Goal: Information Seeking & Learning: Learn about a topic

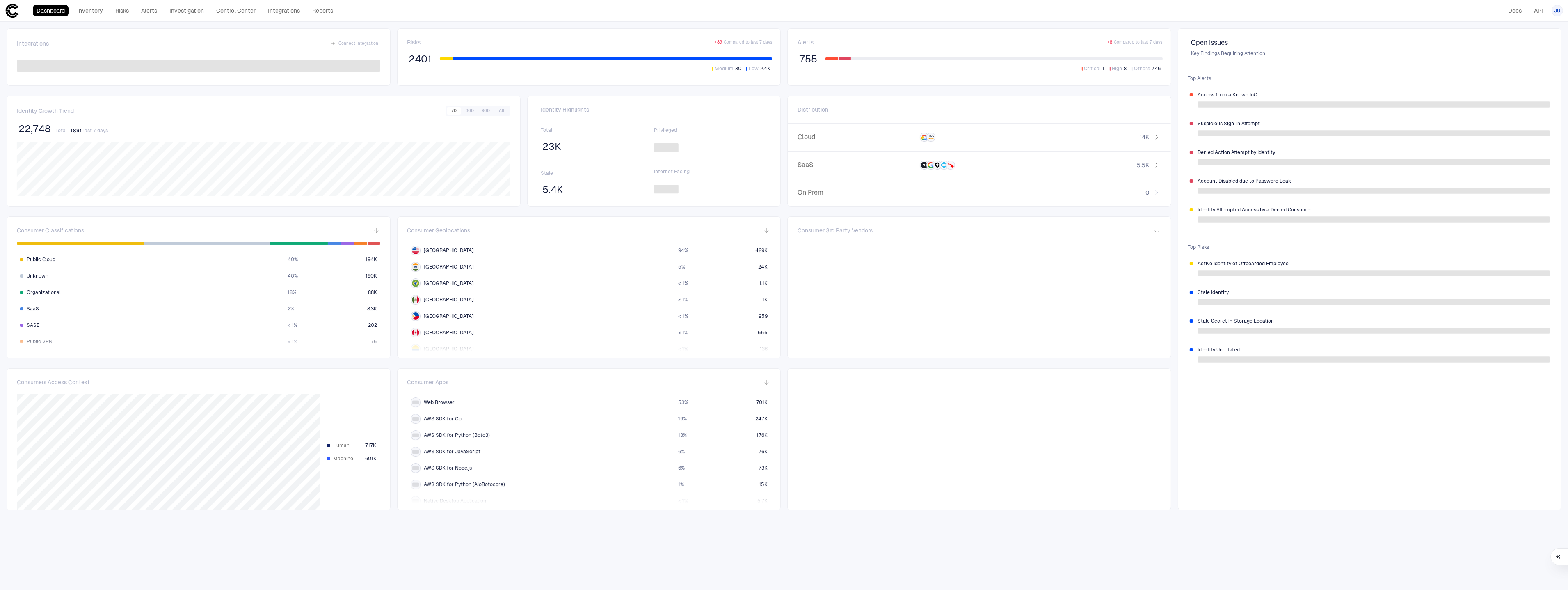
scroll to position [5, 0]
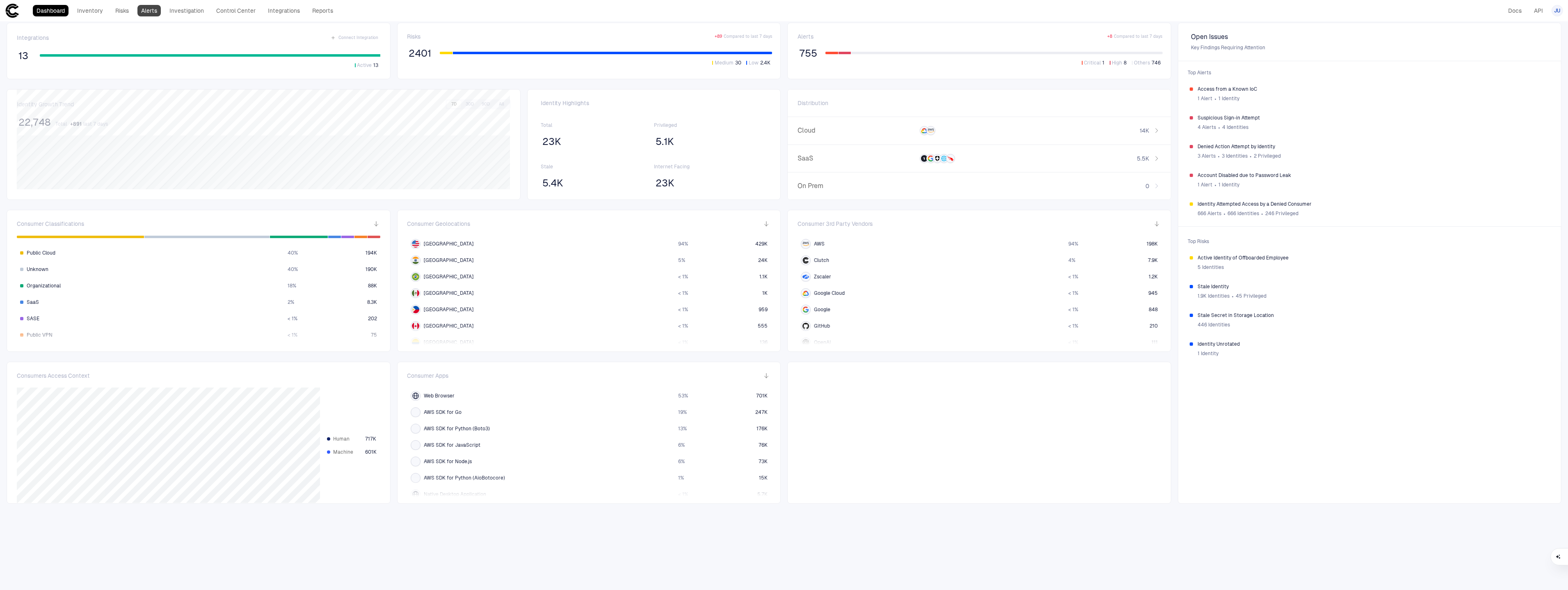
click at [158, 10] on link "Alerts" at bounding box center [149, 10] width 23 height 12
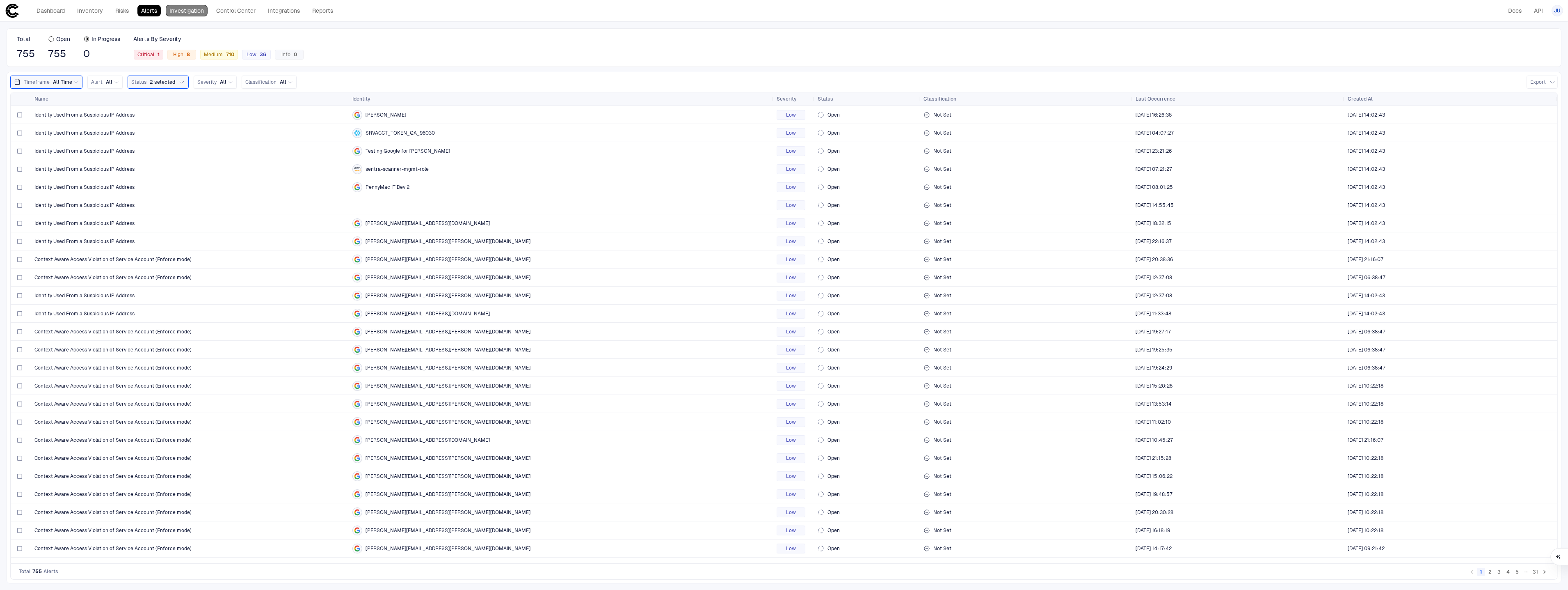
click at [190, 15] on link "Investigation" at bounding box center [186, 10] width 42 height 12
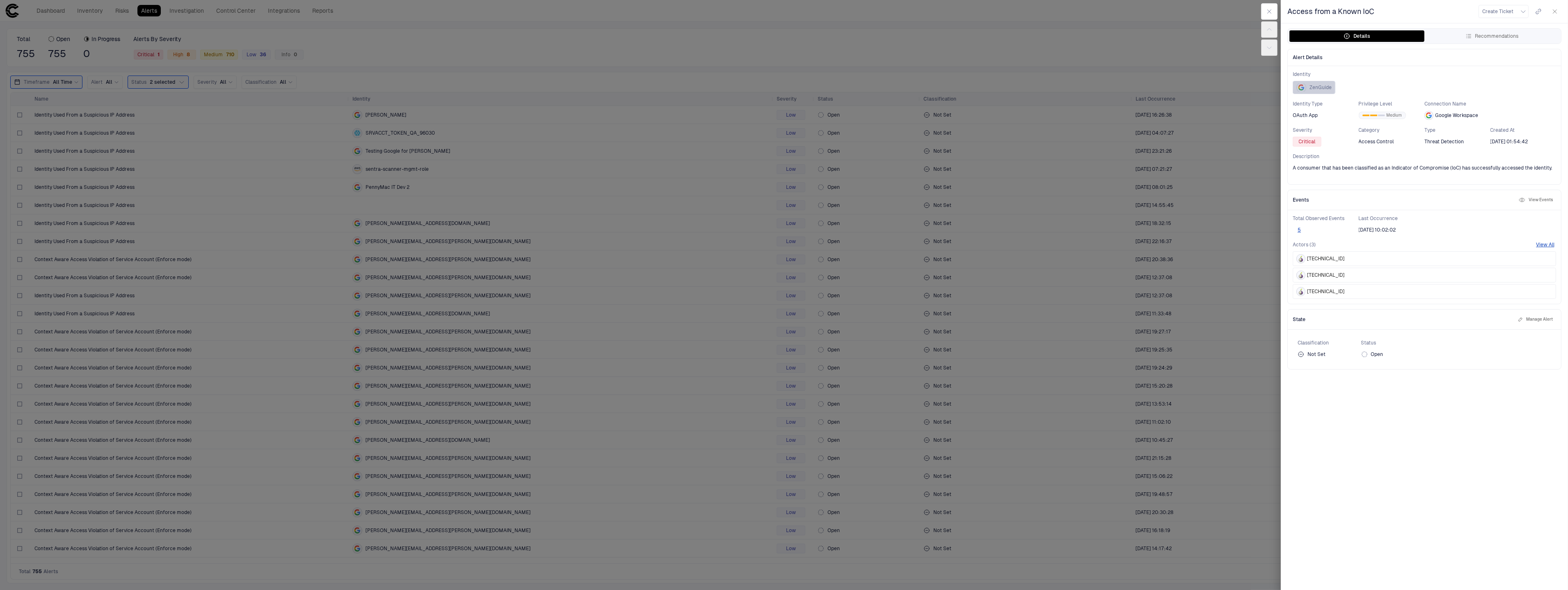
click at [1317, 87] on span "ZenGuide" at bounding box center [1320, 87] width 22 height 7
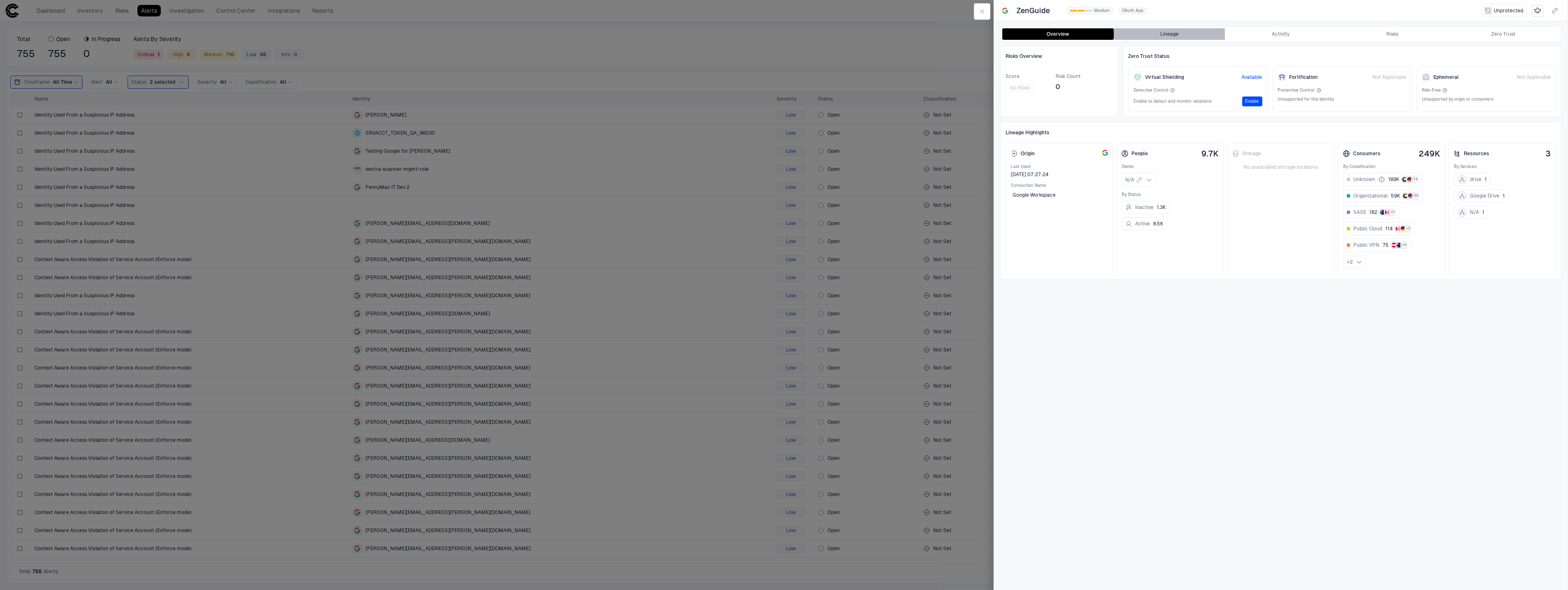
click at [1177, 34] on button "Lineage" at bounding box center [1169, 34] width 111 height 12
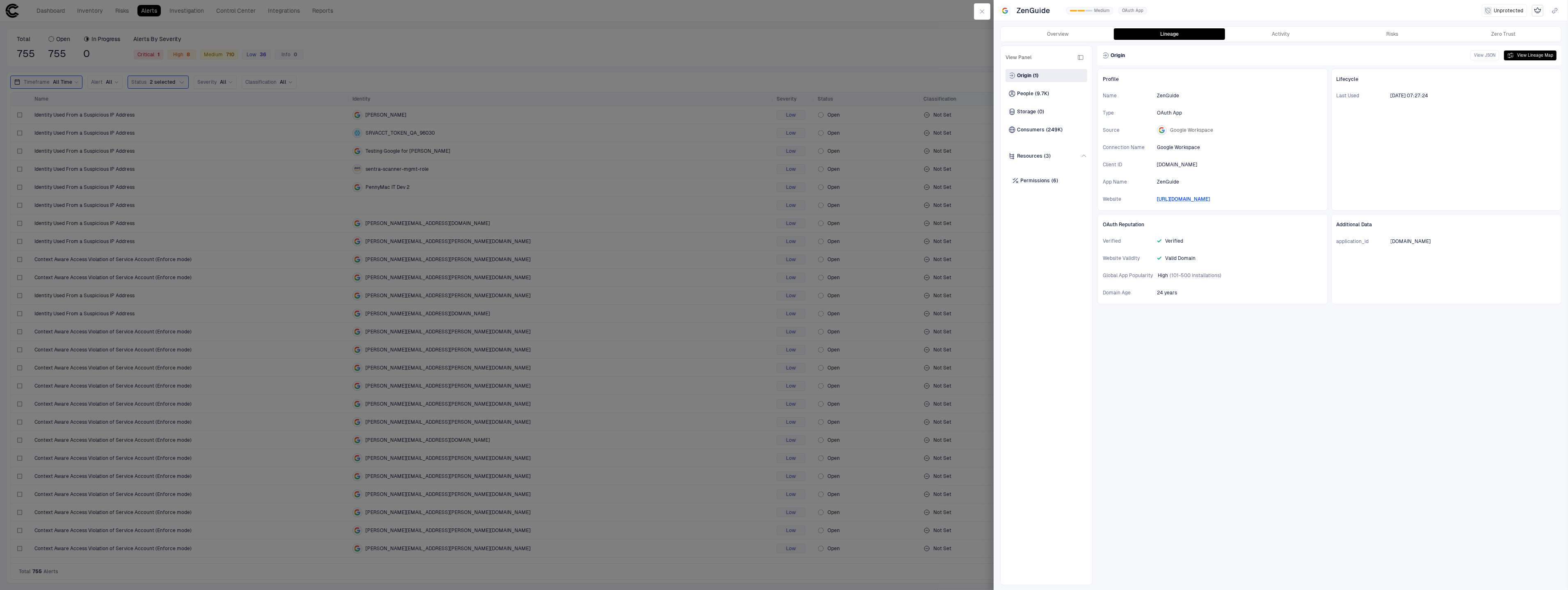
click at [1265, 26] on div "Overview Lineage Activity Risks Zero Trust" at bounding box center [1281, 34] width 561 height 16
click at [1269, 32] on button "Activity" at bounding box center [1281, 34] width 111 height 12
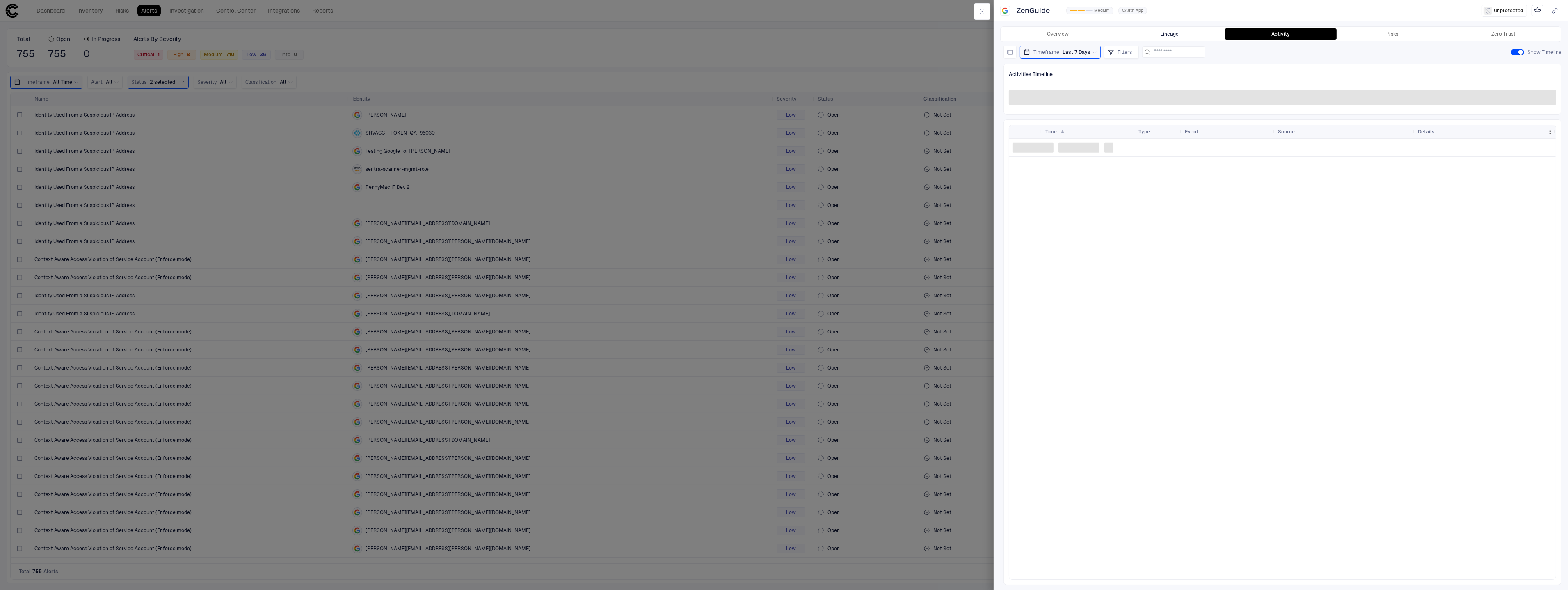
click at [1192, 34] on button "Lineage" at bounding box center [1169, 34] width 111 height 12
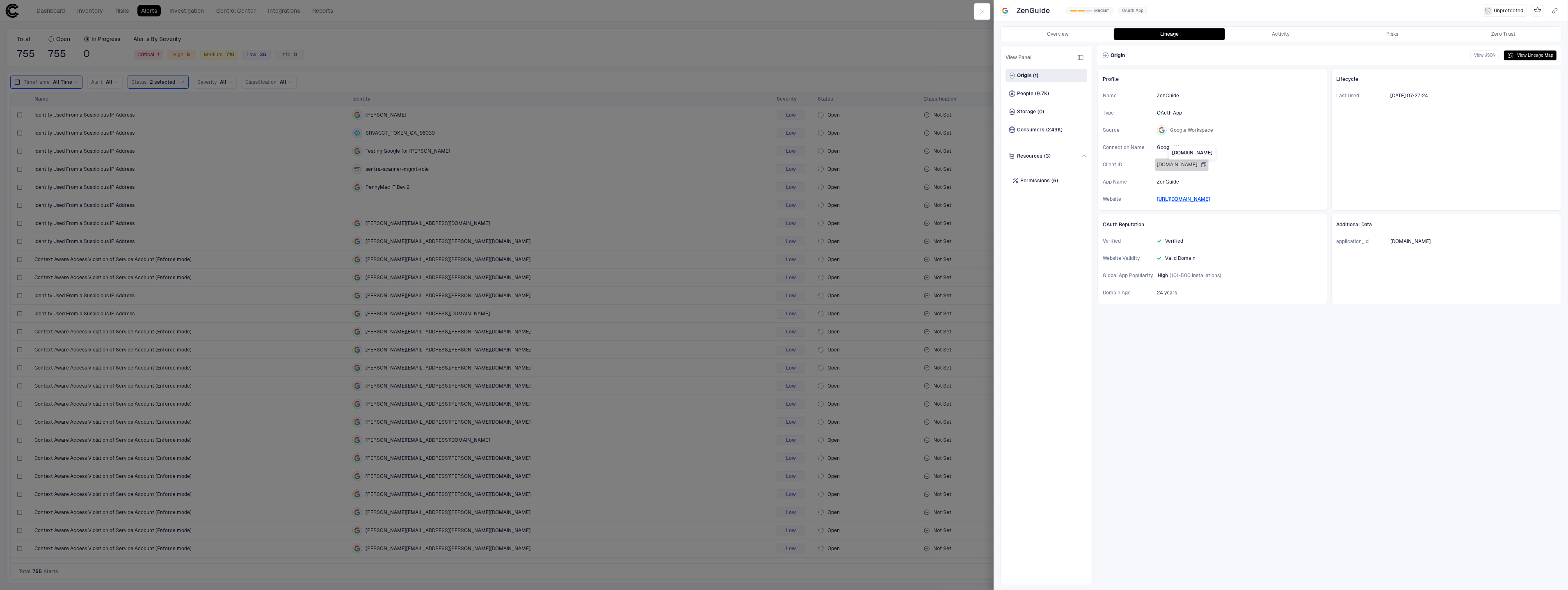
click at [1197, 164] on span "939483390031-h0nvpaphiq1hn4ismcm82hm3qmn2crpq.apps.googleusercontent.com" at bounding box center [1177, 164] width 40 height 7
click at [1260, 36] on button "Activity" at bounding box center [1281, 34] width 111 height 12
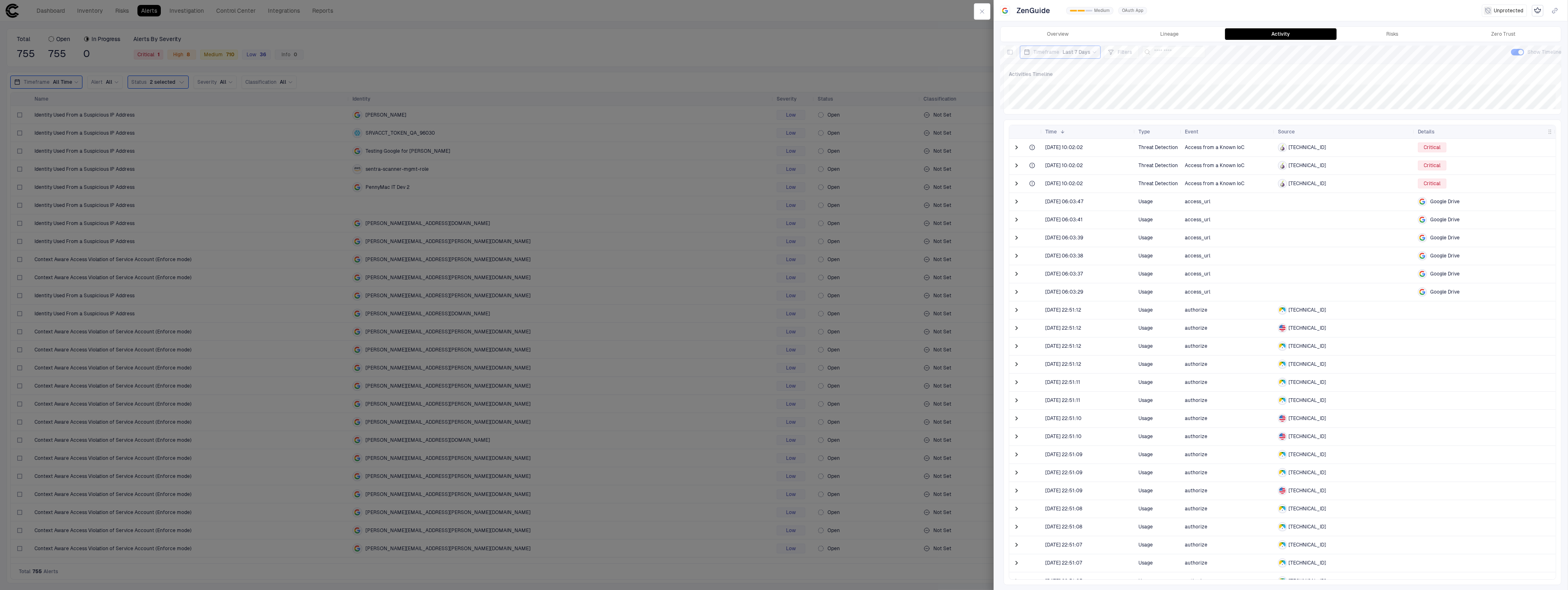
click at [1199, 148] on span "Access from a Known IoC" at bounding box center [1214, 147] width 60 height 5
click at [1015, 149] on span at bounding box center [1016, 147] width 8 height 8
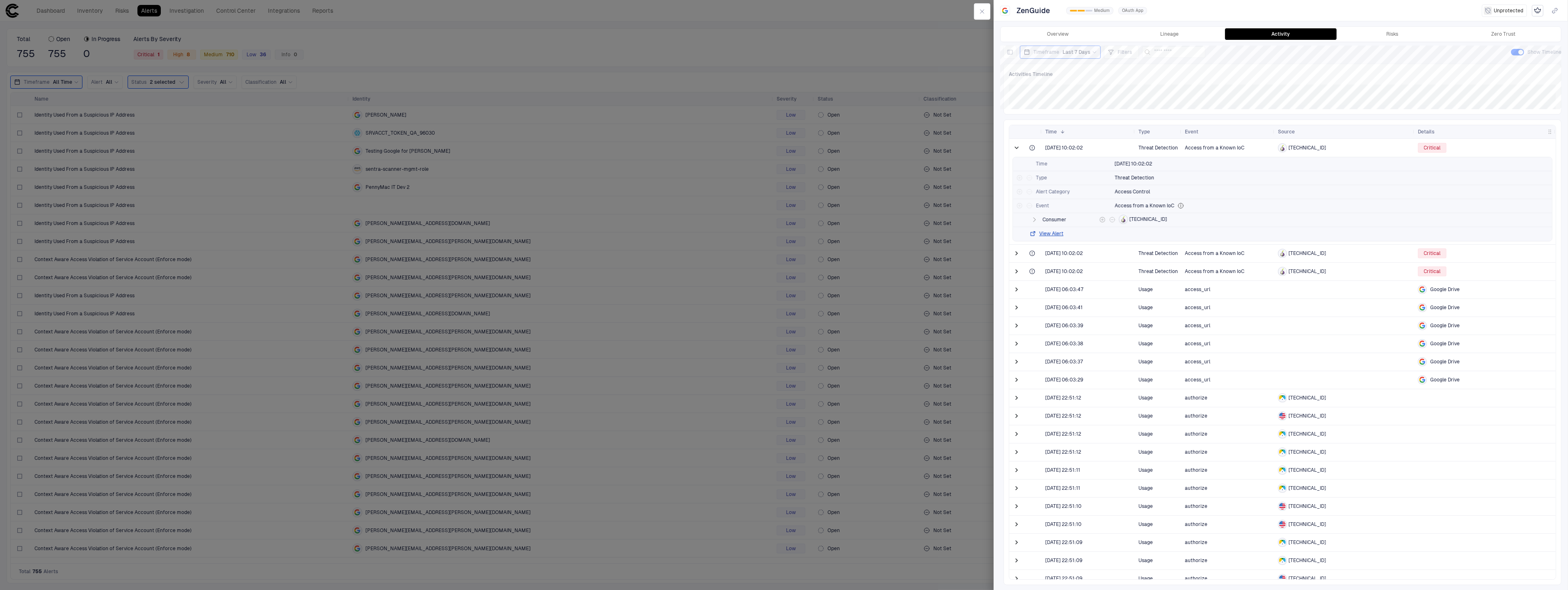
click at [1038, 222] on button "button" at bounding box center [1034, 219] width 10 height 10
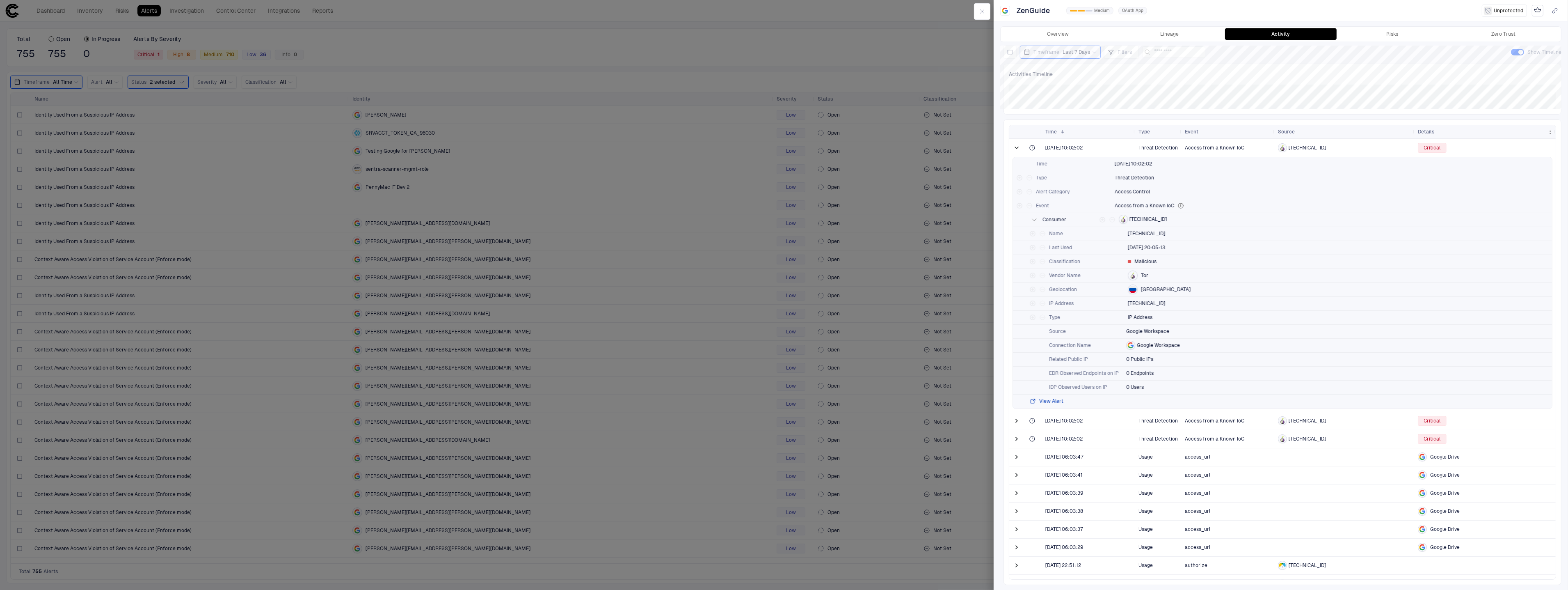
click at [1060, 399] on button "View Alert" at bounding box center [1046, 401] width 34 height 7
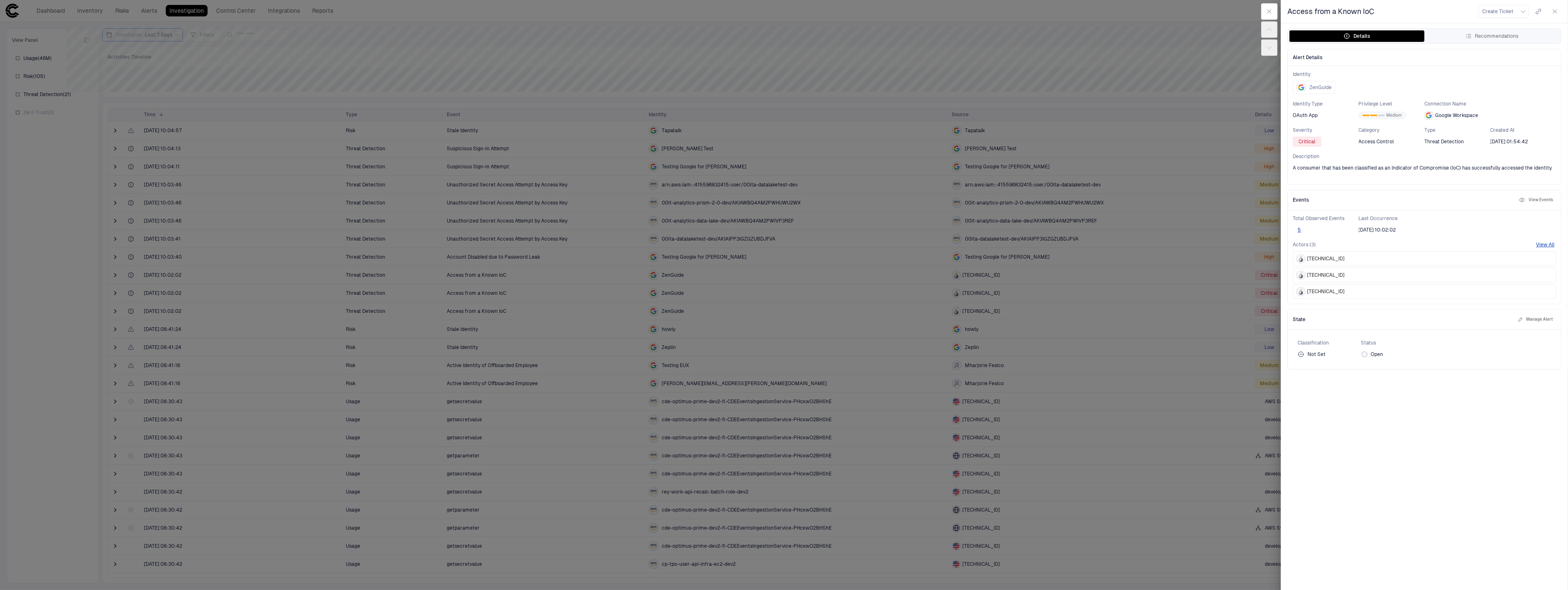
click at [1417, 134] on div "Category Access Control" at bounding box center [1391, 136] width 66 height 19
click at [1465, 168] on span "A consumer that has been classified as an Indicator of Compromise (IoC) has suc…" at bounding box center [1423, 167] width 259 height 7
click at [1471, 38] on icon "button" at bounding box center [1468, 36] width 4 height 3
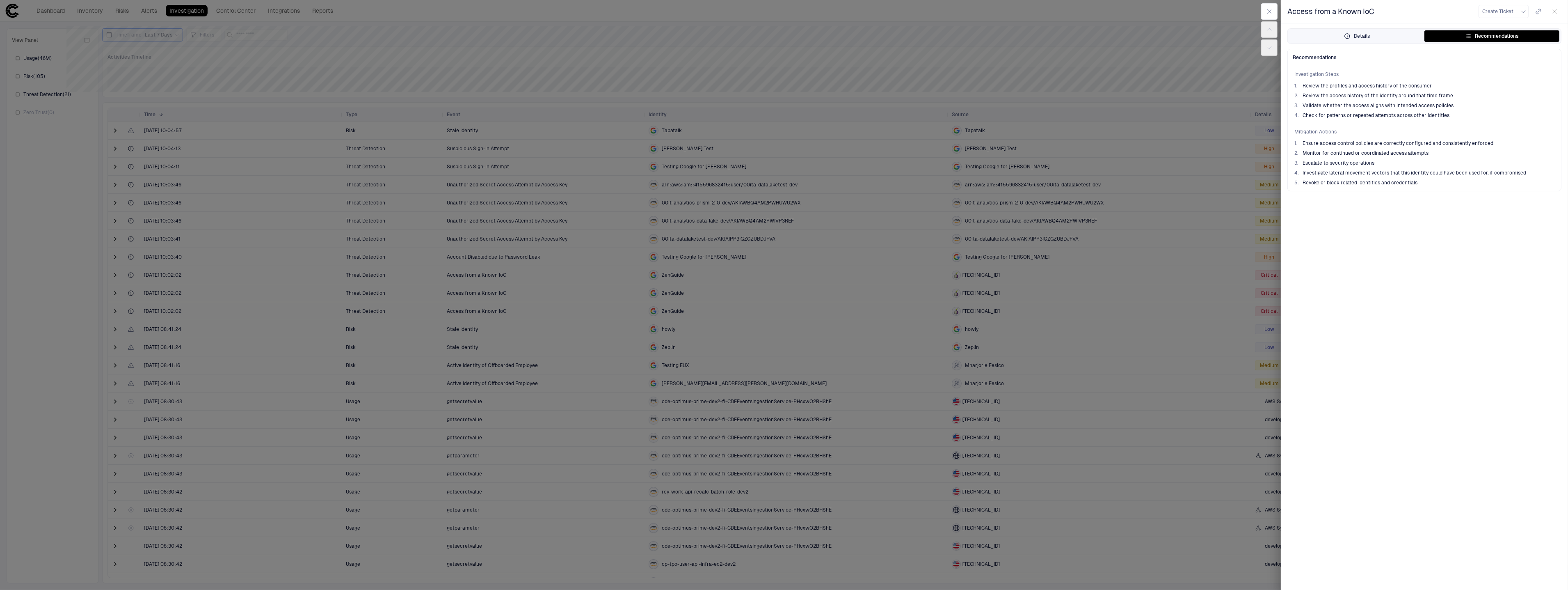
click at [1405, 37] on button "Details" at bounding box center [1357, 36] width 135 height 12
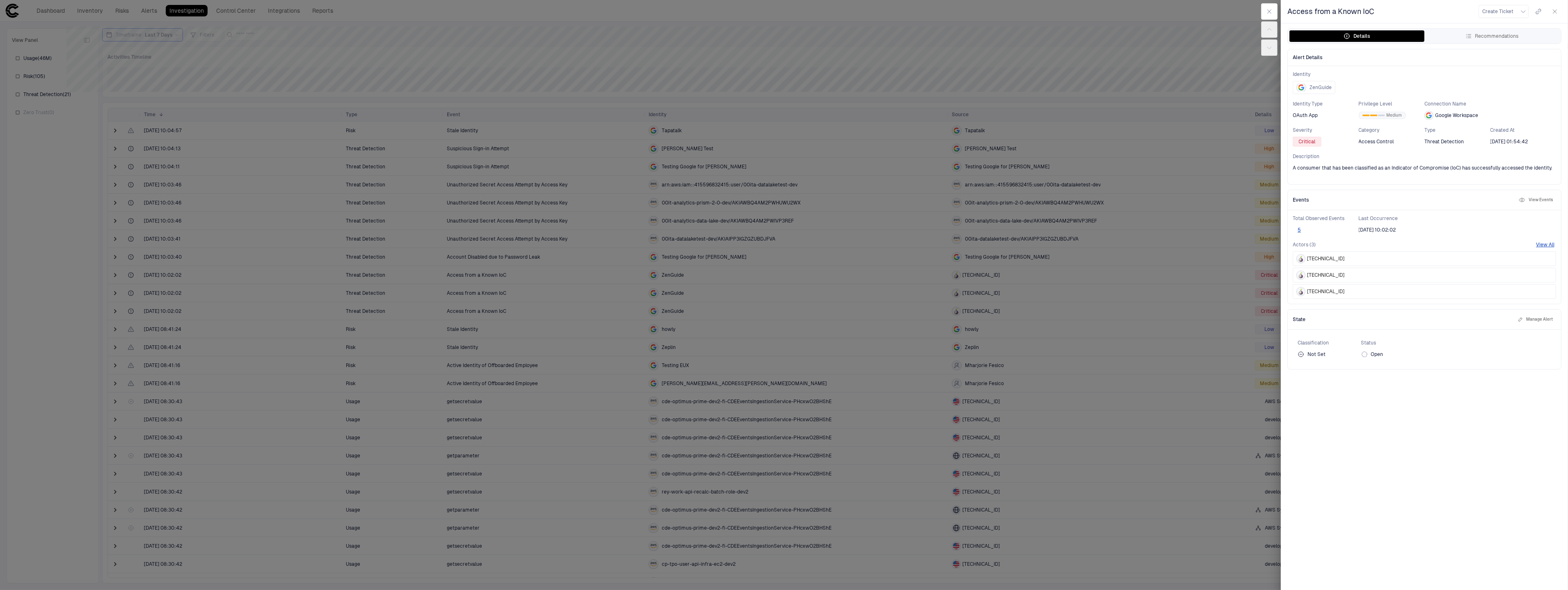
click at [1390, 262] on div "[TECHNICAL_ID]" at bounding box center [1424, 258] width 264 height 15
click at [1303, 228] on button "5" at bounding box center [1300, 230] width 13 height 7
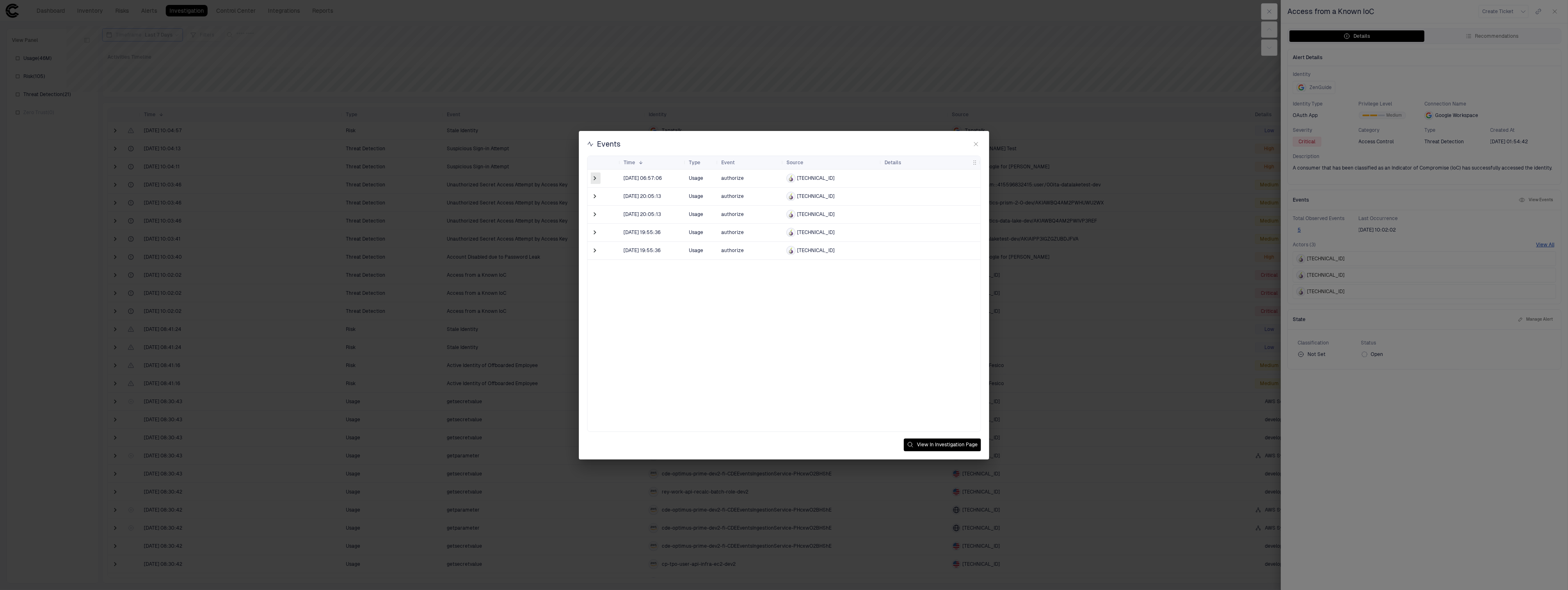
click at [592, 178] on span at bounding box center [595, 178] width 8 height 8
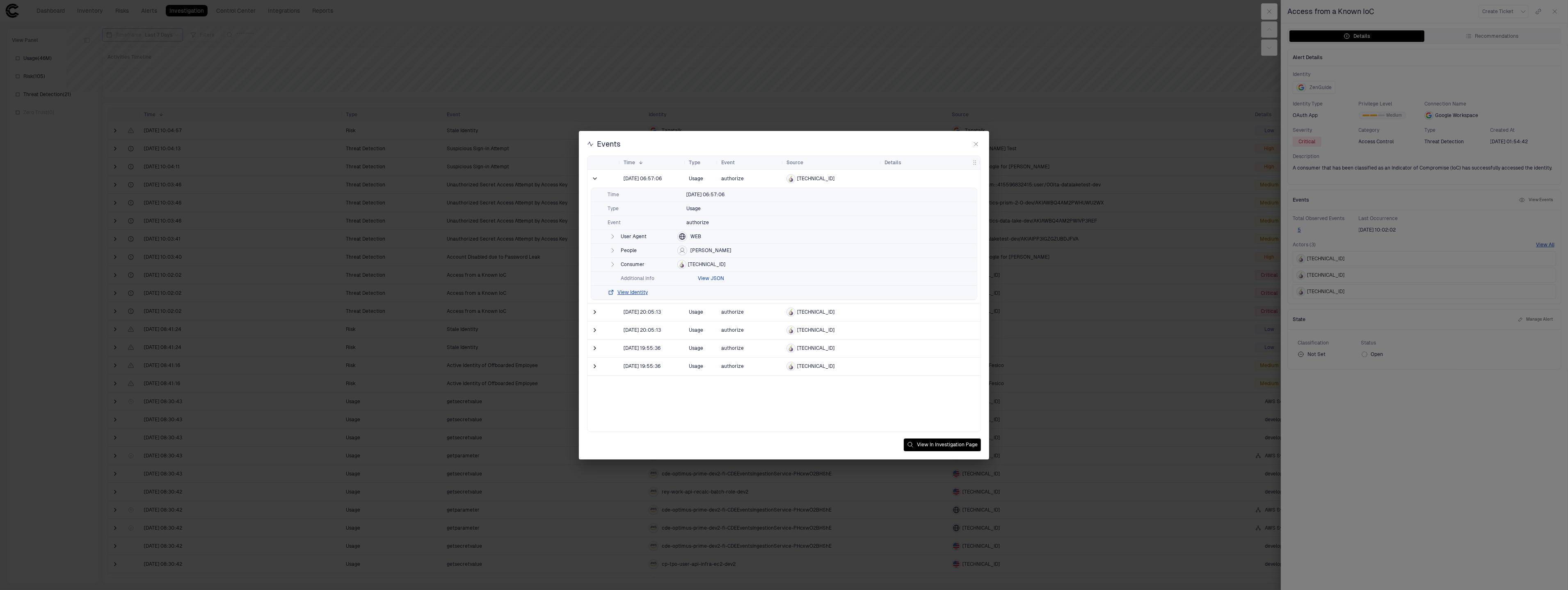
click at [710, 279] on button "View JSON" at bounding box center [710, 278] width 26 height 7
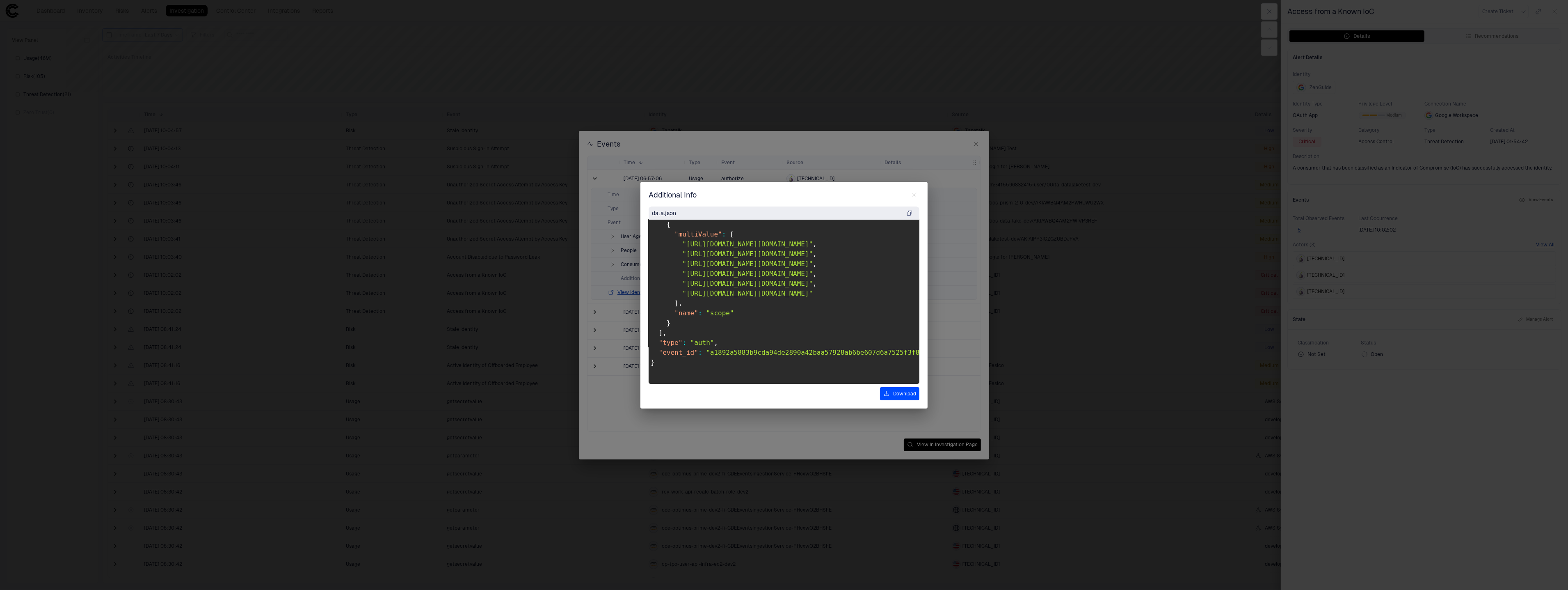
scroll to position [2479, 0]
click at [911, 193] on button "button" at bounding box center [914, 195] width 10 height 10
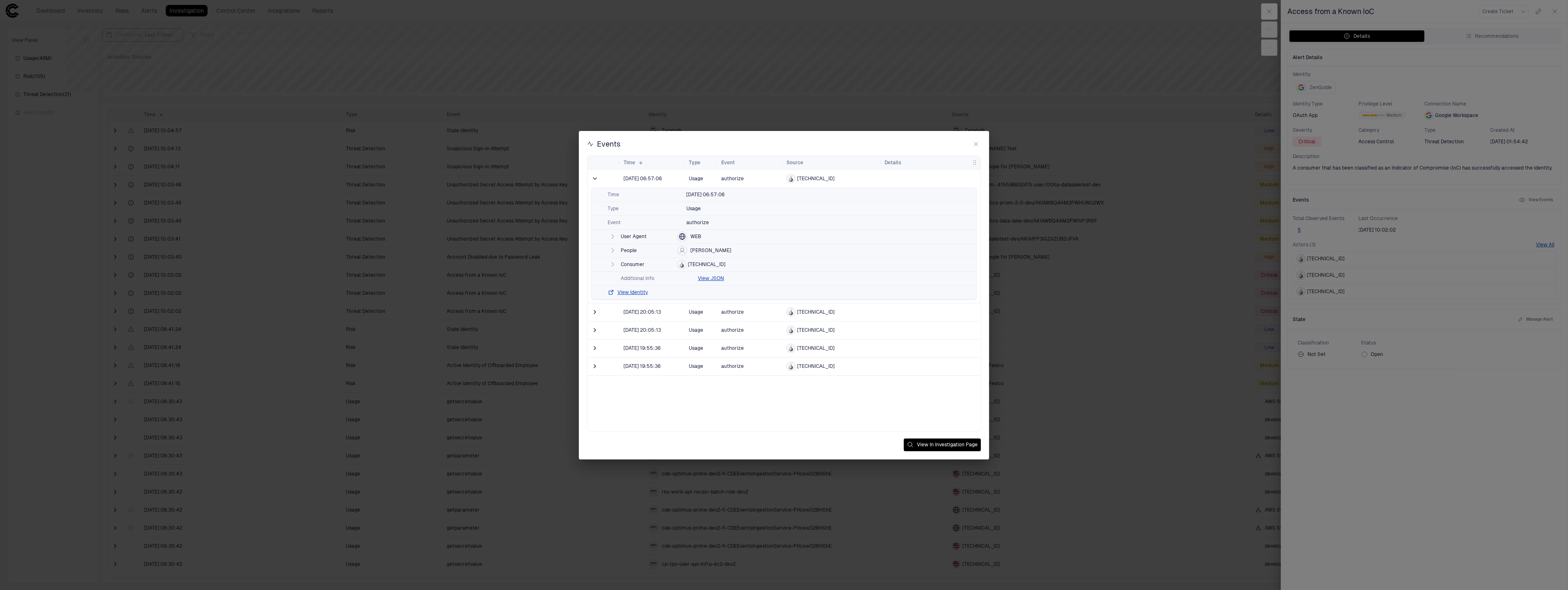
click at [615, 265] on icon "button" at bounding box center [612, 264] width 7 height 7
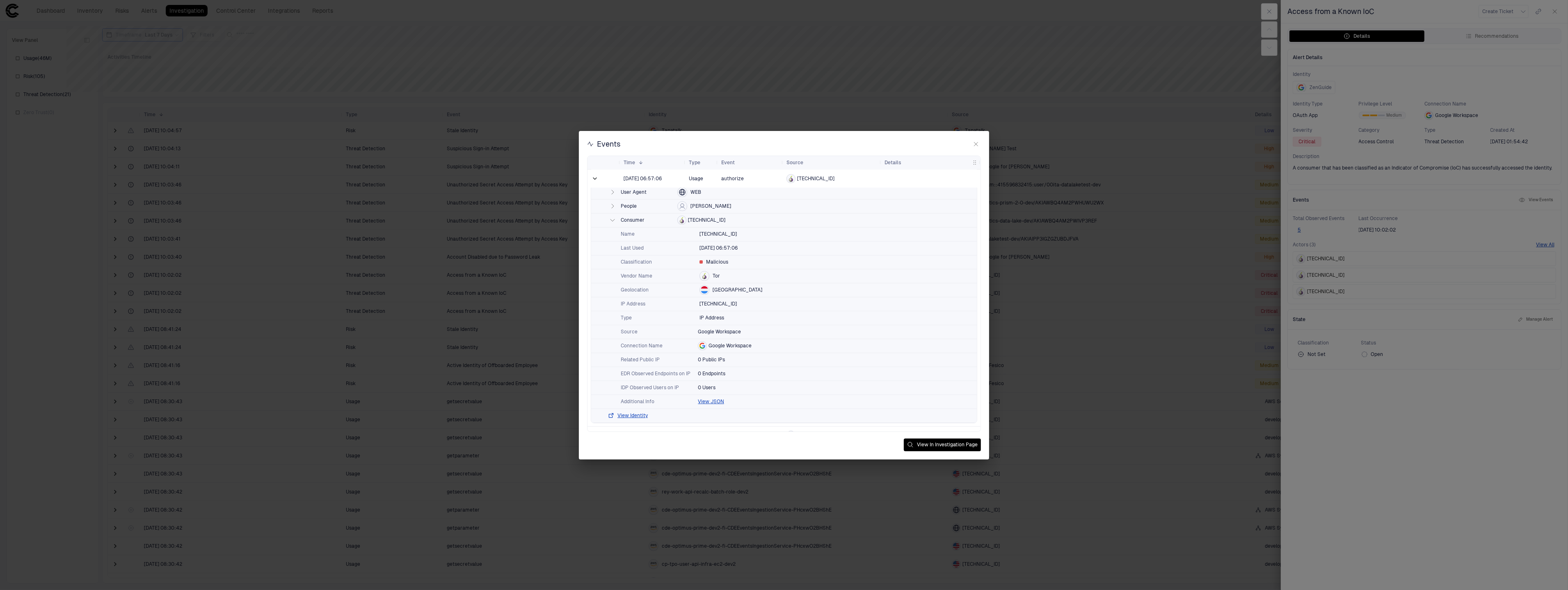
scroll to position [42, 0]
click at [614, 210] on icon "button" at bounding box center [612, 208] width 7 height 7
click at [612, 231] on button "button" at bounding box center [612, 228] width 10 height 10
click at [752, 242] on icon "Generic web browser client accessing applications through a web interface" at bounding box center [750, 242] width 7 height 7
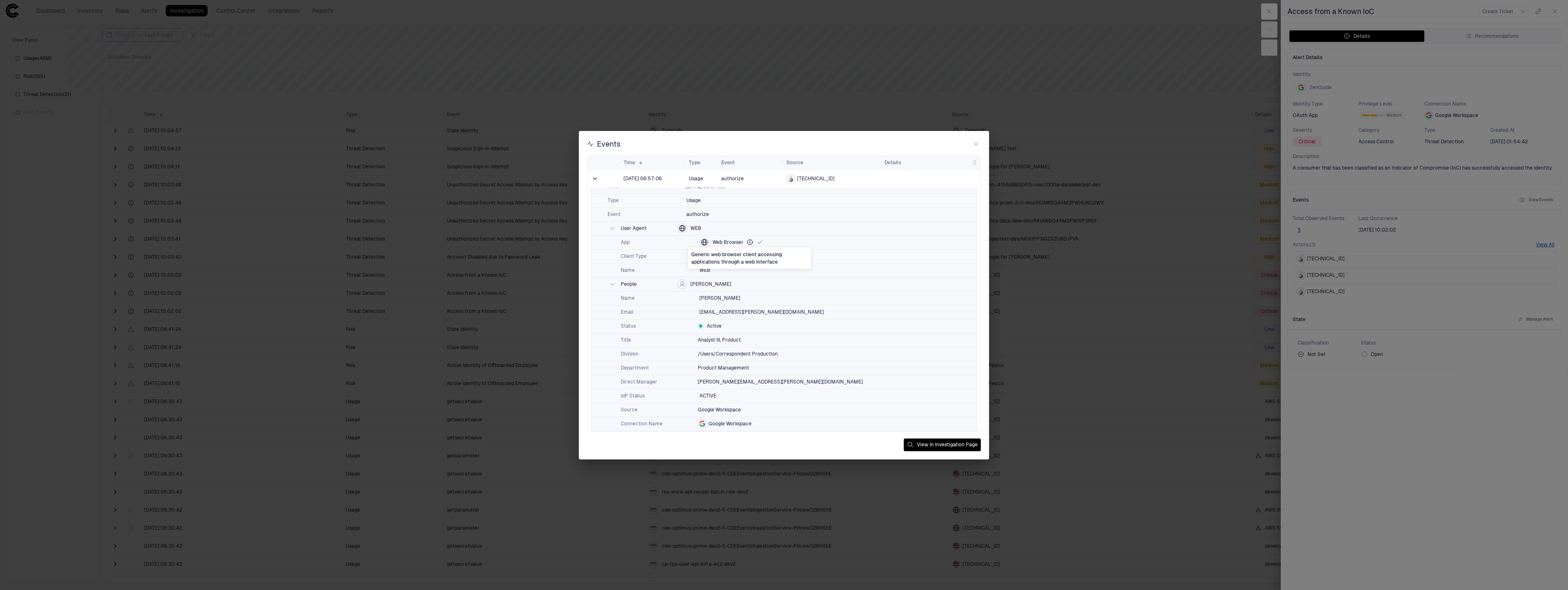
click at [747, 241] on icon "Generic web browser client accessing applications through a web interface" at bounding box center [750, 242] width 7 height 7
click at [803, 245] on div "App Web Browser" at bounding box center [784, 242] width 386 height 14
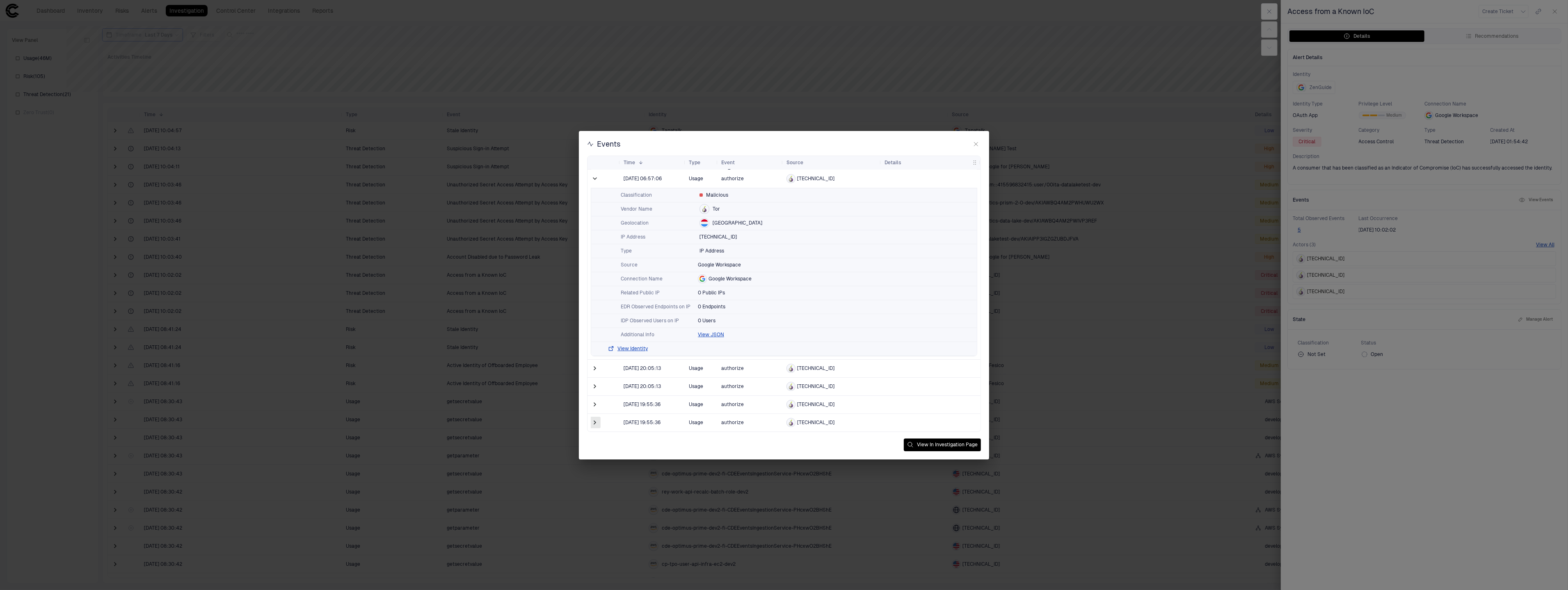
click at [595, 423] on span at bounding box center [595, 422] width 8 height 8
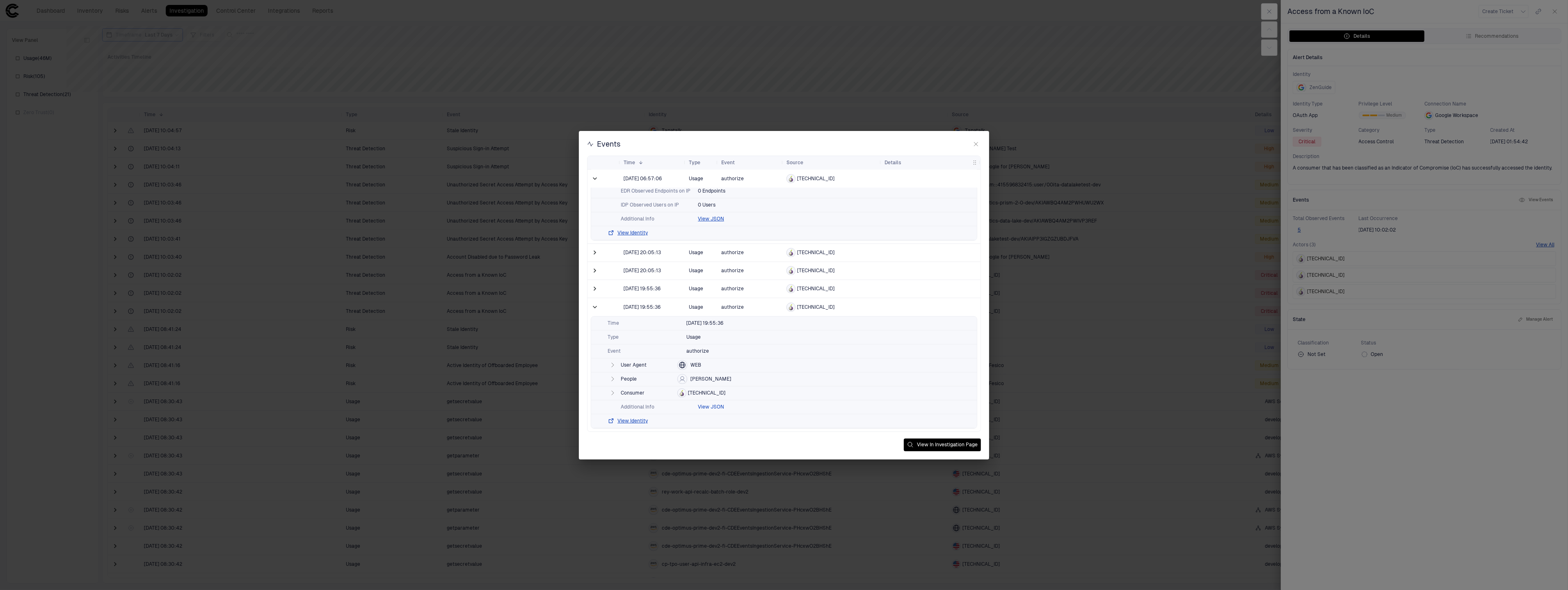
click at [710, 407] on button "View JSON" at bounding box center [710, 407] width 26 height 7
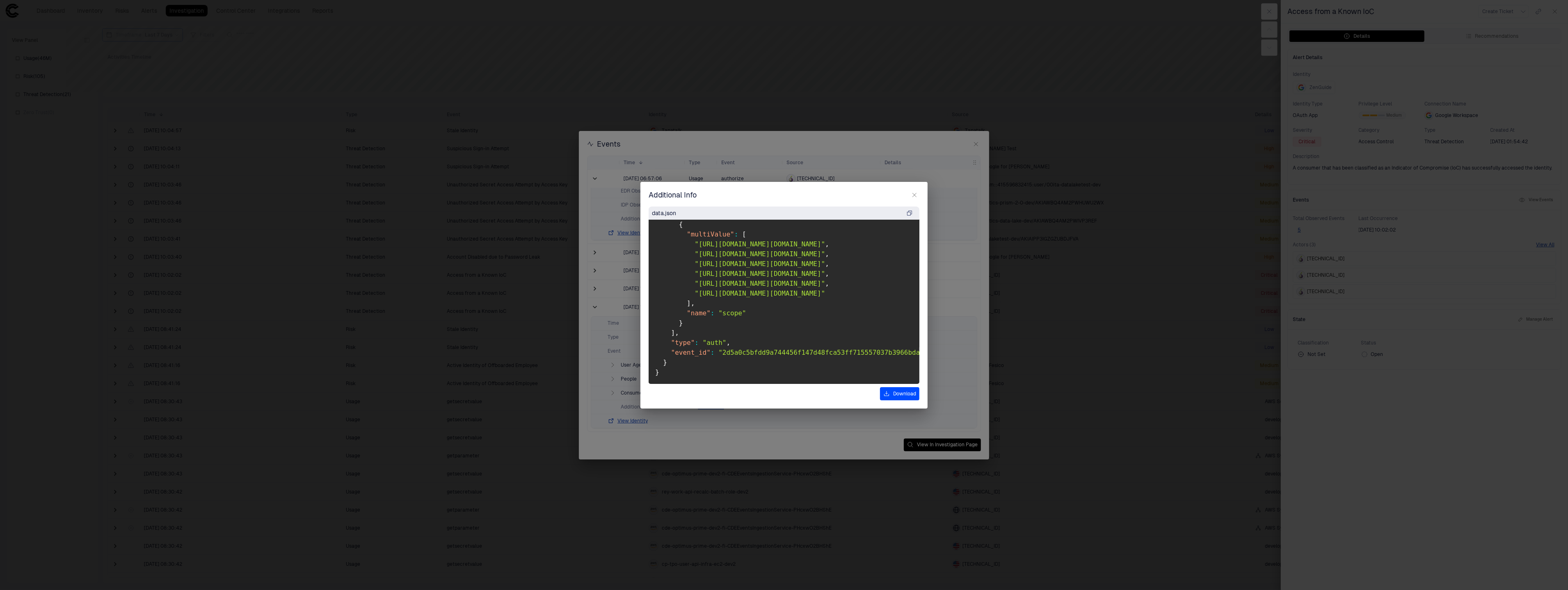
scroll to position [2479, 0]
click at [918, 194] on button "button" at bounding box center [914, 195] width 10 height 10
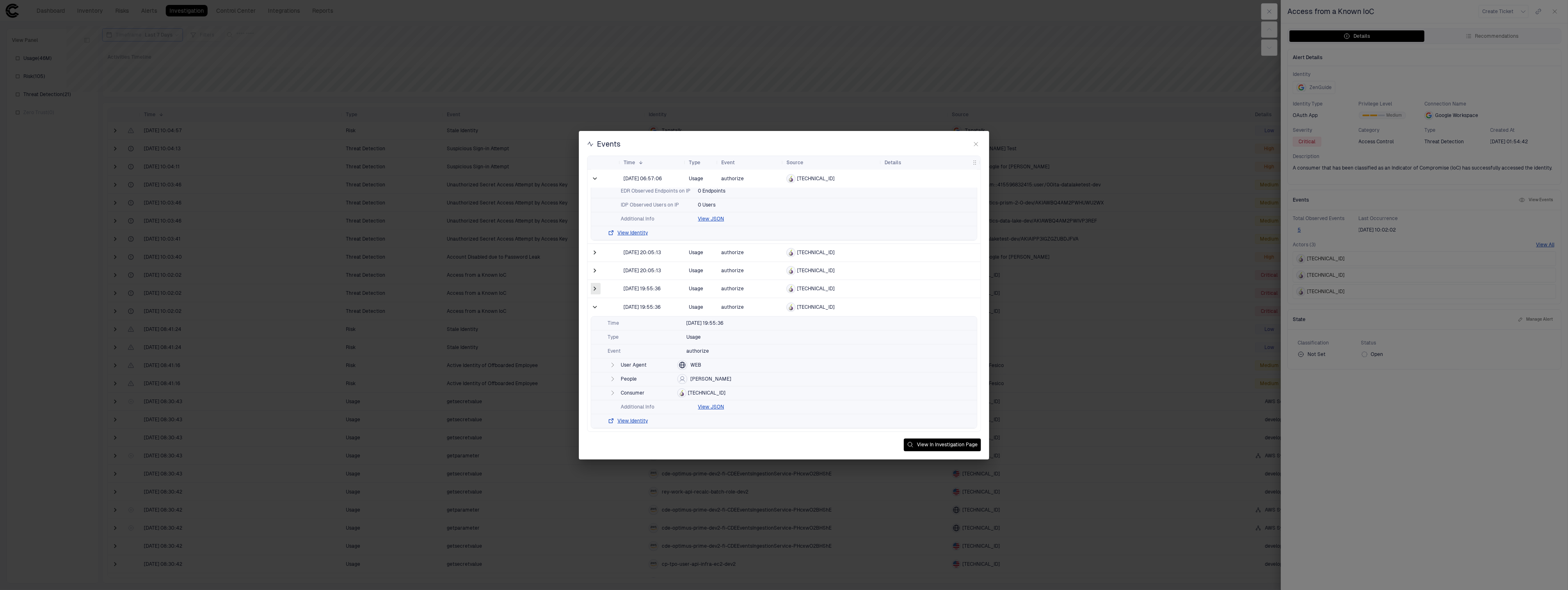
click at [598, 287] on span at bounding box center [595, 288] width 8 height 8
click at [597, 275] on span at bounding box center [595, 271] width 8 height 17
click at [596, 253] on span at bounding box center [595, 251] width 8 height 8
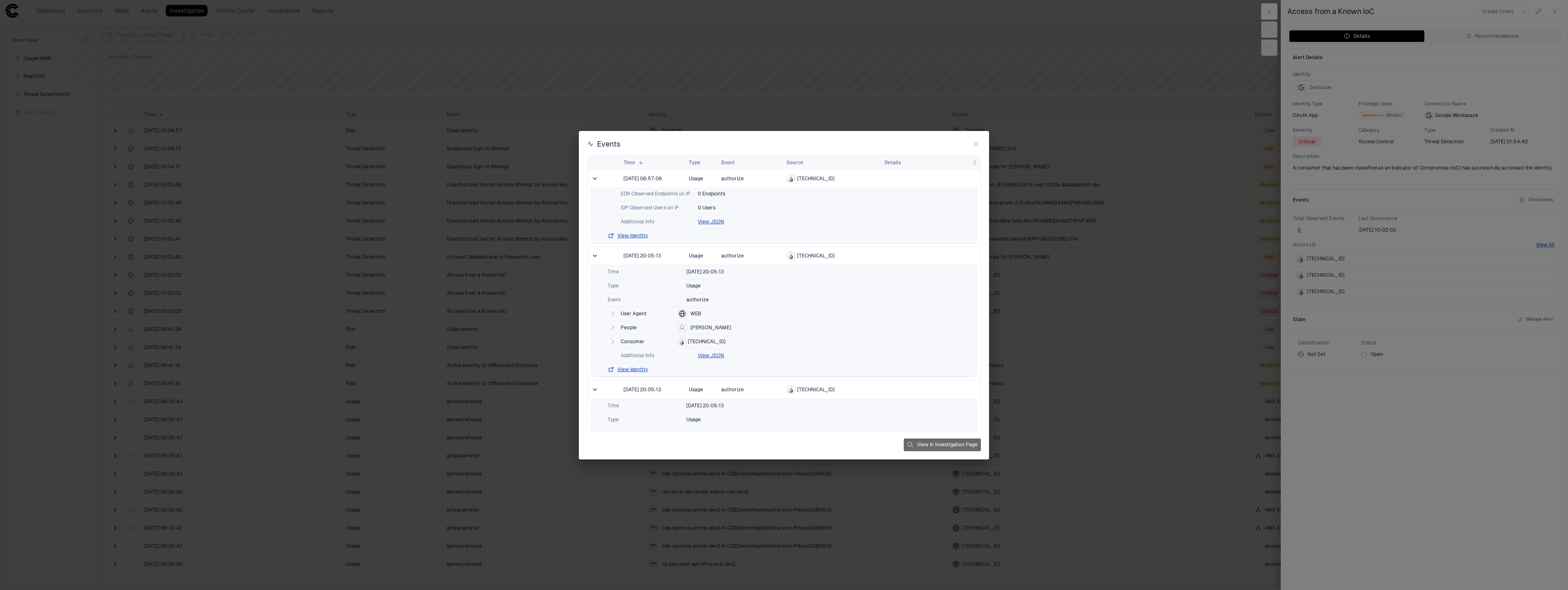
click at [937, 442] on button "View In Investigation Page" at bounding box center [942, 444] width 77 height 13
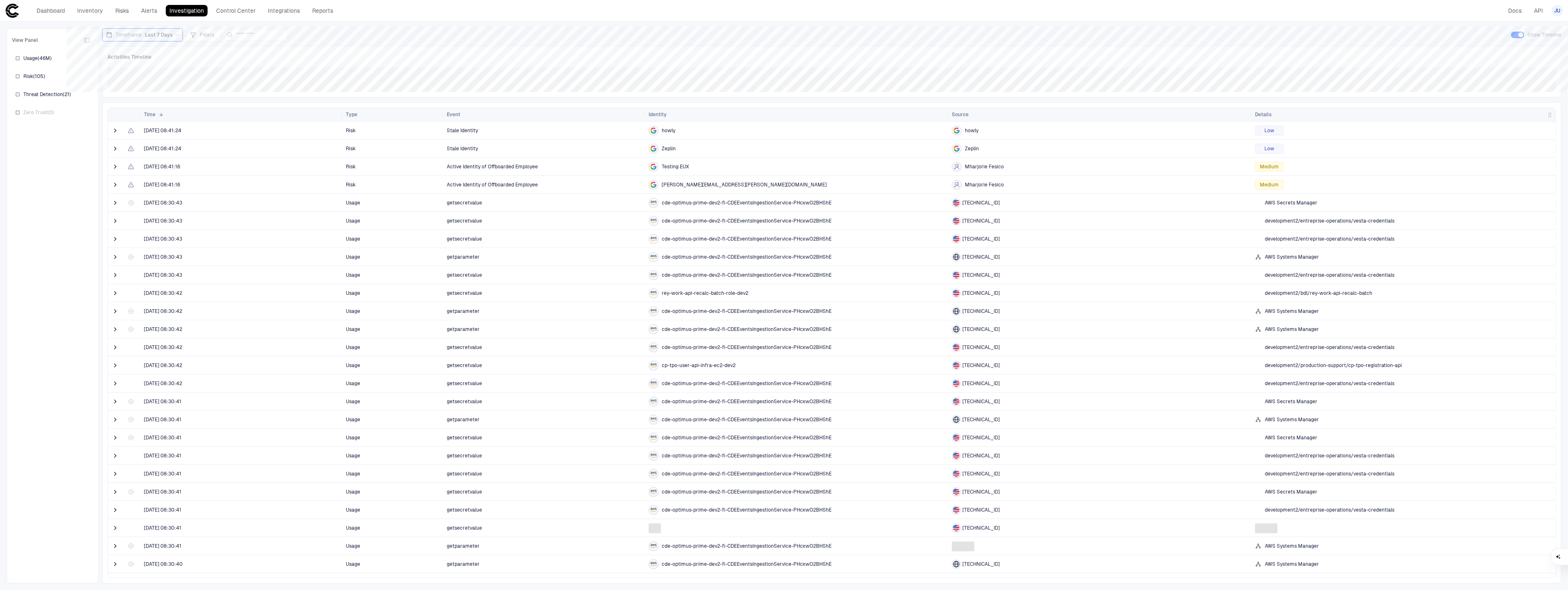
scroll to position [253, 0]
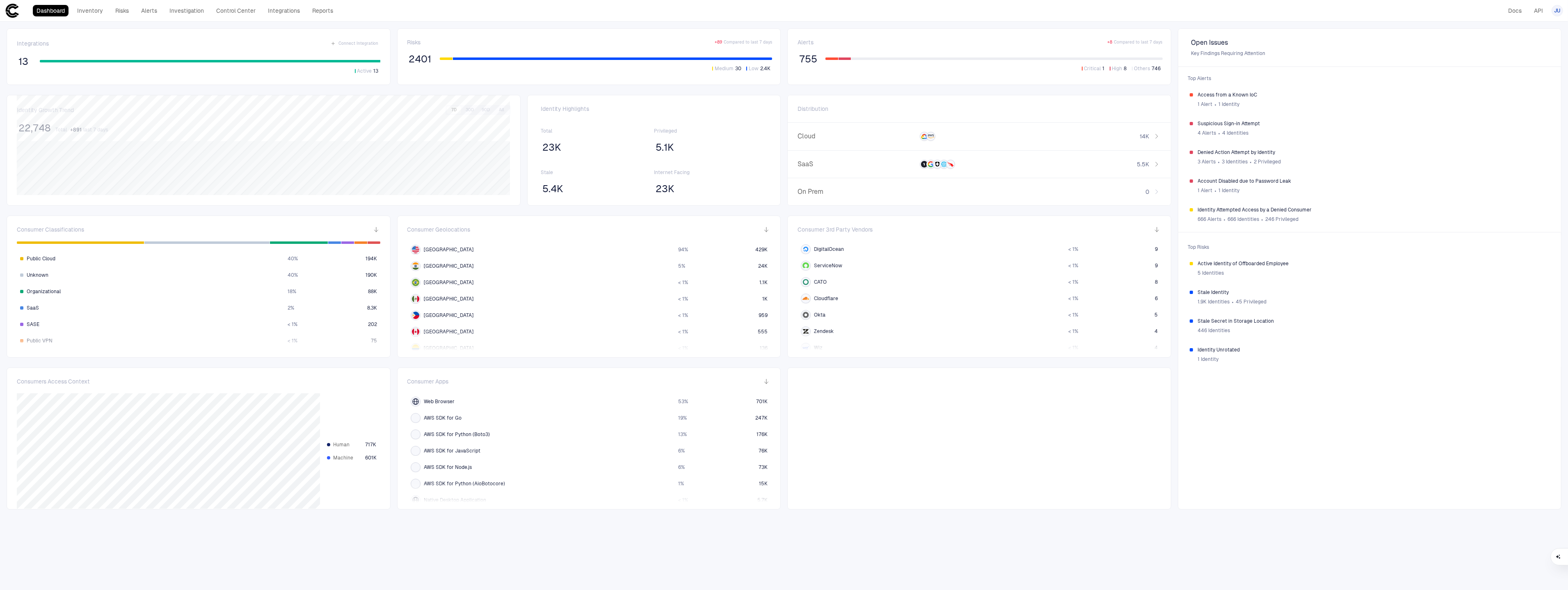
scroll to position [304, 0]
click at [836, 273] on div "Tor < 1 % 3" at bounding box center [979, 267] width 363 height 16
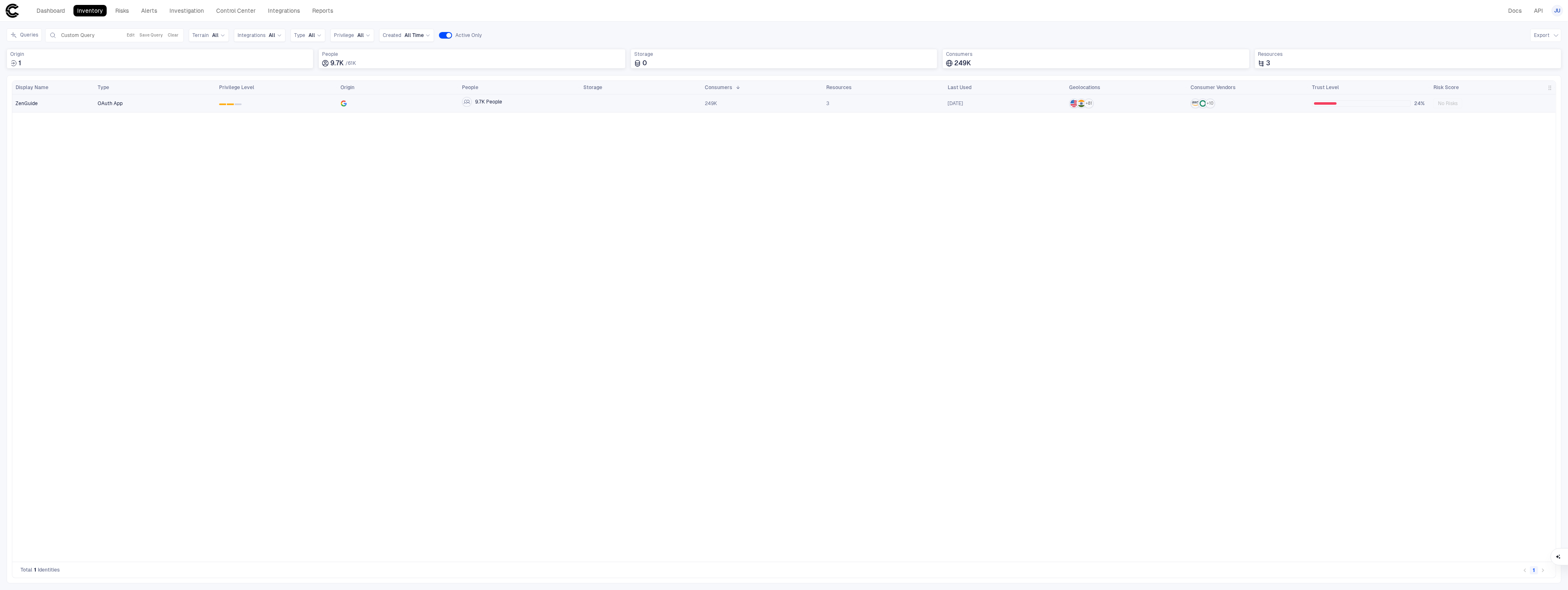
click at [315, 108] on span "0 1 2" at bounding box center [276, 103] width 115 height 16
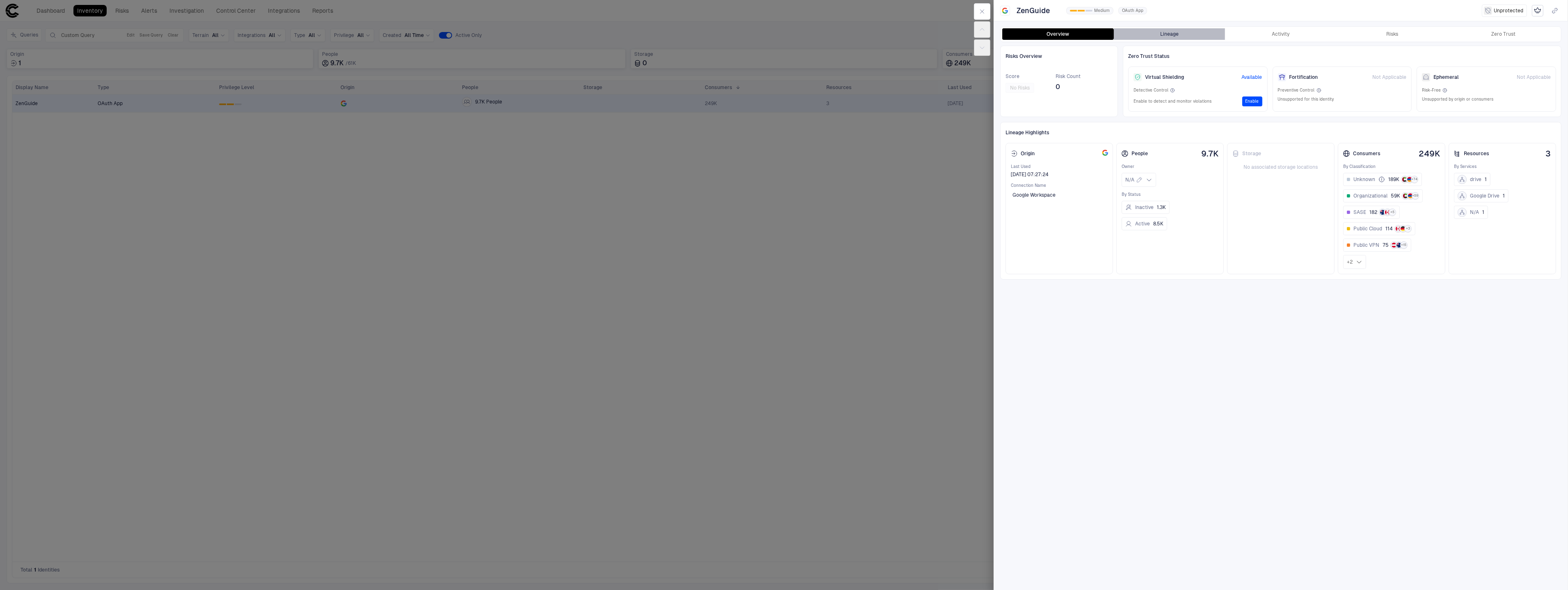
click at [1166, 38] on button "Lineage" at bounding box center [1169, 34] width 111 height 12
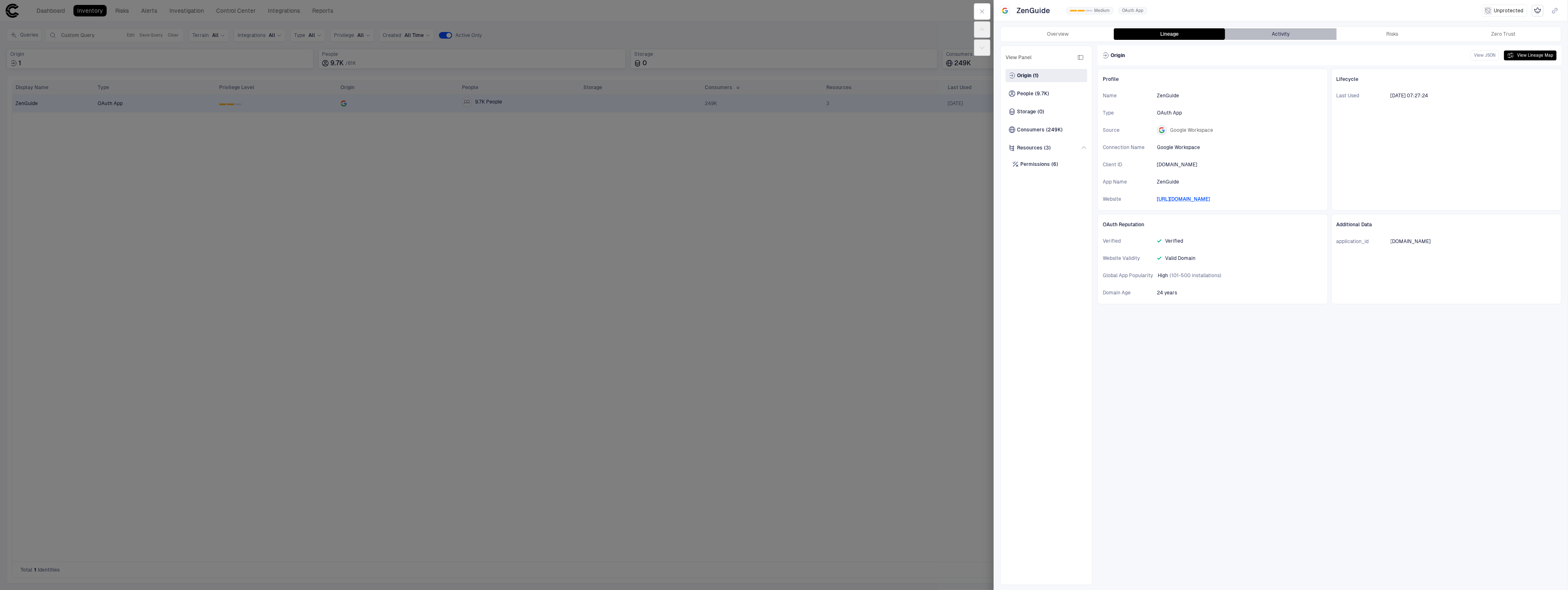
click at [1295, 38] on button "Activity" at bounding box center [1281, 34] width 111 height 12
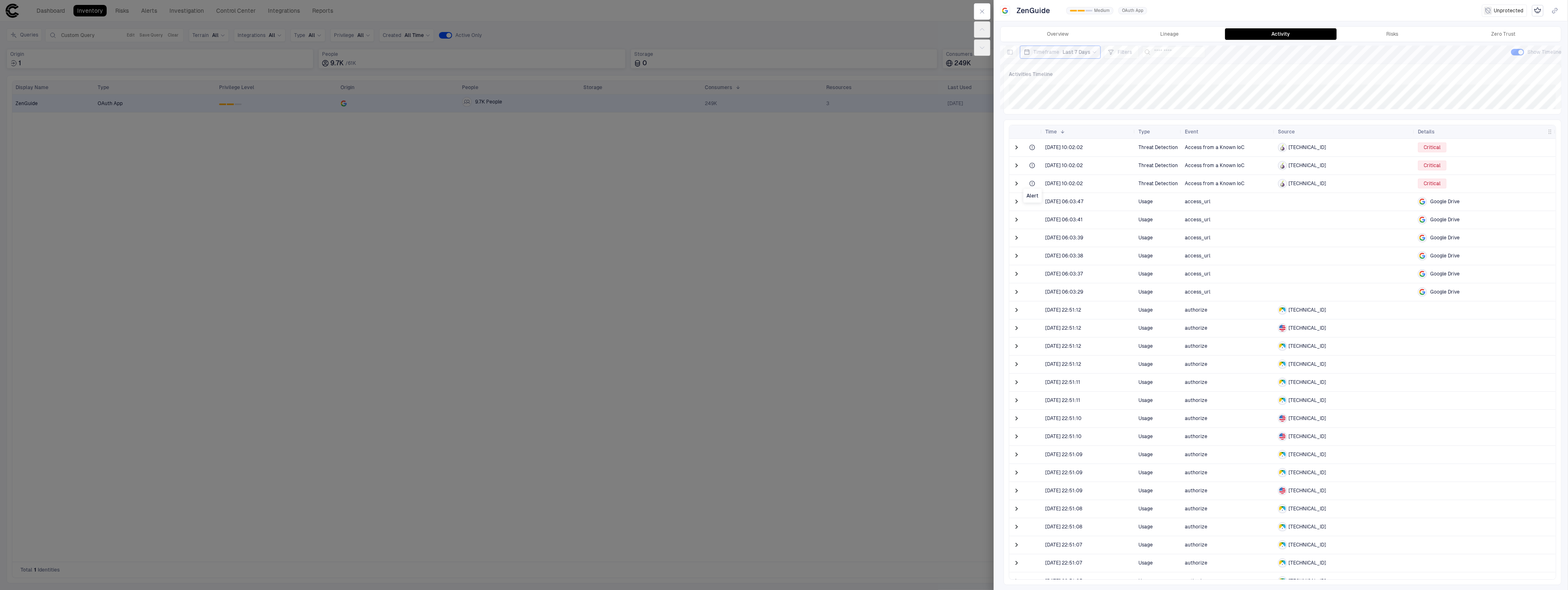
click at [1031, 184] on icon at bounding box center [1032, 183] width 7 height 7
click at [1007, 183] on div "Drag here to set row groups Drag here to set column labels Time 1 Type" at bounding box center [1283, 352] width 558 height 465
click at [1010, 183] on div at bounding box center [1017, 183] width 16 height 18
click at [1015, 183] on span at bounding box center [1016, 183] width 8 height 8
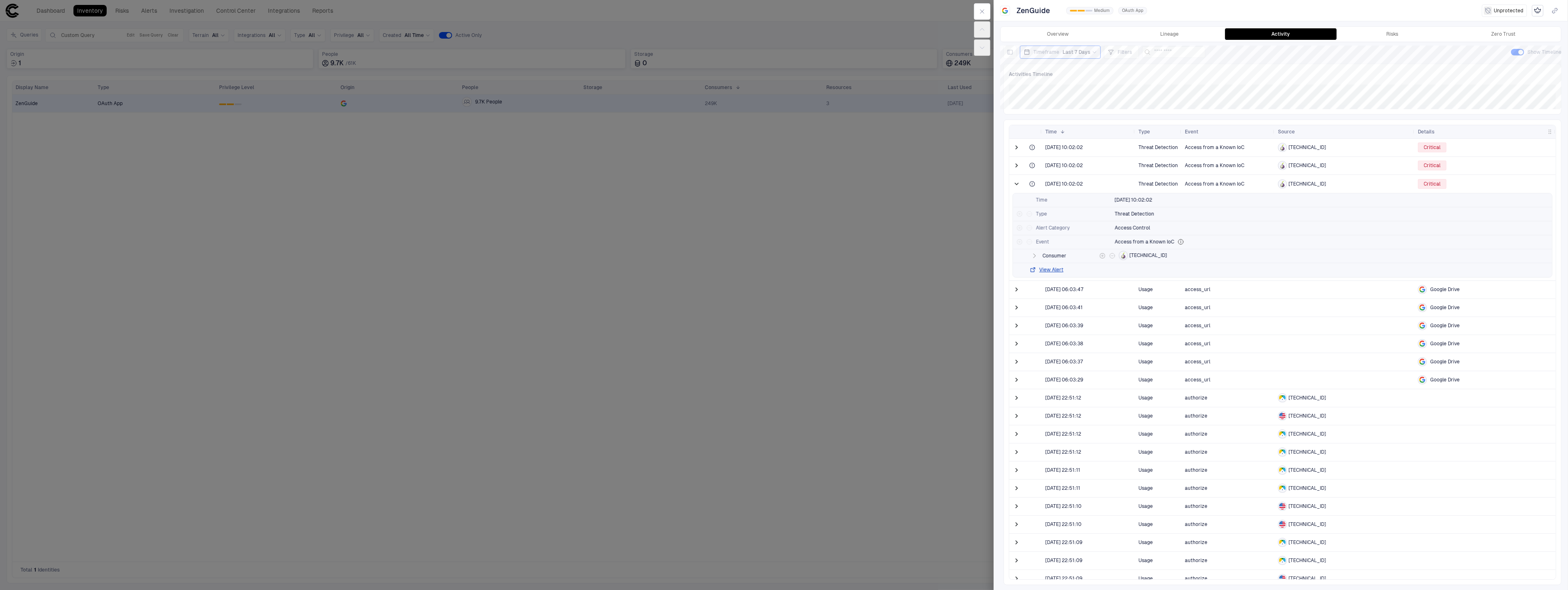
click at [1040, 259] on div "Consumer 107.189.8.133" at bounding box center [1283, 256] width 539 height 14
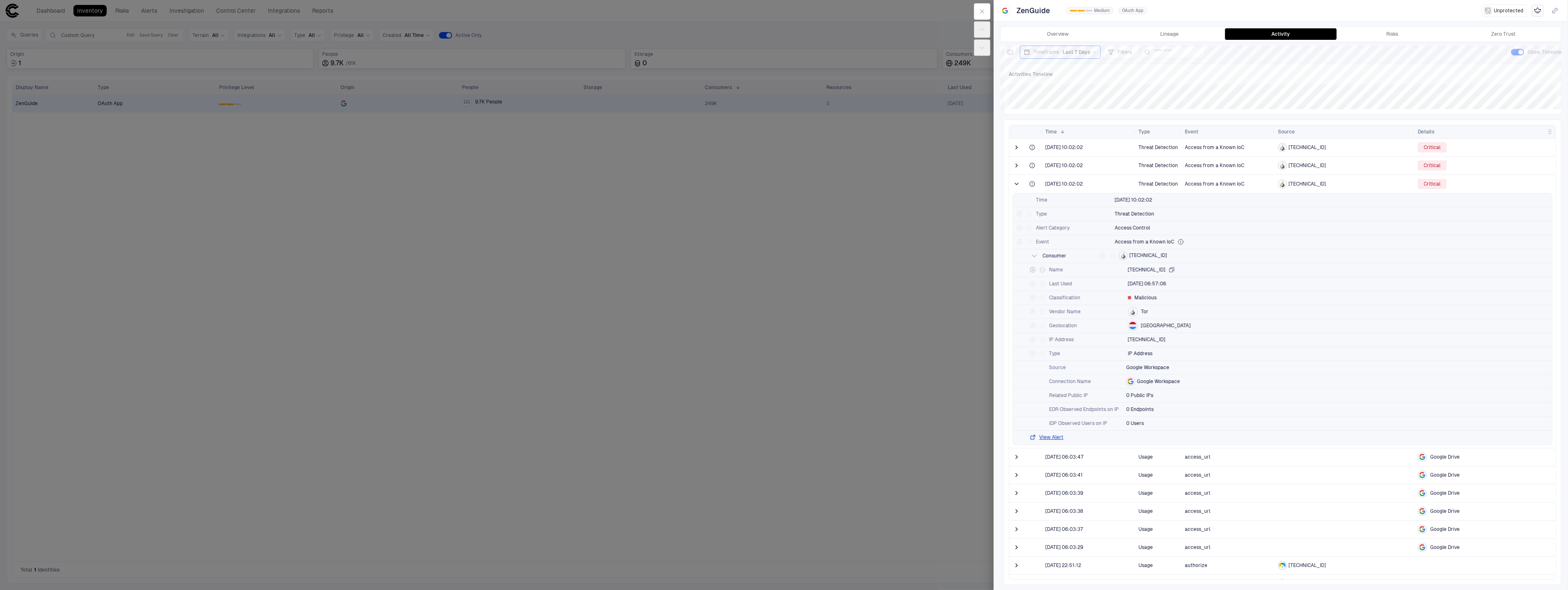
click at [1170, 269] on icon "button" at bounding box center [1172, 269] width 4 height 4
click at [1307, 166] on span "[TECHNICAL_ID]" at bounding box center [1307, 165] width 37 height 7
click at [1016, 184] on span at bounding box center [1016, 183] width 8 height 8
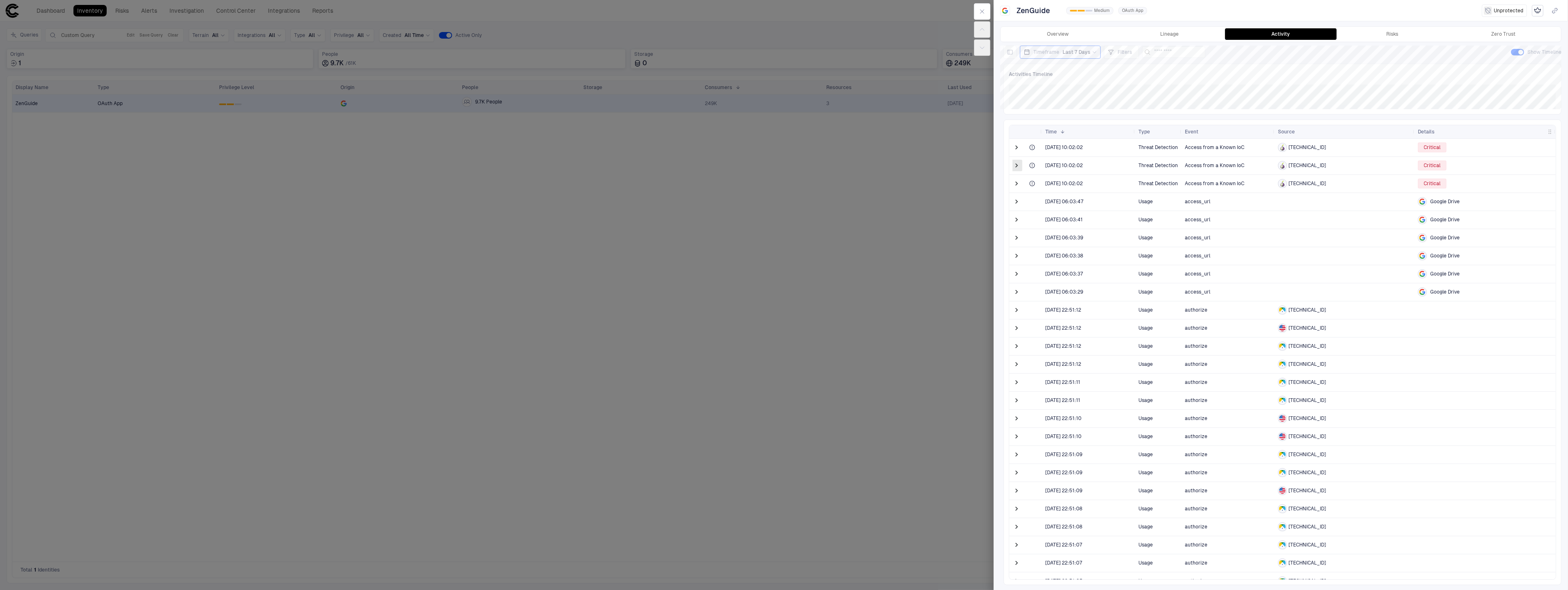
click at [1018, 169] on span at bounding box center [1016, 165] width 8 height 8
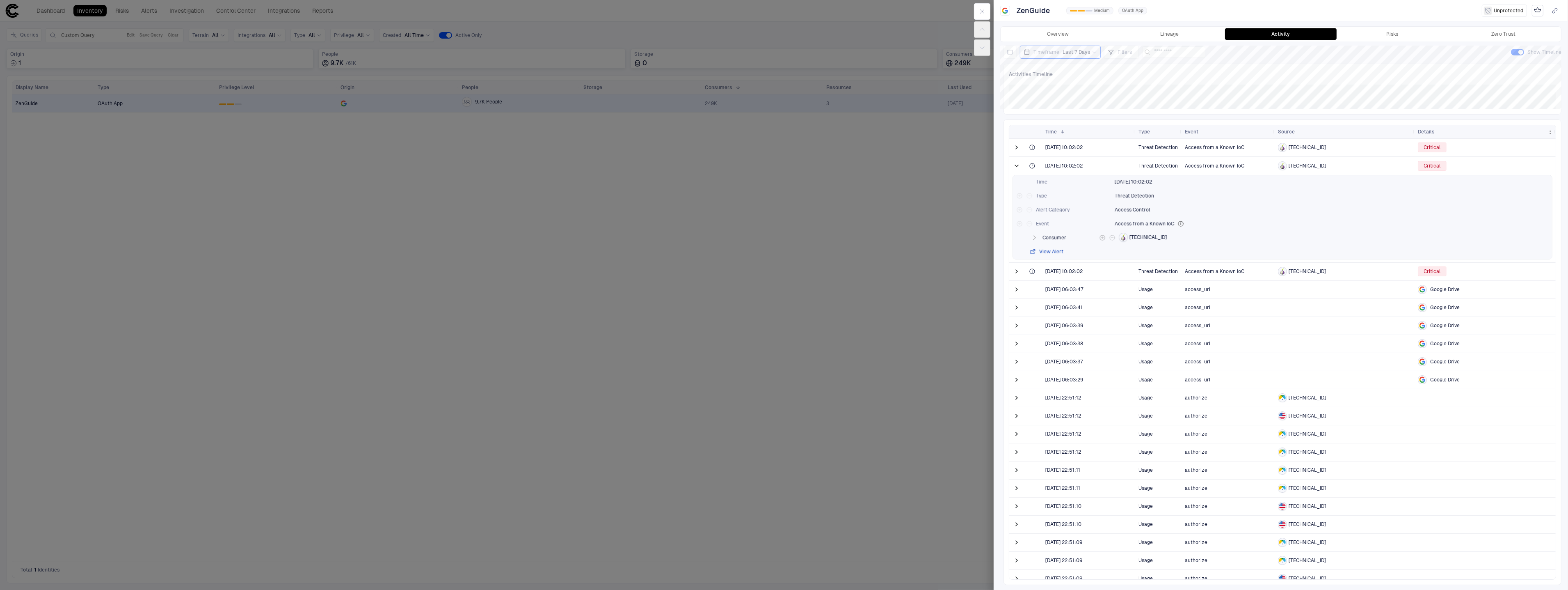
click at [1167, 237] on span "[TECHNICAL_ID]" at bounding box center [1148, 237] width 37 height 7
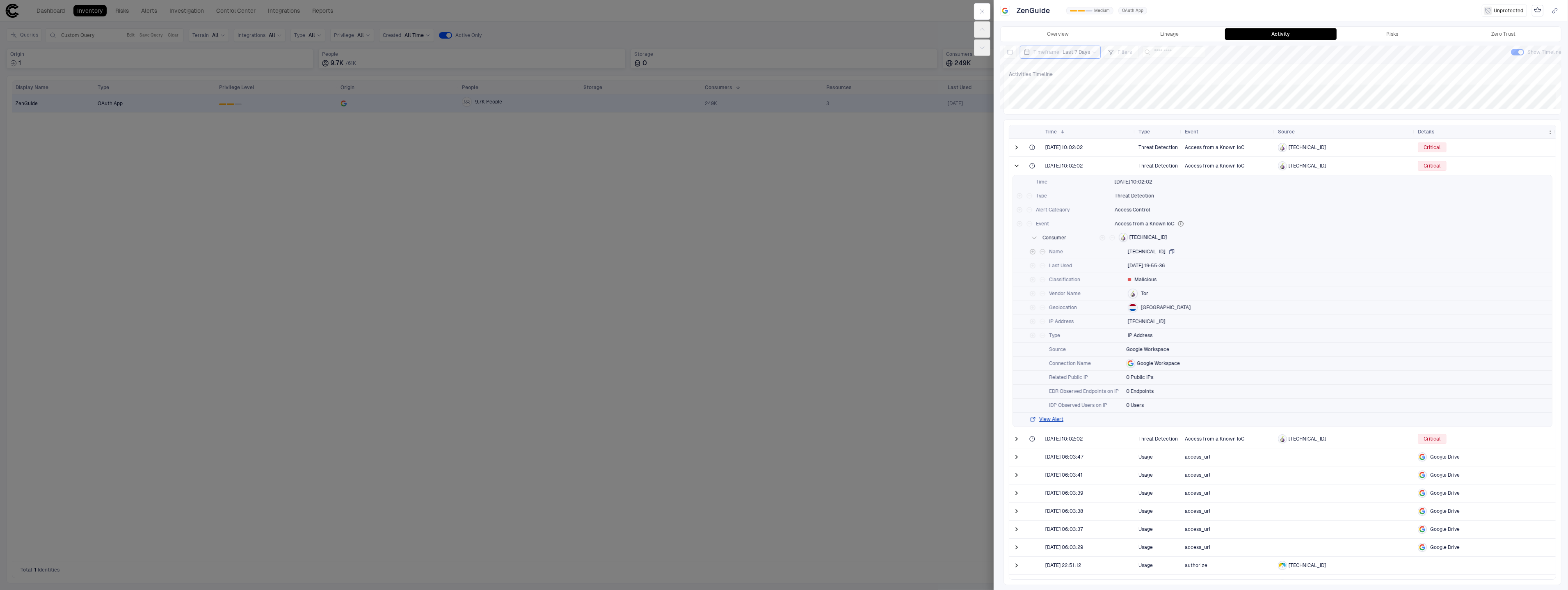
click at [1175, 252] on icon "button" at bounding box center [1172, 251] width 7 height 7
click at [1013, 162] on span at bounding box center [1016, 166] width 8 height 8
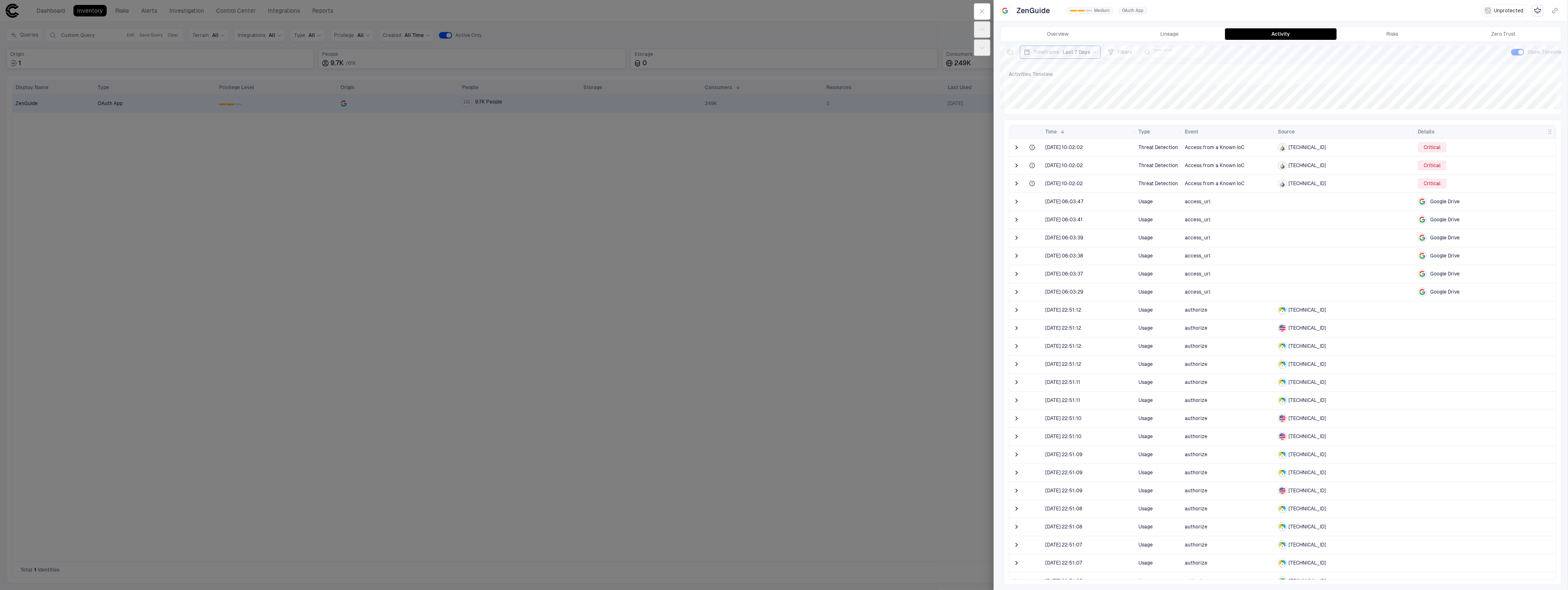
click at [1302, 181] on span "[TECHNICAL_ID]" at bounding box center [1307, 183] width 37 height 7
click at [1017, 182] on span at bounding box center [1016, 183] width 8 height 8
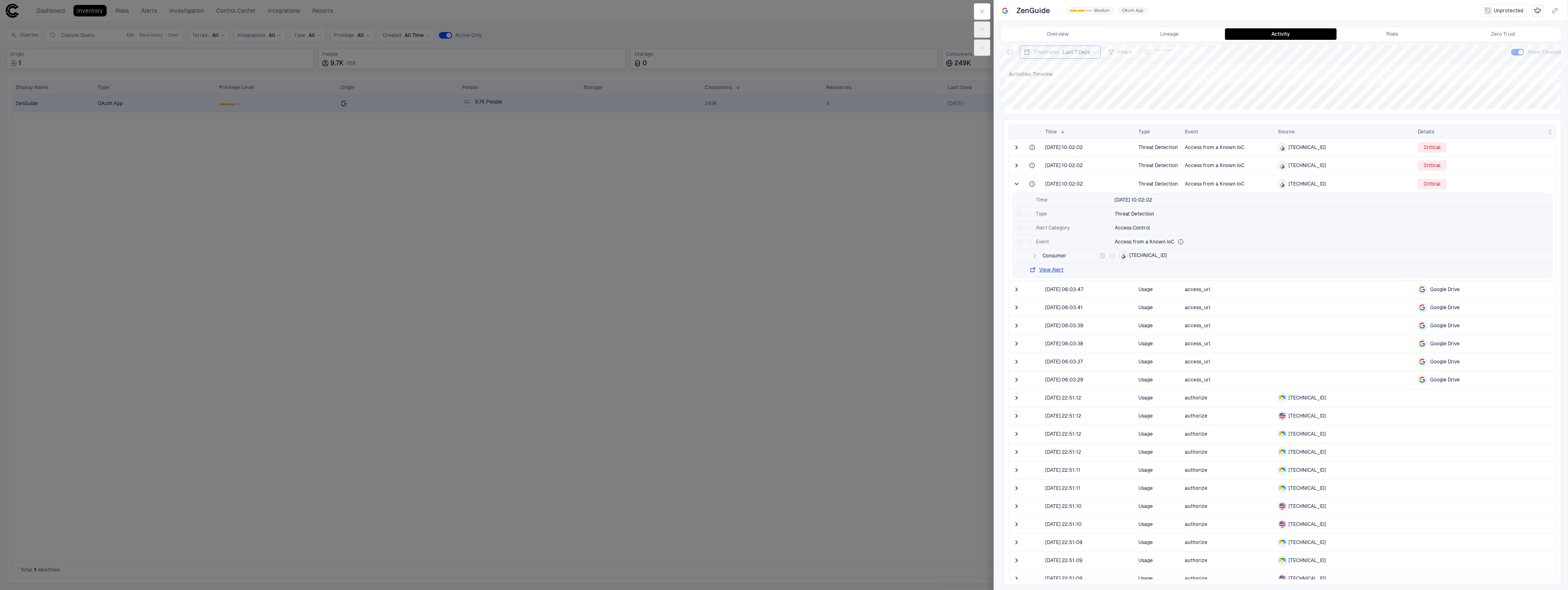
click at [1034, 258] on icon "button" at bounding box center [1034, 256] width 2 height 4
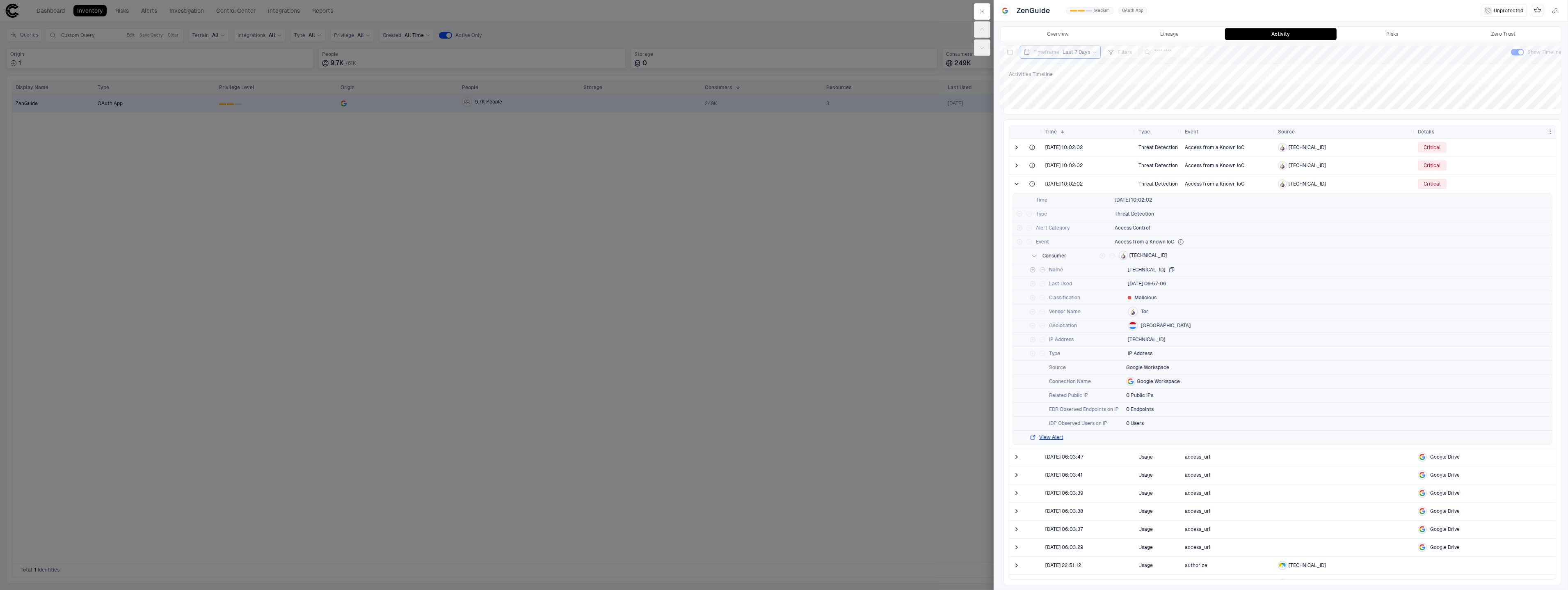
click at [1169, 269] on icon "button" at bounding box center [1172, 269] width 7 height 7
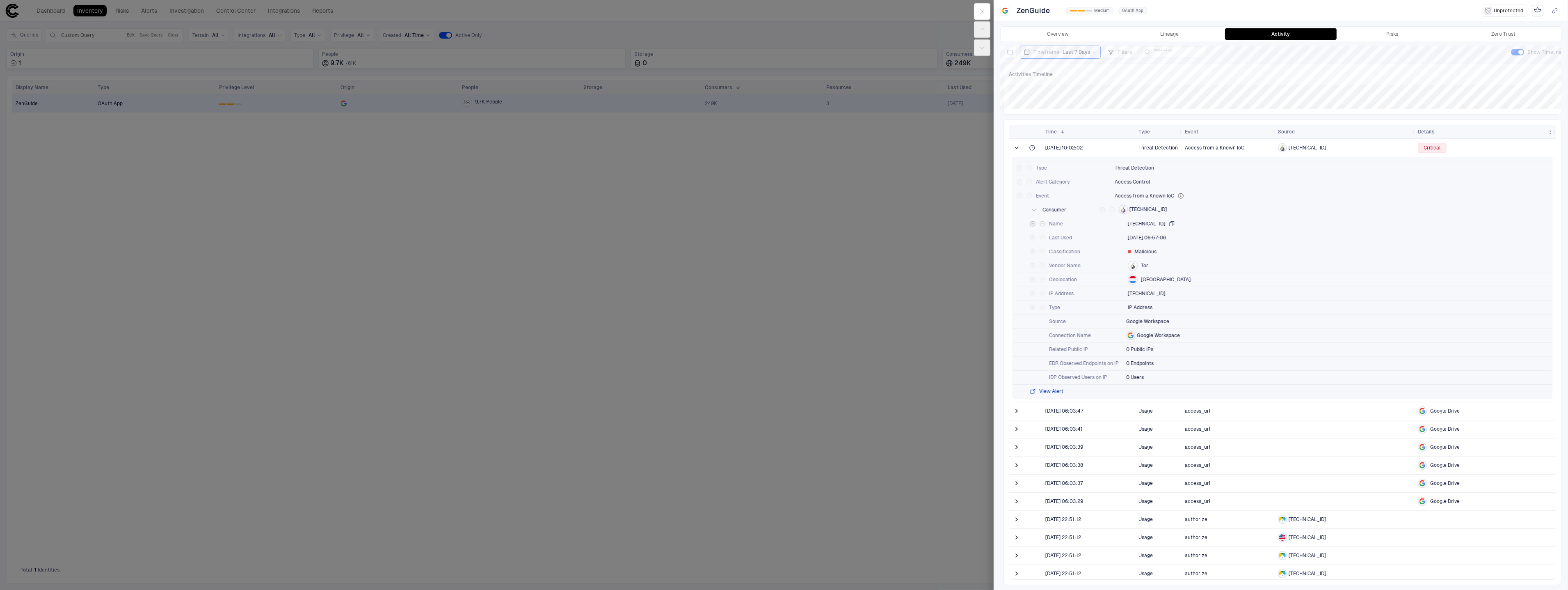
click at [1049, 391] on button "View Alert" at bounding box center [1046, 391] width 34 height 7
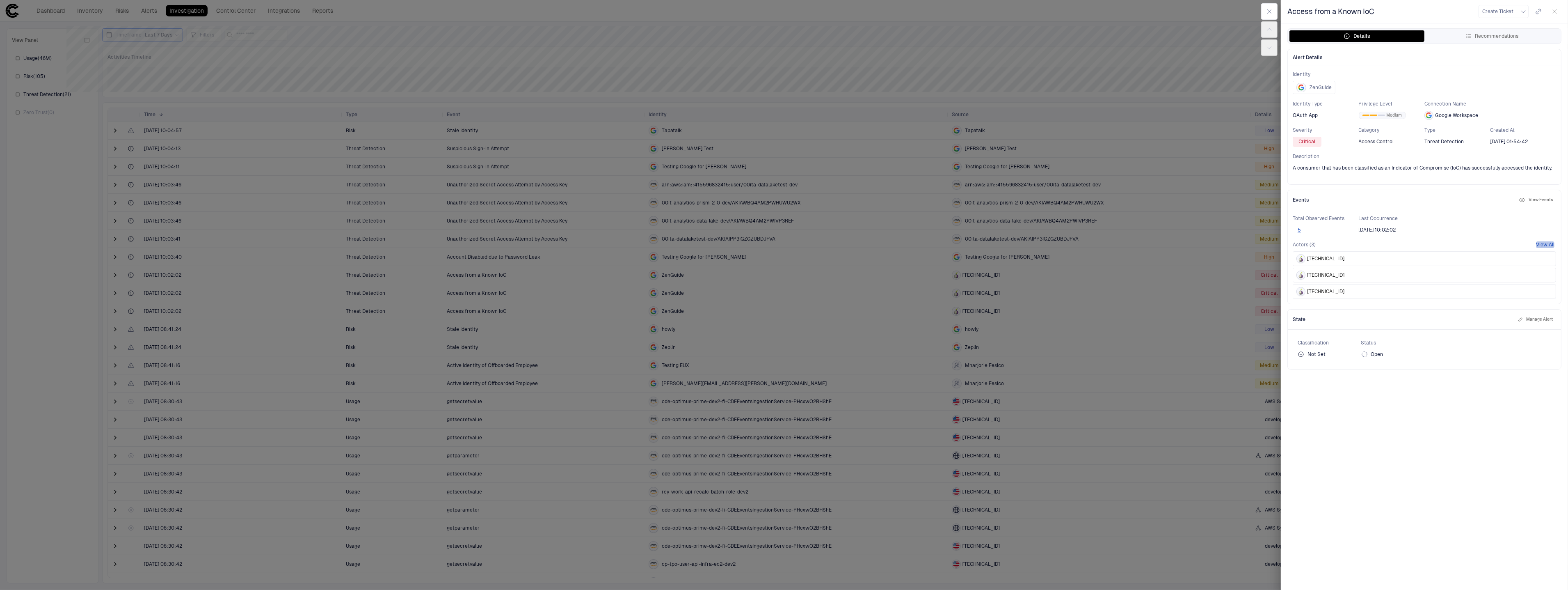
click at [1538, 244] on button "View All" at bounding box center [1545, 244] width 18 height 7
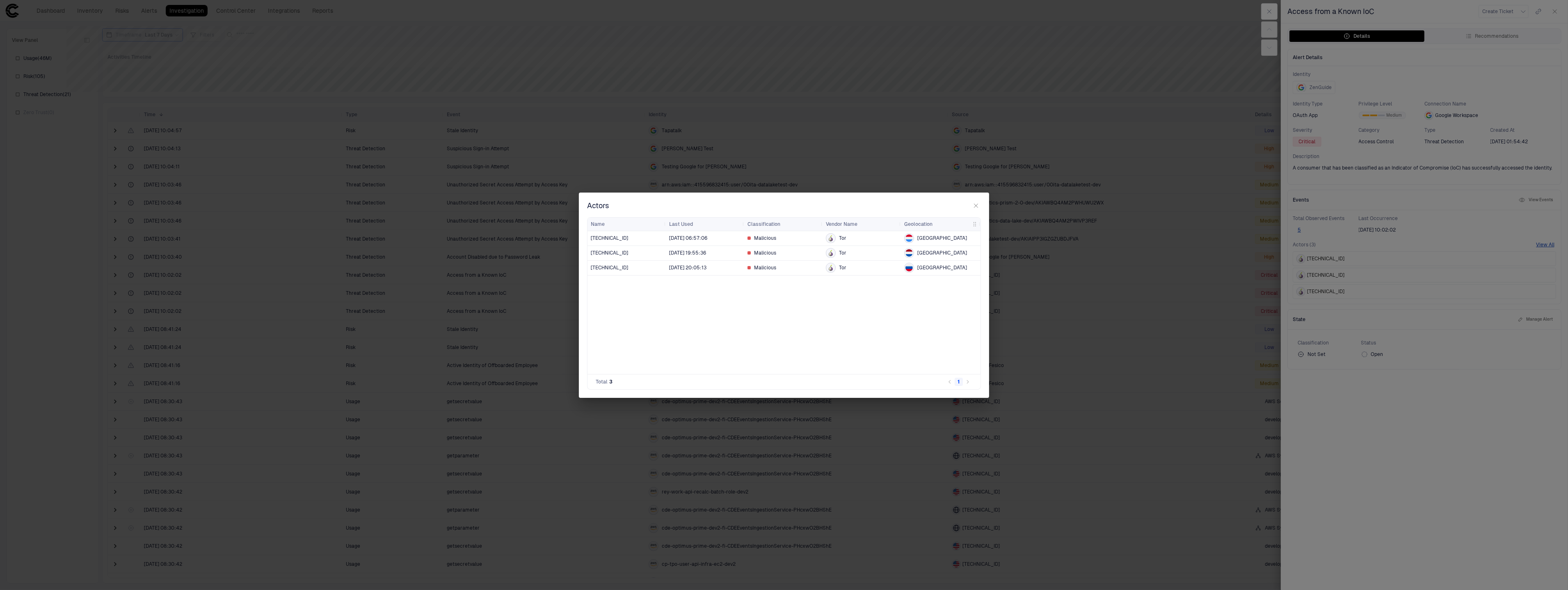
click at [644, 241] on div "[TECHNICAL_ID]" at bounding box center [627, 238] width 72 height 7
click at [685, 258] on span "8/5/2025 19:55:36" at bounding box center [705, 253] width 72 height 16
click at [975, 203] on icon "button" at bounding box center [976, 205] width 7 height 7
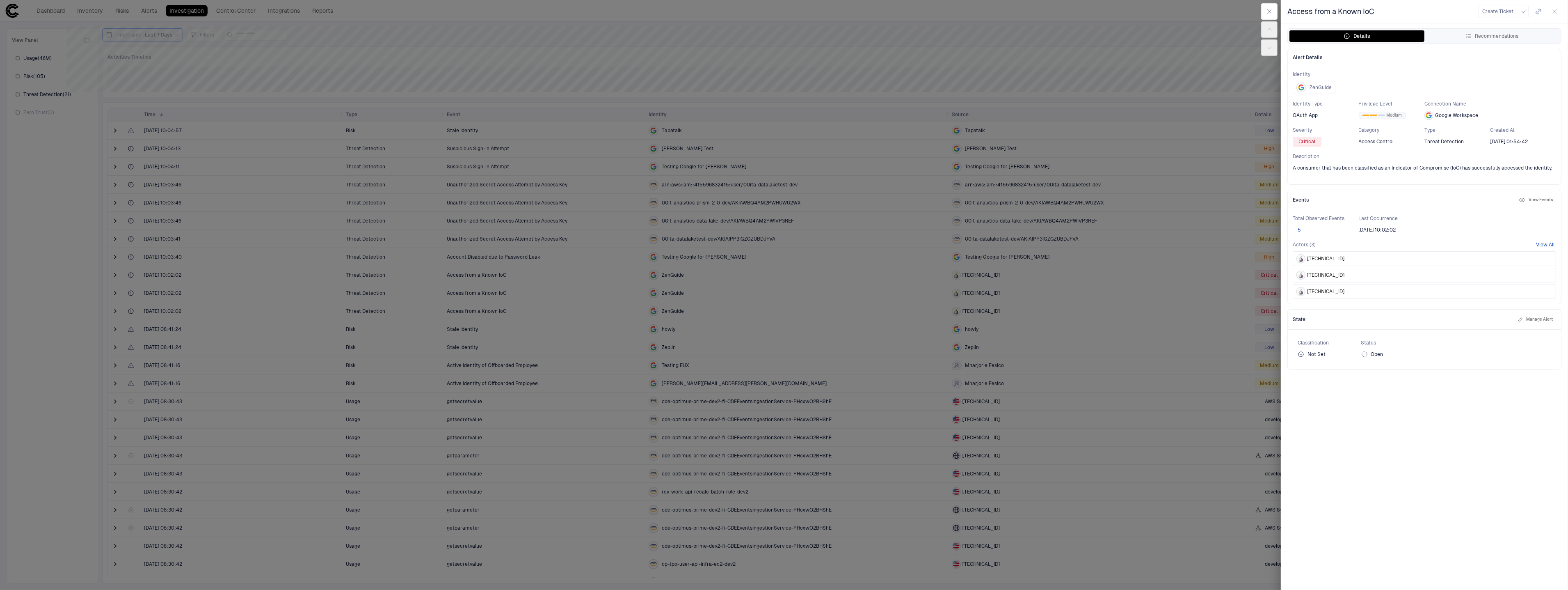
click at [1300, 227] on button "5" at bounding box center [1300, 230] width 13 height 7
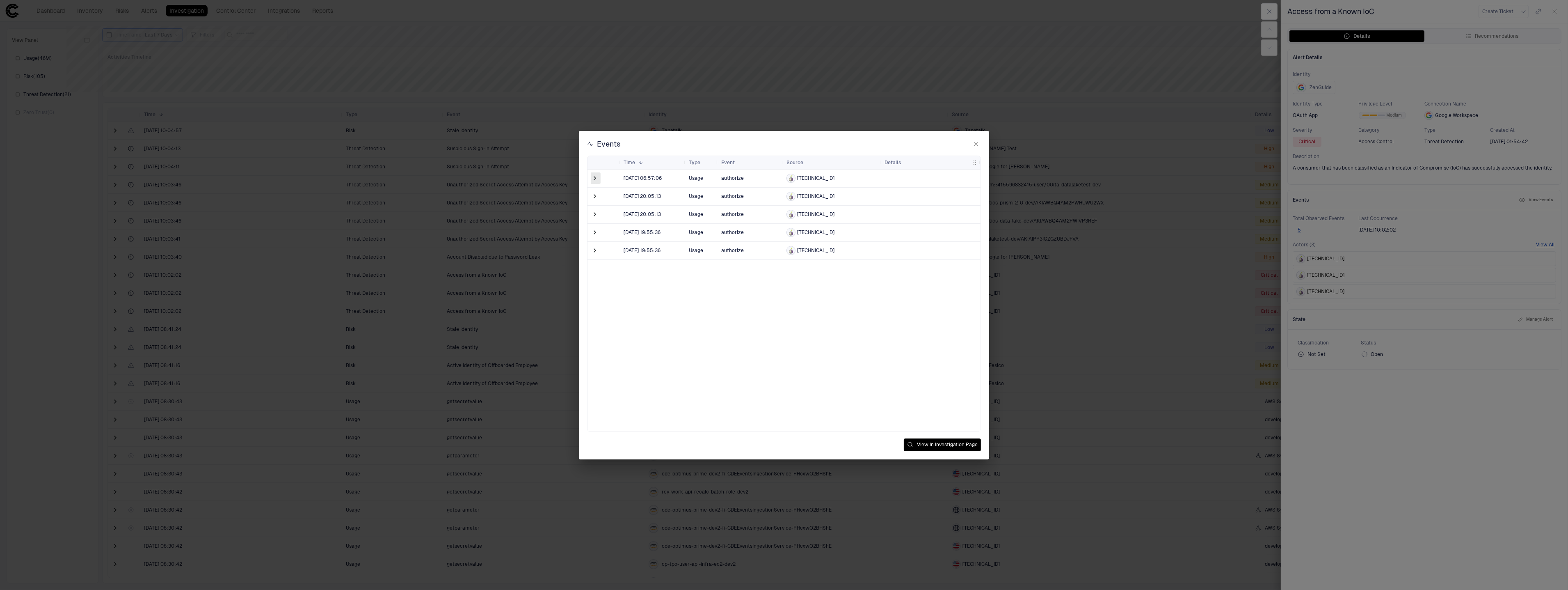
click at [592, 180] on span at bounding box center [595, 178] width 8 height 8
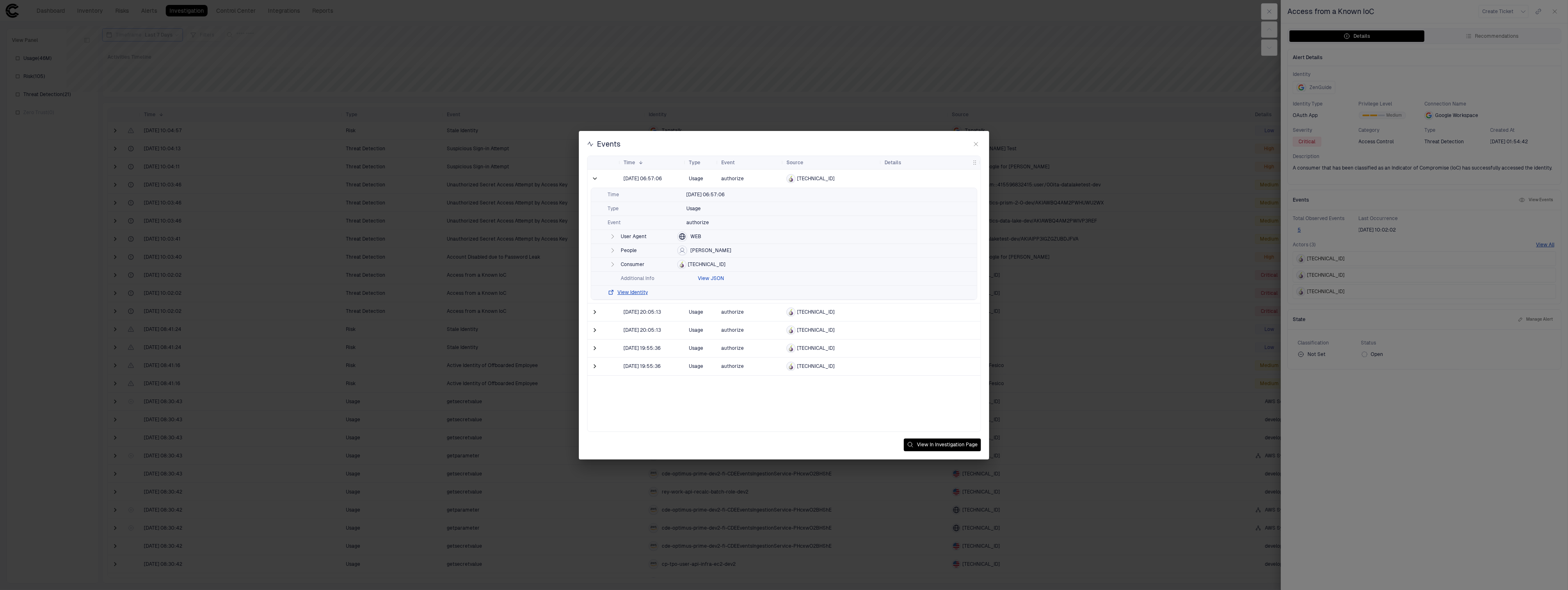
click at [713, 278] on button "View JSON" at bounding box center [710, 278] width 26 height 7
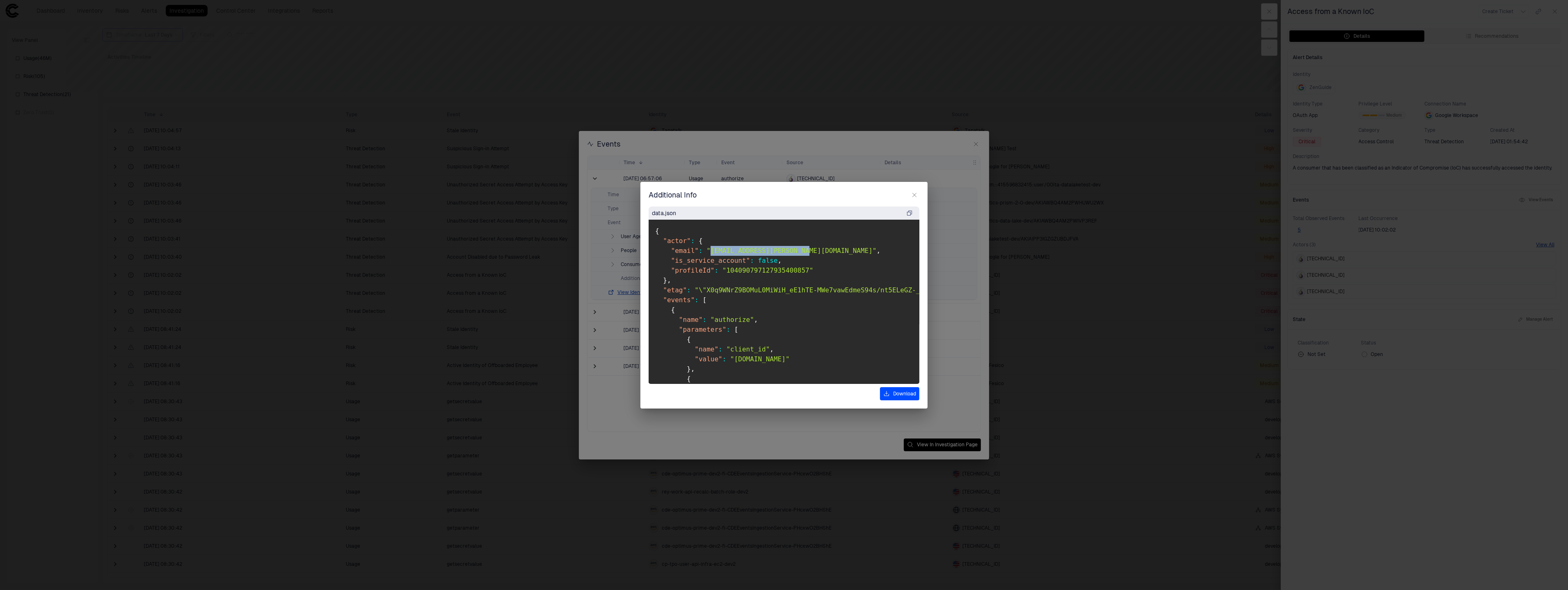
drag, startPoint x: 711, startPoint y: 250, endPoint x: 810, endPoint y: 251, distance: 99.0
click at [810, 251] on span ""giselle.peisner@pnmac.com"" at bounding box center [791, 250] width 170 height 8
copy span "giselle.peisner@pnmac.com"
click at [910, 213] on icon "button" at bounding box center [909, 212] width 7 height 7
click at [919, 200] on h2 "Additional Info" at bounding box center [784, 198] width 287 height 16
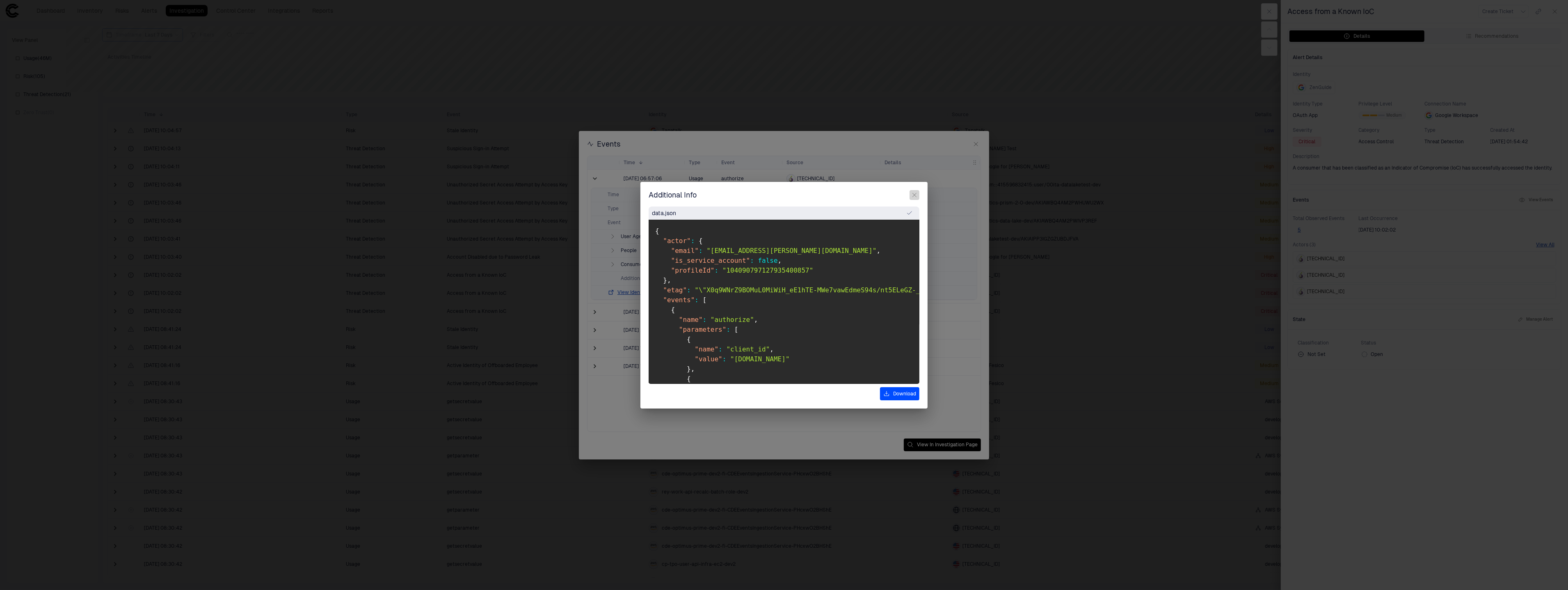
click at [916, 197] on icon "button" at bounding box center [914, 195] width 7 height 7
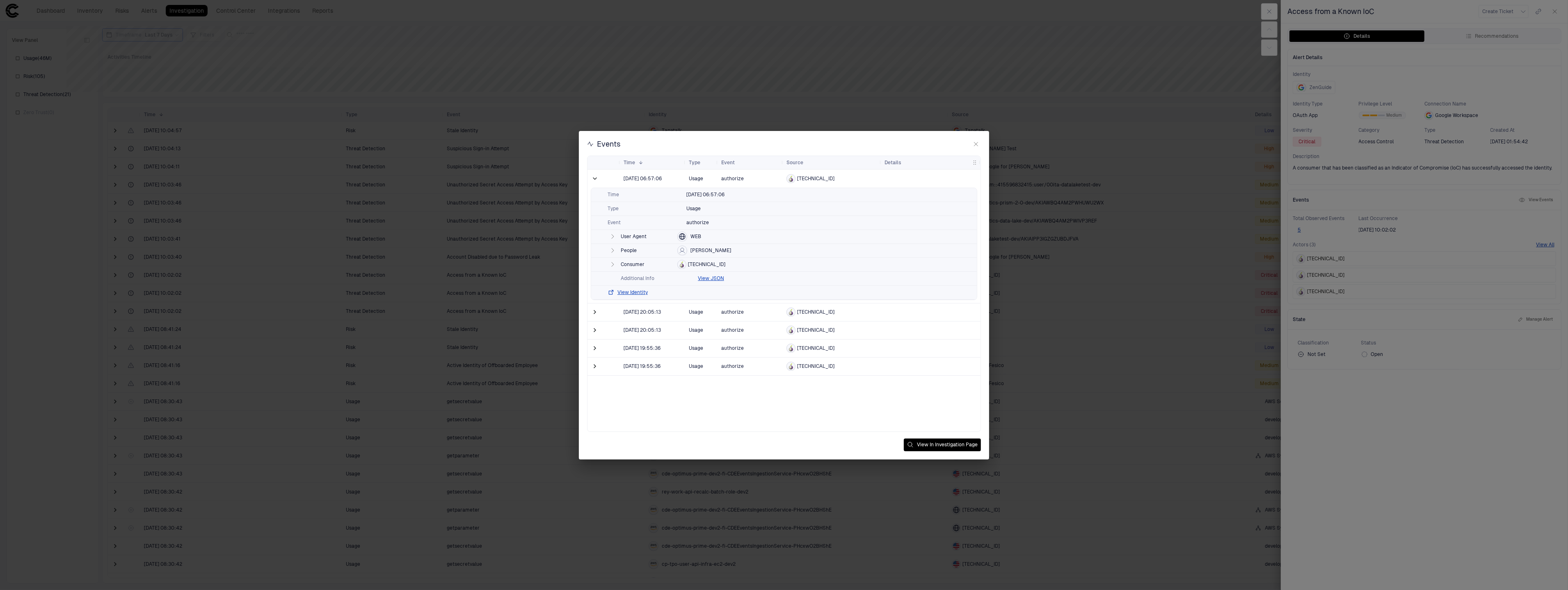
click at [616, 268] on button "button" at bounding box center [612, 264] width 10 height 10
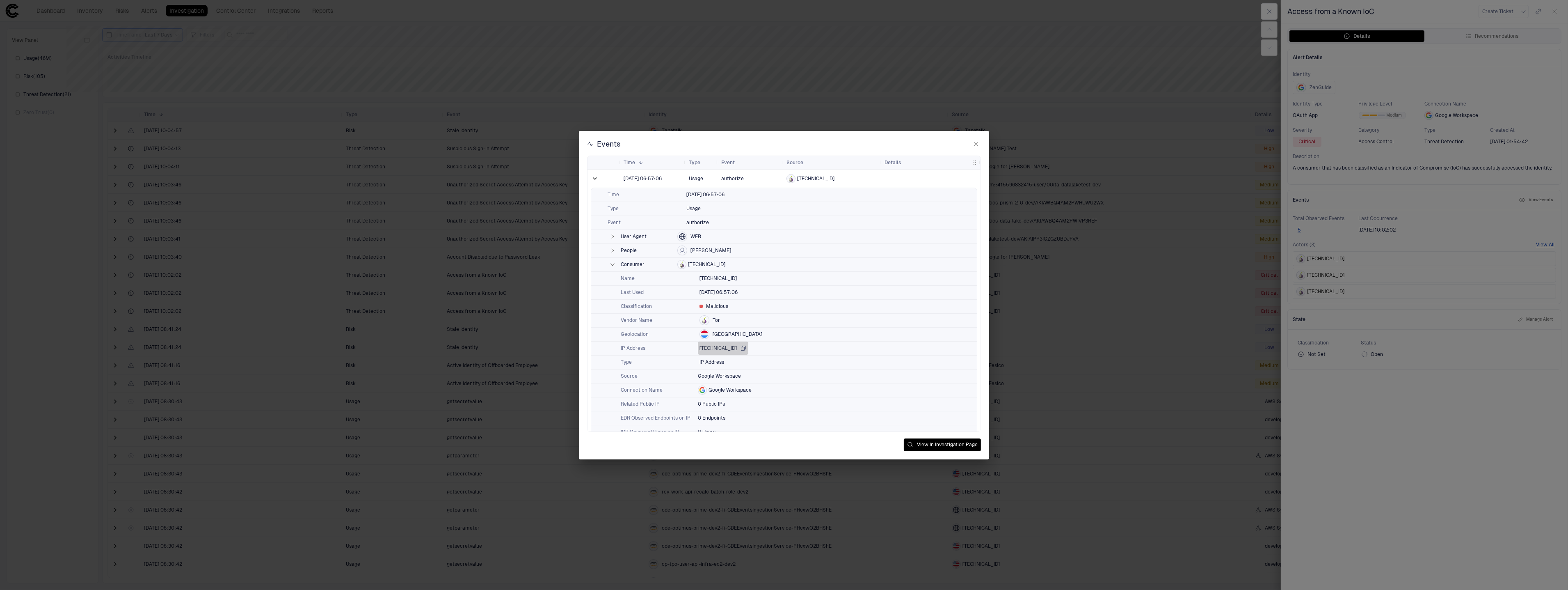
click at [741, 349] on icon "button" at bounding box center [743, 348] width 4 height 4
click at [973, 141] on icon "button" at bounding box center [976, 144] width 7 height 7
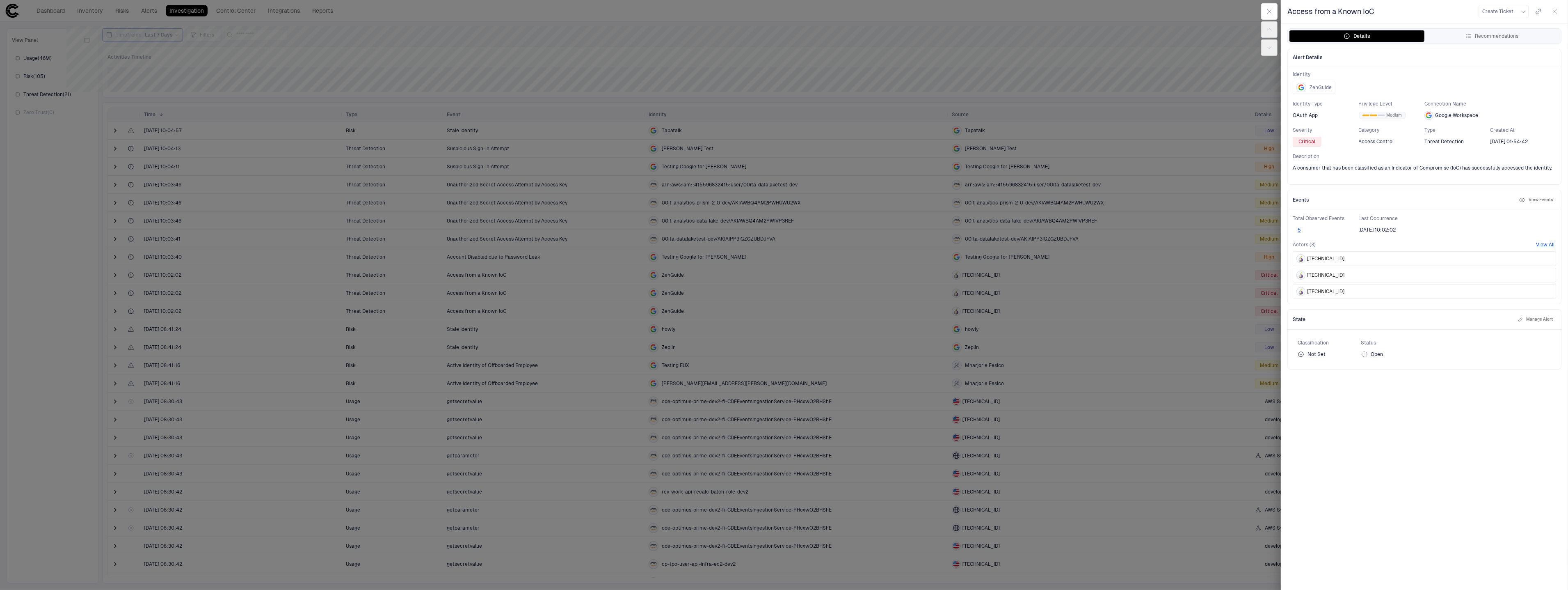
click at [1554, 18] on button "button" at bounding box center [1555, 12] width 13 height 13
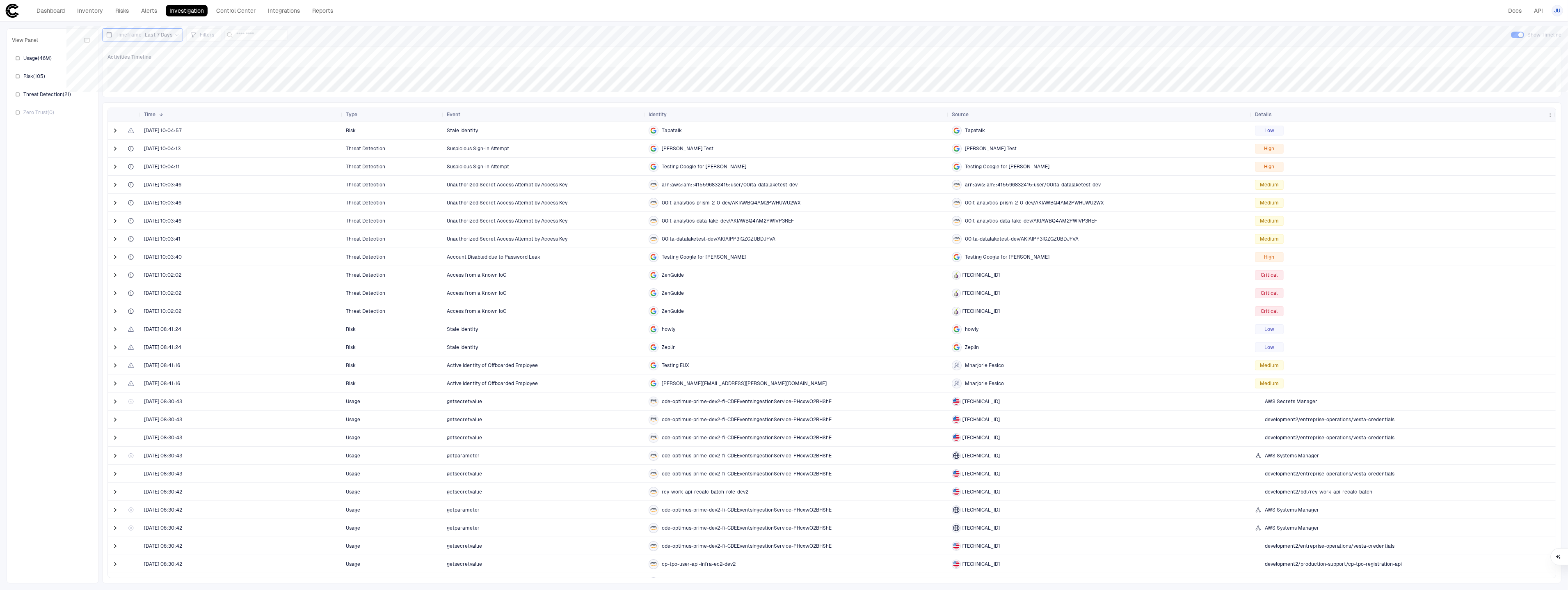
click at [190, 13] on link "Investigation" at bounding box center [186, 10] width 42 height 12
click at [174, 36] on icon at bounding box center [177, 35] width 5 height 5
click at [193, 36] on icon at bounding box center [193, 35] width 7 height 7
click at [220, 82] on button "Add Condition" at bounding box center [214, 80] width 46 height 13
click at [237, 57] on span "Event: ID" at bounding box center [233, 57] width 21 height 7
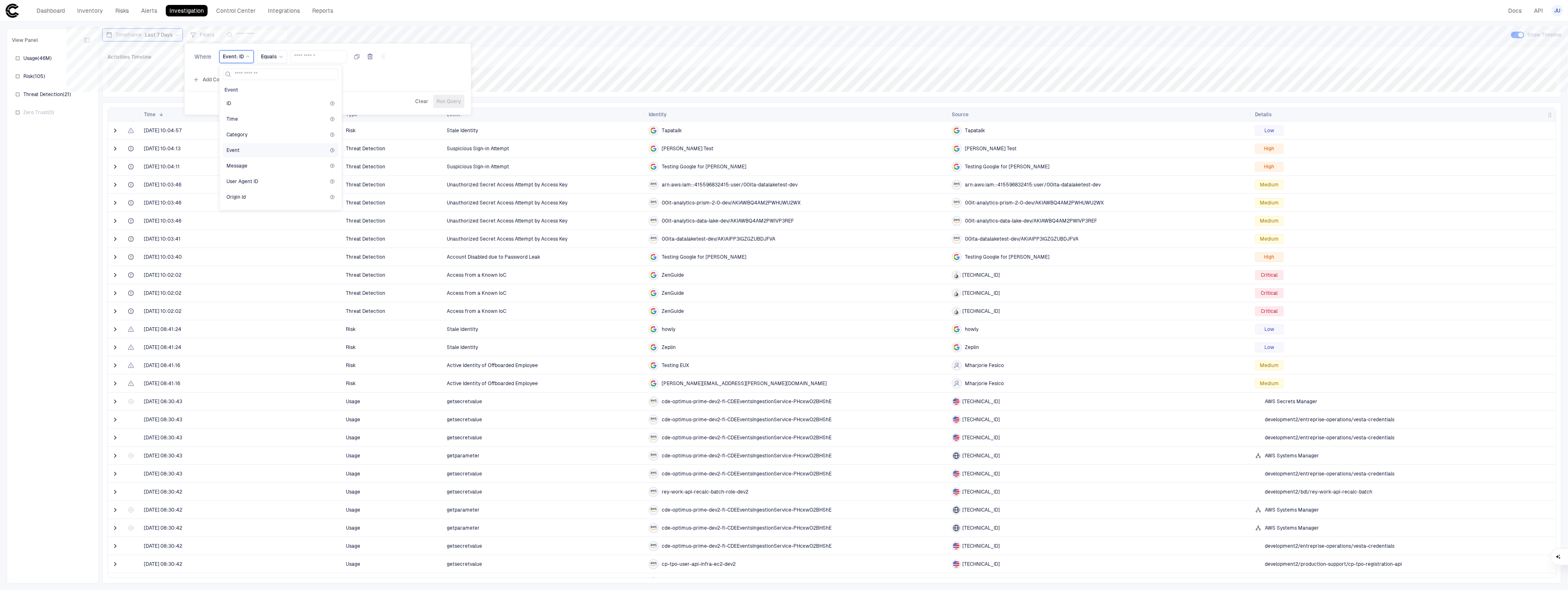
click at [246, 155] on div "Event" at bounding box center [281, 150] width 116 height 14
click at [339, 54] on input "text" at bounding box center [327, 57] width 49 height 12
click at [282, 55] on span "Equals" at bounding box center [278, 57] width 16 height 7
click at [294, 126] on div "Contains" at bounding box center [317, 121] width 95 height 14
click at [328, 58] on input "text" at bounding box center [333, 57] width 49 height 12
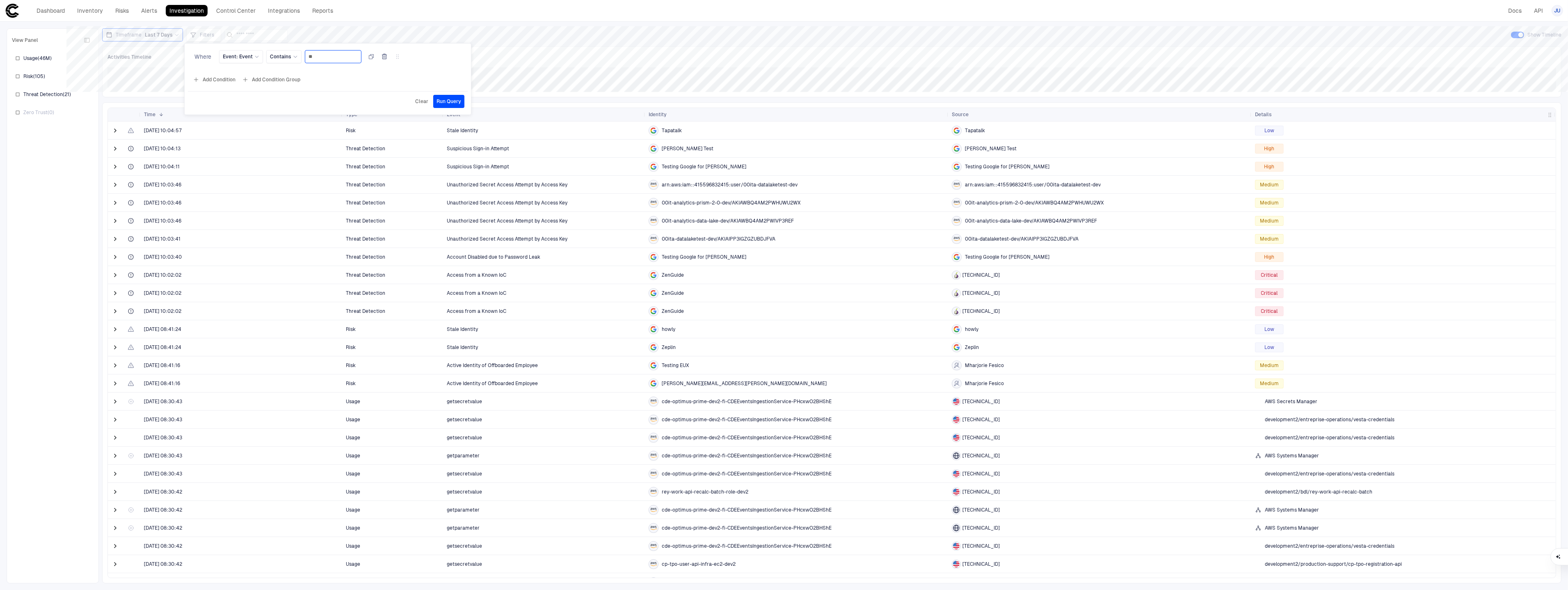
type input "*"
type input "*****"
click at [440, 96] on button "Run Query" at bounding box center [449, 102] width 31 height 13
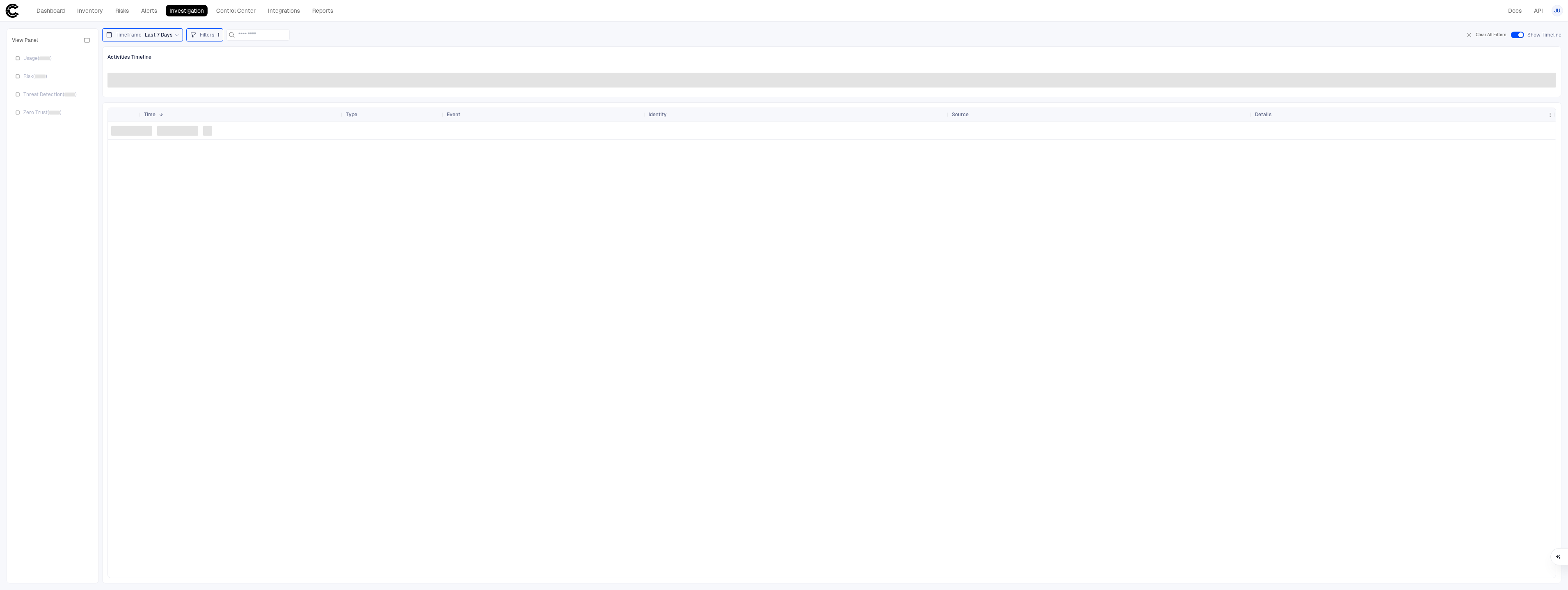
click at [150, 36] on span "Last 7 Days" at bounding box center [159, 35] width 28 height 7
click at [136, 72] on label "Last 24 Hours" at bounding box center [147, 68] width 93 height 12
click at [266, 32] on input at bounding box center [269, 35] width 49 height 11
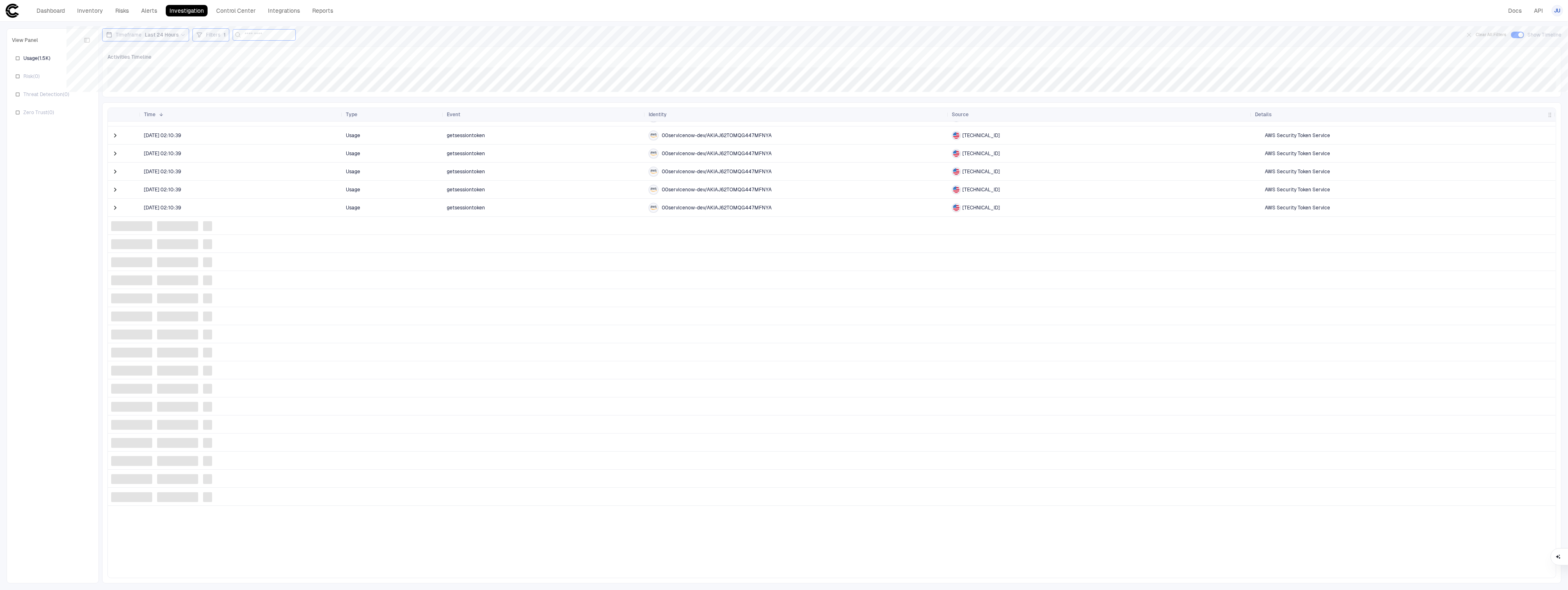
scroll to position [627, 0]
click at [206, 32] on span "Filters" at bounding box center [213, 35] width 15 height 7
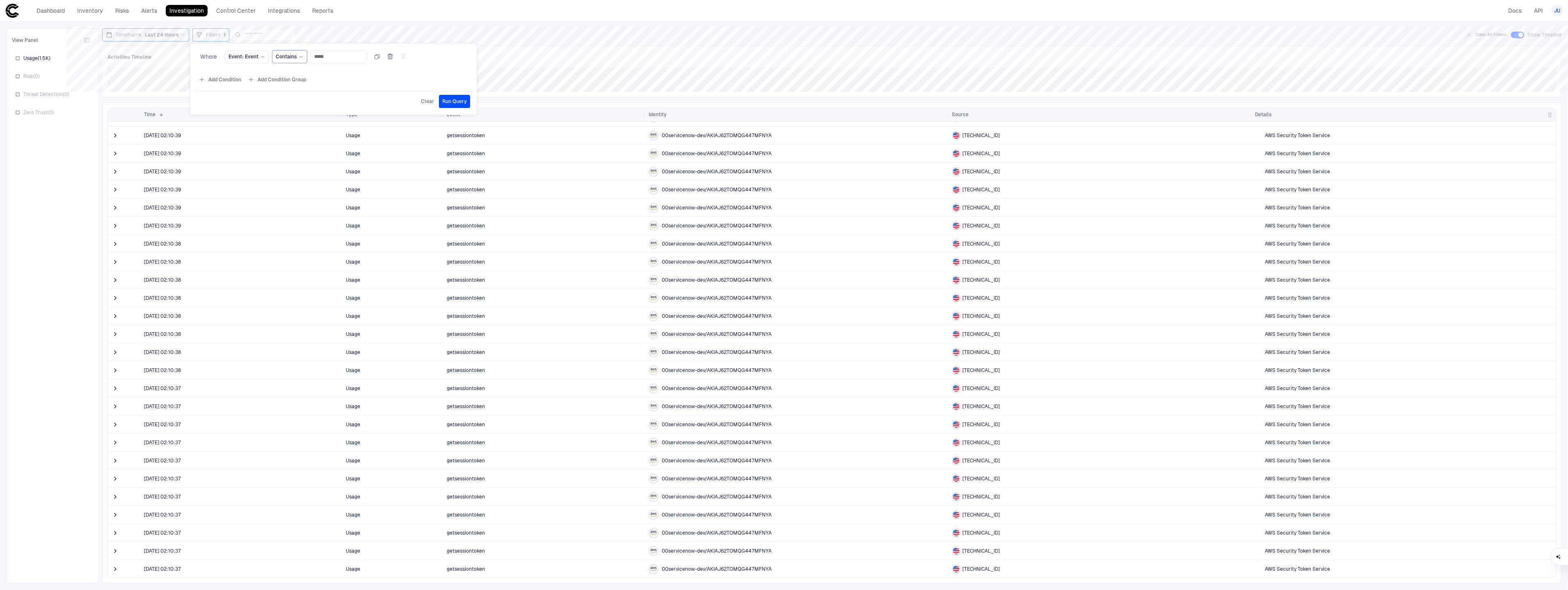
click at [295, 61] on div "Contains" at bounding box center [290, 57] width 28 height 9
click at [257, 57] on div "Event: Event" at bounding box center [247, 57] width 37 height 7
click at [275, 145] on div "Source" at bounding box center [286, 141] width 108 height 7
click at [331, 61] on button "Select..." at bounding box center [338, 57] width 49 height 13
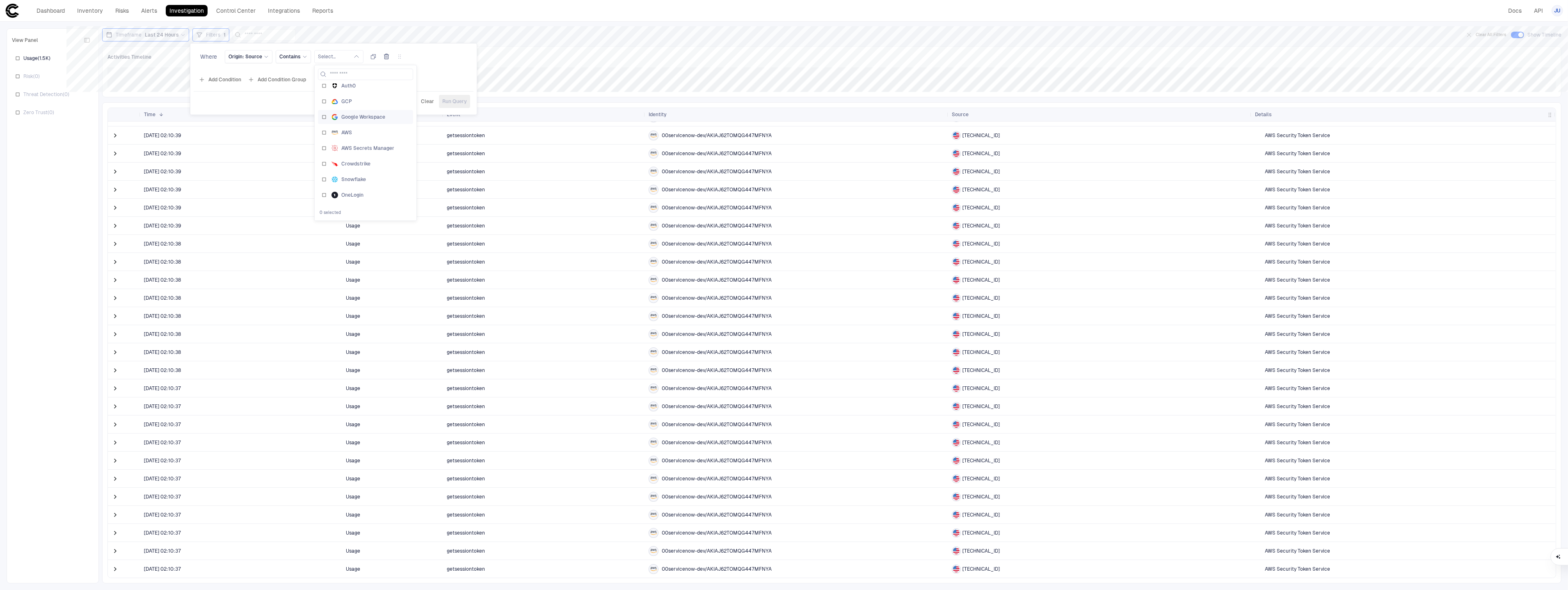
scroll to position [0, 0]
click at [371, 124] on span "Google Workspace" at bounding box center [363, 123] width 44 height 7
click at [464, 100] on span "Run Query" at bounding box center [455, 101] width 24 height 7
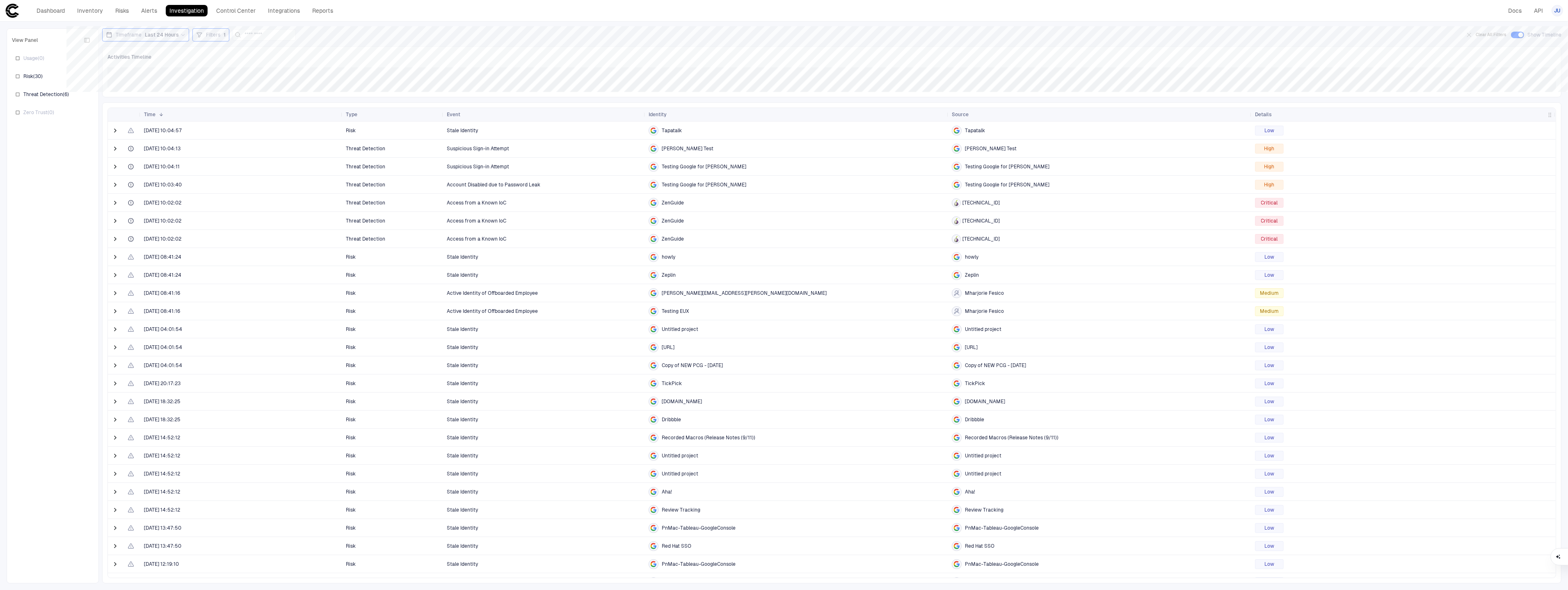
click at [1000, 203] on span "[TECHNICAL_ID]" at bounding box center [981, 203] width 37 height 7
drag, startPoint x: 514, startPoint y: 216, endPoint x: 290, endPoint y: 230, distance: 224.4
click at [514, 216] on span "Access from a Known IoC" at bounding box center [544, 220] width 195 height 16
click at [115, 221] on span at bounding box center [115, 220] width 8 height 8
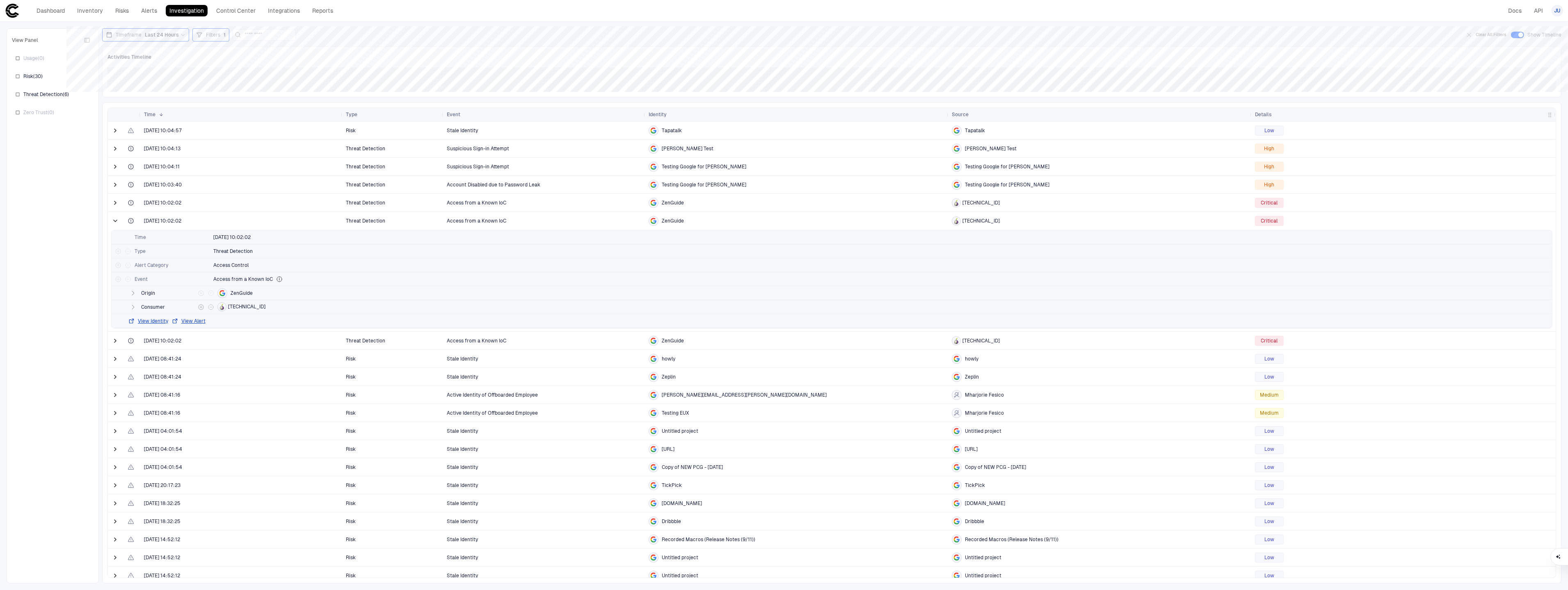
click at [134, 309] on icon "button" at bounding box center [133, 307] width 7 height 7
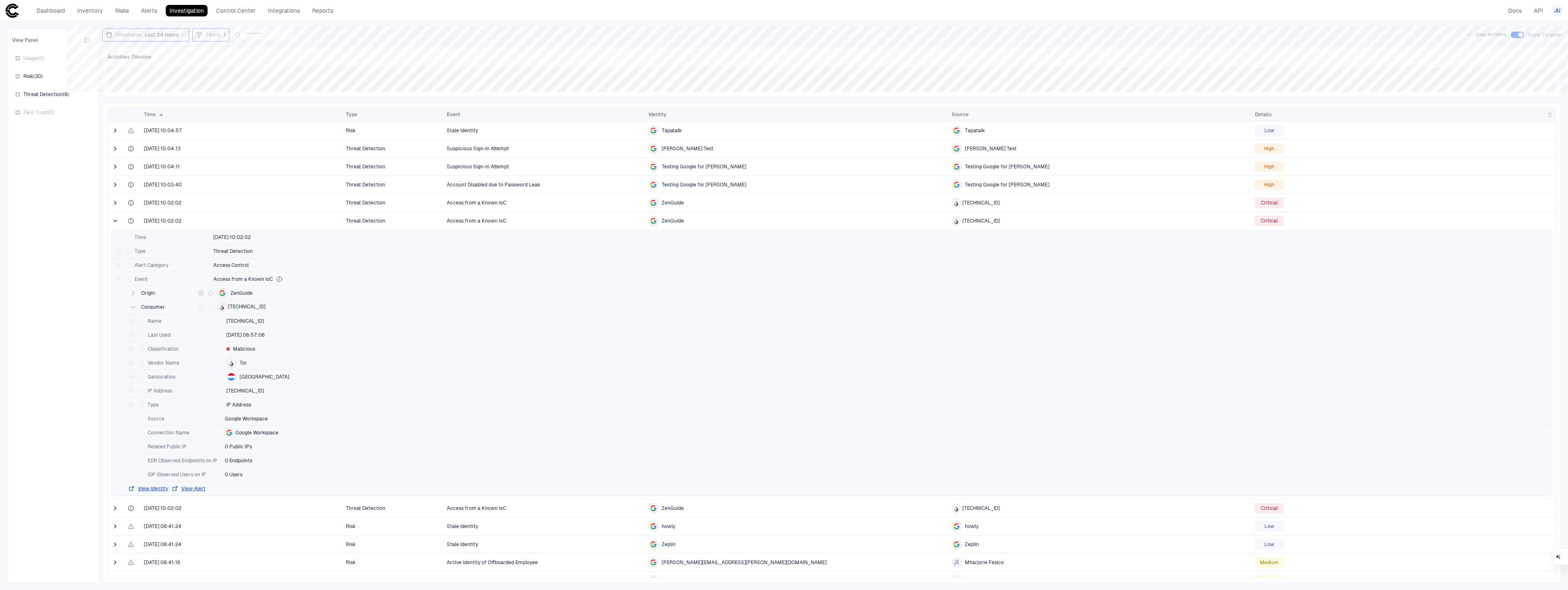
click at [133, 290] on icon "button" at bounding box center [133, 293] width 7 height 7
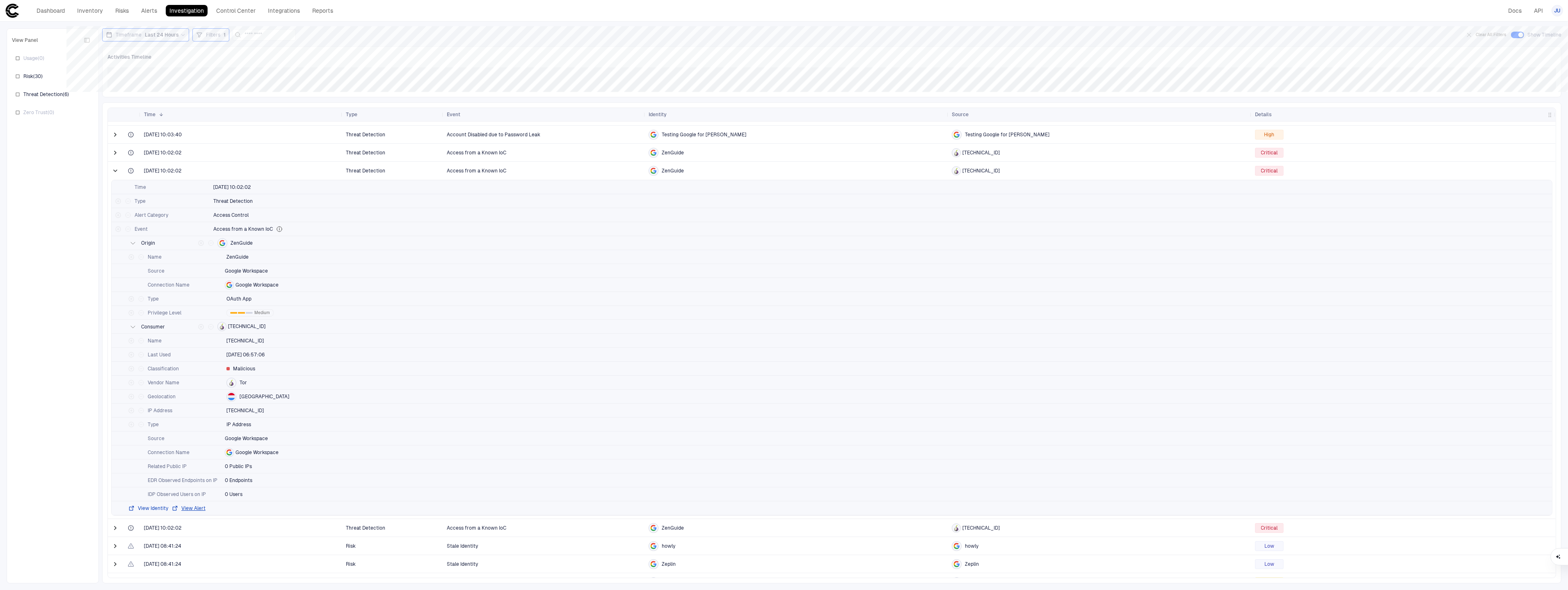
click at [159, 508] on button "View Identity" at bounding box center [148, 508] width 40 height 7
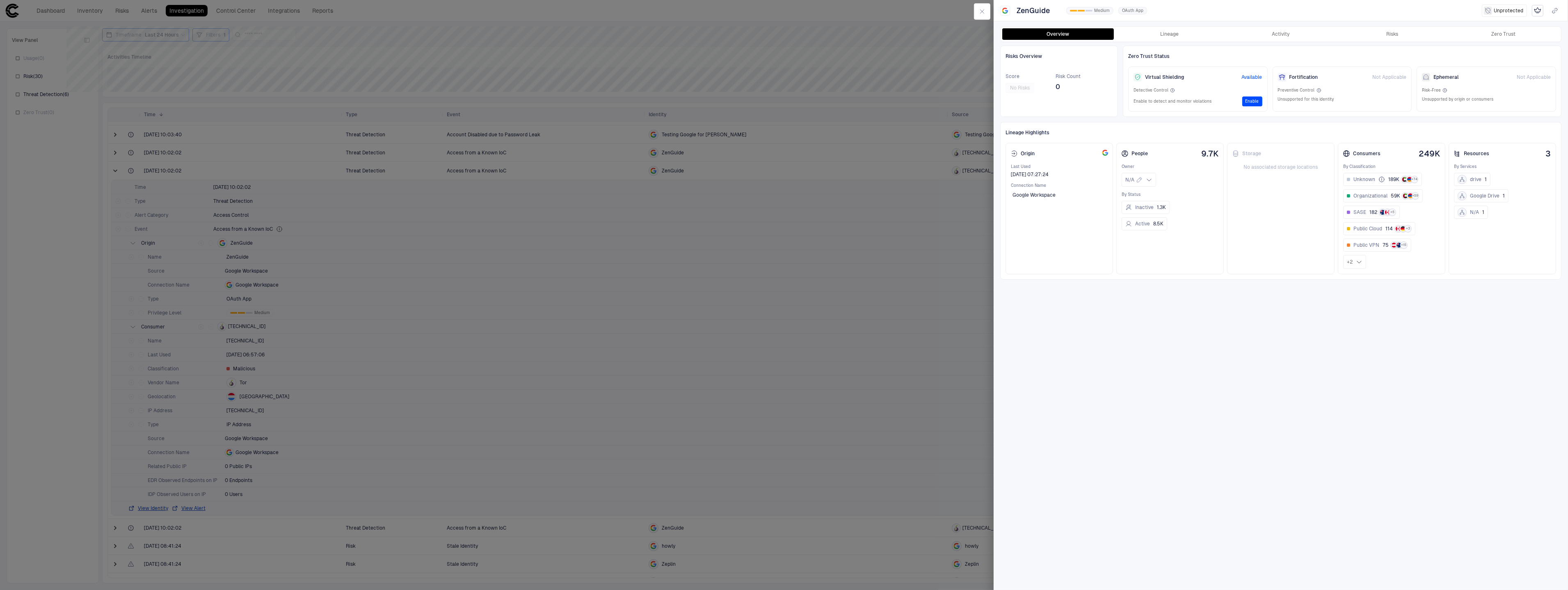
click at [1179, 41] on div "Overview Lineage Activity Risks Zero Trust" at bounding box center [1281, 34] width 561 height 15
click at [1177, 37] on button "Lineage" at bounding box center [1169, 34] width 111 height 12
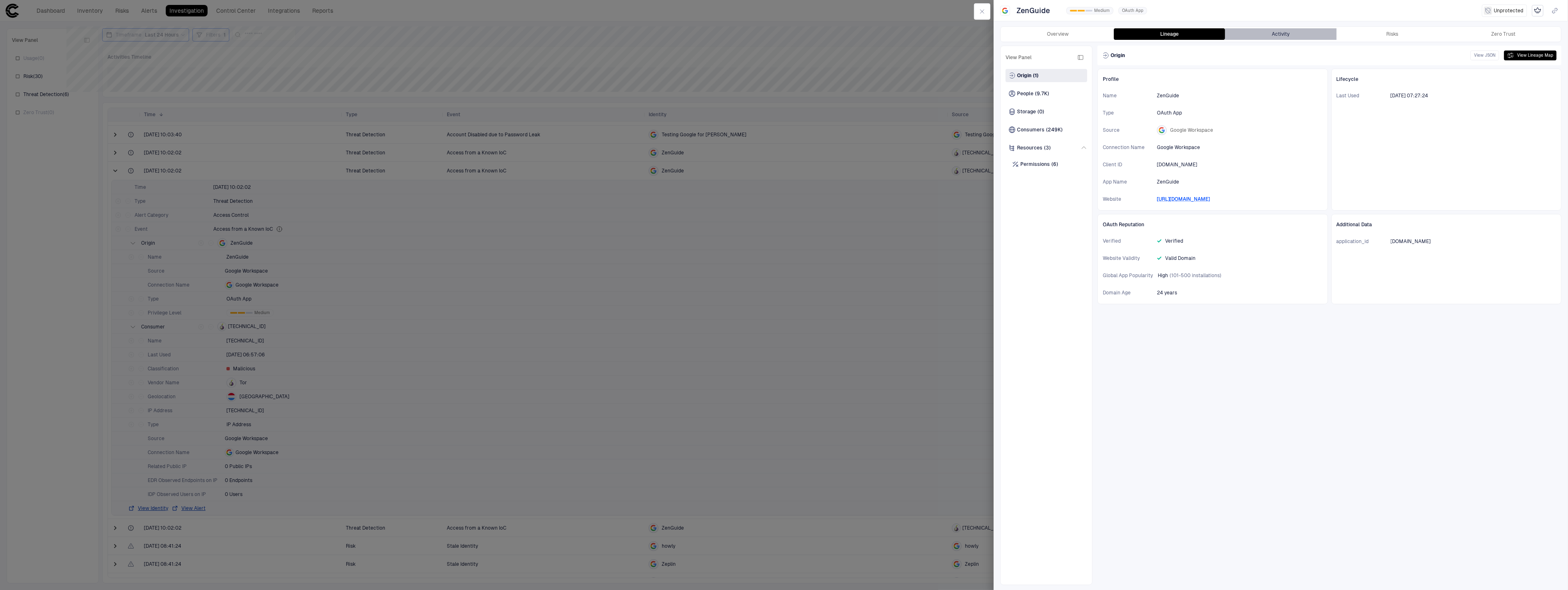
click at [1276, 32] on button "Activity" at bounding box center [1281, 34] width 111 height 12
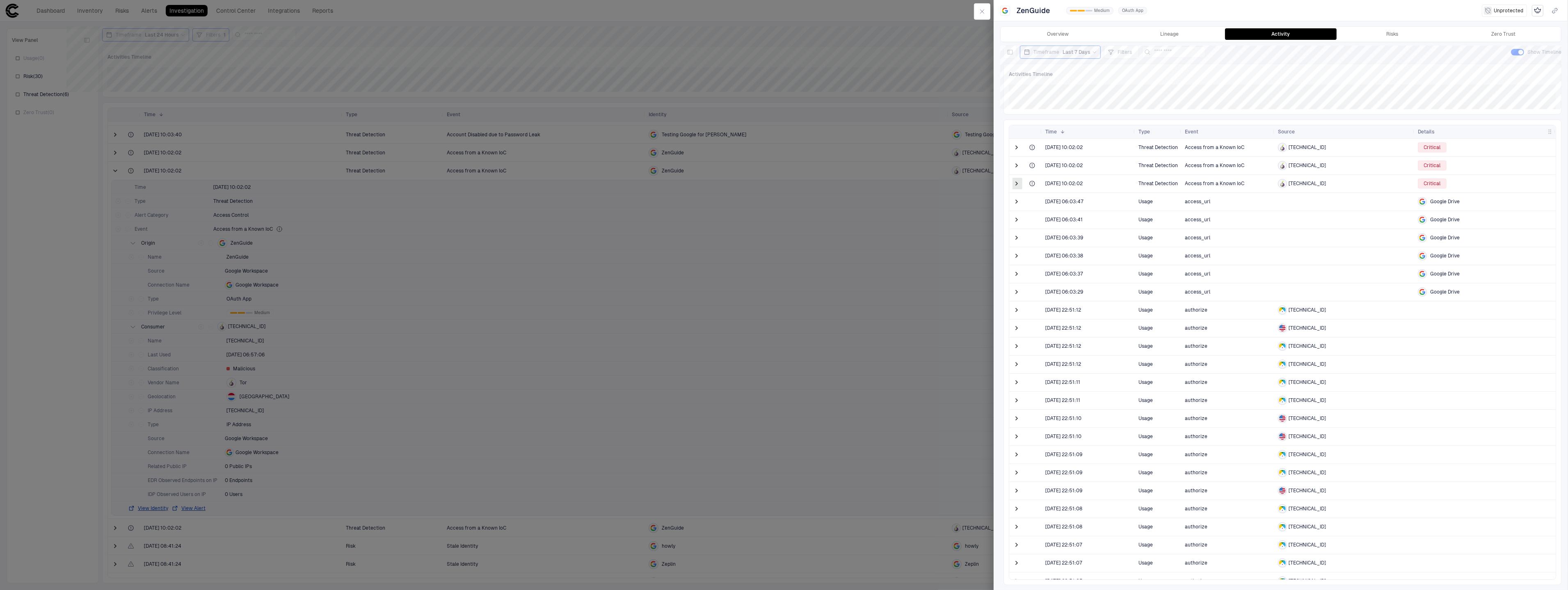
click at [1018, 181] on span at bounding box center [1016, 183] width 8 height 8
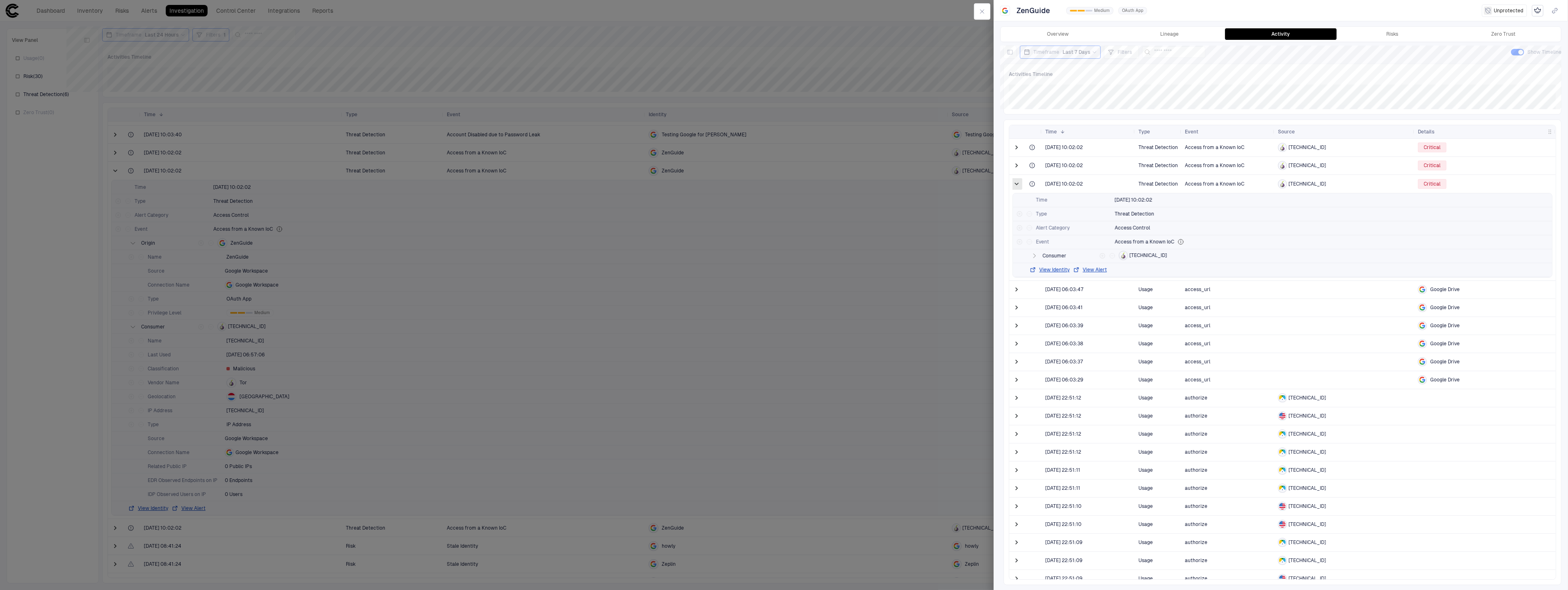
click at [1020, 186] on span at bounding box center [1016, 183] width 8 height 8
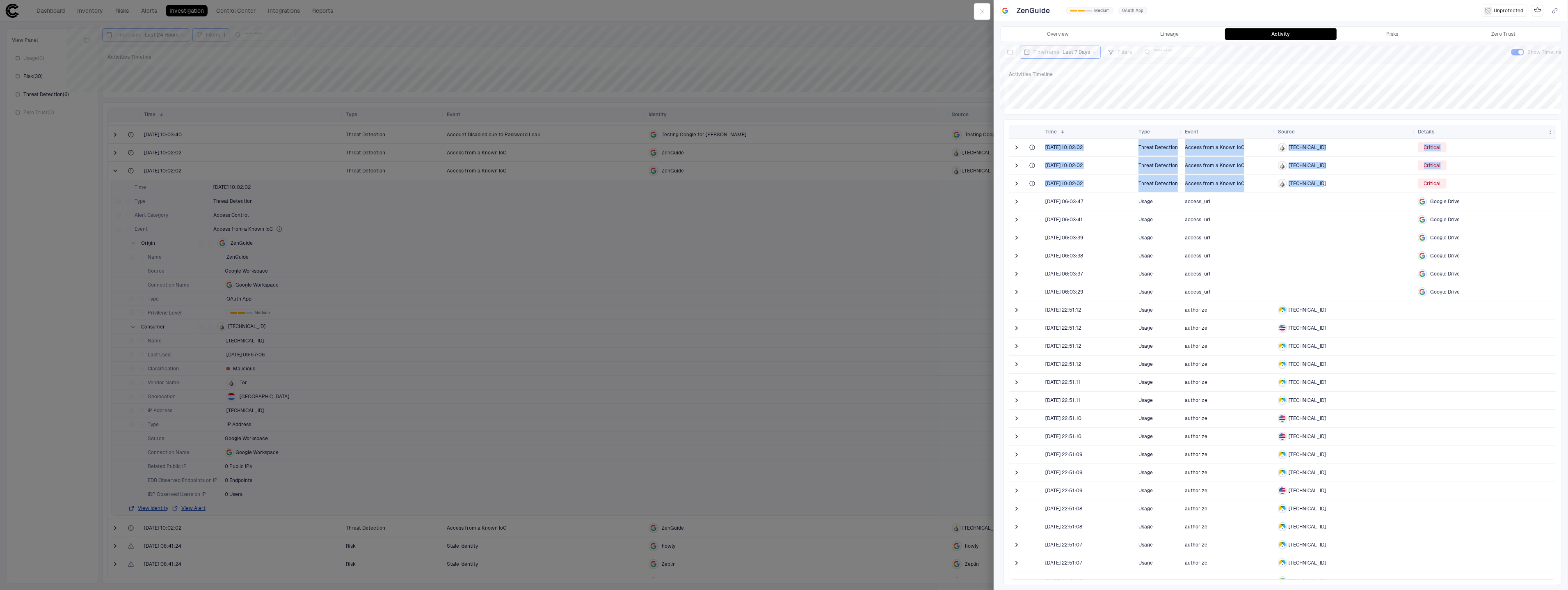
drag, startPoint x: 1343, startPoint y: 184, endPoint x: 1027, endPoint y: 144, distance: 318.5
click at [1273, 166] on div "Access from a Known IoC" at bounding box center [1228, 165] width 93 height 18
drag, startPoint x: 1323, startPoint y: 183, endPoint x: 1289, endPoint y: 182, distance: 34.0
click at [1289, 182] on div "[TECHNICAL_ID]" at bounding box center [1344, 183] width 133 height 9
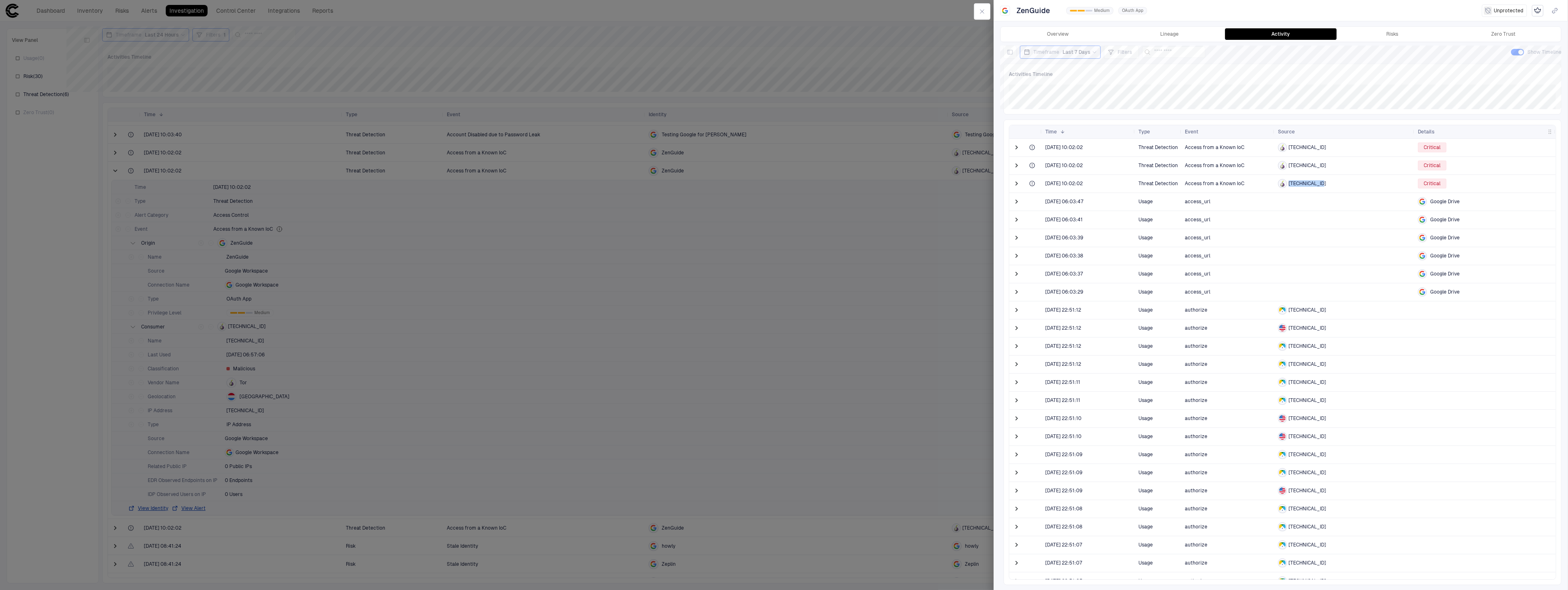
copy span "[TECHNICAL_ID]"
click at [1326, 164] on span "[TECHNICAL_ID]" at bounding box center [1307, 165] width 37 height 7
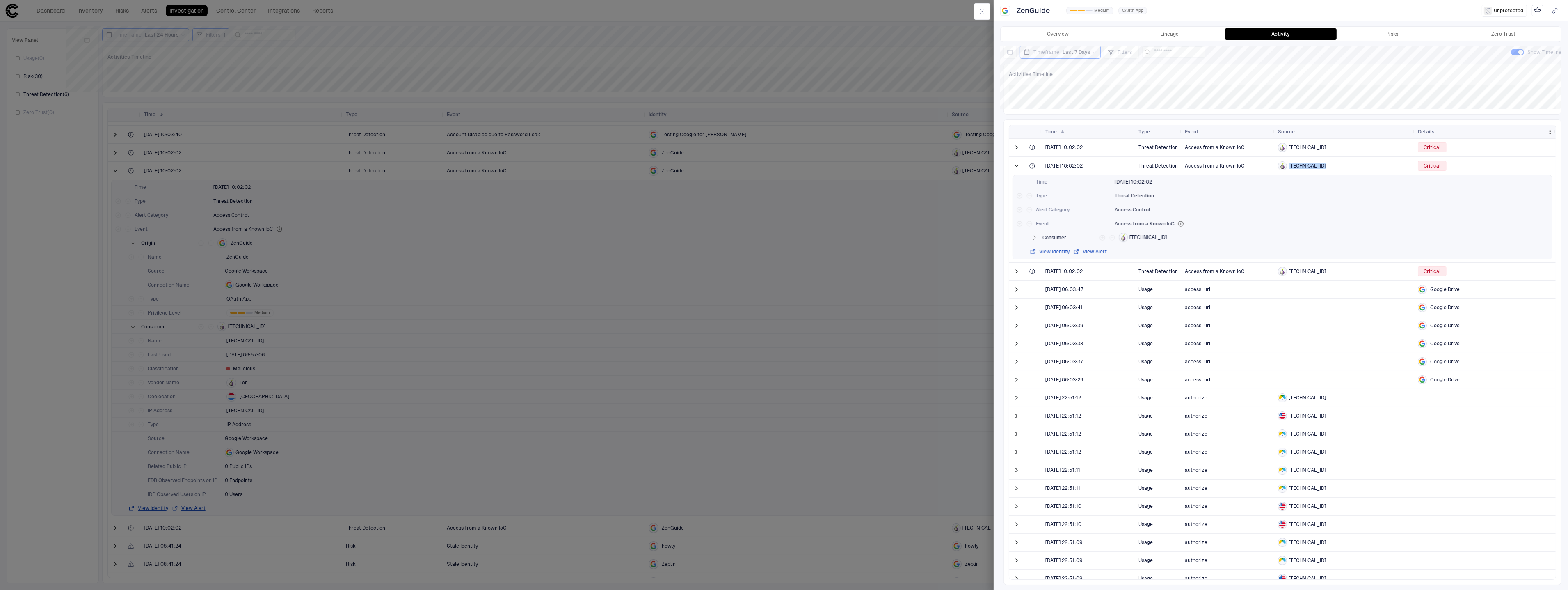
click at [1326, 164] on span "[TECHNICAL_ID]" at bounding box center [1307, 166] width 37 height 7
copy span "[TECHNICAL_ID]"
click at [1301, 148] on span "[TECHNICAL_ID]" at bounding box center [1307, 147] width 37 height 7
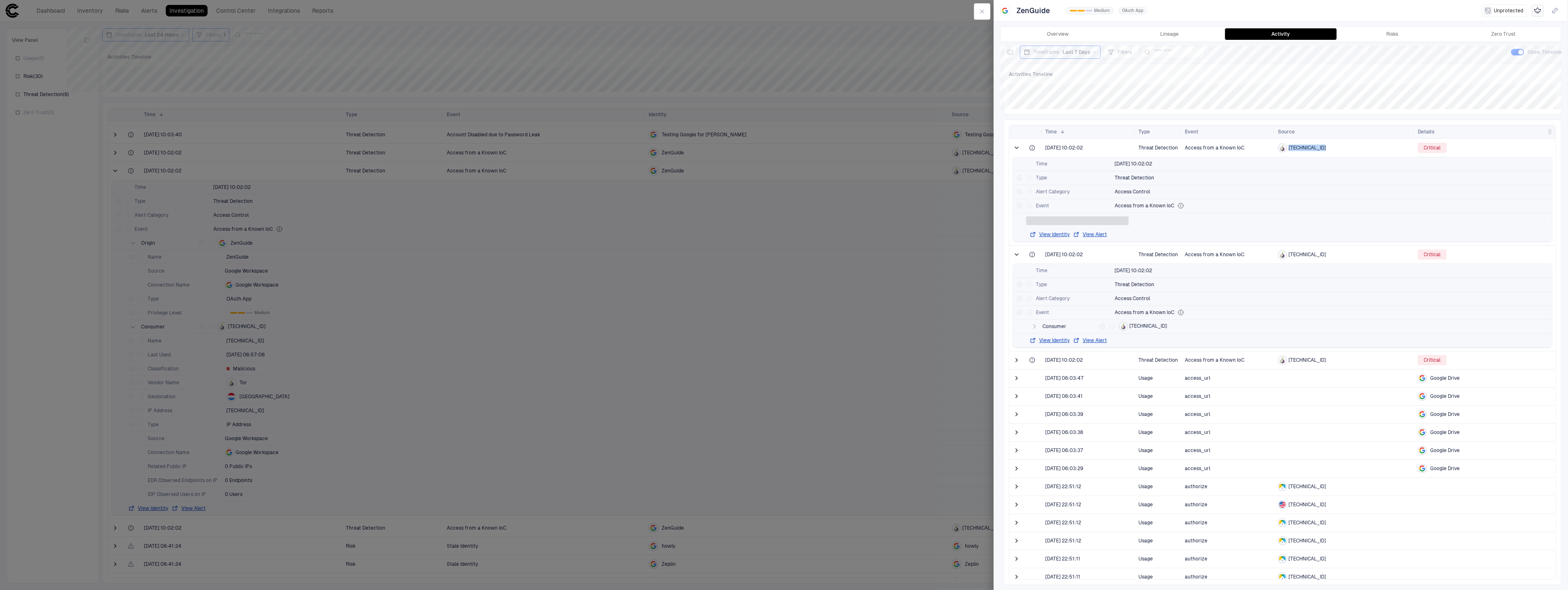
click at [1301, 148] on span "[TECHNICAL_ID]" at bounding box center [1307, 147] width 37 height 7
copy span "[TECHNICAL_ID]"
click at [1067, 51] on span "Last 7 Days" at bounding box center [1077, 52] width 28 height 7
click at [1055, 86] on span "Last 24 Hours" at bounding box center [1047, 85] width 32 height 7
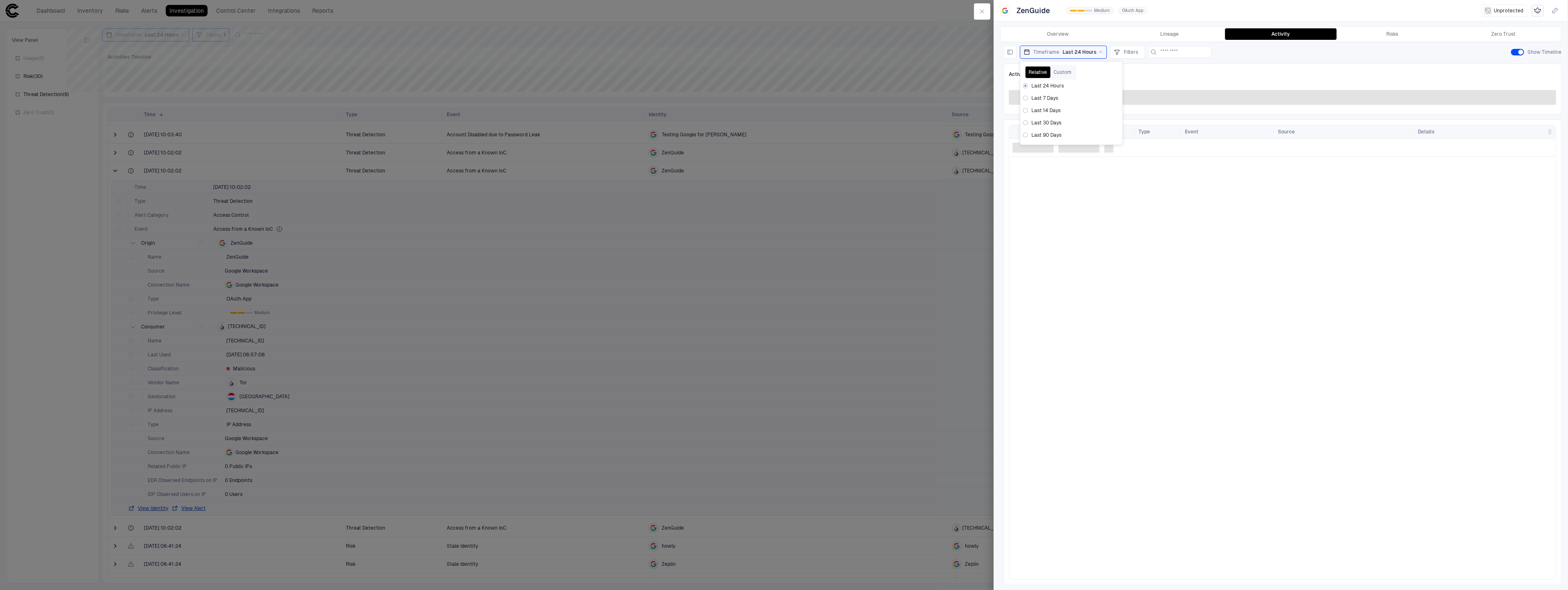
click at [1290, 65] on div "Activities Timeline" at bounding box center [1283, 89] width 558 height 51
click at [1019, 183] on span at bounding box center [1016, 183] width 8 height 8
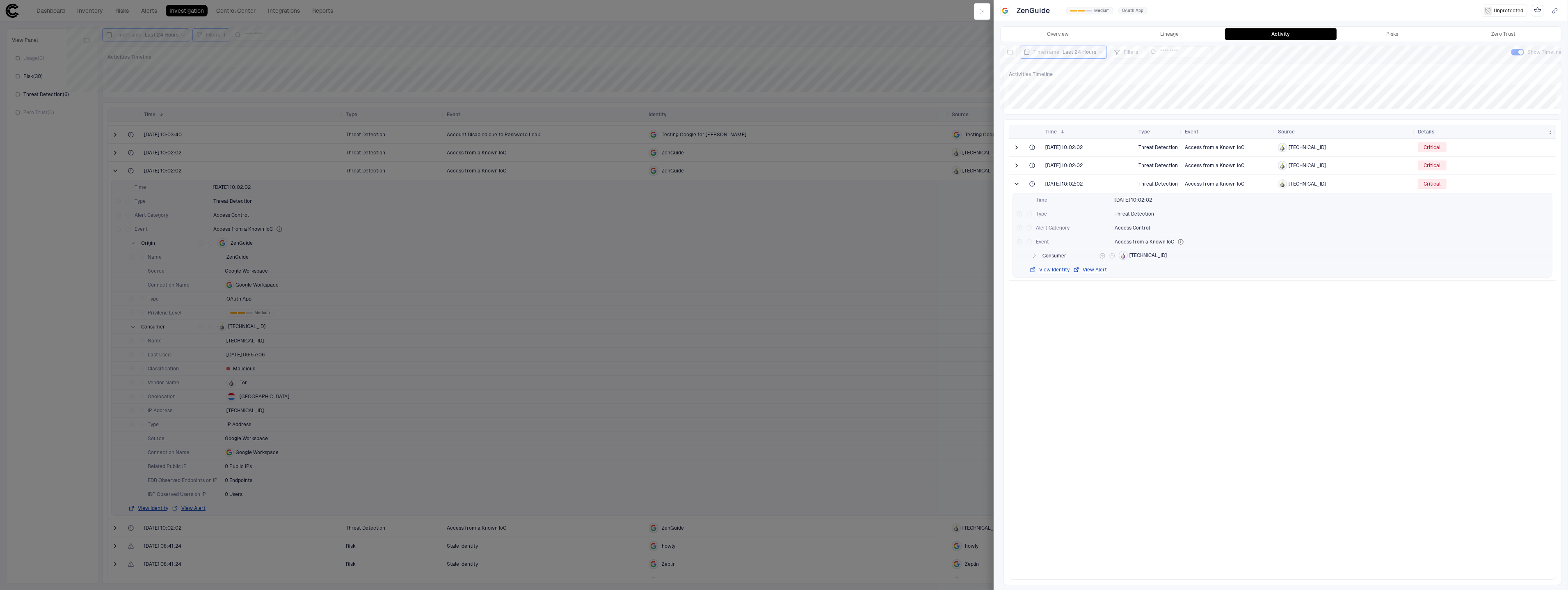
click at [1032, 257] on icon "button" at bounding box center [1034, 256] width 7 height 7
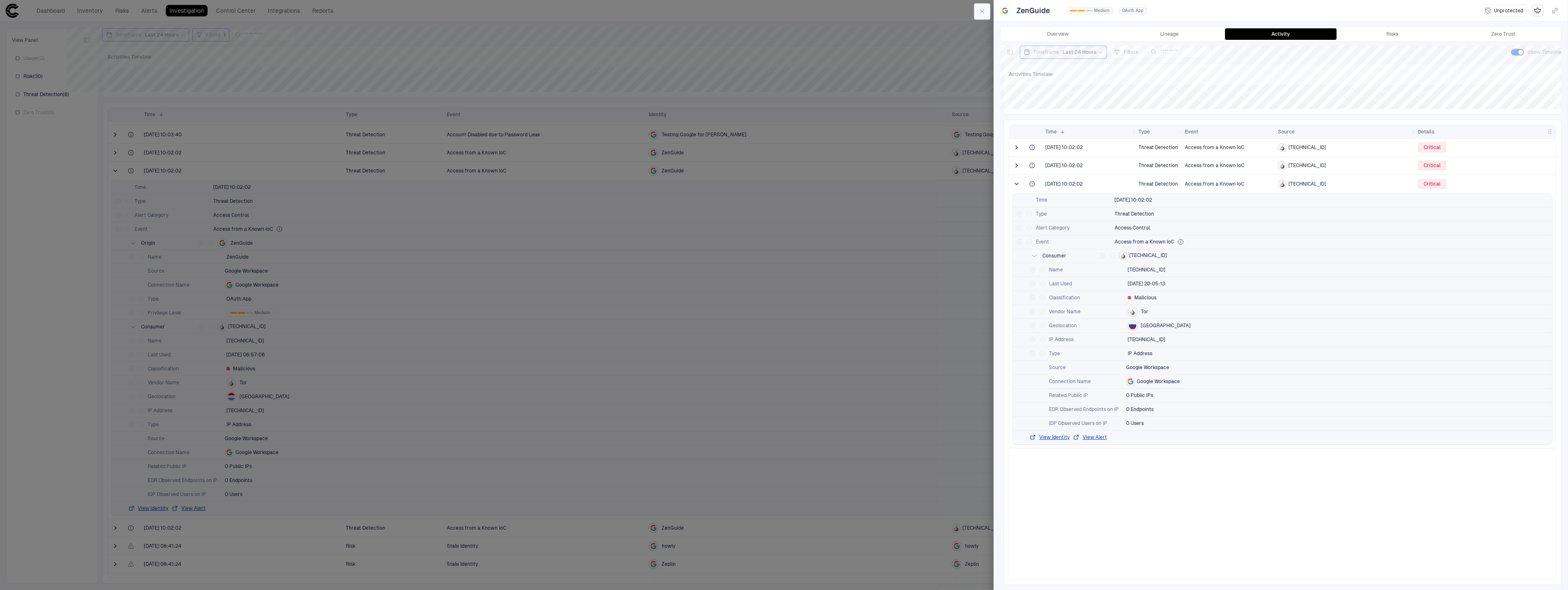
drag, startPoint x: 970, startPoint y: 15, endPoint x: 979, endPoint y: 13, distance: 9.2
click at [971, 15] on div at bounding box center [982, 12] width 23 height 23
click at [979, 13] on icon "button" at bounding box center [982, 11] width 7 height 7
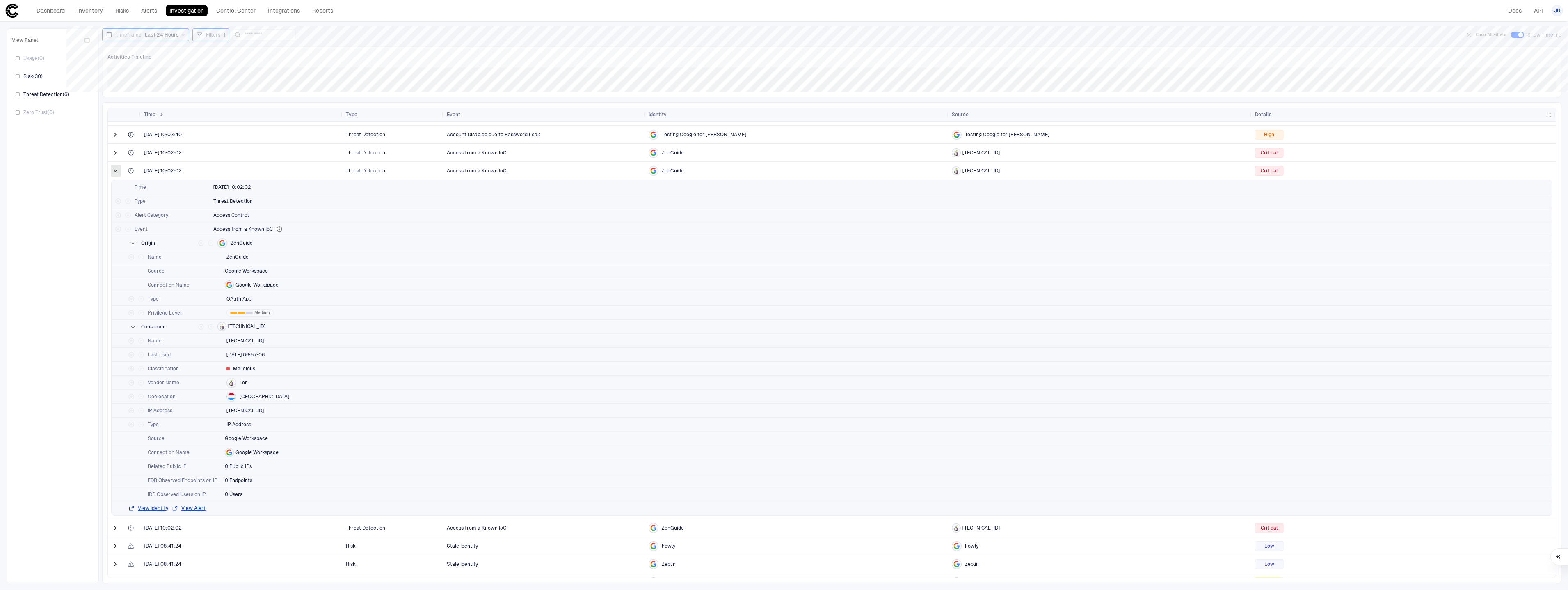
click at [119, 170] on span at bounding box center [115, 170] width 8 height 8
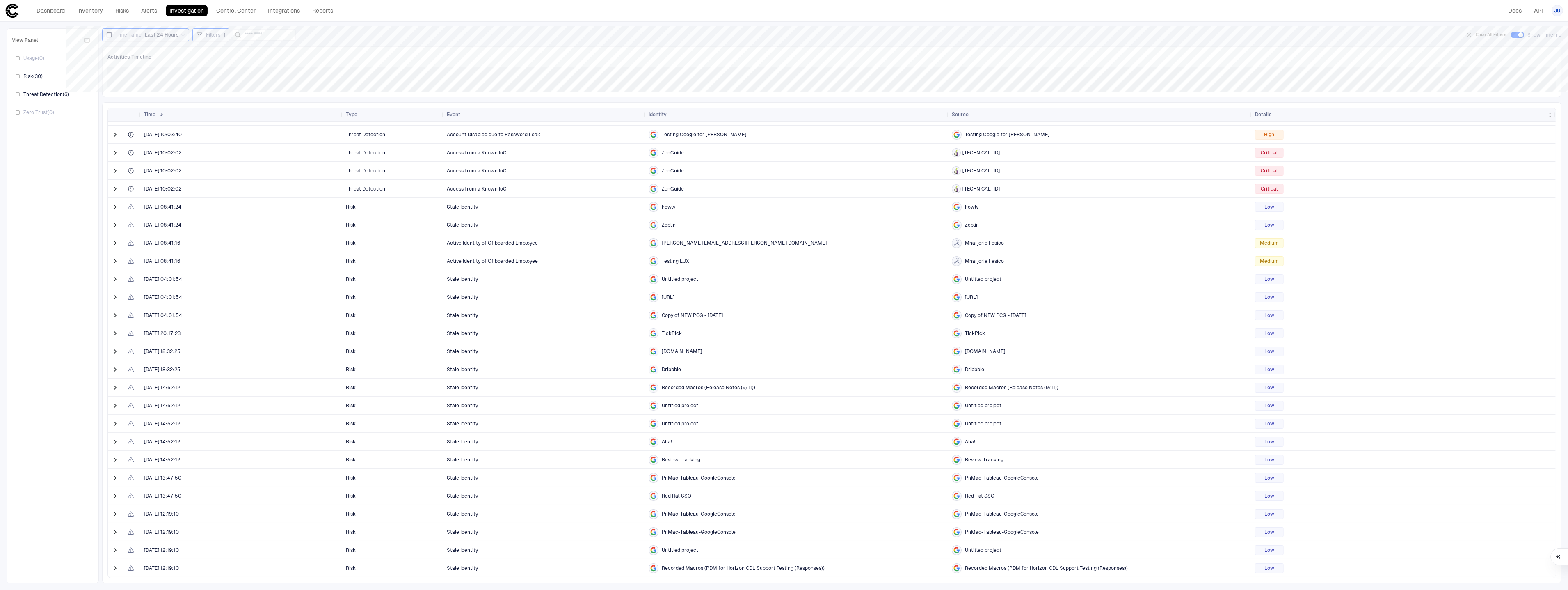
click at [158, 32] on span "Last 24 Hours" at bounding box center [162, 35] width 34 height 7
click at [142, 54] on button "Custom" at bounding box center [145, 55] width 24 height 12
click at [140, 86] on input "**********" at bounding box center [144, 85] width 49 height 12
click at [144, 147] on div "6" at bounding box center [144, 147] width 12 height 12
type input "**********"
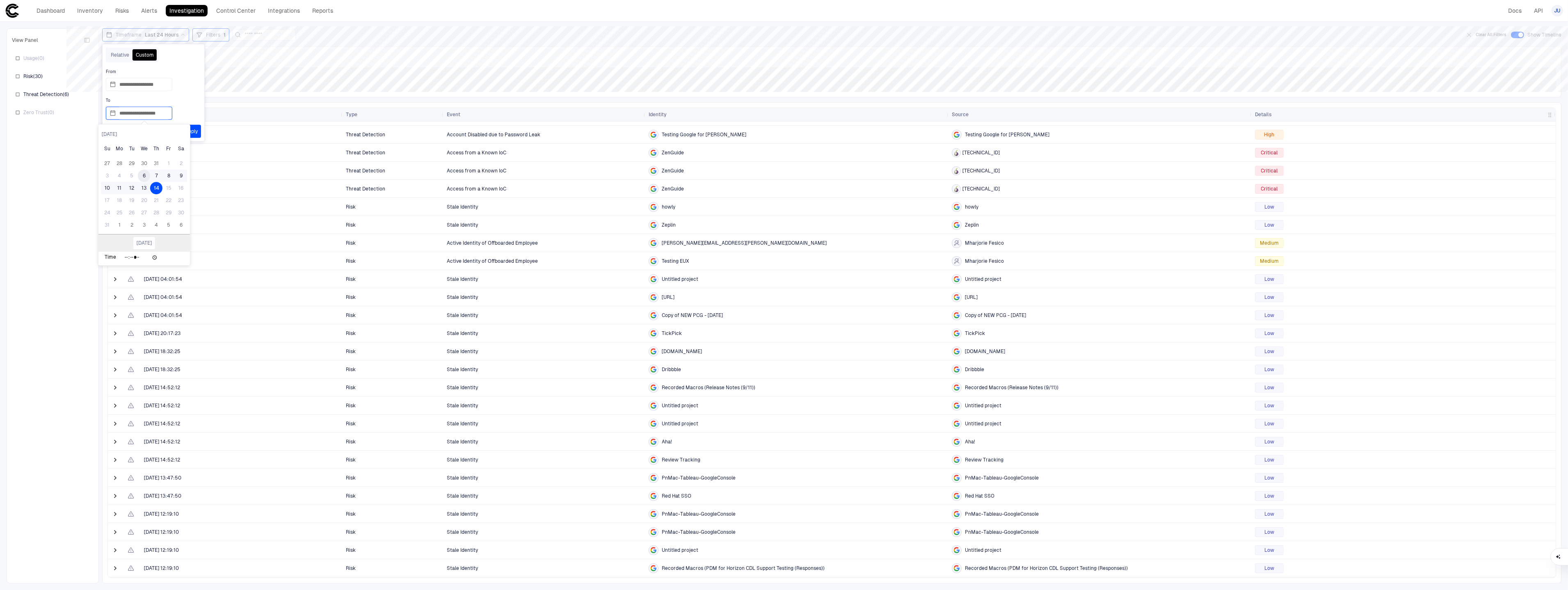
click at [133, 112] on input "**********" at bounding box center [144, 113] width 49 height 12
click at [144, 175] on div "6" at bounding box center [144, 176] width 12 height 12
click at [188, 133] on button "Apply" at bounding box center [192, 132] width 19 height 13
click at [191, 133] on button "Apply" at bounding box center [192, 132] width 19 height 13
click at [156, 115] on input "**********" at bounding box center [144, 113] width 49 height 12
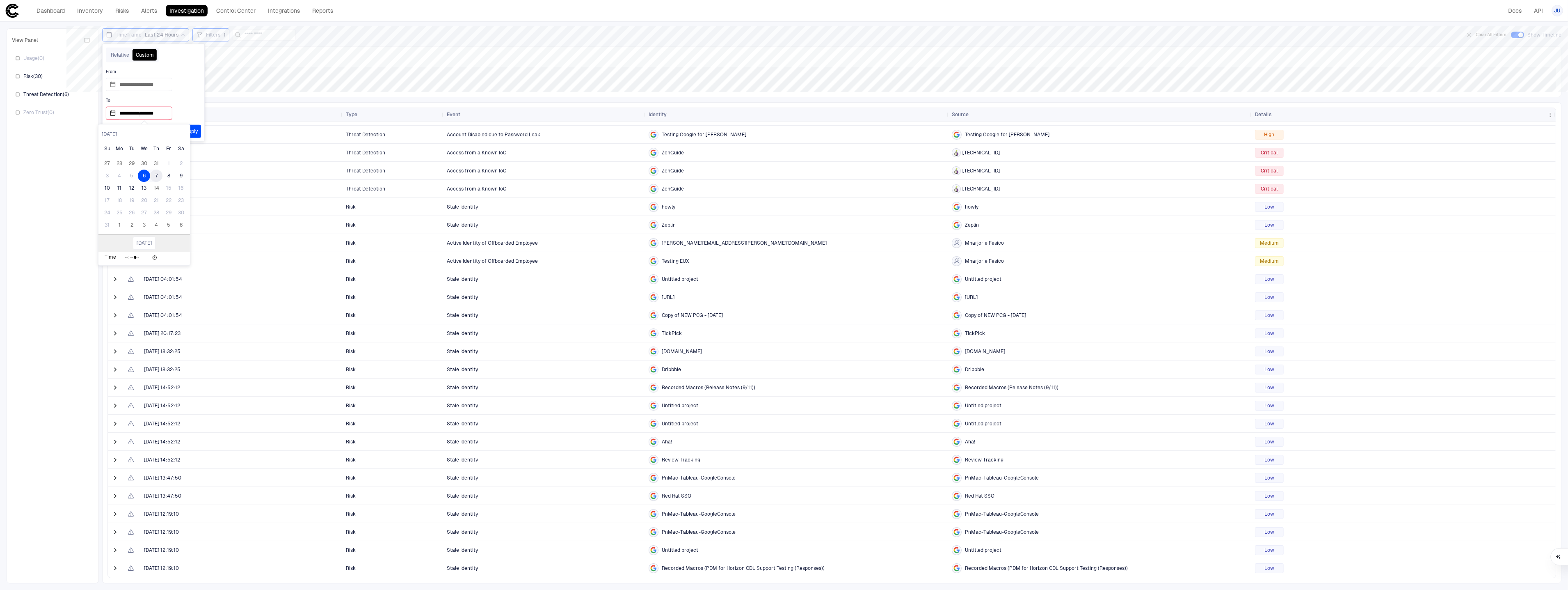
click at [153, 178] on div "7" at bounding box center [156, 176] width 12 height 12
type input "**********"
click at [138, 86] on input "**********" at bounding box center [144, 85] width 49 height 12
click at [133, 150] on div "5" at bounding box center [131, 147] width 12 height 12
type input "**********"
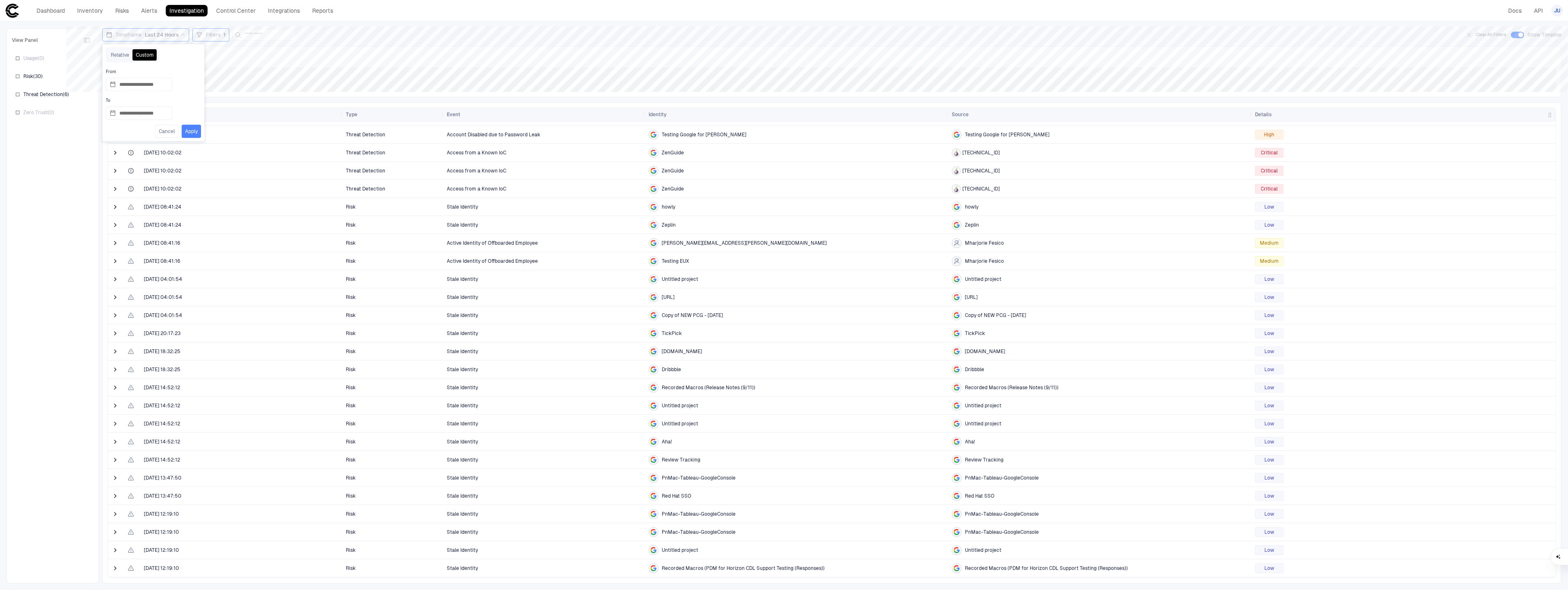
click at [189, 130] on button "Apply" at bounding box center [192, 132] width 19 height 13
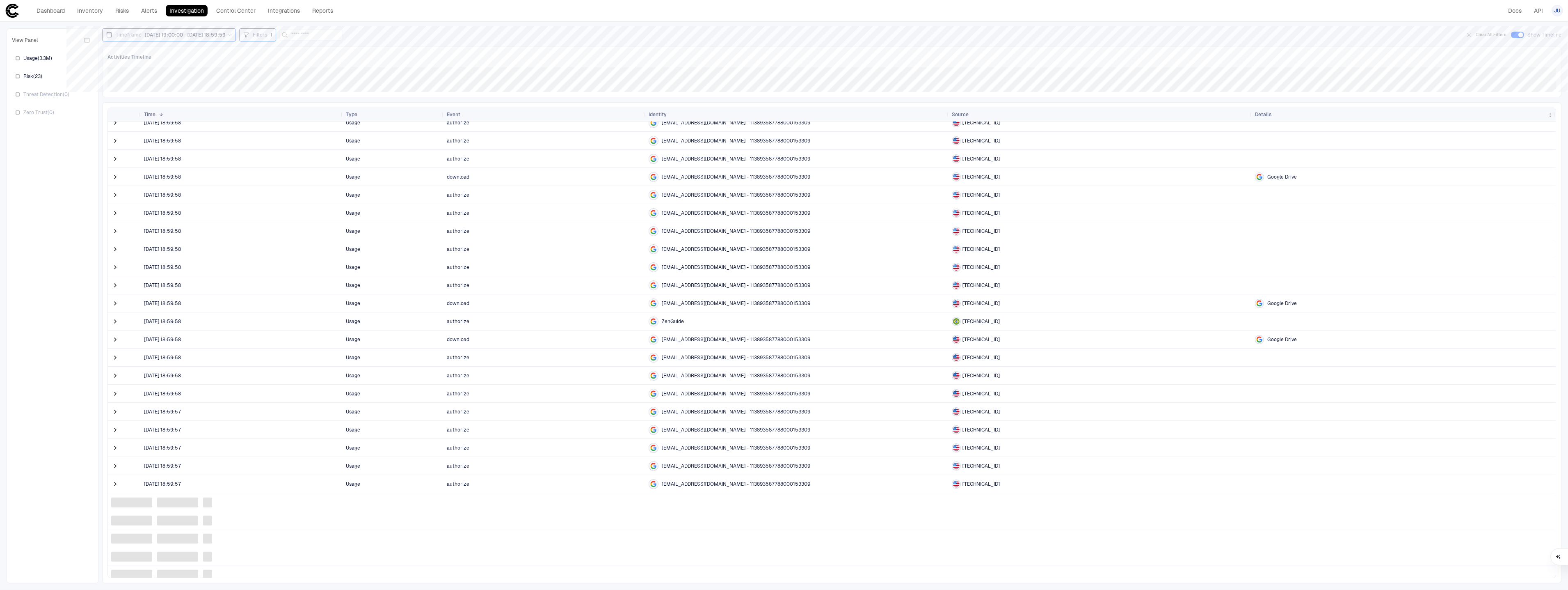
scroll to position [353, 0]
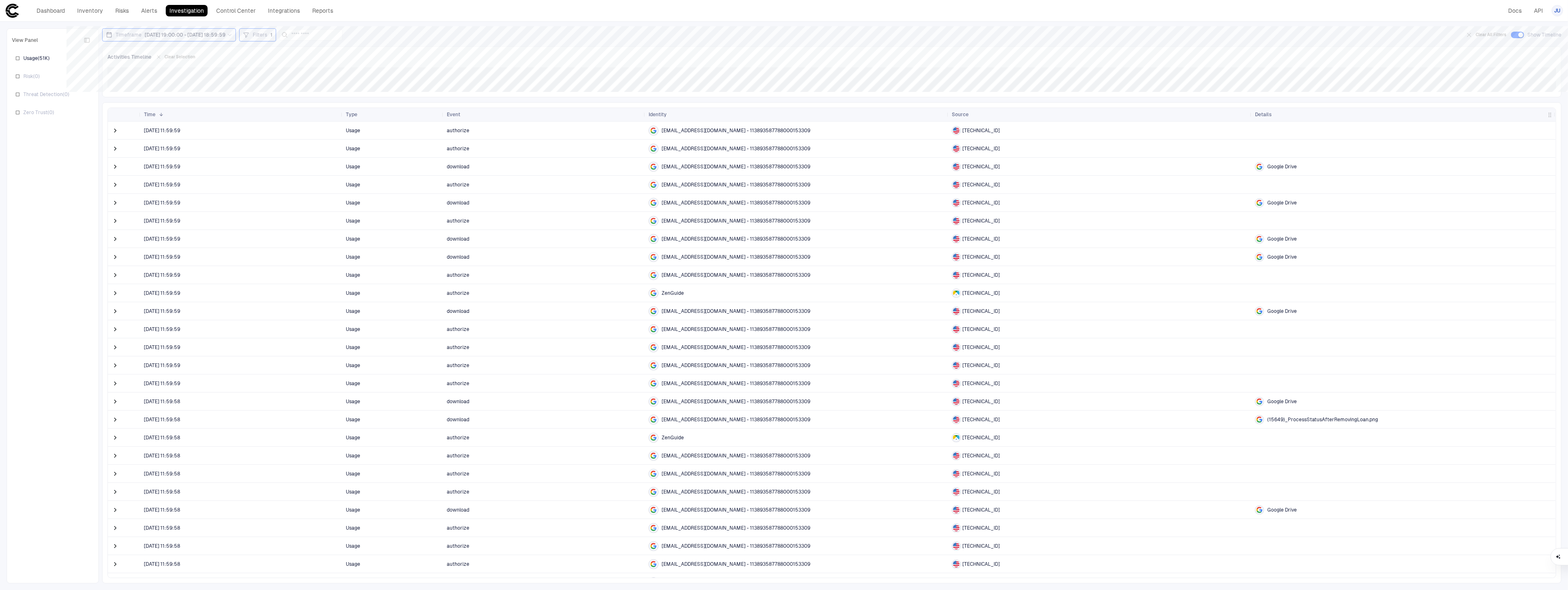
click at [265, 34] on div "Filters 1" at bounding box center [257, 35] width 30 height 9
click at [299, 79] on button "Add Condition" at bounding box center [282, 80] width 46 height 13
click at [307, 72] on span "Event: ID" at bounding box center [302, 73] width 21 height 7
type input "*"
click at [365, 121] on div "ID" at bounding box center [349, 119] width 108 height 7
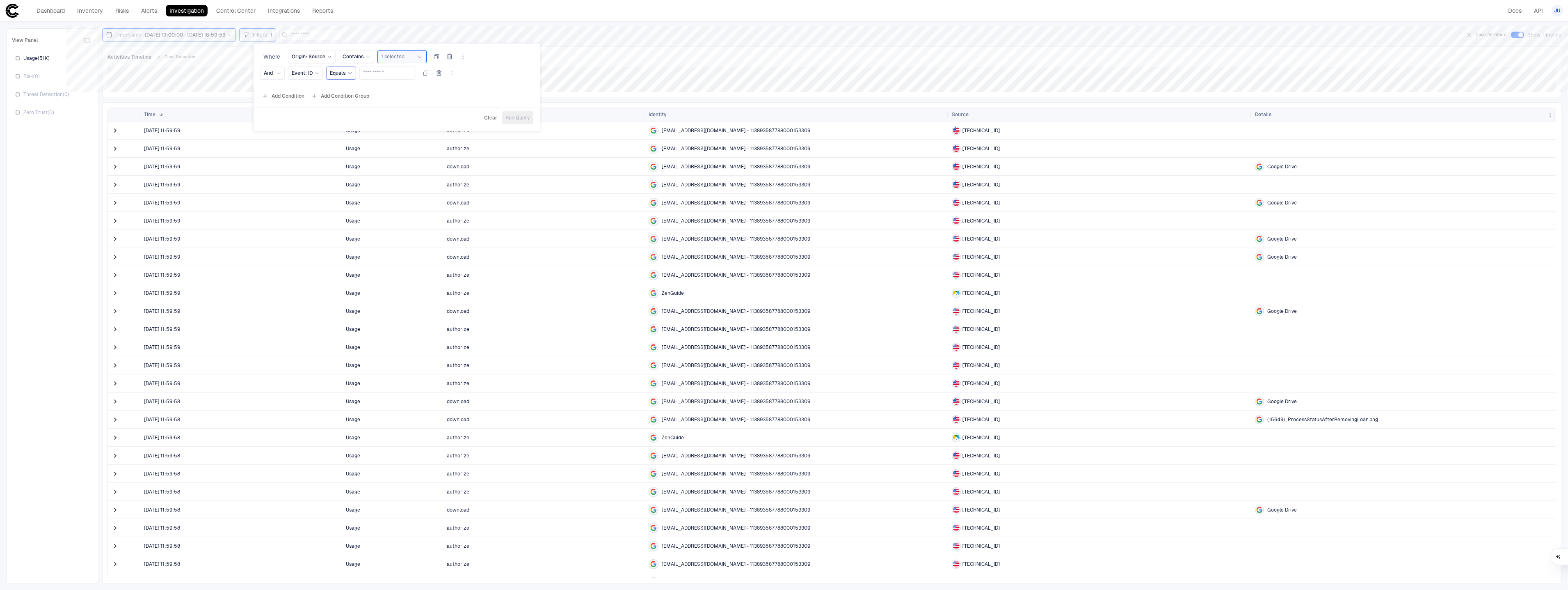
click at [348, 71] on icon at bounding box center [350, 73] width 5 height 5
click at [366, 138] on span "Contains" at bounding box center [377, 138] width 88 height 7
click at [383, 70] on input "text" at bounding box center [393, 73] width 49 height 12
drag, startPoint x: 379, startPoint y: 73, endPoint x: 383, endPoint y: 72, distance: 4.1
click at [379, 73] on input "********" at bounding box center [393, 73] width 49 height 12
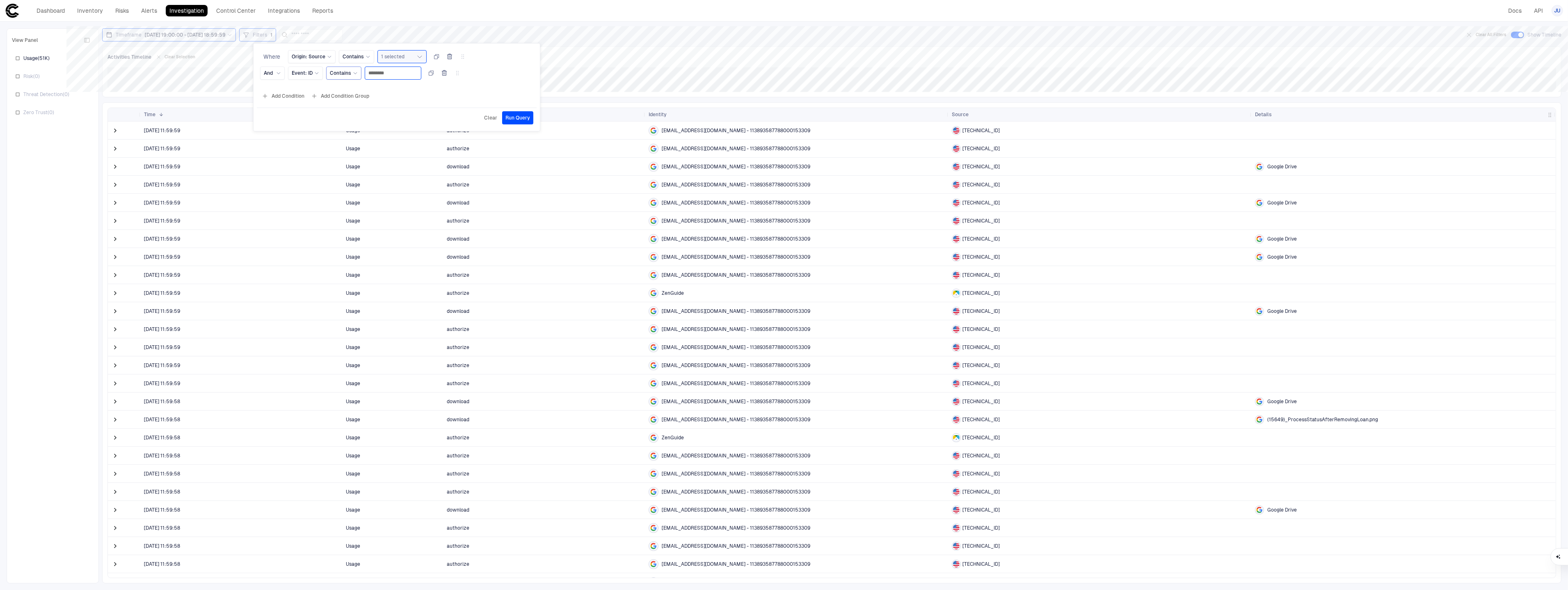
type input "********"
click at [516, 119] on span "Run Query" at bounding box center [517, 118] width 24 height 7
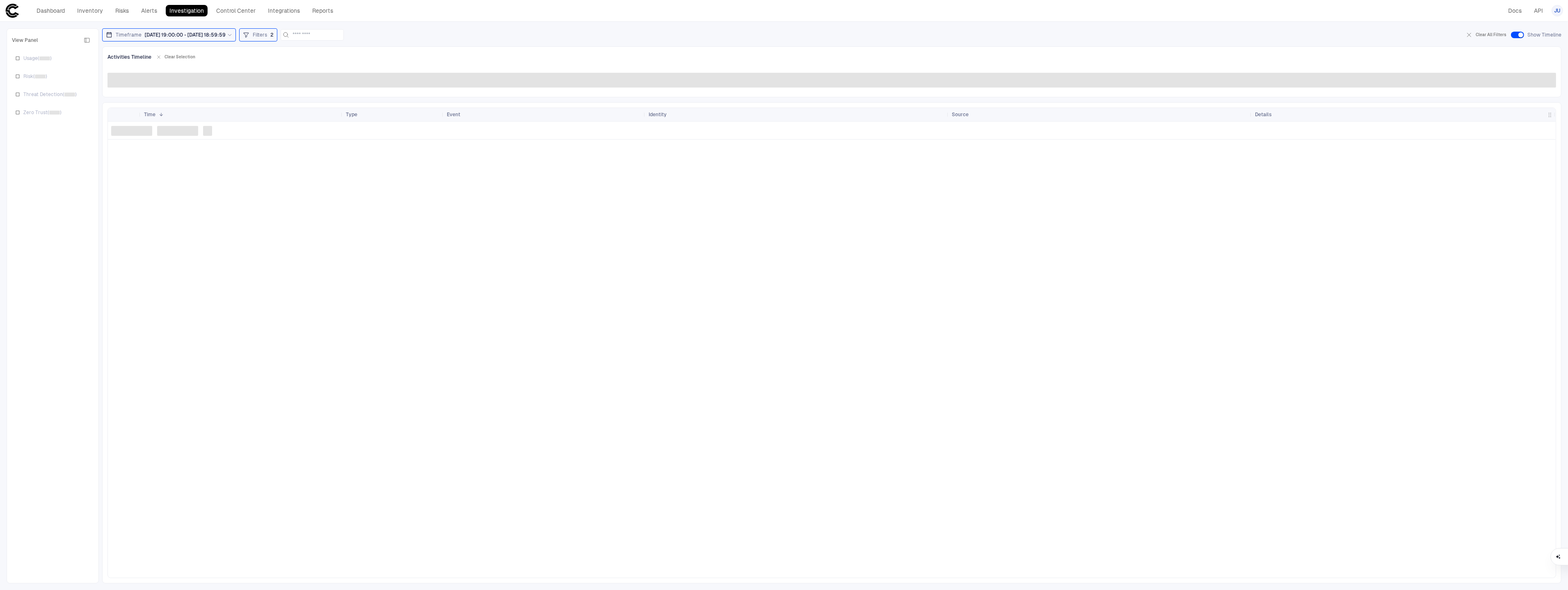
click at [268, 38] on div "Filters 2" at bounding box center [258, 35] width 31 height 9
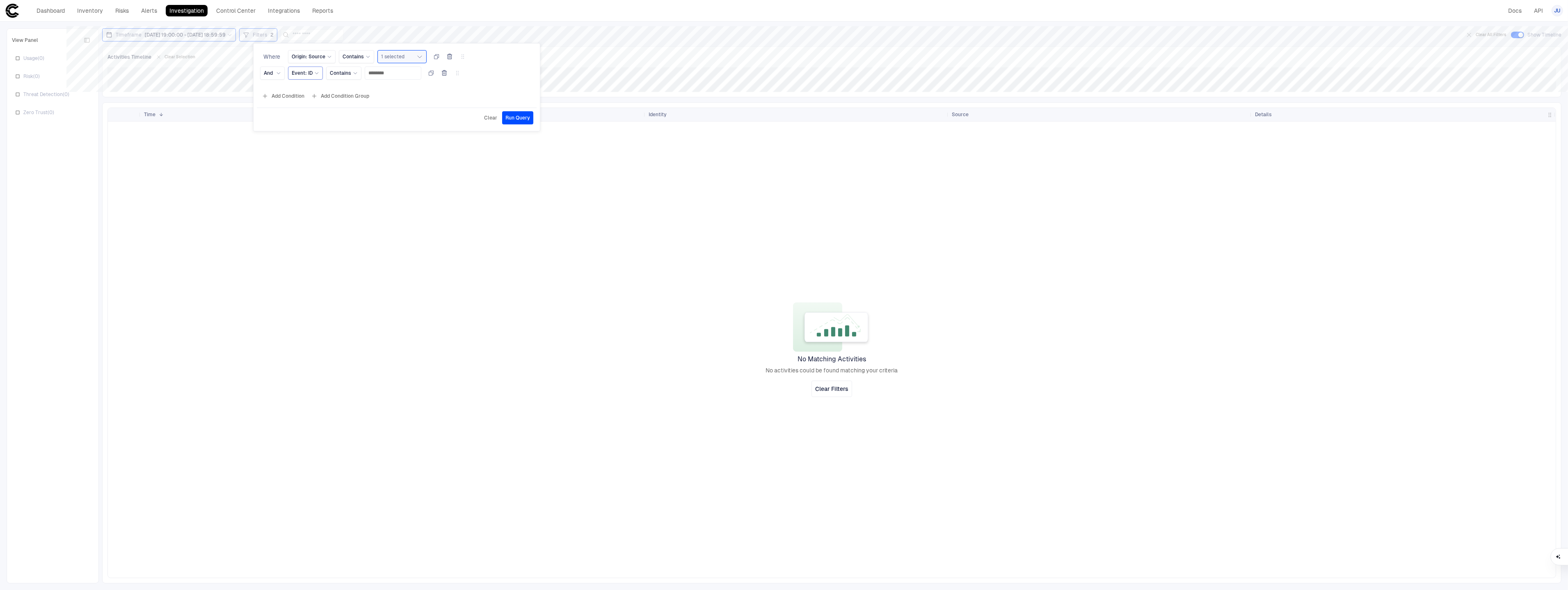
click at [310, 74] on span "Event: ID" at bounding box center [302, 73] width 21 height 7
click at [347, 155] on div "Message" at bounding box center [349, 151] width 116 height 14
click at [518, 118] on span "Run Query" at bounding box center [517, 118] width 24 height 7
click at [267, 37] on span "Filters" at bounding box center [260, 35] width 15 height 7
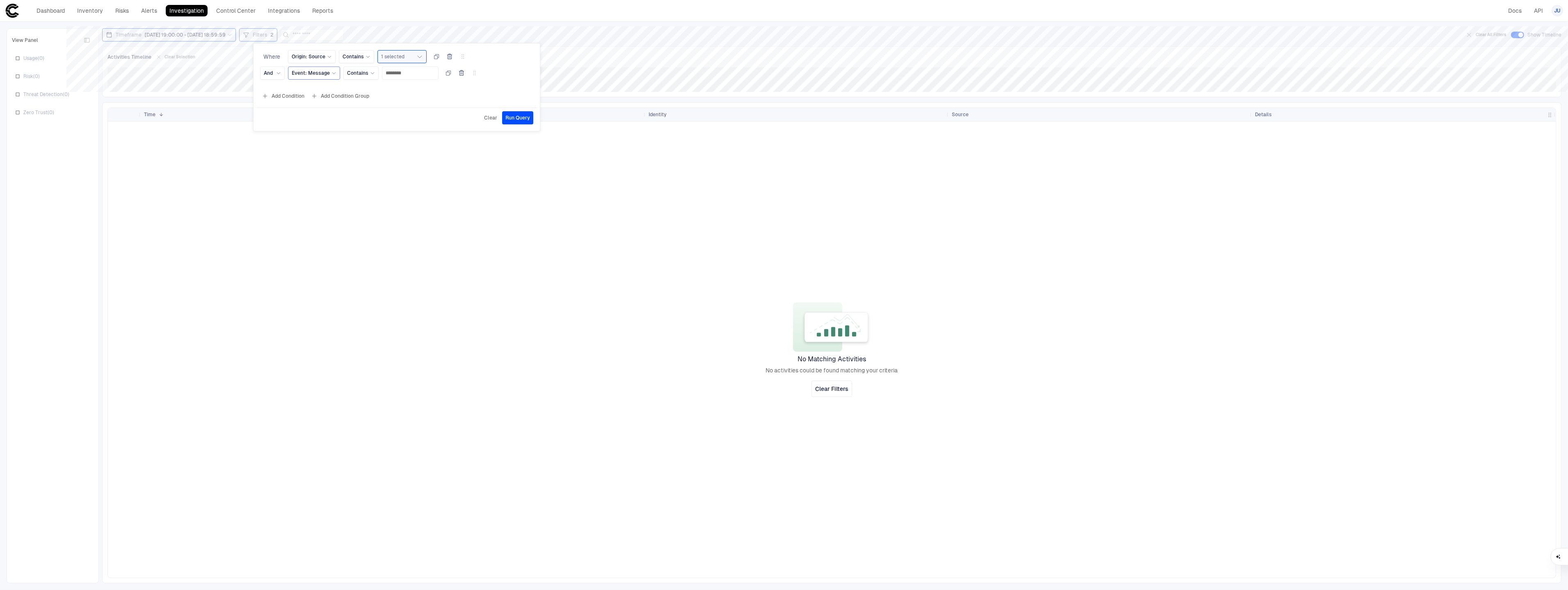
click at [318, 75] on span "Event: Message" at bounding box center [310, 73] width 38 height 7
click at [348, 146] on div "Origin Id" at bounding box center [349, 144] width 108 height 7
click at [510, 116] on span "Run Query" at bounding box center [517, 118] width 24 height 7
click at [265, 35] on div "Filters 2" at bounding box center [258, 35] width 31 height 9
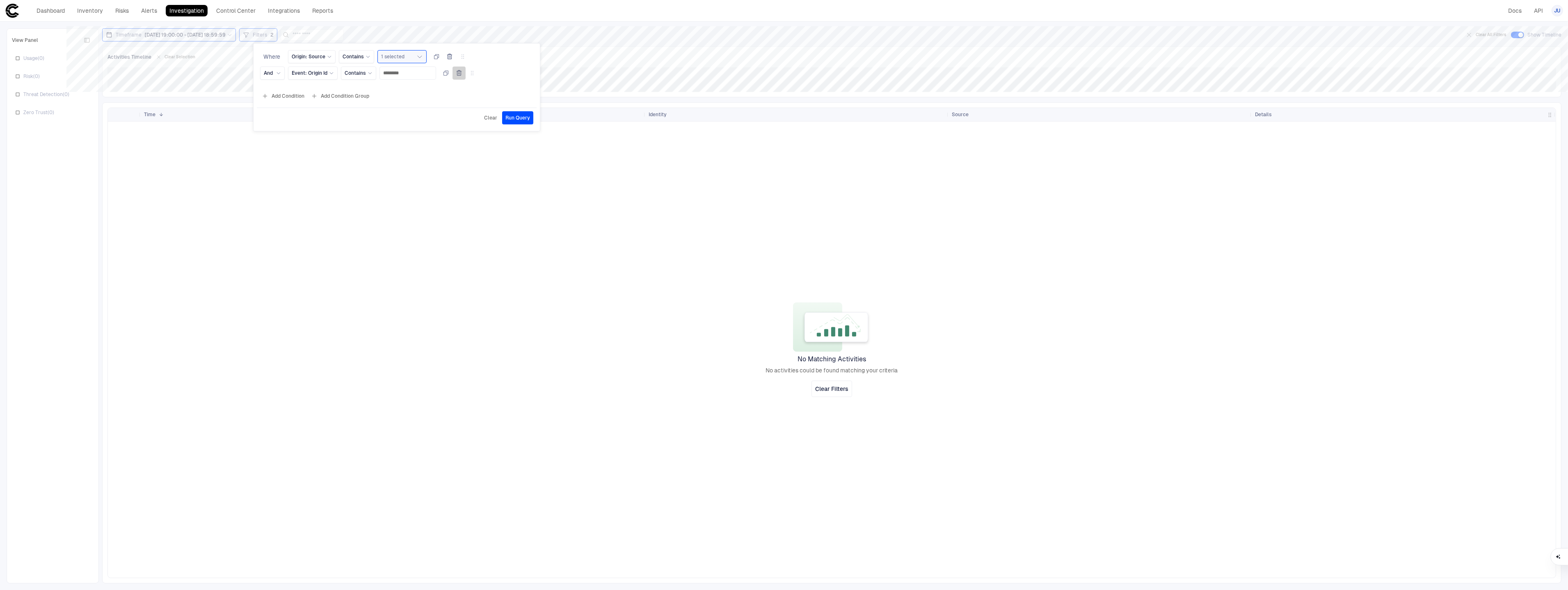
click at [466, 76] on button "button" at bounding box center [459, 73] width 13 height 13
click at [516, 102] on span "Run Query" at bounding box center [517, 101] width 24 height 7
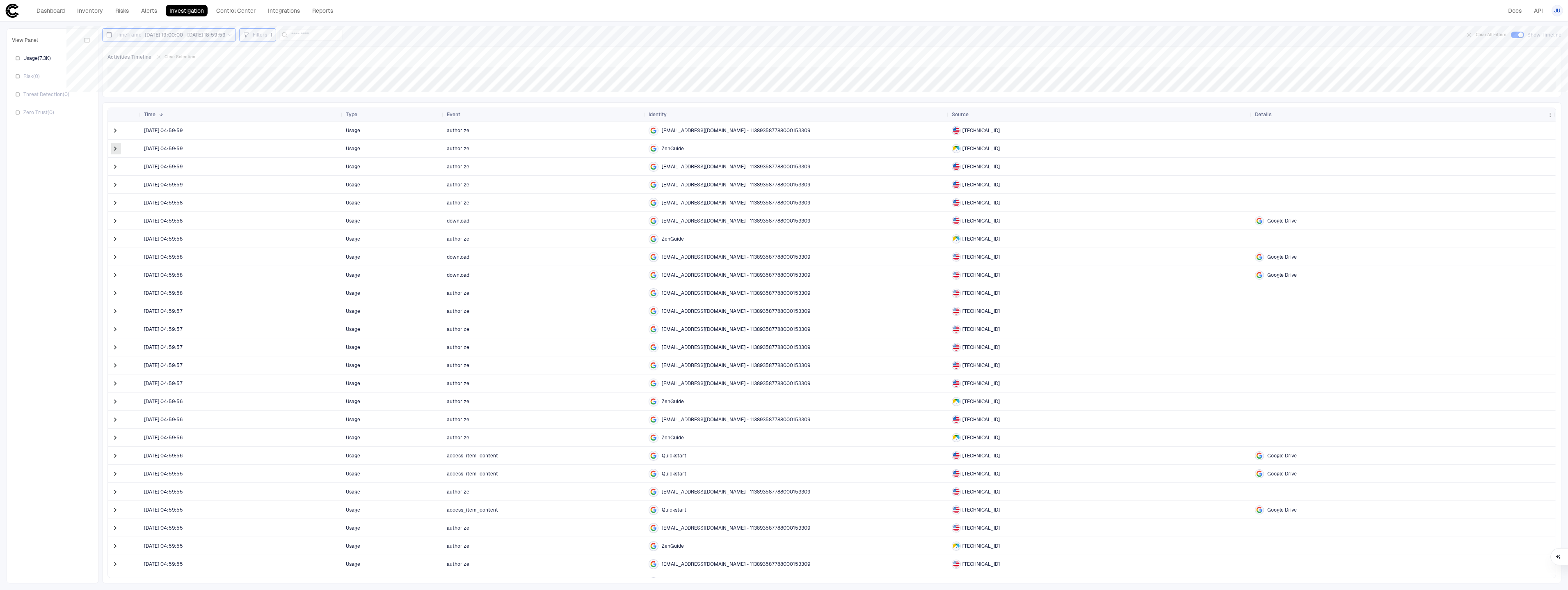
click at [116, 148] on span at bounding box center [115, 148] width 8 height 8
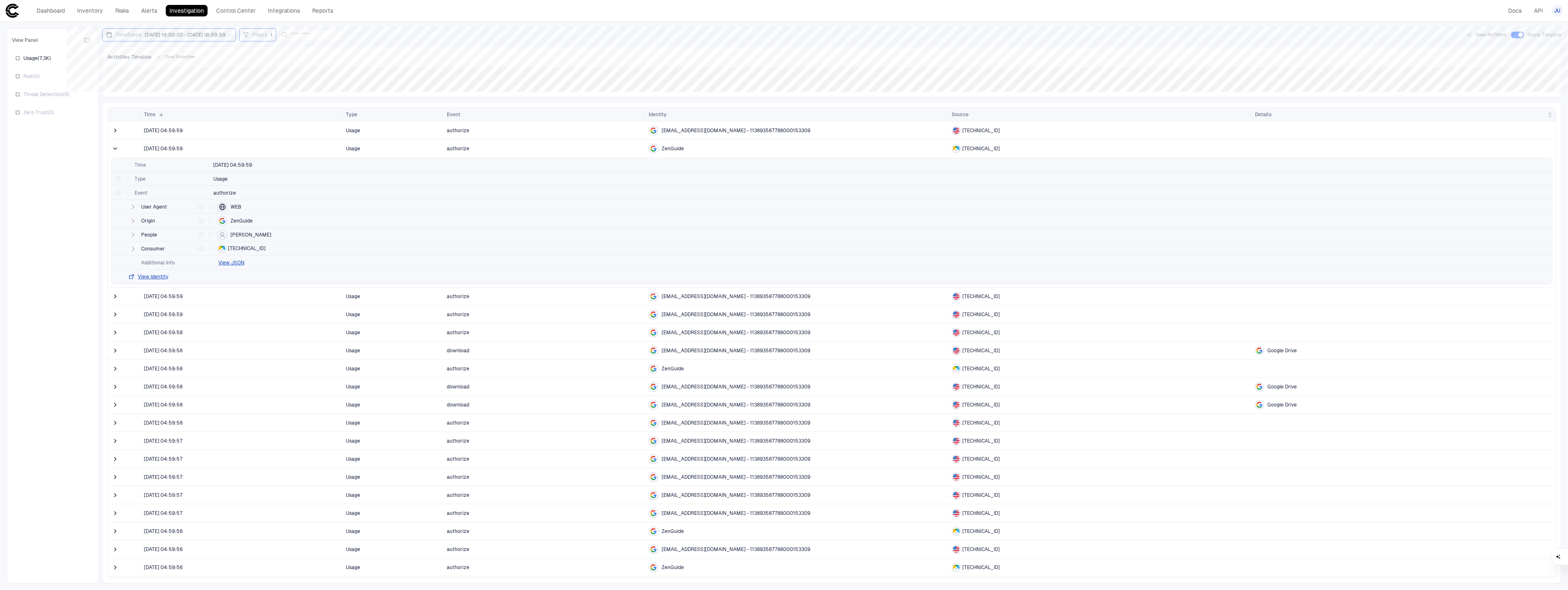
click at [178, 37] on span "8/5/2025 19:00:00 - 8/7/2025 18:59:59" at bounding box center [185, 35] width 81 height 7
click at [248, 55] on div "Activities Timeline Clear Selection" at bounding box center [832, 57] width 1449 height 11
click at [266, 40] on div "Filters 1" at bounding box center [257, 35] width 37 height 13
click at [292, 83] on button "Add Condition" at bounding box center [282, 80] width 46 height 13
click at [305, 74] on span "Event: ID" at bounding box center [302, 73] width 21 height 7
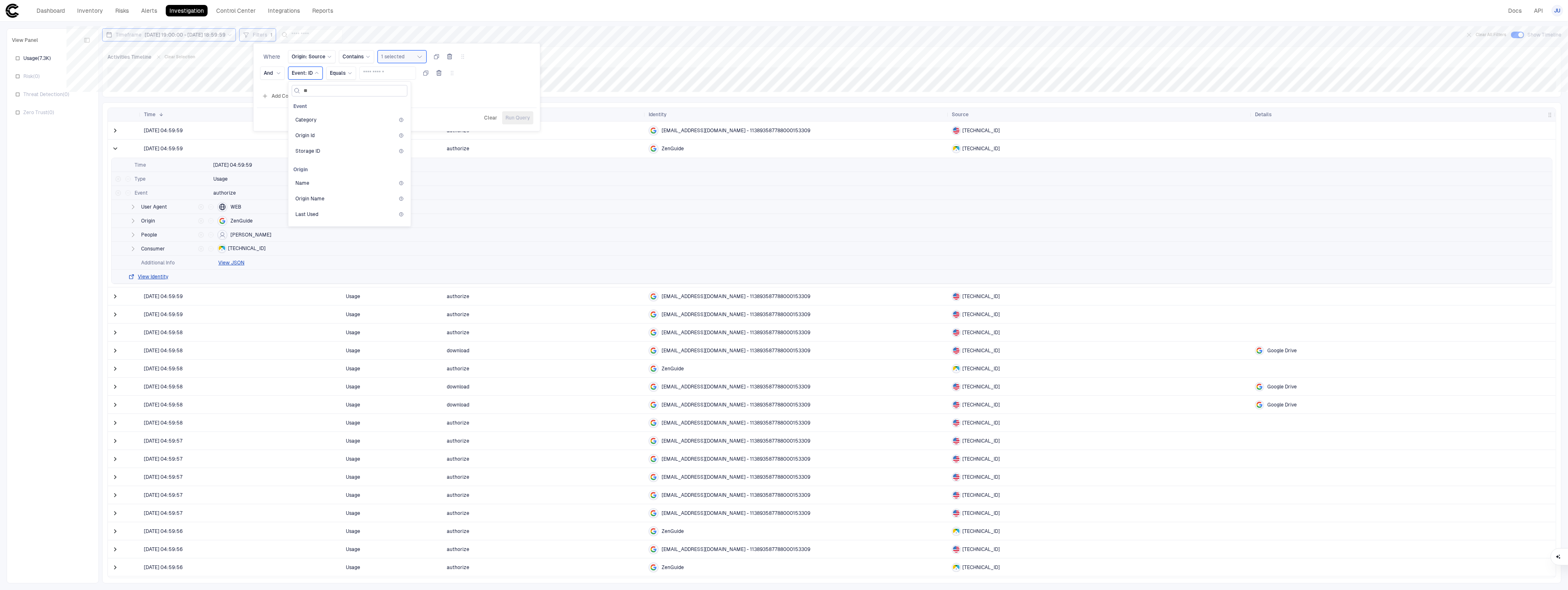
type input "***"
click at [326, 167] on div "Origin Name" at bounding box center [349, 167] width 108 height 7
click at [365, 74] on span "Equals" at bounding box center [363, 73] width 16 height 7
click at [380, 136] on span "Contains" at bounding box center [402, 138] width 88 height 7
click at [399, 76] on button "Select..." at bounding box center [414, 73] width 49 height 13
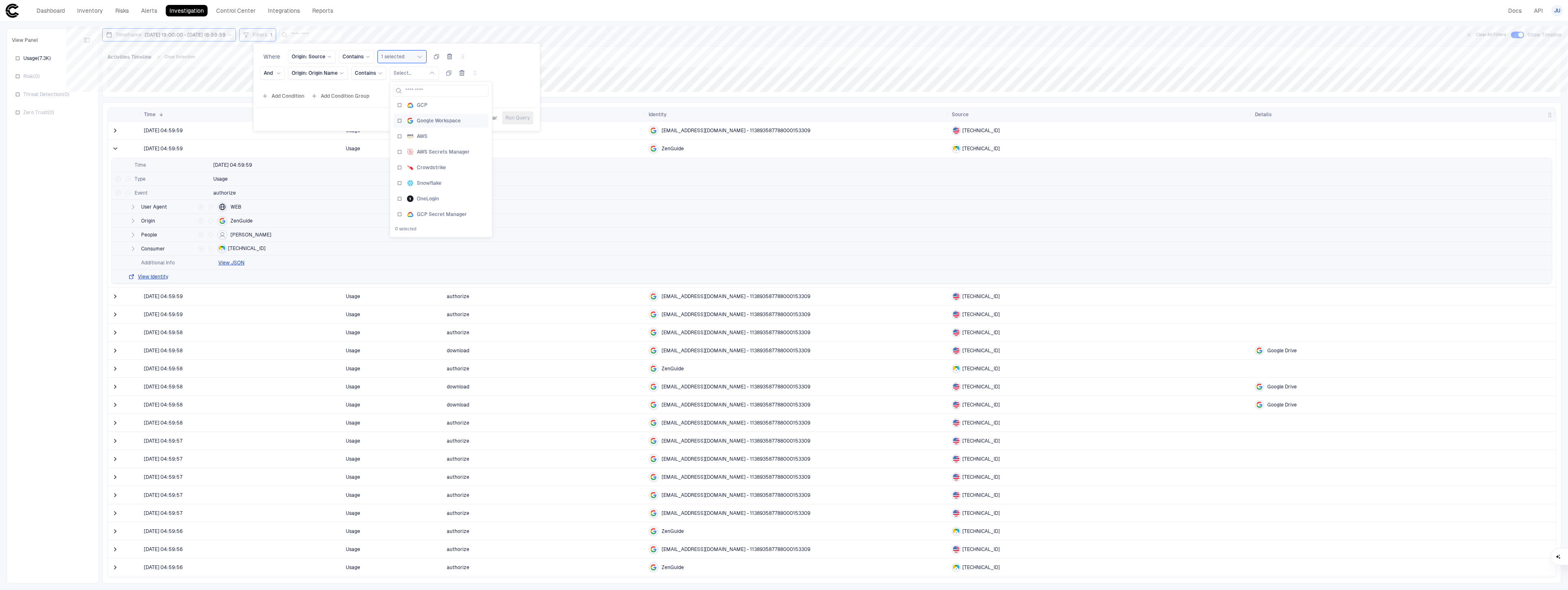
scroll to position [0, 0]
click at [448, 139] on span "Google Workspace" at bounding box center [439, 139] width 44 height 7
click at [325, 72] on span "Origin: Origin Name" at bounding box center [314, 73] width 46 height 7
click at [333, 142] on div "Name" at bounding box center [349, 139] width 108 height 7
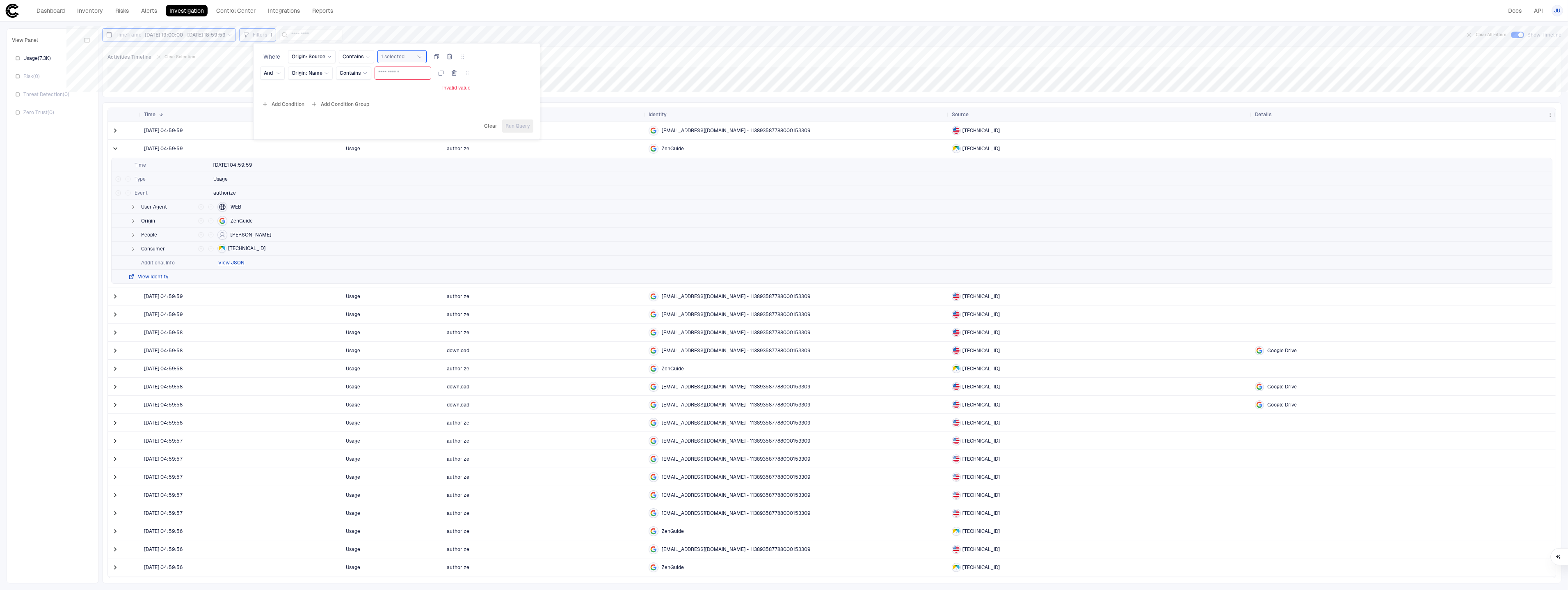
click at [385, 76] on input "text" at bounding box center [402, 73] width 49 height 12
click at [388, 74] on input "********" at bounding box center [402, 73] width 49 height 12
type input "********"
click at [520, 116] on span "Run Query" at bounding box center [517, 118] width 24 height 7
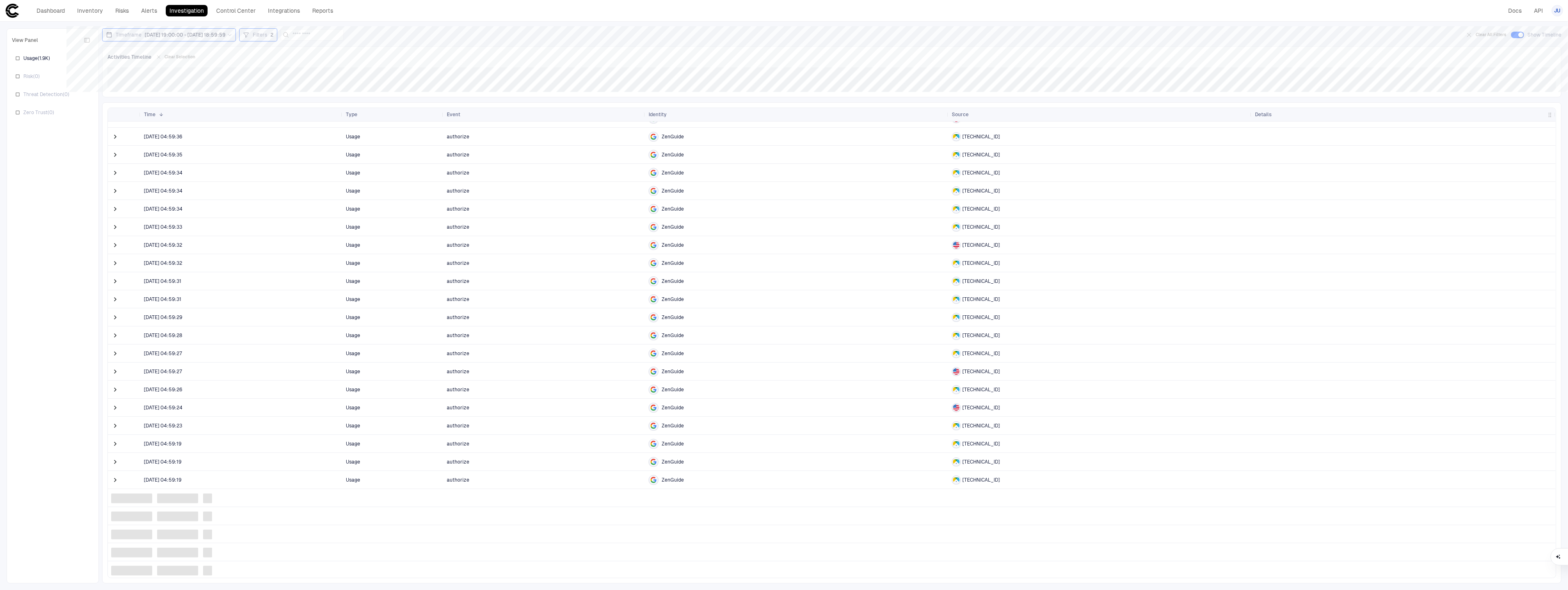
scroll to position [387, 0]
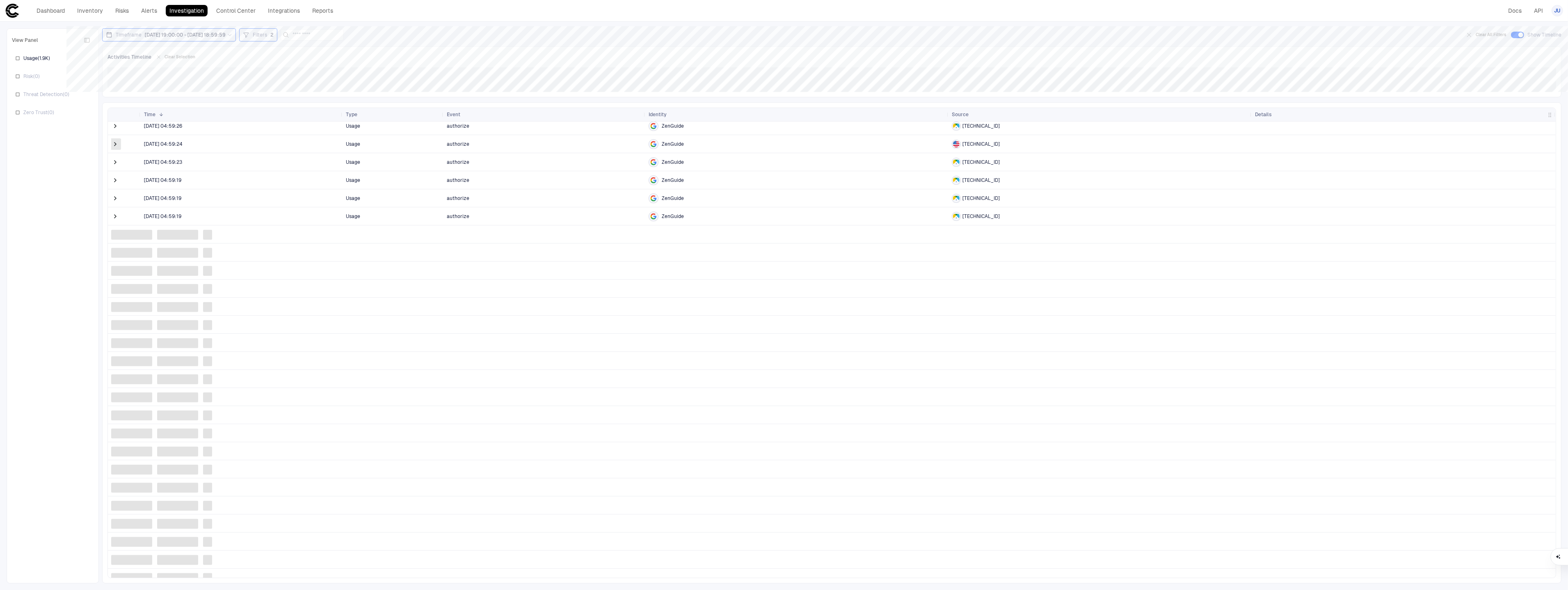
click at [117, 147] on span at bounding box center [115, 144] width 8 height 8
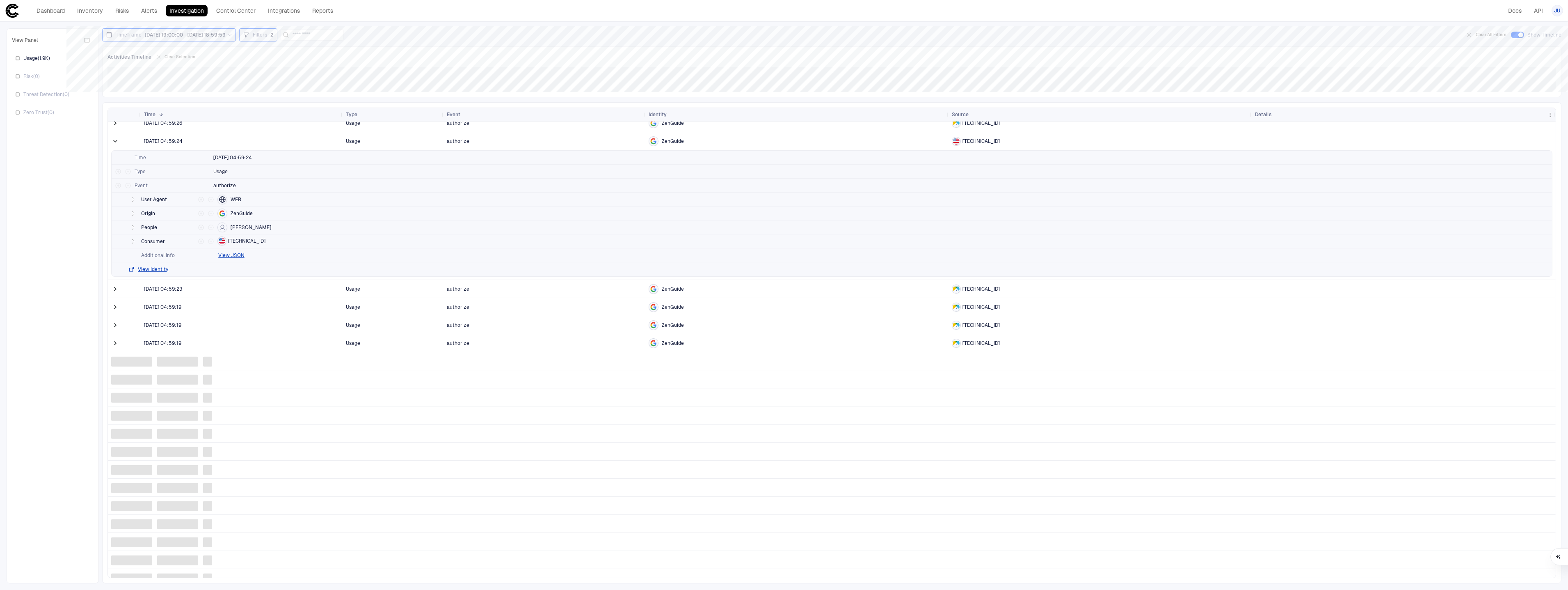
click at [117, 147] on span at bounding box center [115, 141] width 8 height 17
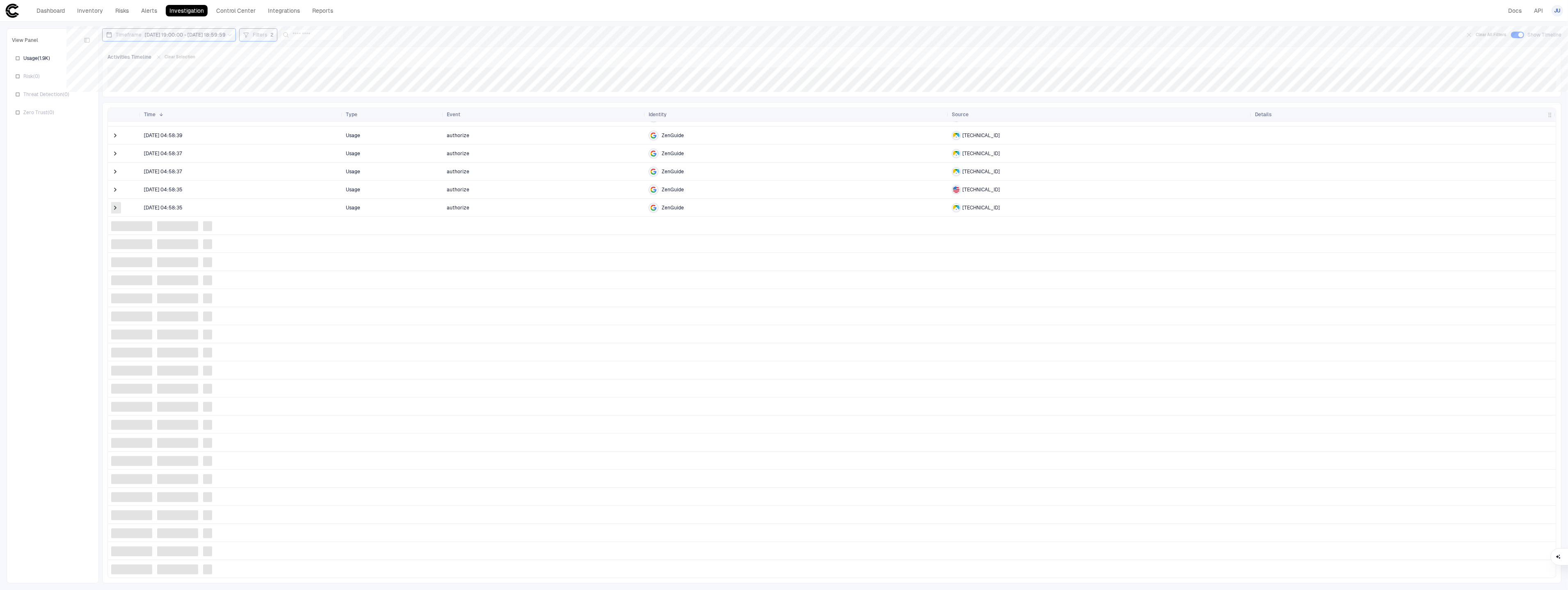
click at [114, 208] on span at bounding box center [115, 207] width 8 height 8
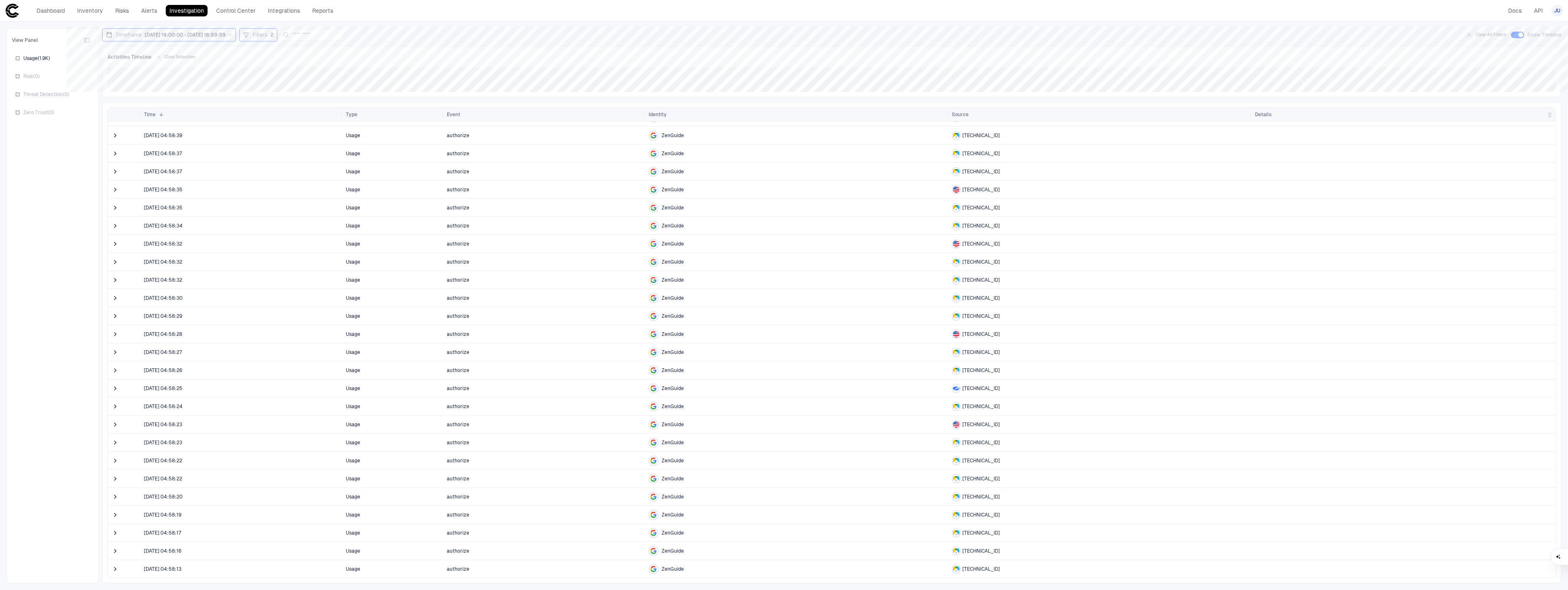
click at [110, 385] on div at bounding box center [116, 388] width 16 height 18
click at [115, 385] on span at bounding box center [115, 388] width 8 height 8
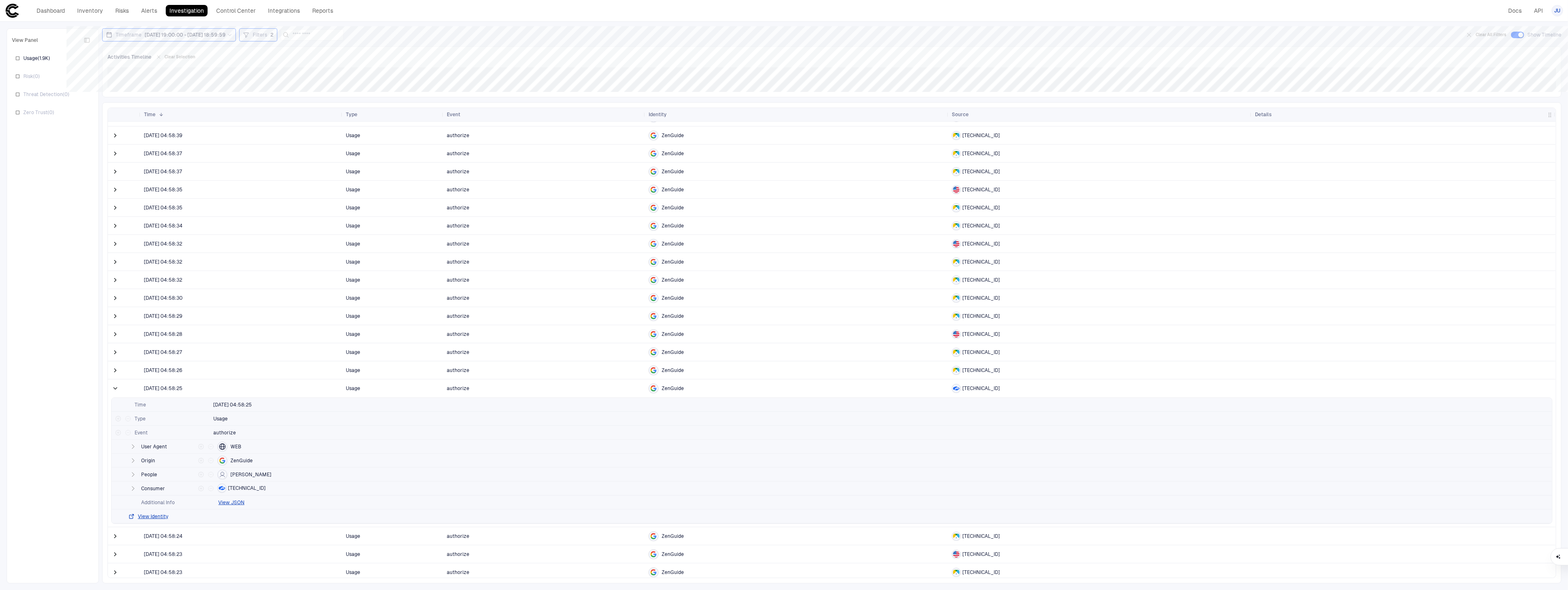
click at [115, 385] on span at bounding box center [115, 388] width 8 height 8
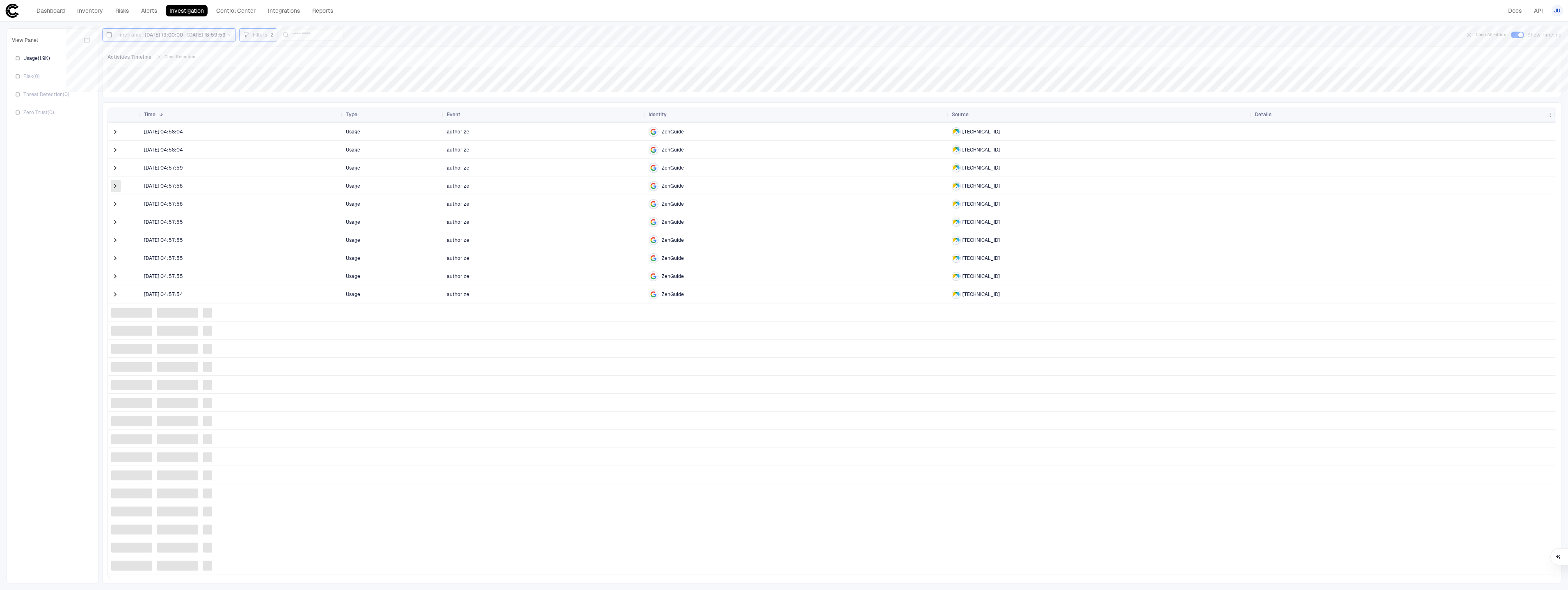
click at [118, 189] on span at bounding box center [115, 186] width 8 height 8
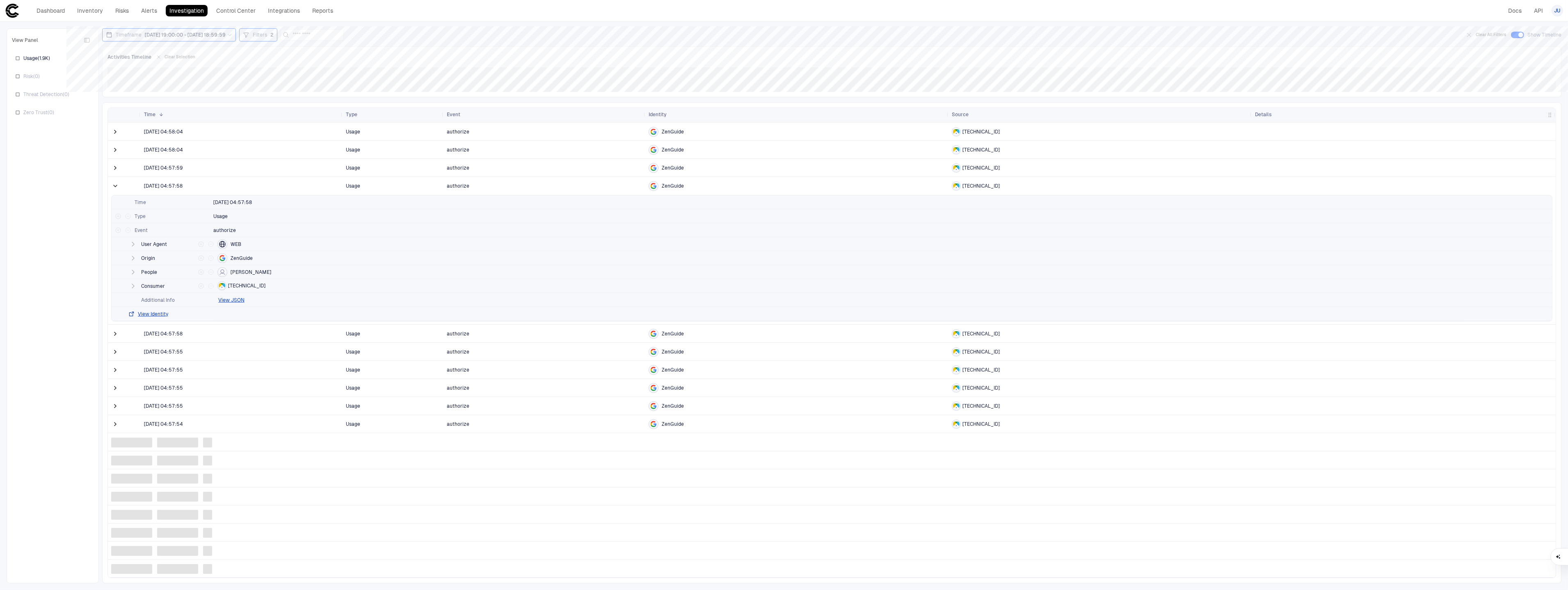
click at [118, 189] on span at bounding box center [115, 186] width 8 height 8
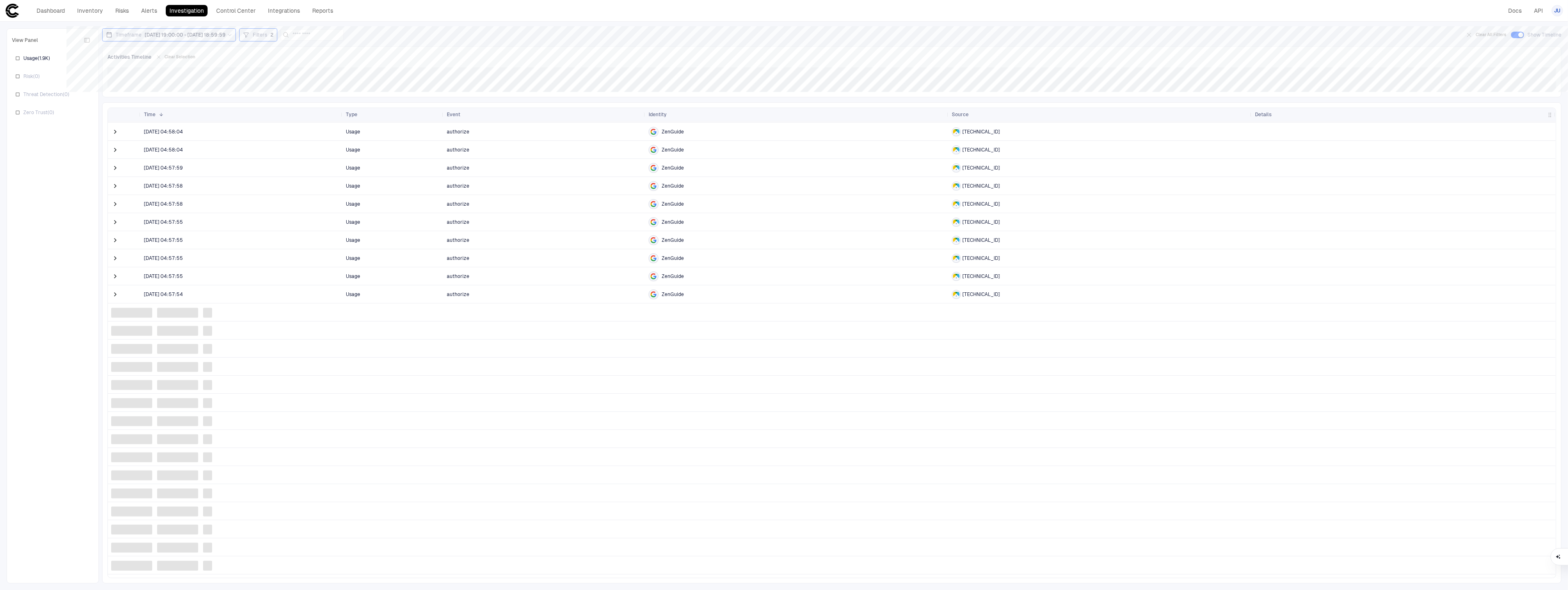
click at [117, 211] on span at bounding box center [115, 204] width 8 height 17
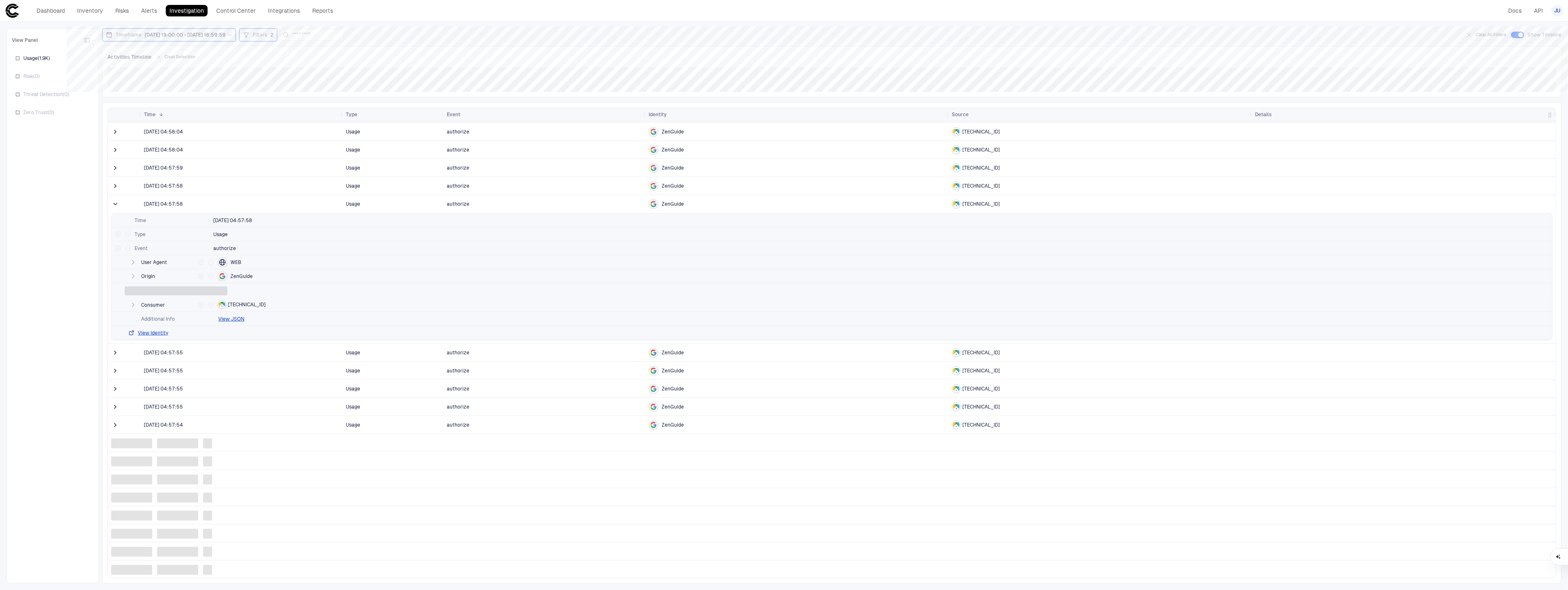
click at [116, 205] on span at bounding box center [115, 203] width 8 height 8
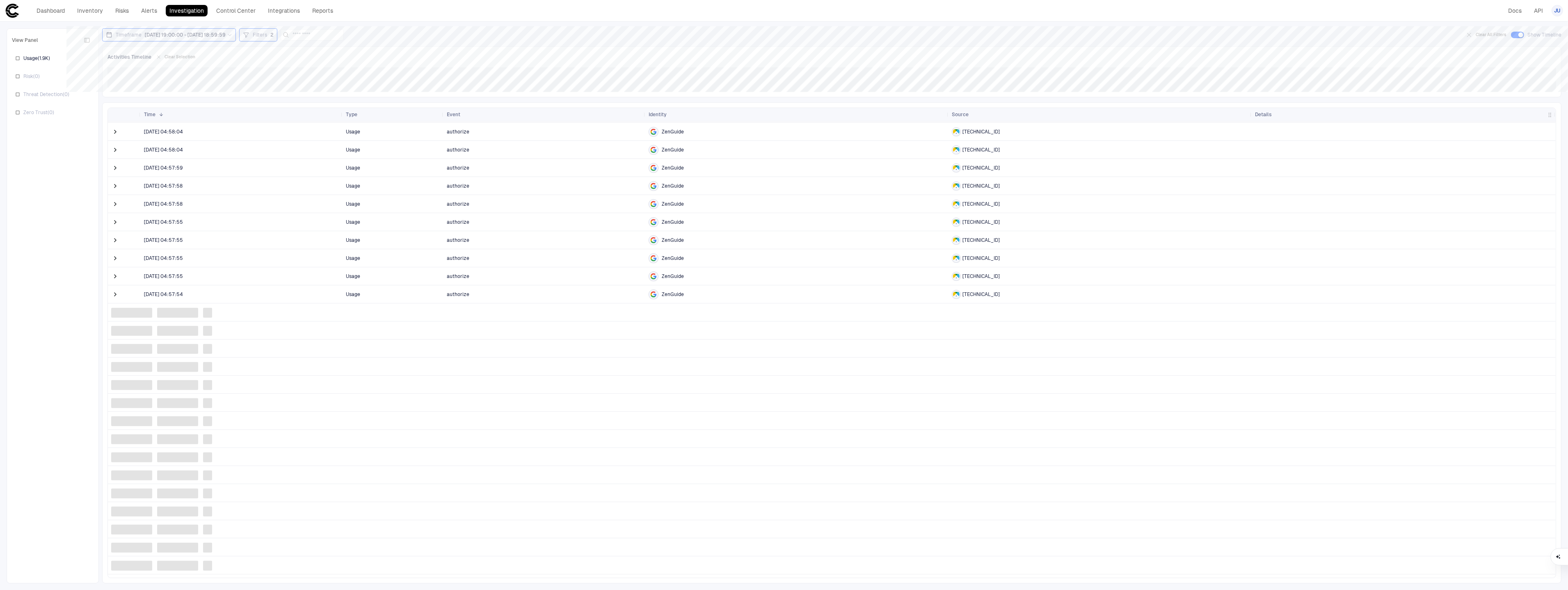
click at [116, 205] on span at bounding box center [115, 203] width 8 height 8
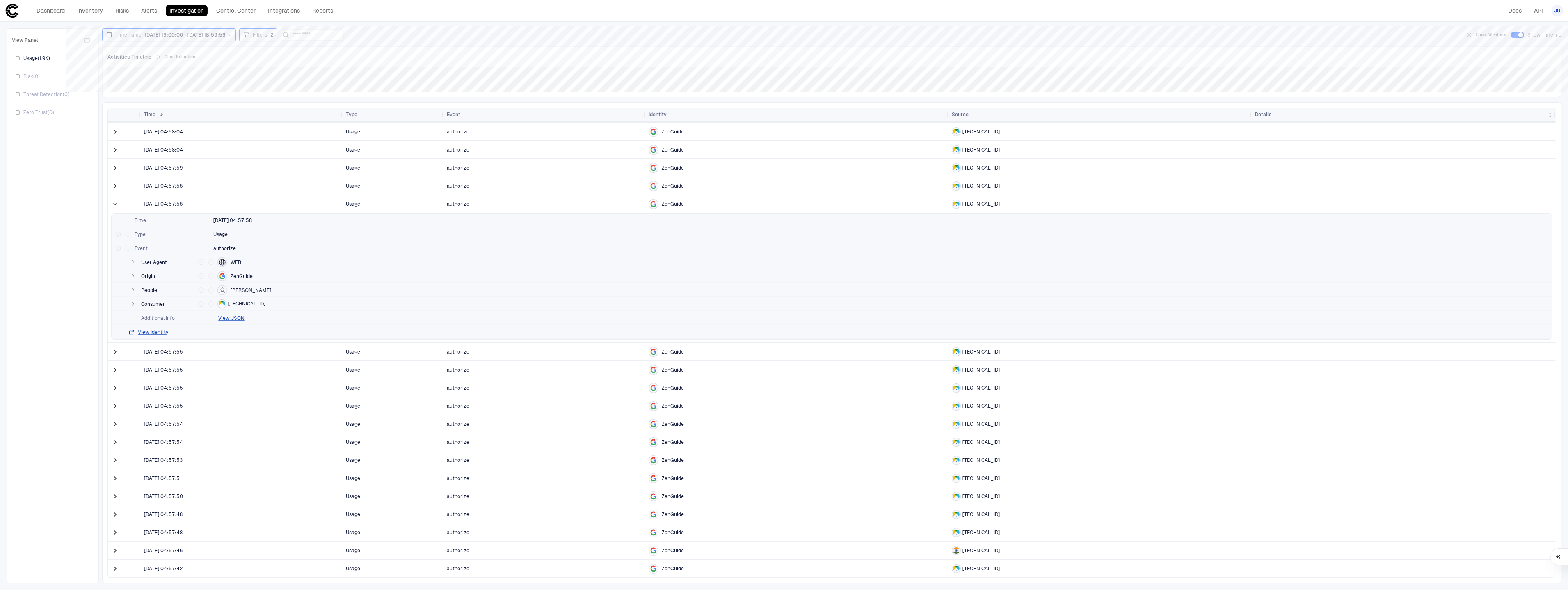
click at [116, 205] on span at bounding box center [115, 203] width 8 height 8
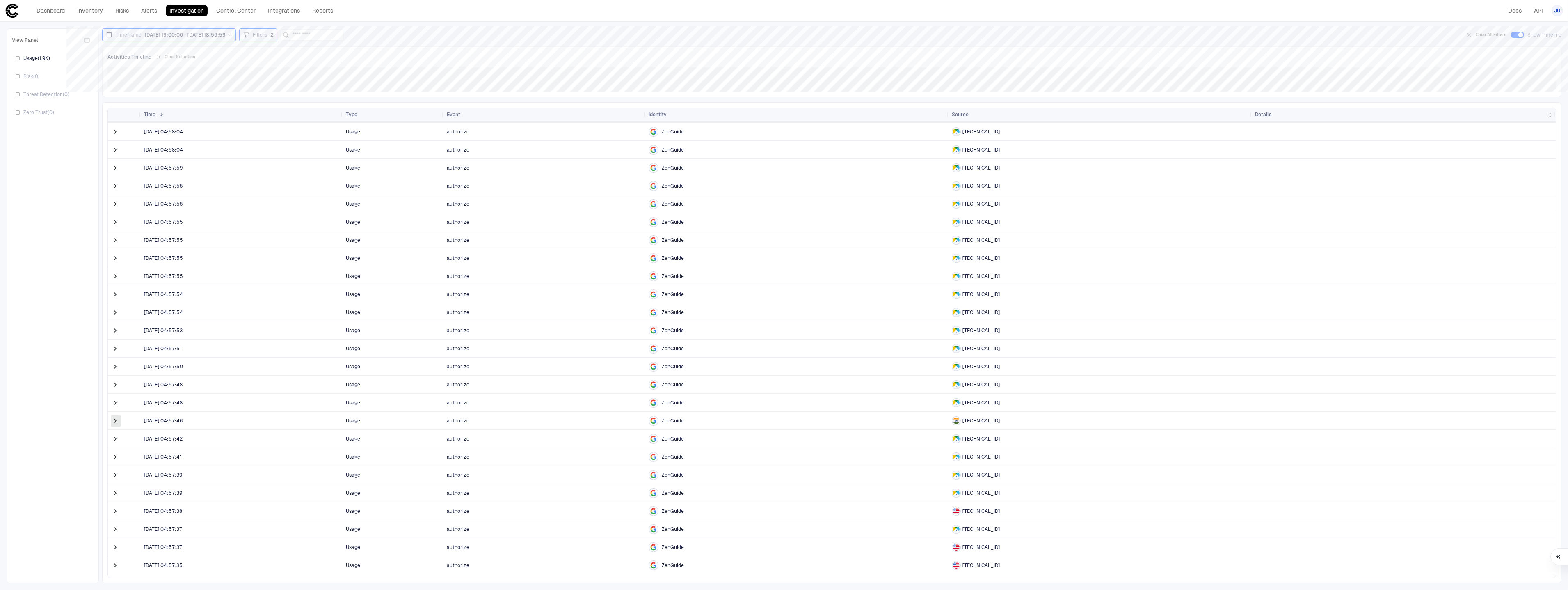
click at [114, 423] on span at bounding box center [115, 420] width 8 height 8
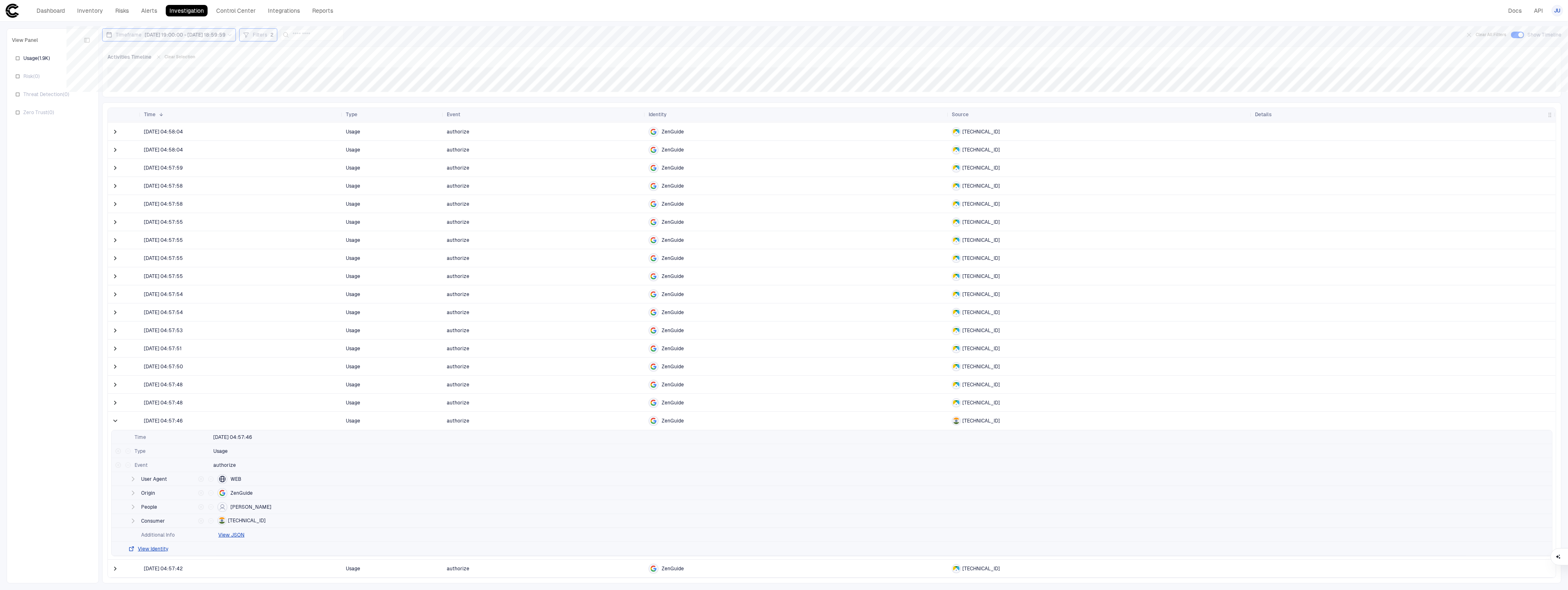
click at [114, 423] on span at bounding box center [115, 420] width 8 height 8
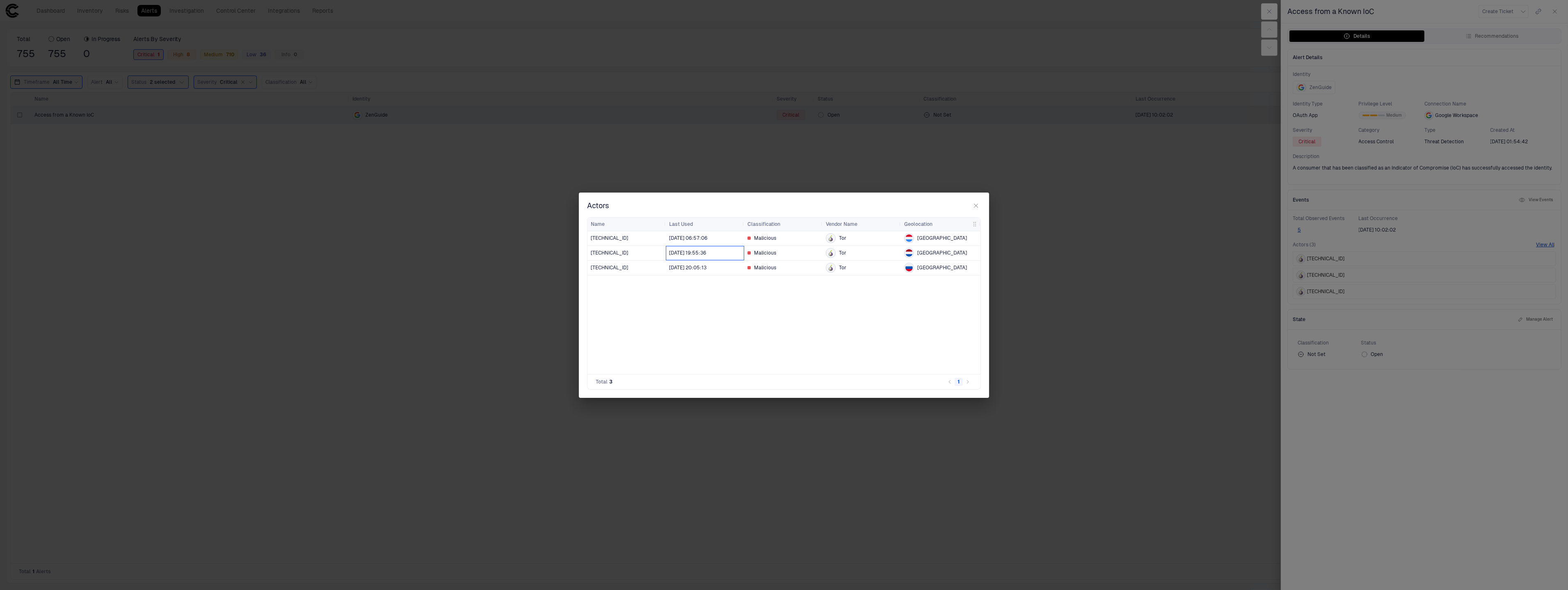
click at [716, 253] on span "[DATE] 19:55:36" at bounding box center [705, 253] width 72 height 16
click at [979, 205] on icon "button" at bounding box center [976, 205] width 7 height 7
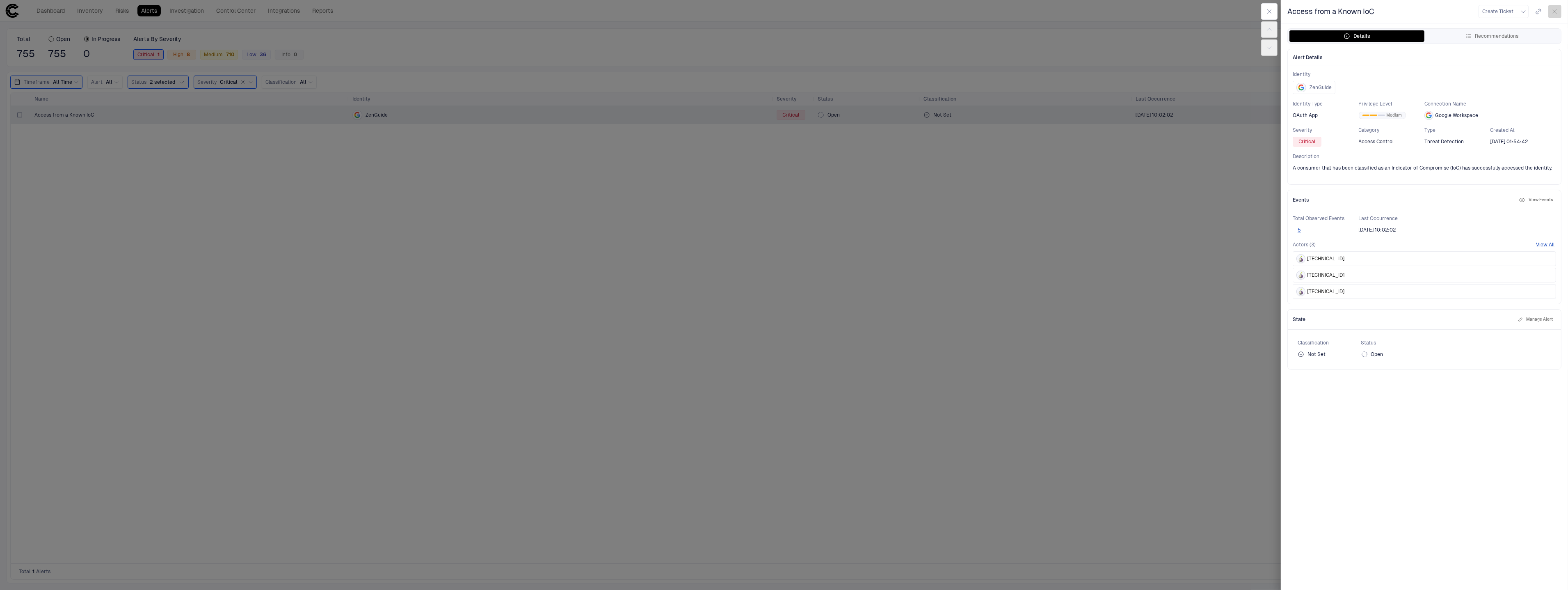
click at [1559, 11] on button "button" at bounding box center [1555, 12] width 13 height 13
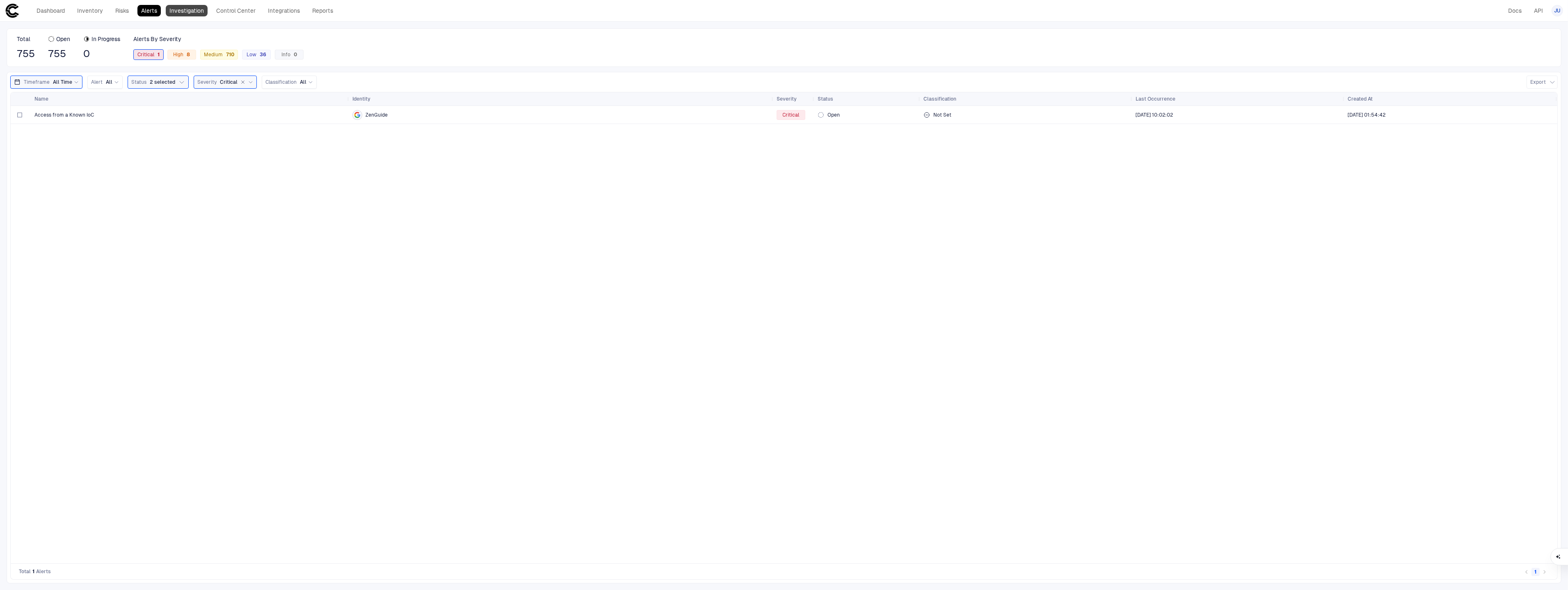
click at [202, 12] on link "Investigation" at bounding box center [186, 10] width 42 height 12
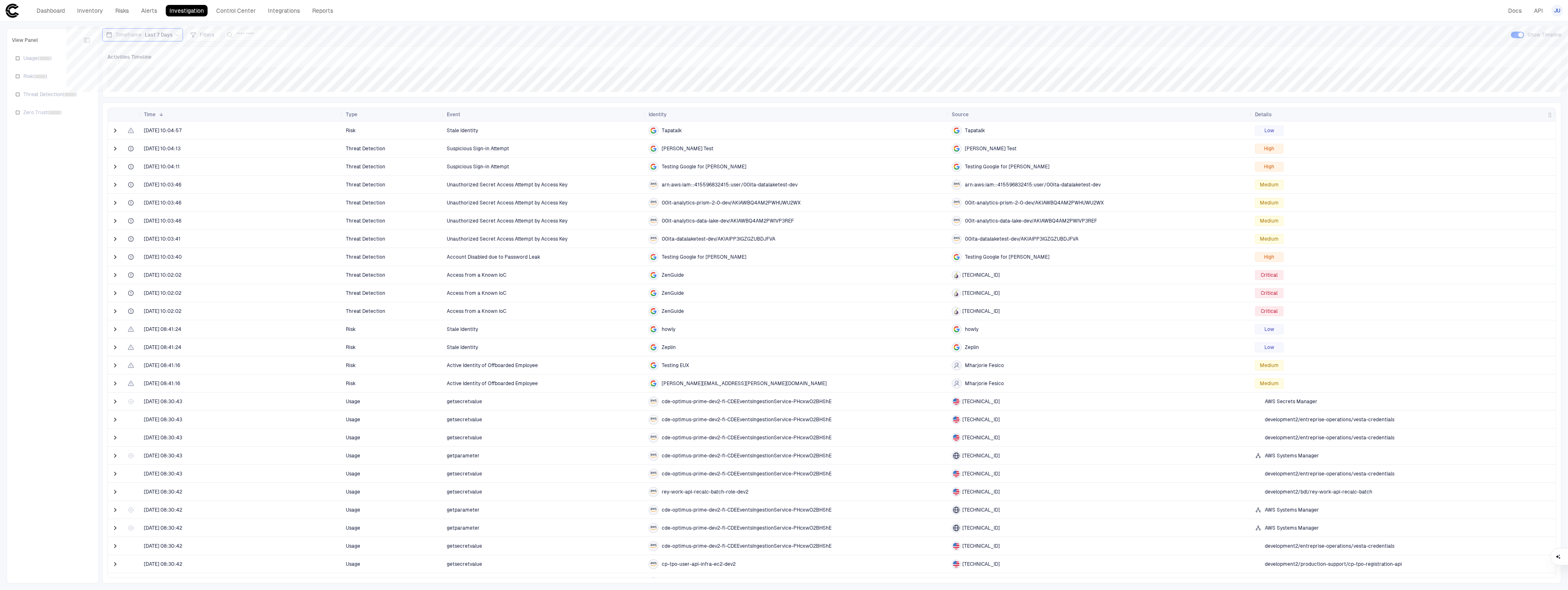
click at [139, 35] on span "Timeframe" at bounding box center [128, 35] width 26 height 7
click at [144, 58] on button "Custom" at bounding box center [145, 55] width 24 height 12
click at [132, 82] on input "**********" at bounding box center [144, 85] width 49 height 12
click at [122, 146] on div "4" at bounding box center [119, 147] width 12 height 12
type input "**********"
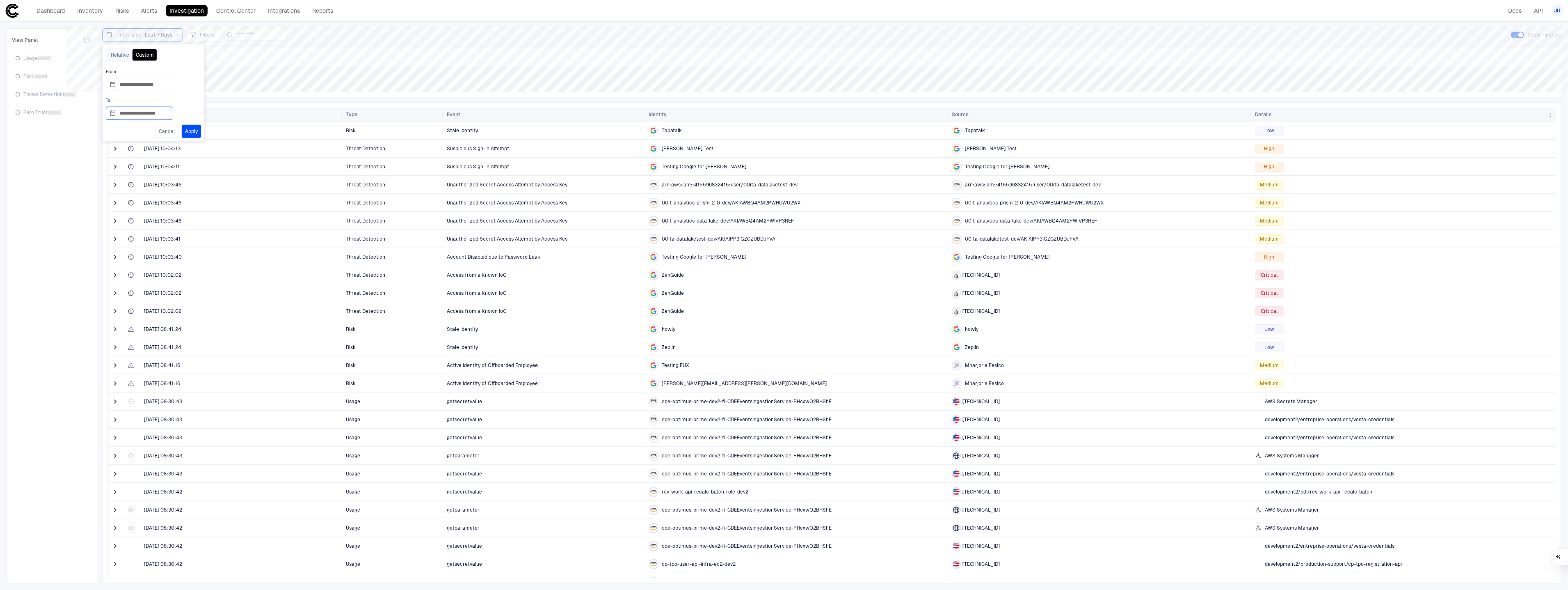
click at [141, 111] on input "**********" at bounding box center [144, 113] width 49 height 12
click at [156, 177] on div "7" at bounding box center [156, 176] width 12 height 12
type input "**********"
click at [191, 133] on button "Apply" at bounding box center [192, 132] width 19 height 13
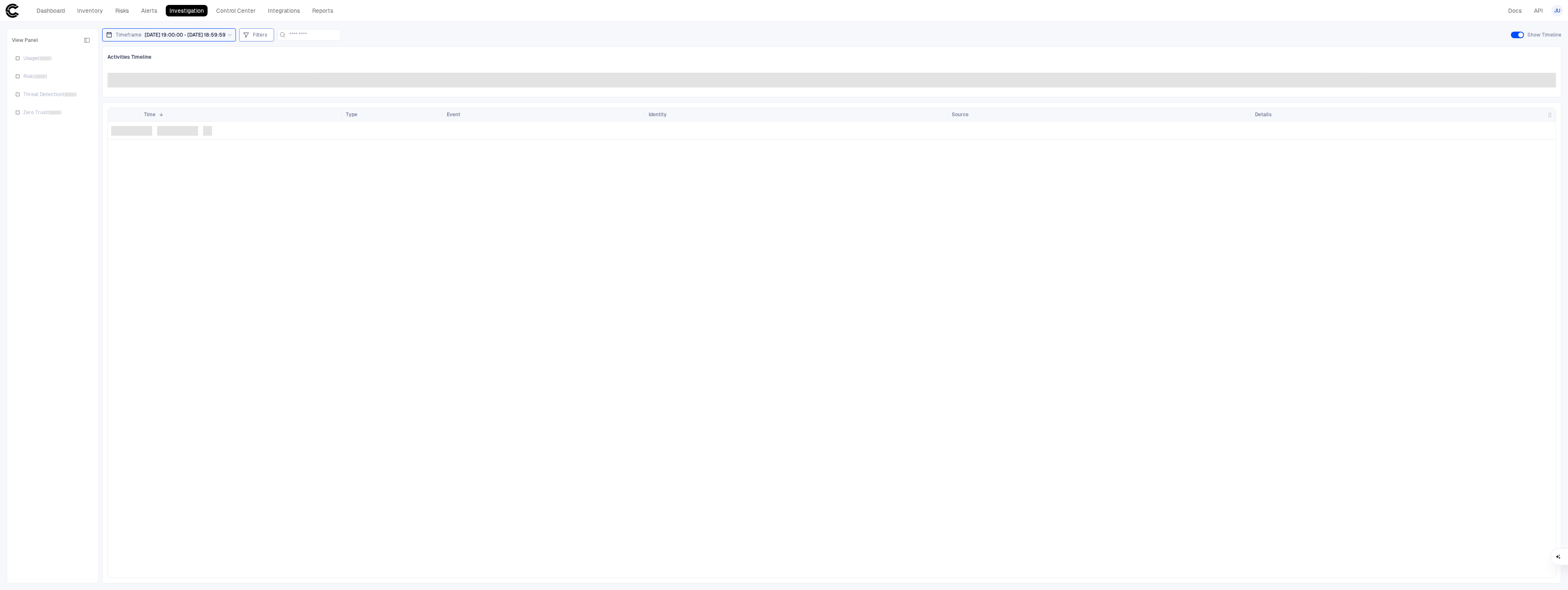
click at [265, 32] on div "Filters" at bounding box center [256, 35] width 27 height 9
click at [302, 86] on button "Add Condition" at bounding box center [283, 80] width 46 height 13
click at [309, 57] on span "Event: ID" at bounding box center [303, 57] width 21 height 7
click at [326, 158] on div "Name" at bounding box center [350, 159] width 108 height 7
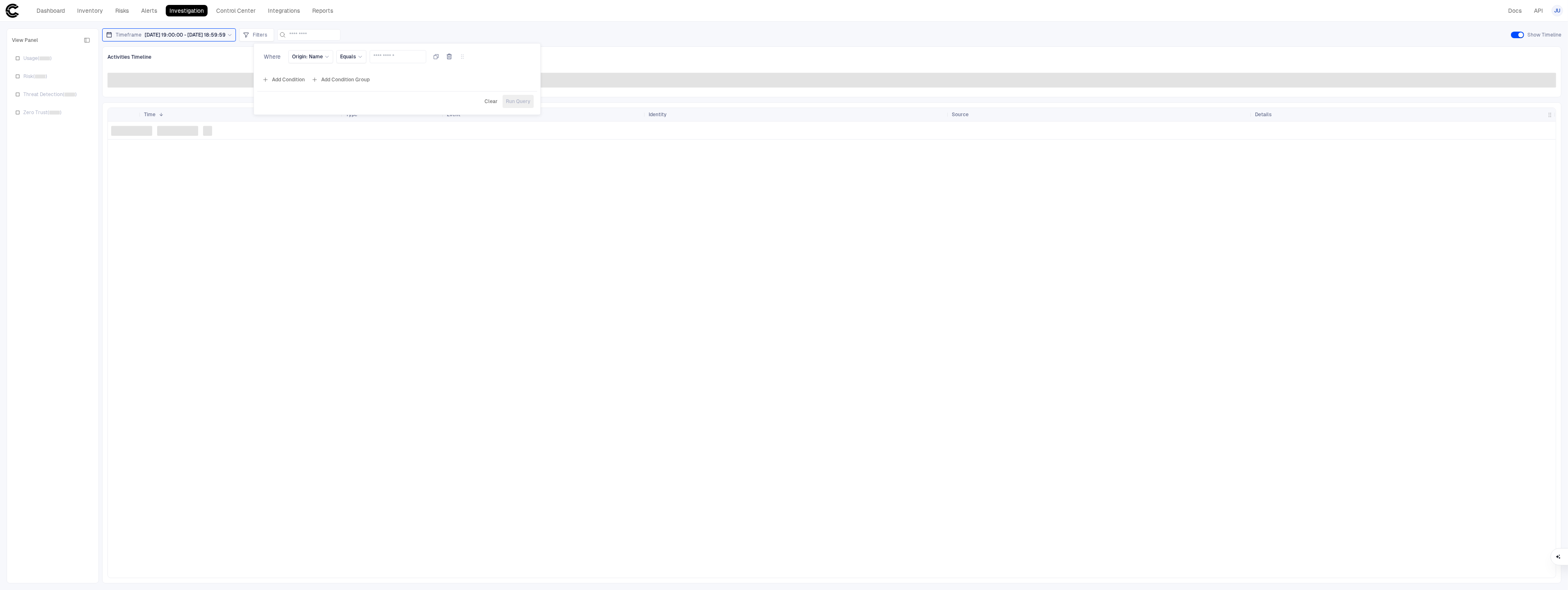
click at [354, 49] on div "Where Origin: Name Equals" at bounding box center [397, 58] width 280 height 23
click at [355, 54] on span "Equals" at bounding box center [348, 57] width 16 height 7
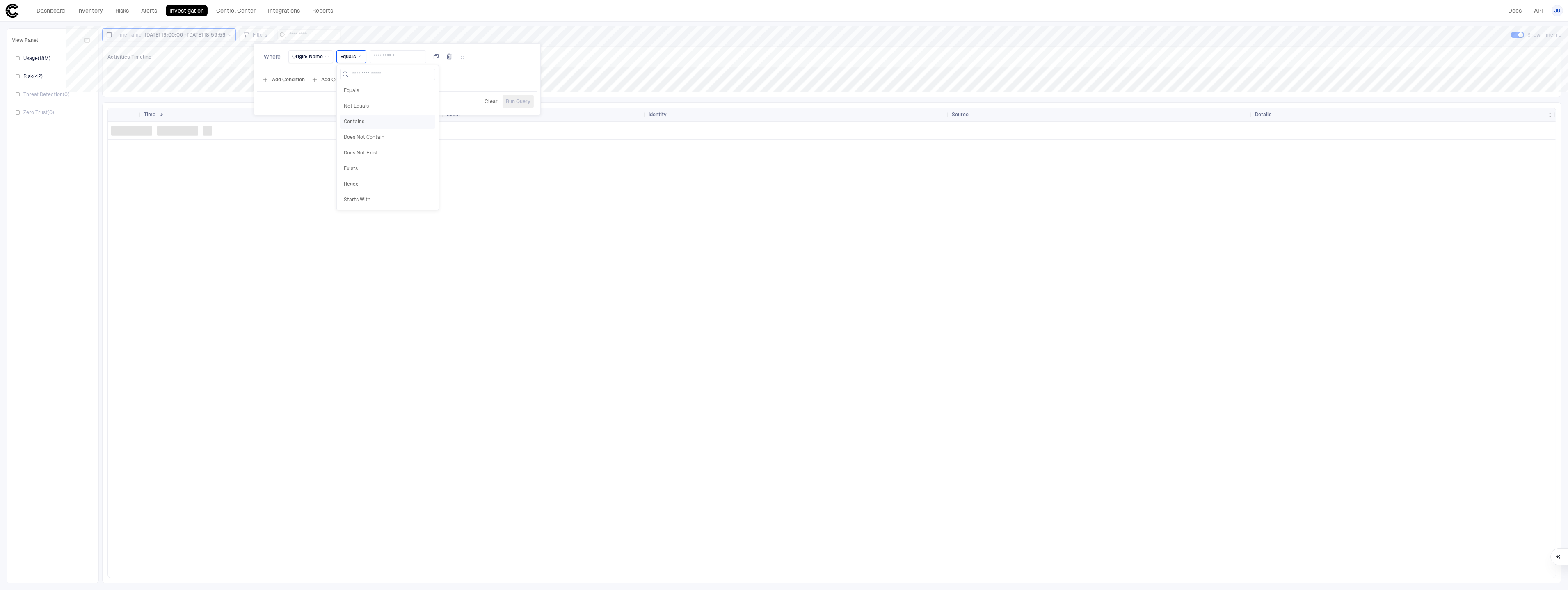
click at [368, 119] on span "Contains" at bounding box center [388, 121] width 88 height 7
click at [391, 60] on input "text" at bounding box center [403, 57] width 49 height 12
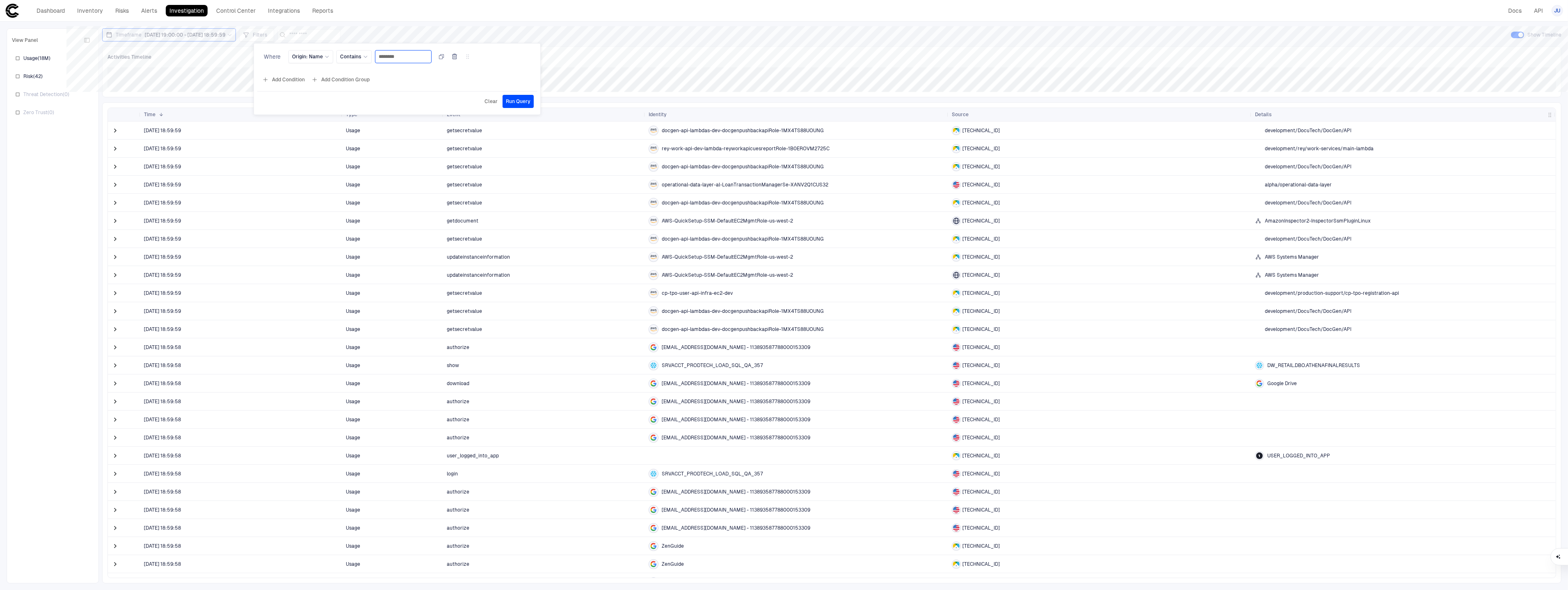
type input "********"
click at [286, 81] on button "Add Condition" at bounding box center [283, 80] width 46 height 13
click at [315, 75] on icon at bounding box center [317, 73] width 5 height 5
click at [463, 100] on div "Add Condition Add Condition Group" at bounding box center [397, 96] width 280 height 13
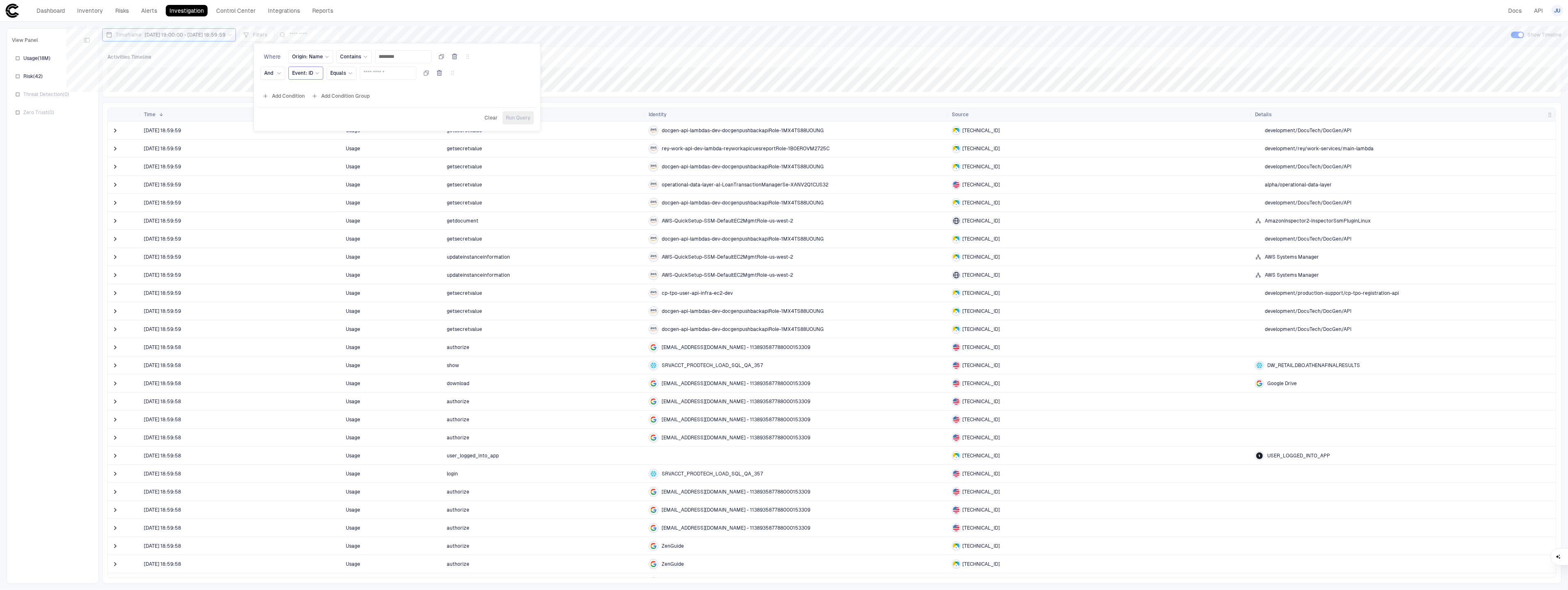
click at [443, 74] on icon "button" at bounding box center [439, 73] width 7 height 7
click at [527, 104] on span "Run Query" at bounding box center [518, 101] width 24 height 7
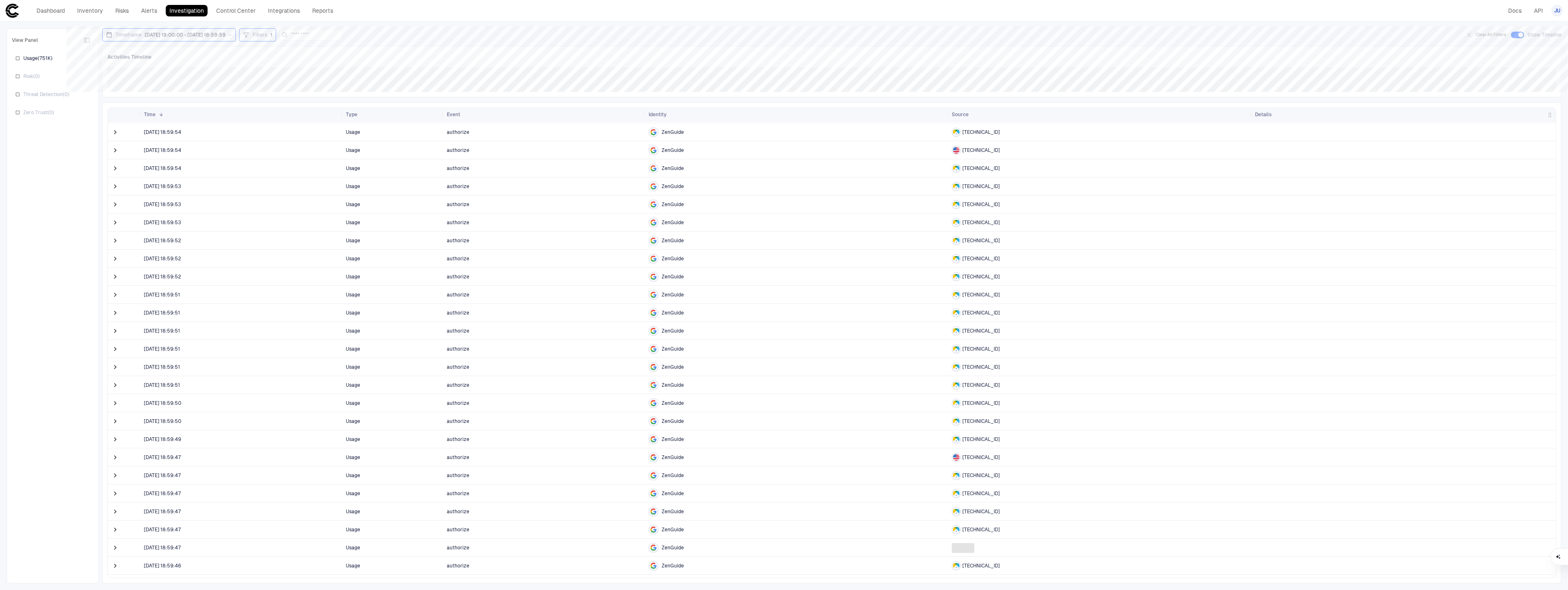
scroll to position [0, 0]
click at [265, 34] on div "Filters 1" at bounding box center [257, 35] width 30 height 9
click at [283, 76] on button "Add Condition" at bounding box center [283, 80] width 46 height 13
click at [287, 72] on div "And Event: ID Equals" at bounding box center [397, 74] width 273 height 16
click at [297, 71] on span "Event: ID" at bounding box center [303, 73] width 21 height 7
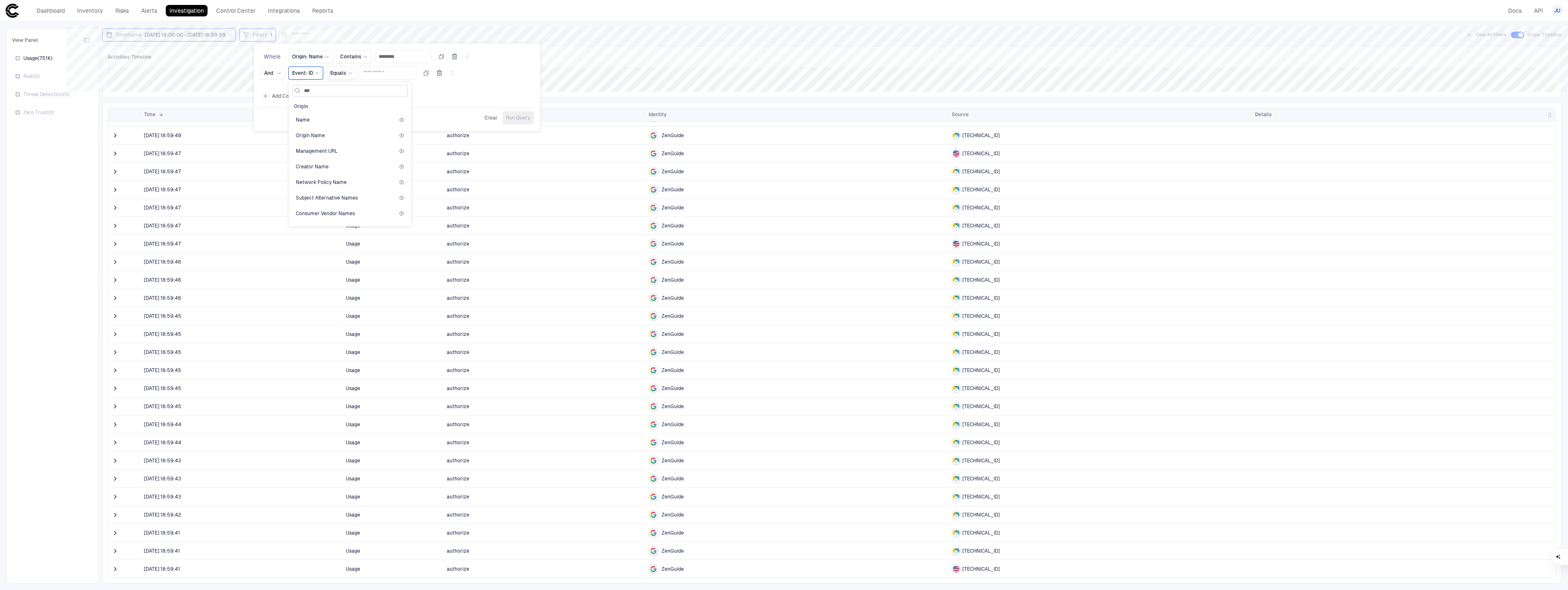
type input "****"
click at [334, 139] on div "Name" at bounding box center [350, 136] width 108 height 7
click at [363, 75] on span "Equals" at bounding box center [362, 73] width 16 height 7
click at [377, 136] on span "Contains" at bounding box center [401, 138] width 88 height 7
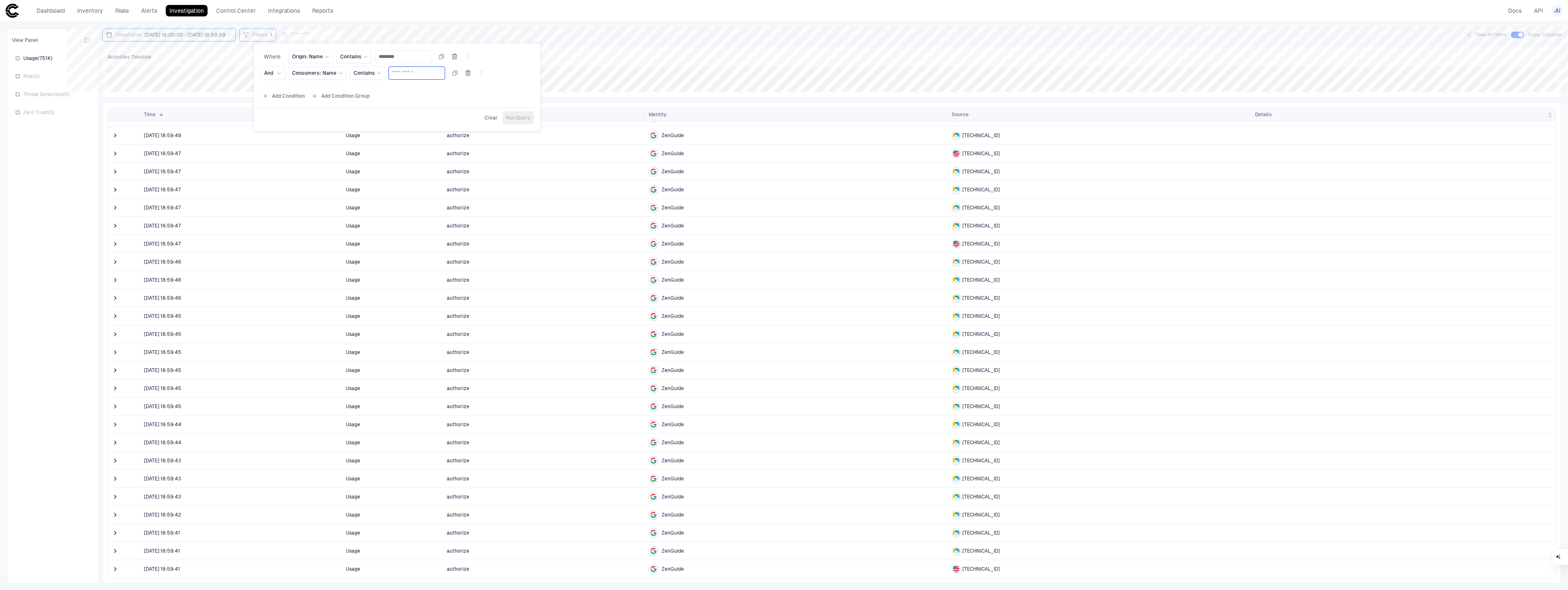
click at [397, 77] on input "text" at bounding box center [416, 73] width 49 height 12
paste input "*******"
type input "*******"
click at [515, 116] on span "Run Query" at bounding box center [518, 118] width 24 height 7
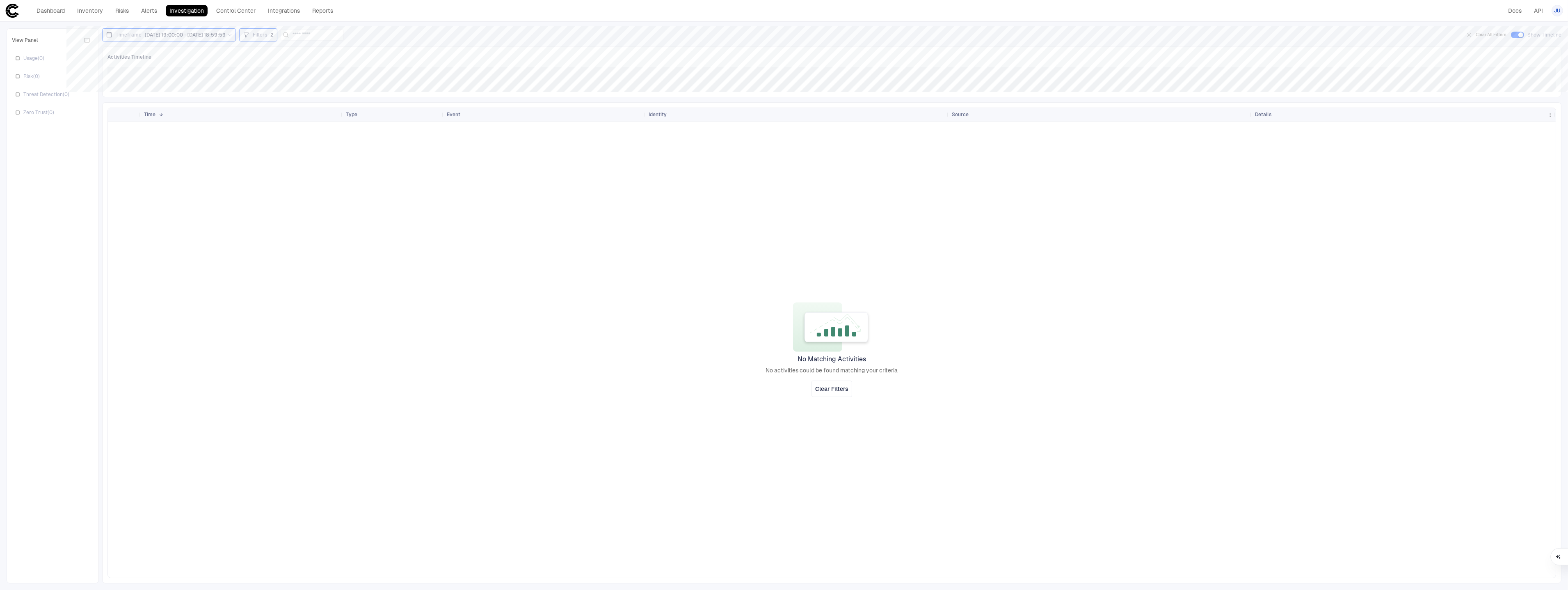
click at [250, 33] on icon at bounding box center [246, 35] width 7 height 7
click at [325, 77] on div "Consumers: Name" at bounding box center [318, 73] width 51 height 9
type input "****"
click at [348, 158] on div "Name" at bounding box center [350, 159] width 108 height 7
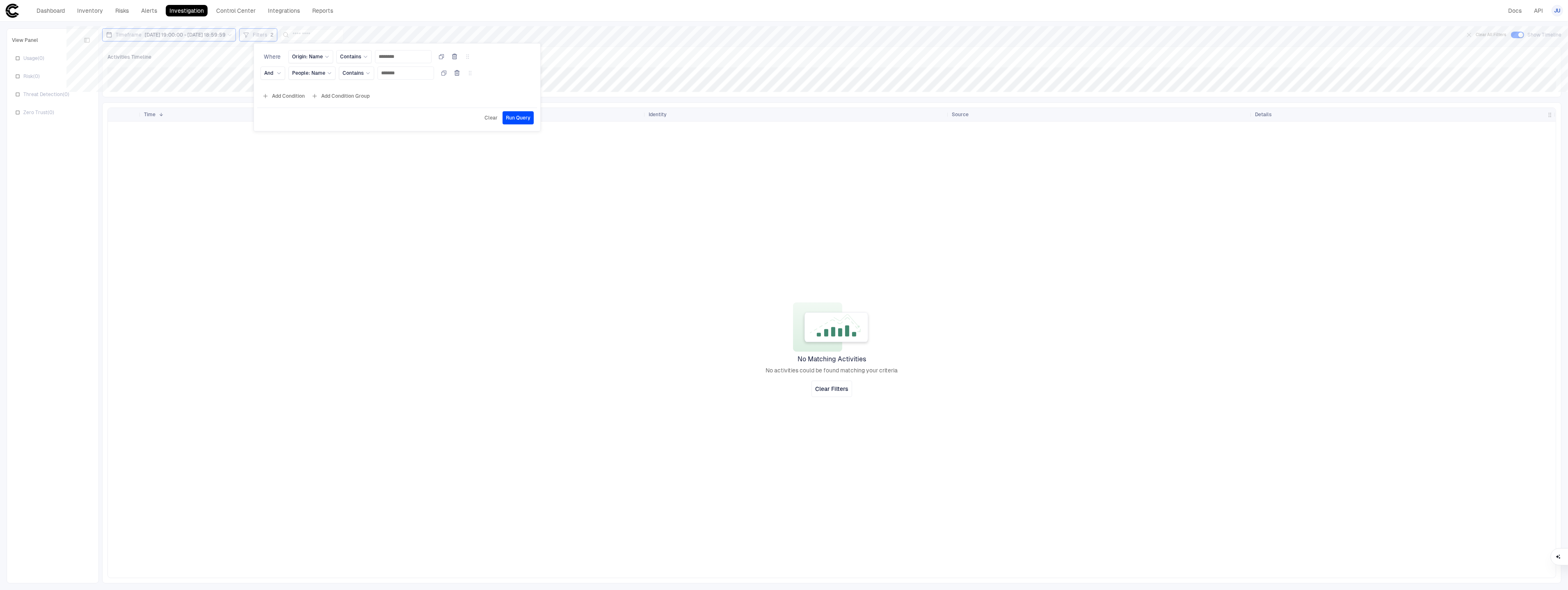
click at [523, 114] on span "Run Query" at bounding box center [518, 118] width 24 height 7
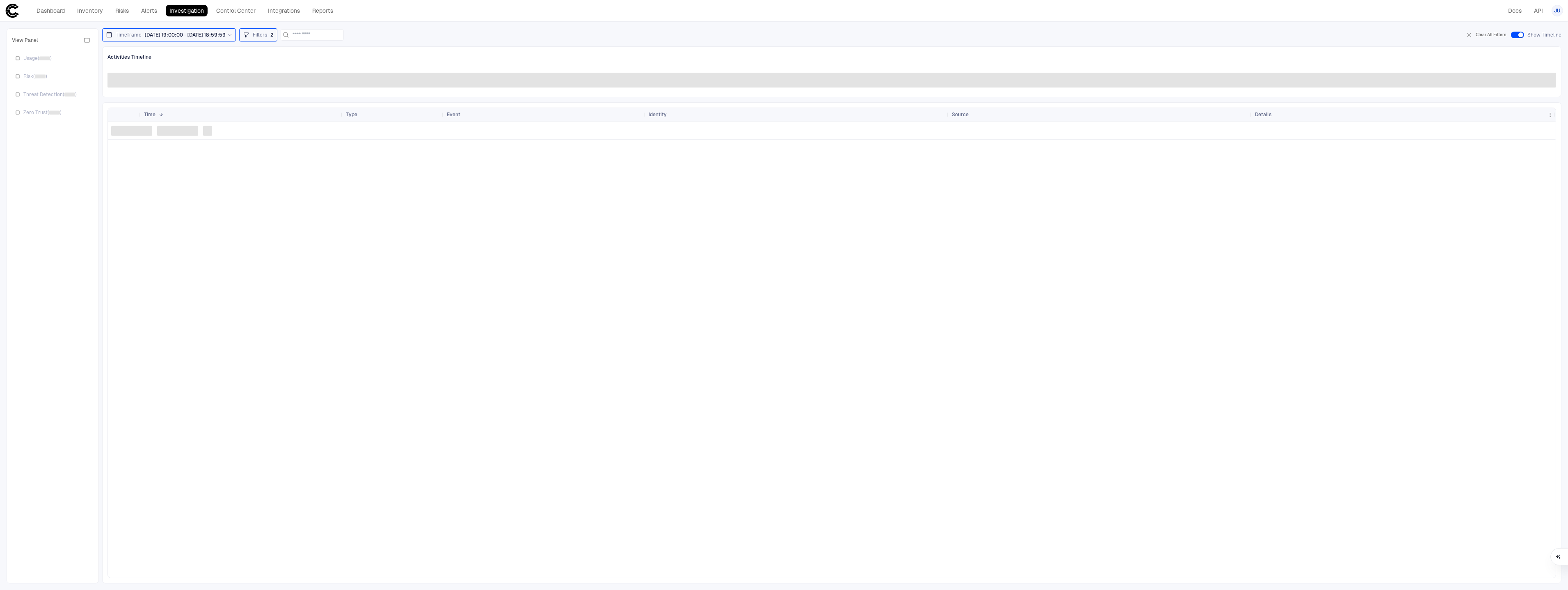
click at [261, 38] on div "Filters 2" at bounding box center [258, 35] width 31 height 9
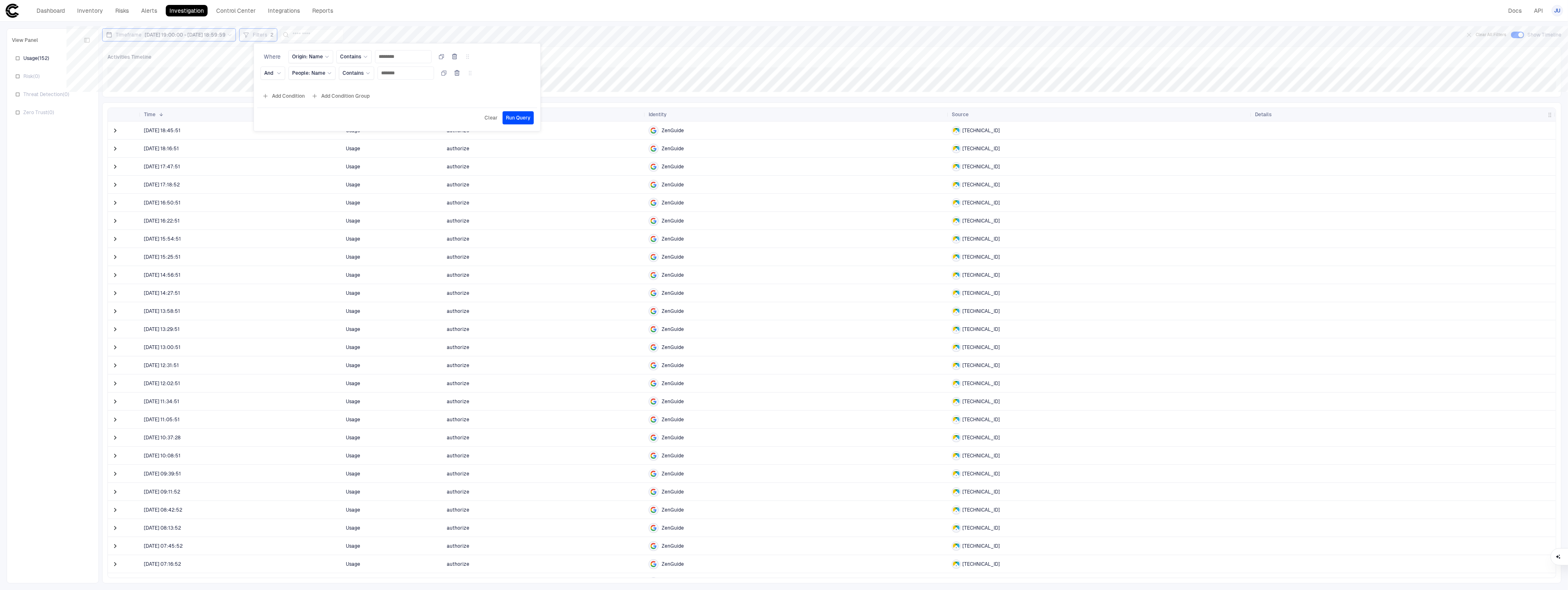
click at [681, 102] on div at bounding box center [784, 295] width 1568 height 590
click at [990, 132] on span "174.128.191.103" at bounding box center [981, 130] width 37 height 7
click at [989, 132] on span "174.128.191.103" at bounding box center [981, 130] width 37 height 7
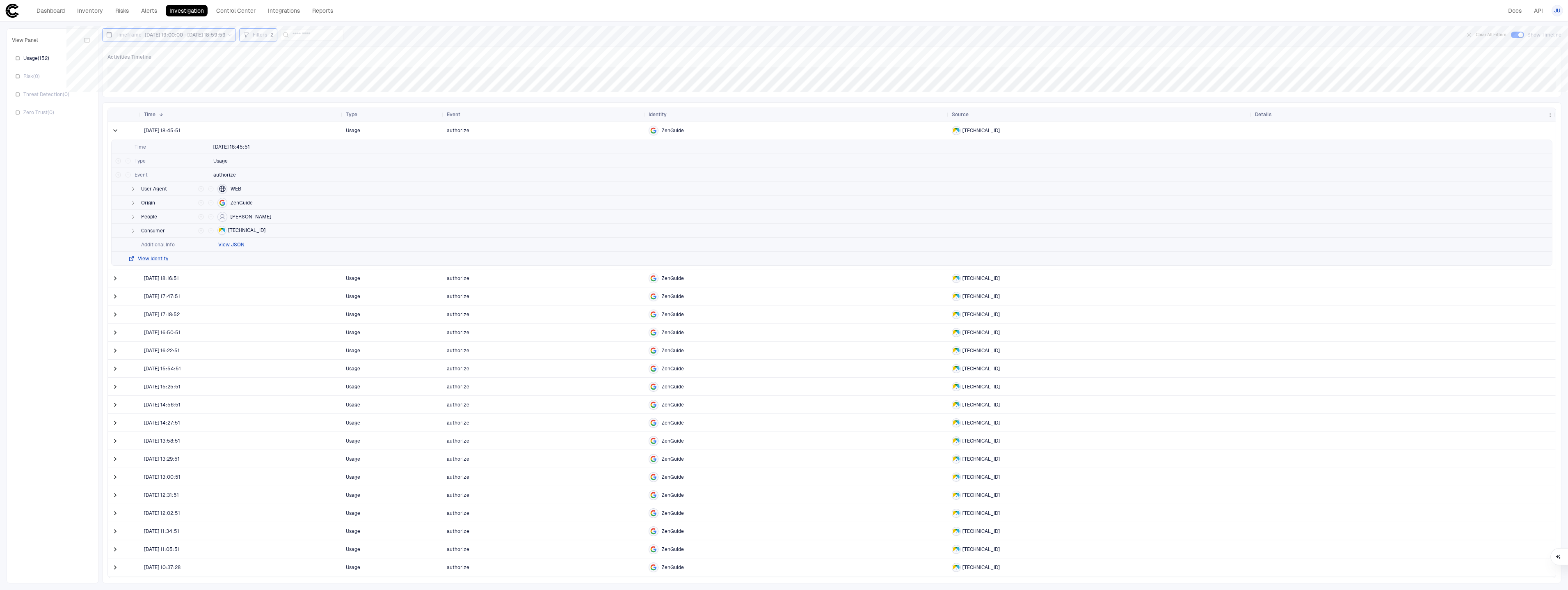
click at [989, 132] on span "174.128.191.103" at bounding box center [981, 130] width 37 height 7
drag, startPoint x: 961, startPoint y: 132, endPoint x: 979, endPoint y: 132, distance: 18.0
click at [361, 50] on div "Activities Timeline Aug 5, 12:25 PM : 4 Activities" at bounding box center [831, 72] width 1459 height 51
click at [250, 33] on icon at bounding box center [246, 35] width 7 height 7
click at [296, 94] on button "Add Condition" at bounding box center [283, 96] width 46 height 13
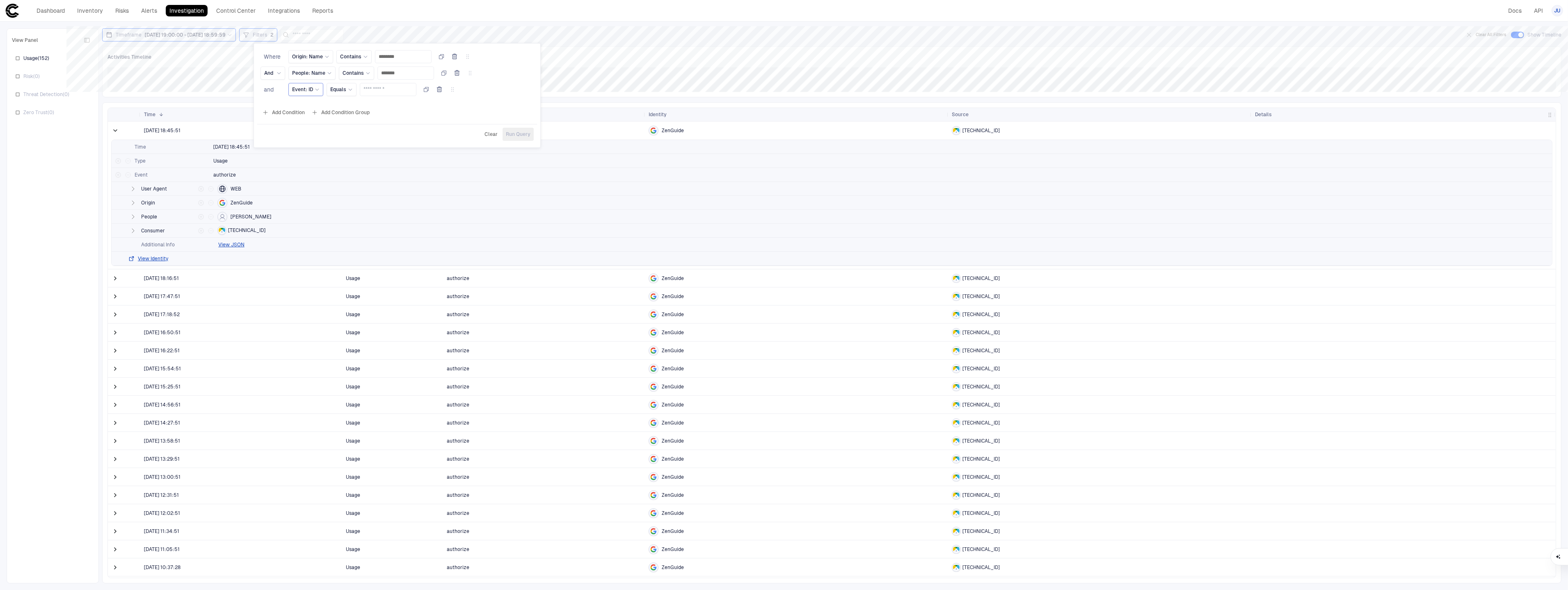
click at [313, 91] on div "Event: ID" at bounding box center [306, 90] width 27 height 7
type input "******"
click at [321, 169] on div "Source" at bounding box center [350, 168] width 108 height 7
click at [373, 93] on div "Count Equals" at bounding box center [362, 90] width 38 height 9
drag, startPoint x: 387, startPoint y: 232, endPoint x: 396, endPoint y: 211, distance: 22.8
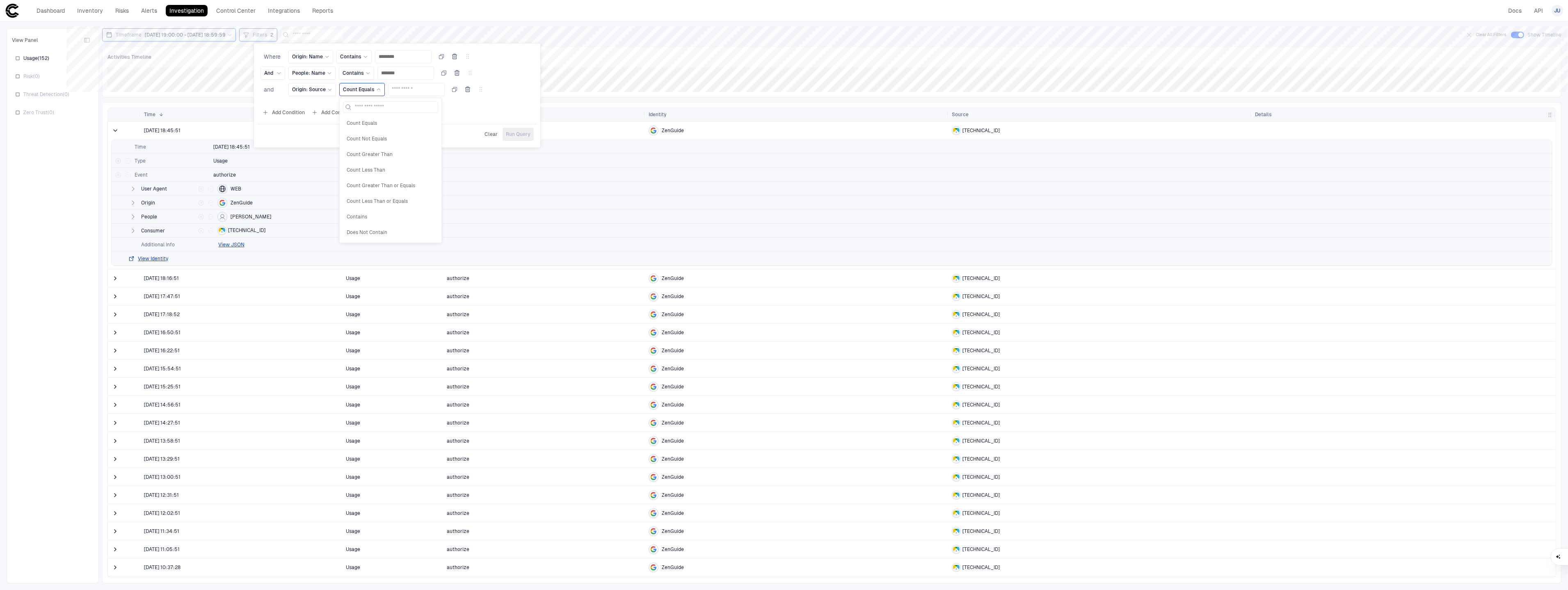
click at [387, 232] on span "Does Not Contain" at bounding box center [391, 232] width 88 height 7
click at [408, 92] on button "Select..." at bounding box center [422, 90] width 49 height 13
click at [323, 93] on span "Origin: Source" at bounding box center [309, 90] width 33 height 7
click at [323, 105] on input at bounding box center [354, 107] width 102 height 11
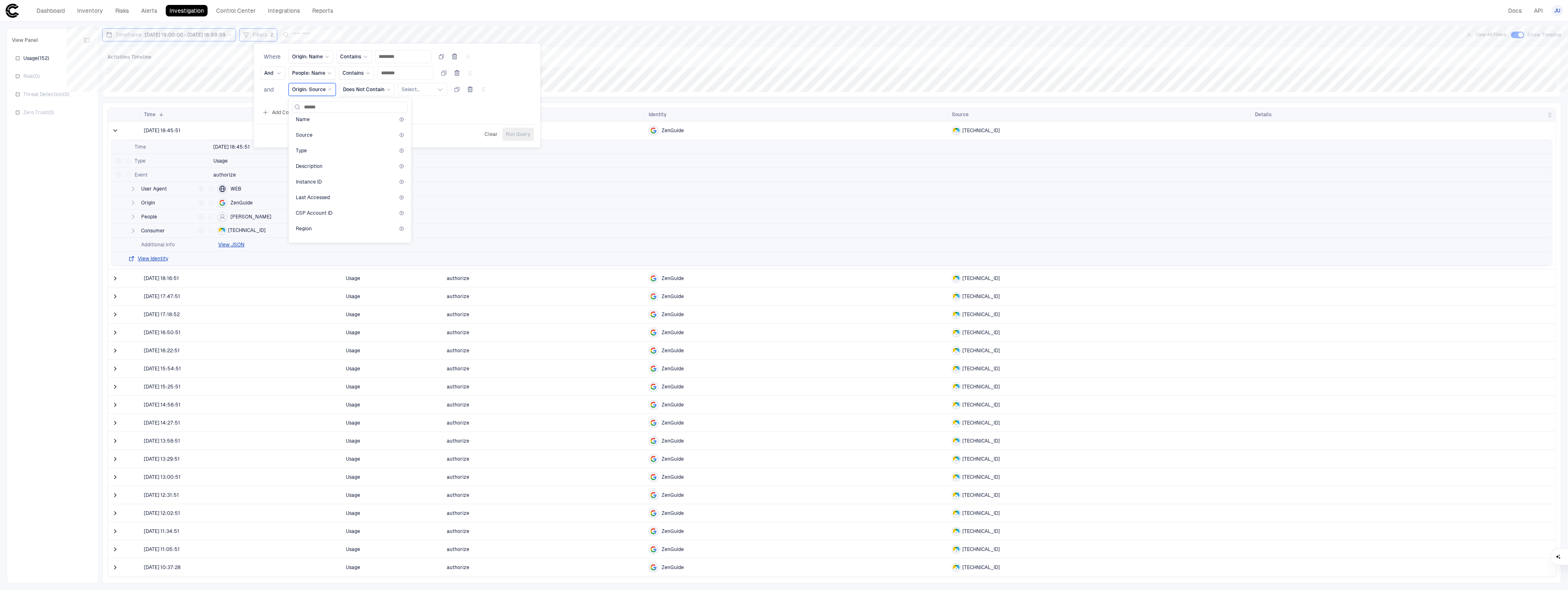
scroll to position [337, 0]
type input "******"
click at [449, 127] on div "Clear Run Query" at bounding box center [397, 134] width 280 height 20
click at [320, 95] on div "Origin: Source" at bounding box center [312, 90] width 47 height 13
type input "*"
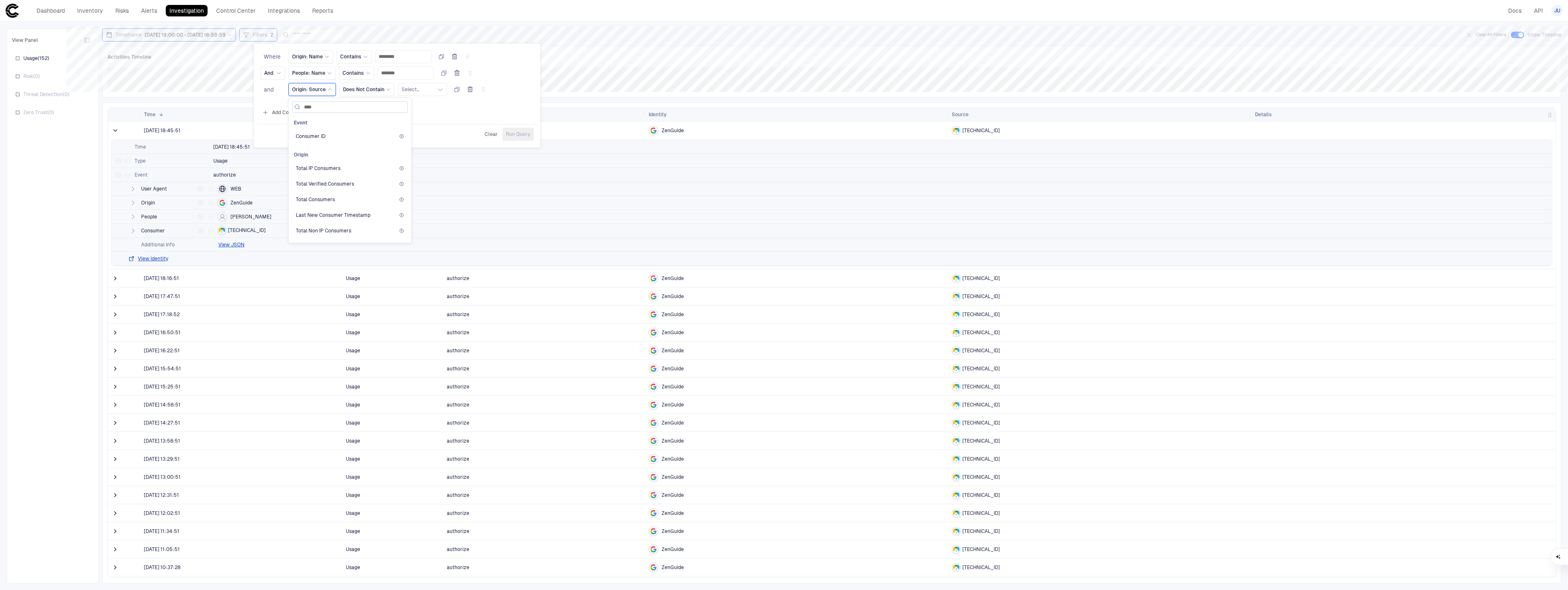
type input "*****"
click at [331, 232] on div "IP Address" at bounding box center [350, 231] width 108 height 7
click at [433, 90] on input "text" at bounding box center [448, 90] width 49 height 12
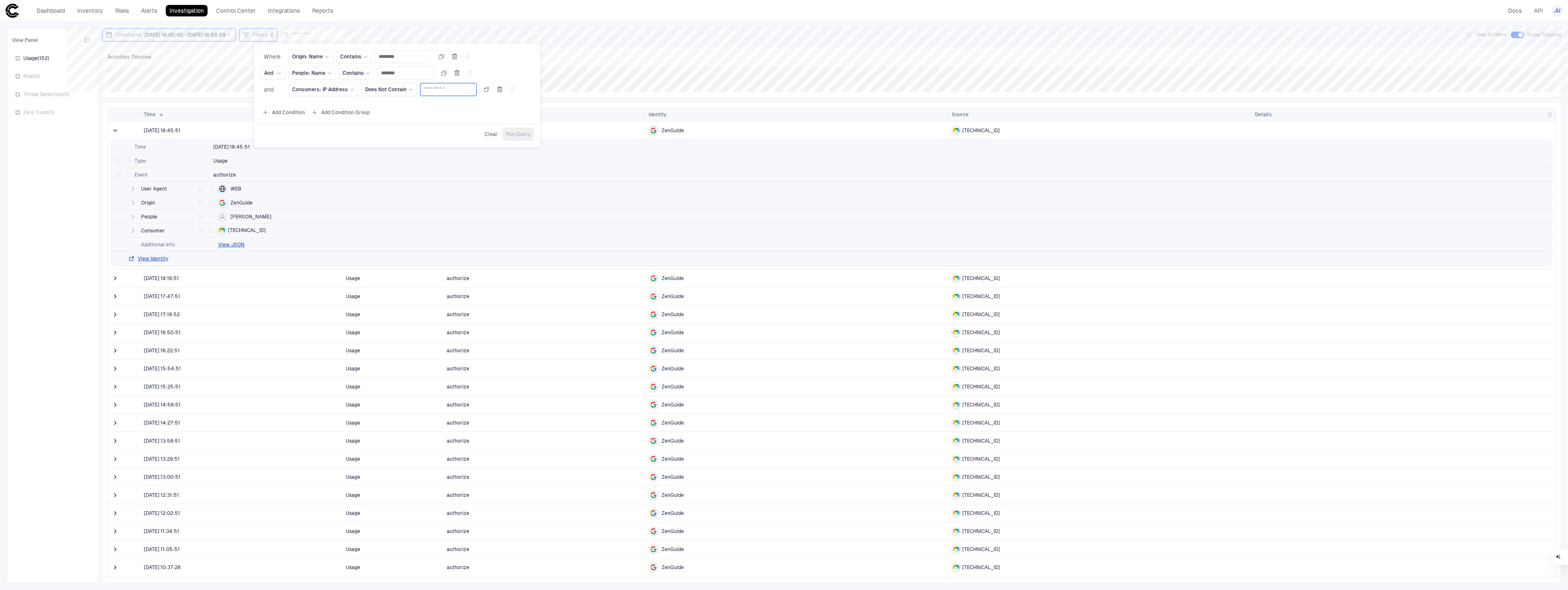
paste input "**********"
drag, startPoint x: 465, startPoint y: 89, endPoint x: 394, endPoint y: 89, distance: 71.0
click at [394, 89] on div "**********" at bounding box center [408, 90] width 239 height 13
type input "*******"
click at [522, 132] on span "Run Query" at bounding box center [518, 134] width 24 height 7
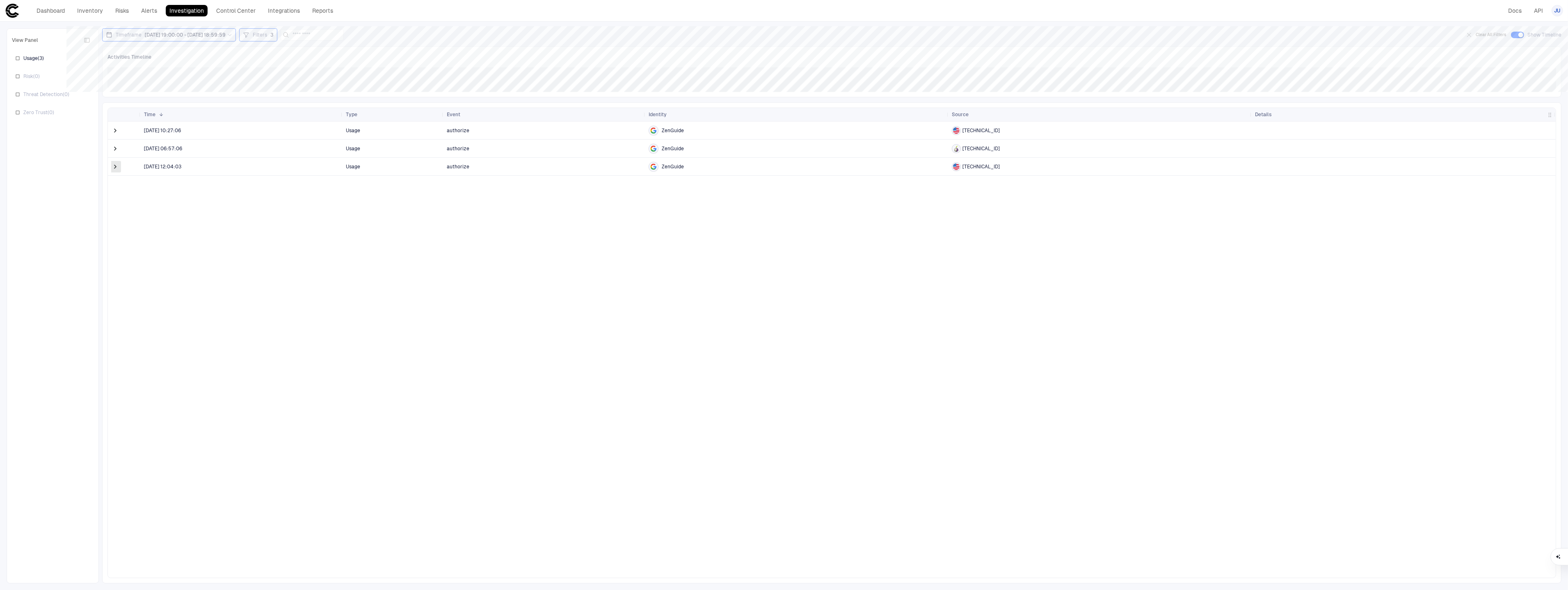
click at [116, 168] on span at bounding box center [115, 166] width 8 height 8
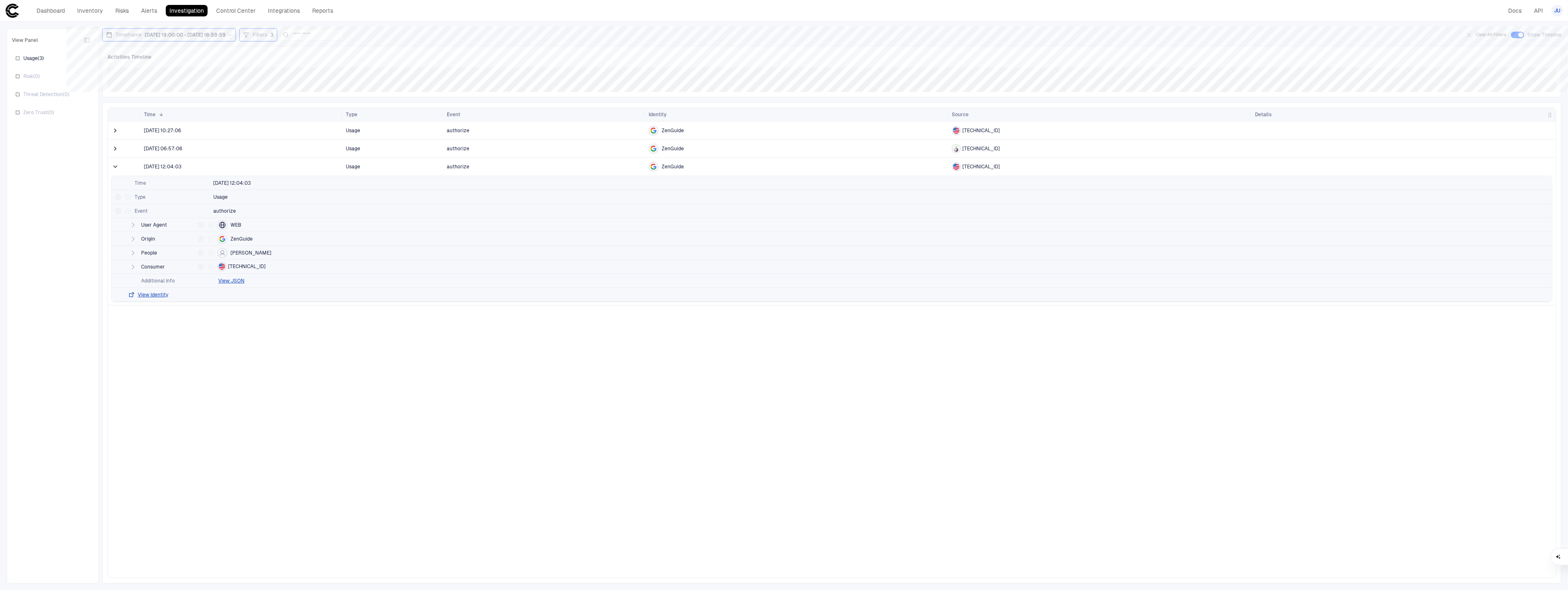
click at [116, 153] on span at bounding box center [115, 149] width 8 height 17
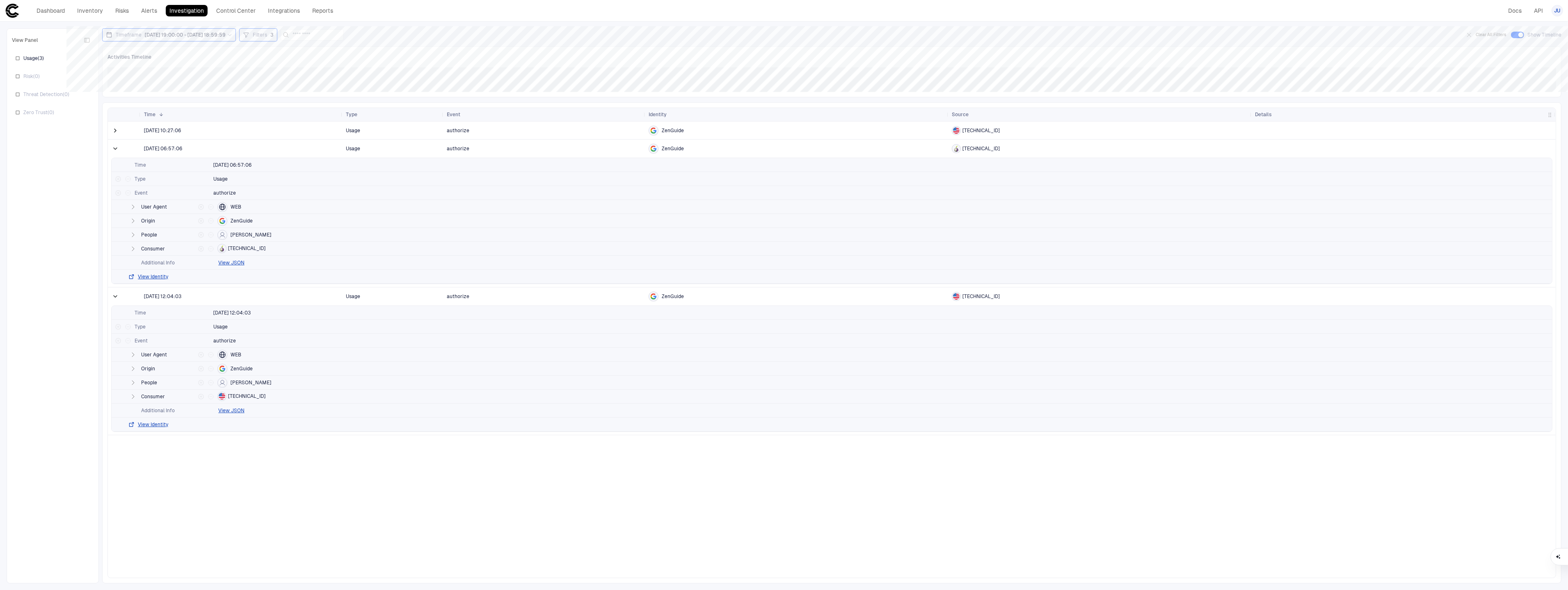
click at [114, 123] on span at bounding box center [115, 130] width 8 height 17
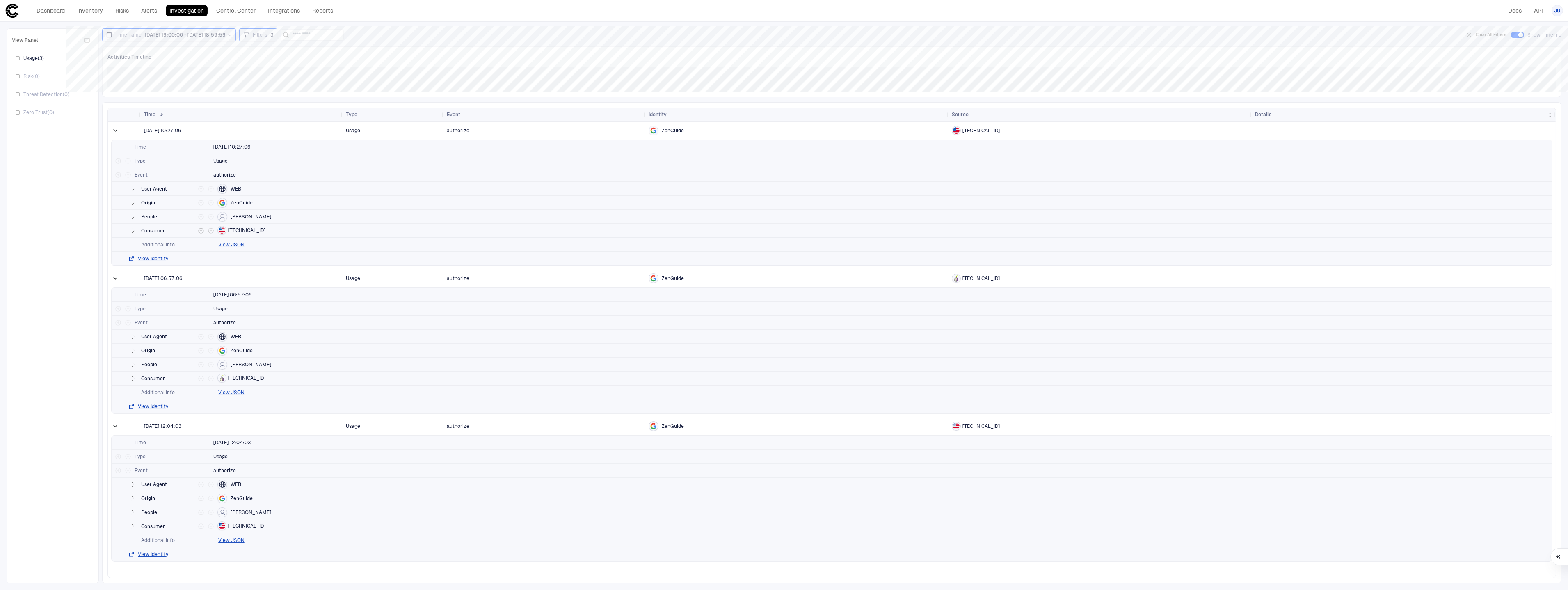
click at [138, 234] on button "button" at bounding box center [133, 231] width 10 height 10
click at [267, 246] on icon "button" at bounding box center [270, 244] width 7 height 7
click at [259, 539] on span "181.215.169.73" at bounding box center [247, 539] width 37 height 7
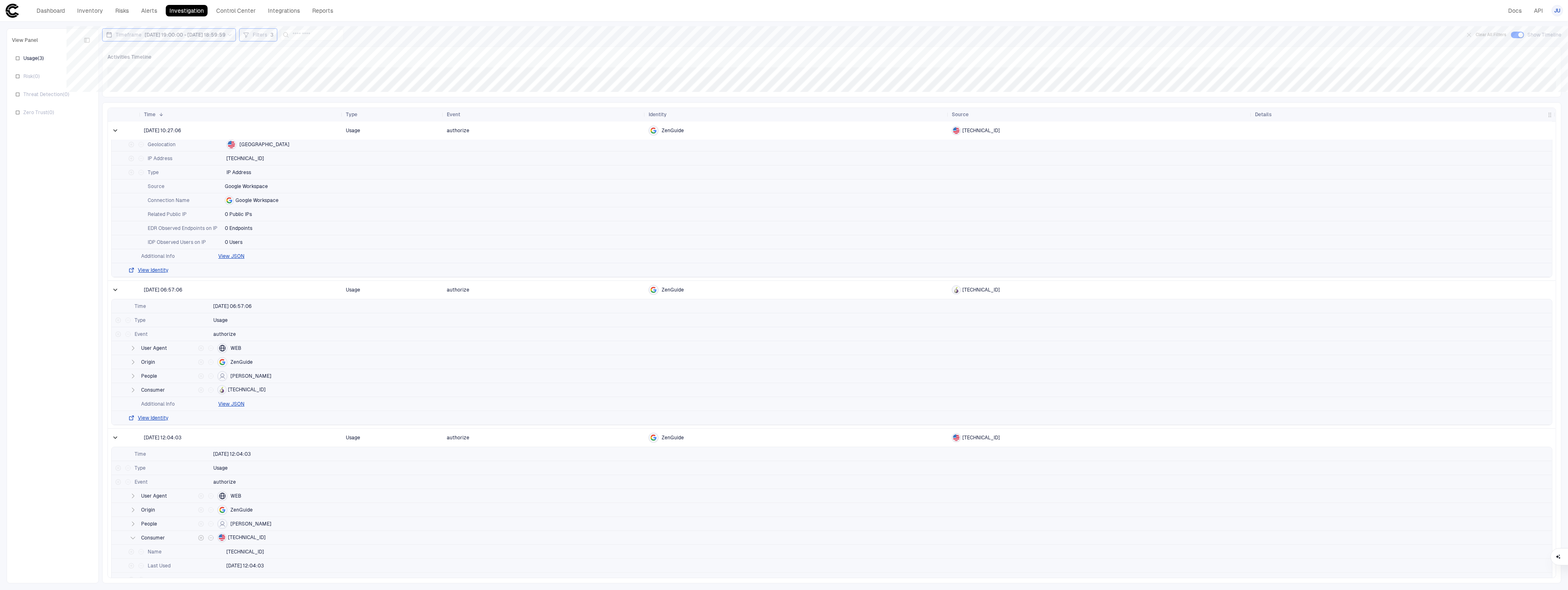
click at [244, 539] on span "181.215.169.73" at bounding box center [247, 537] width 37 height 7
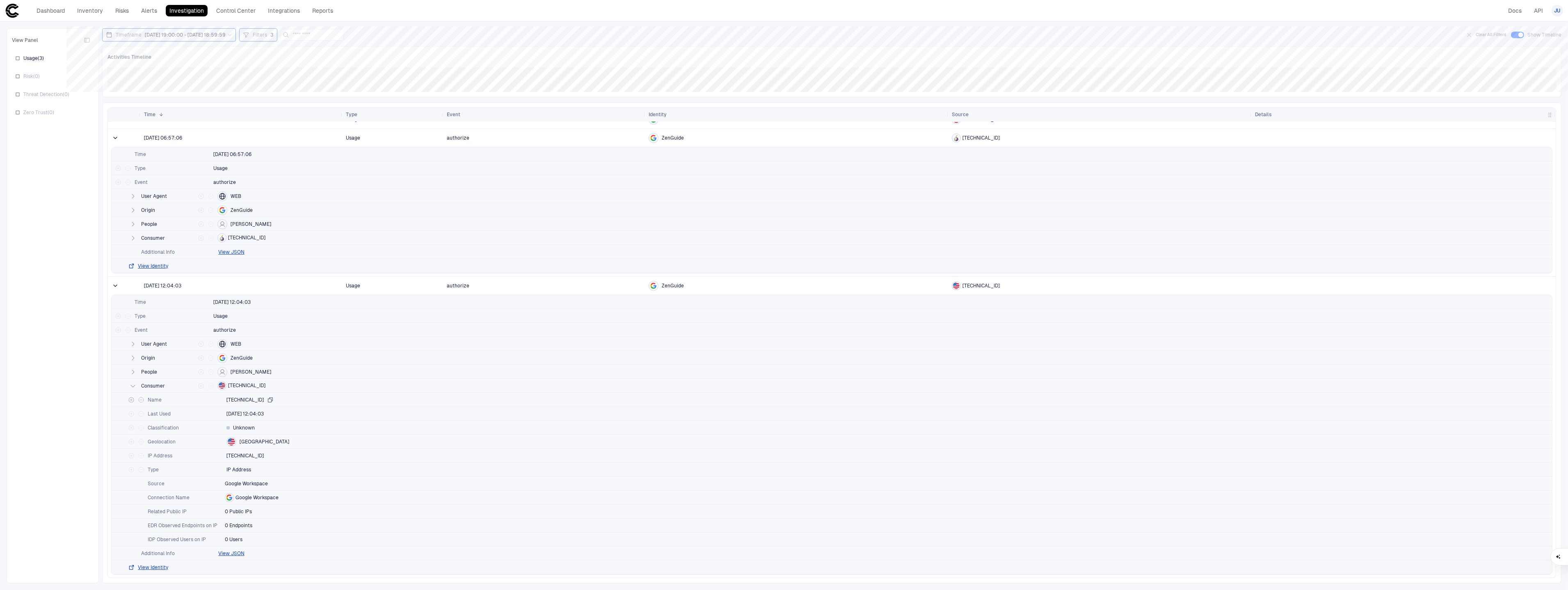
click at [268, 399] on icon "button" at bounding box center [270, 399] width 4 height 4
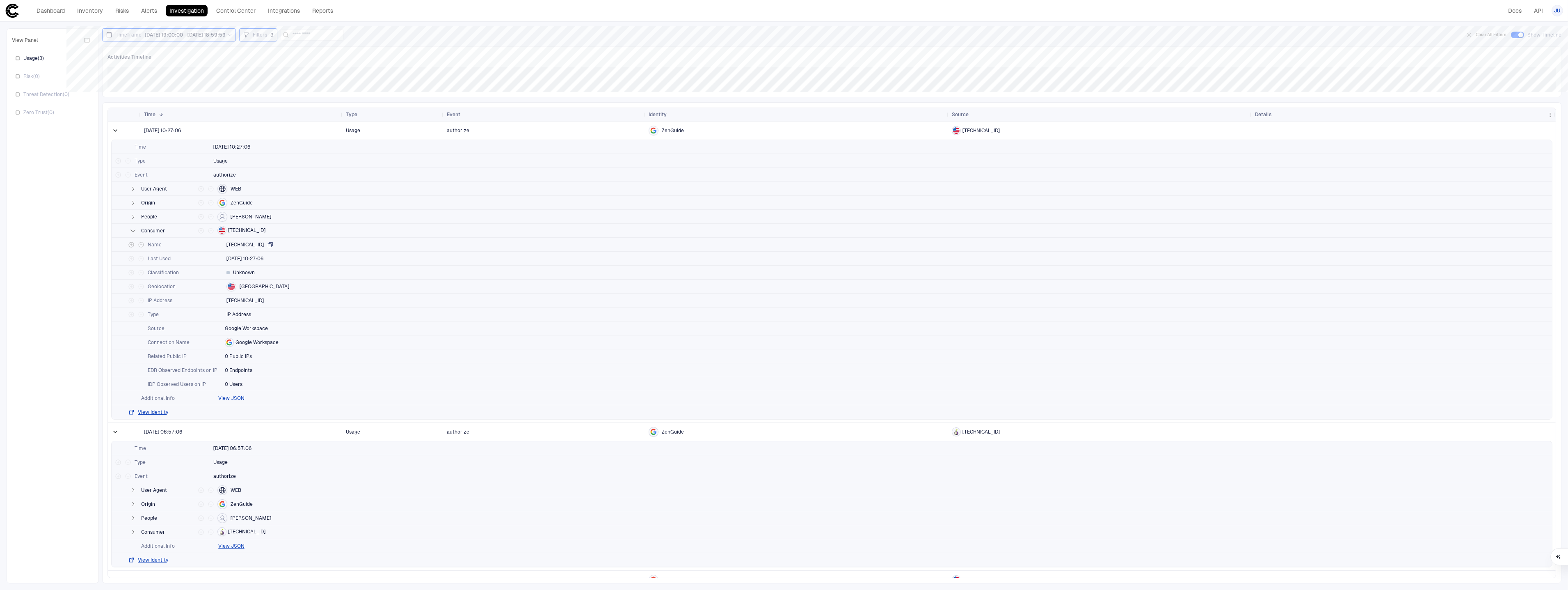
click at [228, 401] on button "View JSON" at bounding box center [231, 398] width 26 height 7
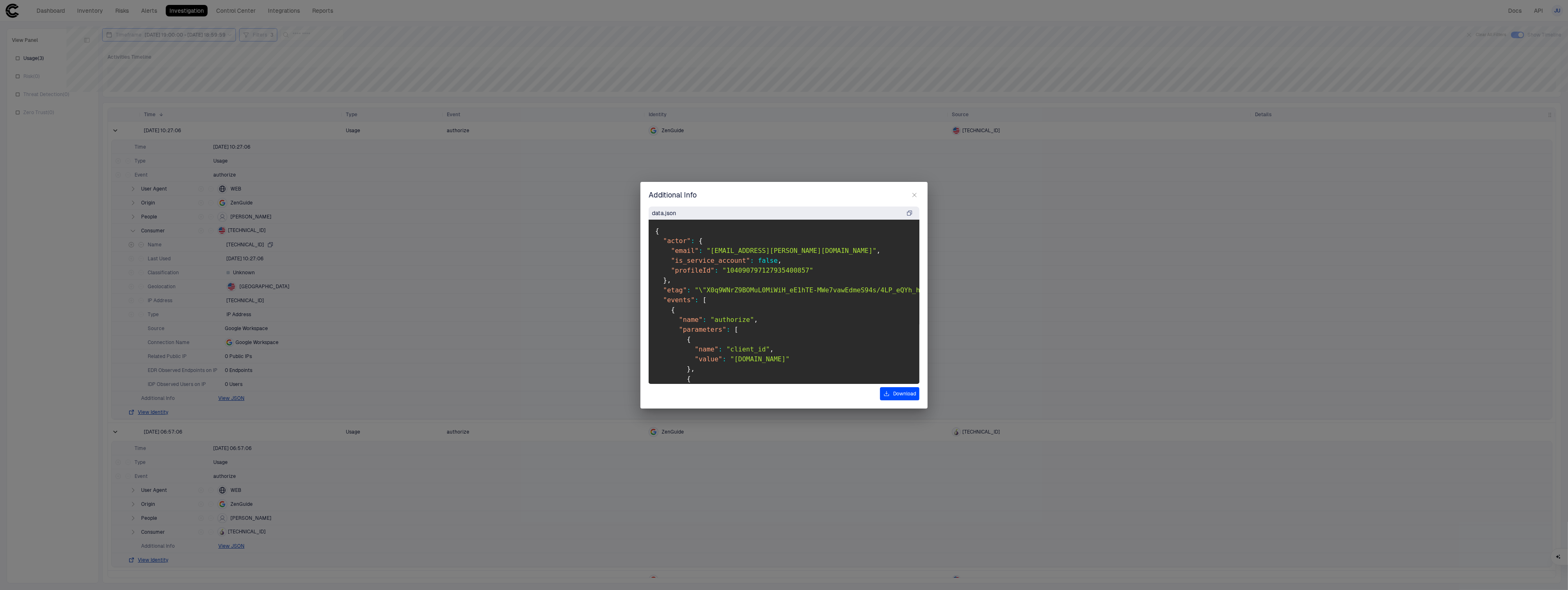
click at [914, 196] on icon "button" at bounding box center [914, 195] width 7 height 7
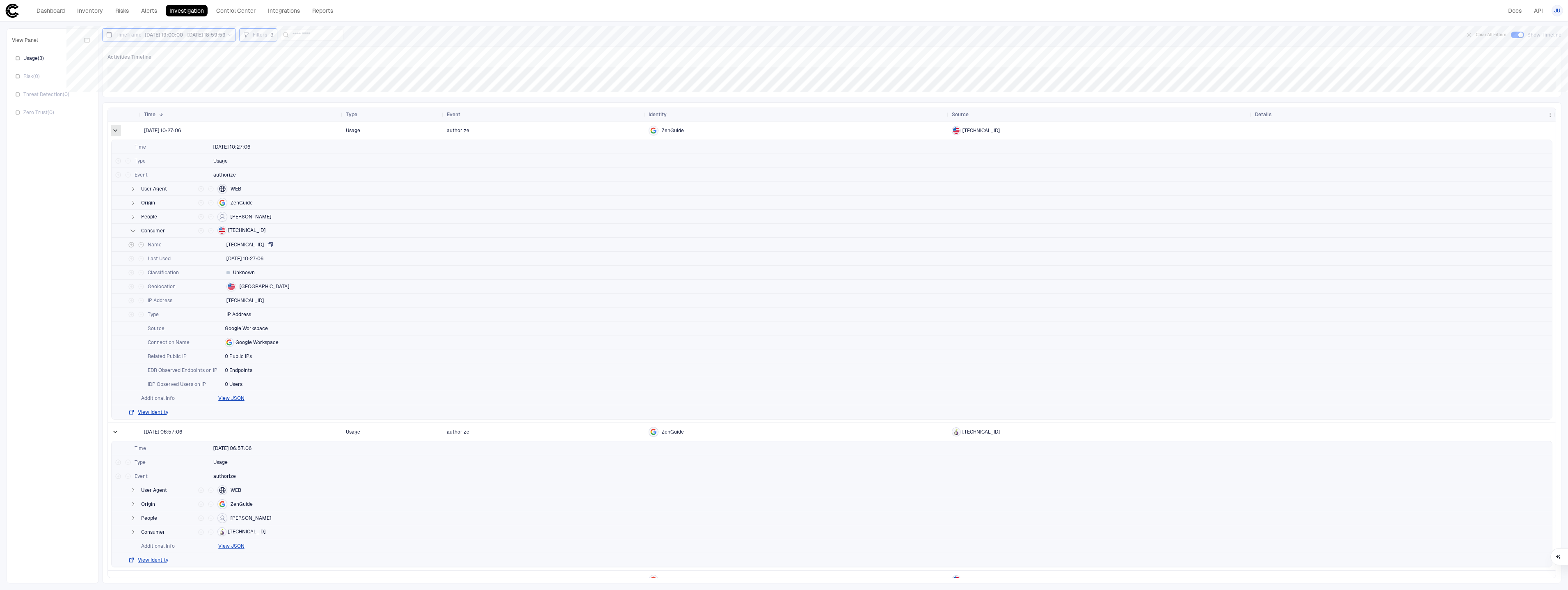
click at [114, 130] on span at bounding box center [115, 130] width 8 height 8
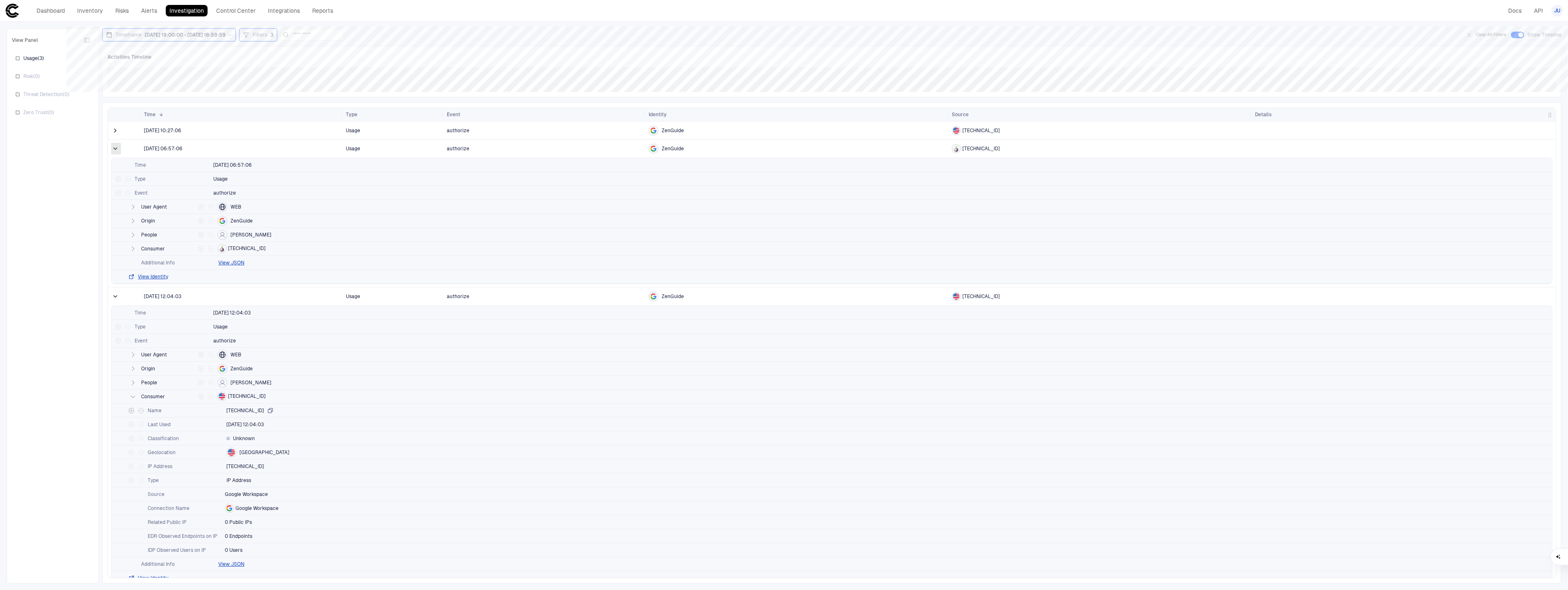
click at [113, 147] on span at bounding box center [115, 148] width 8 height 8
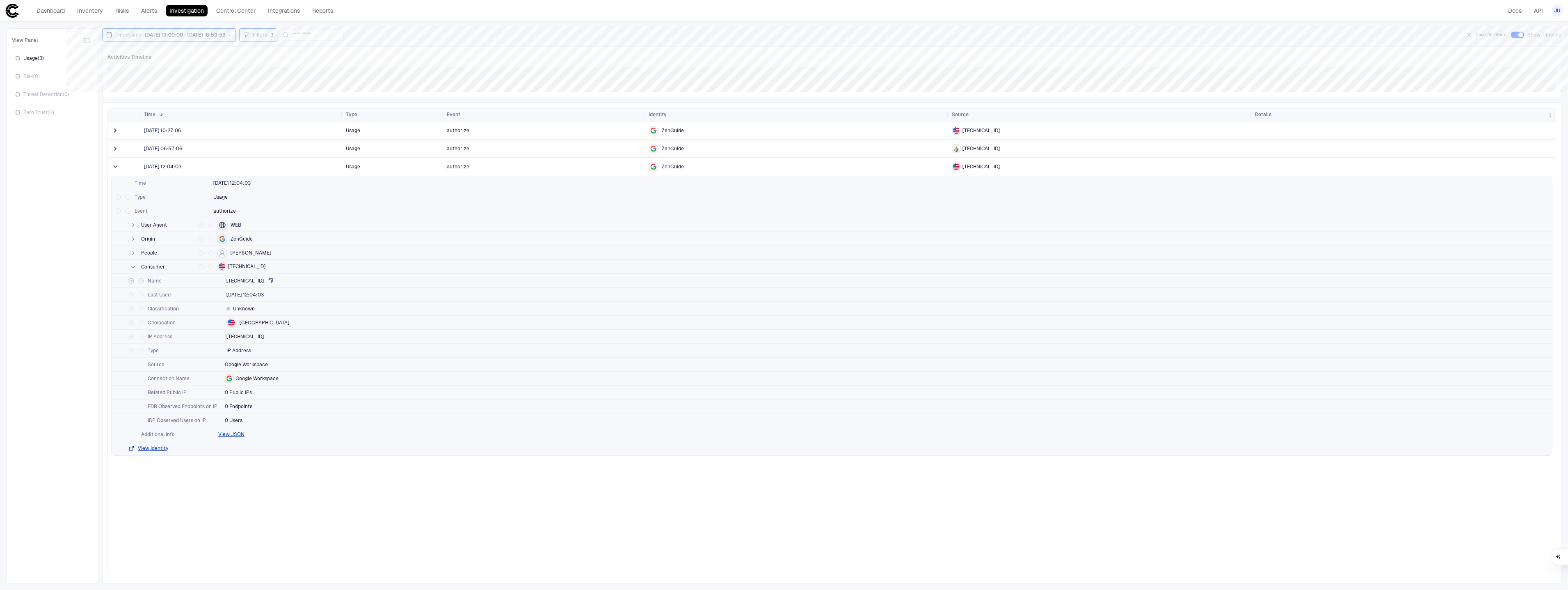
click at [116, 171] on span at bounding box center [115, 167] width 8 height 17
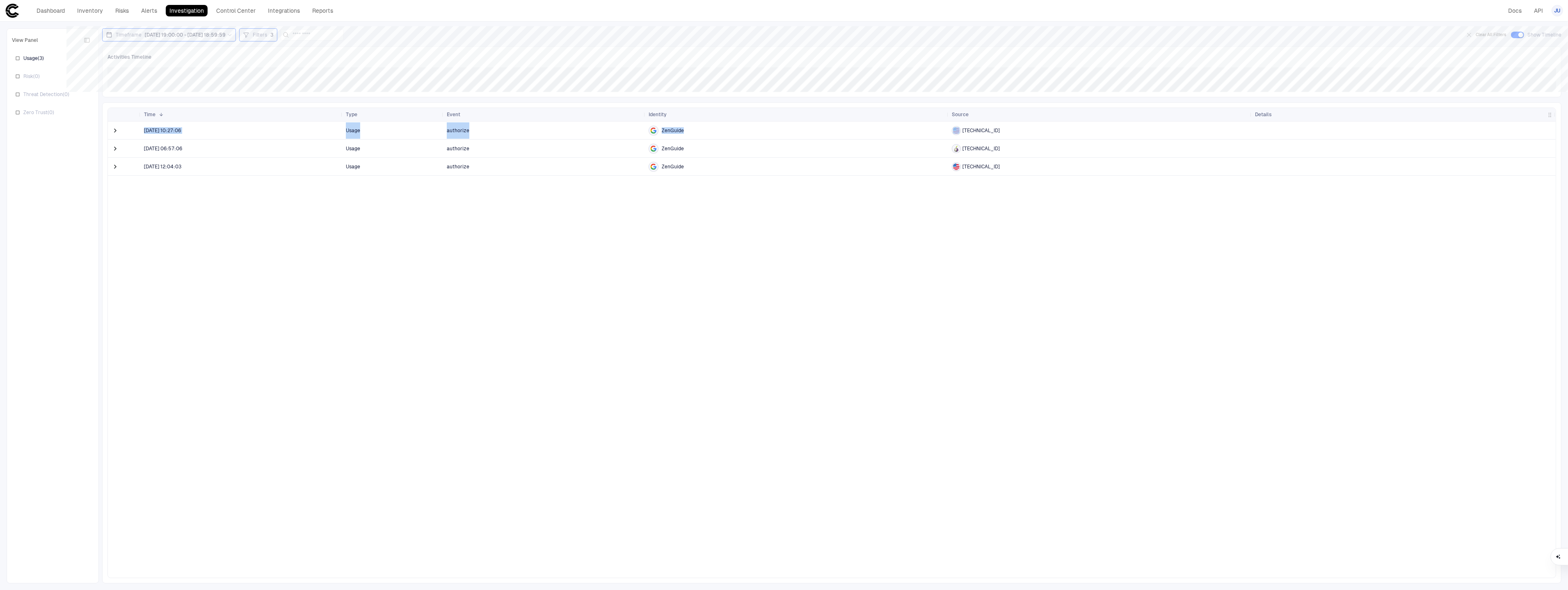
drag, startPoint x: 951, startPoint y: 124, endPoint x: 1005, endPoint y: 167, distance: 69.0
click at [1005, 167] on div "8/6/2025 06:57:06 Usage authorize ZenGuide 107.189.8.133 8/5/2025 12:04:03 Usag…" at bounding box center [831, 149] width 1448 height 54
click at [1004, 167] on div "181.215.169.73" at bounding box center [1100, 166] width 296 height 9
drag, startPoint x: 961, startPoint y: 127, endPoint x: 996, endPoint y: 133, distance: 35.5
click at [996, 133] on div "45.132.159.132" at bounding box center [1100, 130] width 296 height 9
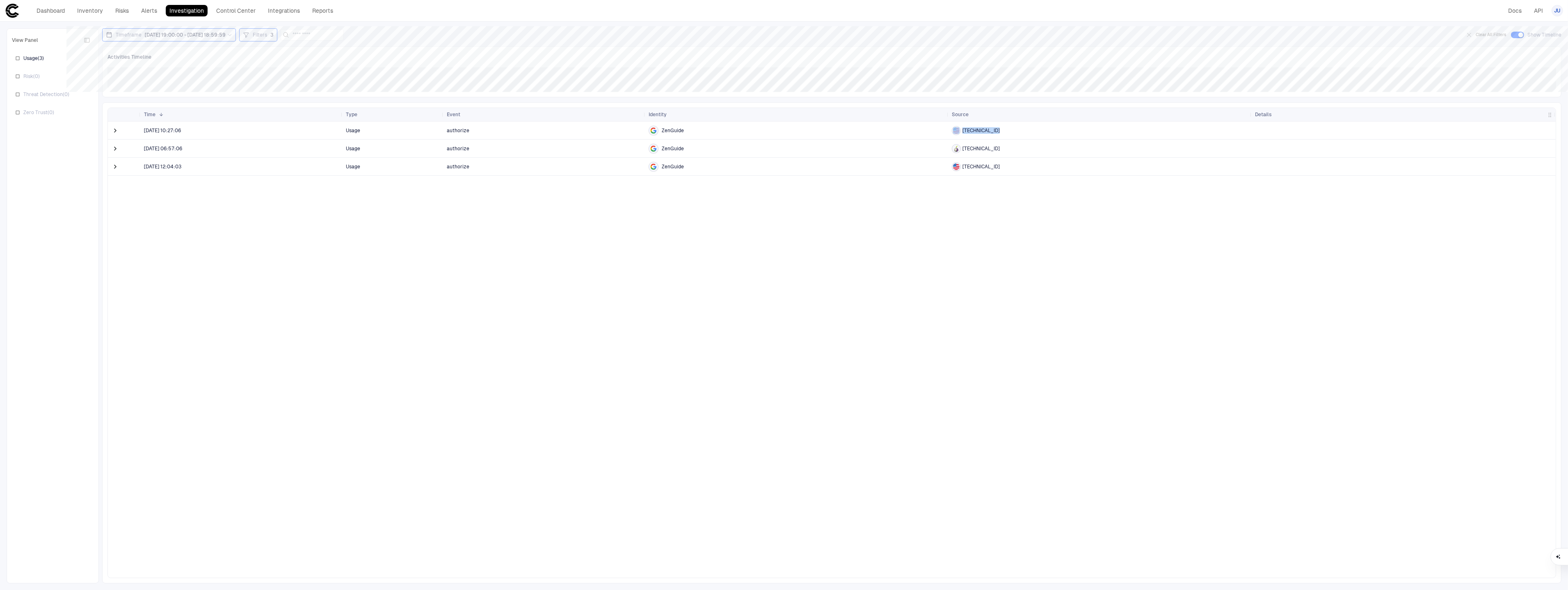
copy div "45.132.159.132"
drag, startPoint x: 986, startPoint y: 169, endPoint x: 961, endPoint y: 168, distance: 25.0
click at [961, 168] on div "181.215.169.73" at bounding box center [1100, 166] width 296 height 9
copy div "181.215.169.73"
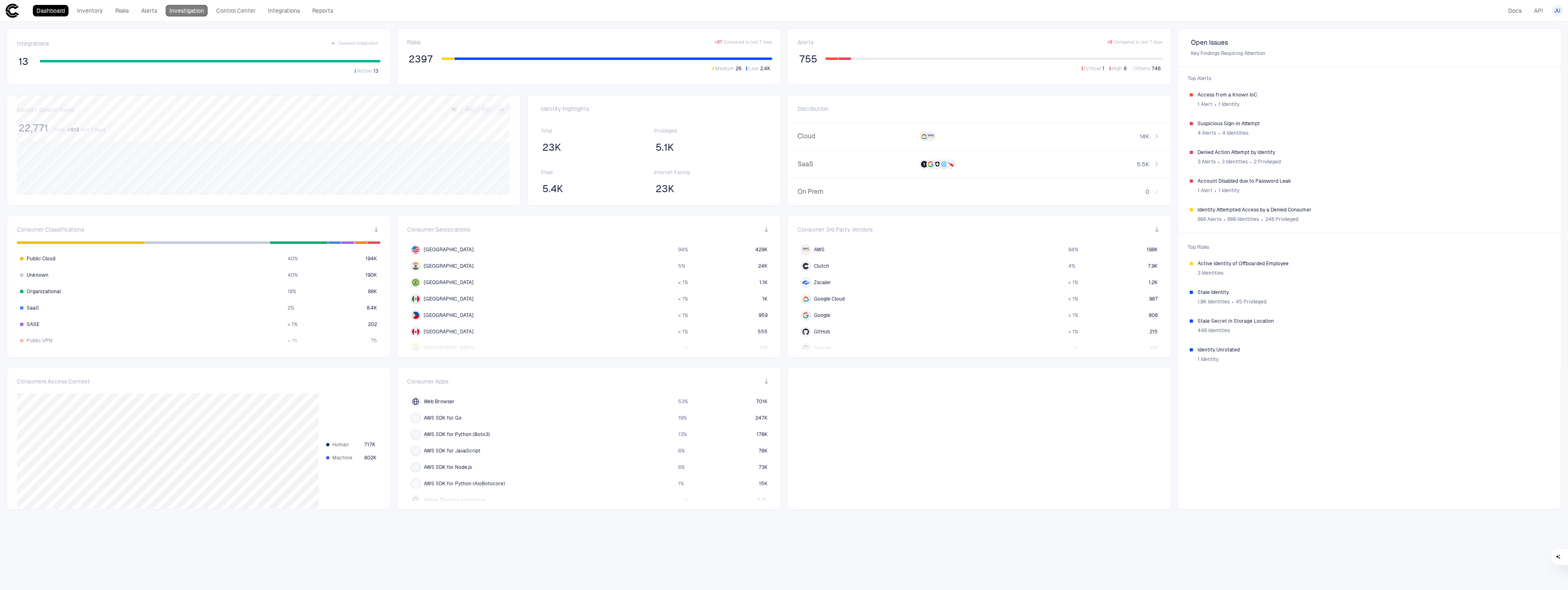
click at [188, 10] on link "Investigation" at bounding box center [186, 10] width 42 height 12
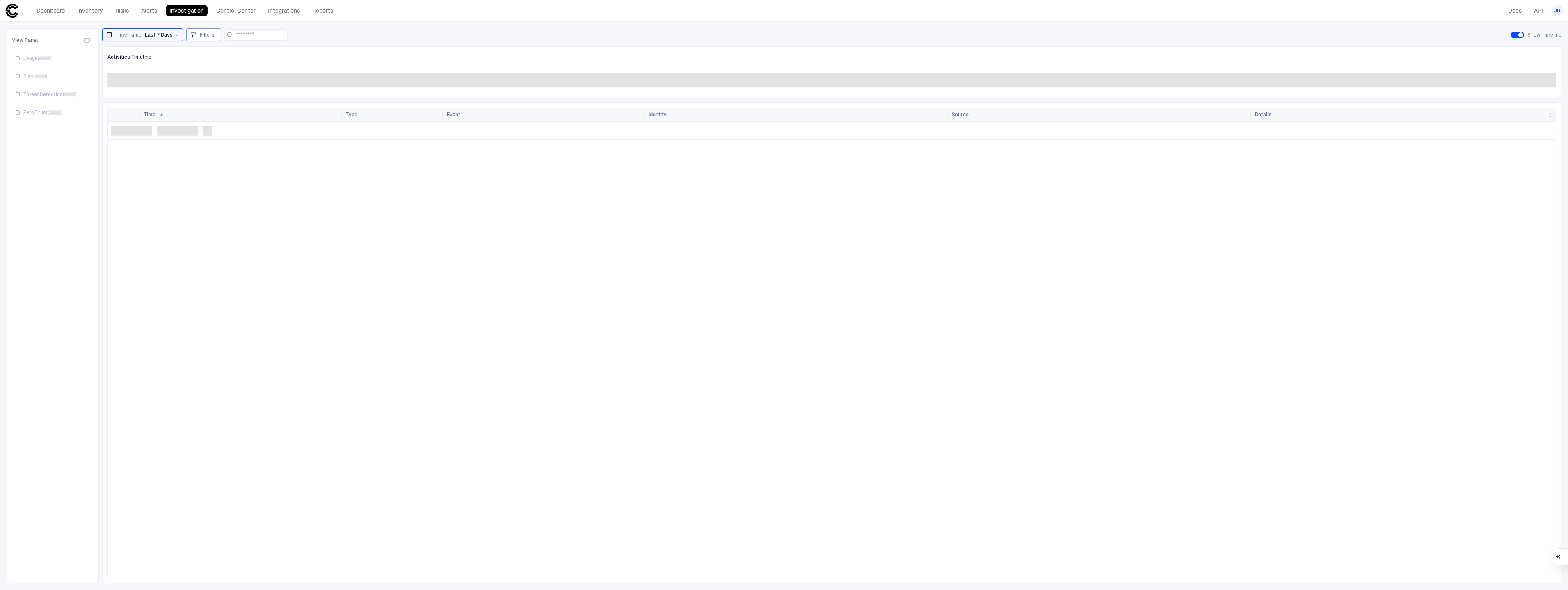
click at [200, 37] on span "Filters" at bounding box center [207, 35] width 15 height 7
click at [214, 81] on button "Add Condition" at bounding box center [214, 80] width 46 height 13
click at [234, 56] on span "Event: ID" at bounding box center [233, 57] width 21 height 7
type input "****"
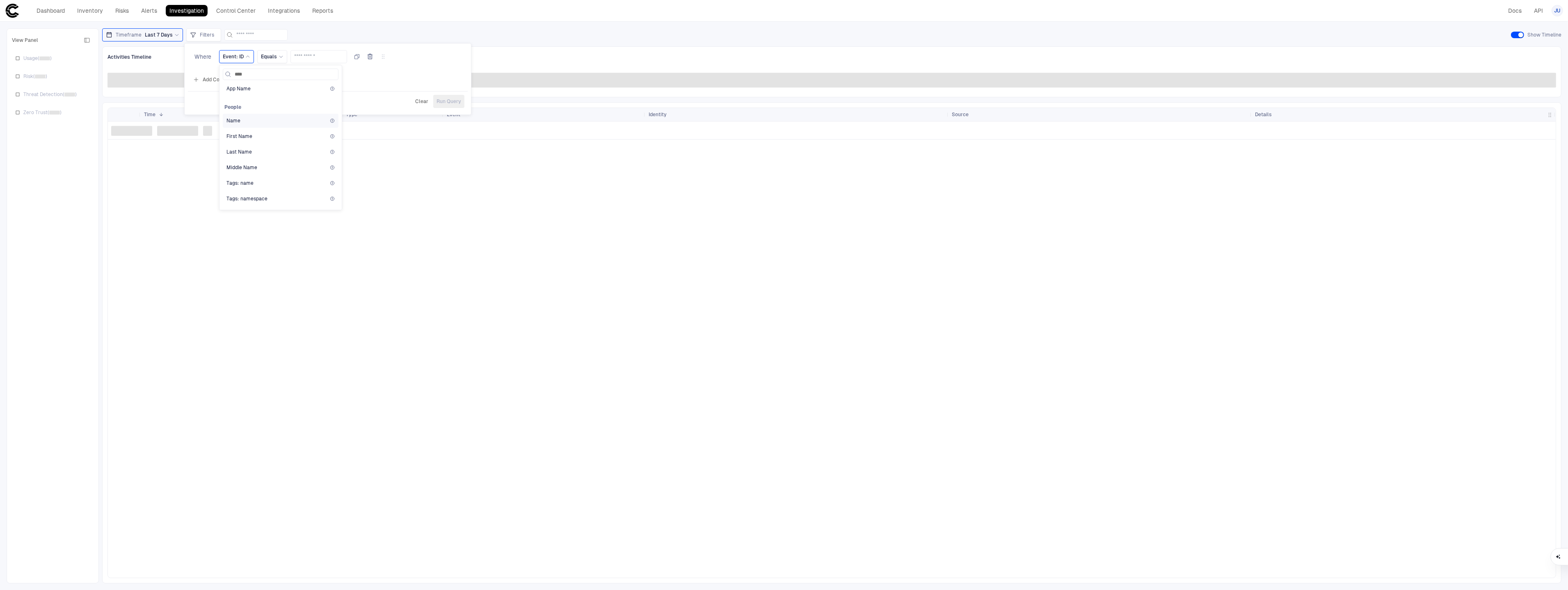
click at [271, 124] on div "Name" at bounding box center [281, 121] width 108 height 7
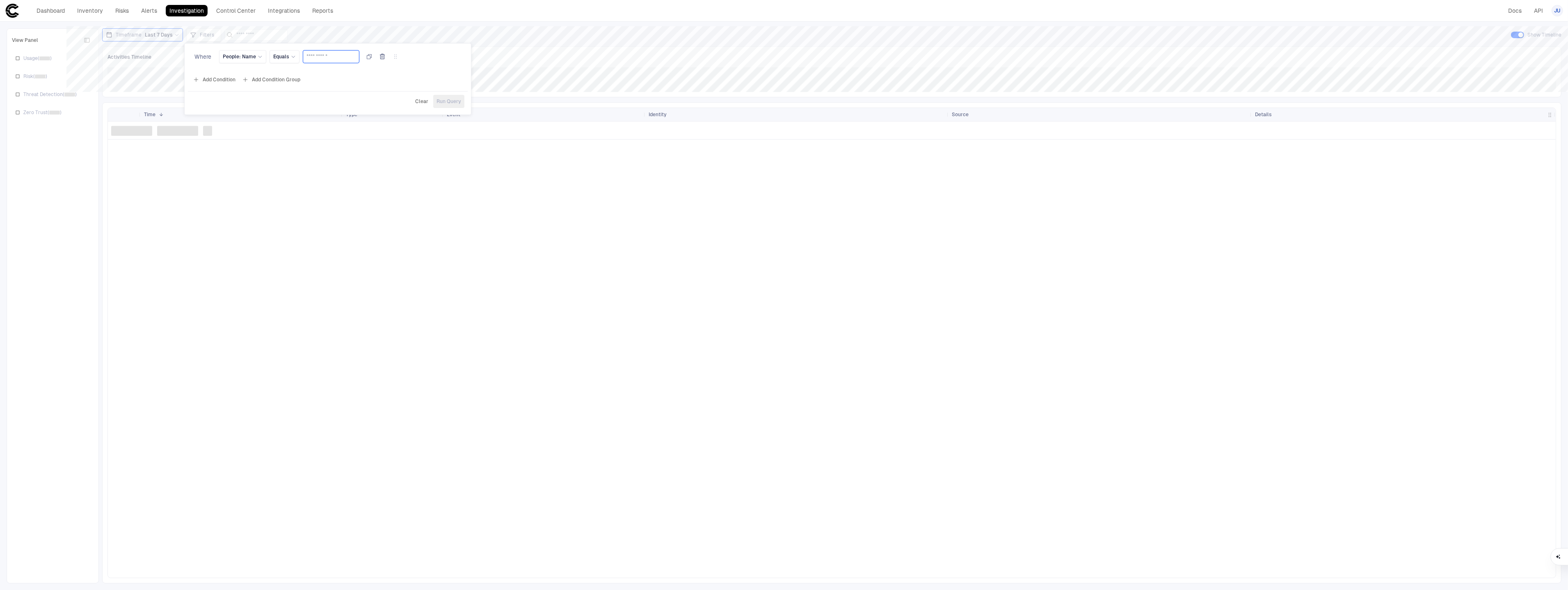
click at [329, 57] on input "text" at bounding box center [331, 57] width 49 height 12
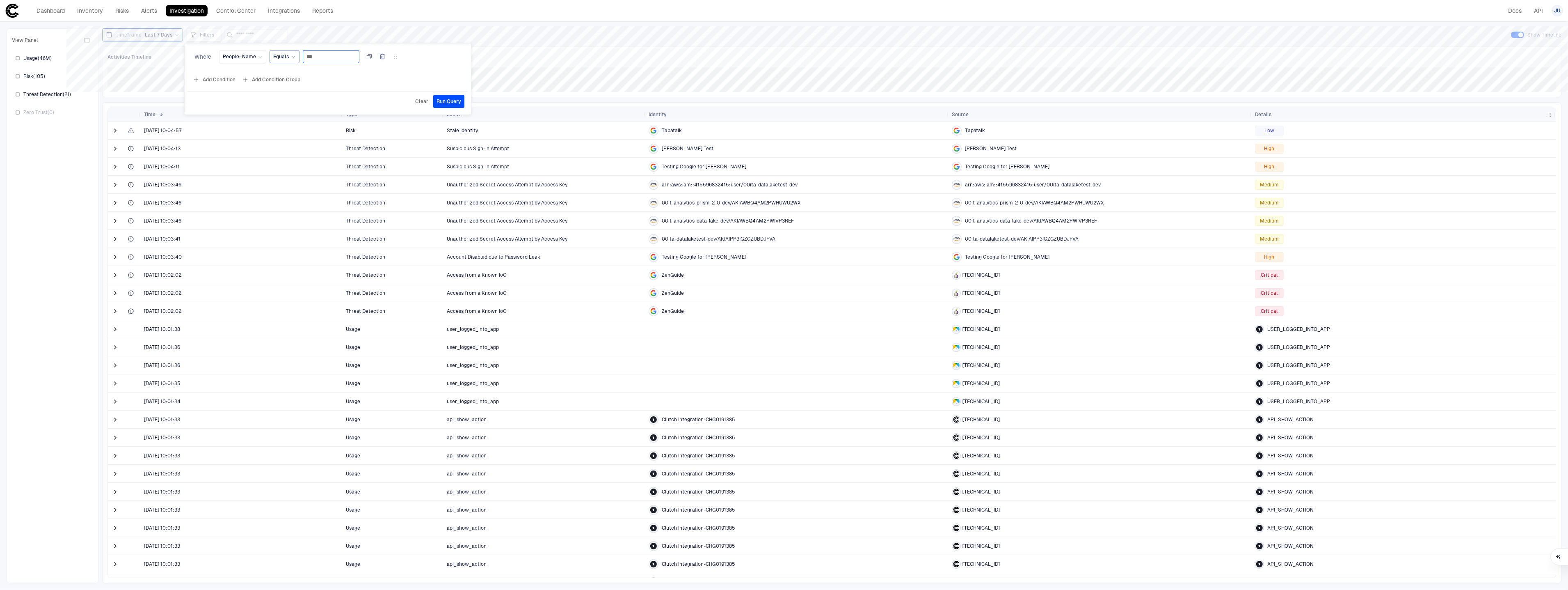
type input "***"
click at [293, 57] on icon at bounding box center [293, 57] width 3 height 2
click at [303, 119] on span "Contains" at bounding box center [321, 121] width 88 height 7
click at [228, 82] on button "Add Condition" at bounding box center [214, 80] width 46 height 13
click at [241, 76] on span "Event: ID" at bounding box center [233, 73] width 21 height 7
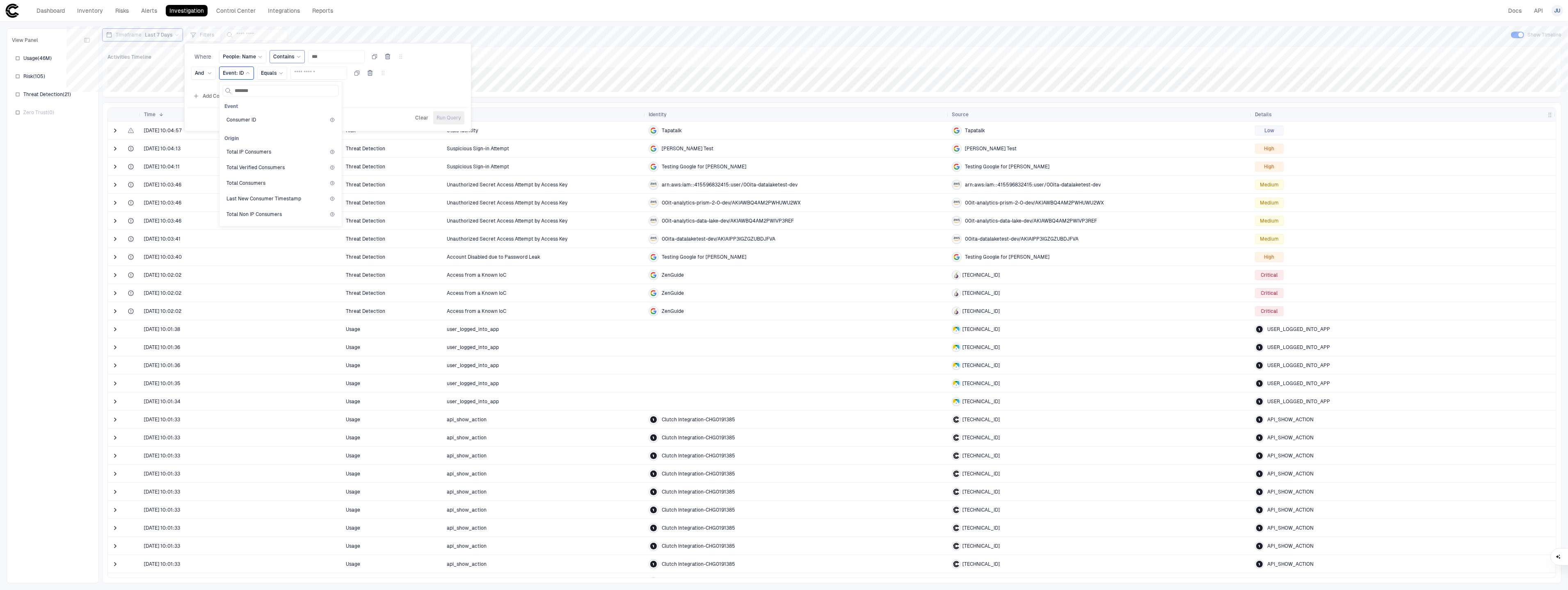
type input "********"
click at [287, 164] on div "IP Address" at bounding box center [281, 164] width 108 height 7
click at [296, 71] on span "Equals" at bounding box center [304, 73] width 16 height 7
drag, startPoint x: 346, startPoint y: 172, endPoint x: 348, endPoint y: 167, distance: 5.4
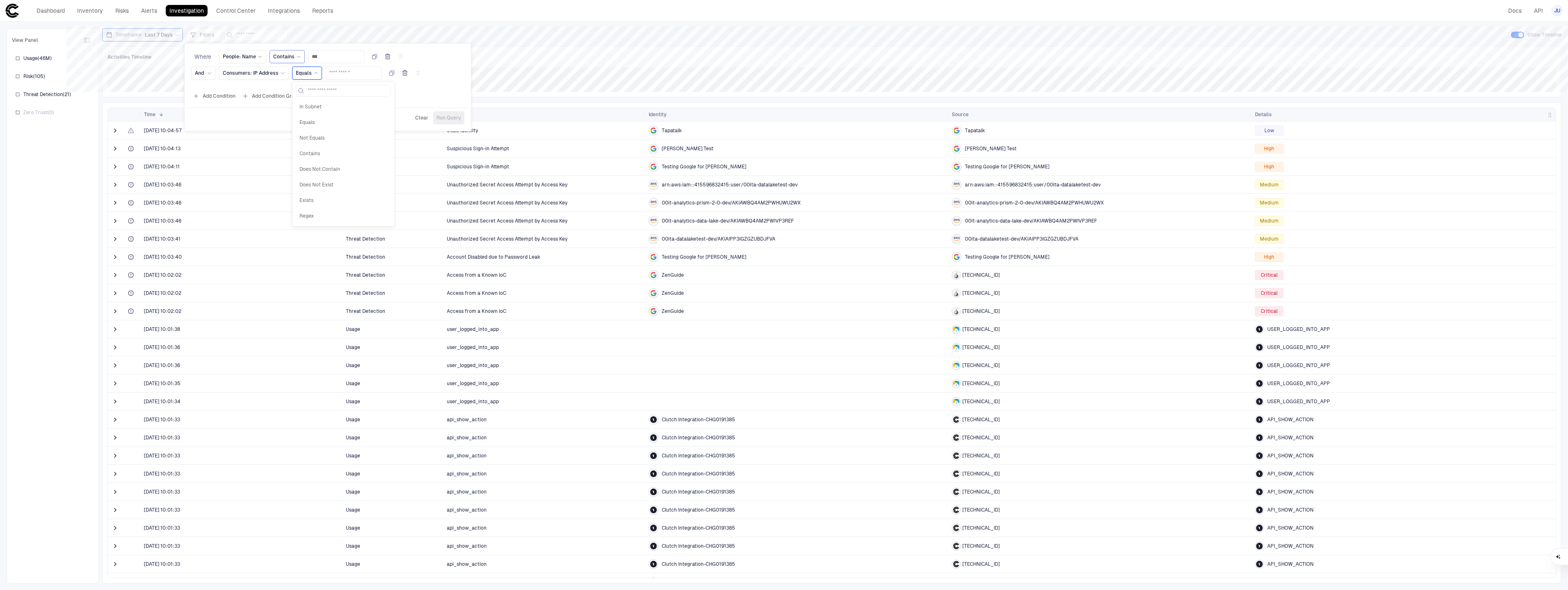
click at [346, 172] on span "Does Not Contain" at bounding box center [343, 169] width 88 height 7
click at [368, 74] on input "text" at bounding box center [379, 73] width 49 height 12
type input "*******"
click at [451, 116] on span "Run Query" at bounding box center [449, 118] width 24 height 7
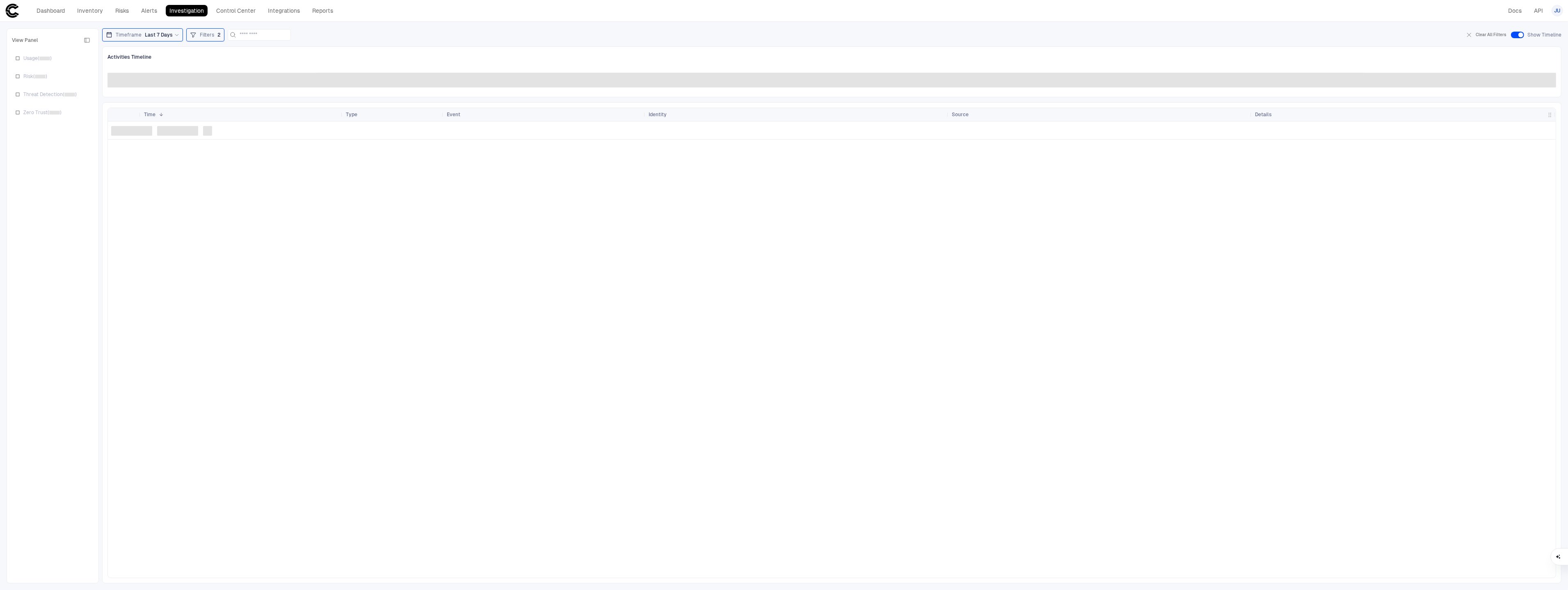
click at [190, 37] on icon at bounding box center [193, 35] width 7 height 7
click at [228, 96] on button "Add Condition" at bounding box center [214, 96] width 46 height 13
click at [244, 91] on div "Event: ID" at bounding box center [236, 90] width 27 height 7
type input "******"
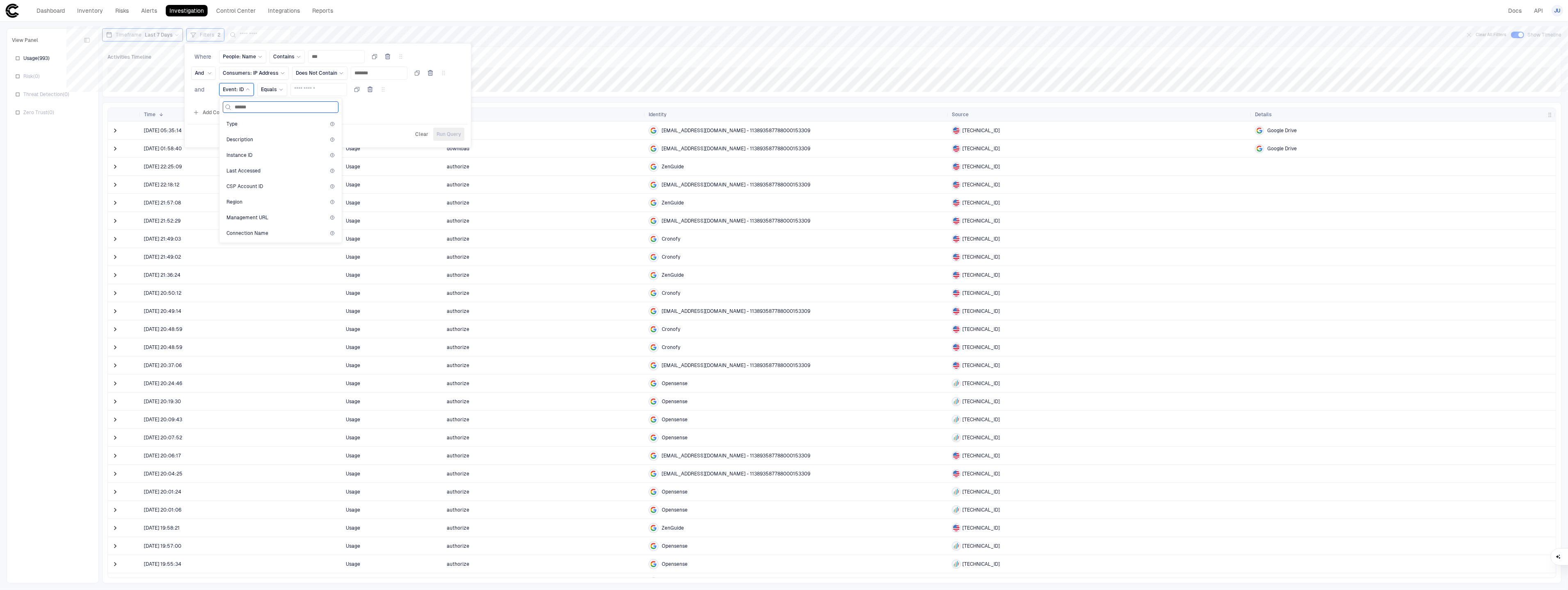
click at [264, 108] on input "******" at bounding box center [285, 107] width 102 height 11
type input "*"
type input "********"
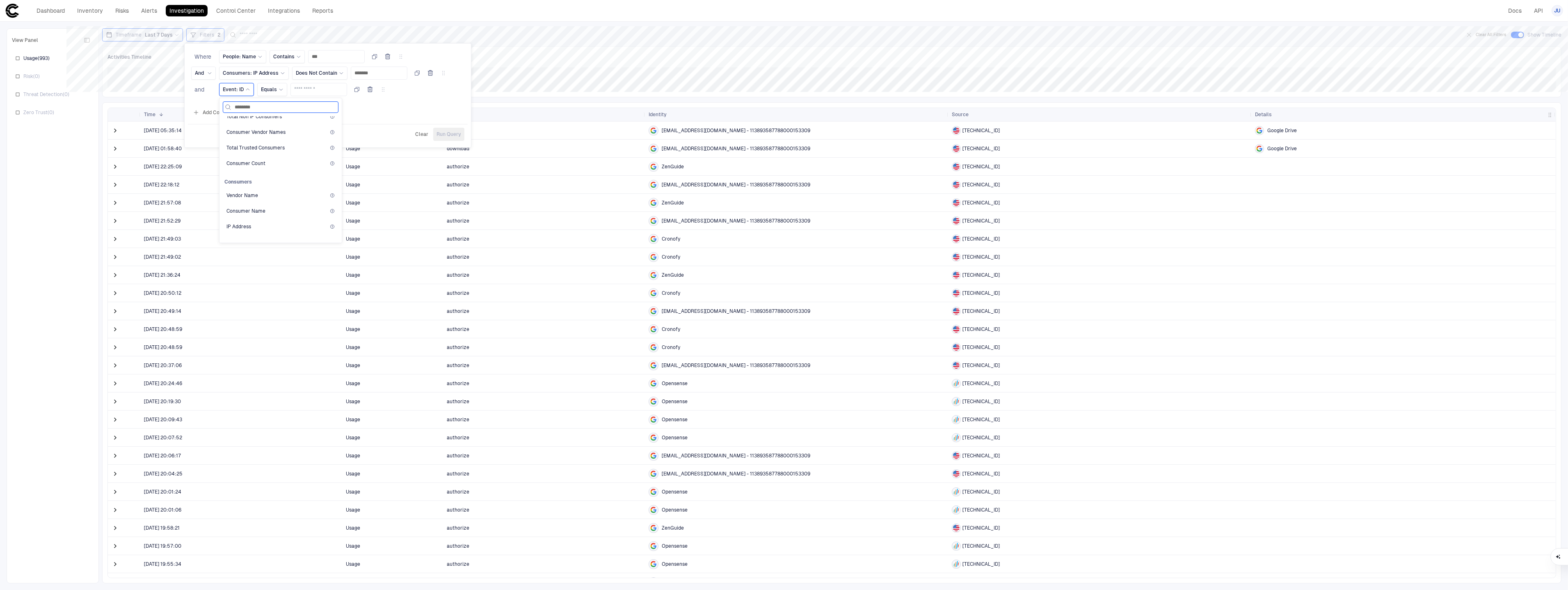
scroll to position [158, 0]
click at [275, 228] on div "Name" at bounding box center [281, 229] width 108 height 7
click at [305, 92] on div "Equals" at bounding box center [295, 90] width 23 height 7
click at [312, 149] on div "Contains" at bounding box center [332, 154] width 95 height 14
click at [338, 90] on input "text" at bounding box center [347, 90] width 49 height 12
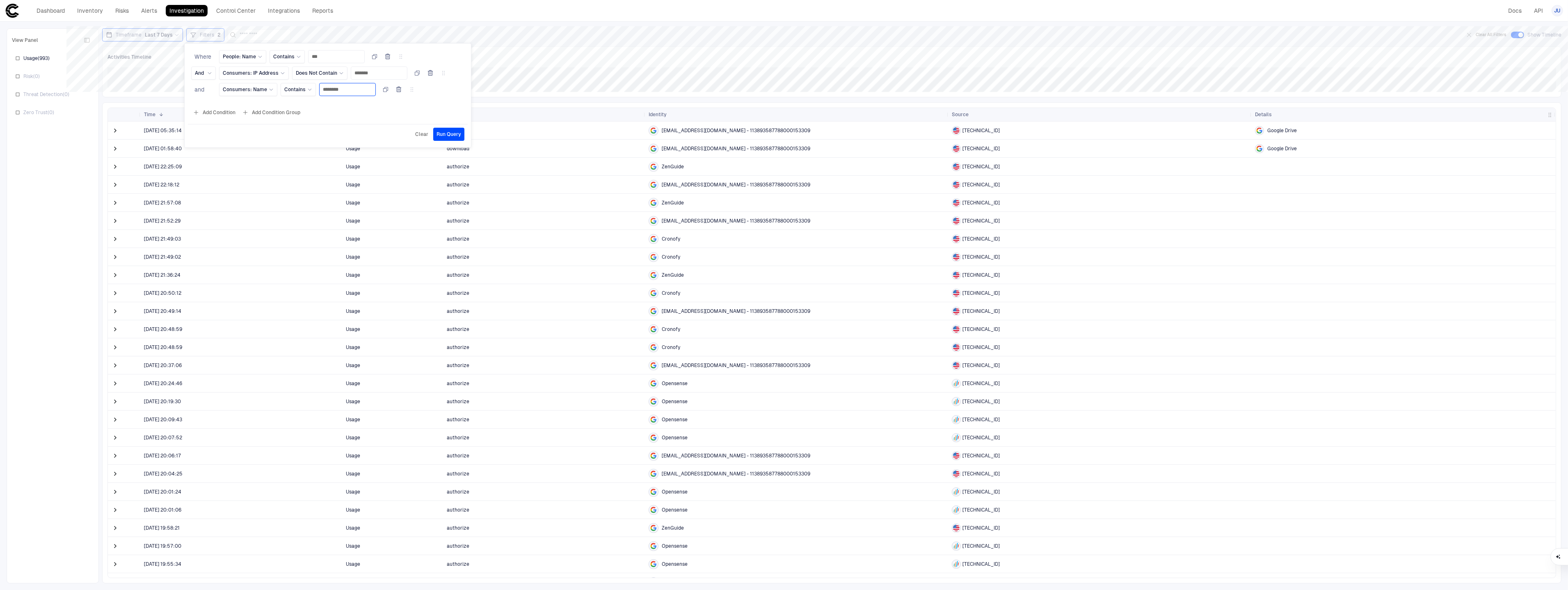
type input "********"
click at [449, 130] on button "Run Query" at bounding box center [449, 135] width 31 height 13
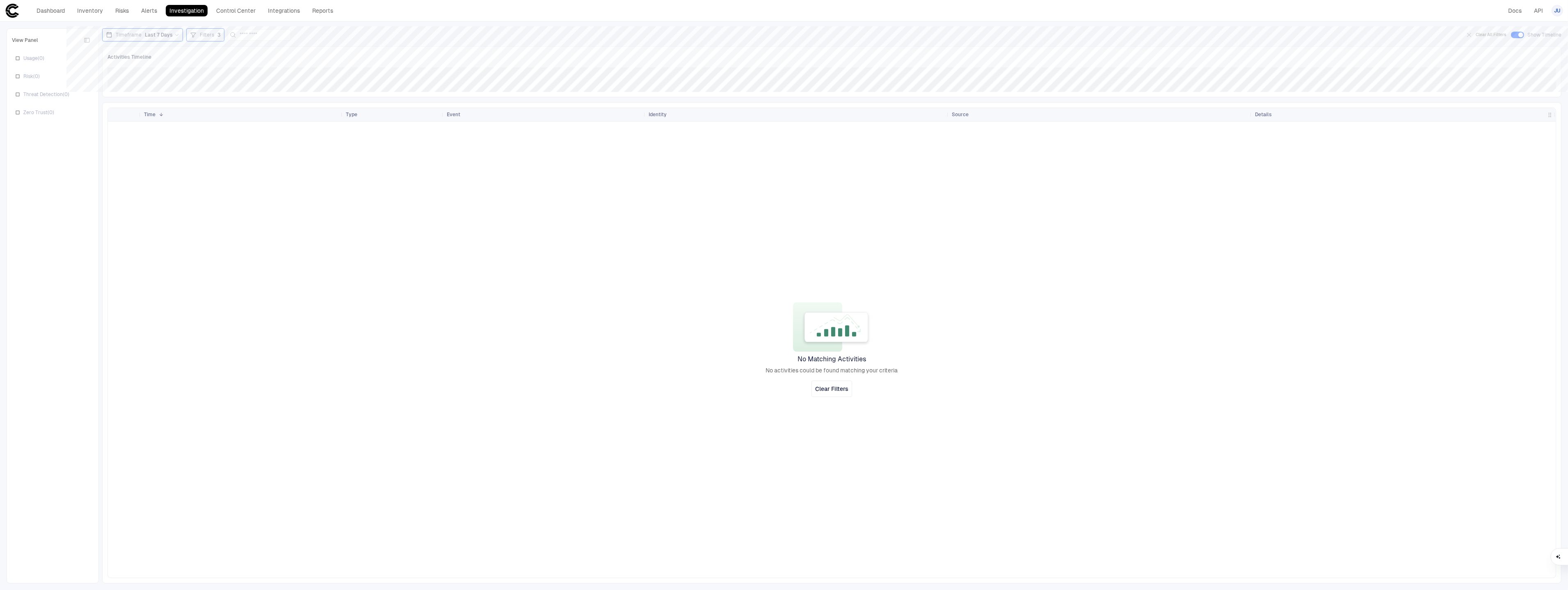
click at [200, 37] on span "Filters" at bounding box center [207, 35] width 15 height 7
click at [402, 91] on icon "button" at bounding box center [399, 90] width 7 height 7
click at [458, 119] on span "Run Query" at bounding box center [449, 118] width 24 height 7
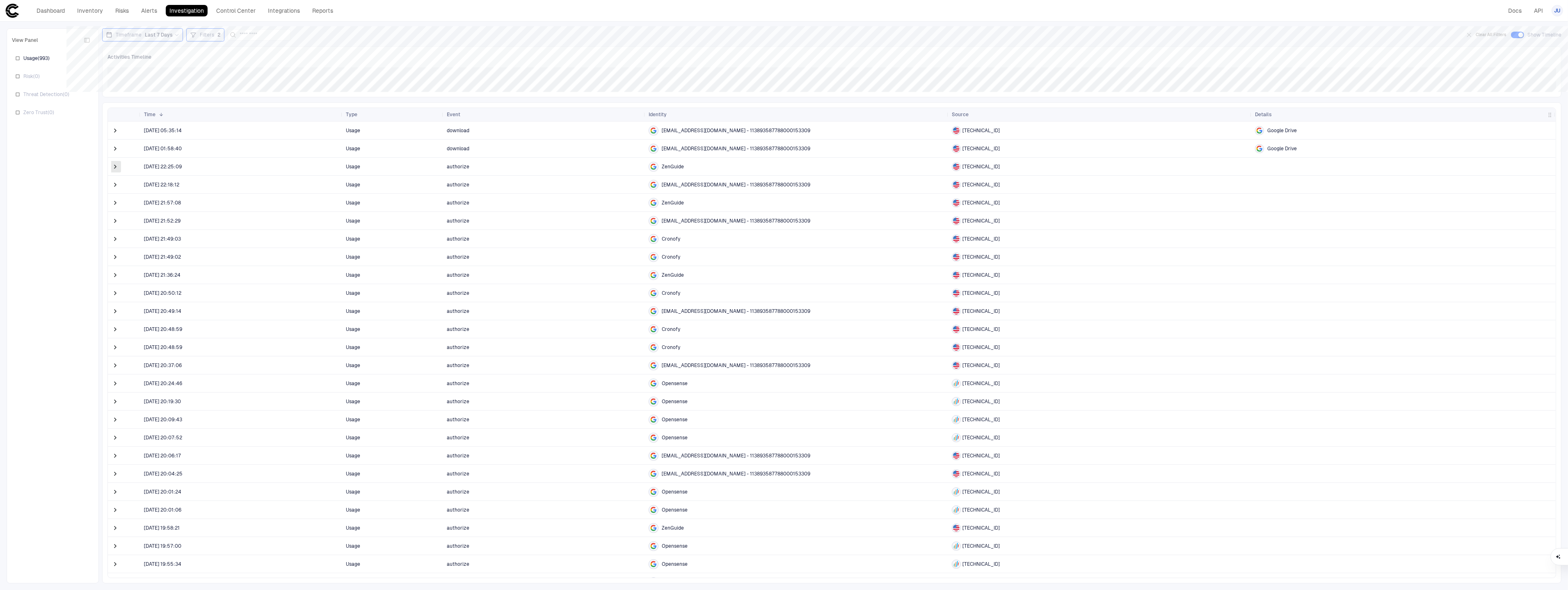
click at [117, 167] on span at bounding box center [115, 166] width 8 height 8
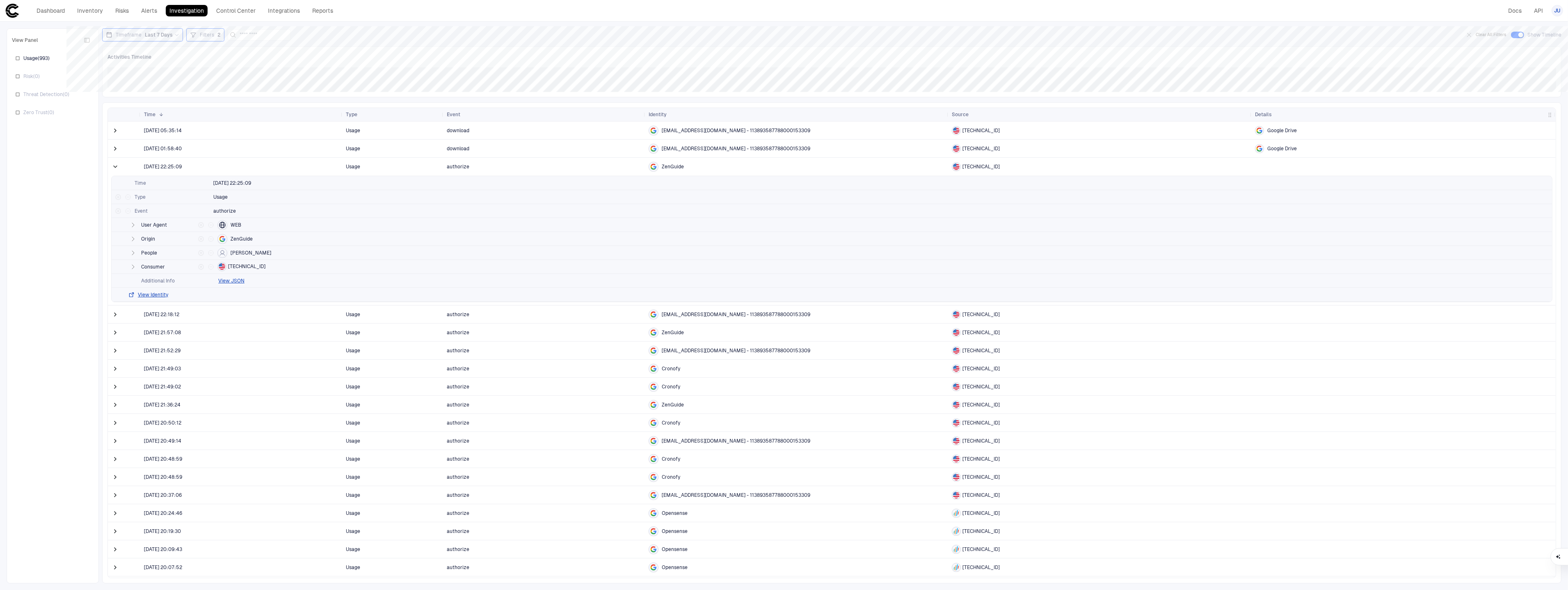
click at [117, 167] on span at bounding box center [115, 166] width 8 height 8
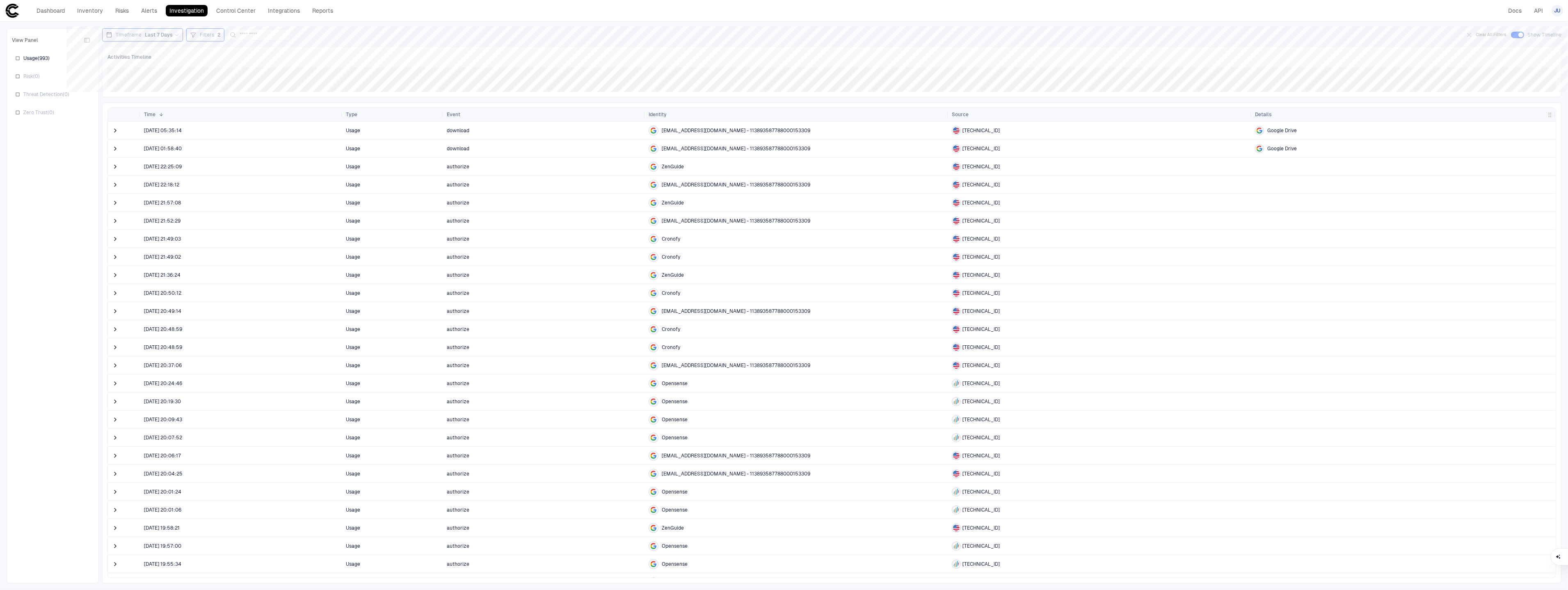
click at [117, 167] on span at bounding box center [115, 166] width 8 height 8
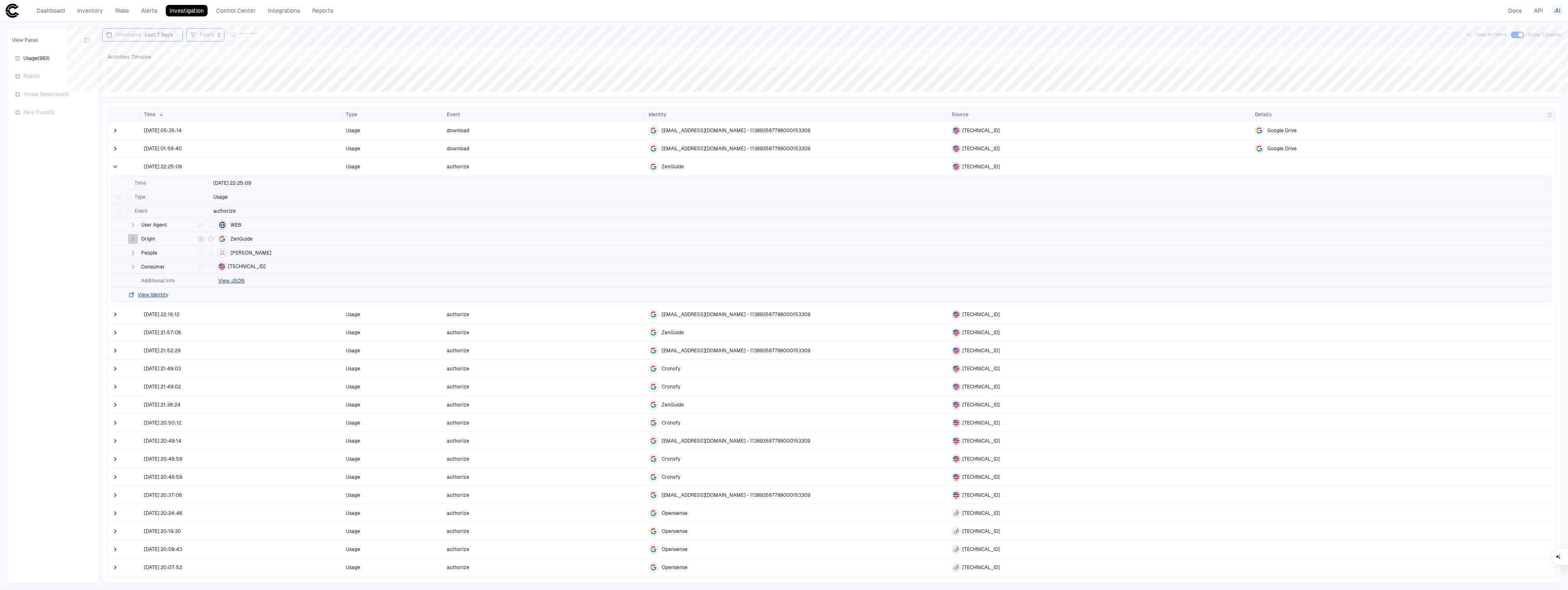
click at [133, 241] on icon "button" at bounding box center [133, 239] width 7 height 7
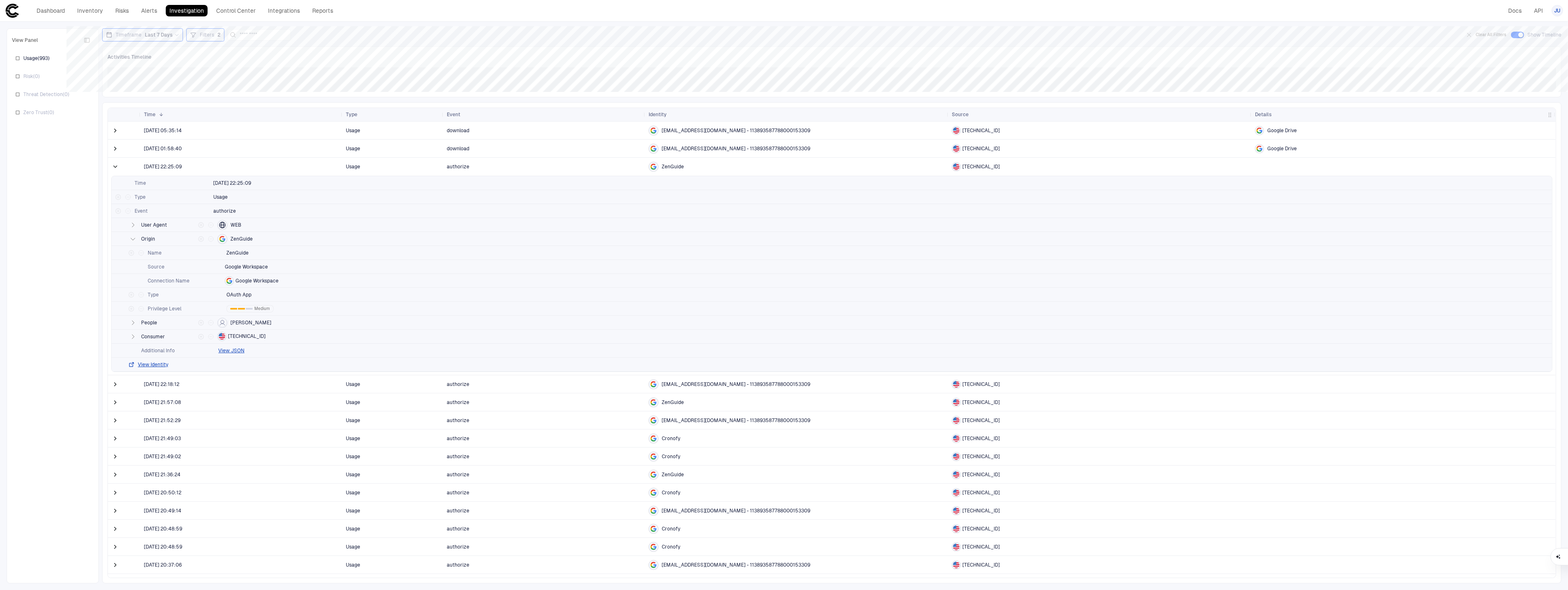
click at [208, 36] on span "Filters" at bounding box center [207, 35] width 15 height 7
click at [224, 94] on button "Add Condition" at bounding box center [214, 96] width 46 height 13
click at [254, 93] on div "Event: ID" at bounding box center [236, 90] width 35 height 13
type input "******"
click at [267, 170] on div "Name" at bounding box center [281, 168] width 108 height 7
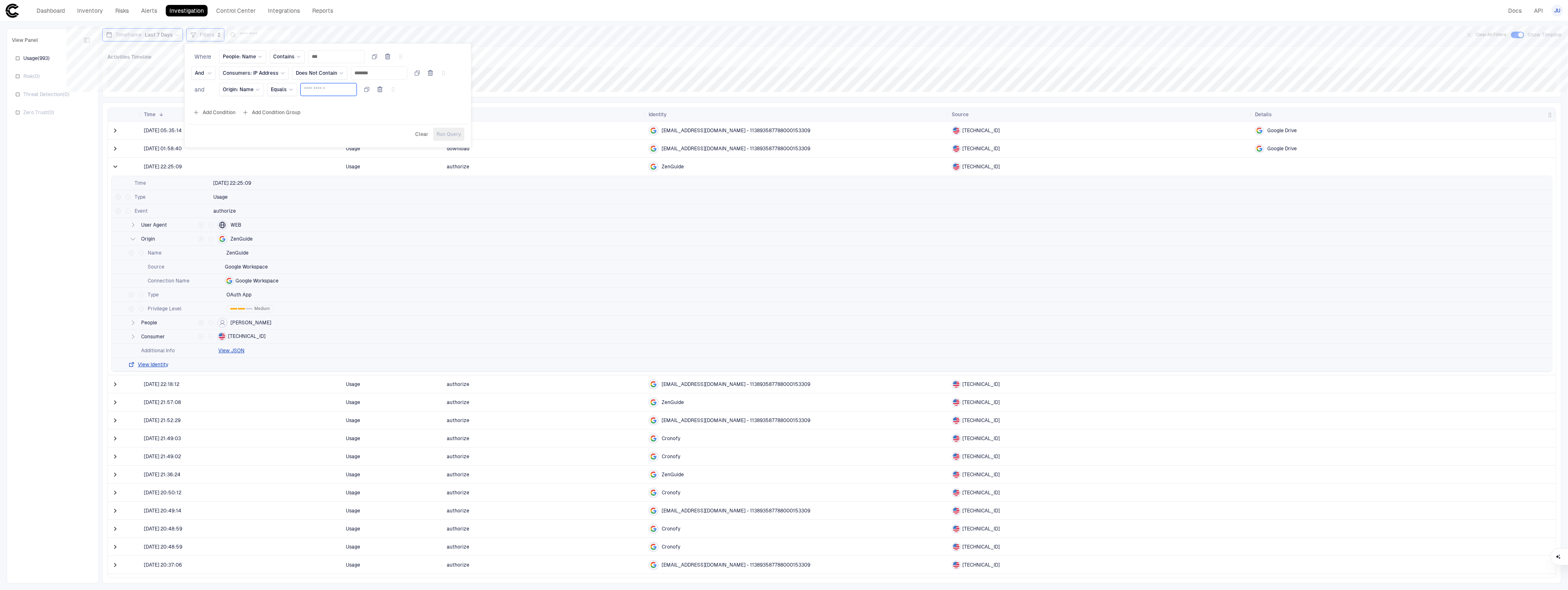
click at [334, 91] on input "text" at bounding box center [328, 90] width 49 height 12
type input "********"
click at [450, 133] on span "Run Query" at bounding box center [449, 134] width 24 height 7
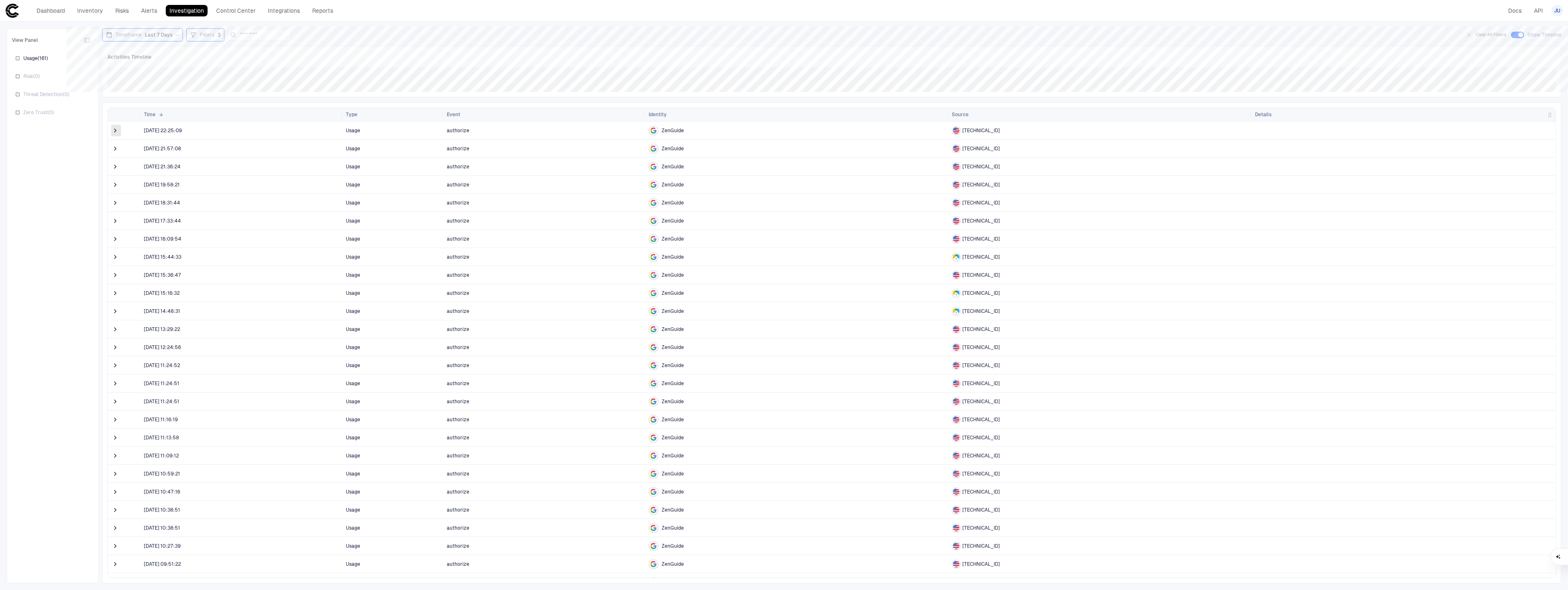
click at [116, 132] on span at bounding box center [115, 130] width 8 height 8
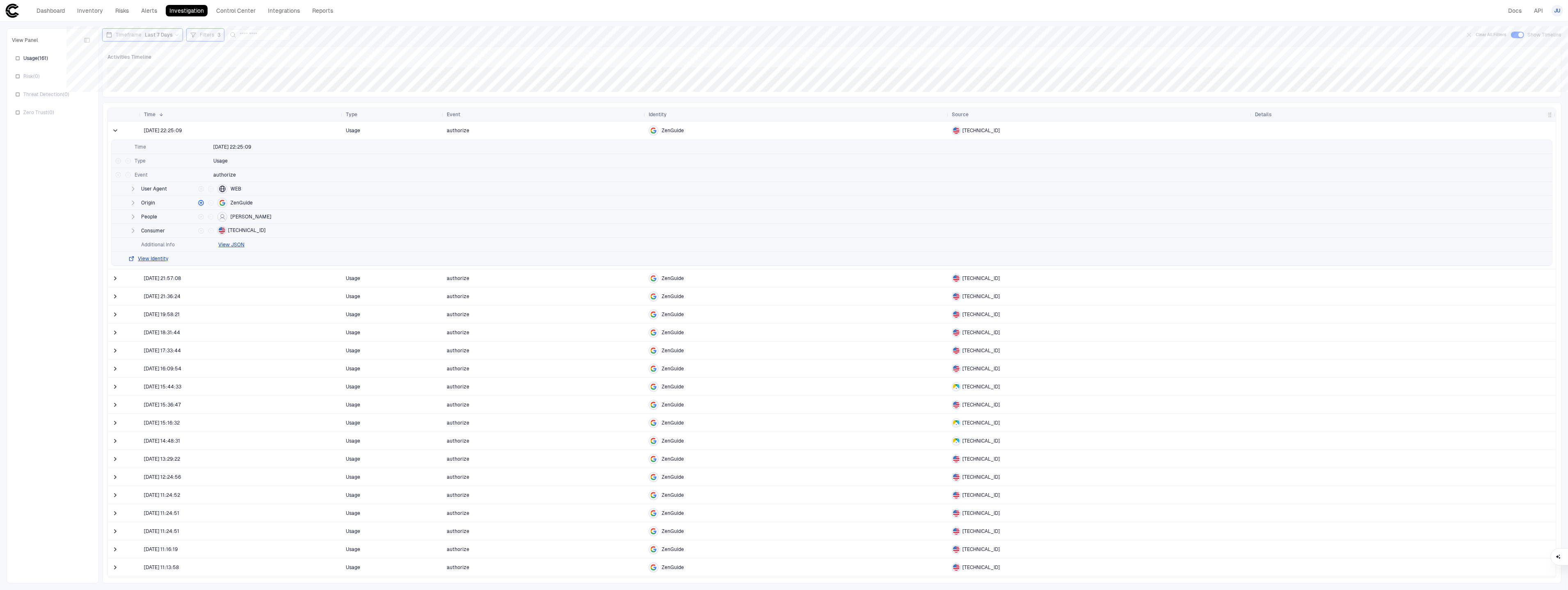
click at [116, 132] on span at bounding box center [115, 130] width 8 height 8
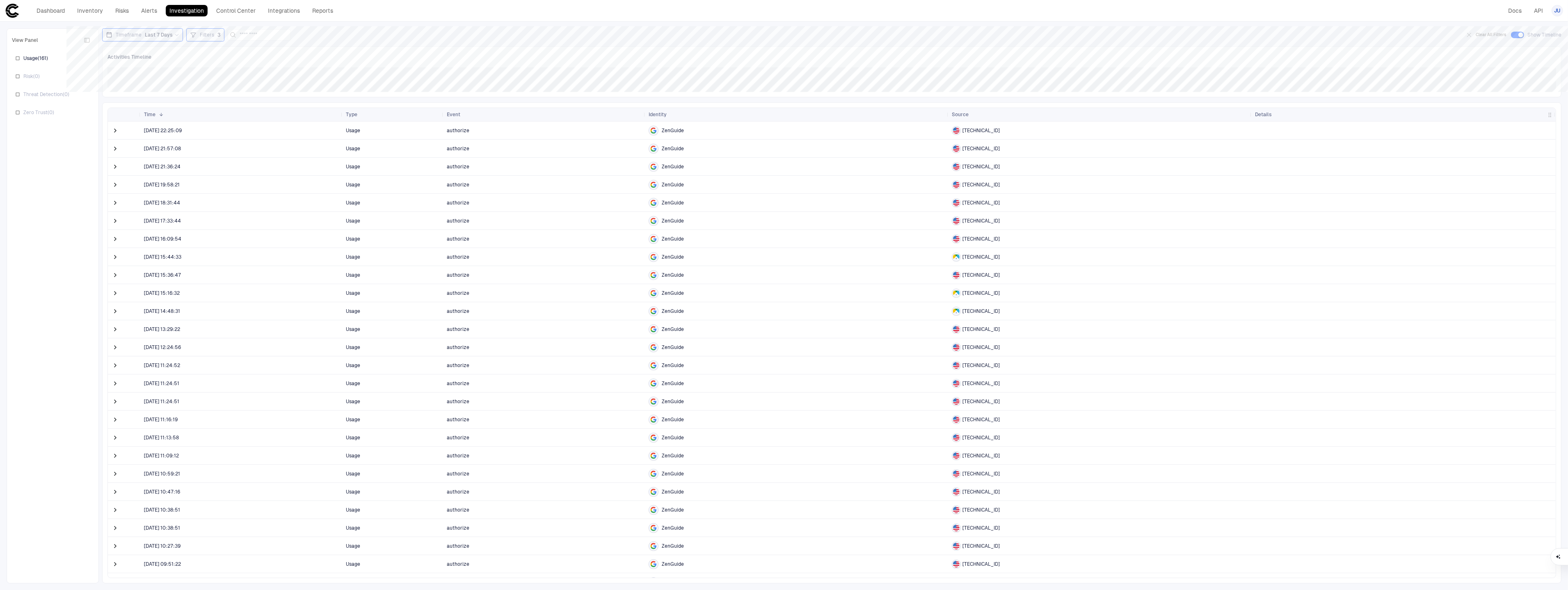
click at [117, 142] on span at bounding box center [115, 149] width 8 height 17
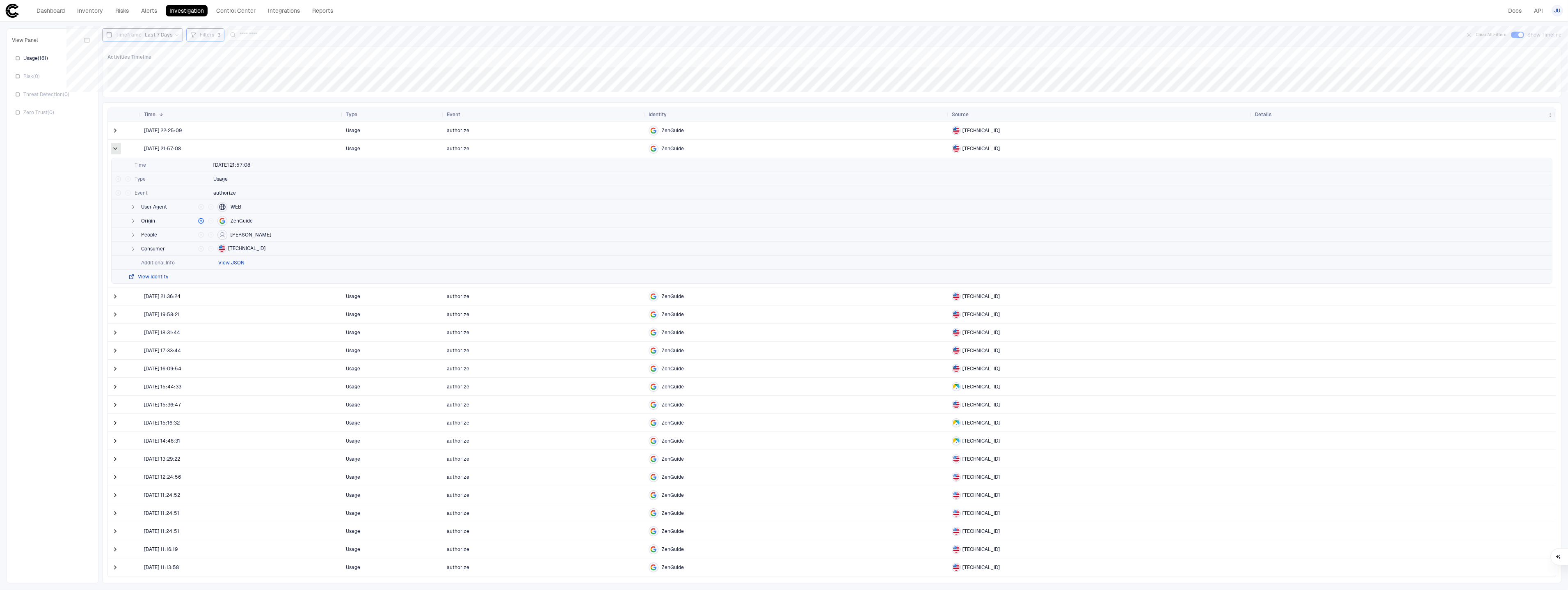
click at [115, 150] on span at bounding box center [115, 148] width 8 height 8
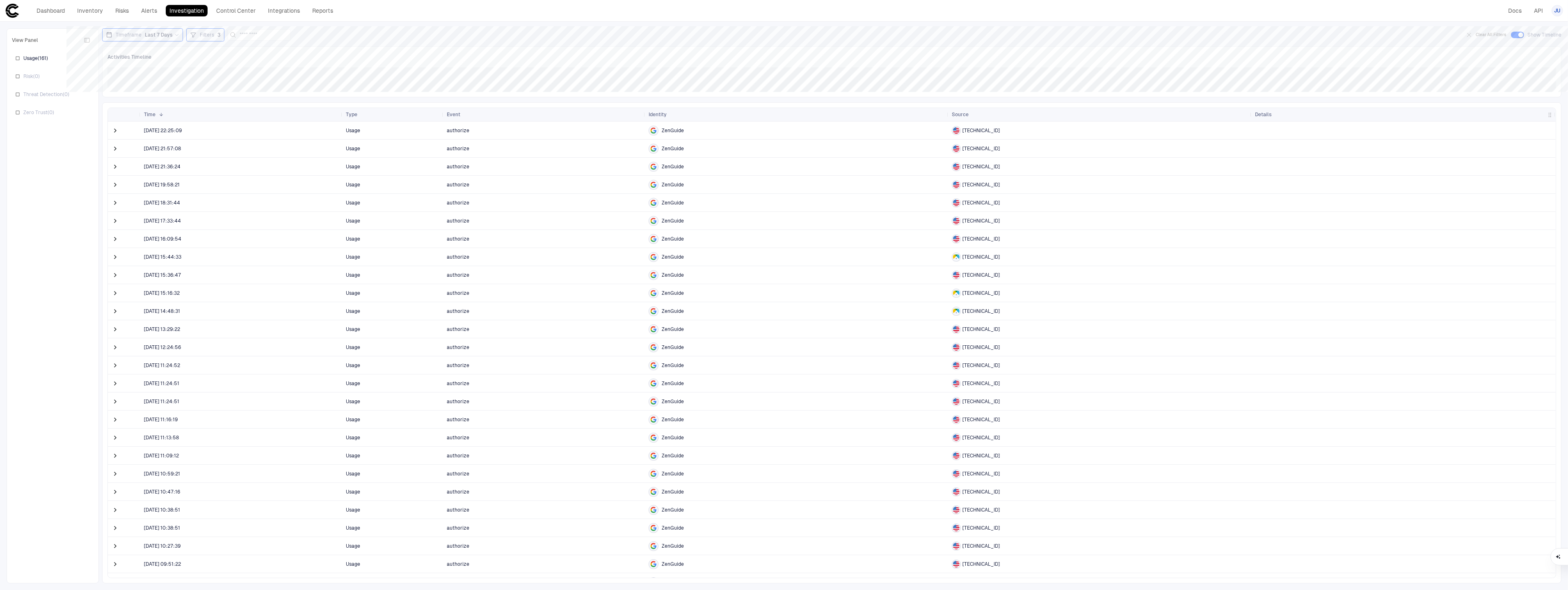
click at [193, 38] on div "Filters 3" at bounding box center [205, 35] width 31 height 9
click at [115, 147] on div at bounding box center [784, 295] width 1568 height 590
click at [114, 149] on span at bounding box center [115, 148] width 8 height 8
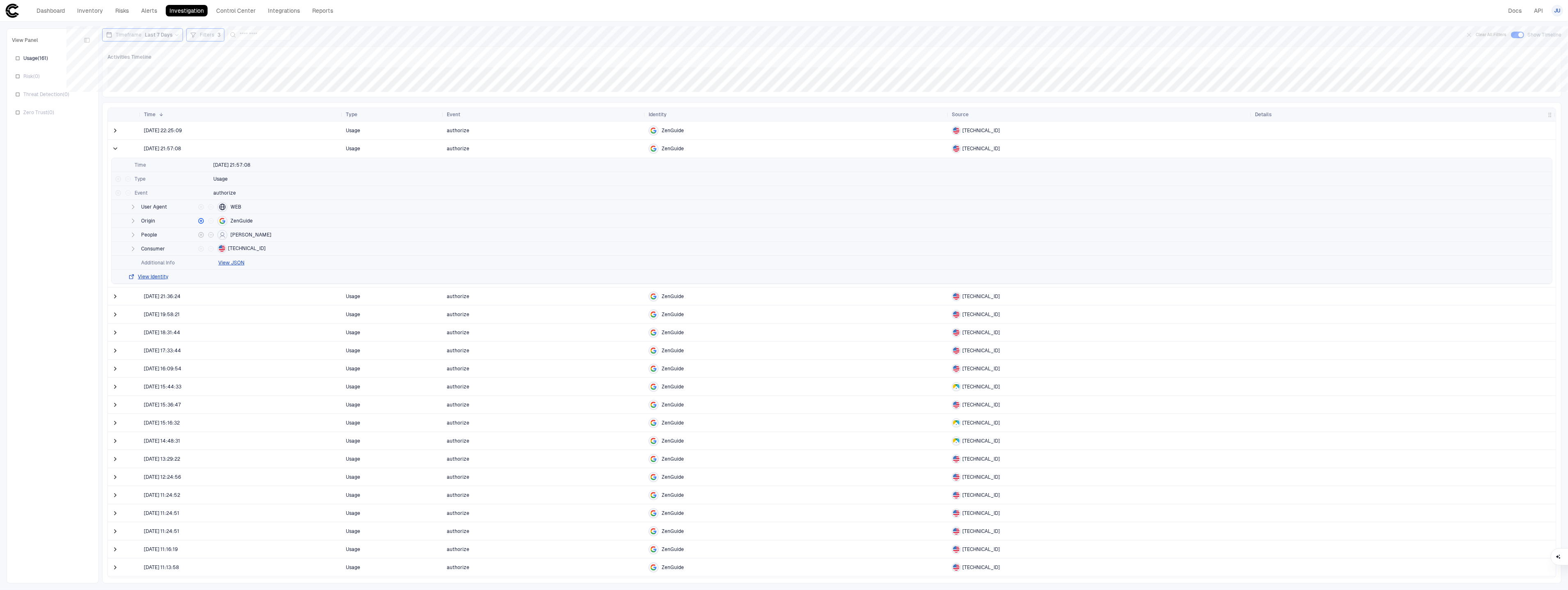
drag, startPoint x: 261, startPoint y: 234, endPoint x: 233, endPoint y: 236, distance: 28.1
click at [233, 236] on div "People [PERSON_NAME]" at bounding box center [831, 234] width 1440 height 14
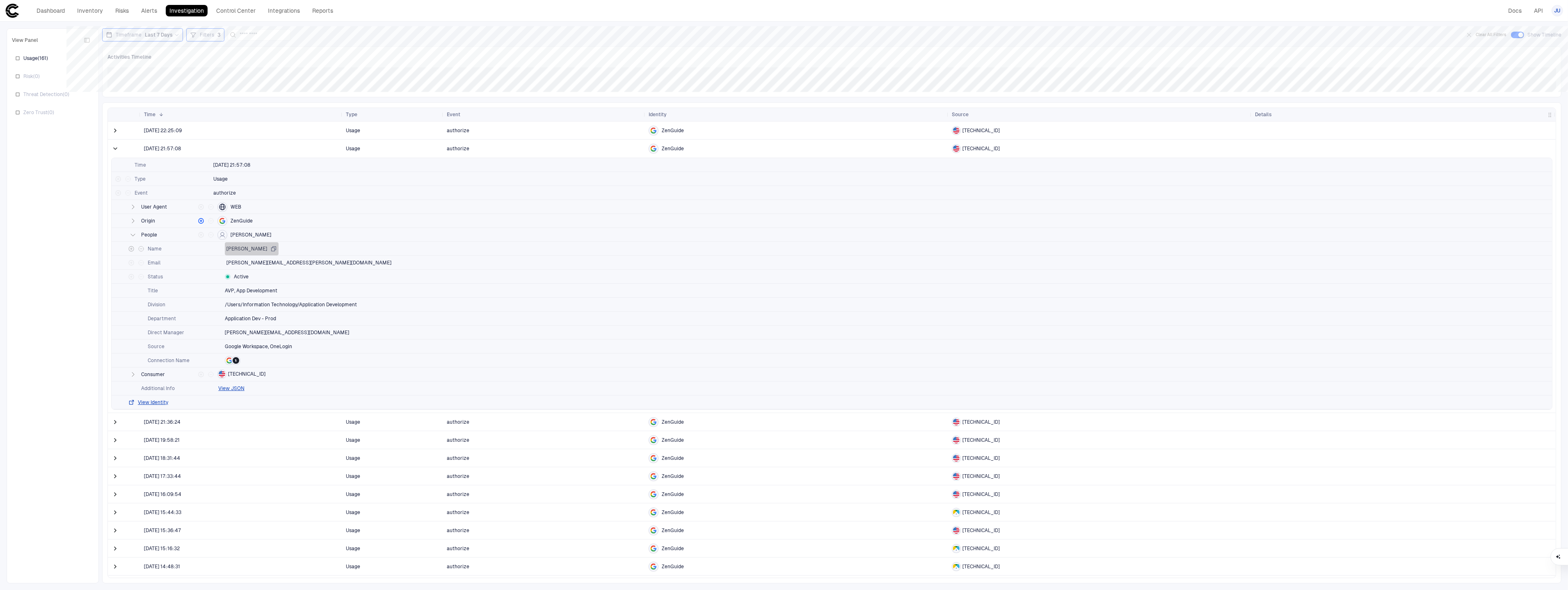
click at [271, 249] on icon "button" at bounding box center [273, 248] width 4 height 4
click at [206, 38] on span "Filters" at bounding box center [207, 35] width 15 height 7
click at [326, 60] on input "***" at bounding box center [336, 57] width 49 height 12
paste input "**********"
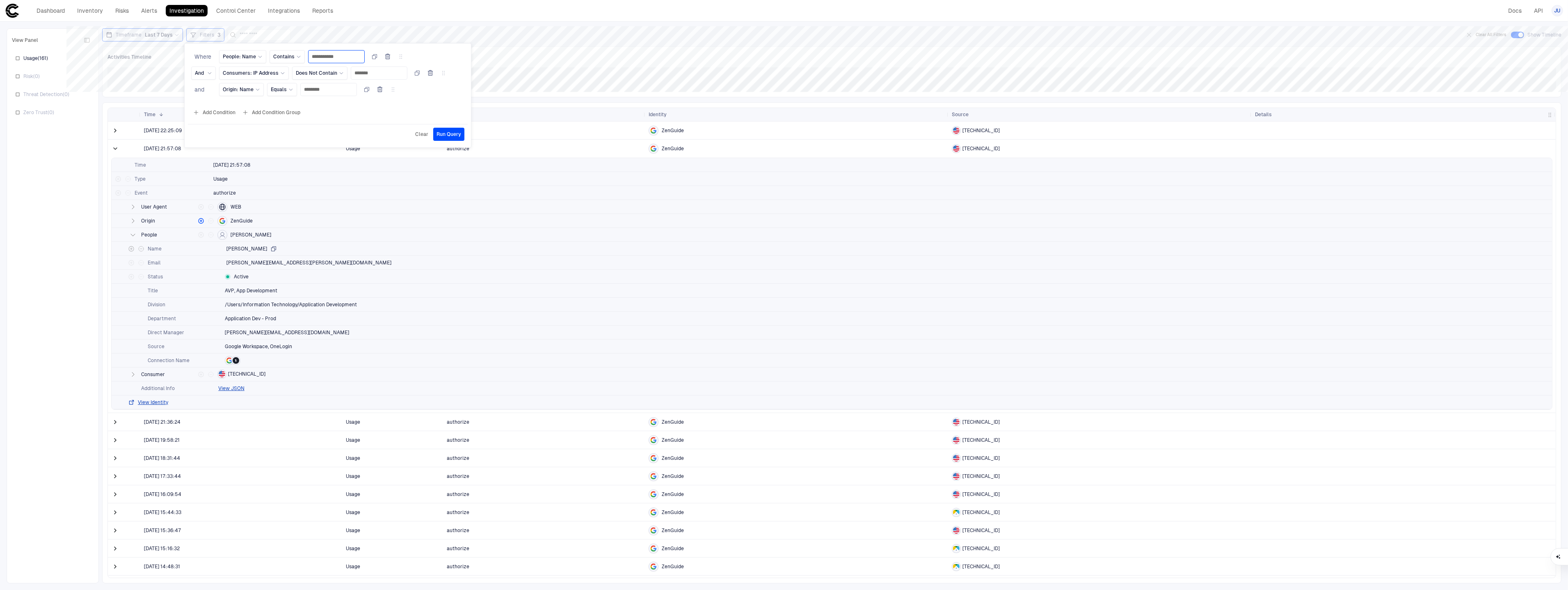
type input "**********"
click at [447, 133] on span "Run Query" at bounding box center [449, 134] width 24 height 7
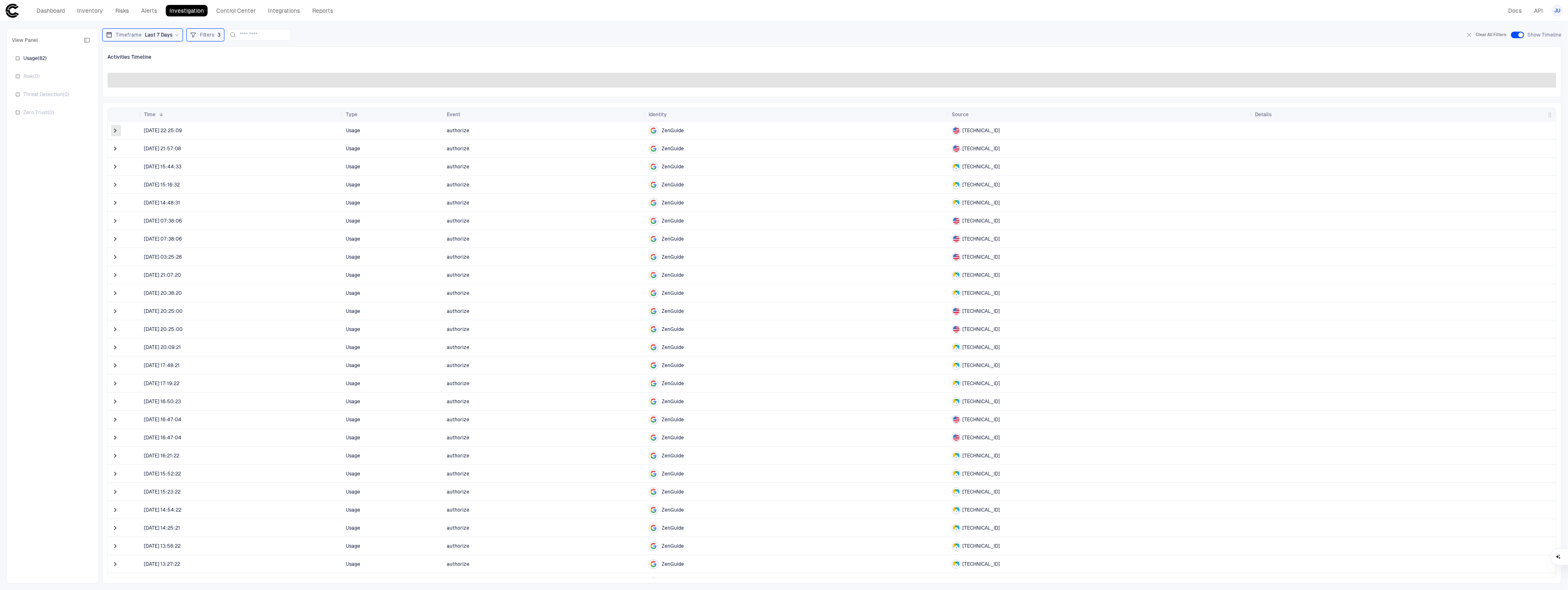
click at [117, 132] on span at bounding box center [115, 130] width 8 height 8
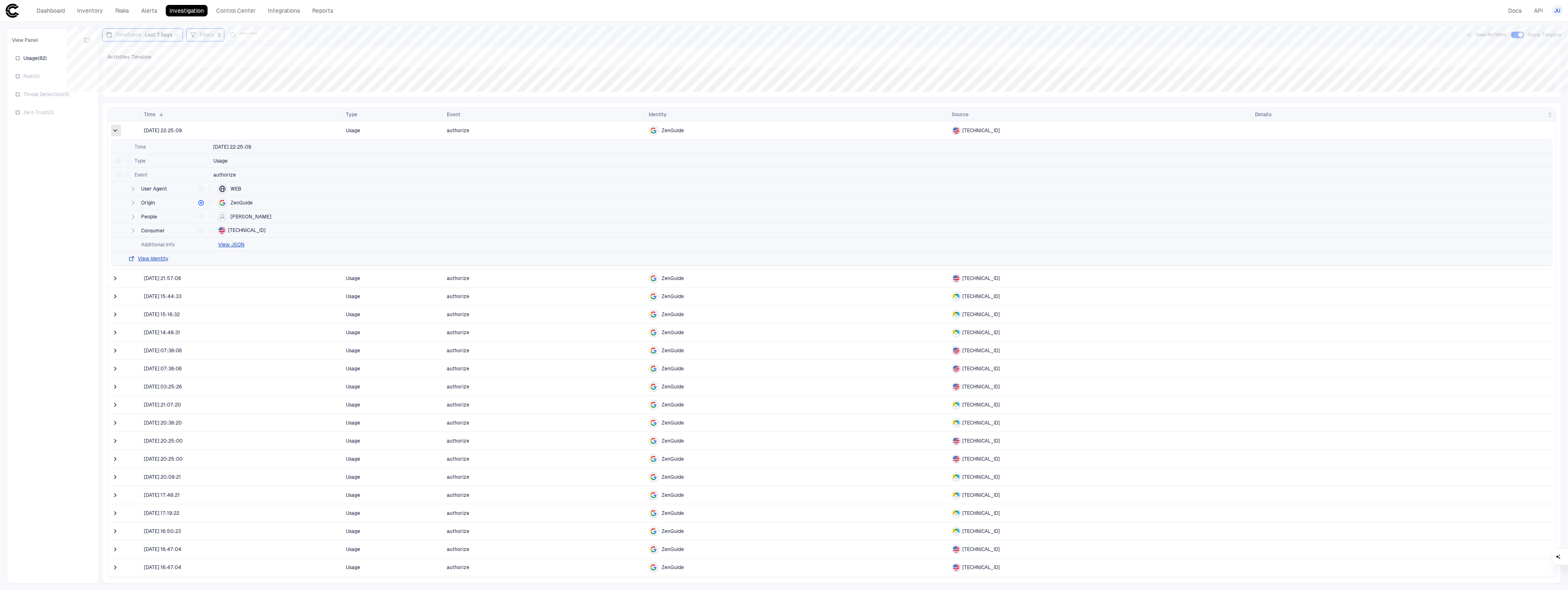
click at [116, 133] on span at bounding box center [115, 130] width 8 height 8
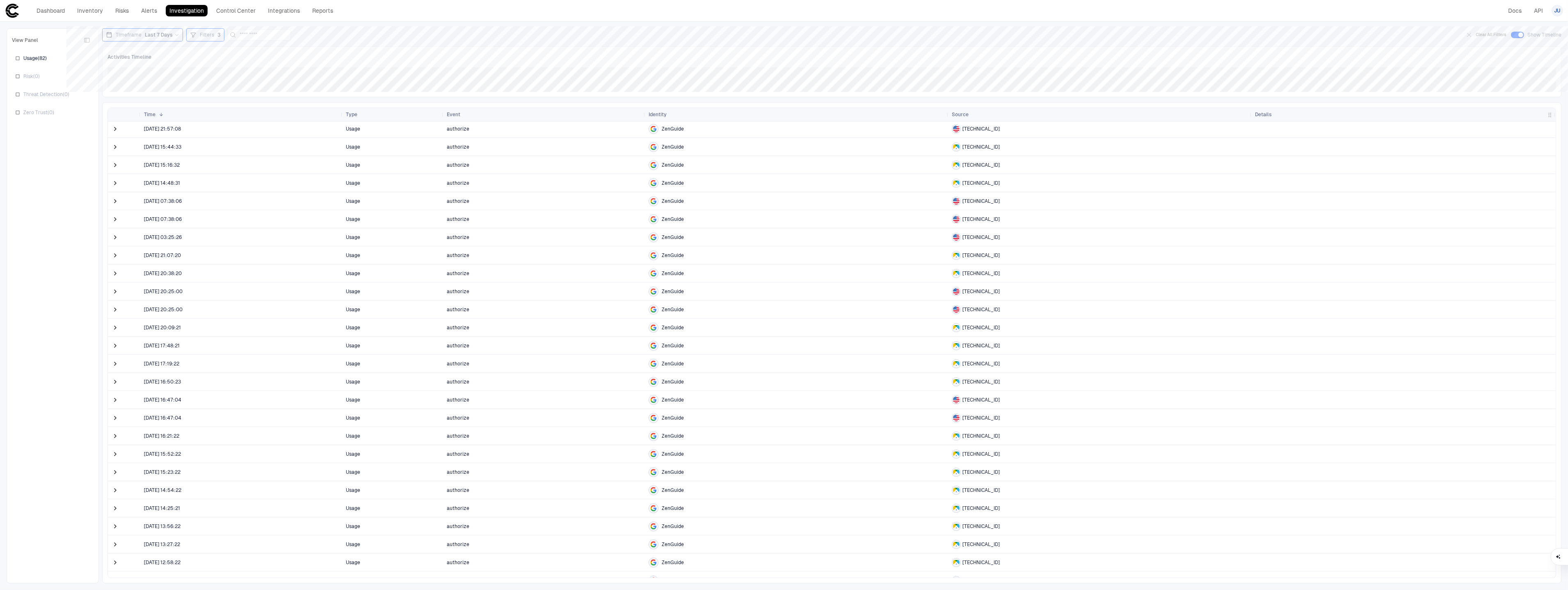
scroll to position [27, 0]
drag, startPoint x: 963, startPoint y: 321, endPoint x: 977, endPoint y: 321, distance: 14.0
click at [977, 321] on span "[TECHNICAL_ID]" at bounding box center [981, 320] width 37 height 7
copy span "192.69"
click at [202, 37] on span "Filters" at bounding box center [207, 35] width 15 height 7
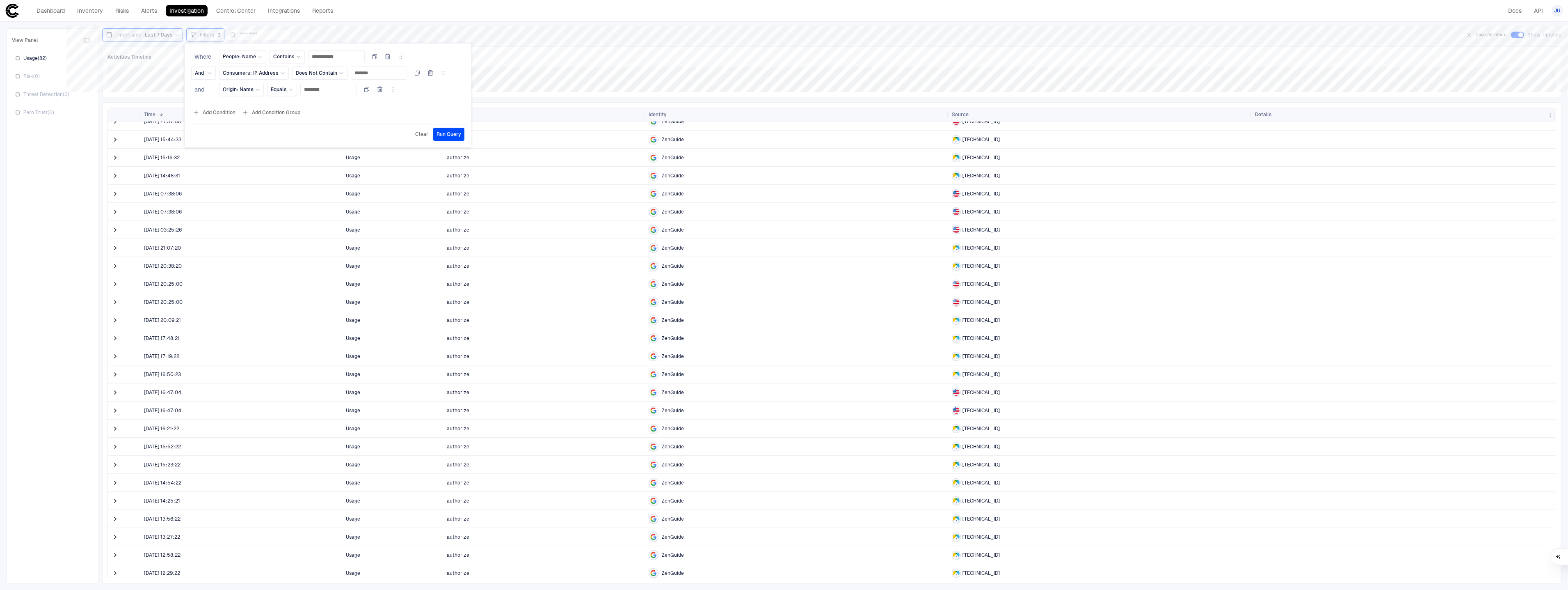
click at [212, 113] on button "Add Condition" at bounding box center [214, 113] width 46 height 13
click at [236, 108] on span "Event: ID" at bounding box center [233, 105] width 21 height 7
type input "********"
click at [257, 201] on div "IP Address" at bounding box center [281, 200] width 108 height 7
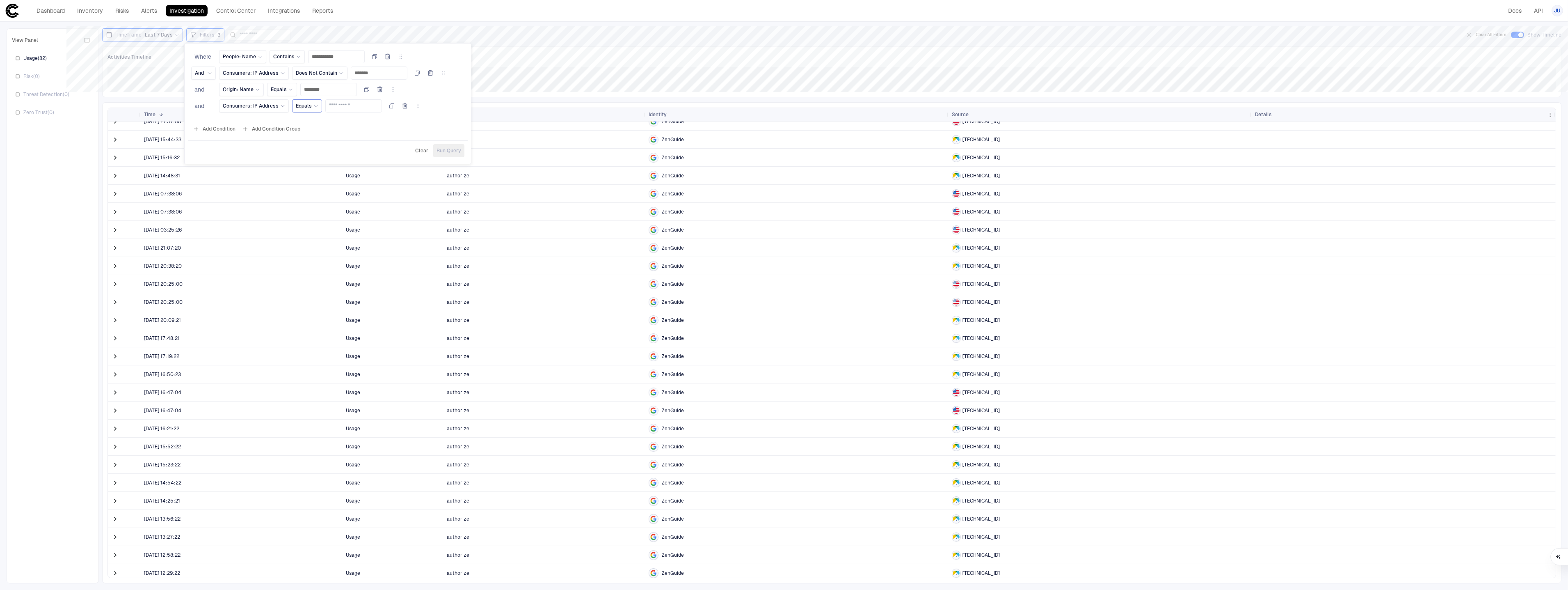
click at [306, 108] on span "Equals" at bounding box center [304, 105] width 16 height 7
click at [323, 187] on span "Contains" at bounding box center [343, 186] width 88 height 7
click at [344, 107] on input "text" at bounding box center [359, 106] width 49 height 12
click at [318, 108] on div "Contains" at bounding box center [310, 105] width 28 height 7
click at [333, 205] on span "Does Not Contain" at bounding box center [343, 202] width 88 height 7
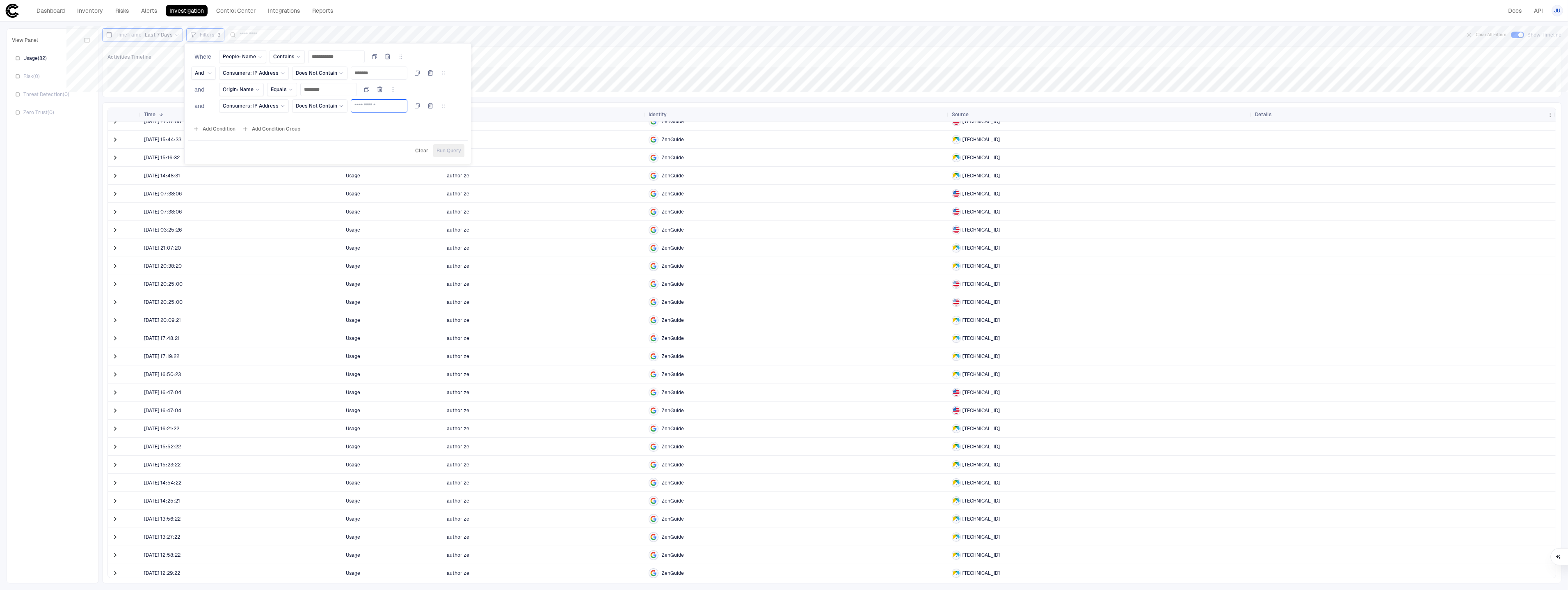
click at [371, 110] on input "text" at bounding box center [379, 106] width 49 height 12
paste input "******"
type input "******"
click at [458, 152] on span "Run Query" at bounding box center [449, 150] width 24 height 7
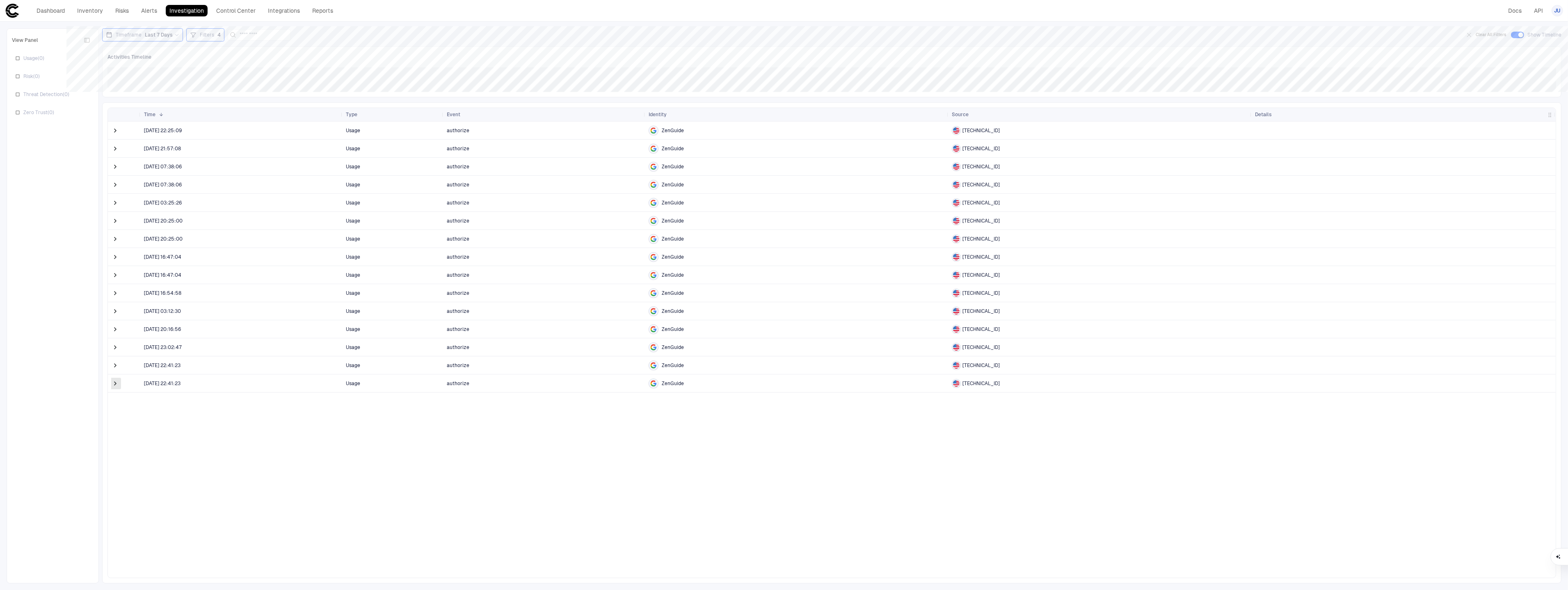
click at [117, 384] on span at bounding box center [115, 383] width 8 height 8
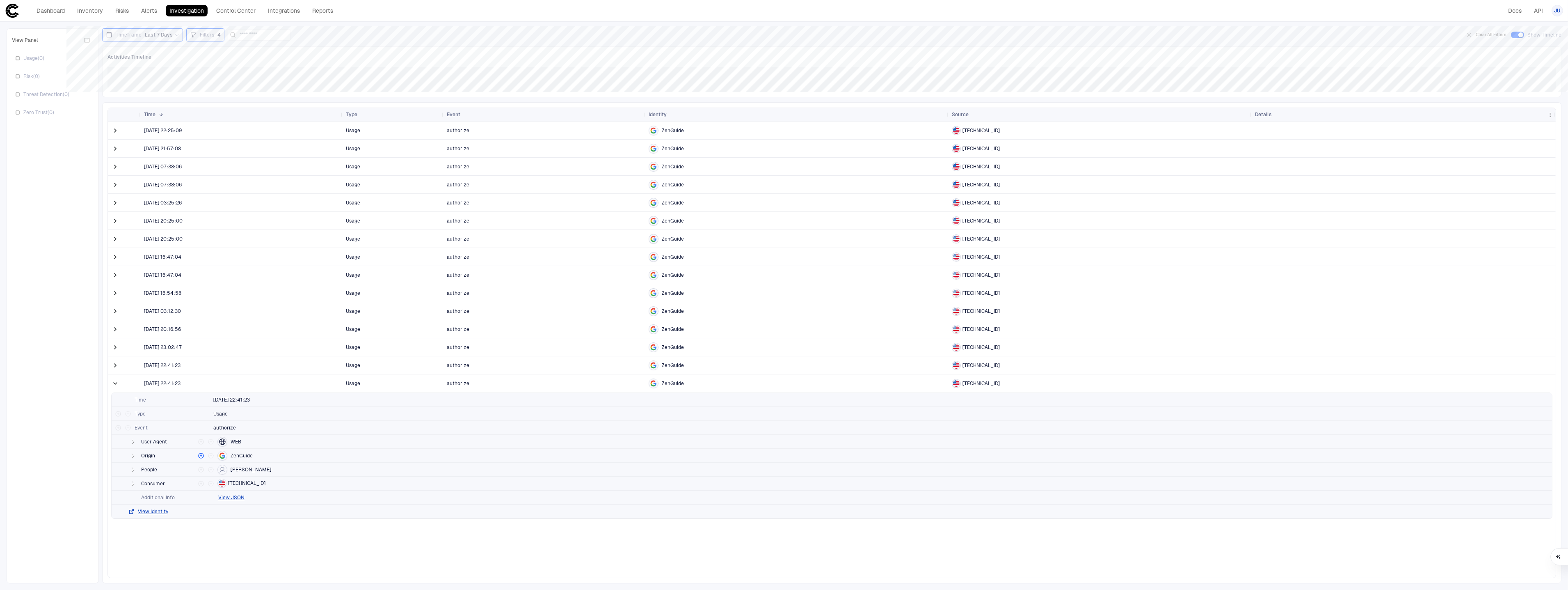
click at [117, 384] on span at bounding box center [115, 383] width 8 height 8
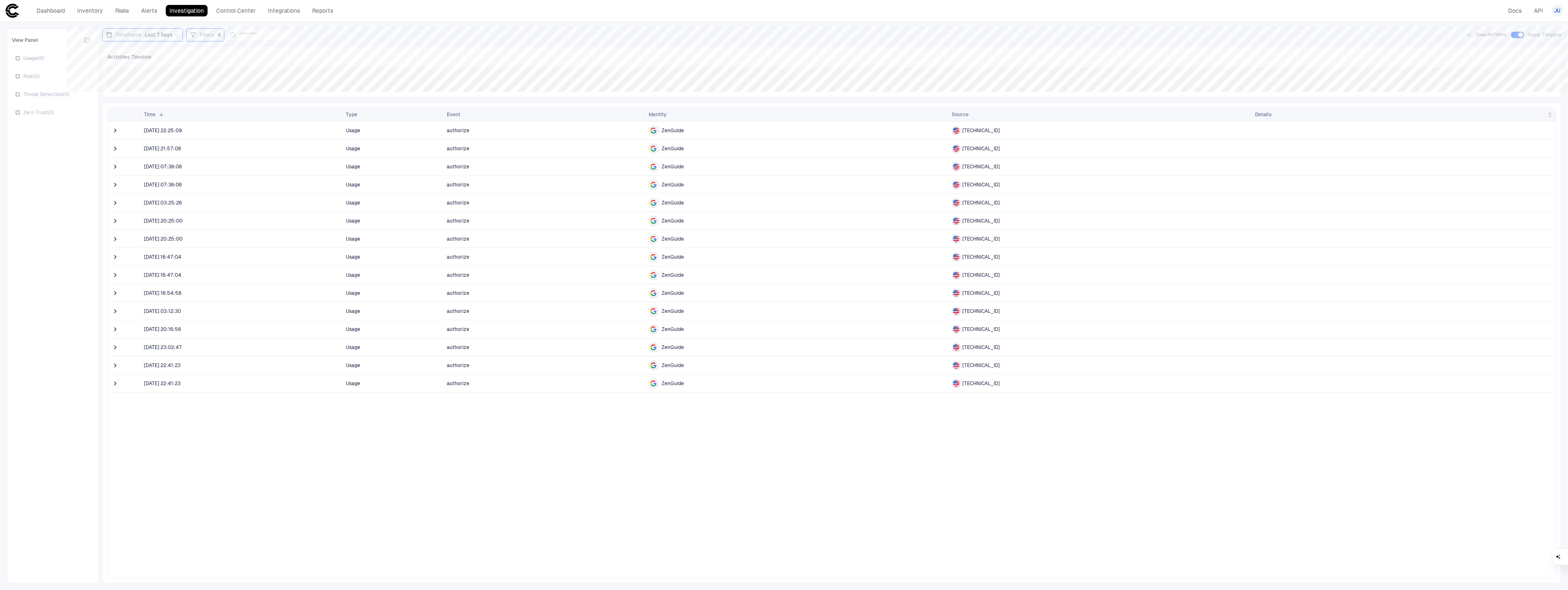
click at [117, 373] on div at bounding box center [116, 365] width 16 height 18
click at [116, 368] on span at bounding box center [115, 365] width 8 height 8
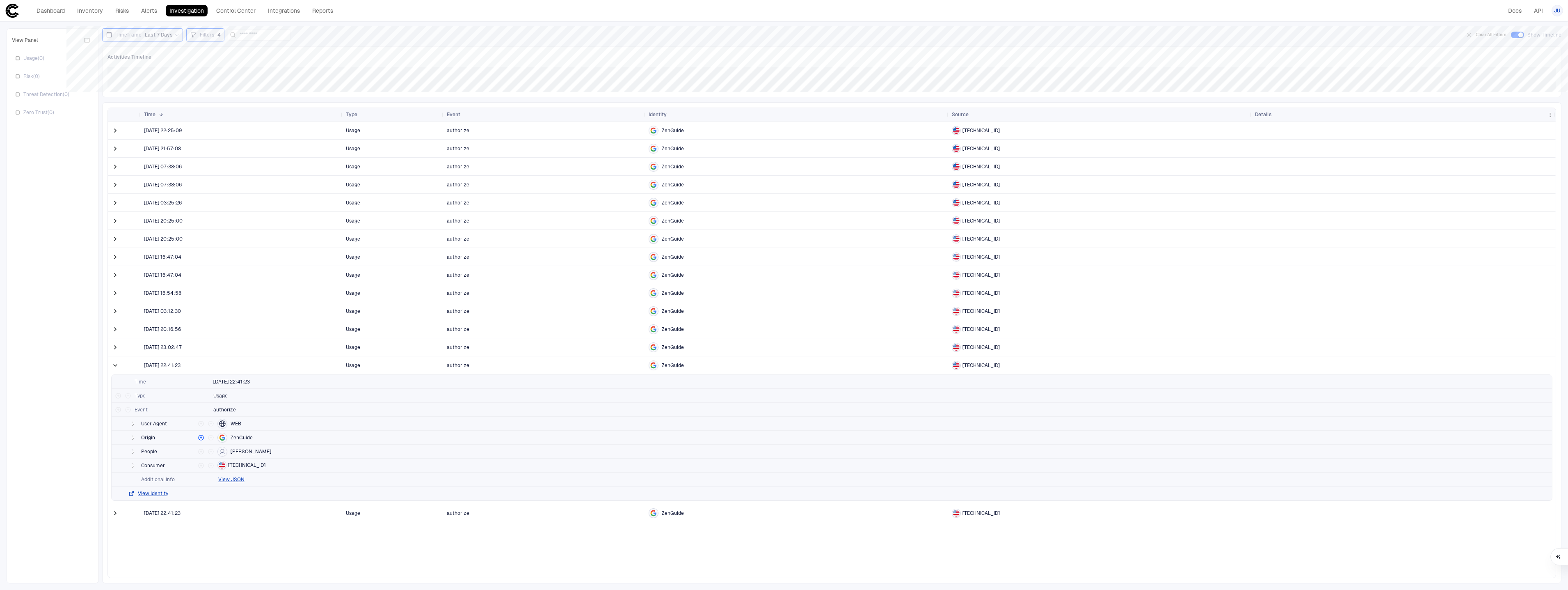
click at [116, 368] on span at bounding box center [115, 365] width 8 height 8
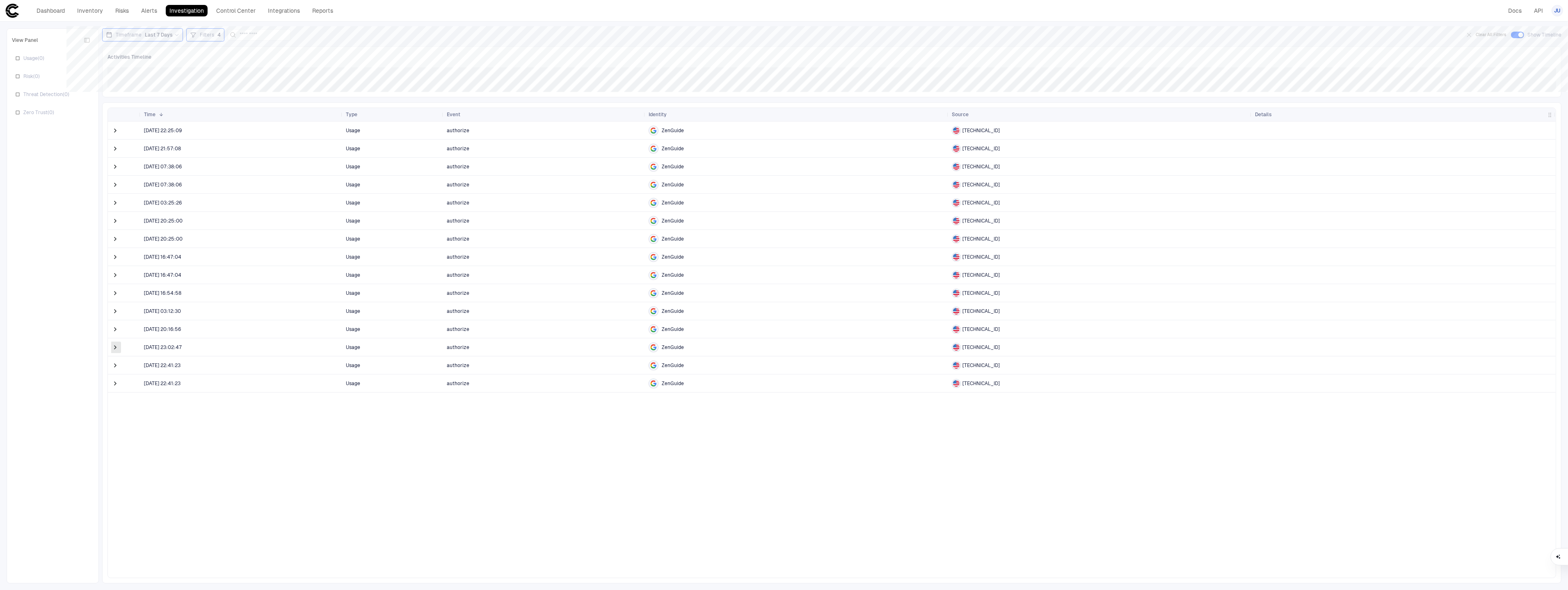
click at [116, 349] on span at bounding box center [115, 346] width 8 height 8
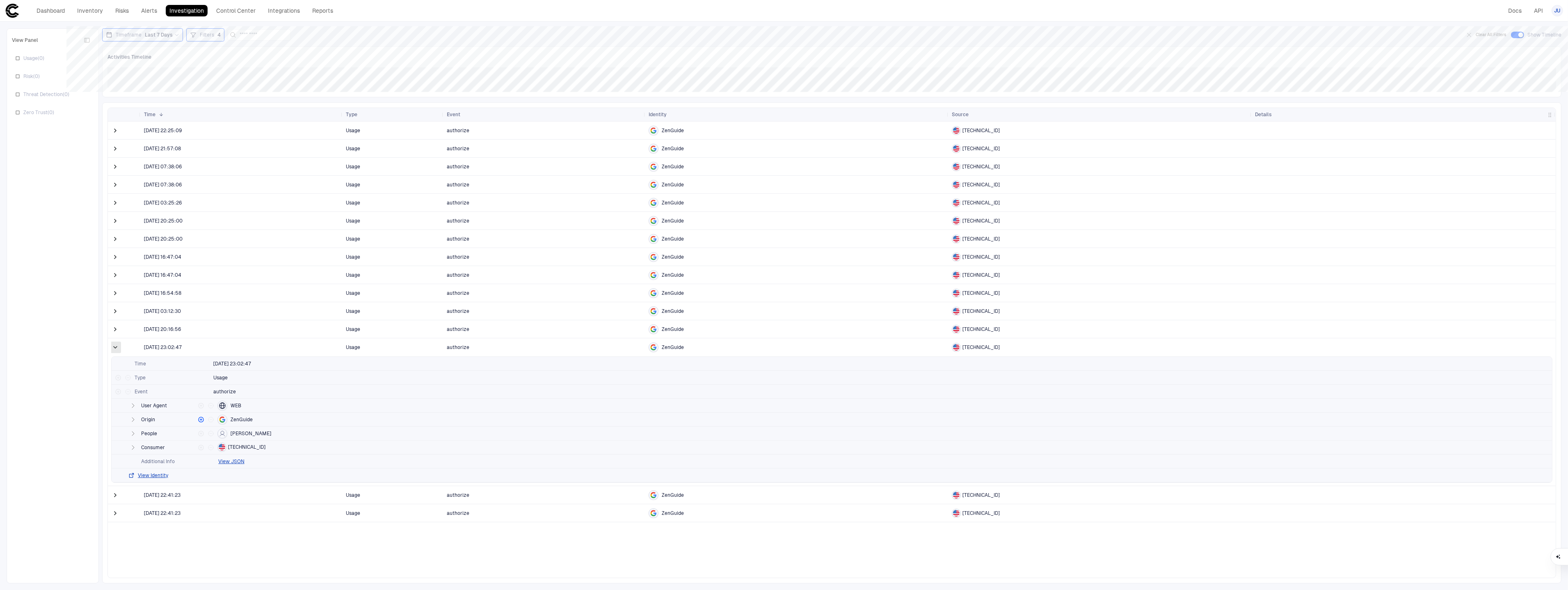
click at [116, 350] on span at bounding box center [115, 346] width 8 height 8
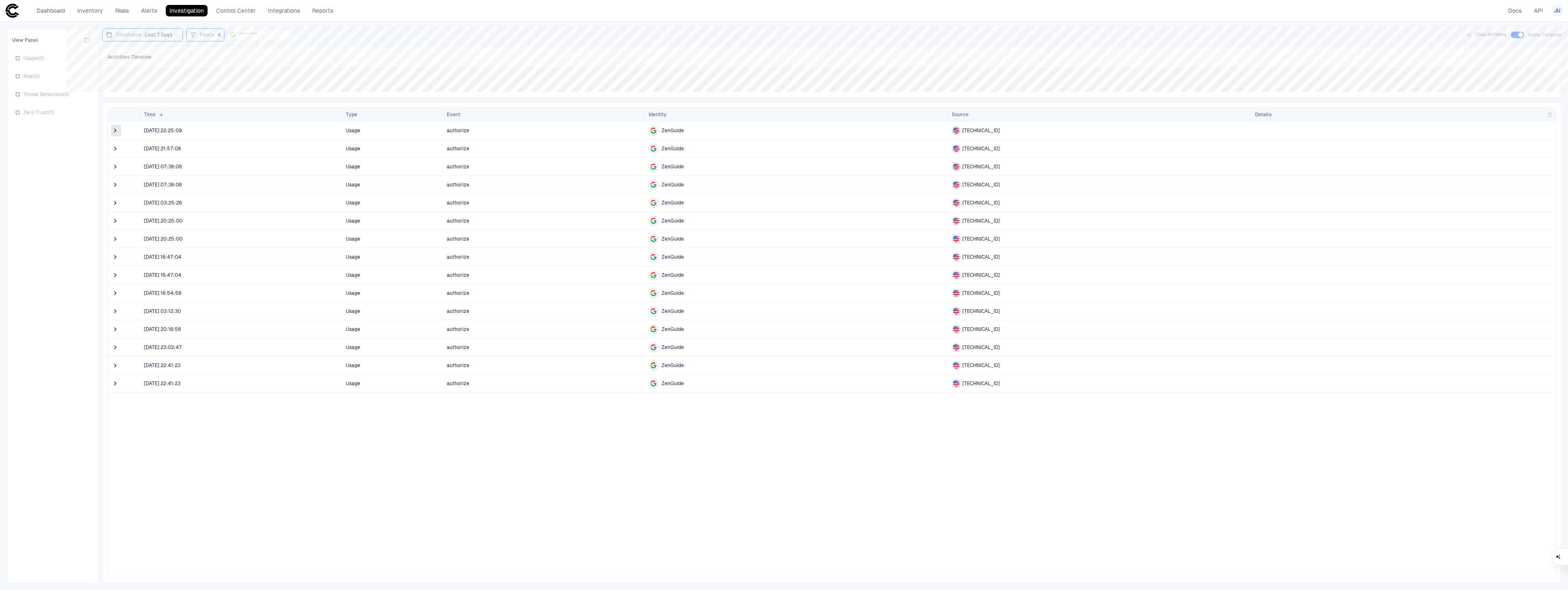
click at [118, 132] on span at bounding box center [115, 130] width 8 height 8
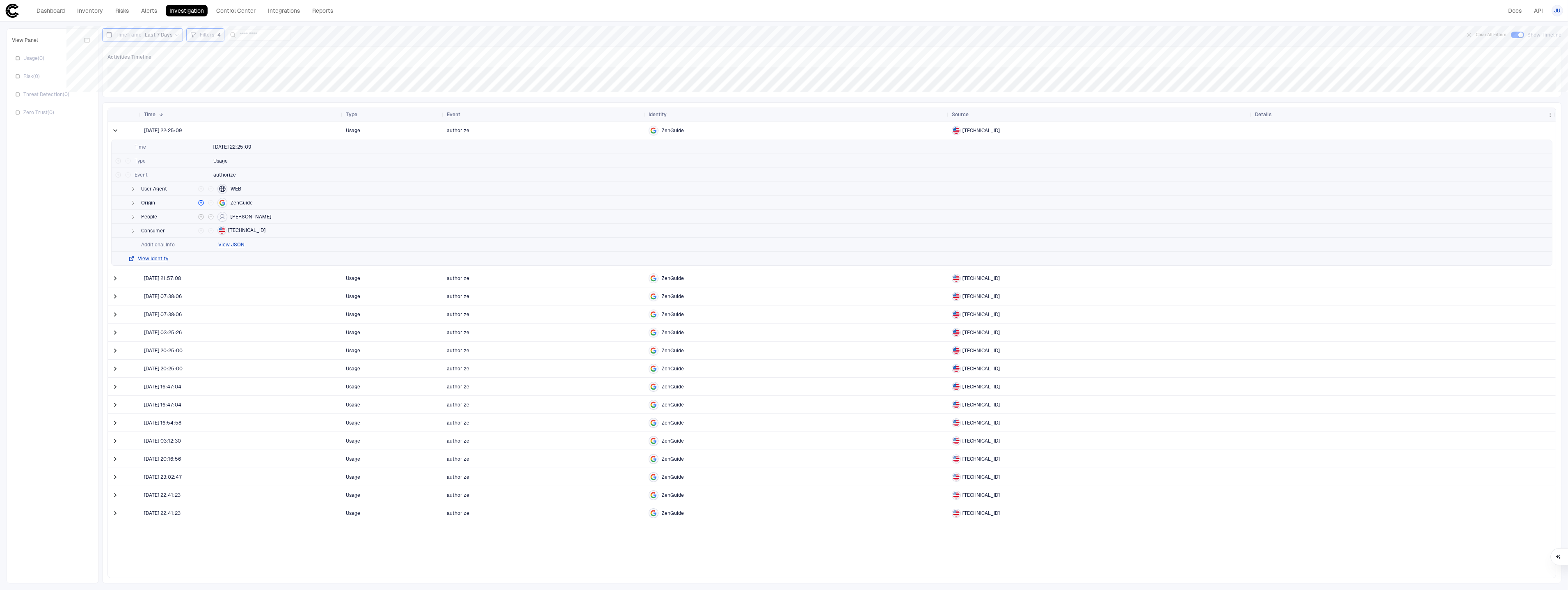
click at [134, 217] on icon "button" at bounding box center [133, 216] width 7 height 7
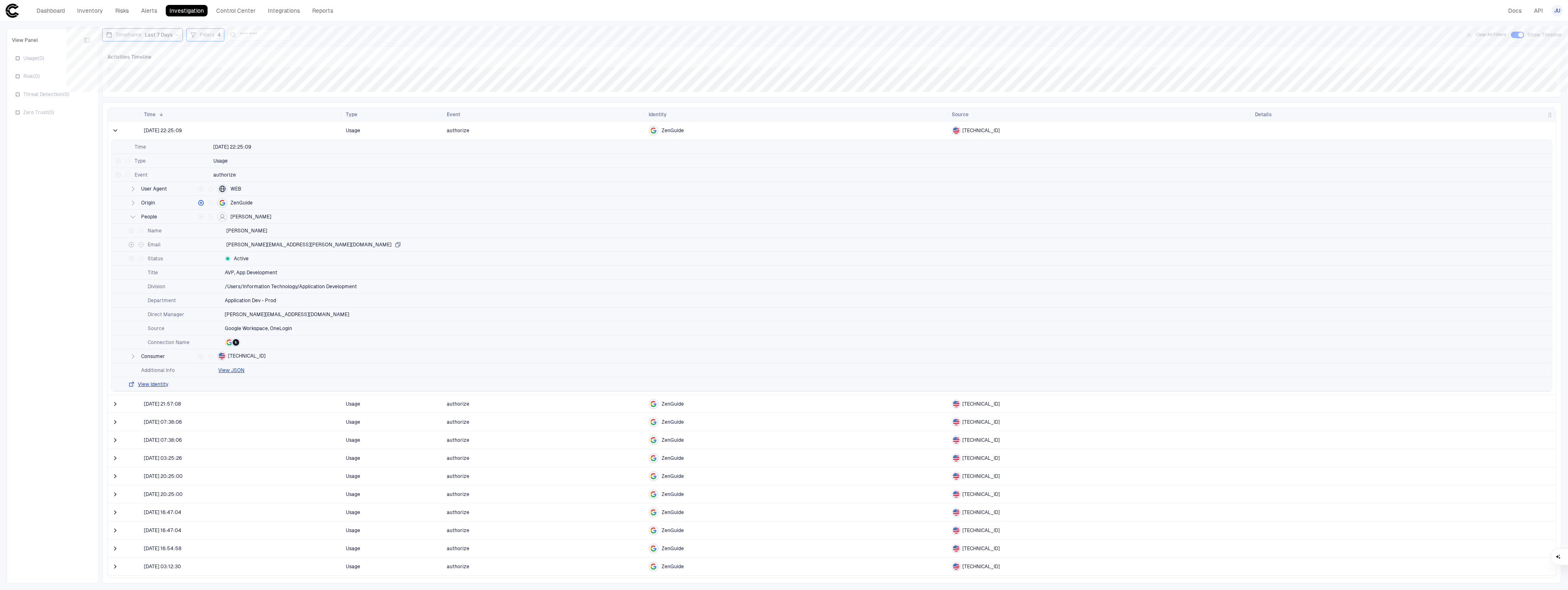
click at [396, 244] on icon "button" at bounding box center [397, 244] width 4 height 4
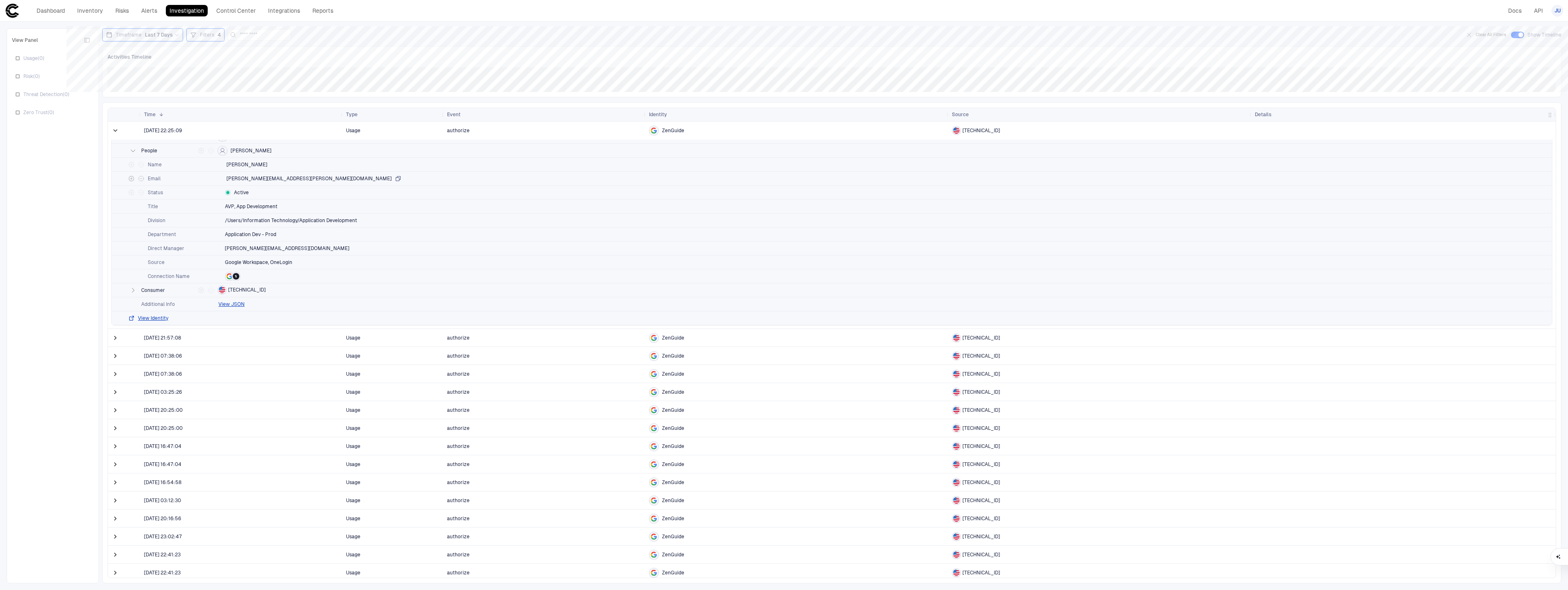
scroll to position [70, 0]
click at [117, 549] on span at bounding box center [115, 550] width 8 height 8
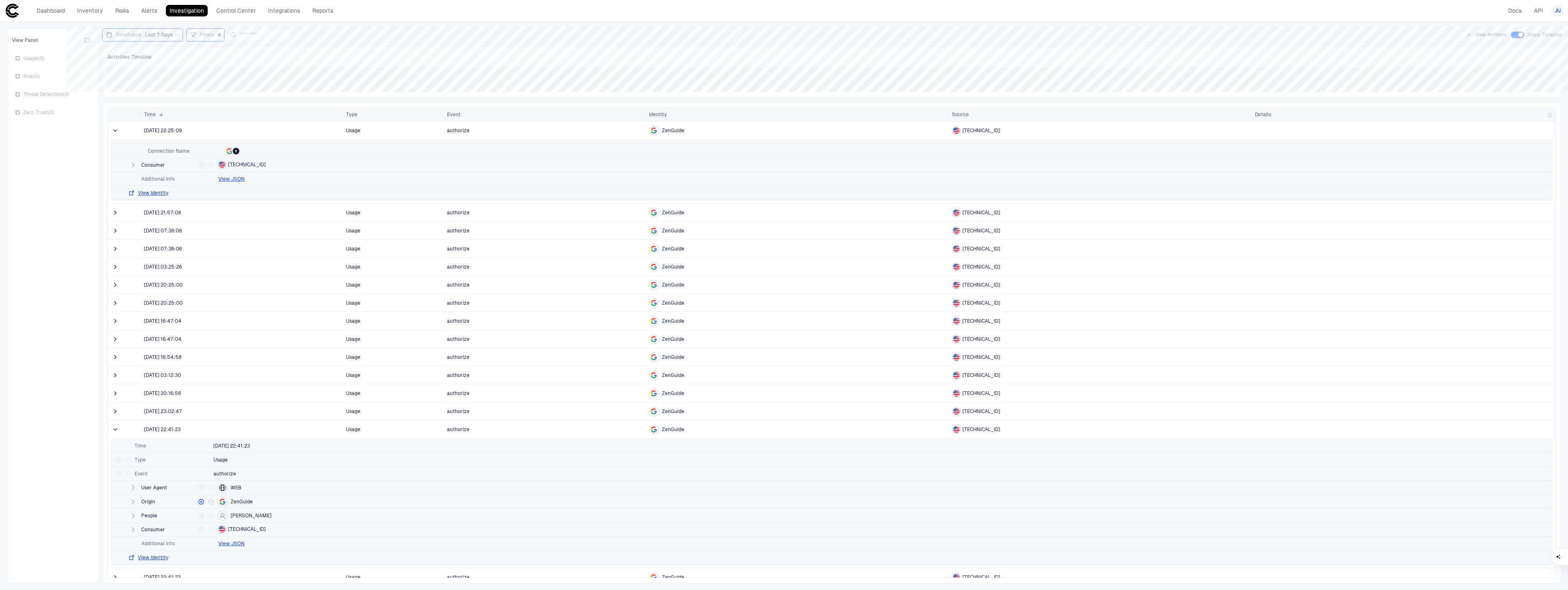
scroll to position [0, 0]
click at [235, 533] on button "View JSON" at bounding box center [231, 535] width 26 height 7
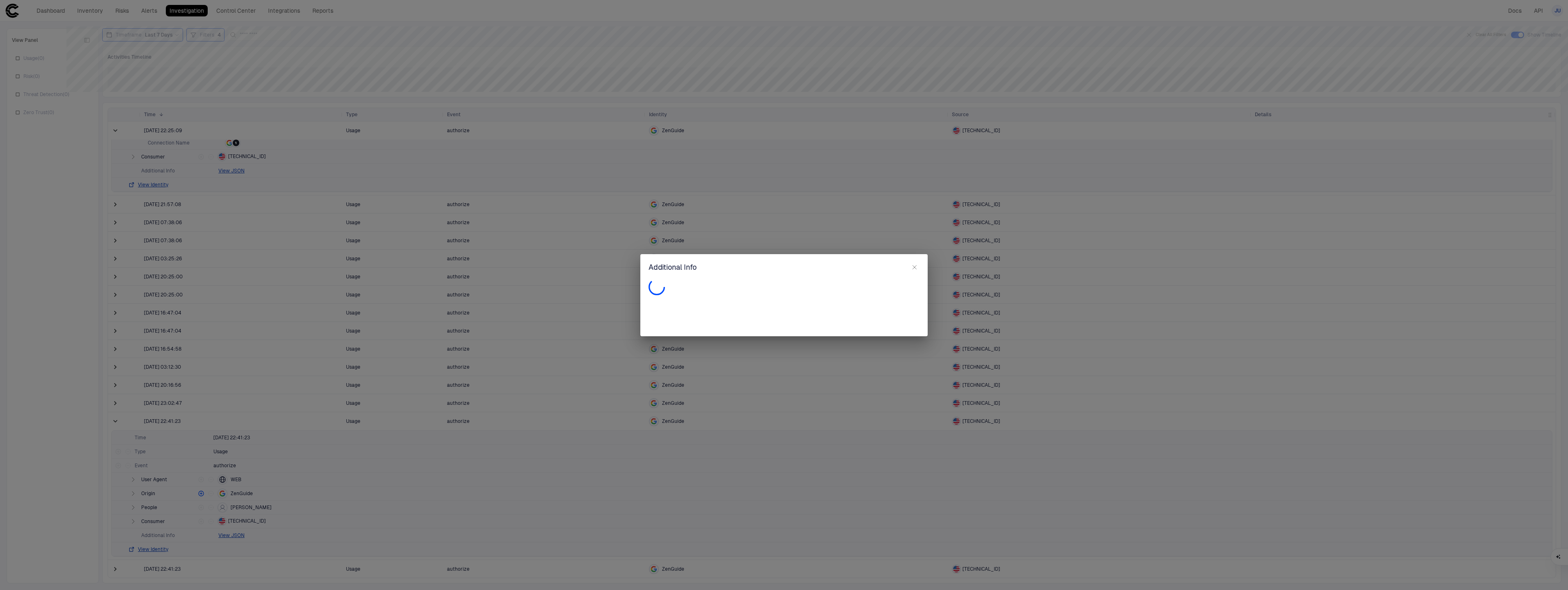
click at [922, 269] on h2 "Additional Info" at bounding box center [784, 270] width 287 height 16
click at [913, 267] on icon "button" at bounding box center [914, 267] width 7 height 7
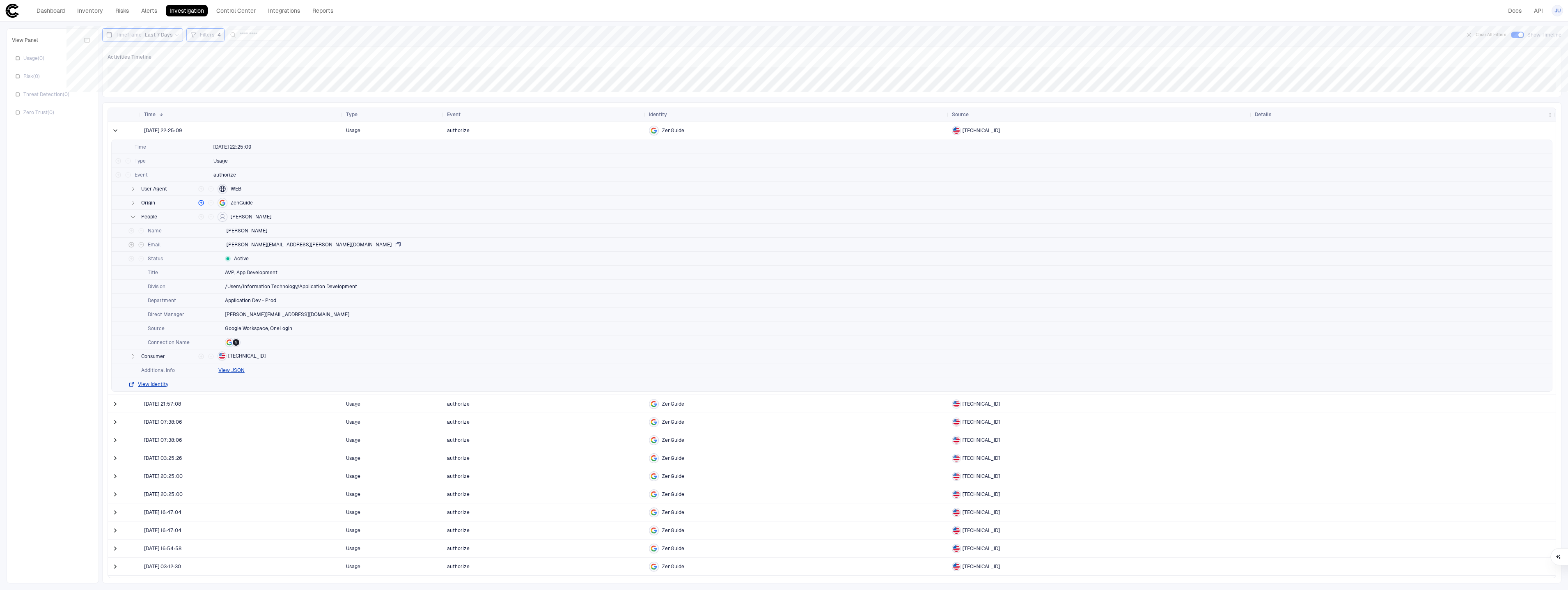
click at [205, 36] on span "Filters" at bounding box center [207, 35] width 15 height 7
click at [390, 56] on icon "button" at bounding box center [388, 57] width 4 height 5
click at [445, 130] on button "Run Query" at bounding box center [449, 135] width 31 height 13
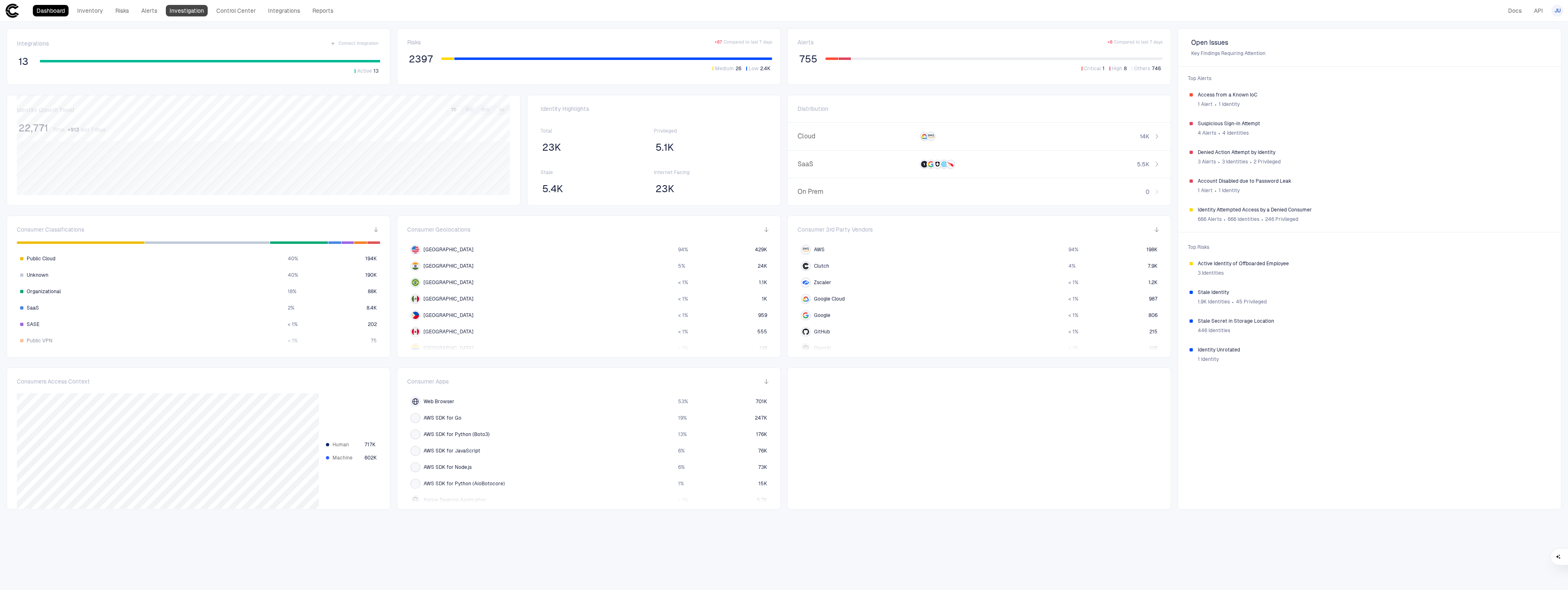
click at [187, 7] on link "Investigation" at bounding box center [186, 10] width 42 height 12
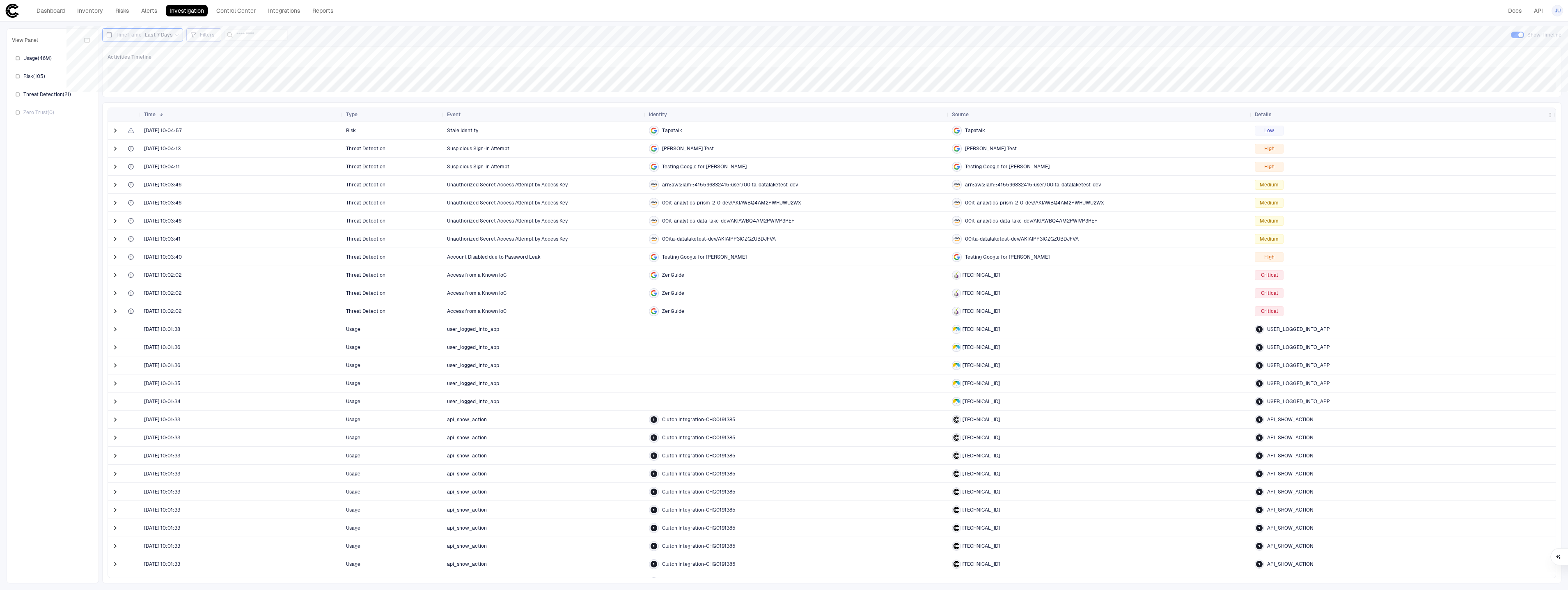
click at [213, 35] on div "Filters" at bounding box center [208, 35] width 18 height 7
click at [167, 42] on div at bounding box center [784, 295] width 1568 height 590
click at [200, 32] on span "Filters" at bounding box center [207, 35] width 15 height 7
click at [206, 76] on button "Add Condition" at bounding box center [214, 80] width 46 height 13
click at [237, 61] on div "Event: ID" at bounding box center [236, 57] width 35 height 13
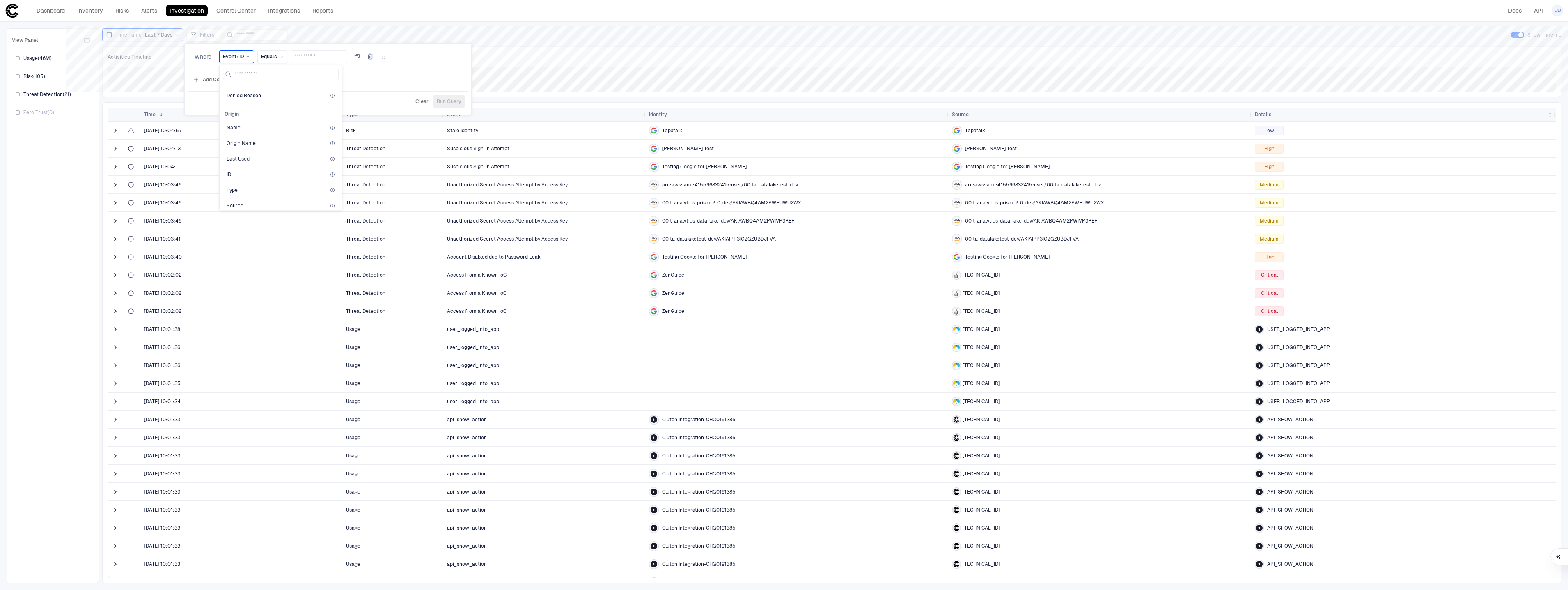
scroll to position [244, 0]
click at [116, 134] on div at bounding box center [784, 295] width 1568 height 590
click at [116, 132] on span at bounding box center [115, 130] width 8 height 8
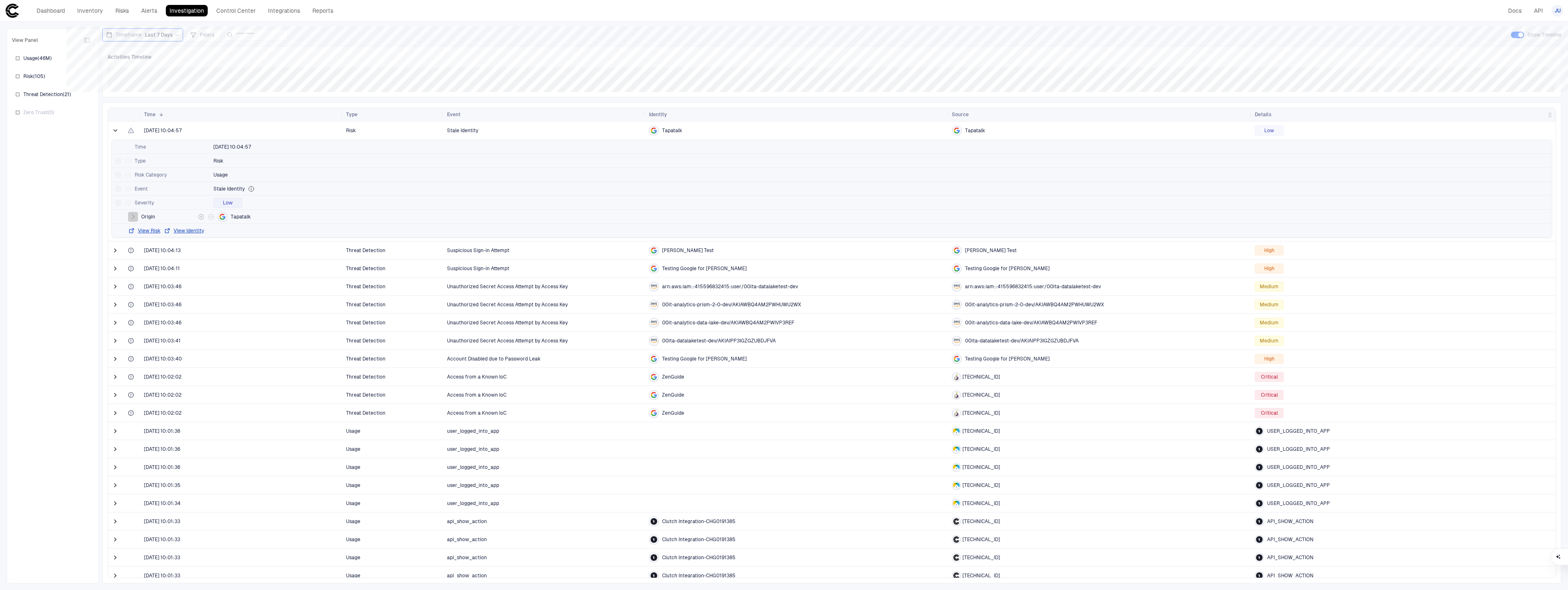
click at [132, 218] on icon "button" at bounding box center [133, 216] width 7 height 7
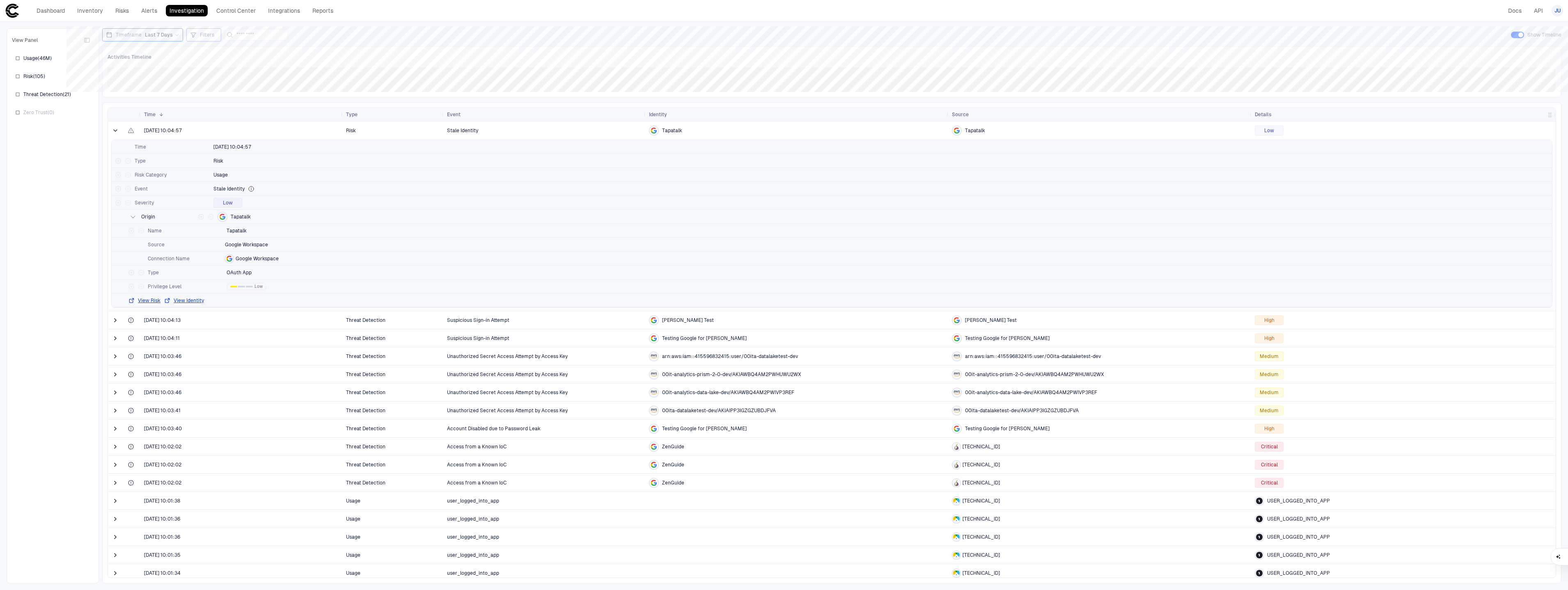
click at [209, 35] on span "Filters" at bounding box center [207, 35] width 15 height 7
click at [232, 79] on button "Add Condition" at bounding box center [214, 80] width 46 height 13
click at [239, 57] on span "Event: ID" at bounding box center [233, 57] width 21 height 7
type input "******"
click at [258, 133] on div "Name" at bounding box center [281, 135] width 108 height 7
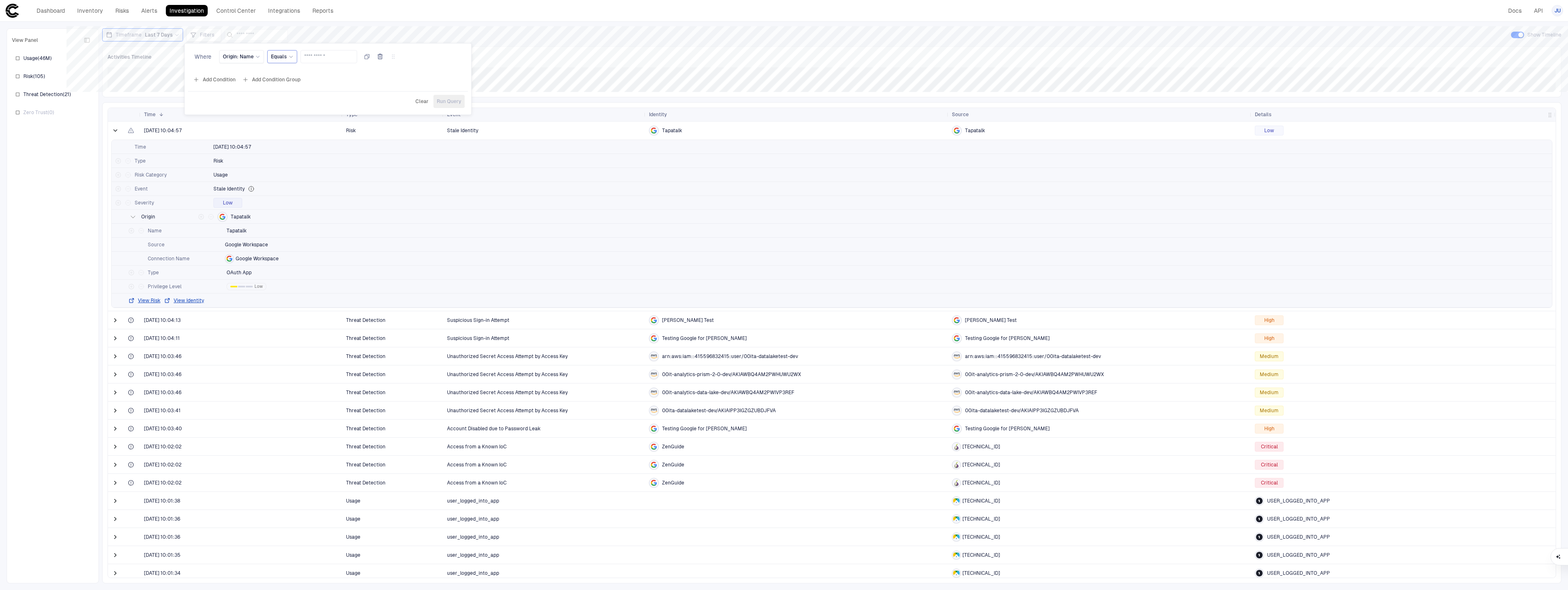
click at [289, 57] on icon at bounding box center [291, 57] width 5 height 5
drag, startPoint x: 304, startPoint y: 124, endPoint x: 328, endPoint y: 85, distance: 45.8
click at [304, 124] on span "Contains" at bounding box center [318, 121] width 88 height 7
click at [340, 55] on input "text" at bounding box center [334, 57] width 49 height 12
type input "********"
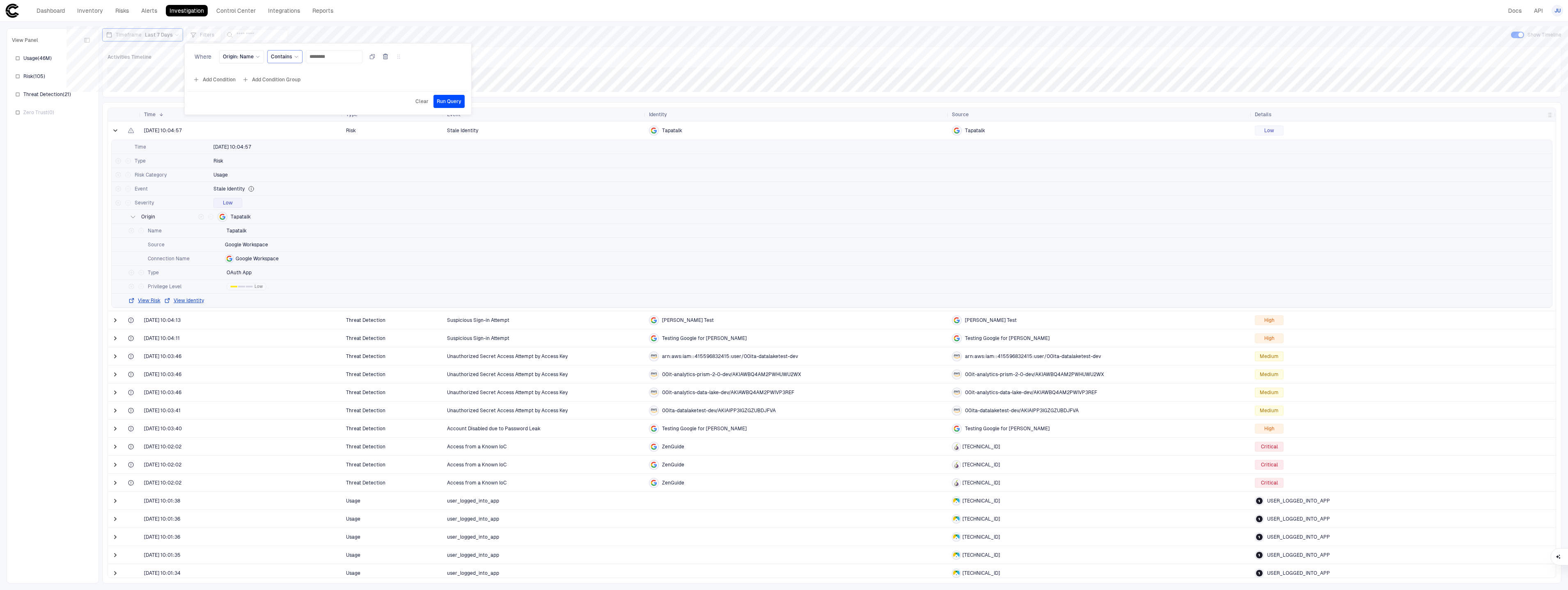
click at [226, 75] on button "Add Condition" at bounding box center [214, 80] width 46 height 13
click at [241, 72] on span "Event: ID" at bounding box center [233, 73] width 21 height 7
type input "*"
type input "**"
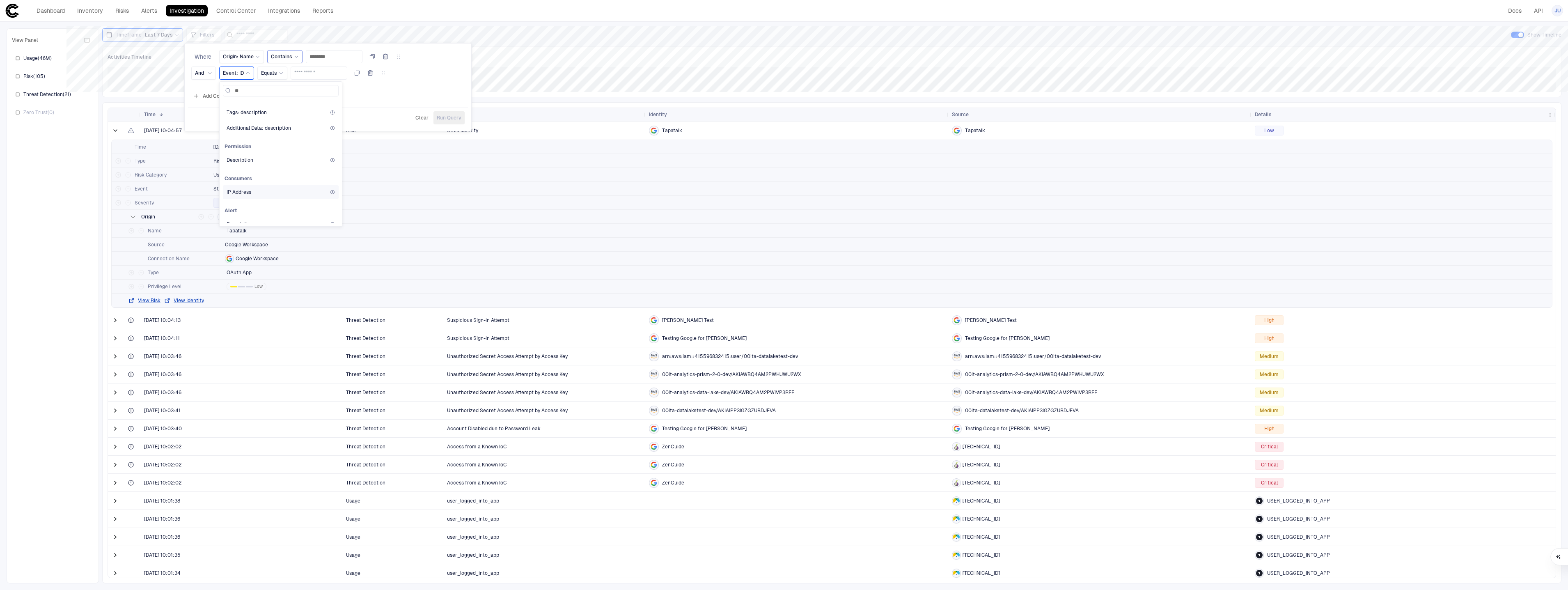
scroll to position [43, 0]
click at [283, 191] on div "IP Address" at bounding box center [281, 188] width 108 height 7
click at [311, 76] on div "Equals" at bounding box center [307, 73] width 23 height 7
drag, startPoint x: 327, startPoint y: 168, endPoint x: 336, endPoint y: 148, distance: 21.9
click at [327, 167] on span "Does Not Contain" at bounding box center [343, 169] width 88 height 7
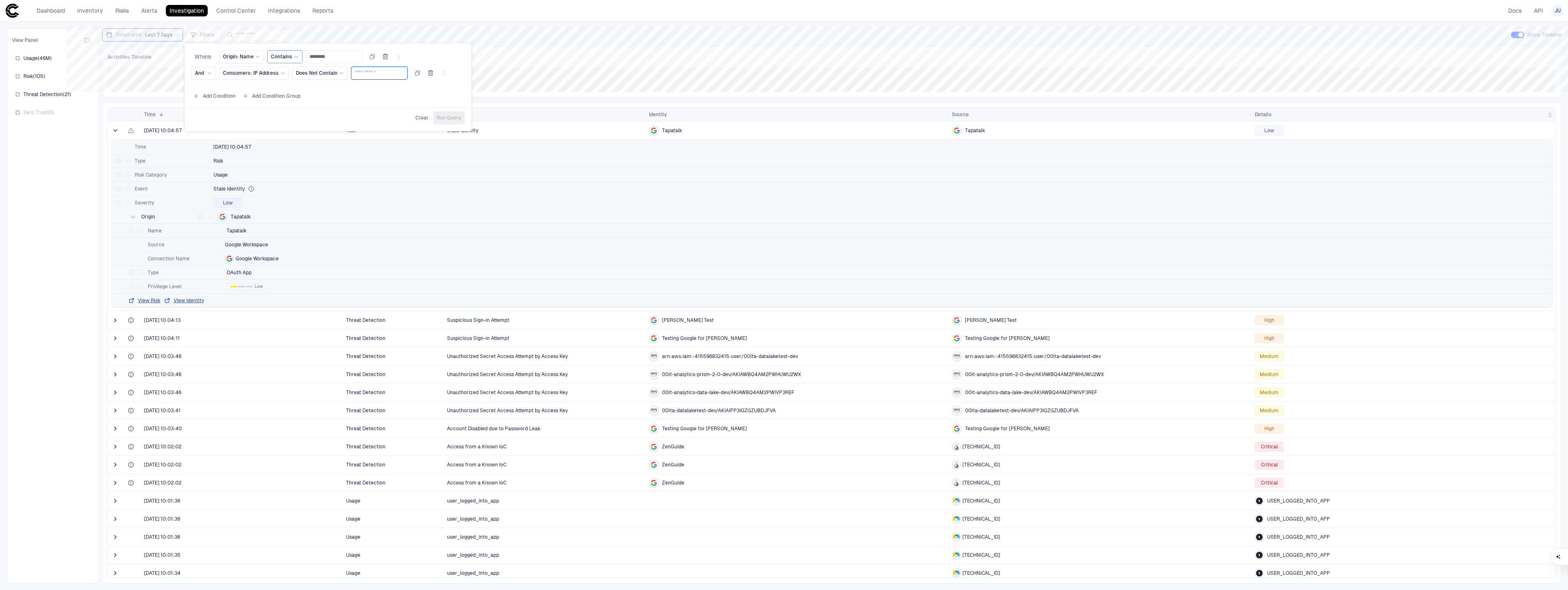
click at [368, 72] on input "text" at bounding box center [379, 73] width 49 height 12
type input "*******"
click at [213, 89] on div "Where Origin: Name Contains ******** And Consumers: IP Address Does Not Contain…" at bounding box center [328, 76] width 280 height 59
click at [213, 91] on button "Add Condition" at bounding box center [214, 96] width 46 height 13
click at [251, 91] on div "Event: ID" at bounding box center [236, 90] width 35 height 13
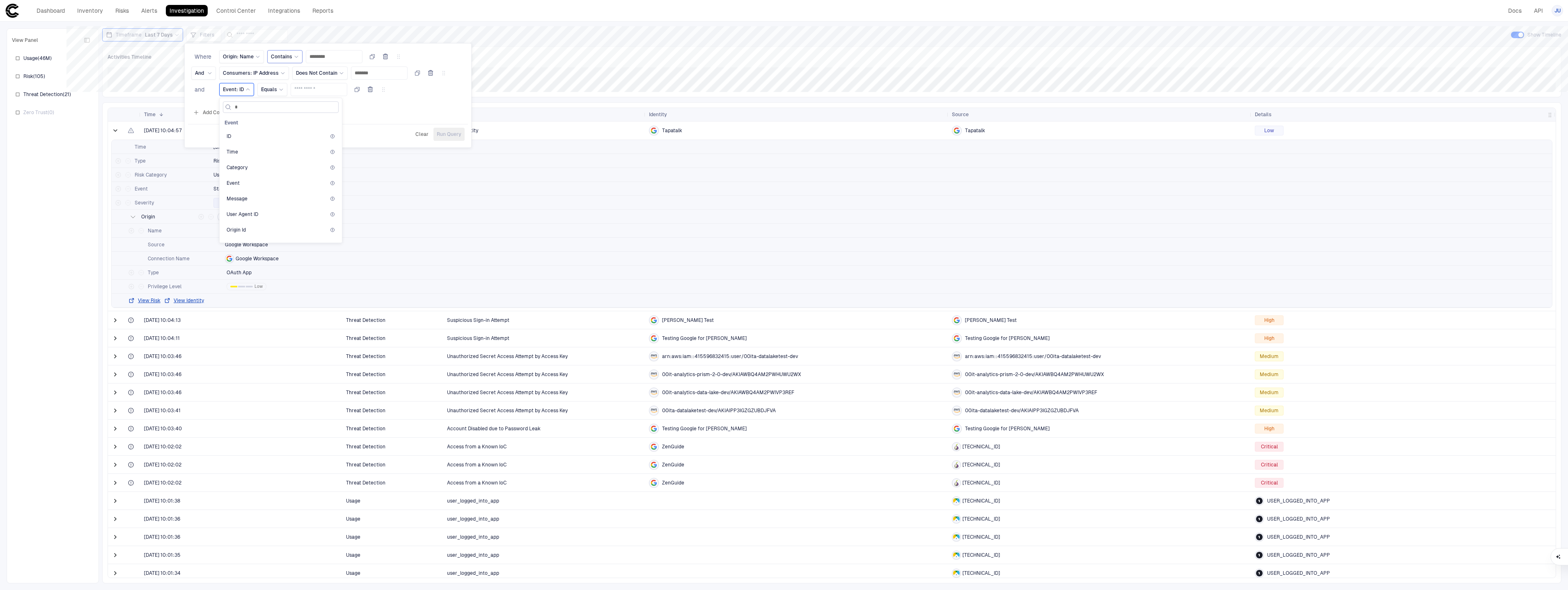
type input "**"
click at [276, 183] on div "IP Address" at bounding box center [281, 185] width 108 height 7
click at [301, 91] on span "Equals" at bounding box center [304, 90] width 16 height 7
click at [325, 188] on span "Does Not Contain" at bounding box center [343, 185] width 88 height 7
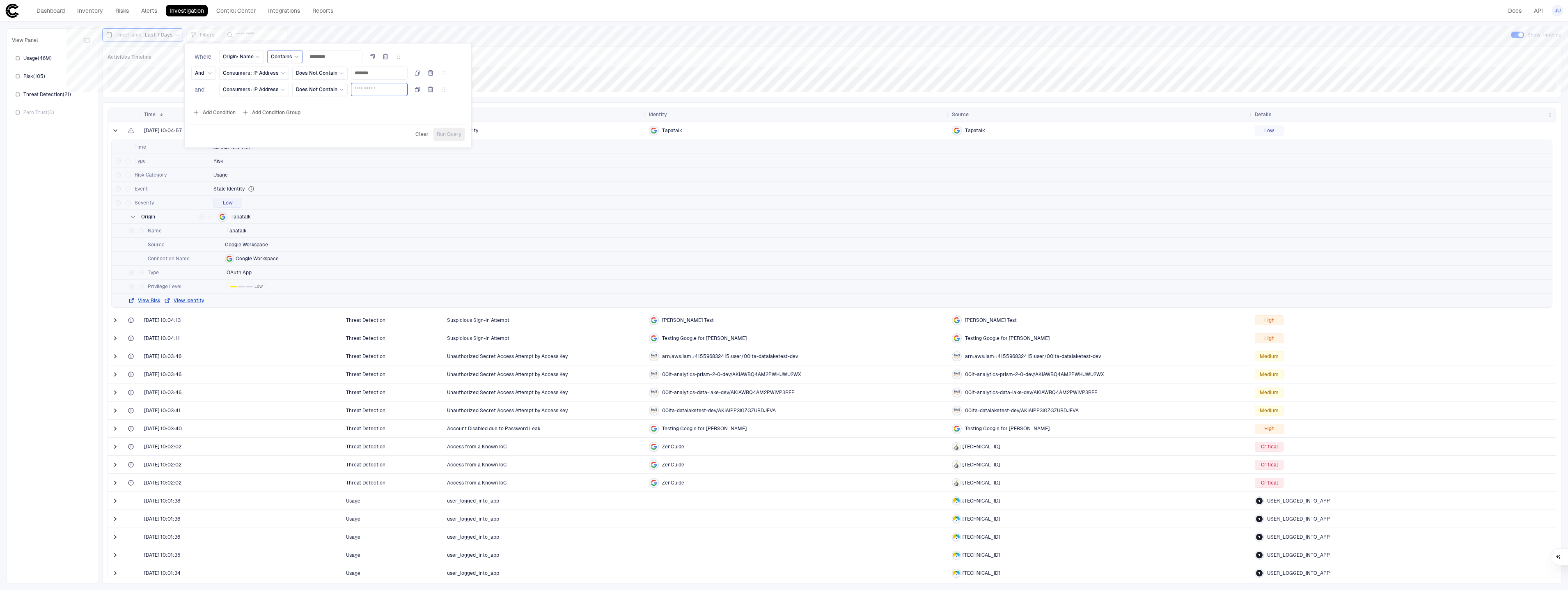
click at [367, 90] on input "text" at bounding box center [379, 90] width 49 height 12
type input "******"
click at [449, 133] on span "Run Query" at bounding box center [449, 134] width 24 height 7
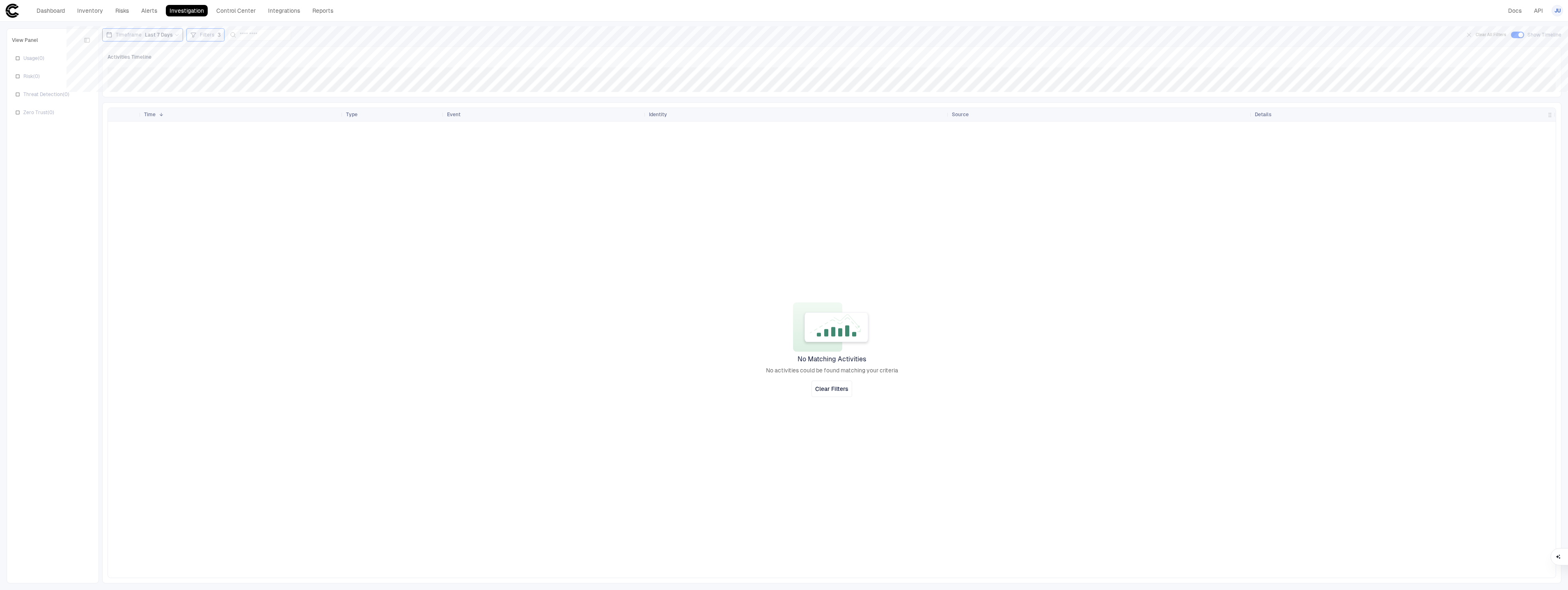
click at [200, 32] on span "Filters" at bounding box center [207, 35] width 15 height 7
click at [248, 56] on span "Origin: Name" at bounding box center [238, 57] width 31 height 7
type input "******"
click at [253, 102] on div "Source" at bounding box center [281, 96] width 116 height 14
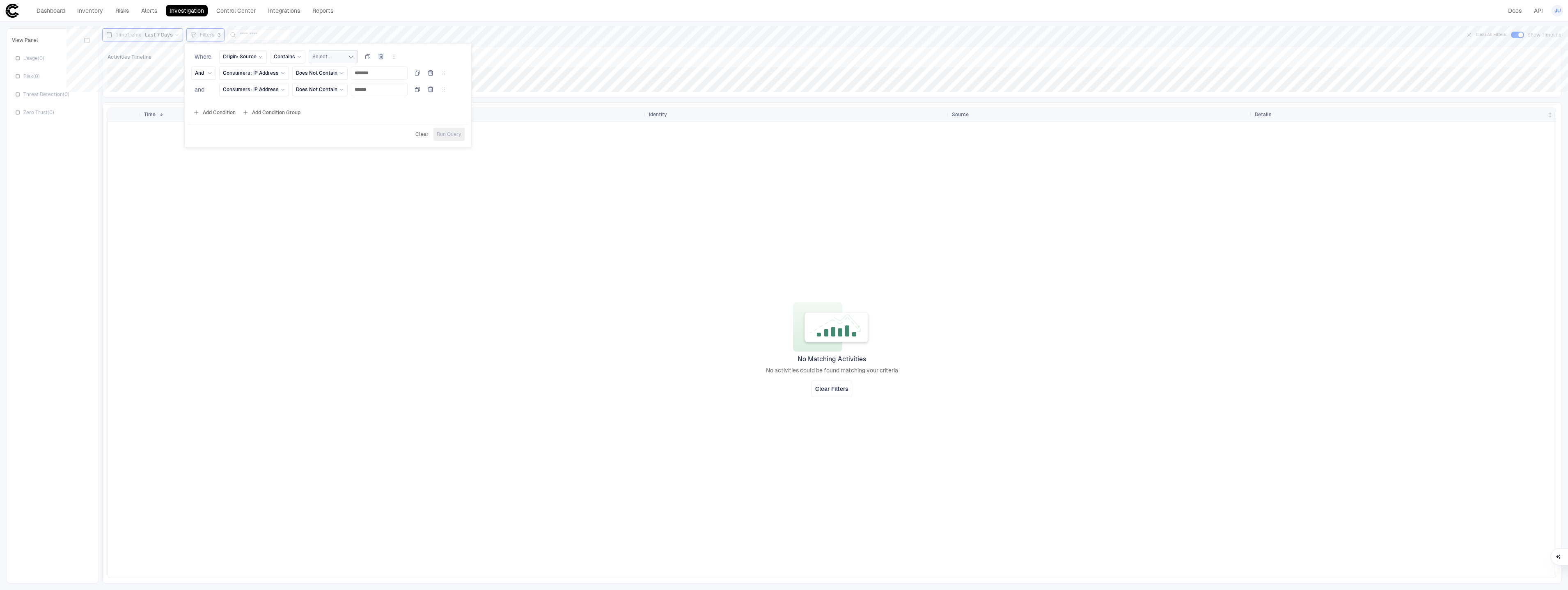
click at [328, 57] on button "Select..." at bounding box center [333, 57] width 49 height 13
click at [375, 57] on button "button" at bounding box center [381, 57] width 13 height 13
click at [443, 116] on span "Run Query" at bounding box center [449, 118] width 24 height 7
click at [200, 38] on div "Filters 2" at bounding box center [205, 35] width 31 height 9
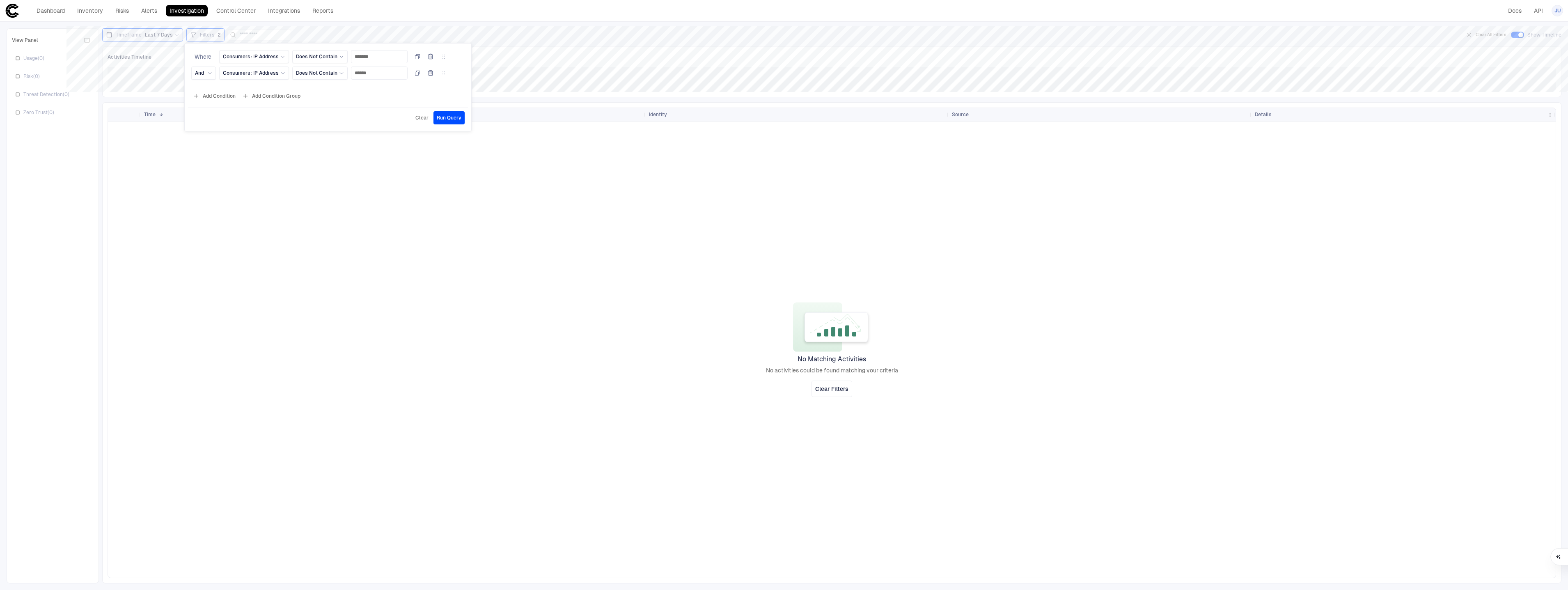
click at [424, 115] on span "Clear" at bounding box center [422, 118] width 13 height 7
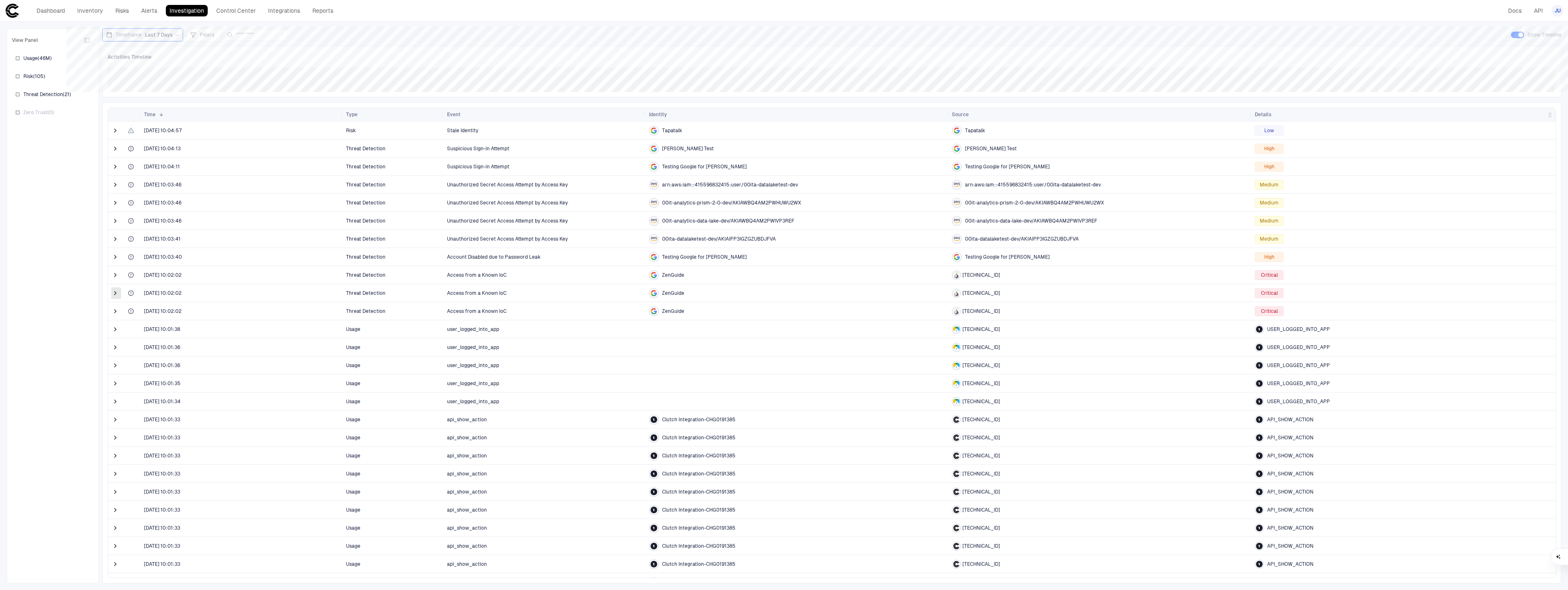
click at [119, 294] on span at bounding box center [115, 292] width 8 height 8
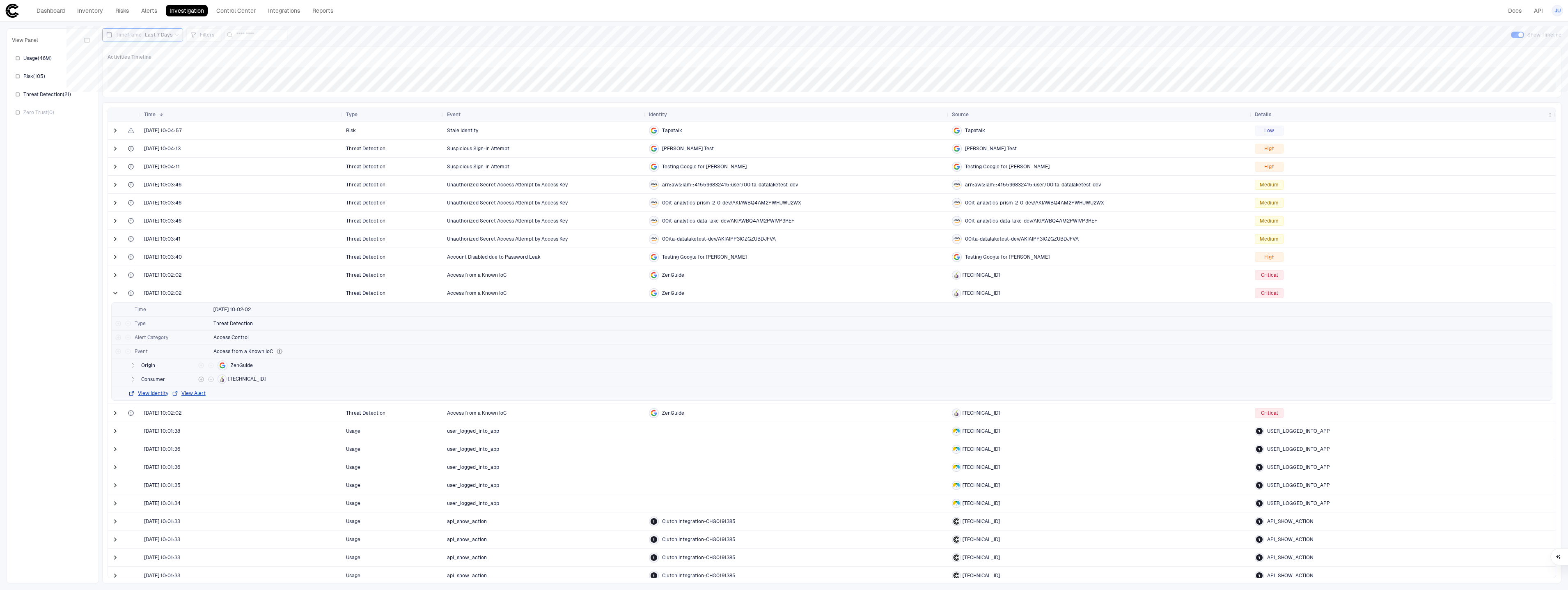
click at [133, 379] on icon "button" at bounding box center [133, 379] width 2 height 4
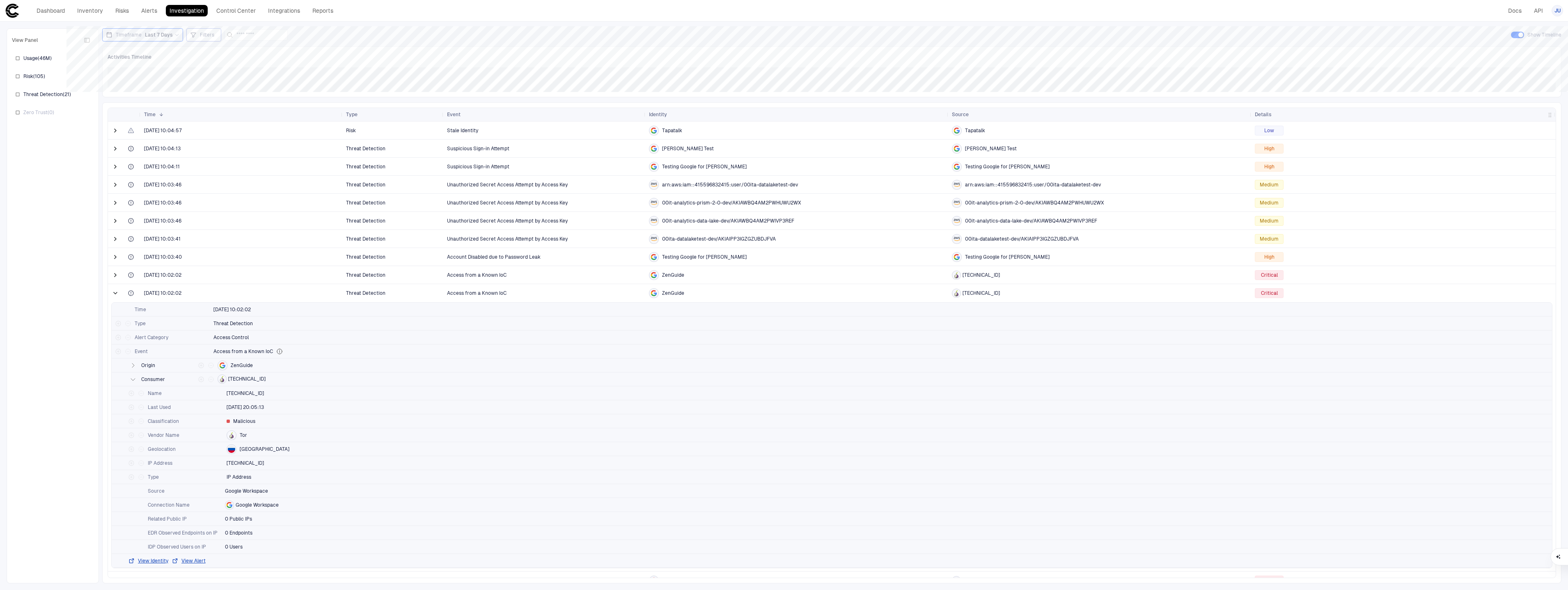
click at [205, 35] on span "Filters" at bounding box center [207, 35] width 15 height 7
click at [223, 78] on button "Add Condition" at bounding box center [214, 80] width 46 height 13
click at [244, 58] on div "Event: ID" at bounding box center [236, 57] width 27 height 7
click at [133, 366] on div at bounding box center [784, 295] width 1568 height 590
click at [133, 367] on icon "button" at bounding box center [133, 365] width 7 height 7
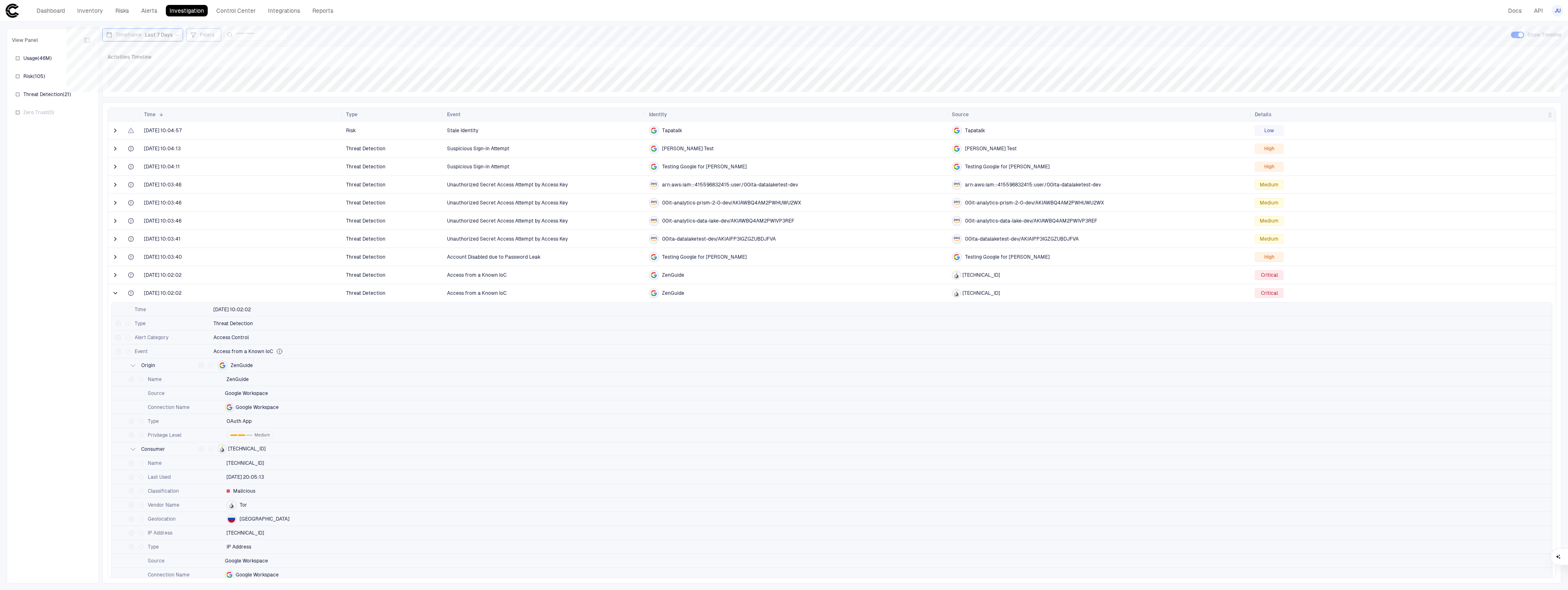
click at [192, 30] on div "Filters" at bounding box center [203, 35] width 27 height 9
click at [235, 74] on button "Add Condition" at bounding box center [214, 80] width 46 height 13
click at [237, 61] on div "Event: ID" at bounding box center [236, 57] width 35 height 13
type input "******"
click at [243, 132] on div "Name" at bounding box center [281, 135] width 116 height 14
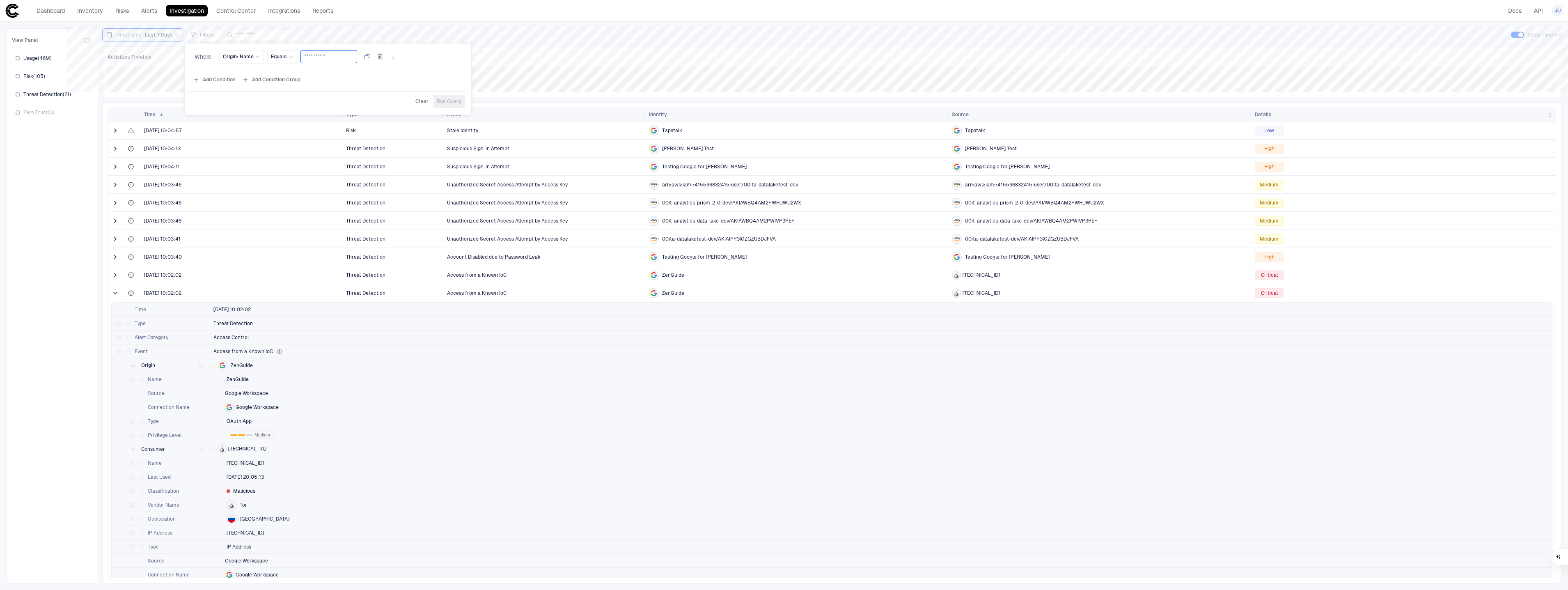
click at [318, 57] on input "text" at bounding box center [328, 57] width 49 height 12
click at [278, 58] on span "Equals" at bounding box center [279, 57] width 16 height 7
click at [320, 52] on input "text" at bounding box center [328, 57] width 49 height 12
type input "********"
click at [228, 82] on button "Add Condition" at bounding box center [214, 80] width 46 height 13
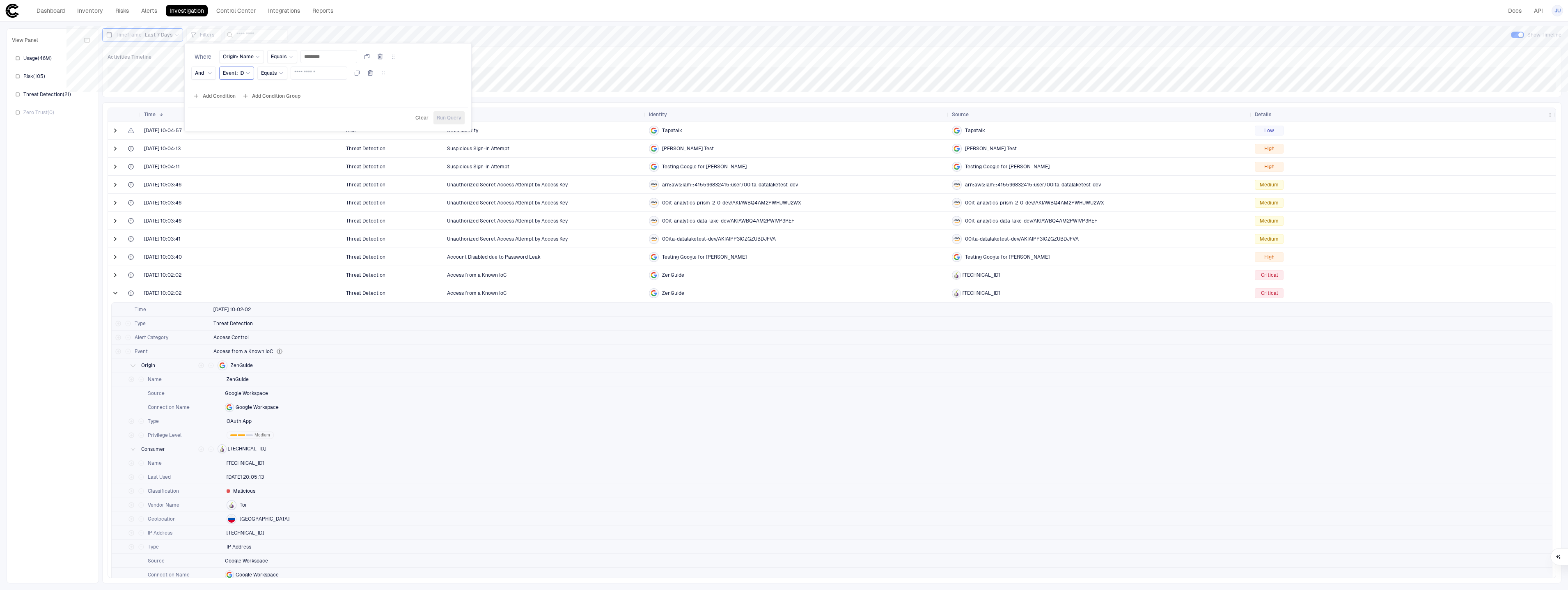
click at [241, 76] on div "Event: ID" at bounding box center [236, 73] width 27 height 9
type input "********"
click at [279, 179] on div "IP Address" at bounding box center [281, 177] width 108 height 7
click at [317, 79] on div "Equals" at bounding box center [307, 73] width 30 height 13
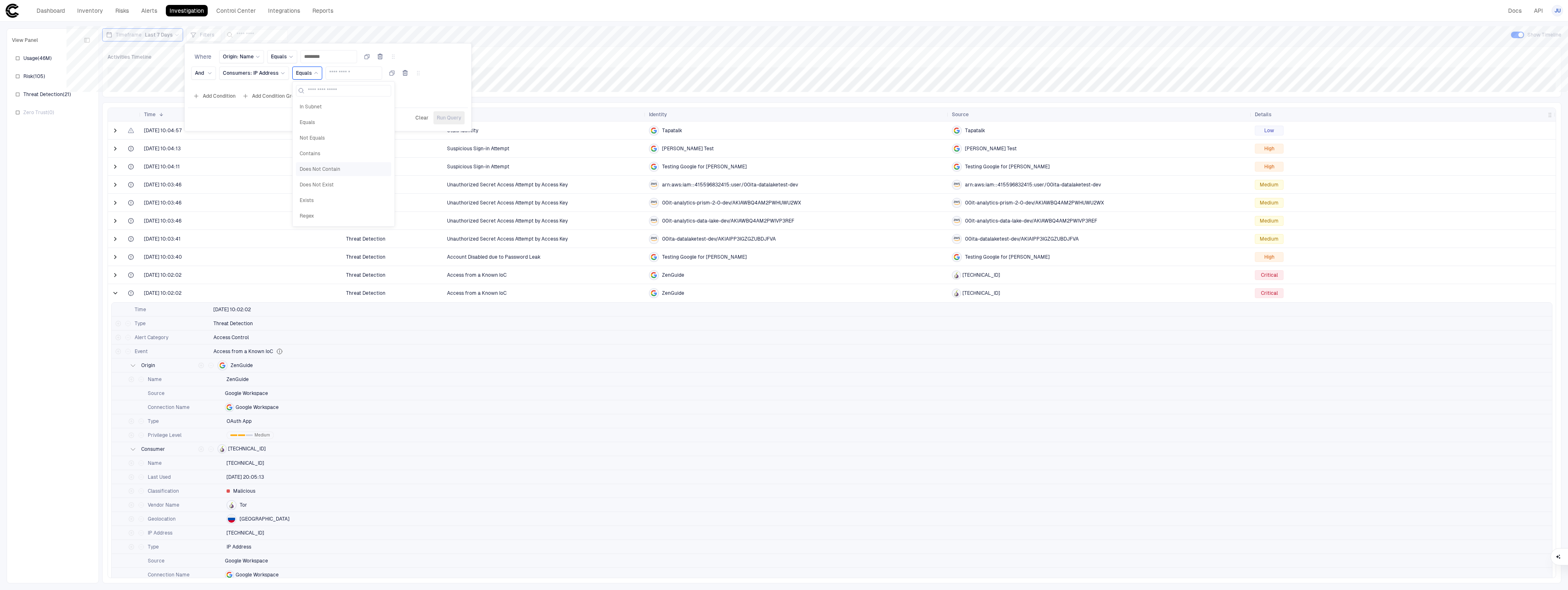
click at [348, 171] on span "Does Not Contain" at bounding box center [343, 169] width 88 height 7
click at [367, 77] on input "text" at bounding box center [379, 73] width 49 height 12
click at [368, 76] on input "text" at bounding box center [379, 73] width 49 height 12
type input "********"
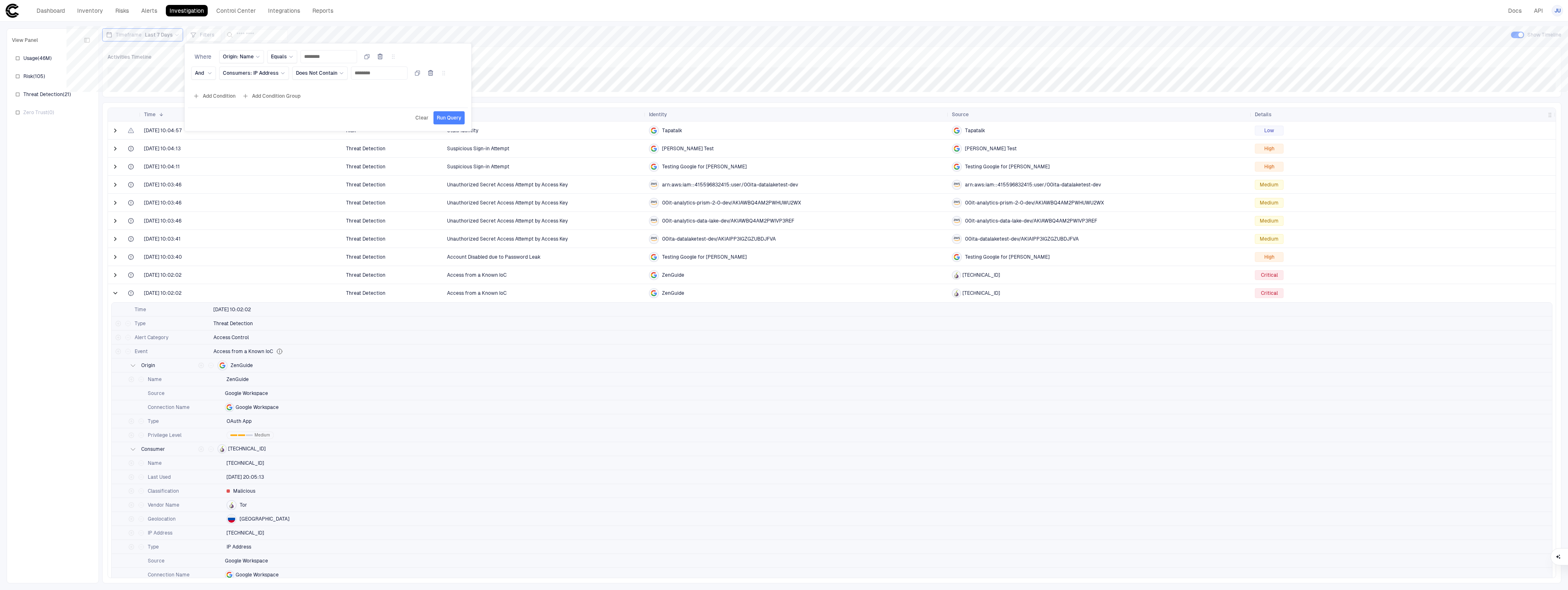
click at [443, 113] on button "Run Query" at bounding box center [449, 118] width 31 height 13
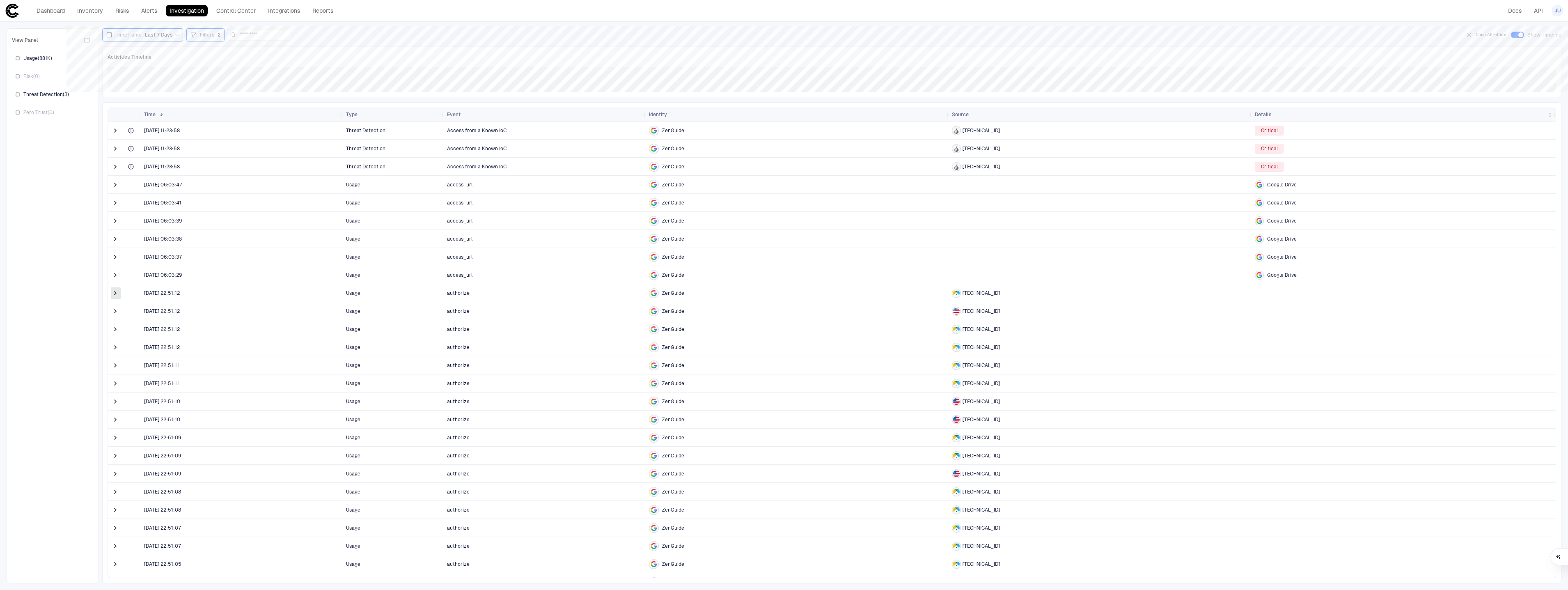
click at [113, 295] on span at bounding box center [115, 292] width 8 height 8
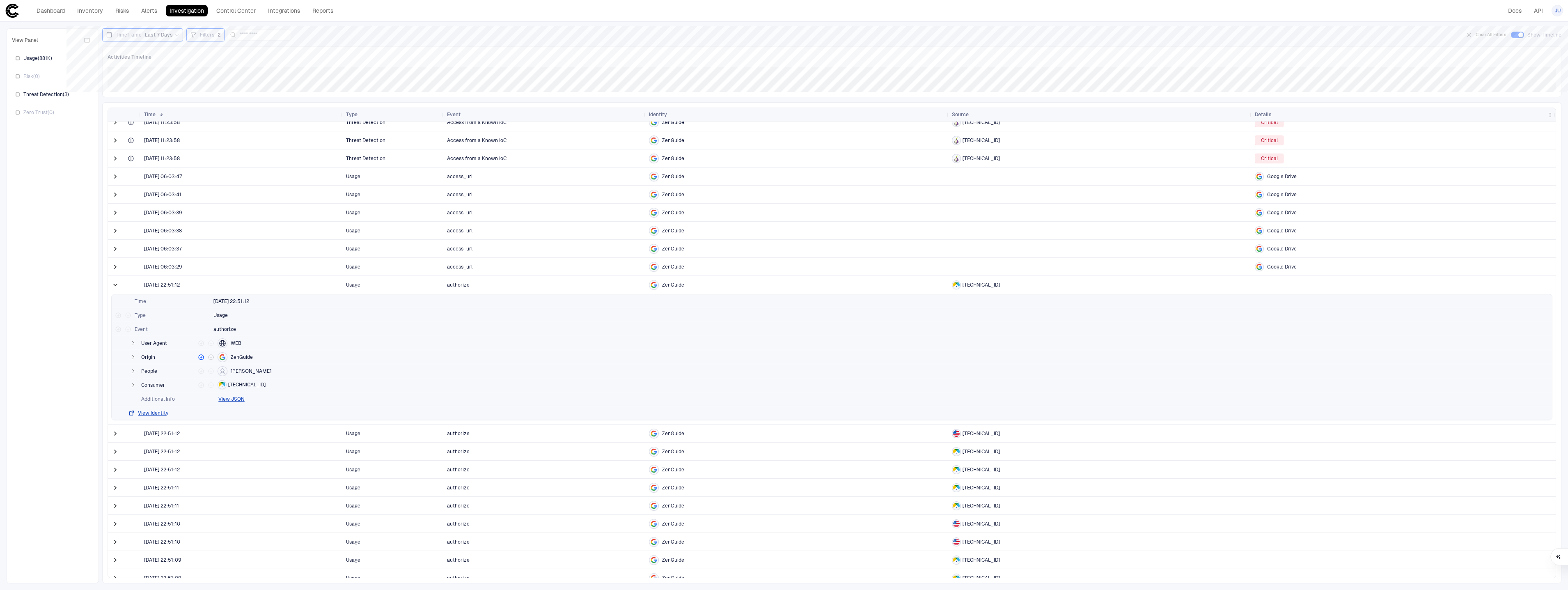
scroll to position [2, 0]
click at [132, 367] on button "button" at bounding box center [133, 363] width 10 height 10
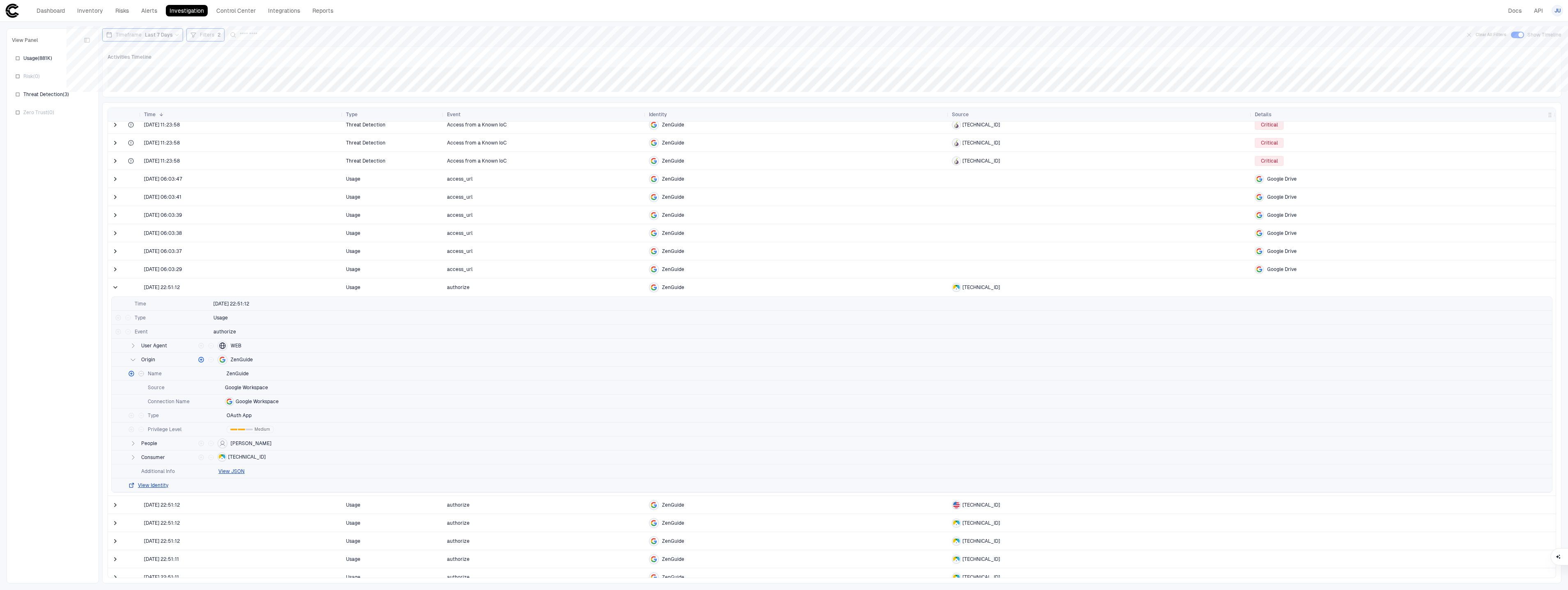
scroll to position [7, 0]
click at [130, 458] on icon "button" at bounding box center [133, 455] width 7 height 7
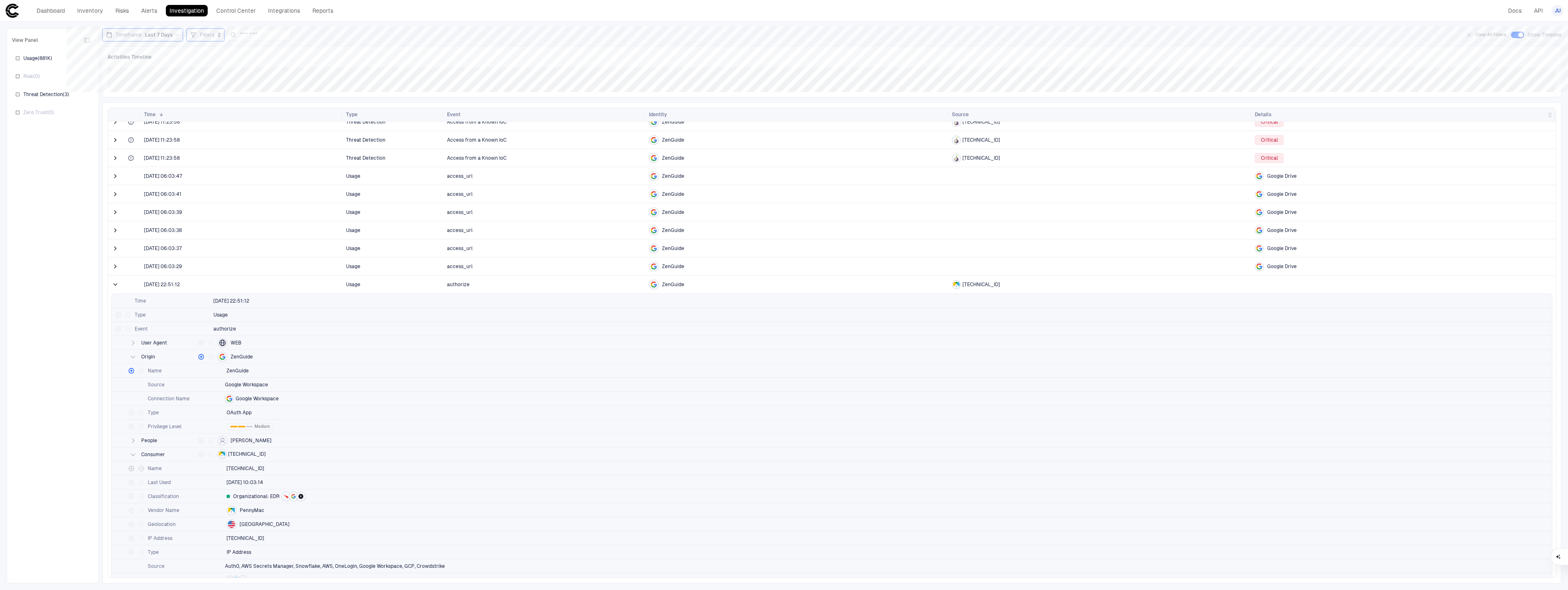
scroll to position [9, 0]
click at [212, 36] on div "Filters 2" at bounding box center [210, 35] width 21 height 7
click at [209, 91] on button "Add Condition" at bounding box center [214, 96] width 46 height 13
click at [239, 91] on span "Event: ID" at bounding box center [233, 90] width 21 height 7
type input "********"
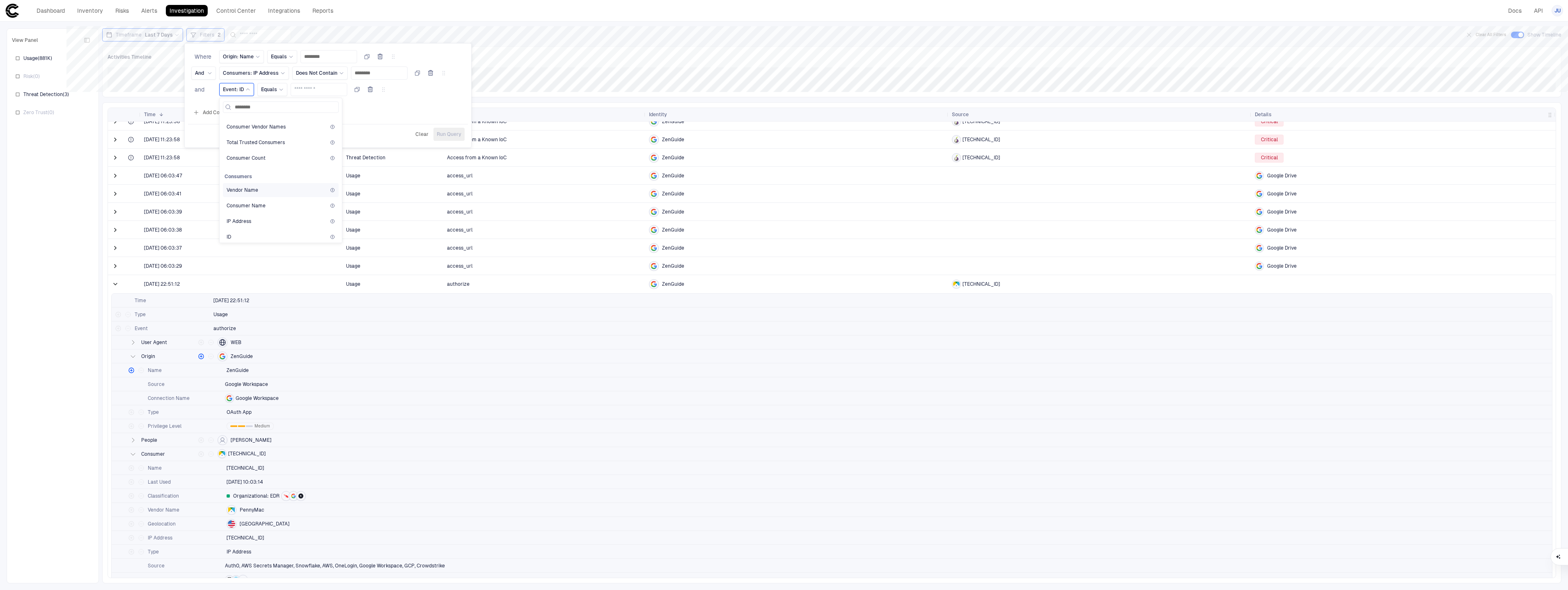
scroll to position [127, 0]
click at [262, 211] on div "IP Address" at bounding box center [281, 214] width 108 height 7
click at [364, 94] on input "text" at bounding box center [354, 90] width 49 height 12
type input "*"
click at [280, 88] on icon at bounding box center [283, 90] width 5 height 5
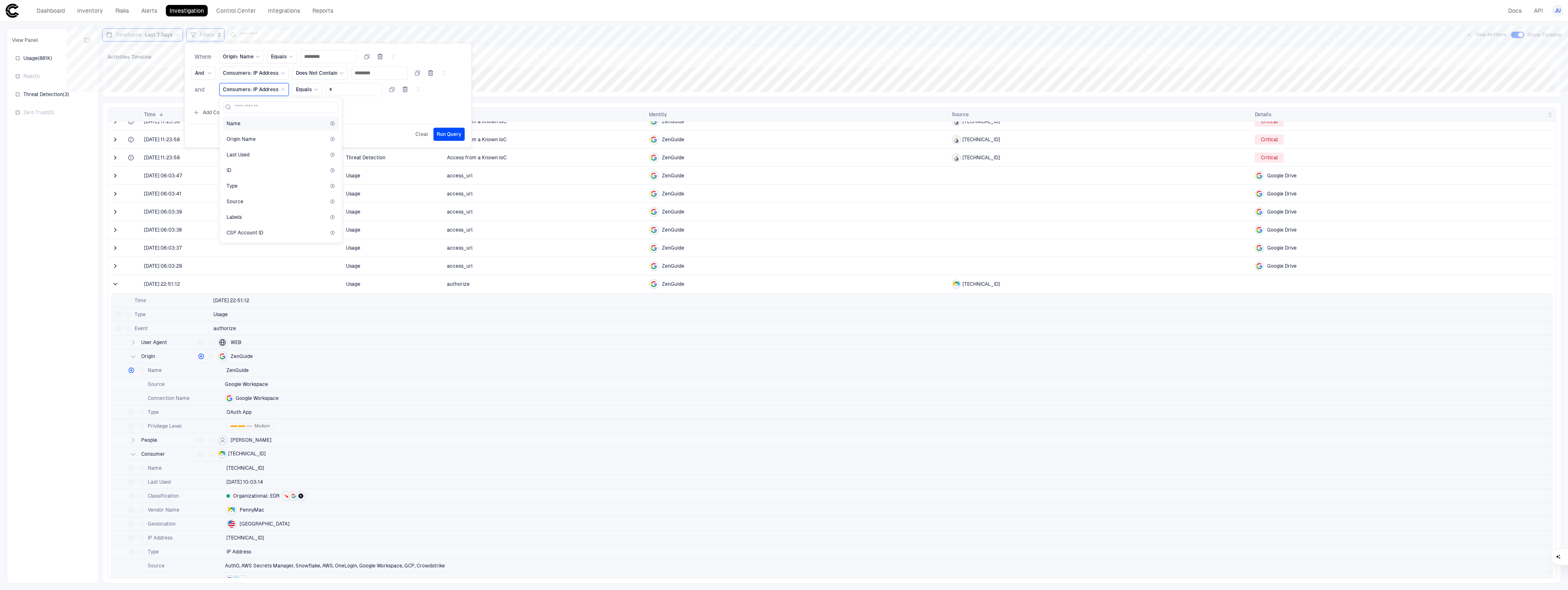
scroll to position [251, 0]
click at [264, 107] on input at bounding box center [286, 107] width 102 height 11
type input "********"
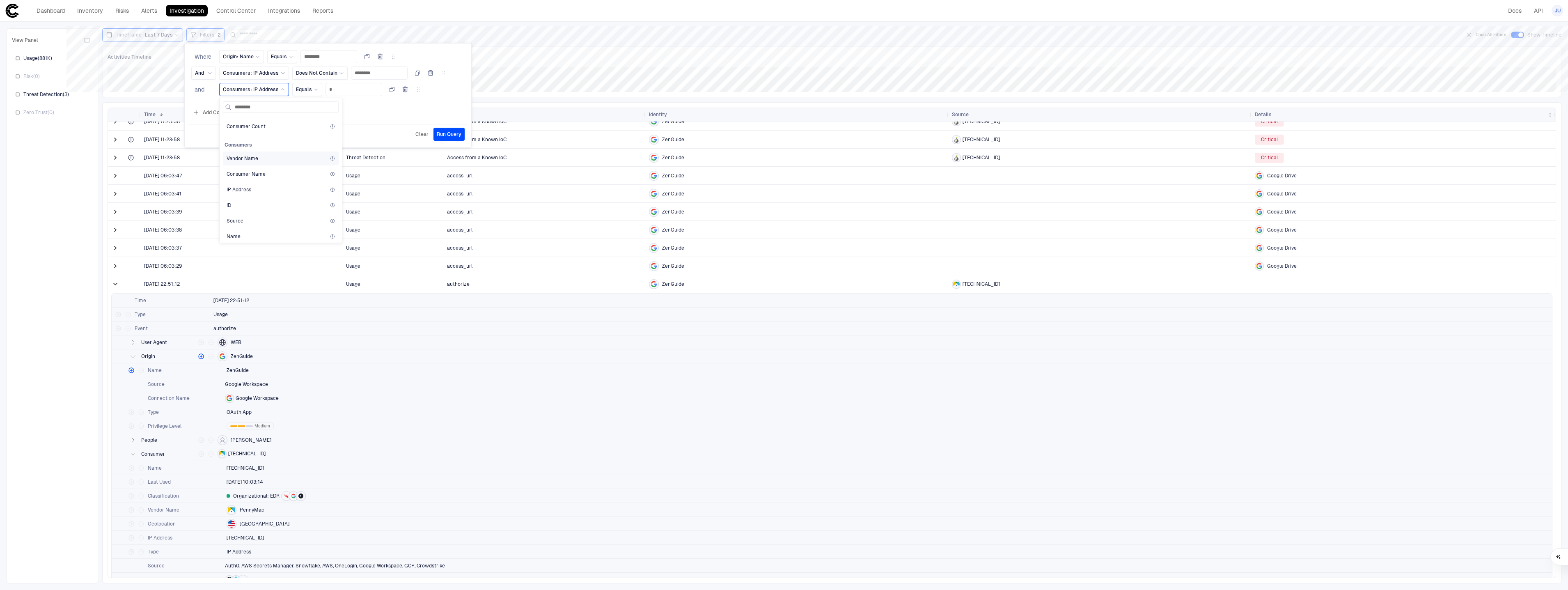
click at [272, 161] on div "Vendor Name" at bounding box center [281, 158] width 116 height 14
click at [315, 91] on span "Equals" at bounding box center [310, 90] width 16 height 7
click at [328, 123] on span "Equals" at bounding box center [350, 123] width 88 height 7
click at [350, 91] on span "Select..." at bounding box center [344, 90] width 18 height 7
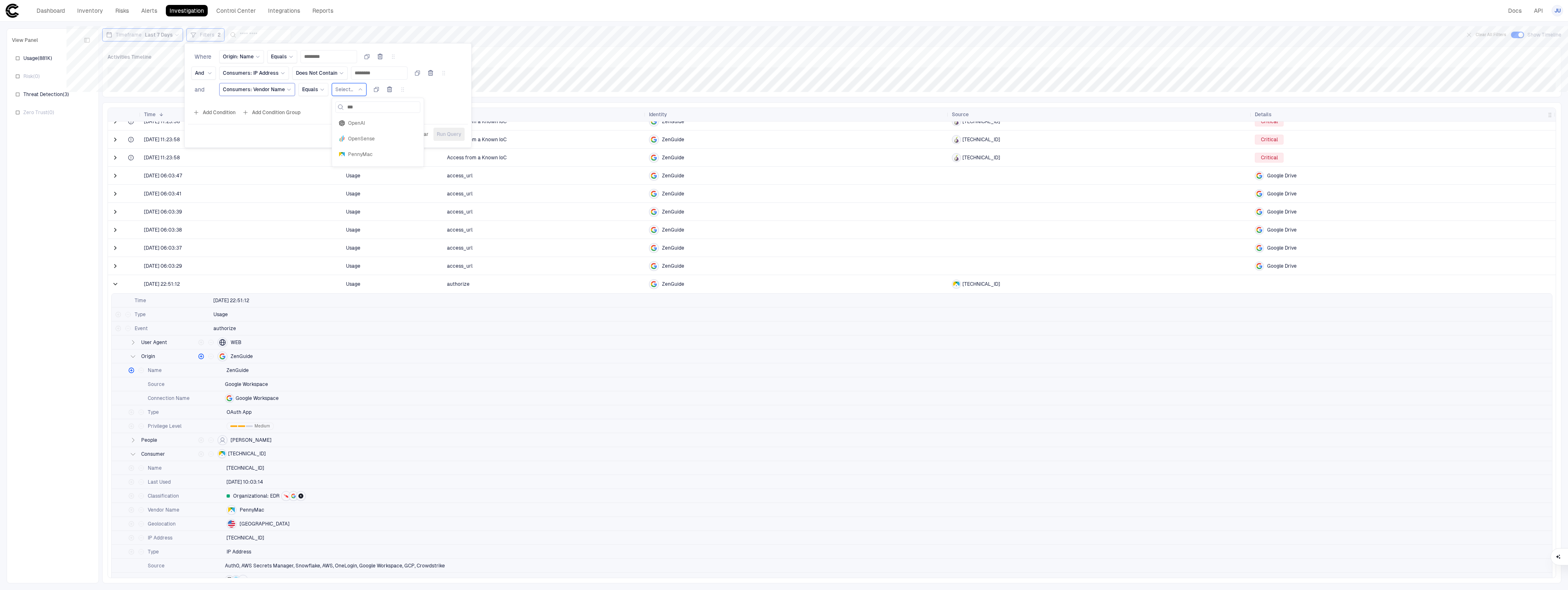
type input "****"
click at [361, 118] on div "PennyMac" at bounding box center [378, 123] width 85 height 14
click at [393, 111] on div "Add Condition Add Condition Group" at bounding box center [328, 113] width 280 height 13
click at [303, 90] on span "Equals" at bounding box center [310, 90] width 16 height 7
click at [332, 141] on span "Not Equals" at bounding box center [350, 138] width 88 height 7
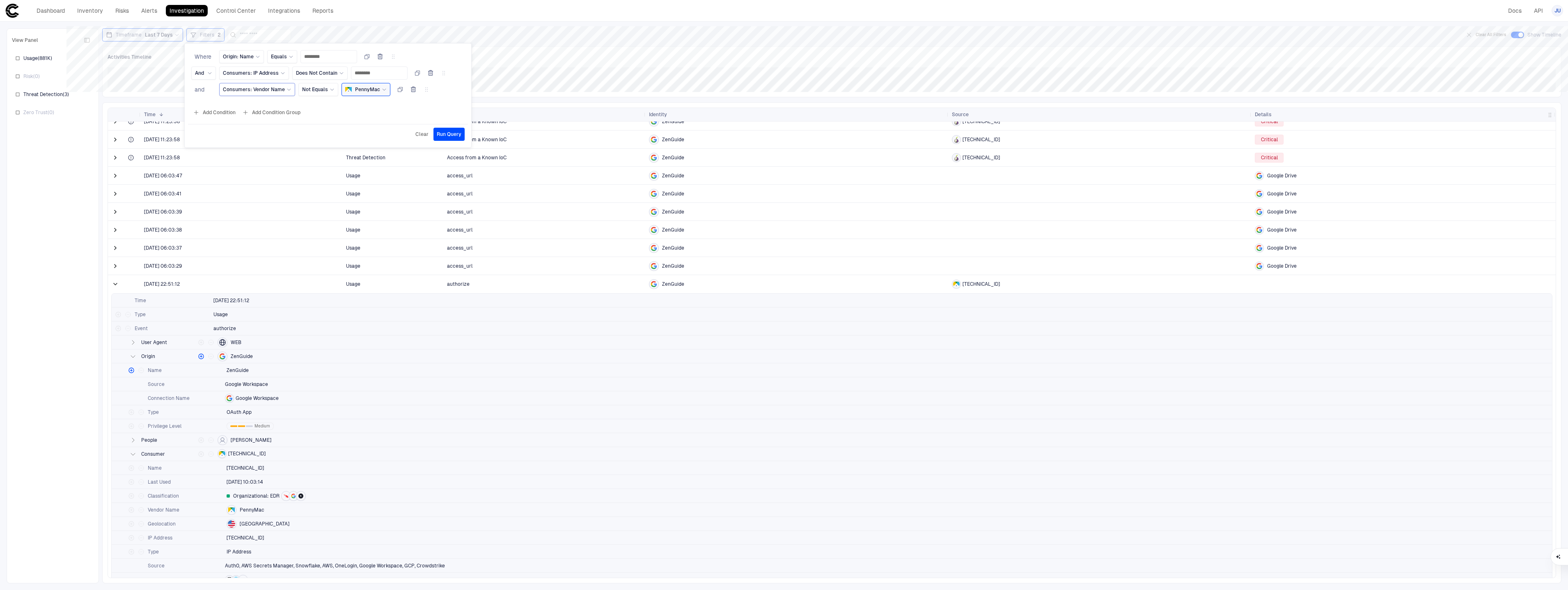
click at [434, 72] on icon "button" at bounding box center [431, 73] width 7 height 7
click at [445, 121] on button "Run Query" at bounding box center [449, 118] width 31 height 13
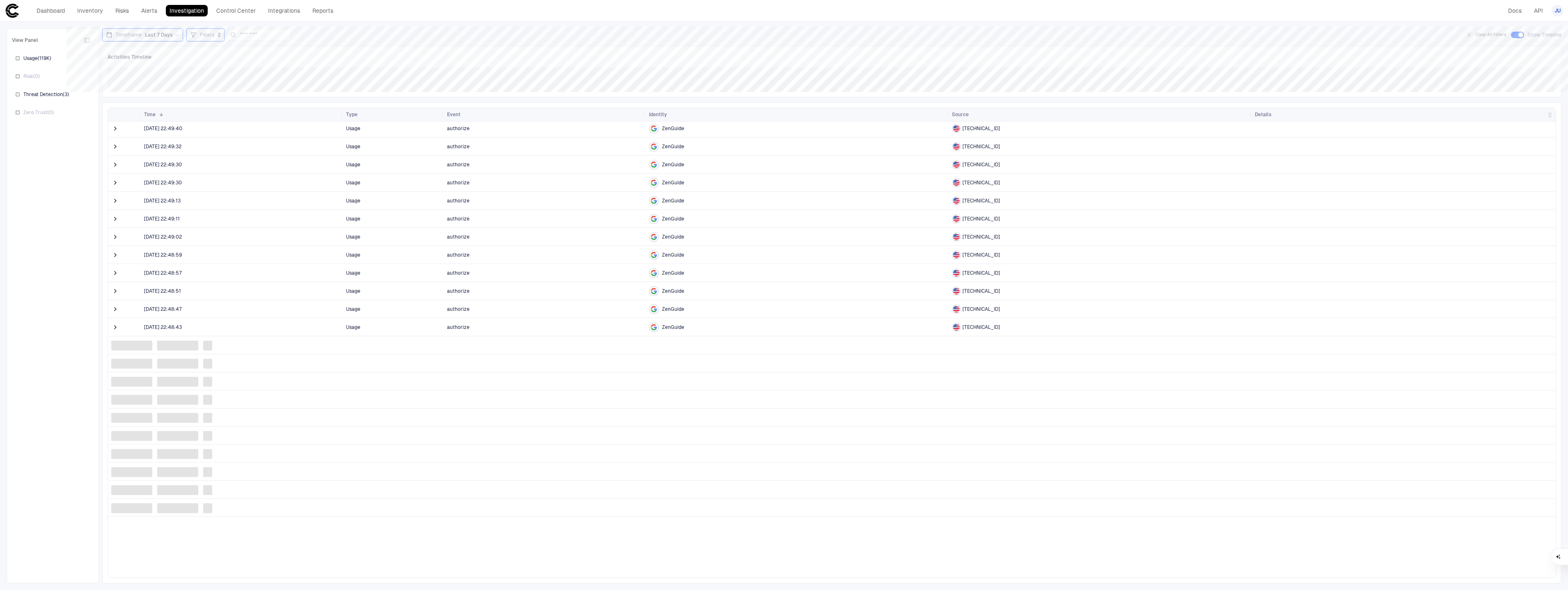
scroll to position [303, 0]
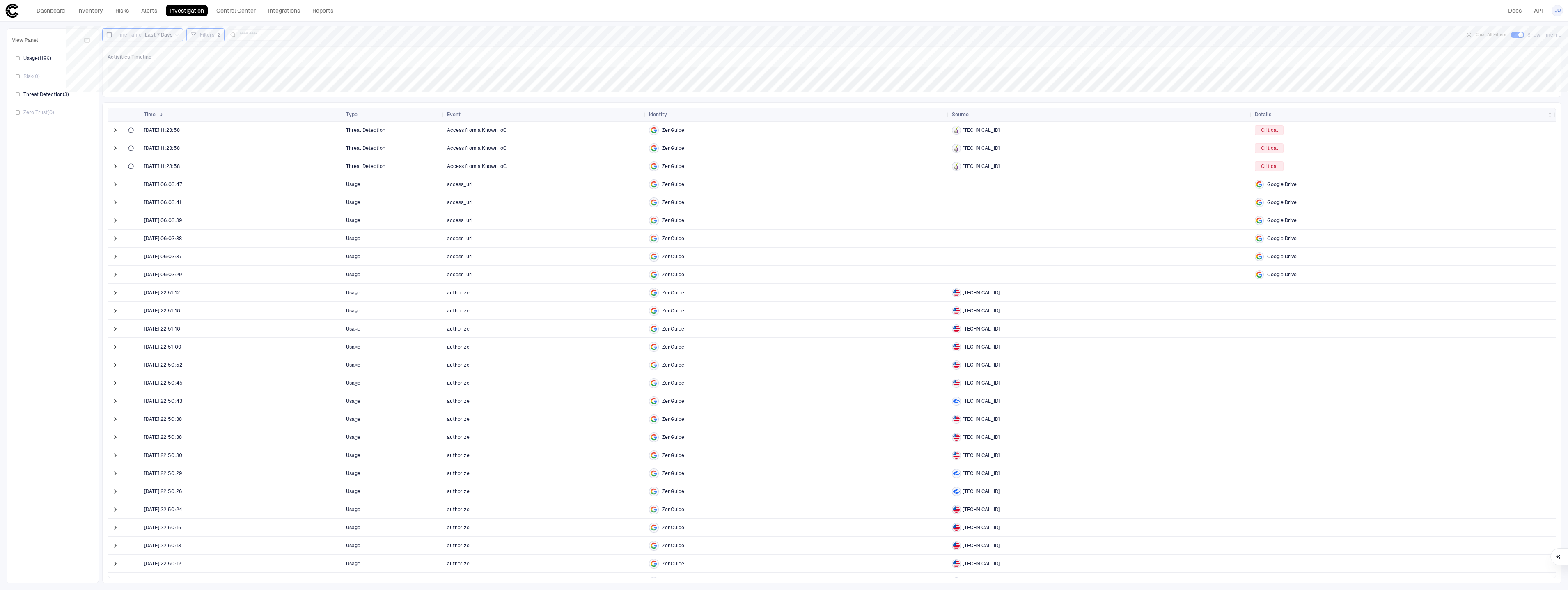
click at [110, 296] on div at bounding box center [116, 292] width 16 height 18
click at [114, 295] on span at bounding box center [115, 292] width 8 height 8
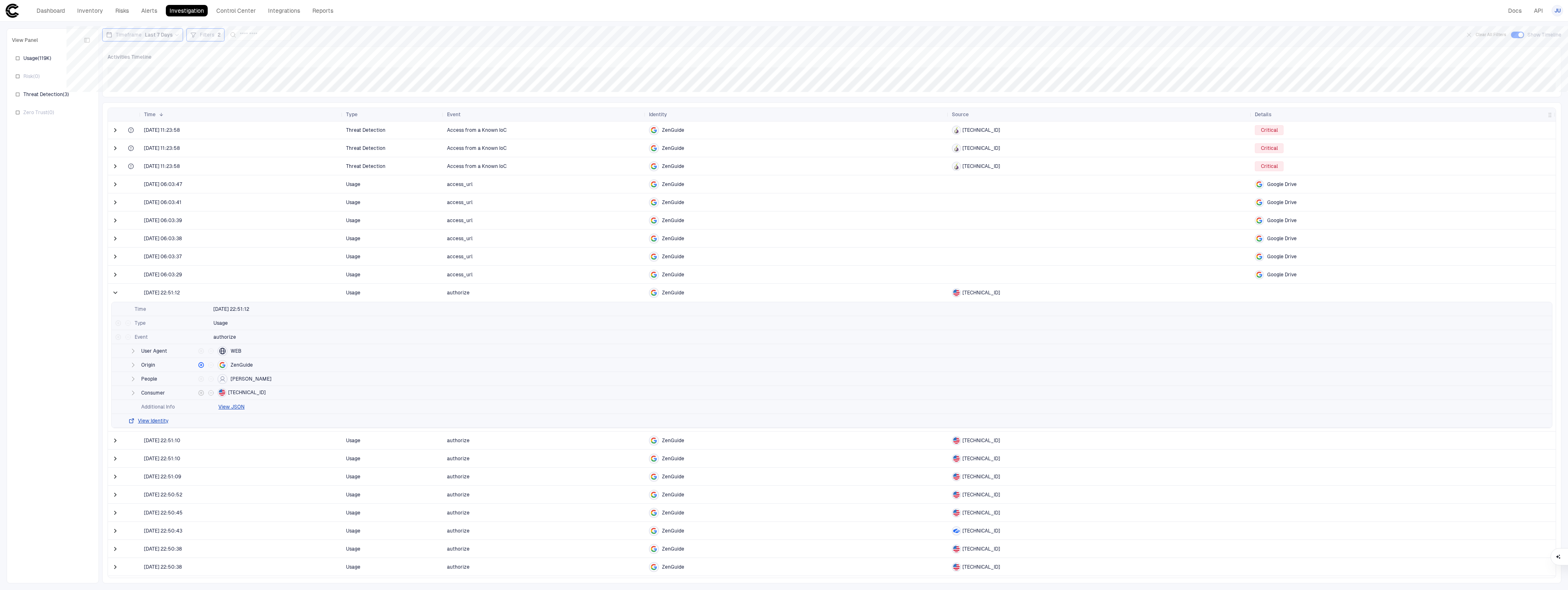
click at [130, 393] on icon "button" at bounding box center [133, 393] width 7 height 7
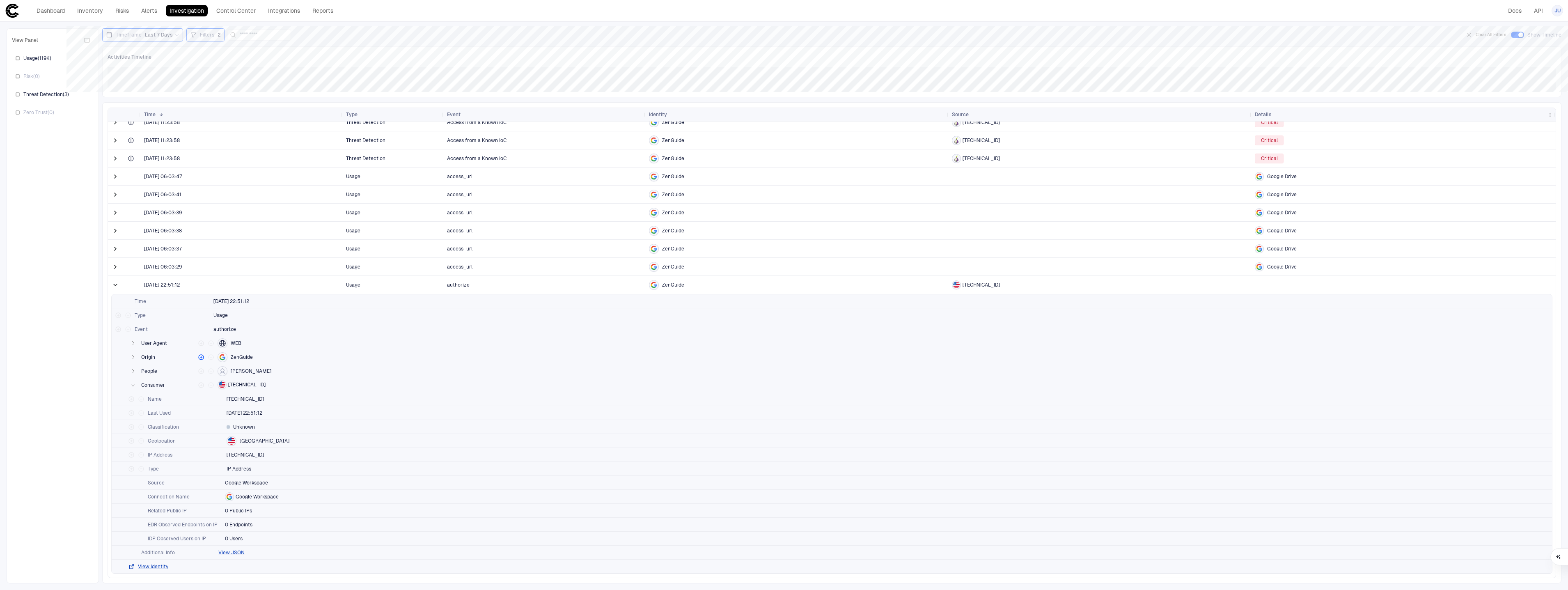
click at [211, 38] on div "Filters 2" at bounding box center [205, 35] width 31 height 9
click at [222, 95] on button "Add Condition" at bounding box center [214, 96] width 46 height 13
click at [231, 91] on span "Event: ID" at bounding box center [233, 90] width 21 height 7
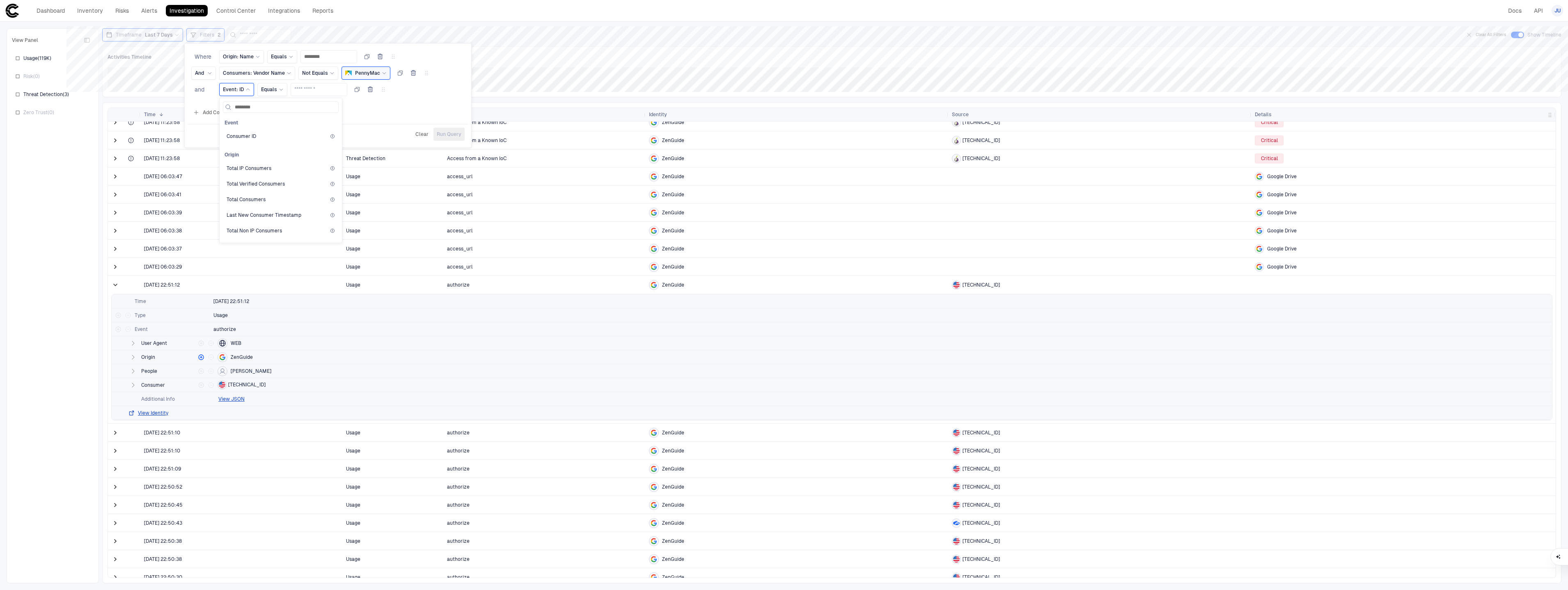
type input "********"
click at [281, 175] on div "Geolocation" at bounding box center [281, 174] width 108 height 7
click at [332, 88] on span "Select..." at bounding box center [340, 90] width 18 height 7
click at [317, 90] on icon at bounding box center [319, 90] width 5 height 5
click at [336, 140] on span "Not Equals" at bounding box center [346, 138] width 88 height 7
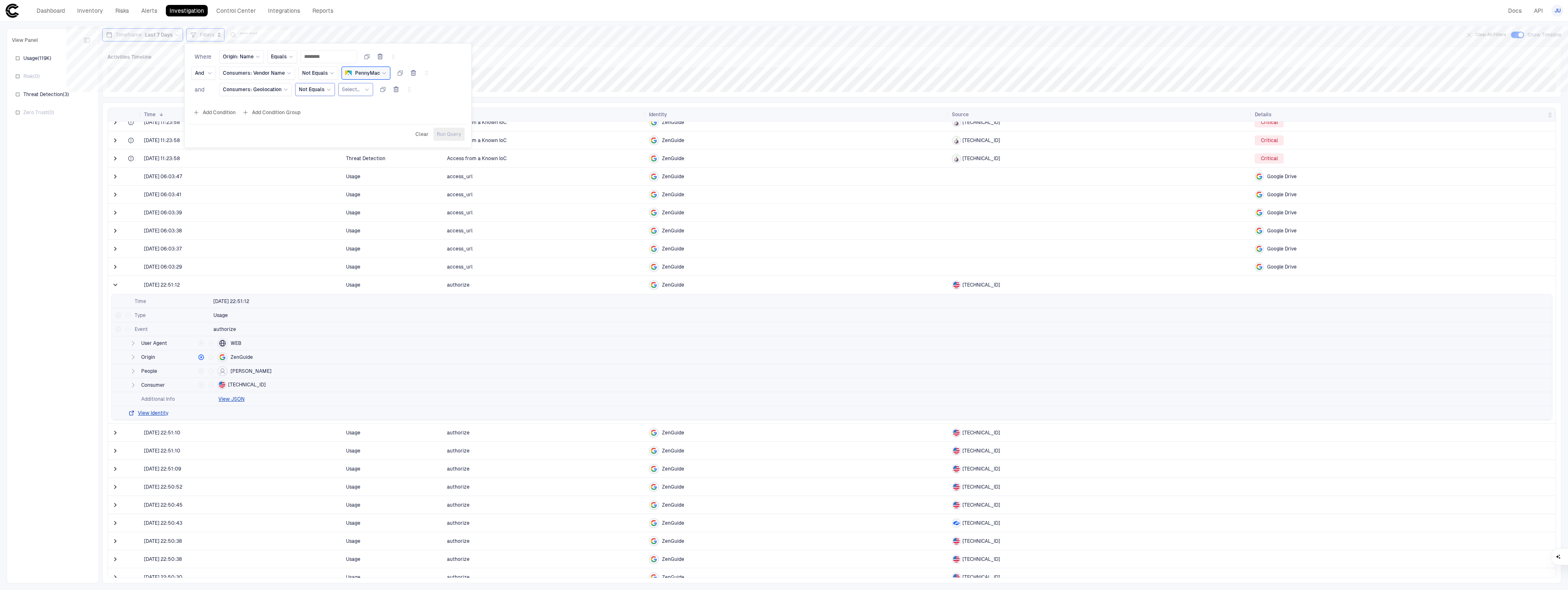
click at [350, 90] on span "Select..." at bounding box center [350, 90] width 18 height 7
type input "*****"
click at [381, 181] on span "[GEOGRAPHIC_DATA]" at bounding box center [390, 178] width 67 height 7
click at [451, 132] on span "Run Query" at bounding box center [449, 134] width 24 height 7
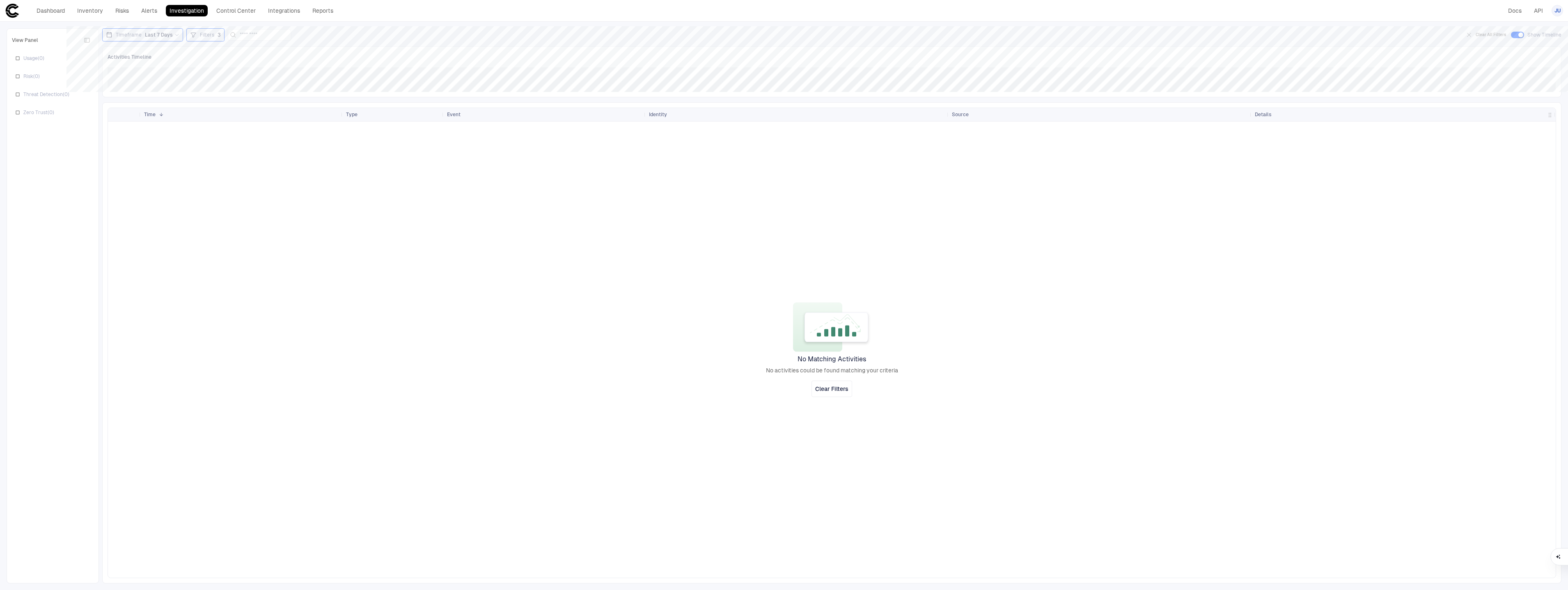
click at [217, 36] on span "3" at bounding box center [219, 35] width 3 height 7
click at [314, 88] on span "Not Equals" at bounding box center [312, 90] width 26 height 7
click at [417, 118] on div "Add Condition Add Condition Group" at bounding box center [328, 113] width 280 height 13
click at [437, 91] on icon "button" at bounding box center [439, 90] width 4 height 5
click at [454, 117] on span "Run Query" at bounding box center [449, 118] width 24 height 7
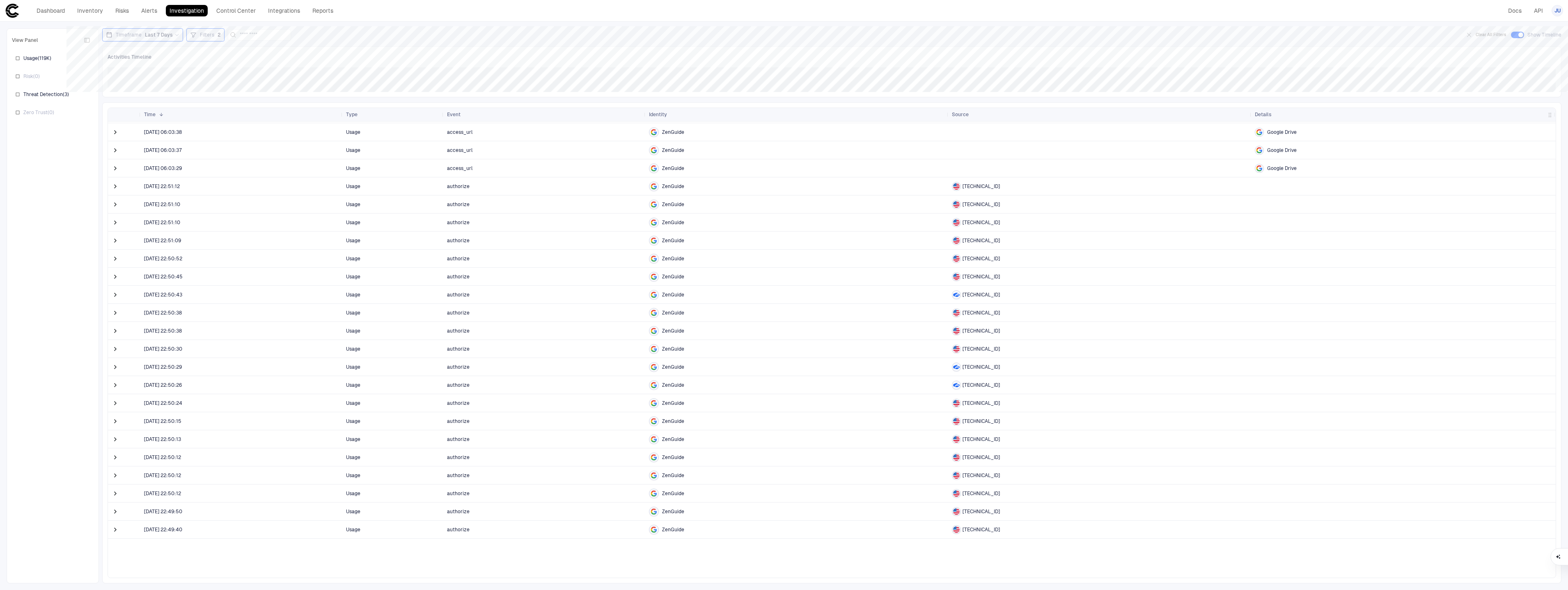
scroll to position [16, 0]
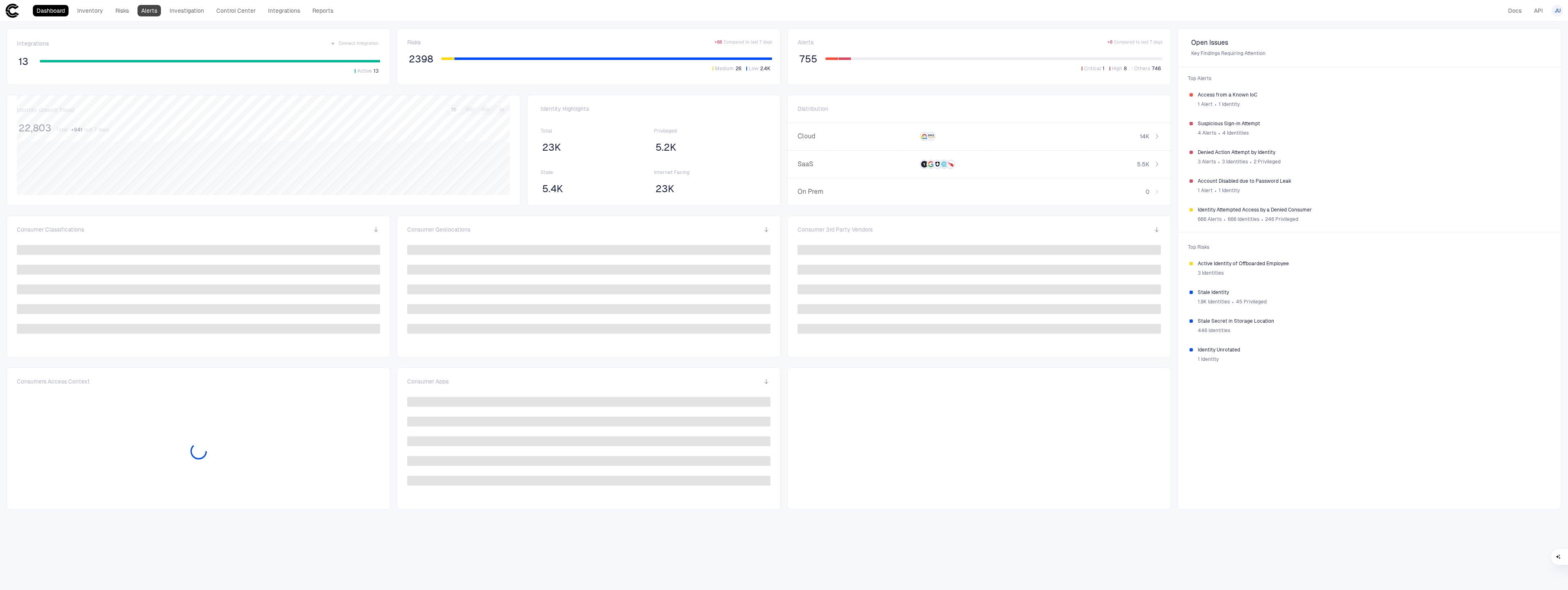
click at [147, 12] on link "Alerts" at bounding box center [149, 10] width 23 height 12
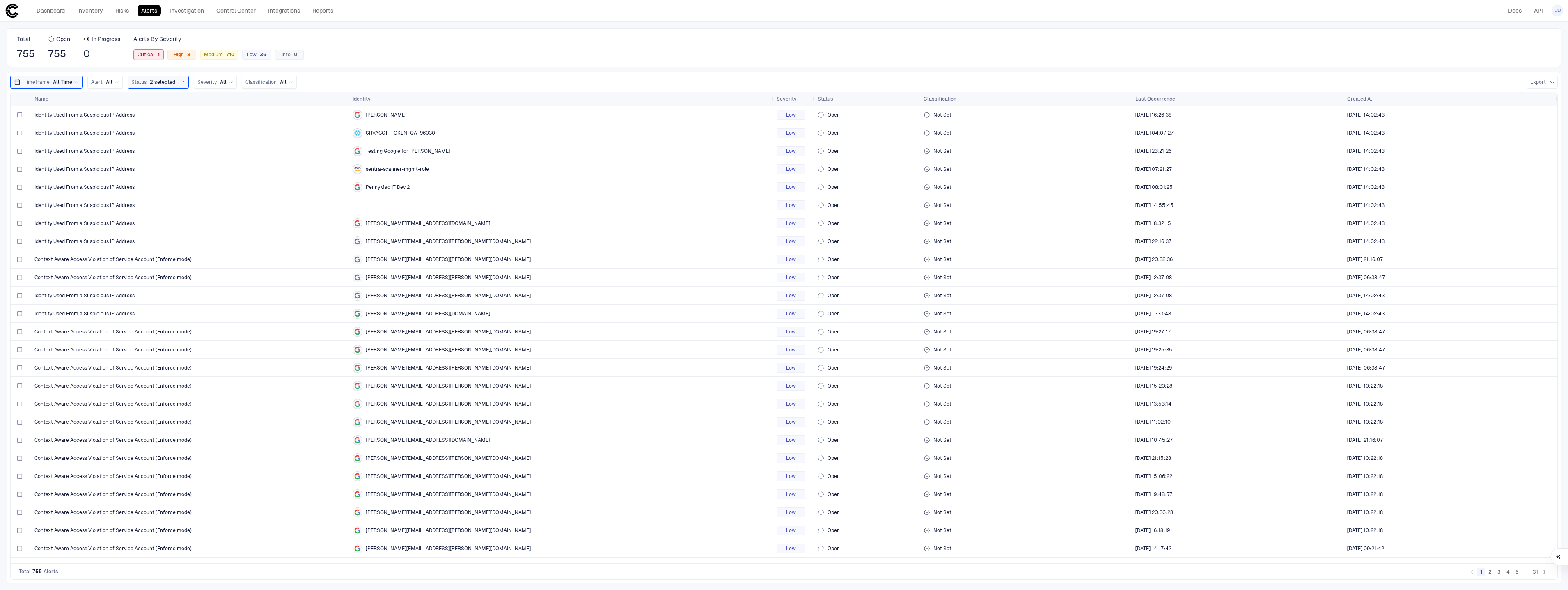
click at [153, 56] on span "Critical 1" at bounding box center [149, 54] width 22 height 7
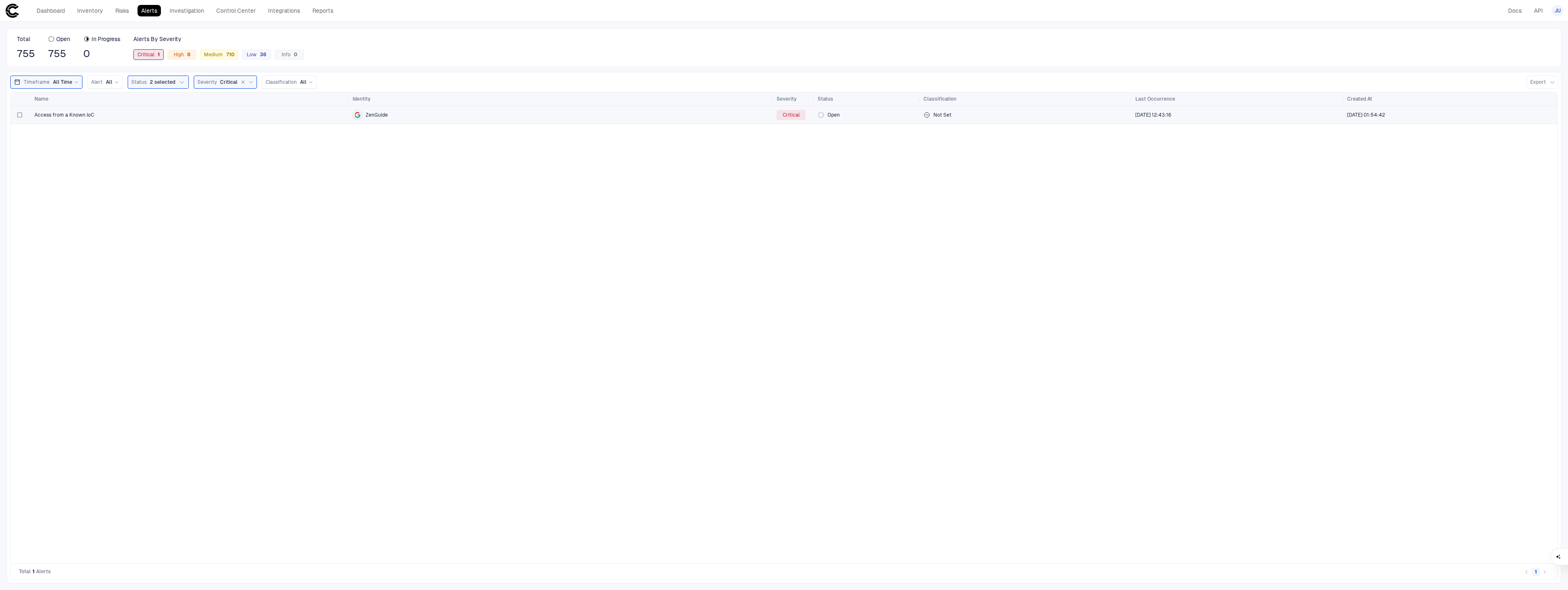
click at [23, 118] on div at bounding box center [21, 115] width 14 height 17
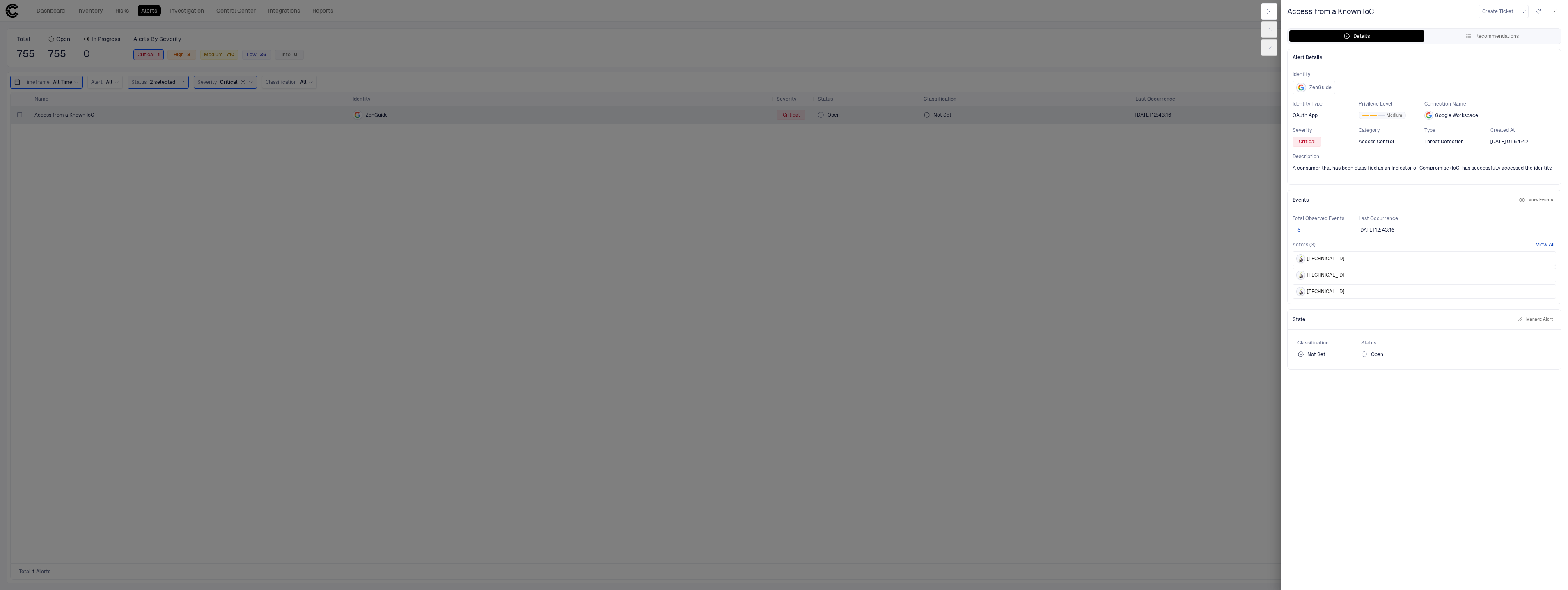
click at [1319, 257] on span "[TECHNICAL_ID]" at bounding box center [1325, 258] width 37 height 7
drag, startPoint x: 1337, startPoint y: 259, endPoint x: 1307, endPoint y: 260, distance: 30.0
click at [1307, 260] on div "[TECHNICAL_ID]" at bounding box center [1424, 258] width 264 height 15
copy span "[TECHNICAL_ID]"
click at [1541, 246] on button "View All" at bounding box center [1545, 244] width 18 height 7
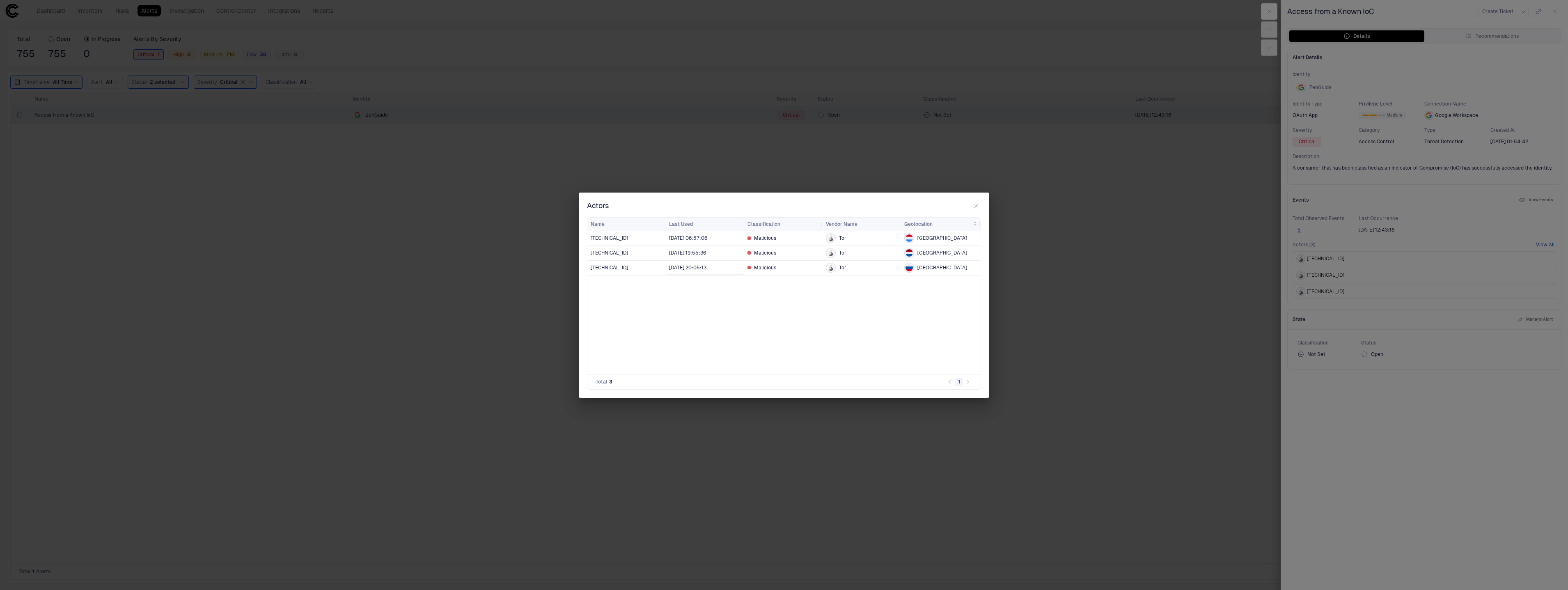
drag, startPoint x: 688, startPoint y: 274, endPoint x: 669, endPoint y: 273, distance: 19.0
click at [688, 274] on span "[DATE] 20:05:13" at bounding box center [705, 267] width 72 height 16
click at [655, 272] on div "[TECHNICAL_ID]" at bounding box center [627, 268] width 72 height 13
click at [628, 270] on span "[TECHNICAL_ID]" at bounding box center [609, 267] width 37 height 7
copy span "4"
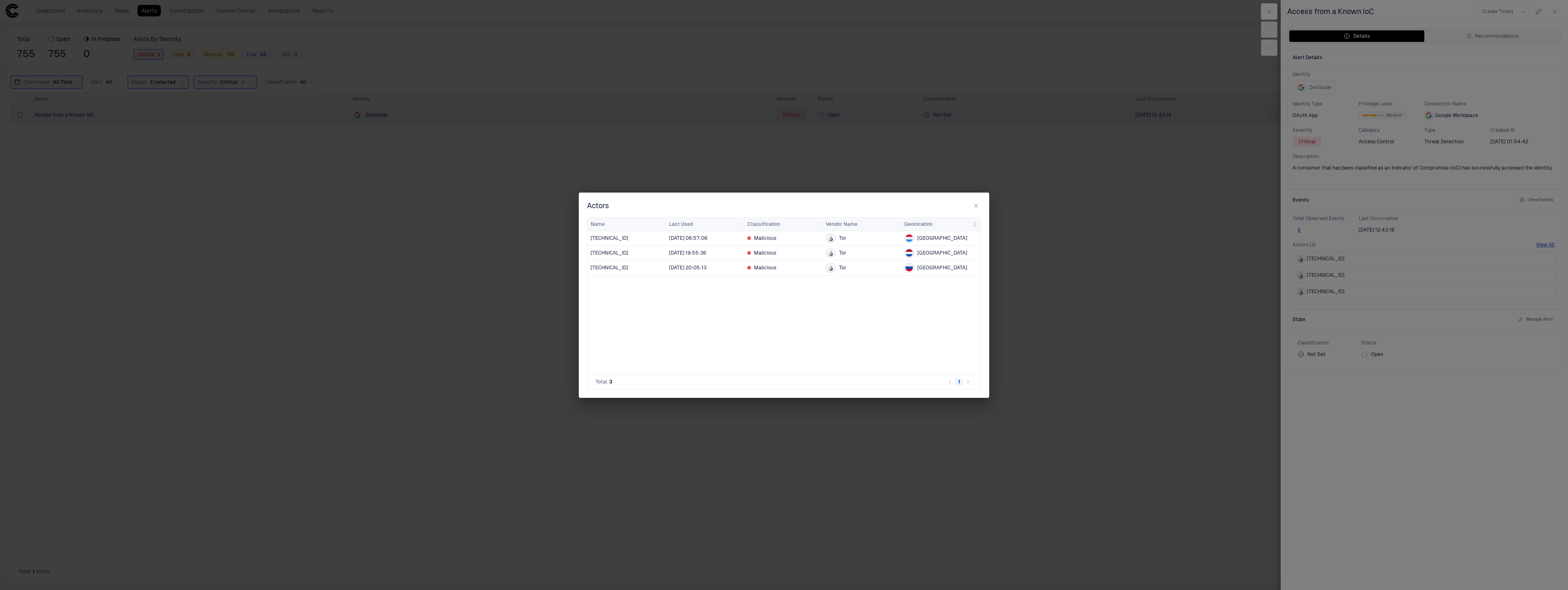
click at [783, 290] on div "107.189.8.133 8/6/2025 06:57:06 Malicious Tor Luxembourg 2001:67c:e60:c0c:192:4…" at bounding box center [784, 302] width 393 height 143
drag, startPoint x: 846, startPoint y: 288, endPoint x: 823, endPoint y: 284, distance: 23.3
click at [846, 288] on div "107.189.8.133 8/6/2025 06:57:06 Malicious Tor Luxembourg 2001:67c:e60:c0c:192:4…" at bounding box center [784, 302] width 393 height 143
click at [628, 269] on span "[TECHNICAL_ID]" at bounding box center [609, 267] width 37 height 7
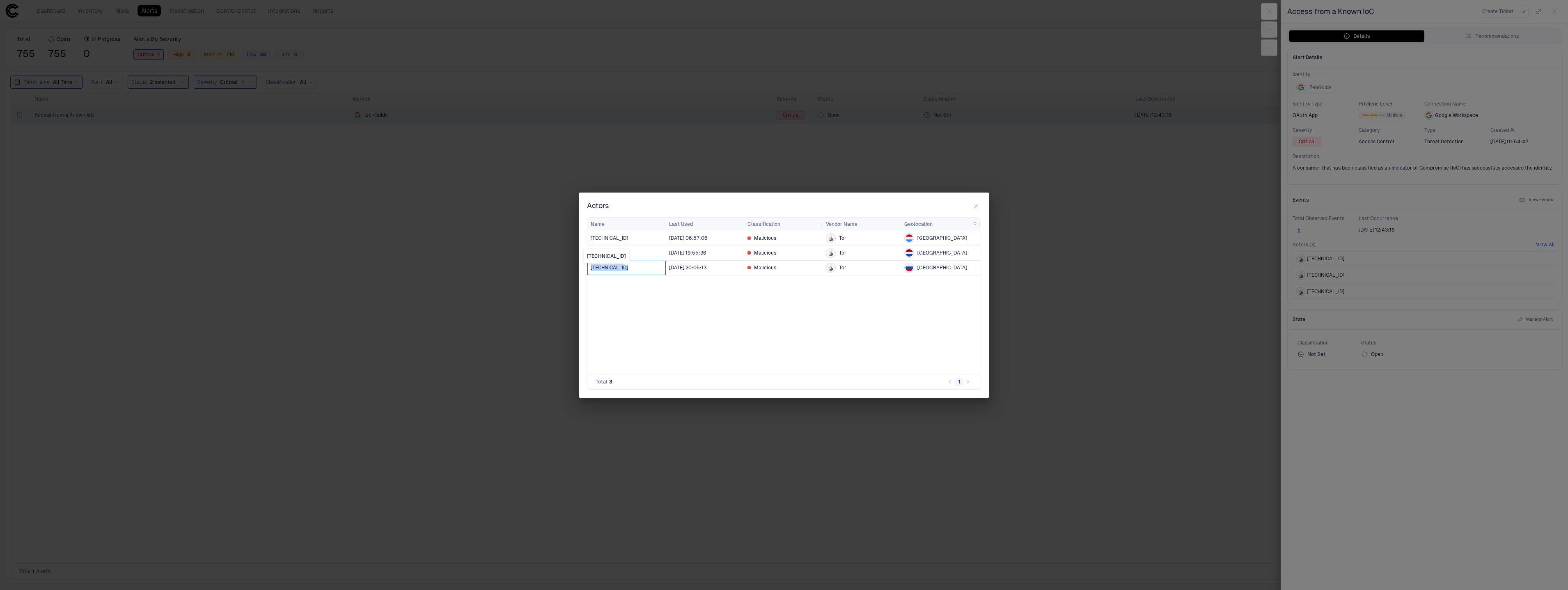
click at [628, 269] on span "[TECHNICAL_ID]" at bounding box center [609, 267] width 37 height 7
copy span "[TECHNICAL_ID]"
click at [1416, 104] on div "Actors Drag here to set row groups Drag here to set column labels Name Last Use…" at bounding box center [784, 295] width 1568 height 590
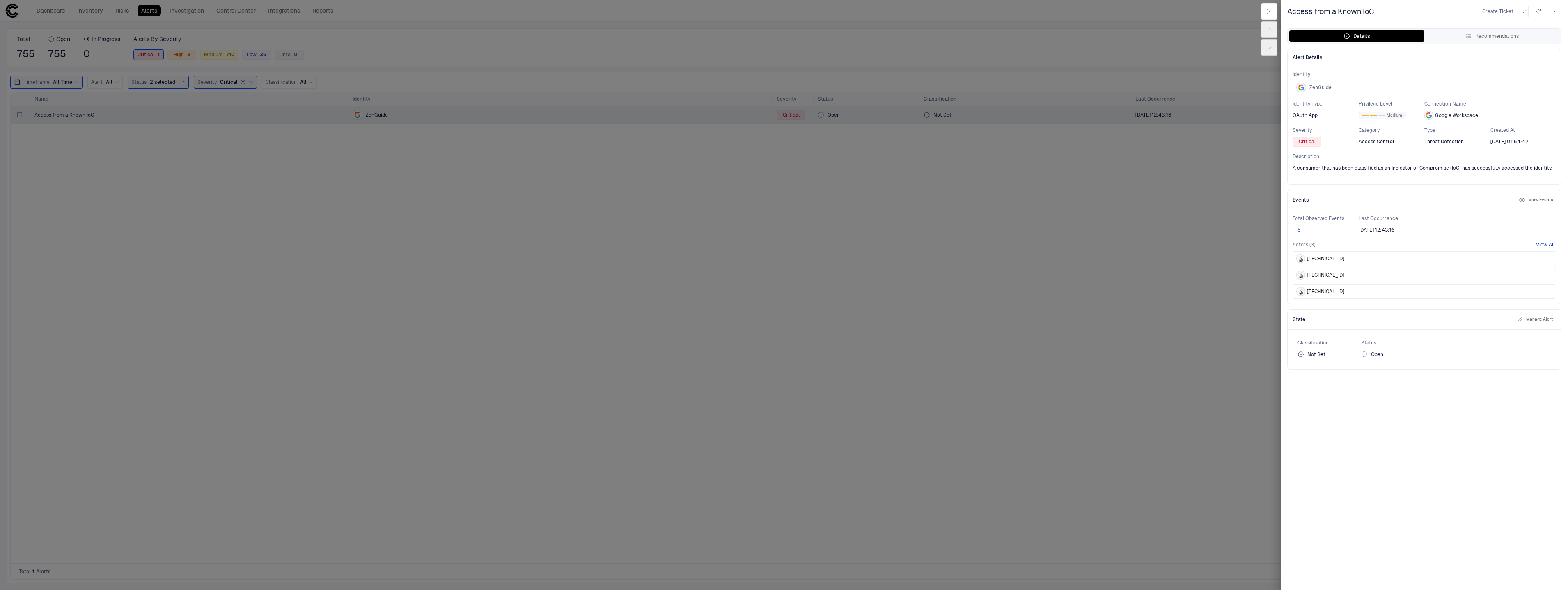
click at [1300, 230] on button "5" at bounding box center [1299, 230] width 13 height 7
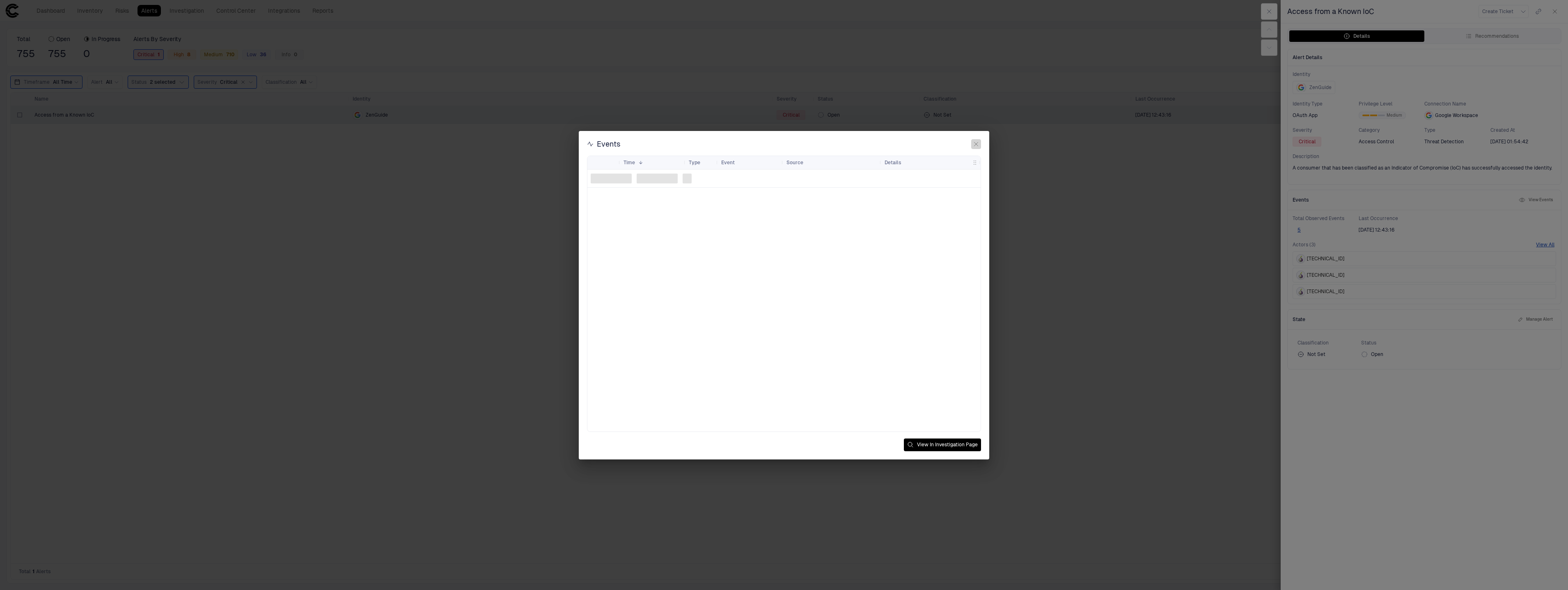
click at [972, 144] on icon "button" at bounding box center [976, 144] width 7 height 7
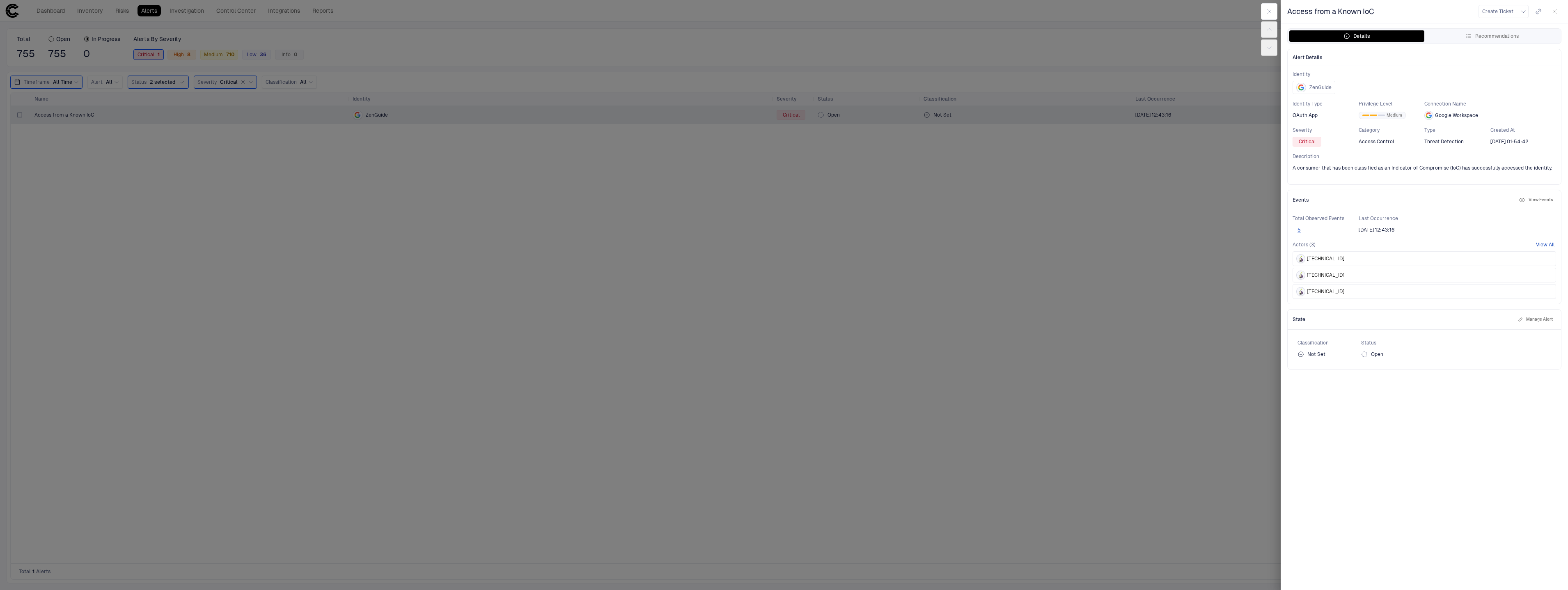
click at [1538, 245] on button "View All" at bounding box center [1545, 244] width 18 height 7
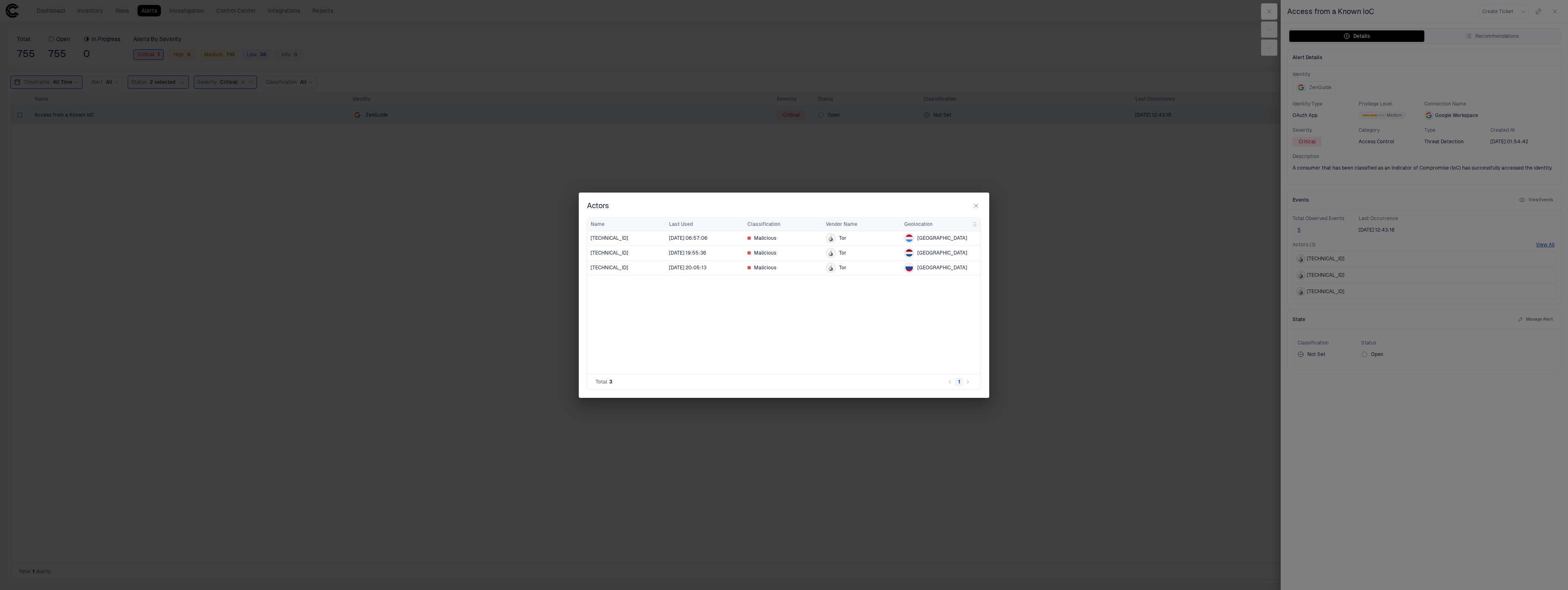
drag, startPoint x: 856, startPoint y: 253, endPoint x: 851, endPoint y: 254, distance: 5.1
click at [855, 253] on div "Tor" at bounding box center [862, 253] width 72 height 10
click at [654, 274] on div "107.189.8.133 8/6/2025 06:57:06 Malicious Tor Luxembourg 2001:67c:e60:c0c:192:4…" at bounding box center [784, 302] width 393 height 143
click at [810, 270] on div "Malicious" at bounding box center [783, 267] width 72 height 7
click at [914, 268] on div "[GEOGRAPHIC_DATA]" at bounding box center [941, 267] width 73 height 10
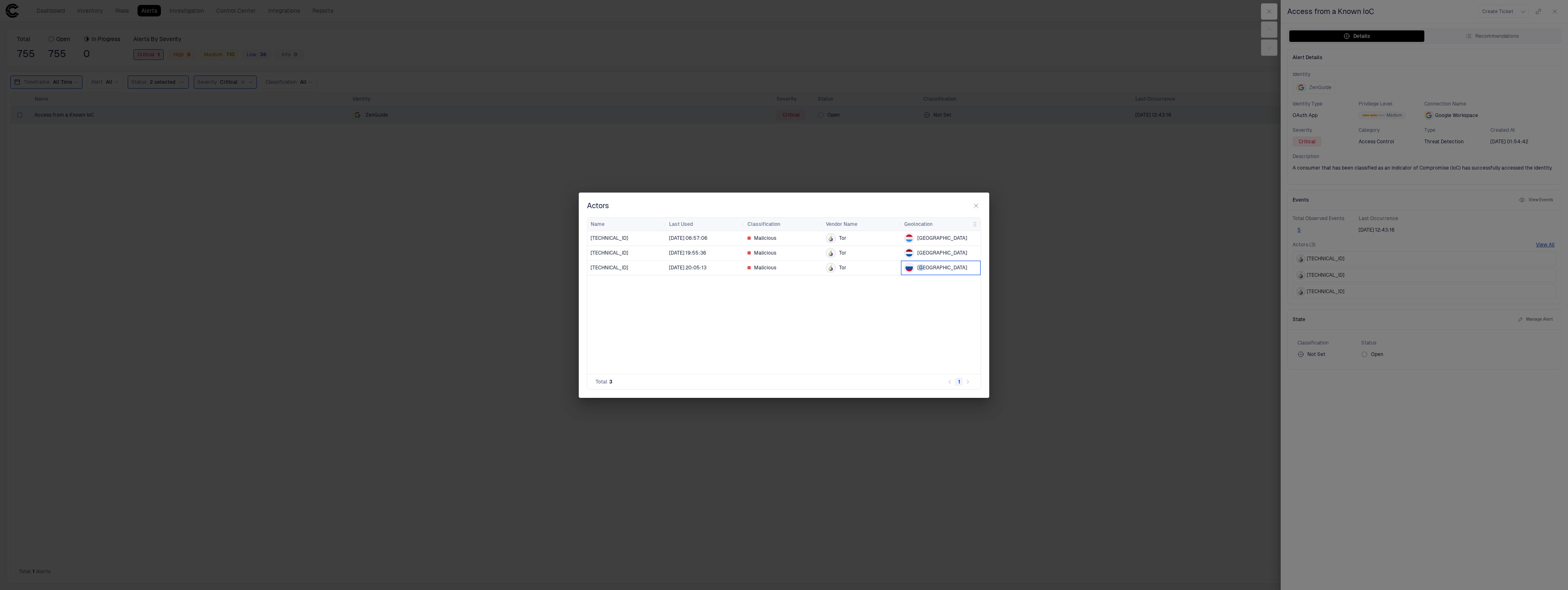
drag, startPoint x: 923, startPoint y: 270, endPoint x: 874, endPoint y: 265, distance: 49.3
click at [916, 270] on div "[GEOGRAPHIC_DATA]" at bounding box center [941, 267] width 73 height 10
click at [836, 264] on div "Tor" at bounding box center [862, 267] width 72 height 10
click at [835, 267] on div "Tor" at bounding box center [862, 267] width 72 height 10
click at [836, 267] on div "Tor" at bounding box center [862, 267] width 72 height 10
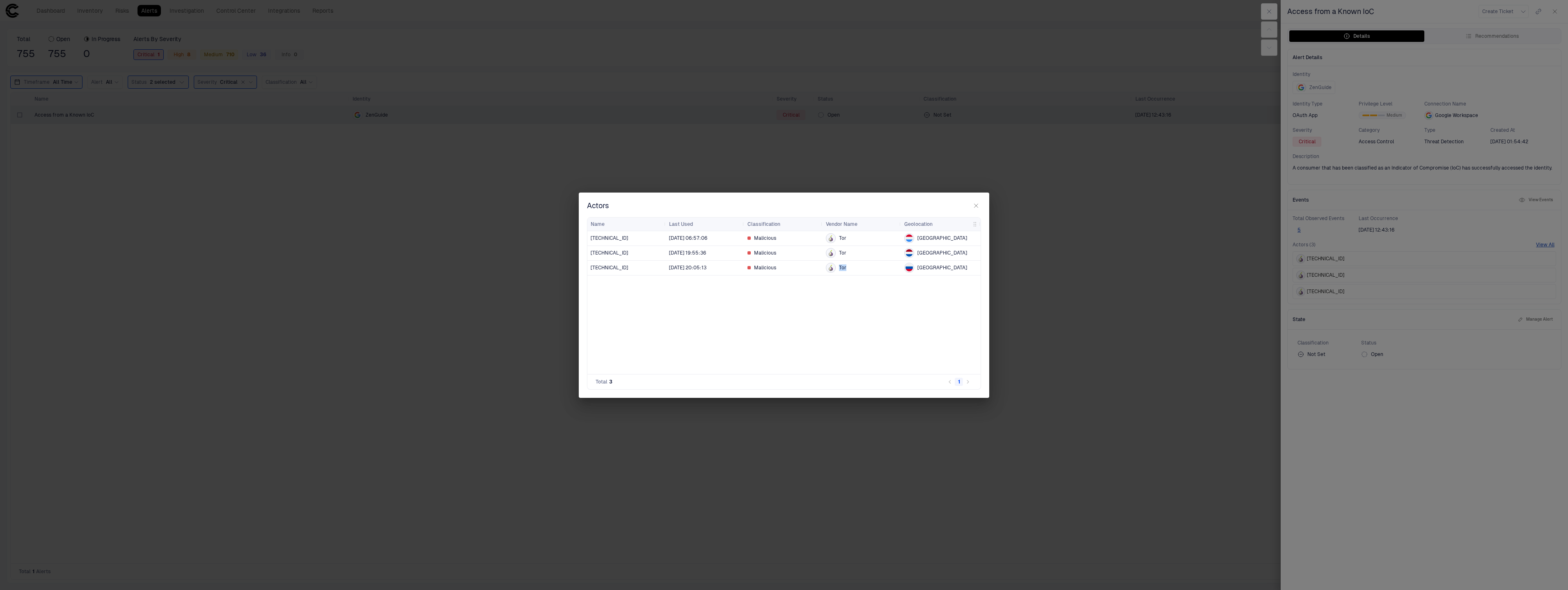
click at [975, 208] on icon "button" at bounding box center [976, 205] width 7 height 7
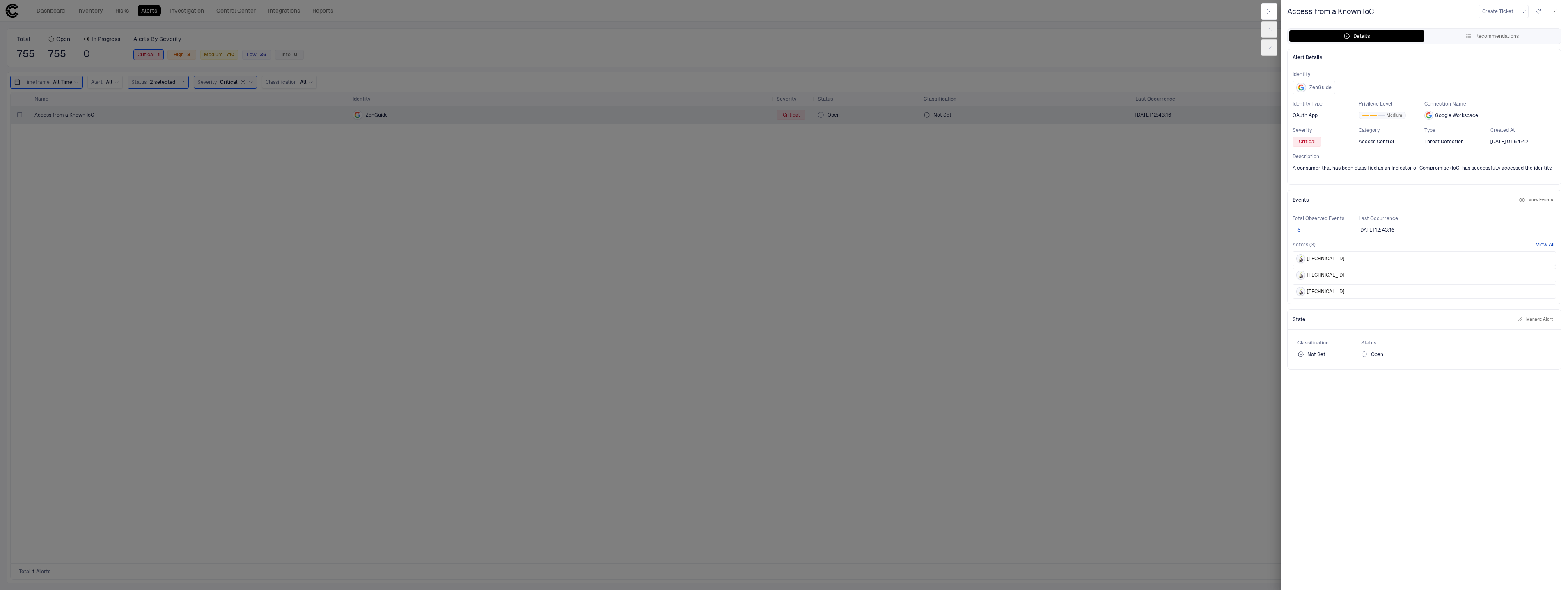
click at [1310, 244] on span "Actors (3)" at bounding box center [1304, 244] width 23 height 7
click at [1542, 245] on button "View All" at bounding box center [1545, 244] width 18 height 7
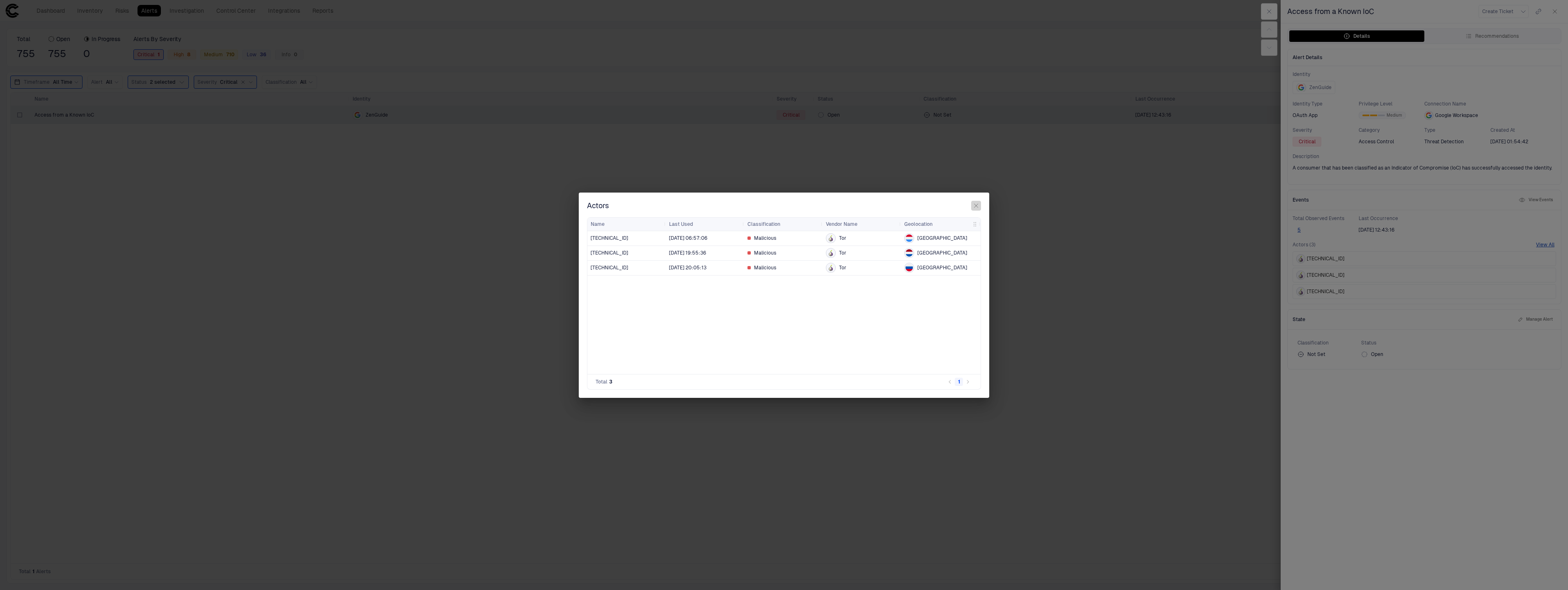
click at [976, 204] on icon "button" at bounding box center [976, 205] width 7 height 7
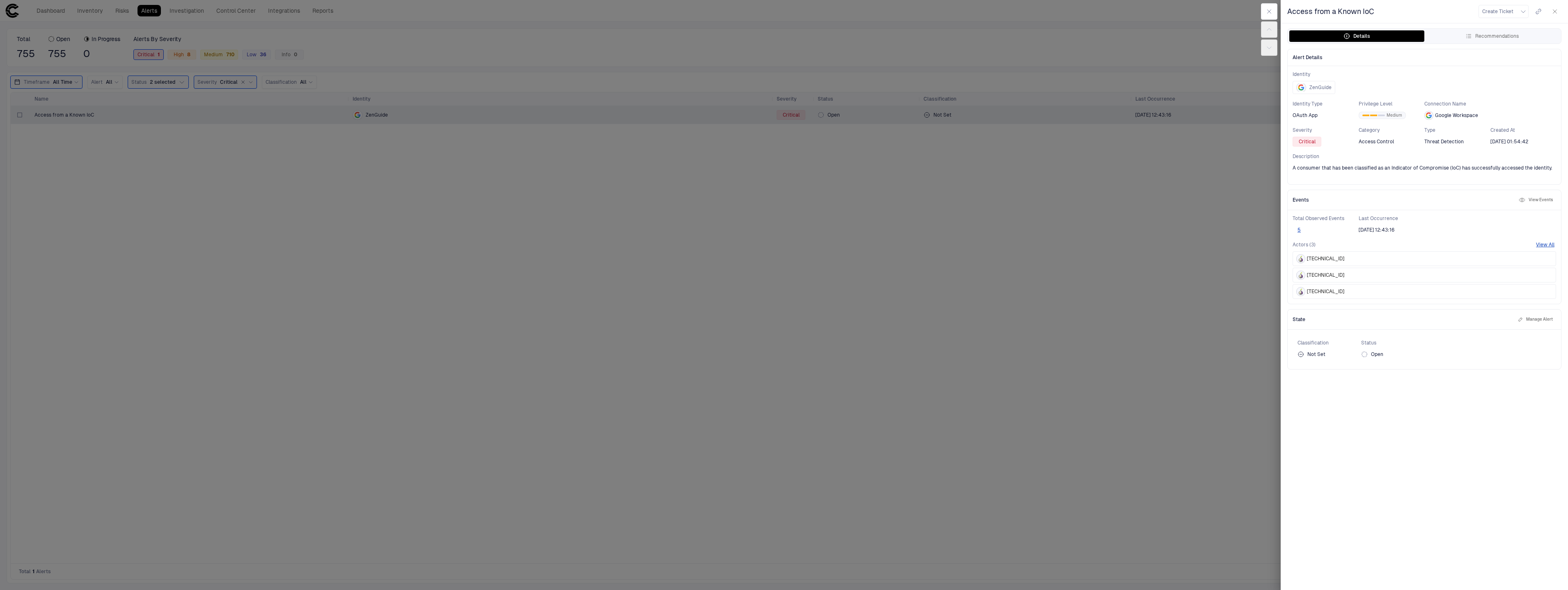
click at [1539, 200] on button "View Events" at bounding box center [1535, 200] width 37 height 10
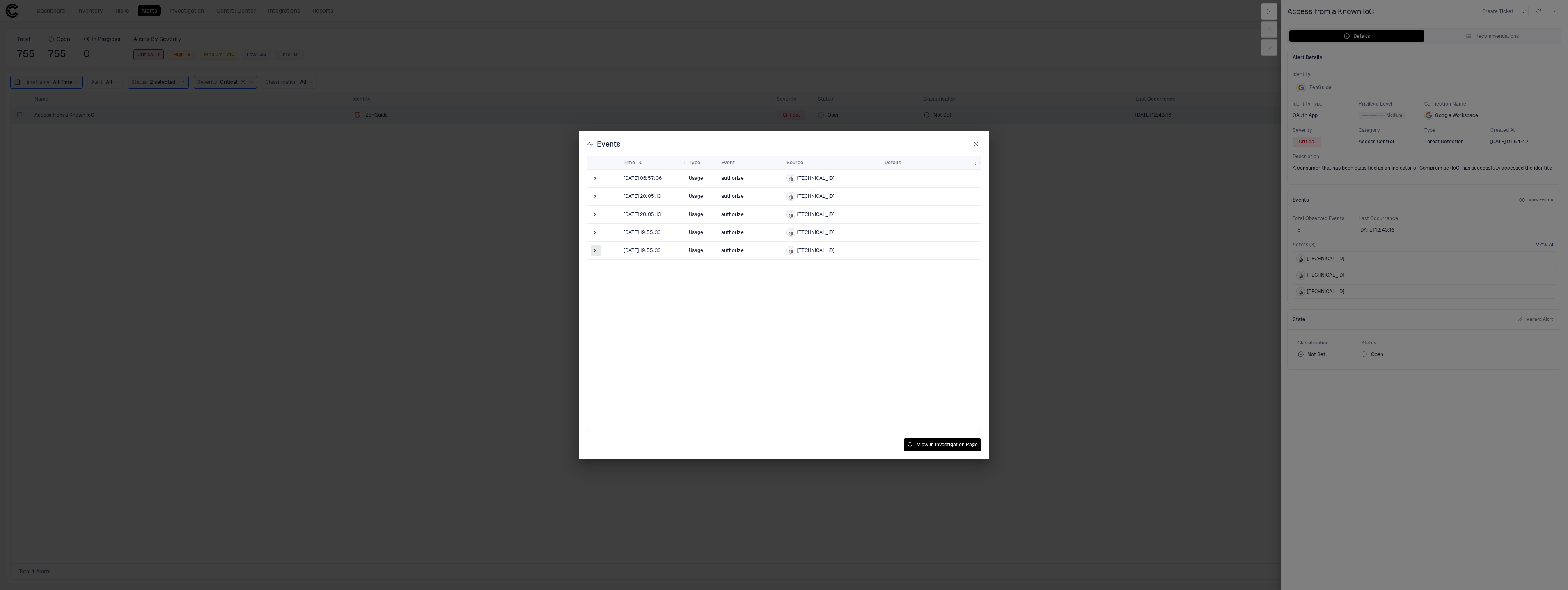
click at [591, 251] on span at bounding box center [594, 250] width 8 height 8
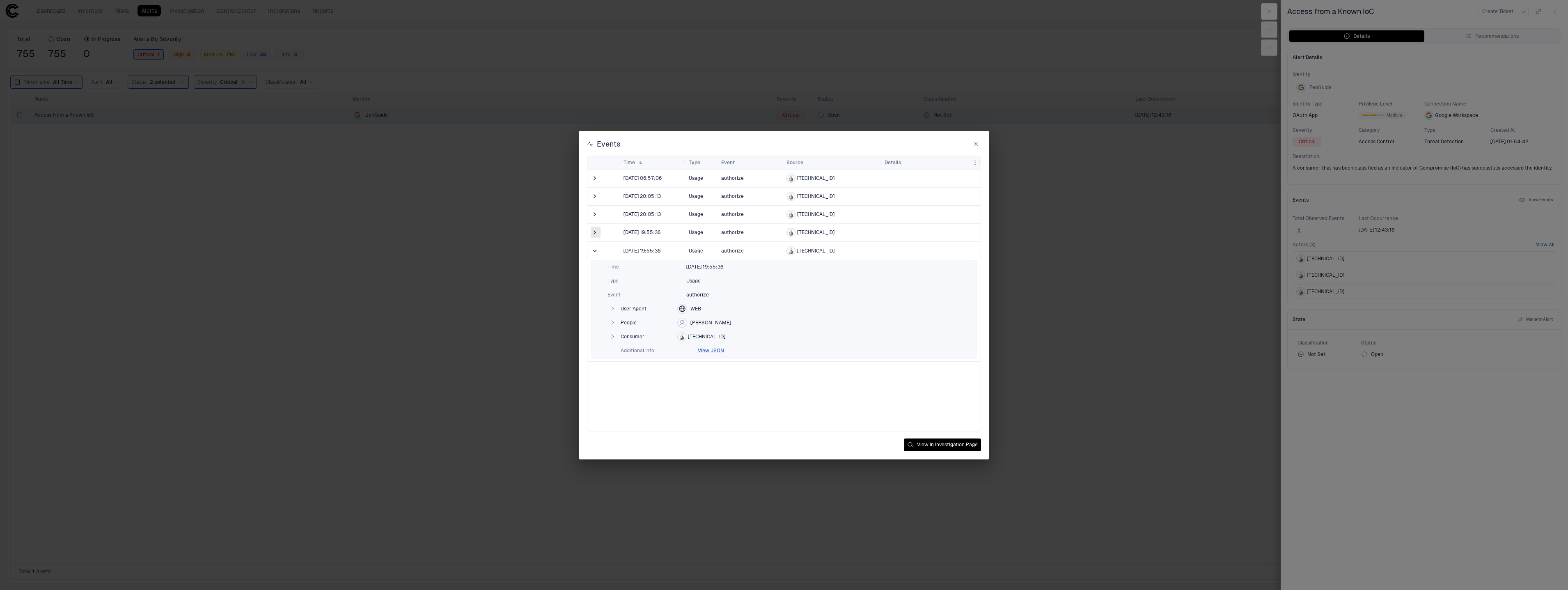
click at [598, 228] on span at bounding box center [594, 232] width 8 height 8
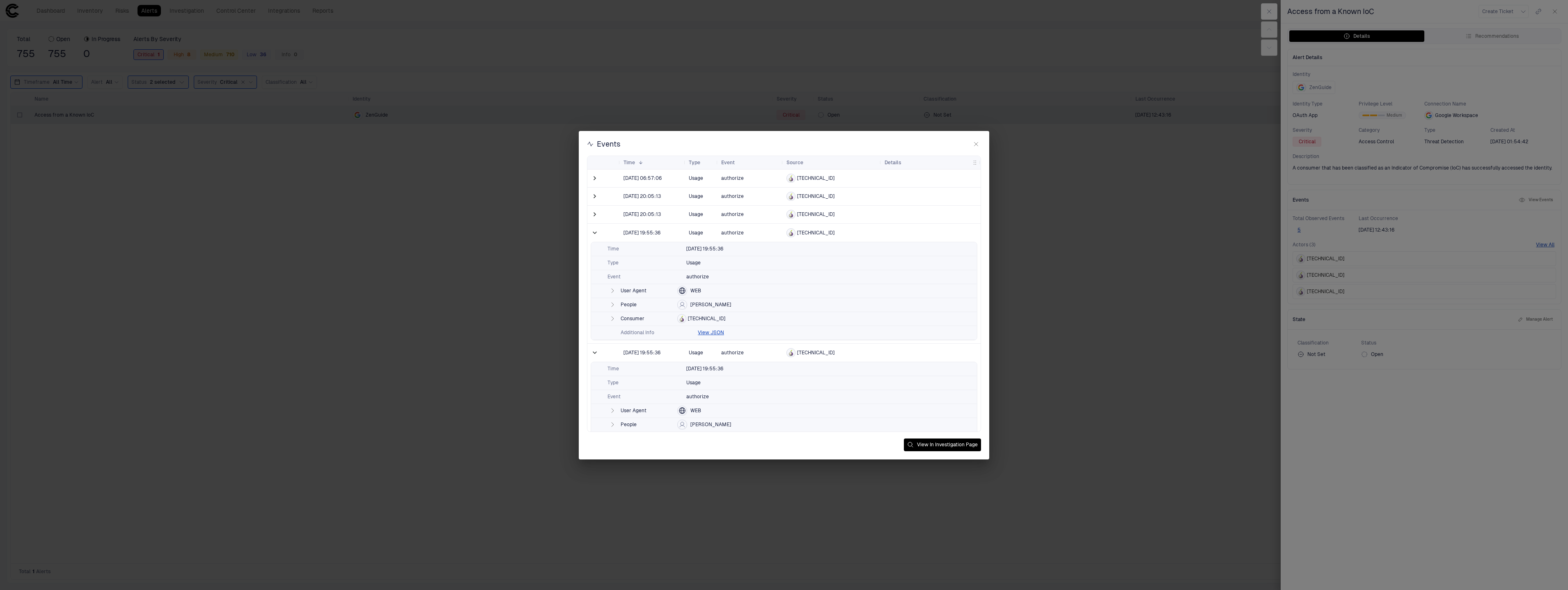
click at [597, 221] on span at bounding box center [594, 214] width 8 height 17
click at [591, 194] on span at bounding box center [594, 195] width 8 height 8
click at [588, 180] on div at bounding box center [595, 178] width 16 height 18
click at [588, 174] on div at bounding box center [595, 178] width 16 height 18
click at [592, 177] on span at bounding box center [594, 178] width 8 height 8
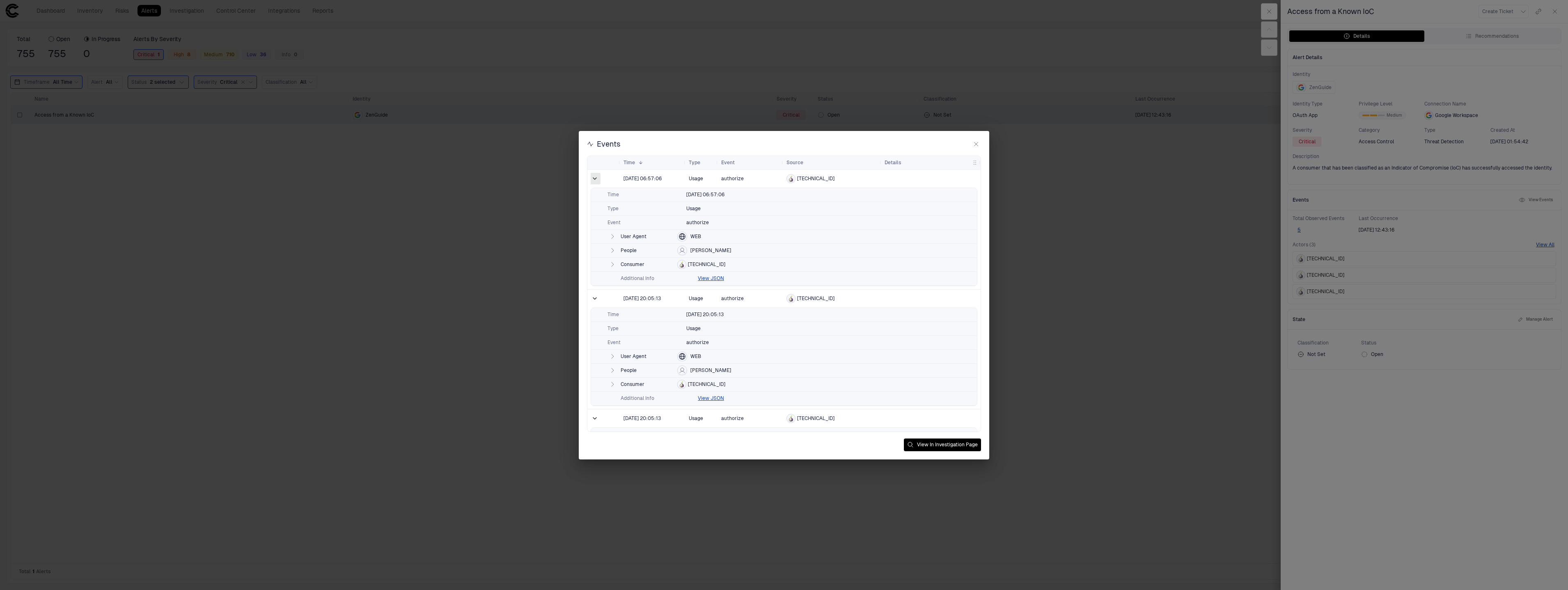
click at [592, 177] on span at bounding box center [594, 178] width 8 height 8
click at [595, 195] on span at bounding box center [594, 196] width 8 height 8
click at [596, 212] on span at bounding box center [594, 214] width 8 height 8
click at [709, 418] on button "View JSON" at bounding box center [711, 420] width 26 height 7
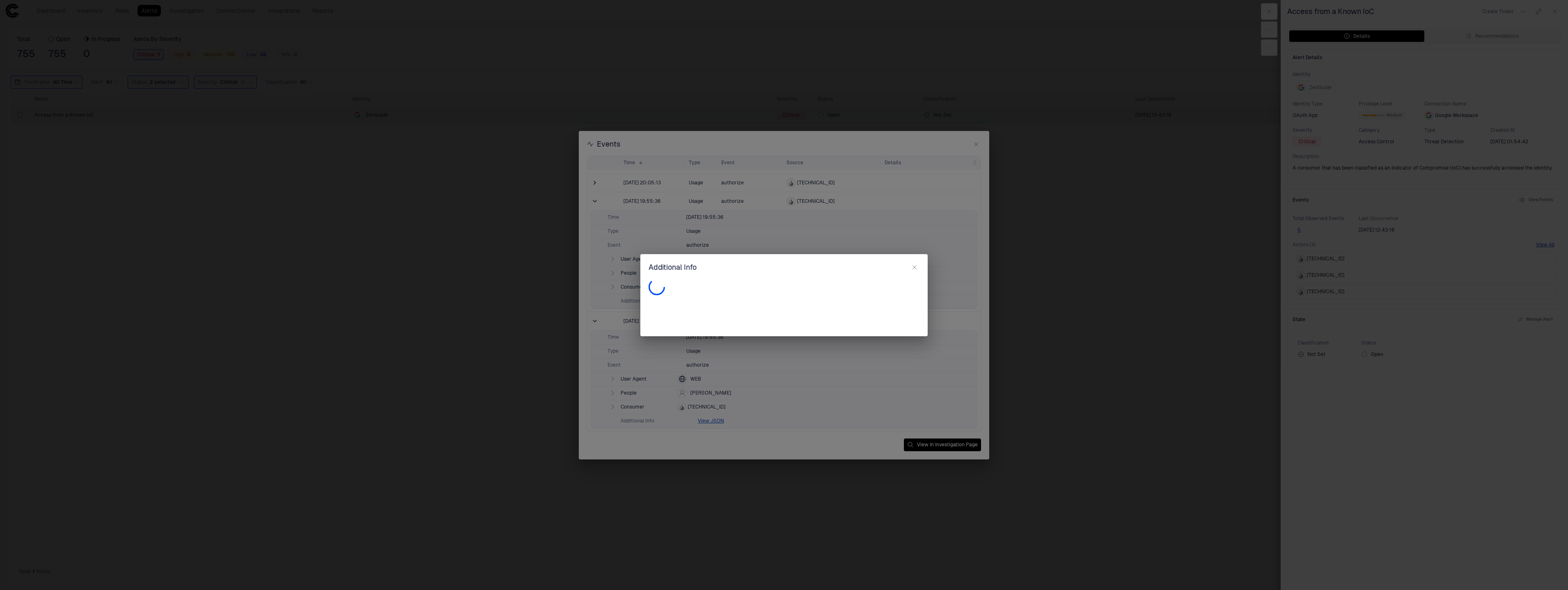
click at [962, 446] on div "Additional Info" at bounding box center [784, 295] width 1568 height 590
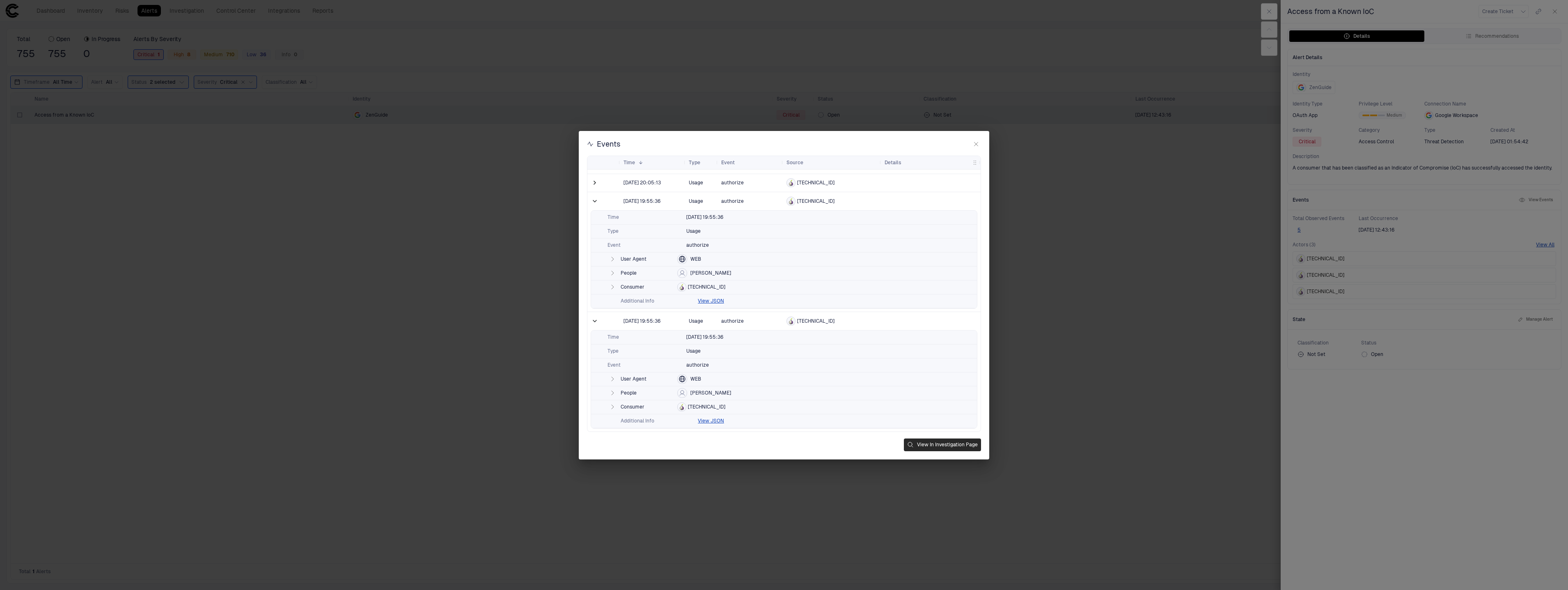
click at [963, 446] on button "View In Investigation Page" at bounding box center [942, 444] width 77 height 13
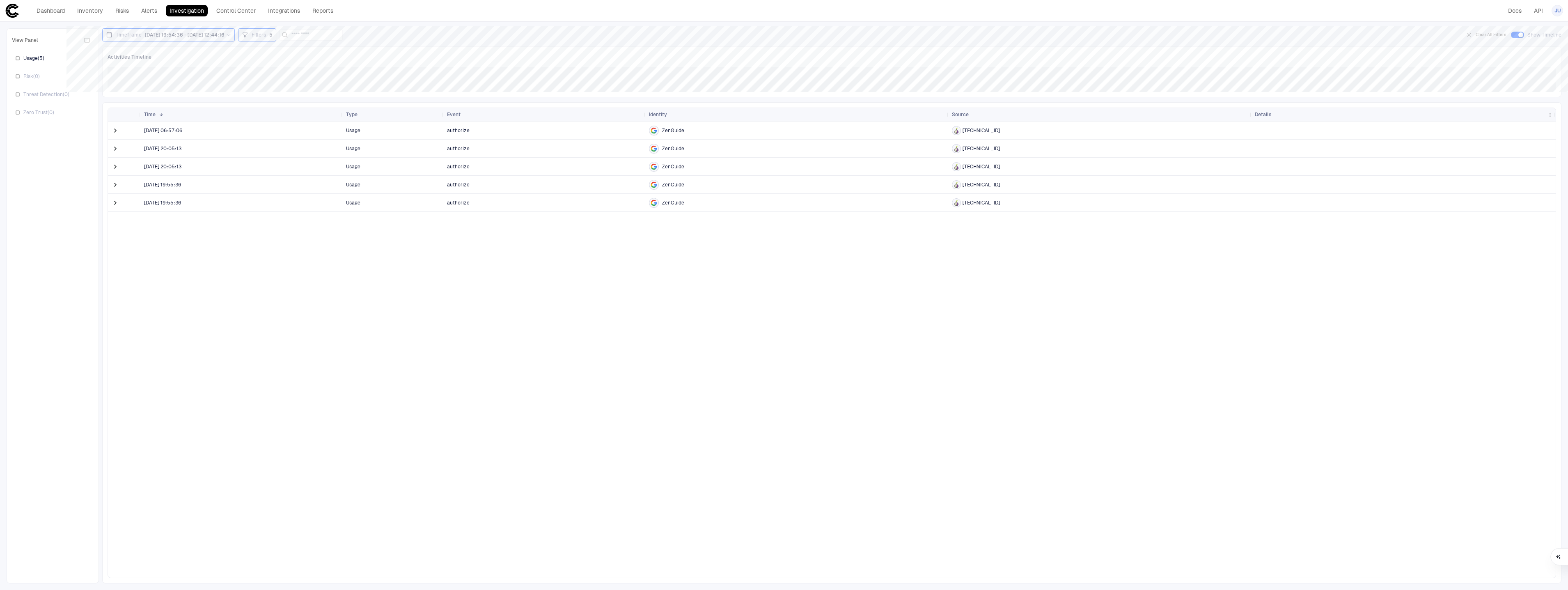
click at [119, 205] on span at bounding box center [116, 203] width 10 height 17
click at [118, 205] on span at bounding box center [115, 202] width 8 height 8
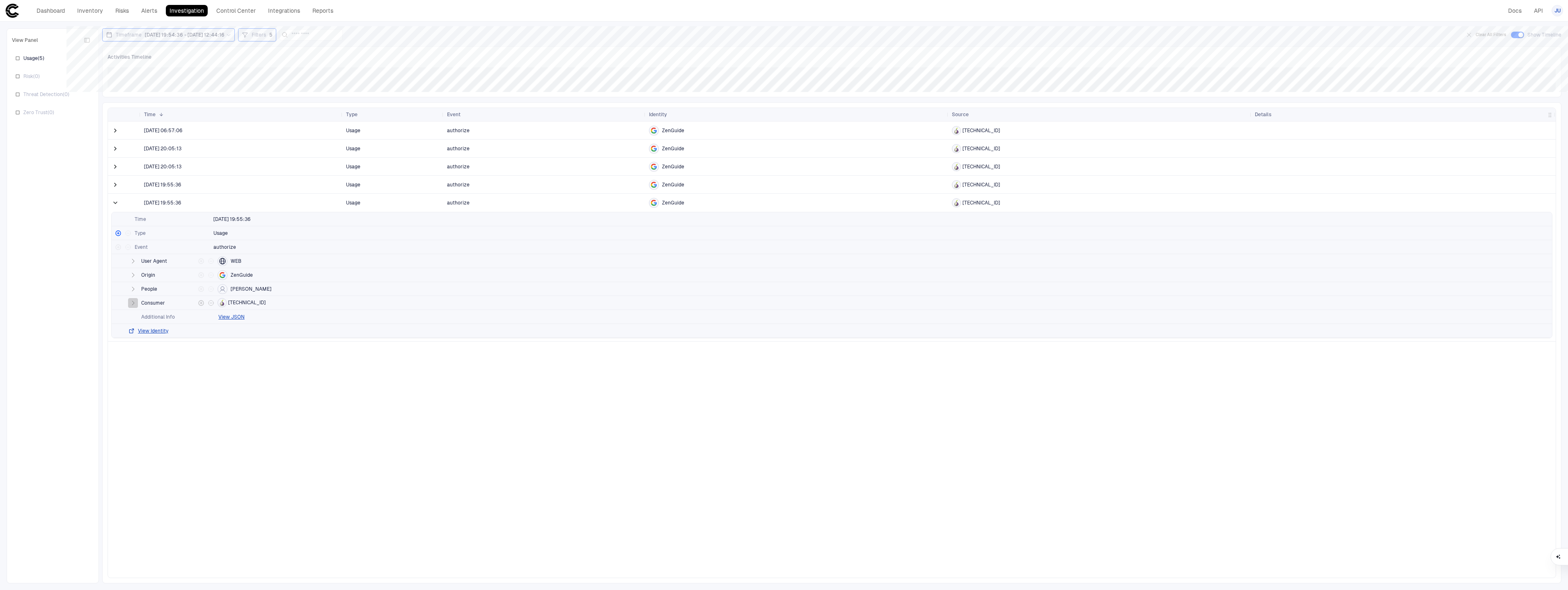
click at [135, 301] on icon "button" at bounding box center [133, 303] width 7 height 7
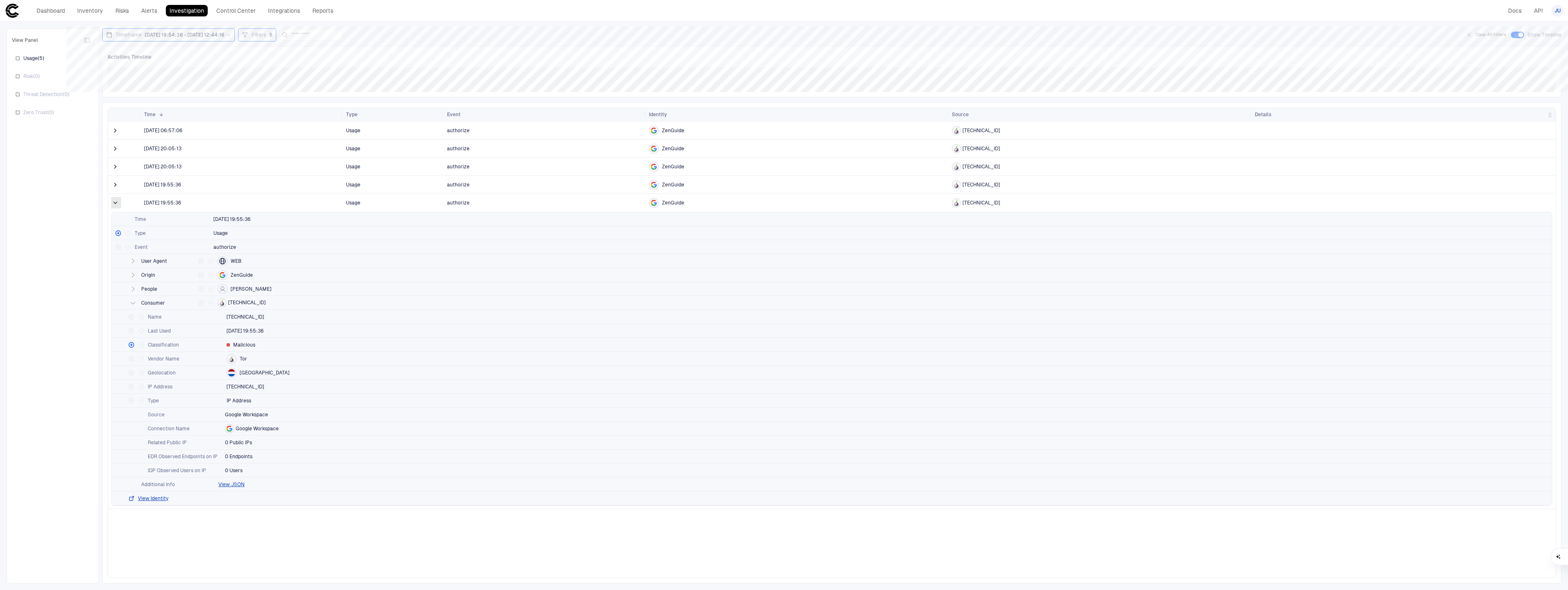
click at [117, 201] on span at bounding box center [115, 202] width 8 height 8
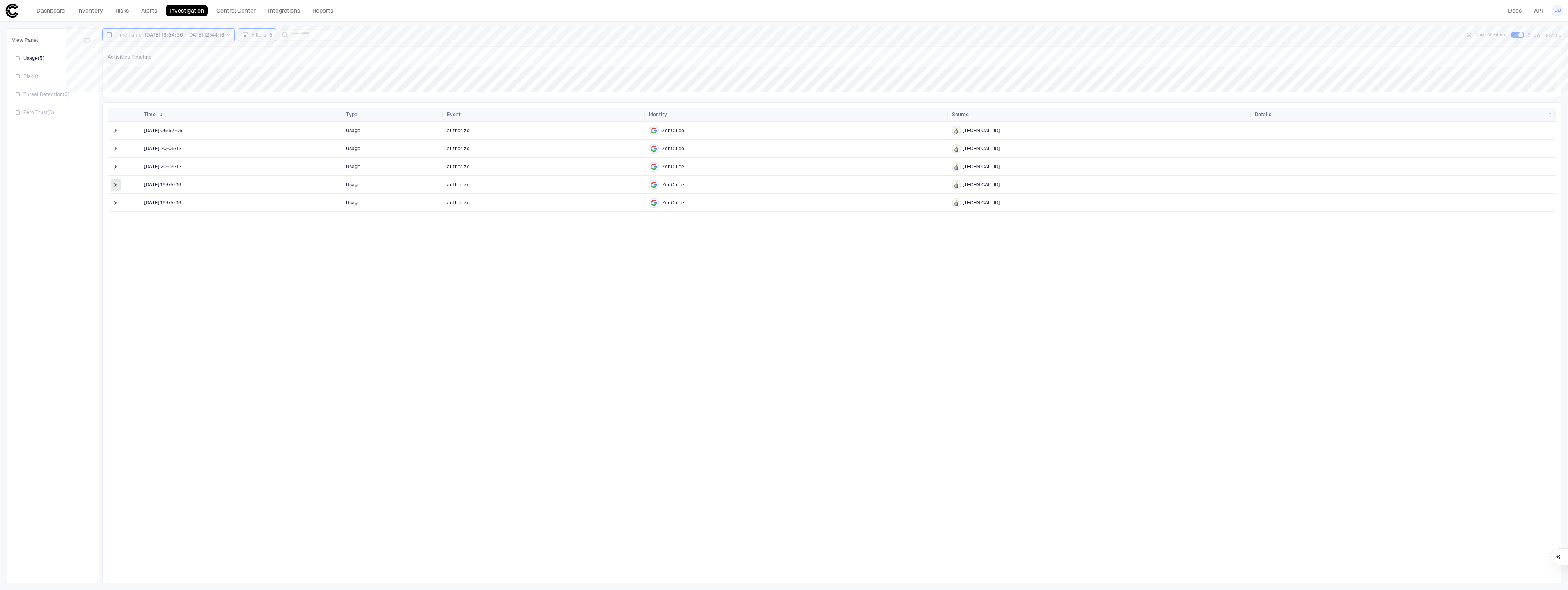
click at [115, 188] on span at bounding box center [115, 184] width 8 height 8
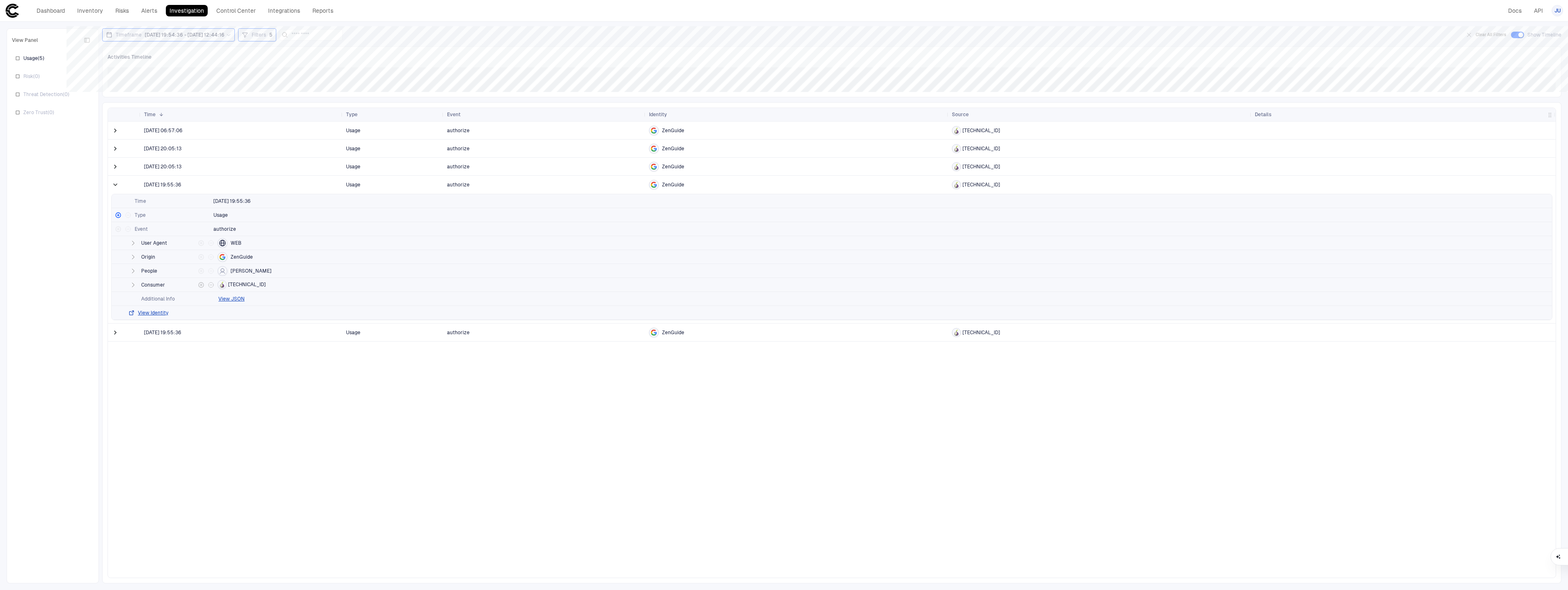
click at [132, 286] on icon "button" at bounding box center [133, 284] width 7 height 7
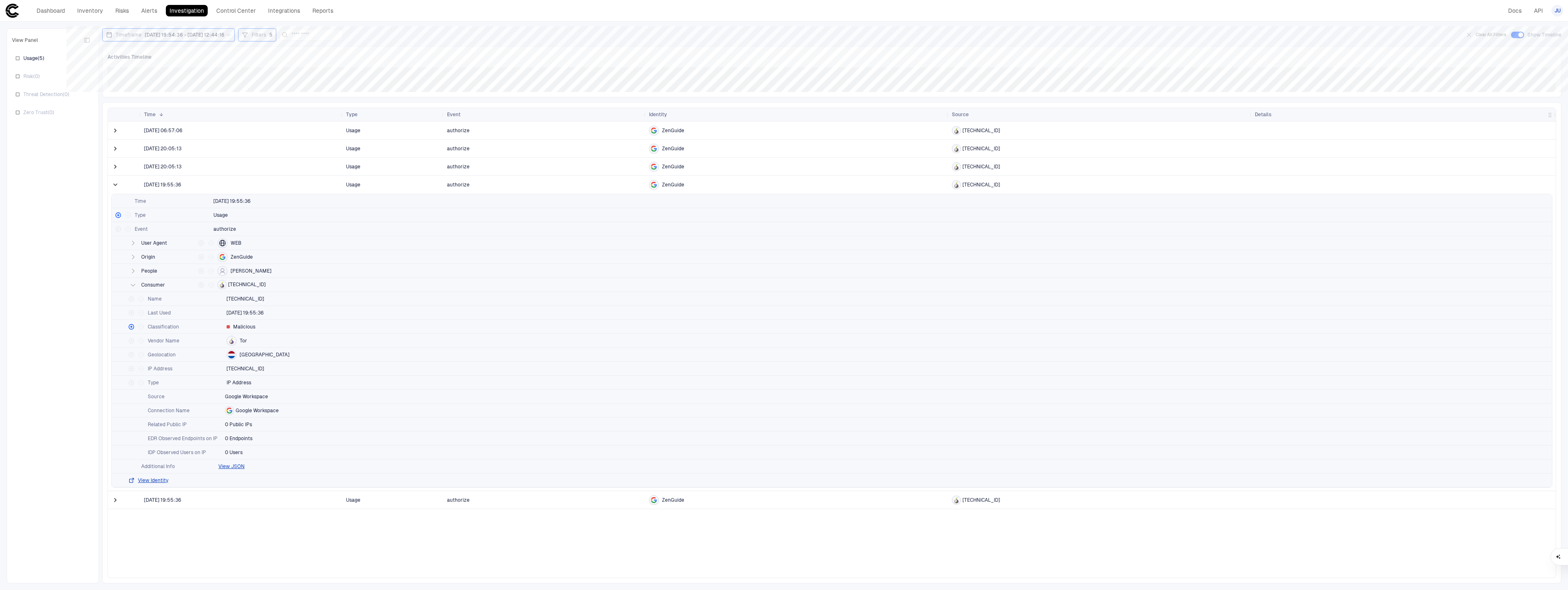
click at [116, 191] on span at bounding box center [115, 185] width 8 height 17
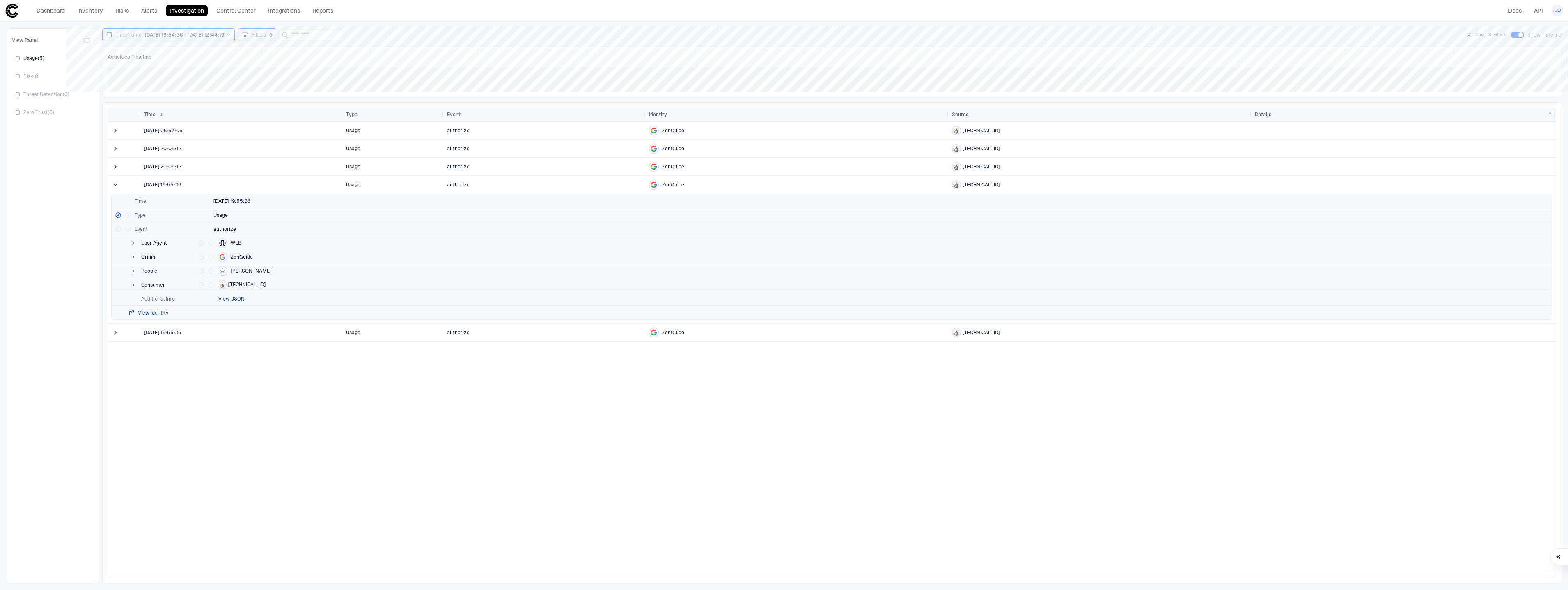
click at [120, 189] on span at bounding box center [116, 185] width 10 height 17
click at [119, 184] on span at bounding box center [115, 184] width 8 height 8
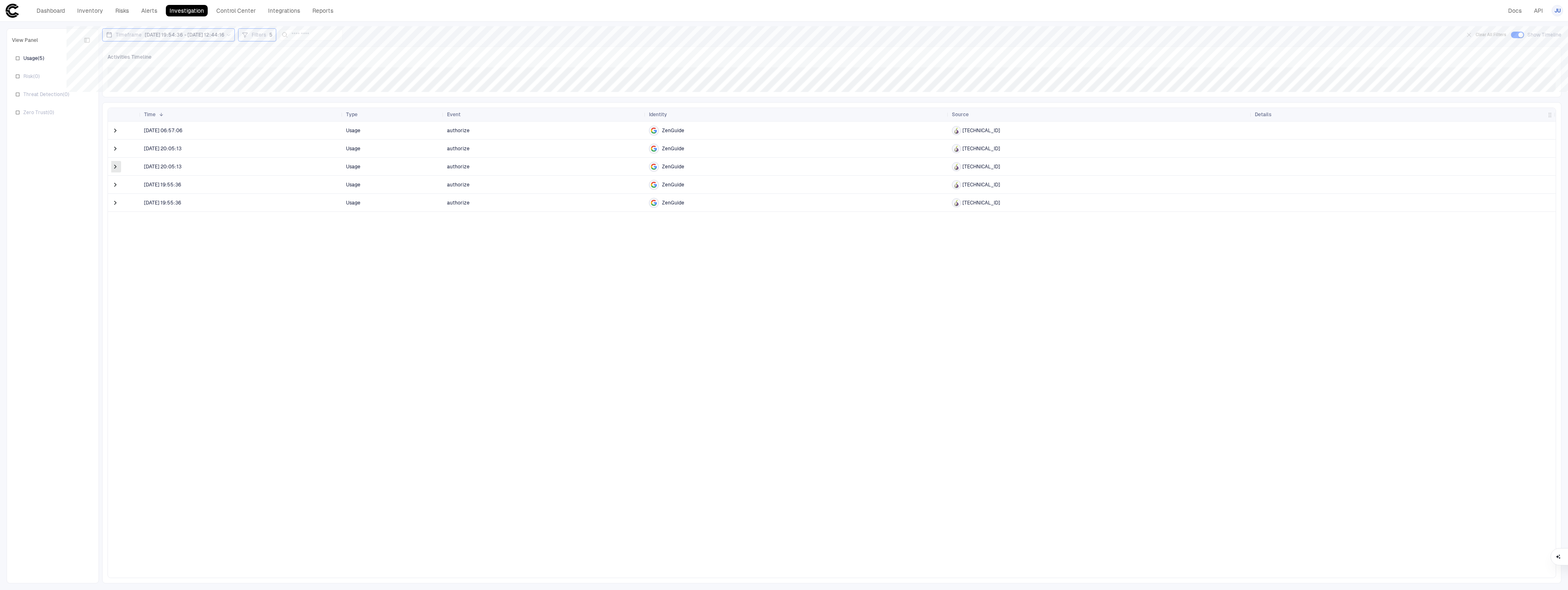
click at [117, 168] on span at bounding box center [115, 166] width 8 height 8
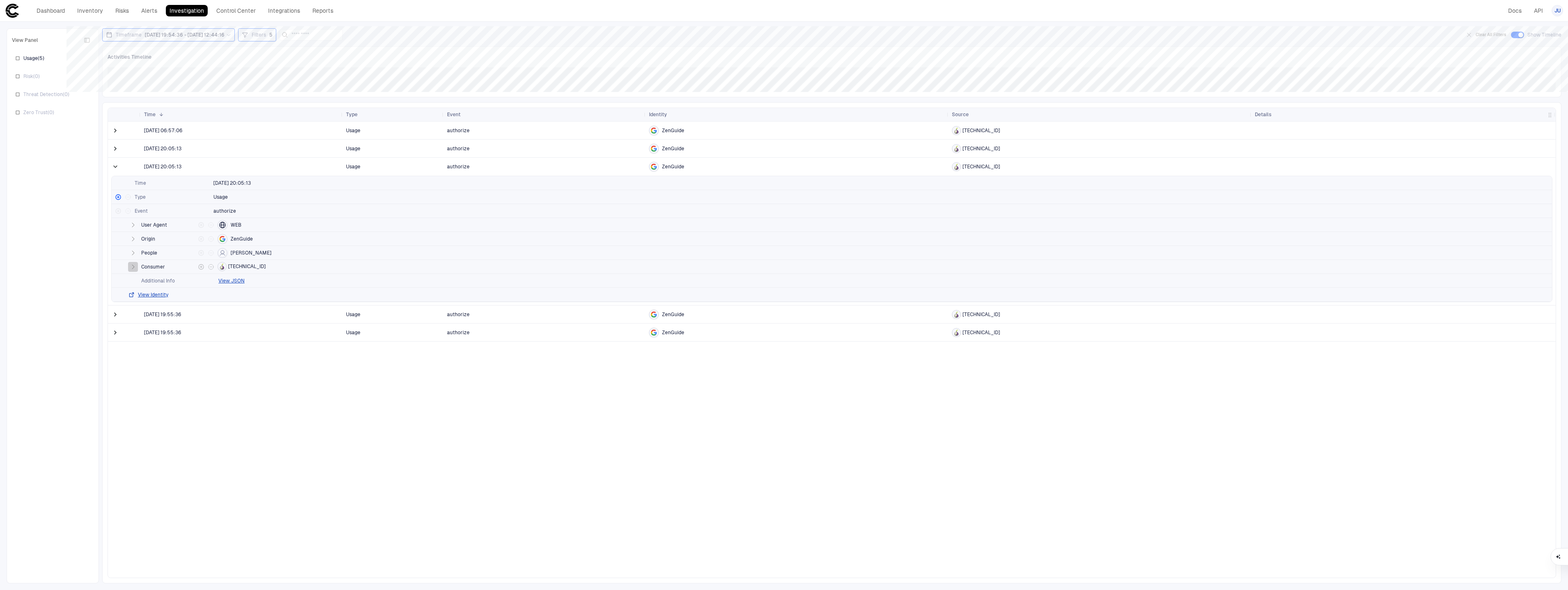
click at [135, 272] on button "button" at bounding box center [133, 267] width 10 height 10
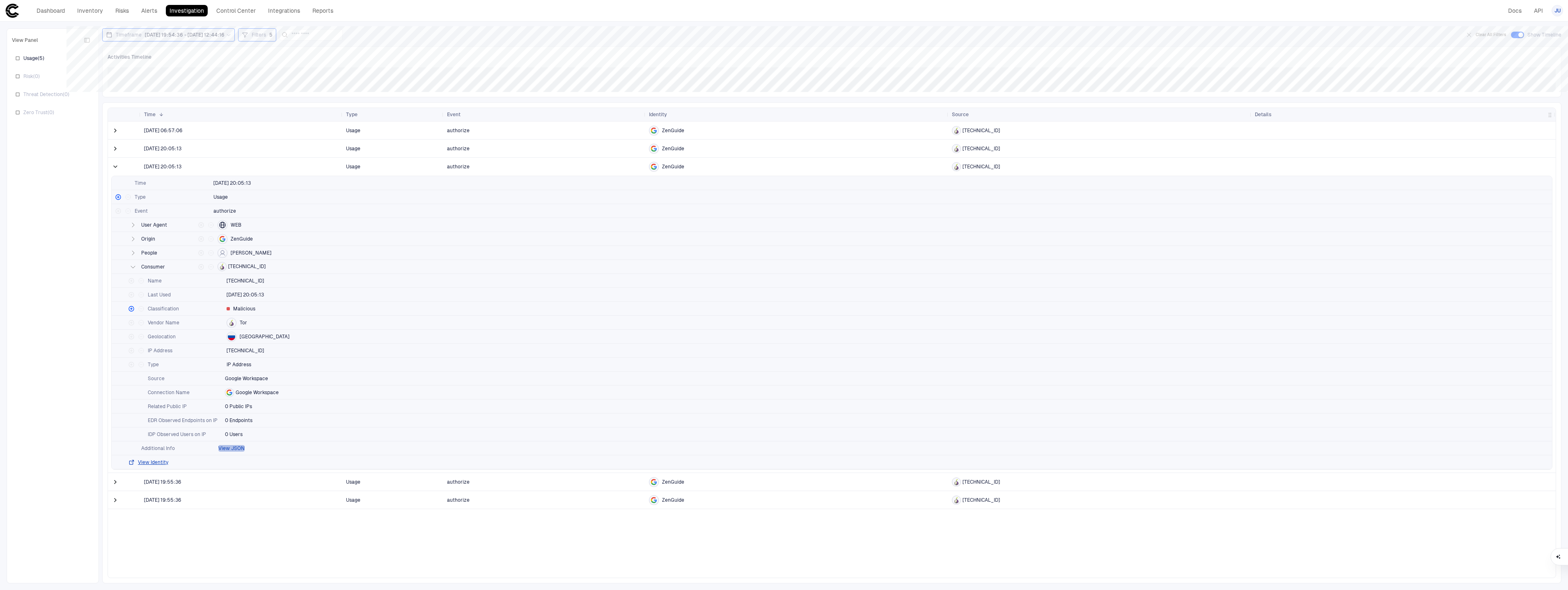
click at [239, 449] on button "View JSON" at bounding box center [231, 448] width 26 height 7
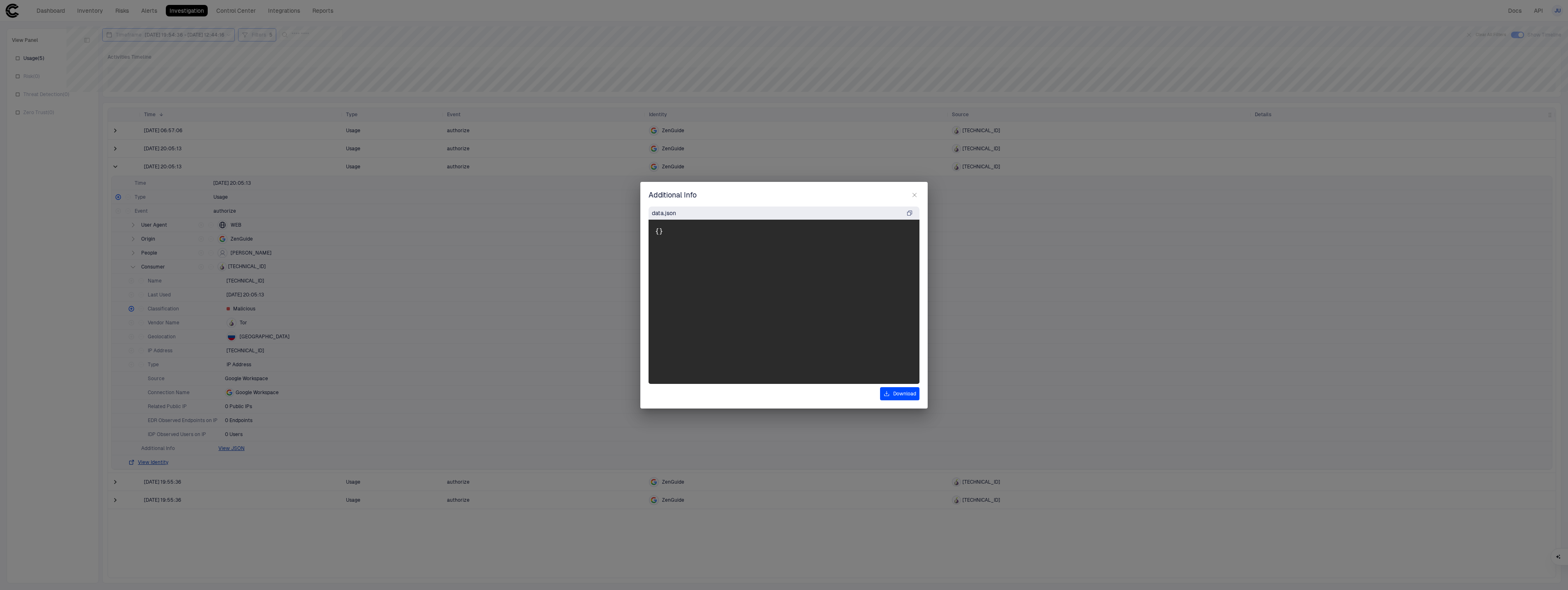
click at [905, 318] on pre "{ }" at bounding box center [784, 302] width 271 height 164
click at [912, 192] on icon "button" at bounding box center [914, 195] width 7 height 7
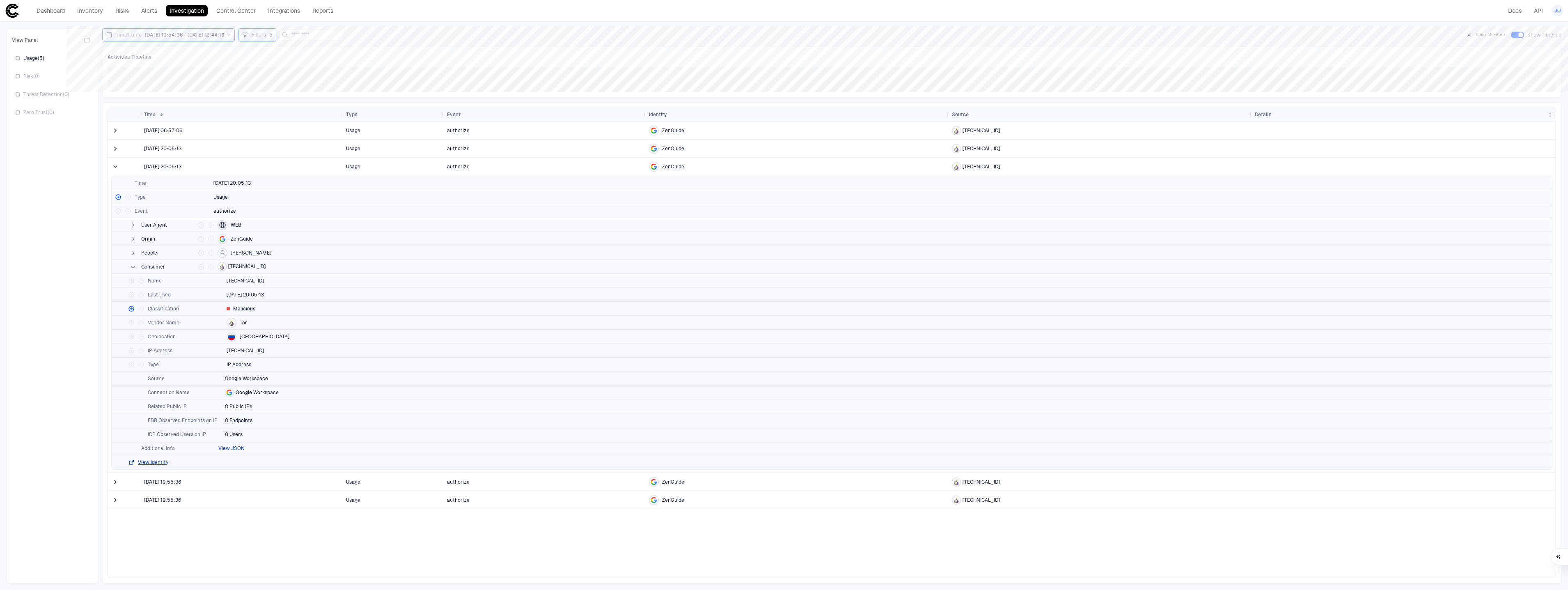
drag, startPoint x: 234, startPoint y: 443, endPoint x: 235, endPoint y: 448, distance: 5.1
click at [234, 444] on div "Additional Info View JSON" at bounding box center [831, 448] width 1440 height 14
click at [235, 449] on button "View JSON" at bounding box center [231, 448] width 26 height 7
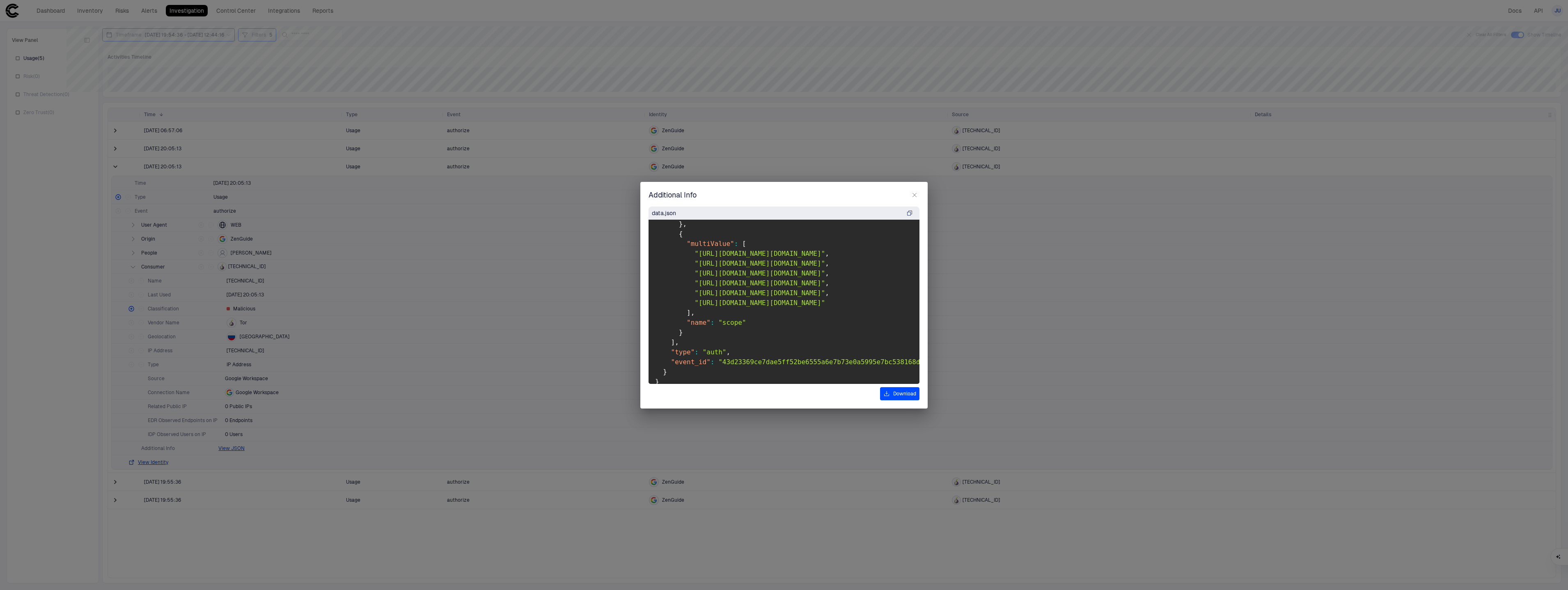
scroll to position [2479, 0]
click at [916, 194] on icon "button" at bounding box center [914, 195] width 7 height 7
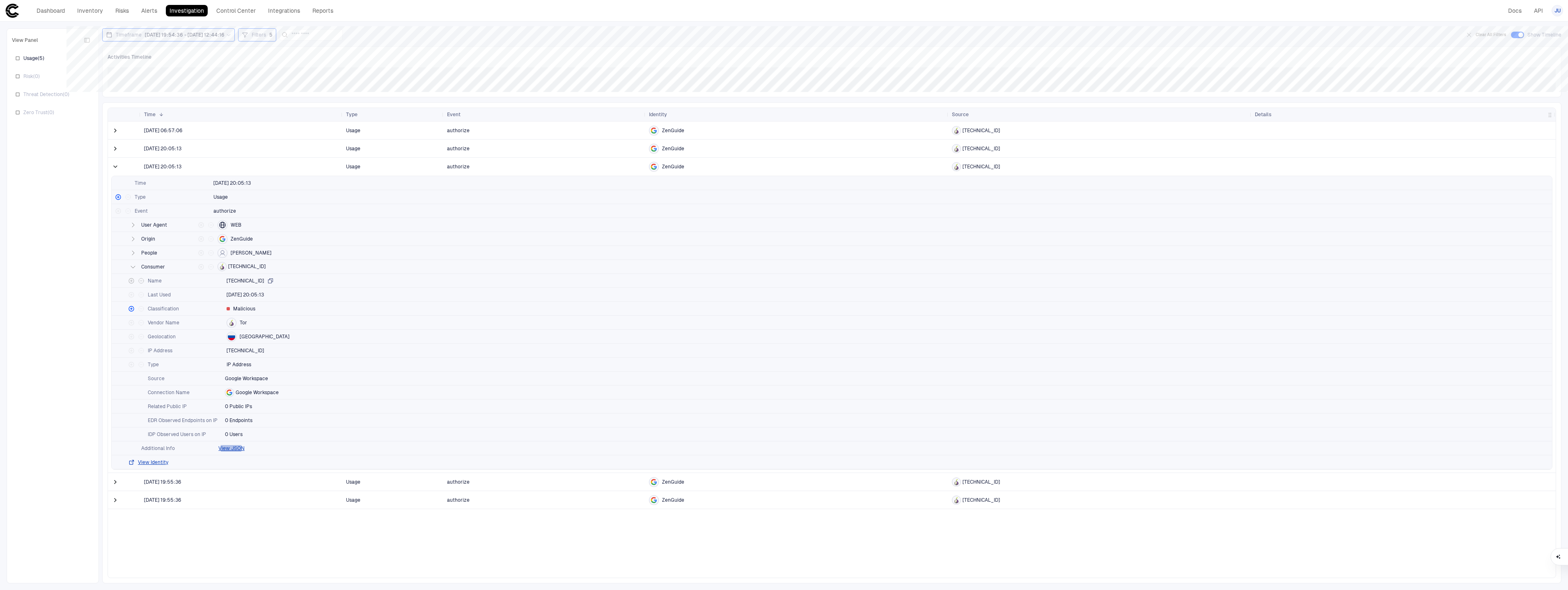
click at [273, 280] on icon "button" at bounding box center [270, 280] width 4 height 4
click at [121, 172] on span at bounding box center [116, 167] width 10 height 17
click at [116, 170] on span at bounding box center [115, 166] width 8 height 8
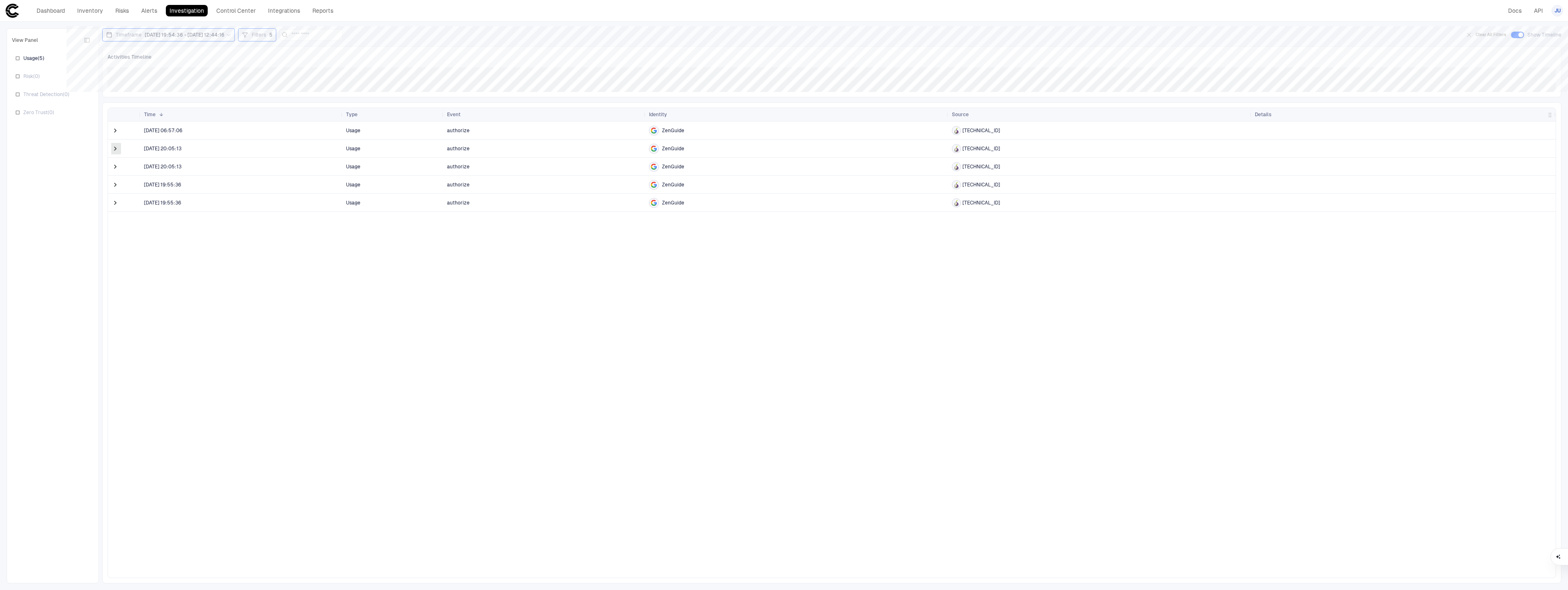
click at [118, 146] on span at bounding box center [115, 148] width 8 height 8
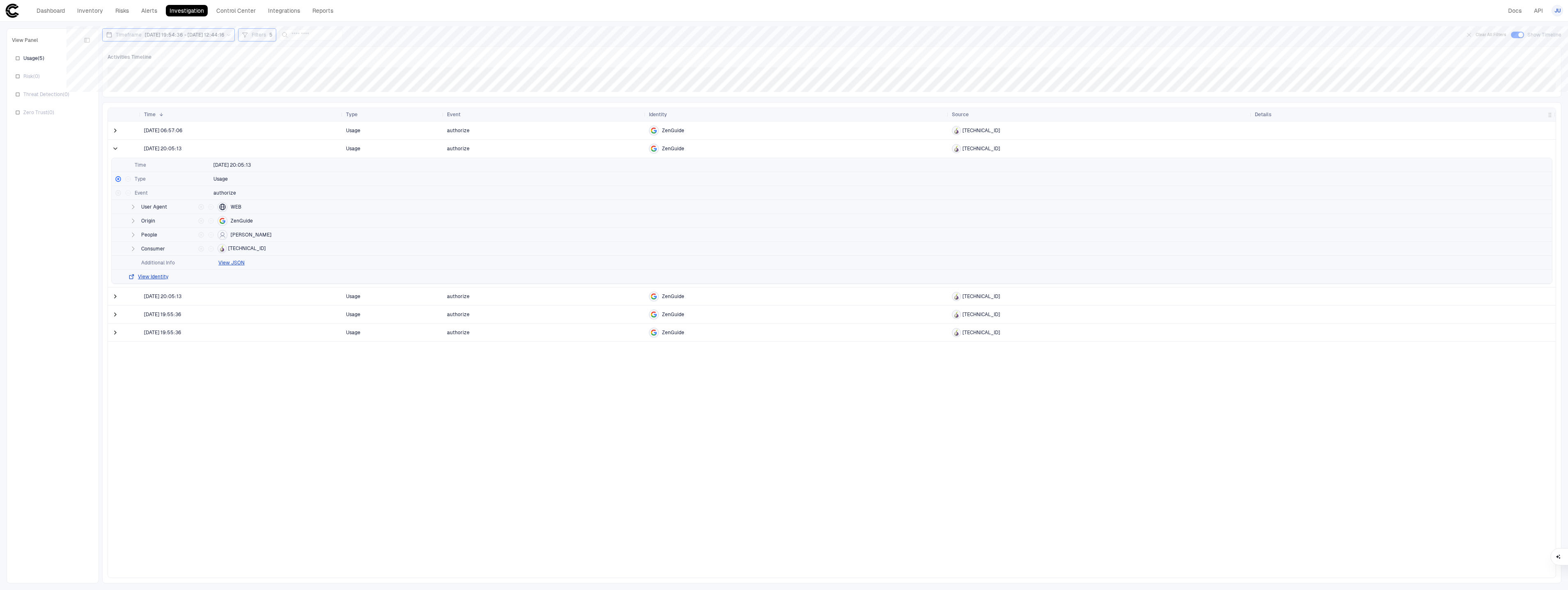
click at [118, 146] on span at bounding box center [115, 148] width 8 height 8
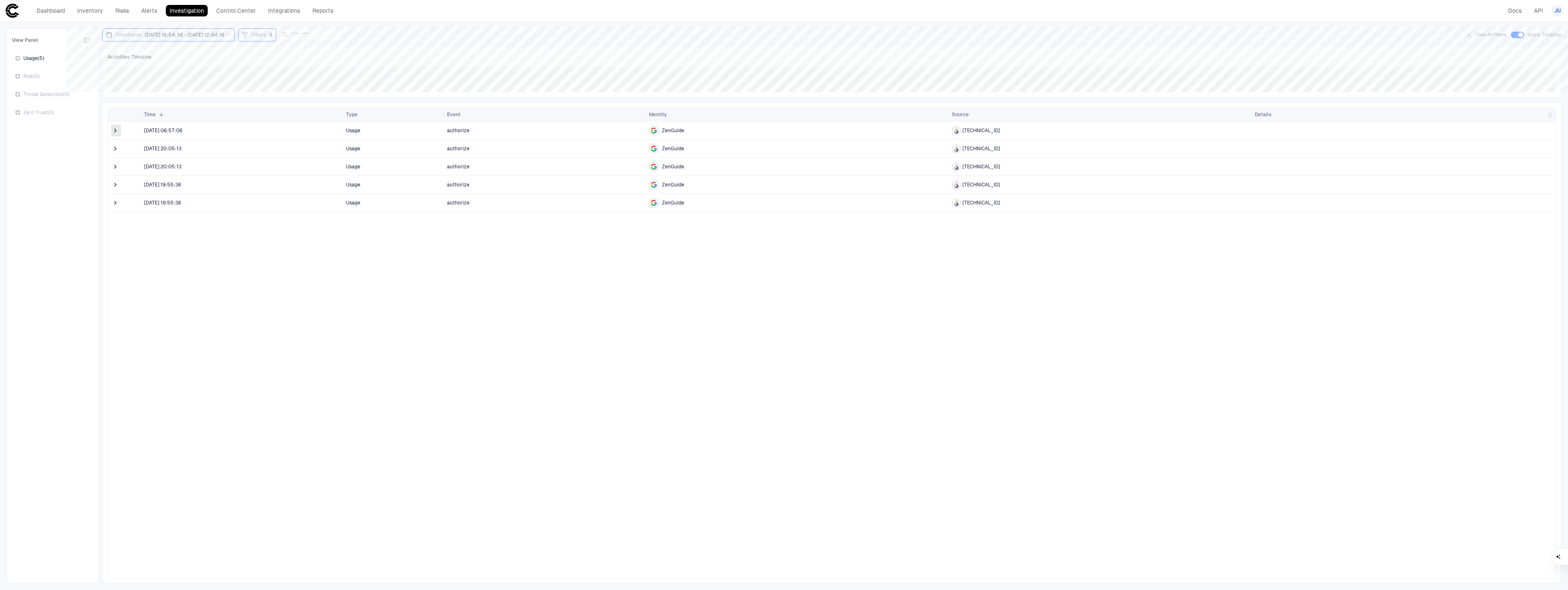
click at [116, 133] on span at bounding box center [115, 130] width 8 height 8
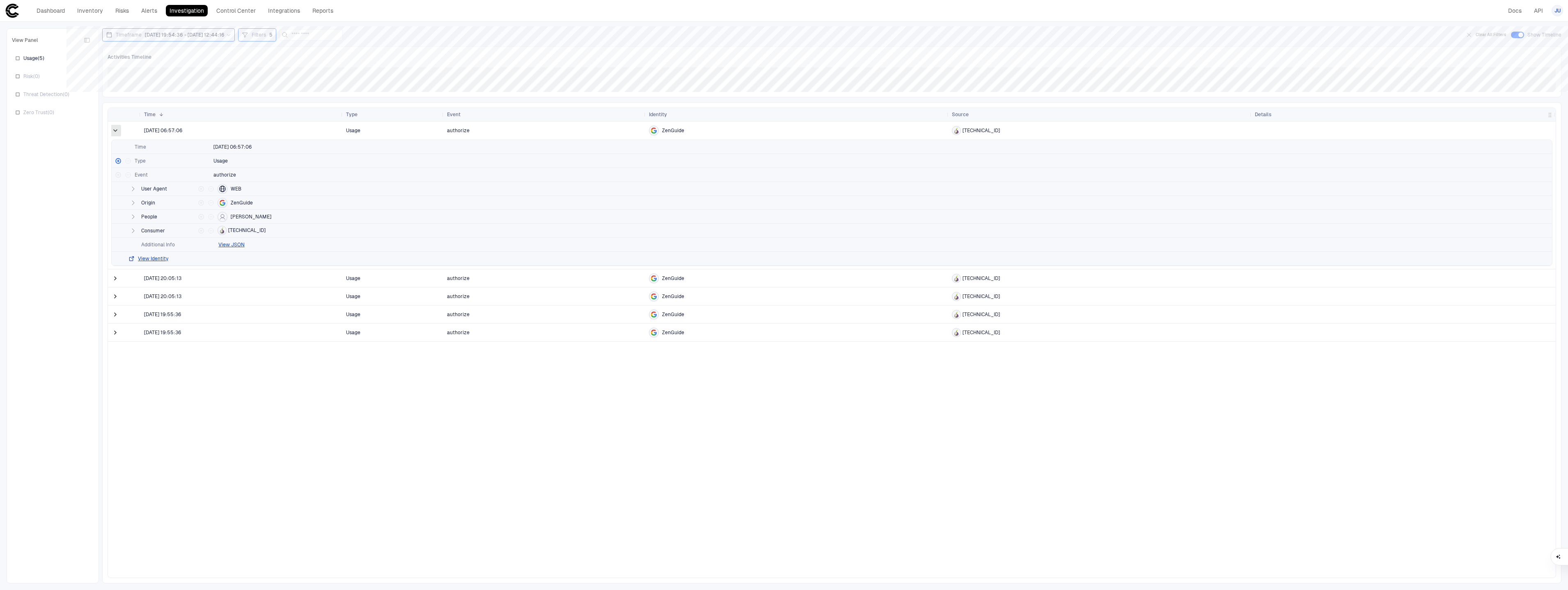
click at [116, 133] on span at bounding box center [115, 130] width 8 height 8
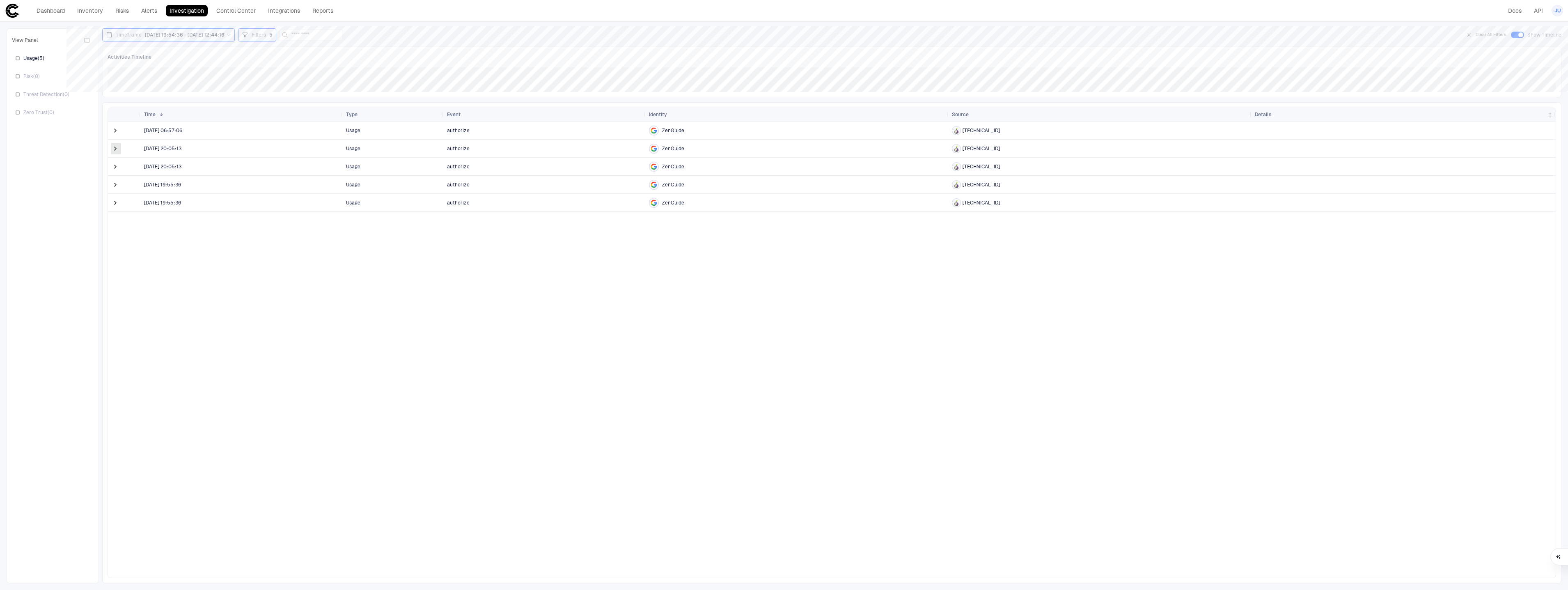
click at [116, 147] on span at bounding box center [115, 148] width 8 height 8
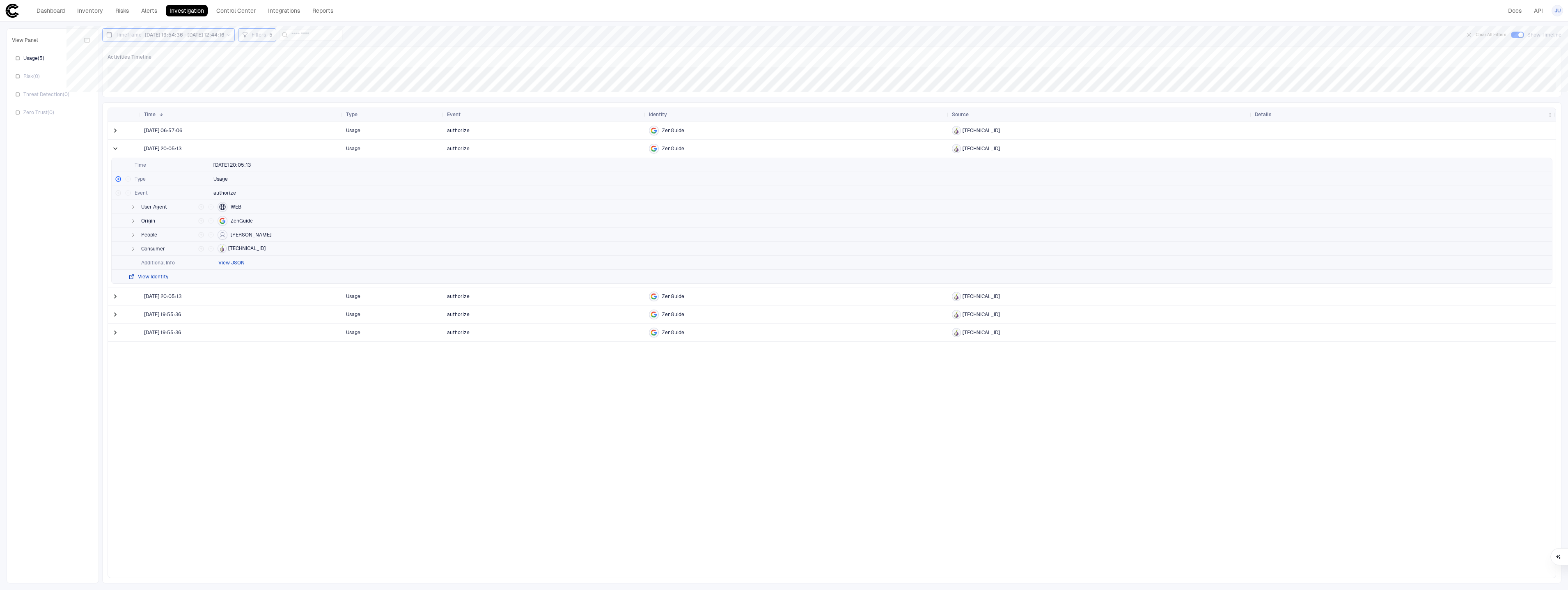
click at [116, 147] on span at bounding box center [115, 148] width 8 height 8
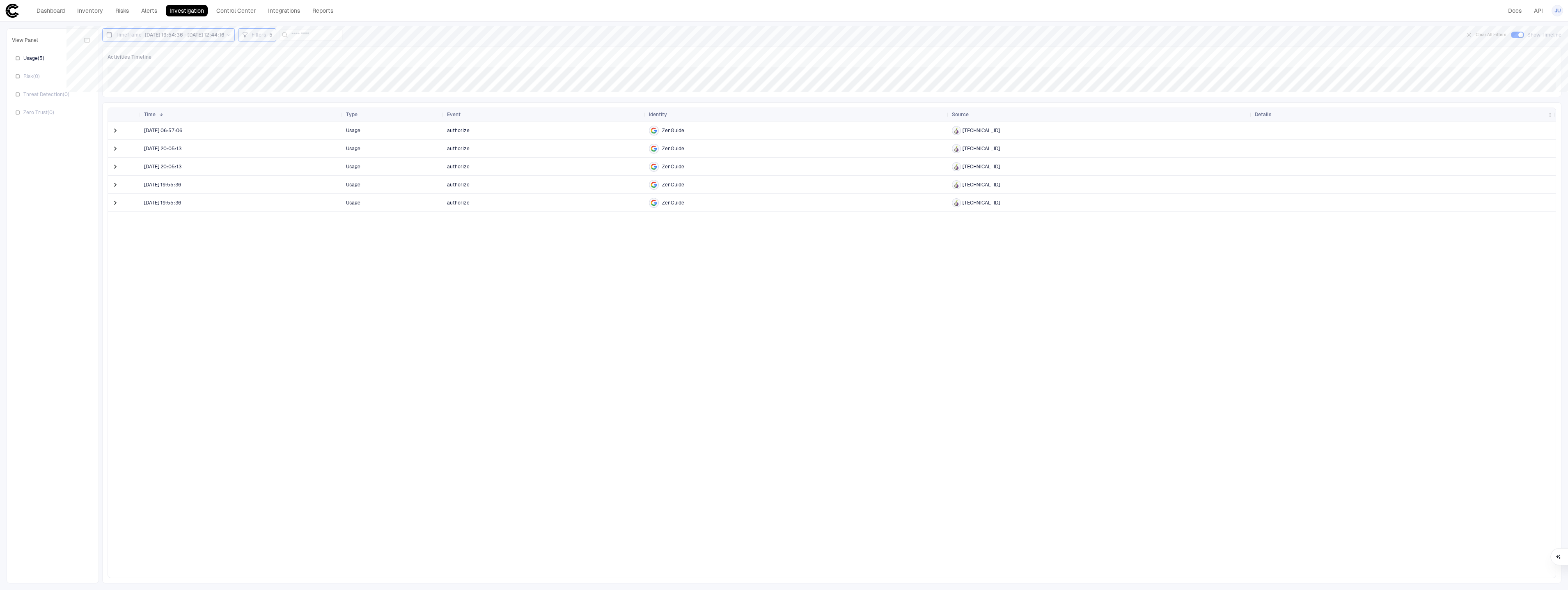
click at [119, 153] on span at bounding box center [115, 149] width 8 height 17
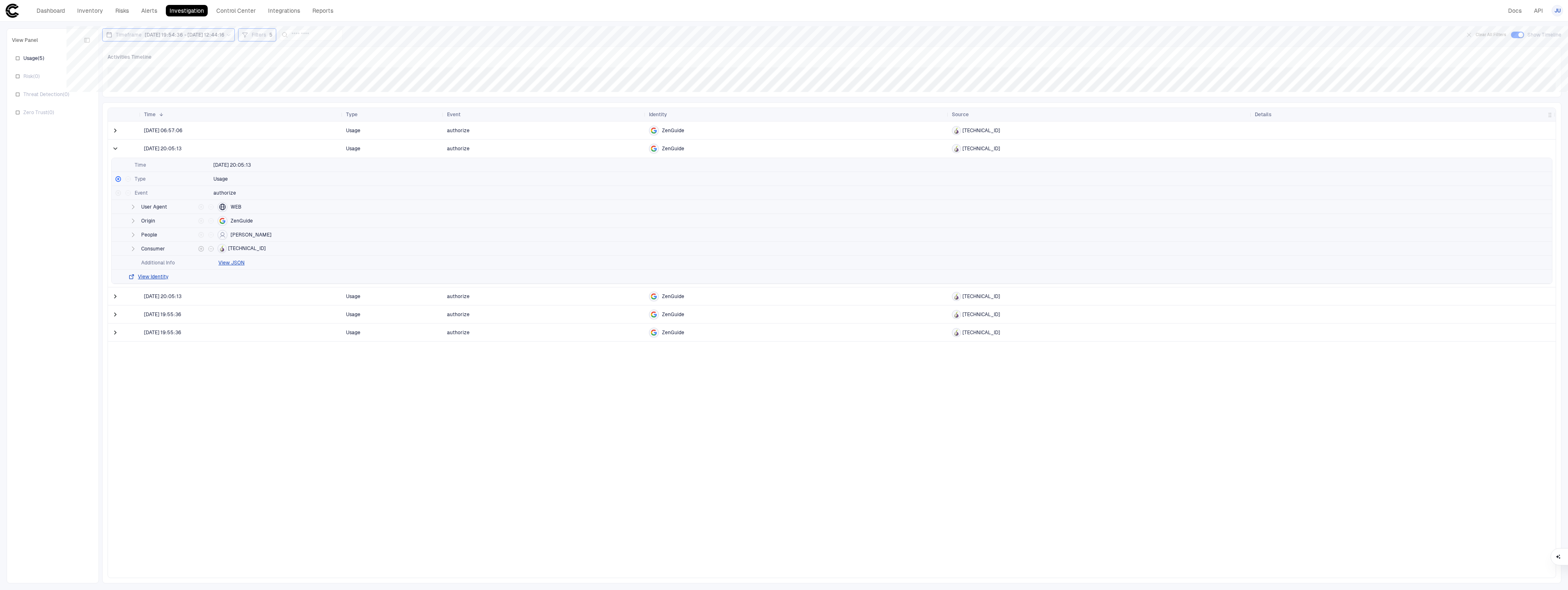
click at [132, 247] on icon "button" at bounding box center [133, 248] width 2 height 4
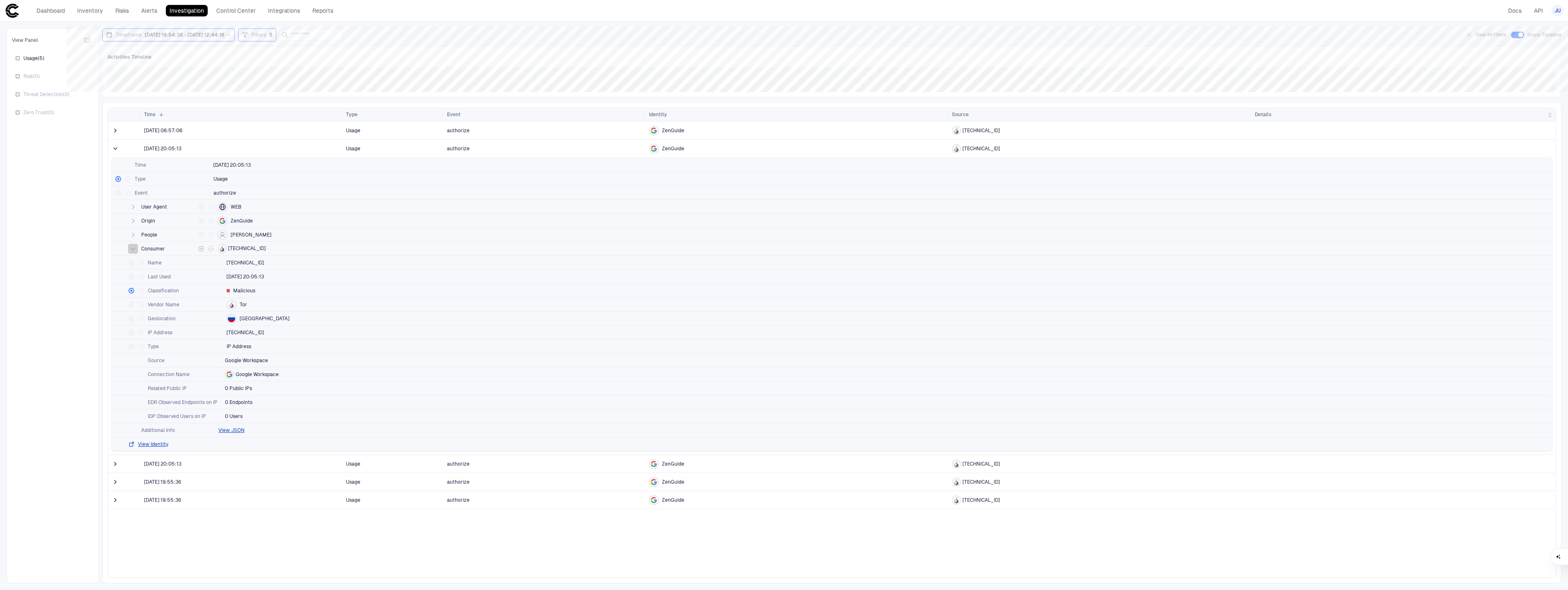
click at [132, 247] on icon "button" at bounding box center [133, 248] width 7 height 7
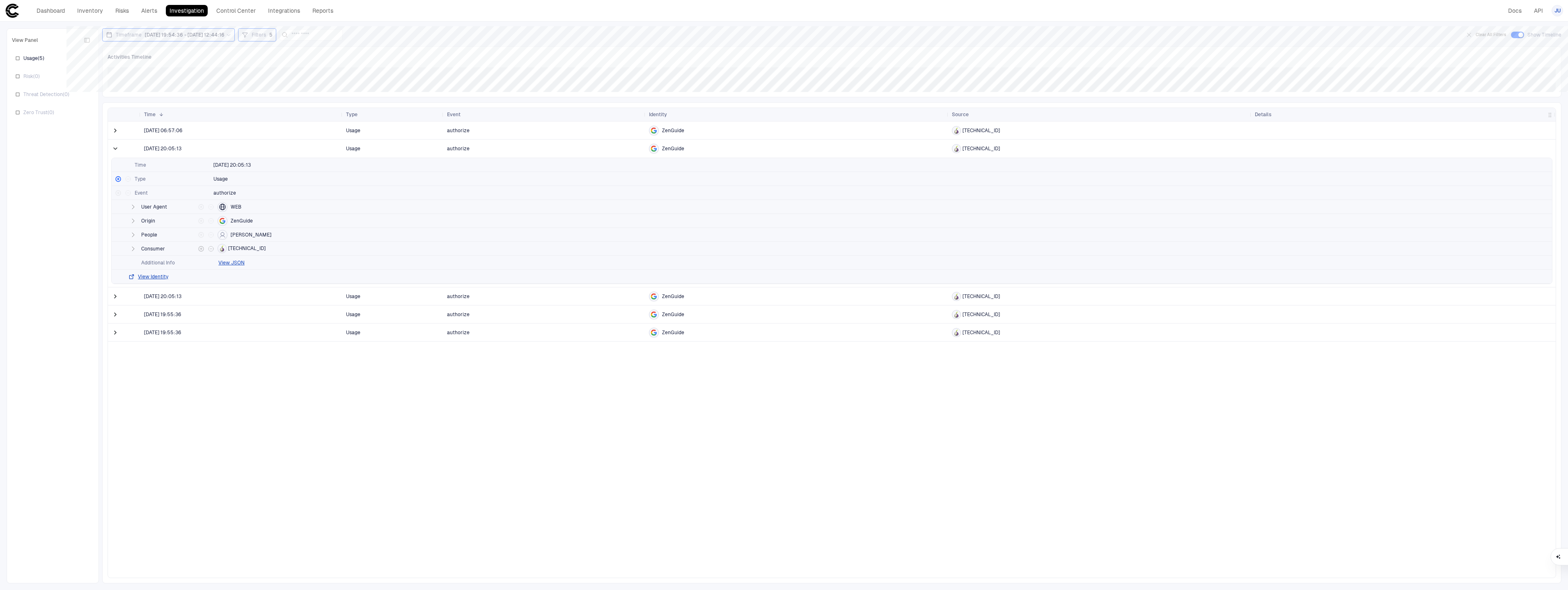
click at [132, 247] on icon "button" at bounding box center [133, 248] width 2 height 4
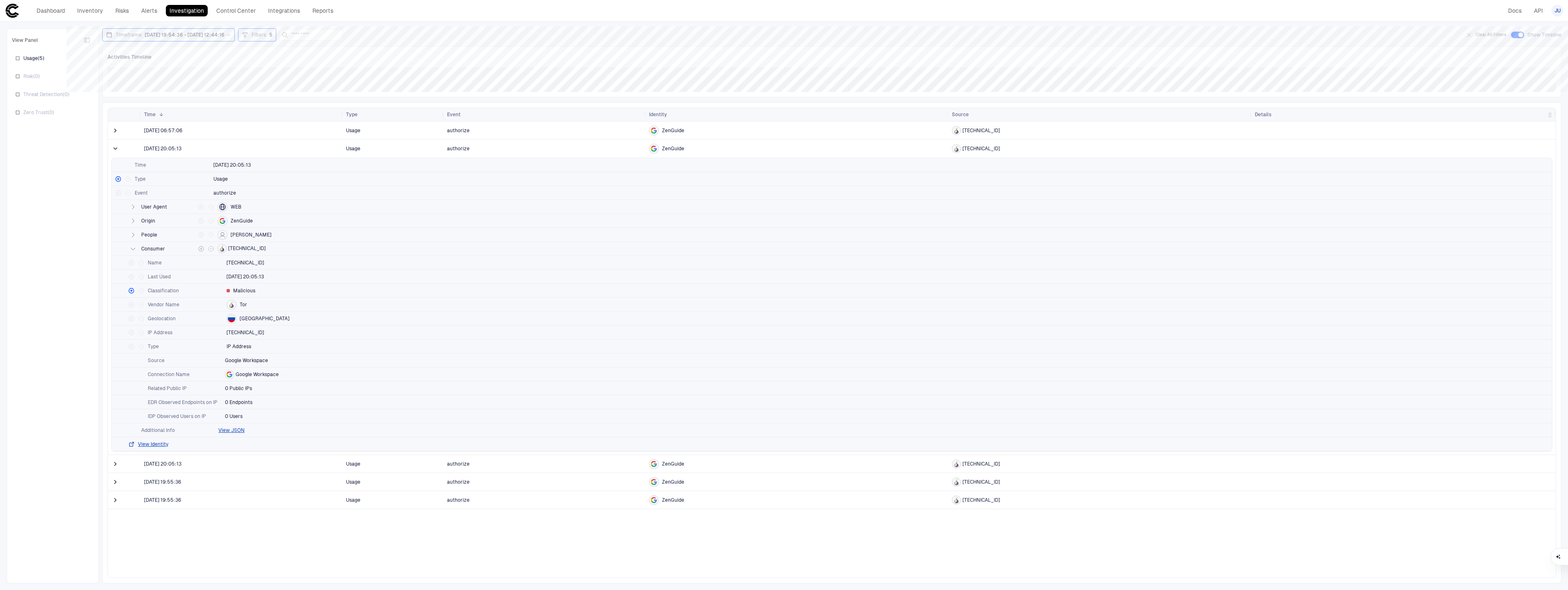
click at [132, 247] on icon "button" at bounding box center [133, 248] width 7 height 7
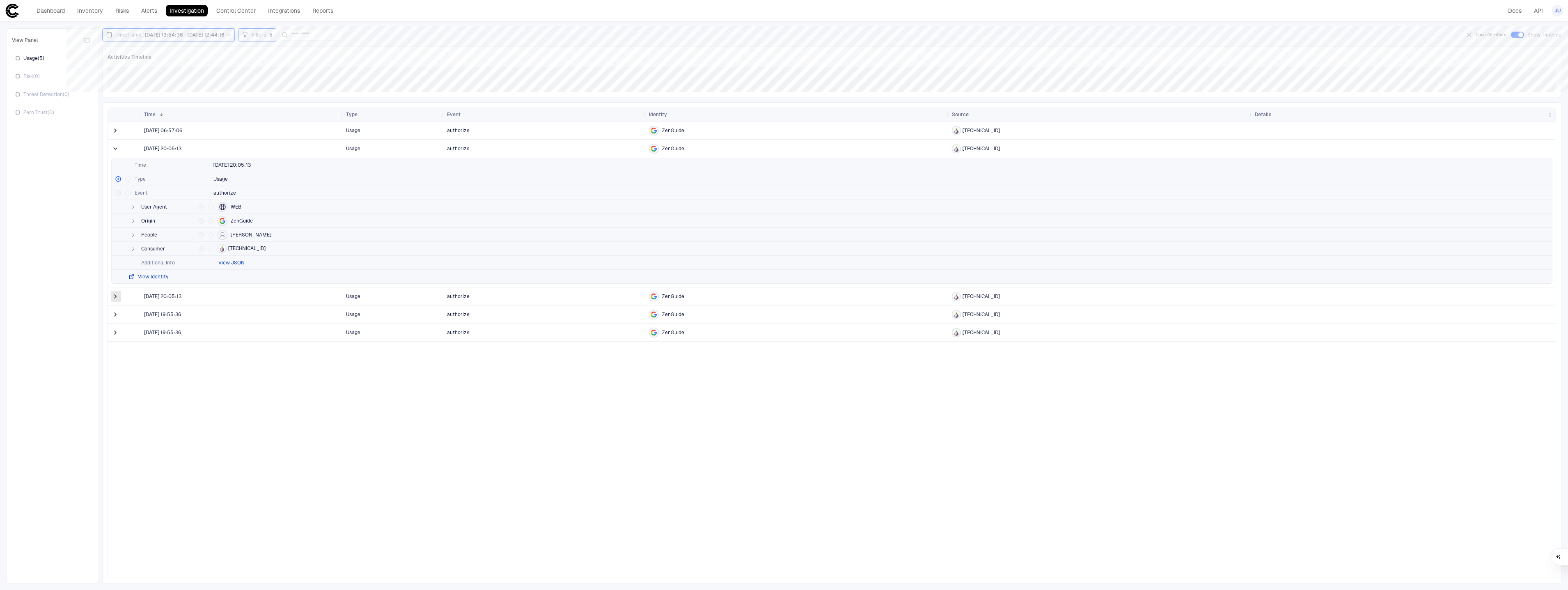
click at [116, 299] on span at bounding box center [115, 296] width 8 height 8
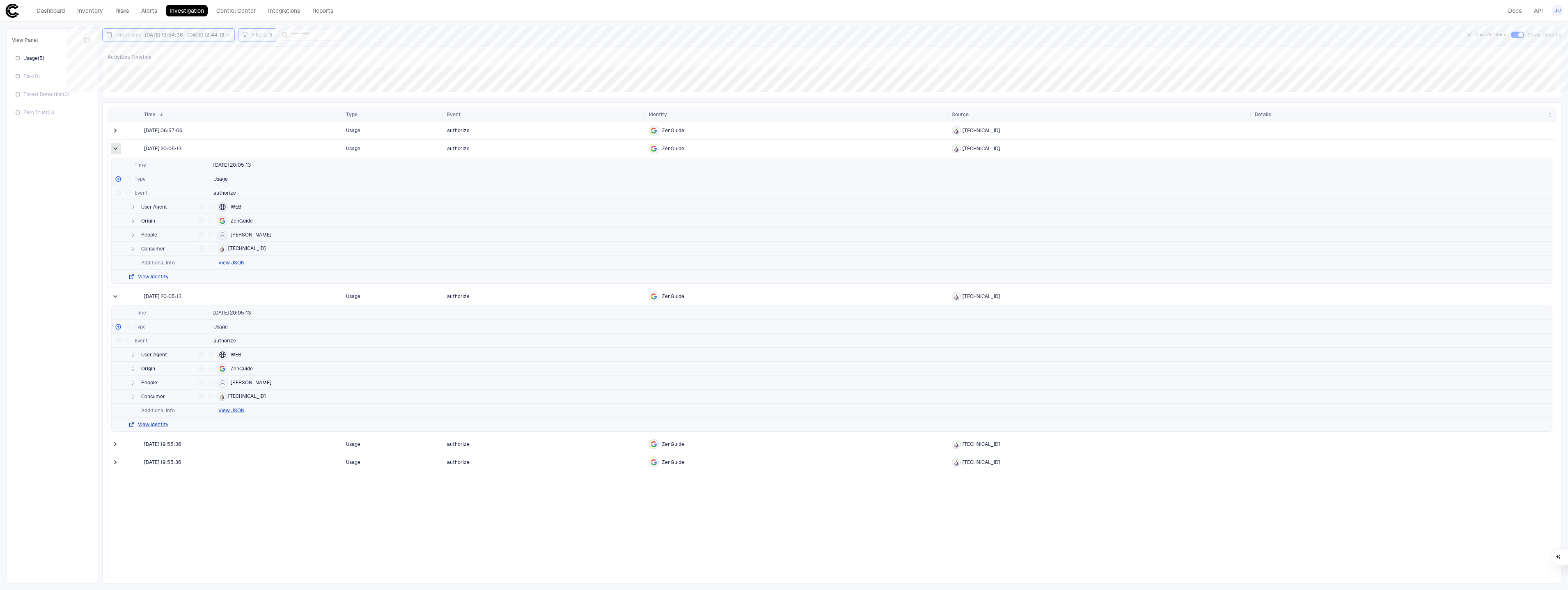
drag, startPoint x: 114, startPoint y: 150, endPoint x: 113, endPoint y: 138, distance: 12.0
click at [114, 150] on span at bounding box center [115, 148] width 8 height 8
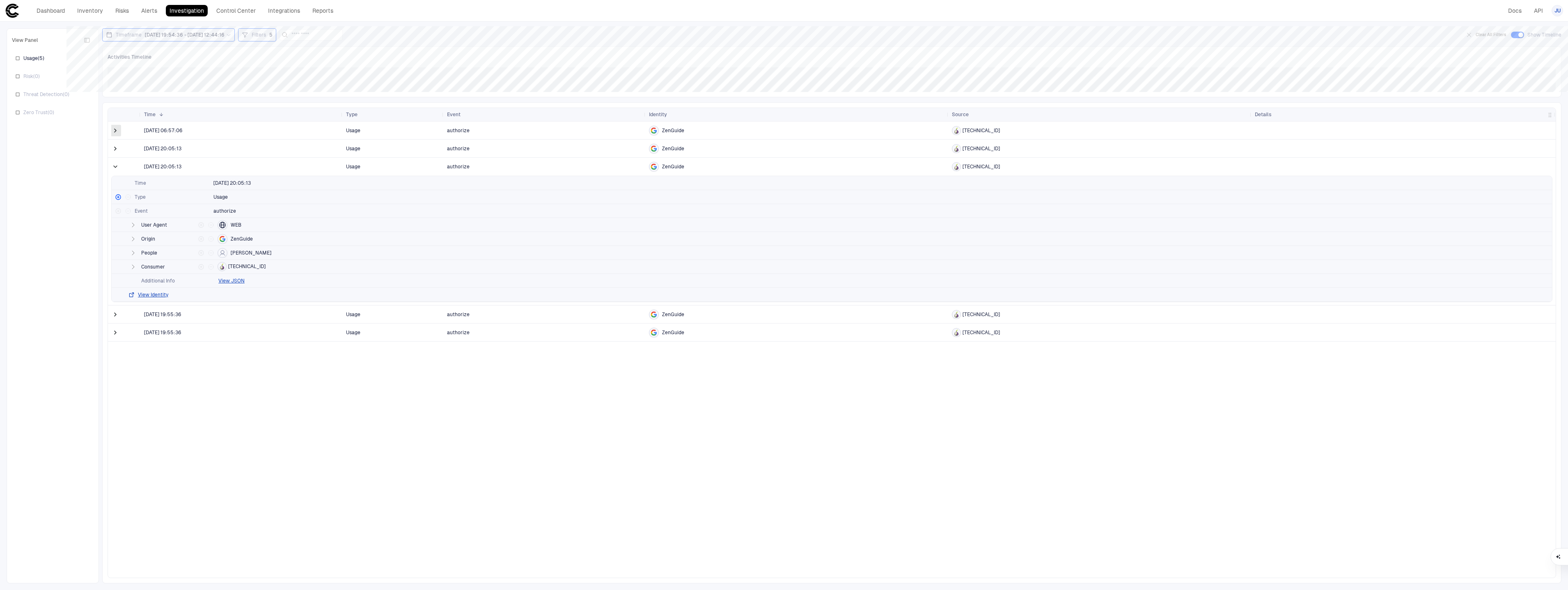
click at [113, 133] on span at bounding box center [115, 130] width 8 height 8
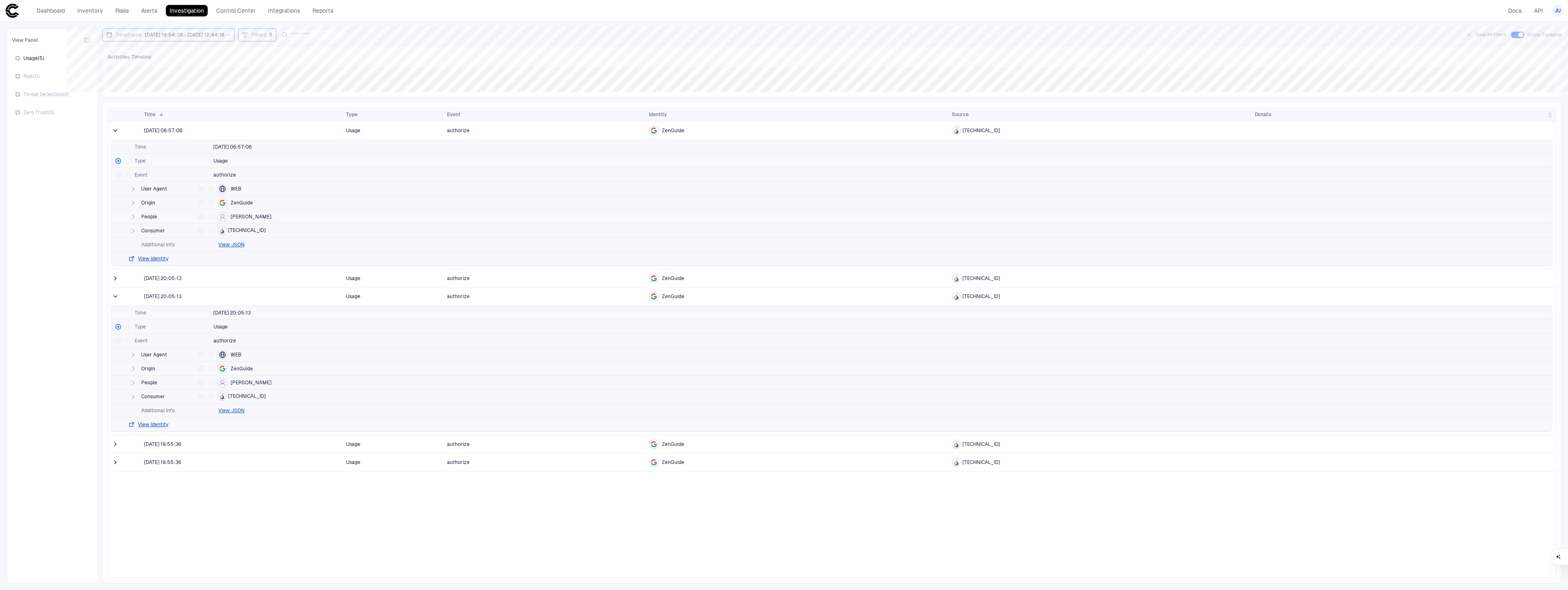
click at [113, 133] on span at bounding box center [115, 130] width 8 height 8
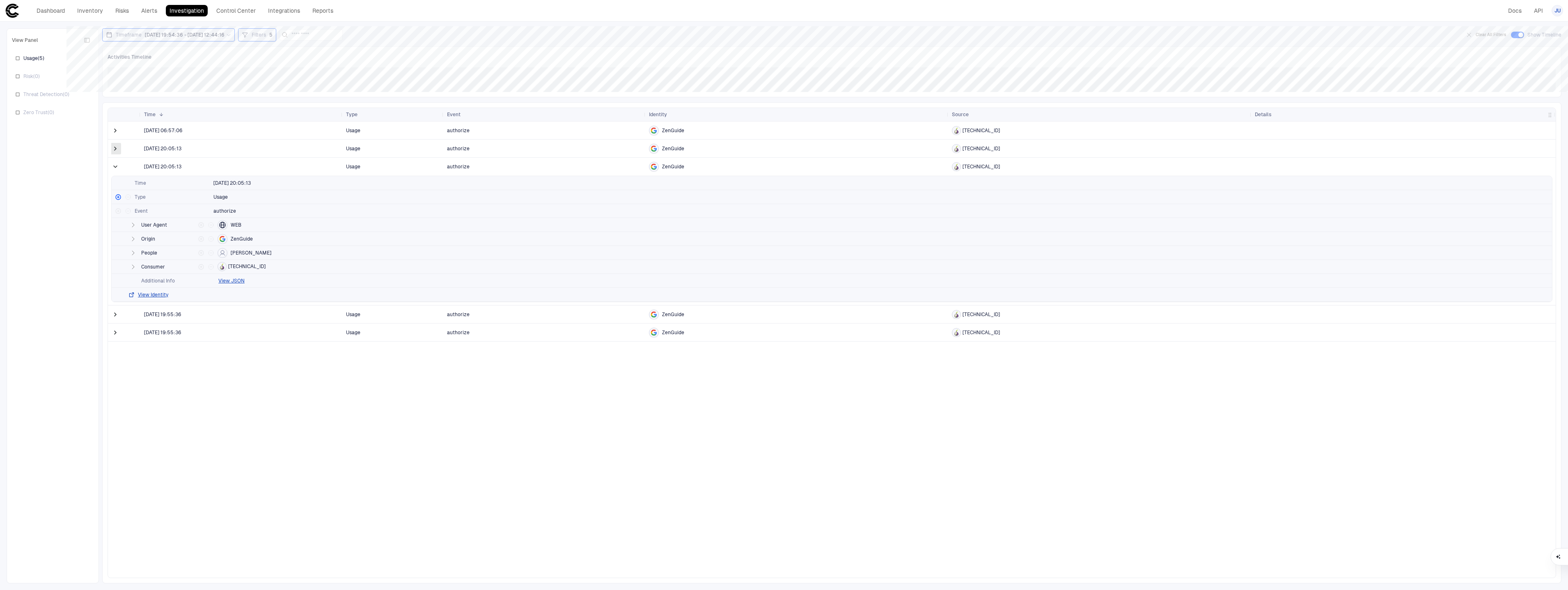
click at [116, 146] on span at bounding box center [115, 148] width 8 height 8
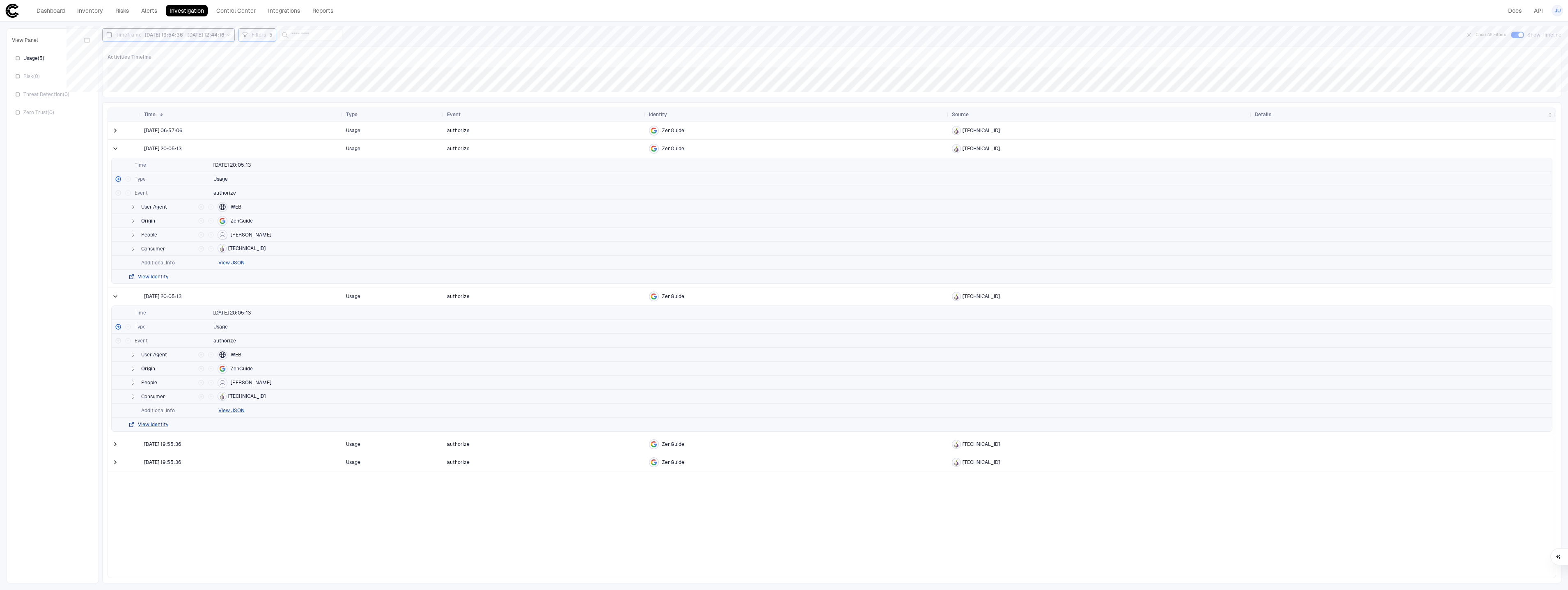
click at [116, 146] on span at bounding box center [115, 148] width 8 height 8
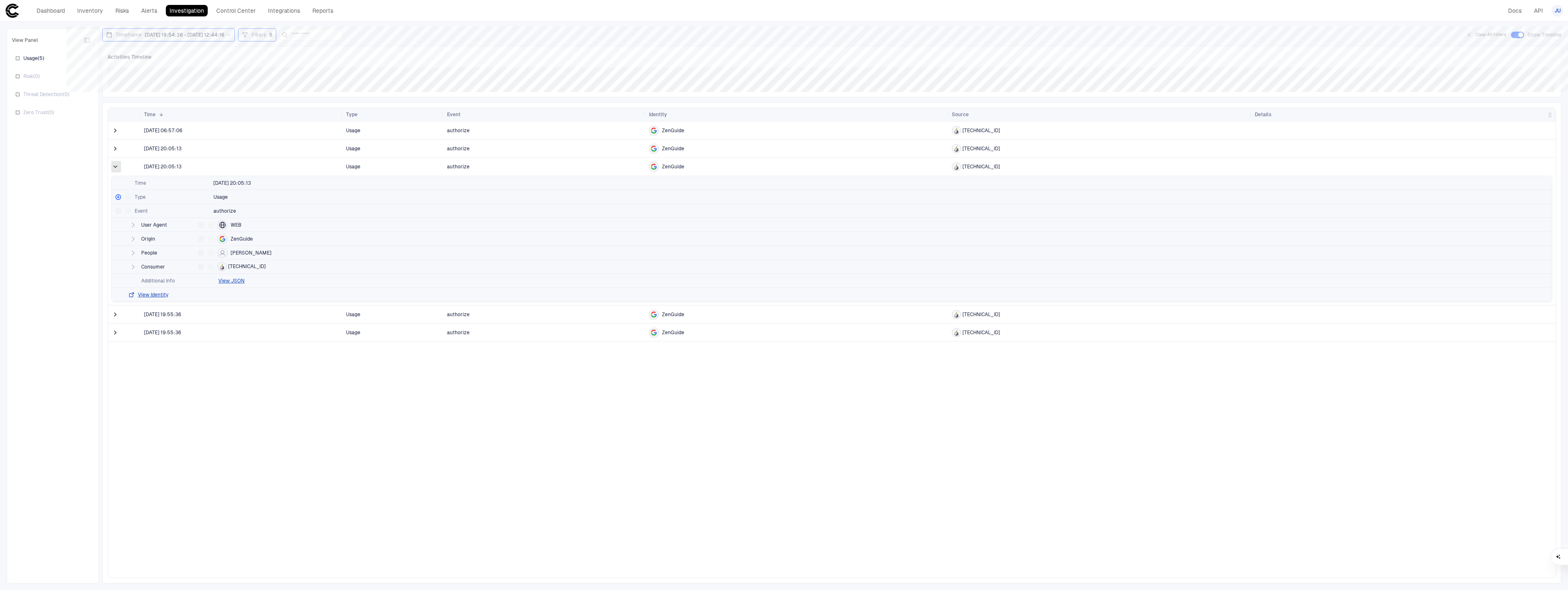
click at [116, 169] on span at bounding box center [115, 166] width 8 height 8
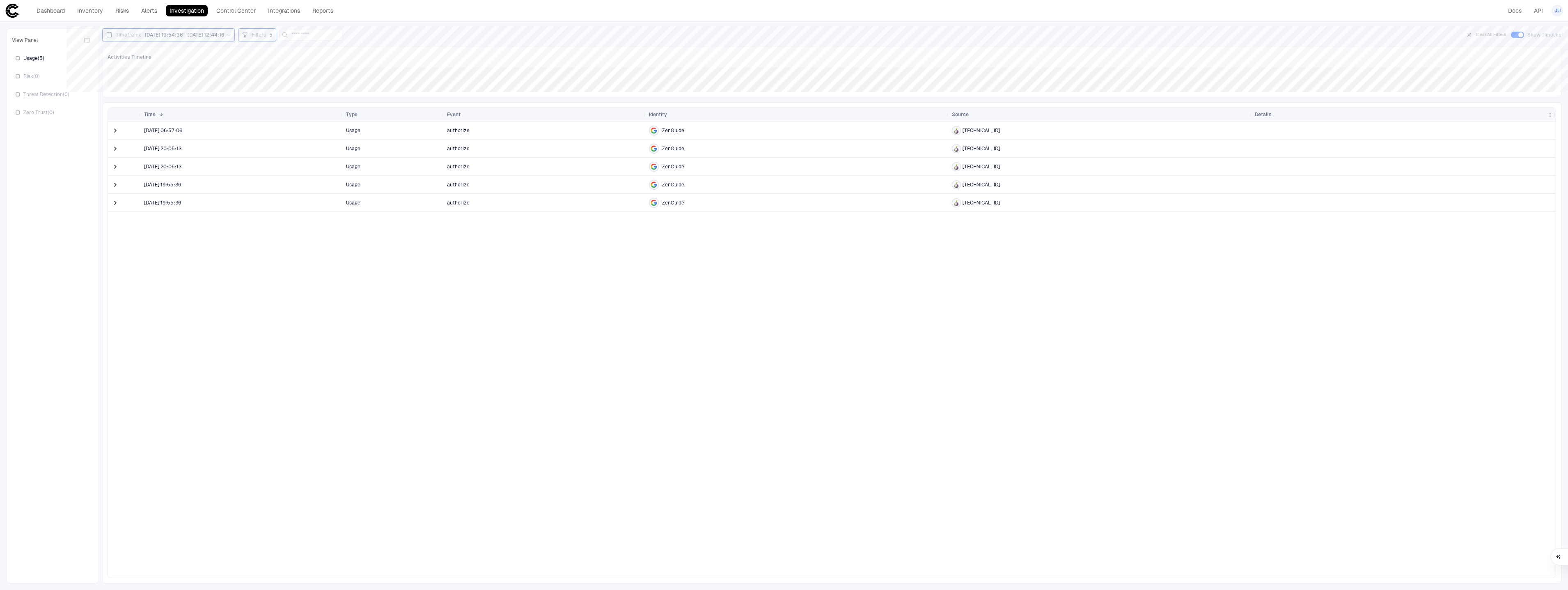
click at [117, 193] on div at bounding box center [116, 184] width 16 height 18
click at [116, 186] on span at bounding box center [115, 184] width 8 height 8
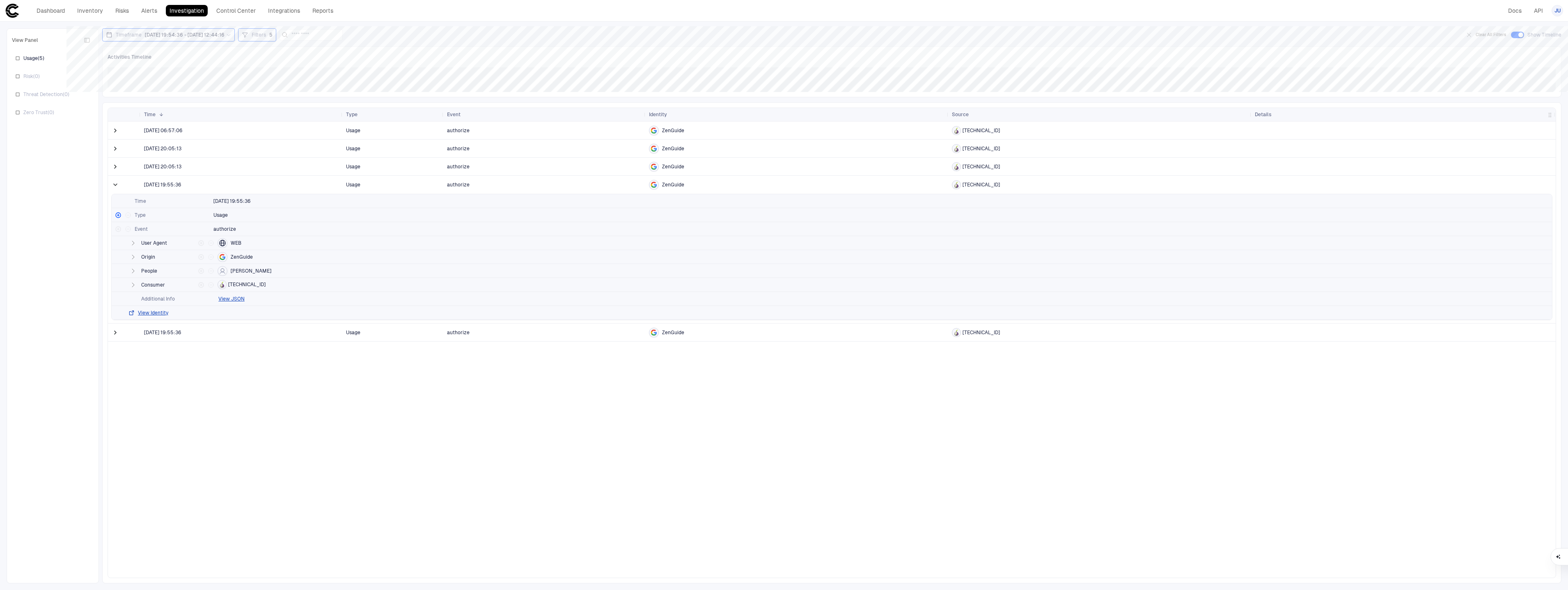
click at [116, 186] on span at bounding box center [115, 184] width 8 height 8
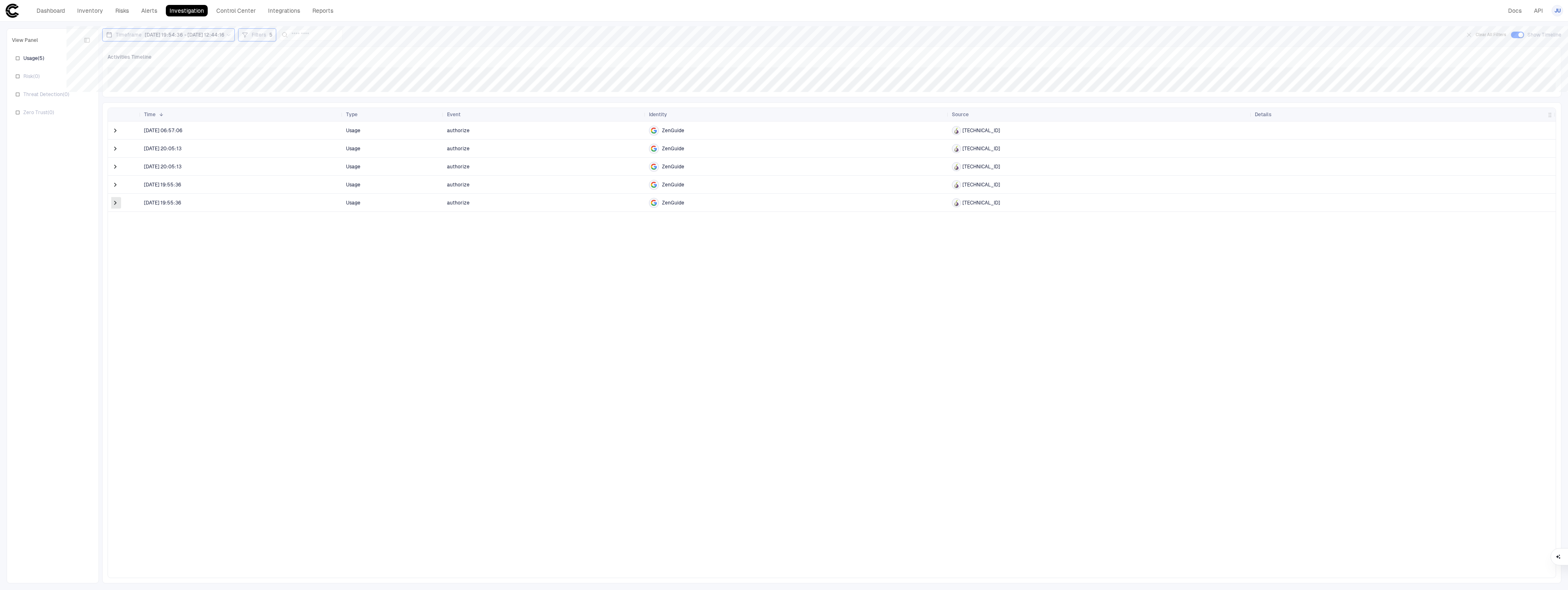
click at [116, 206] on span at bounding box center [115, 202] width 8 height 8
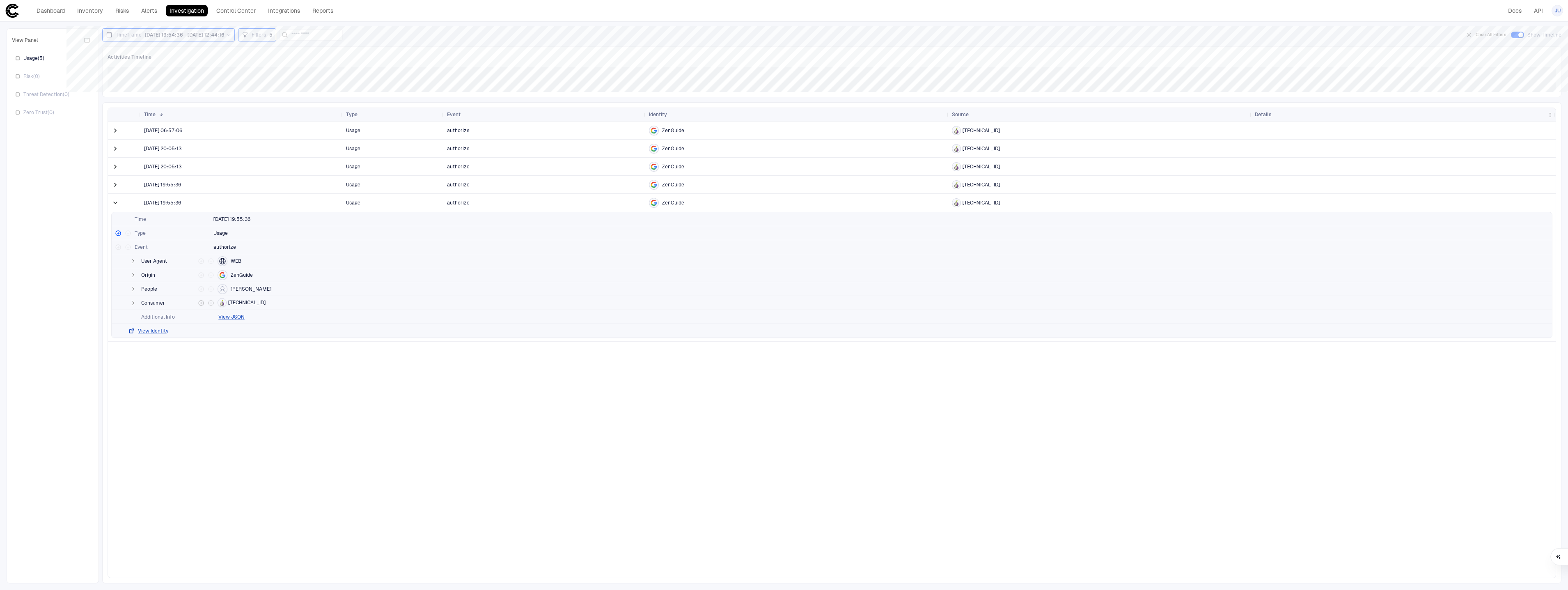
click at [136, 303] on button "button" at bounding box center [133, 303] width 10 height 10
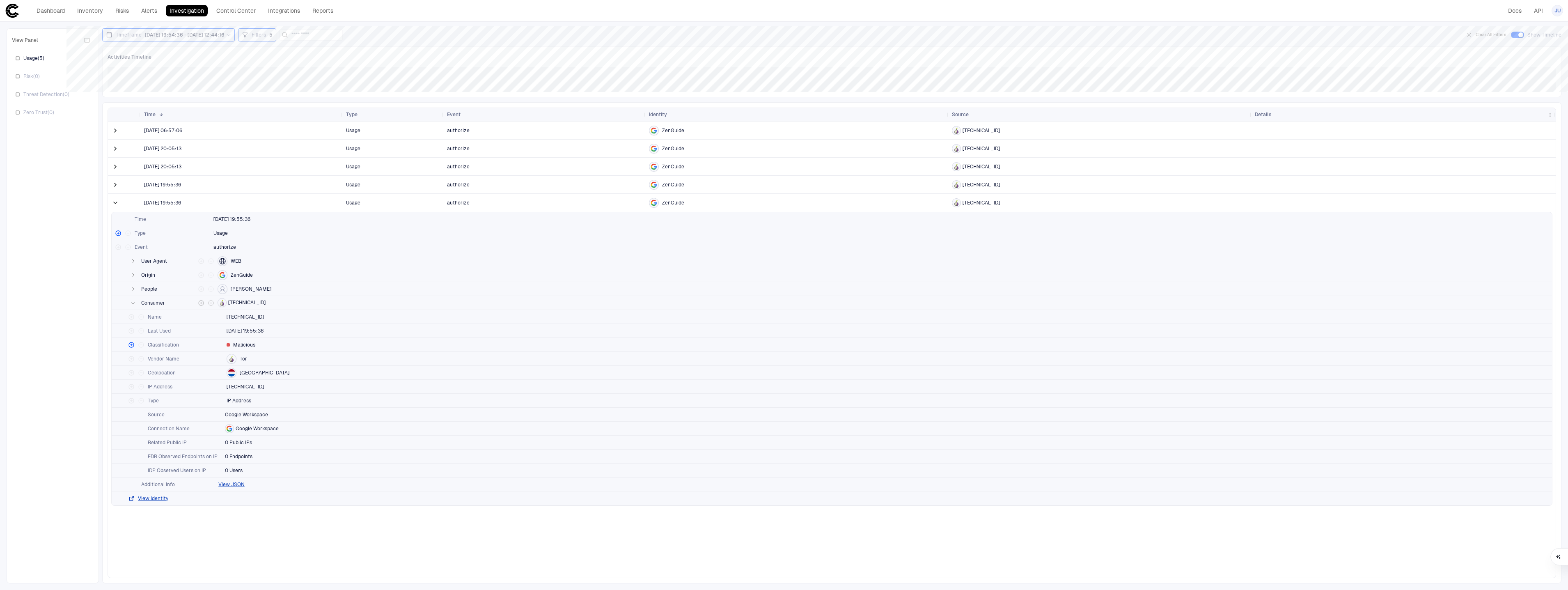
click at [136, 303] on icon "button" at bounding box center [133, 303] width 7 height 7
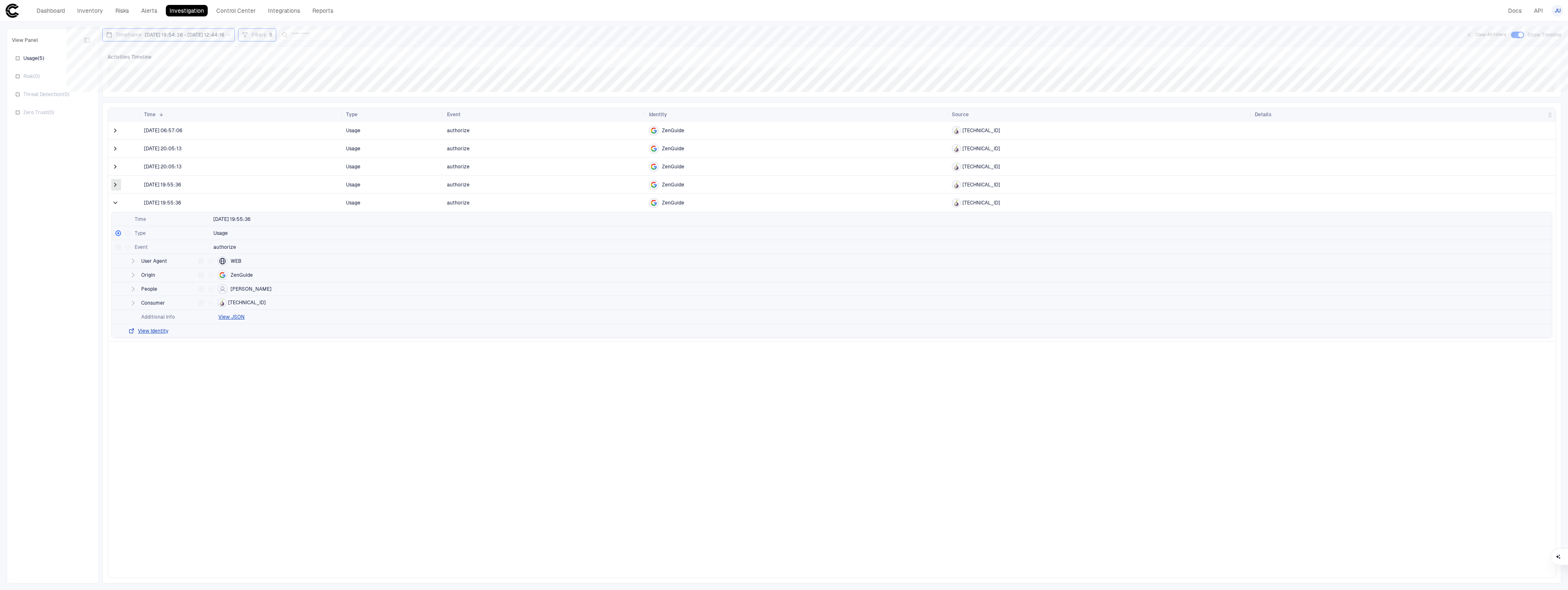
click at [116, 188] on span at bounding box center [115, 184] width 8 height 8
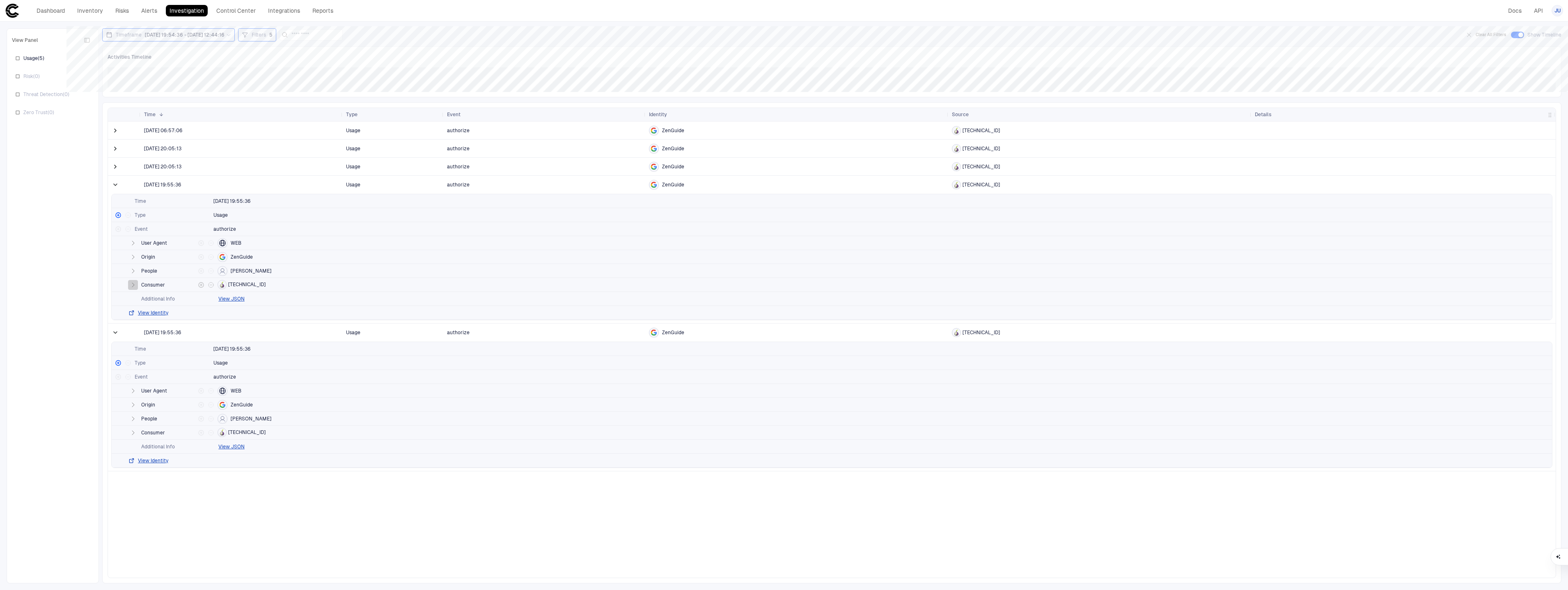
click at [135, 284] on icon "button" at bounding box center [133, 284] width 7 height 7
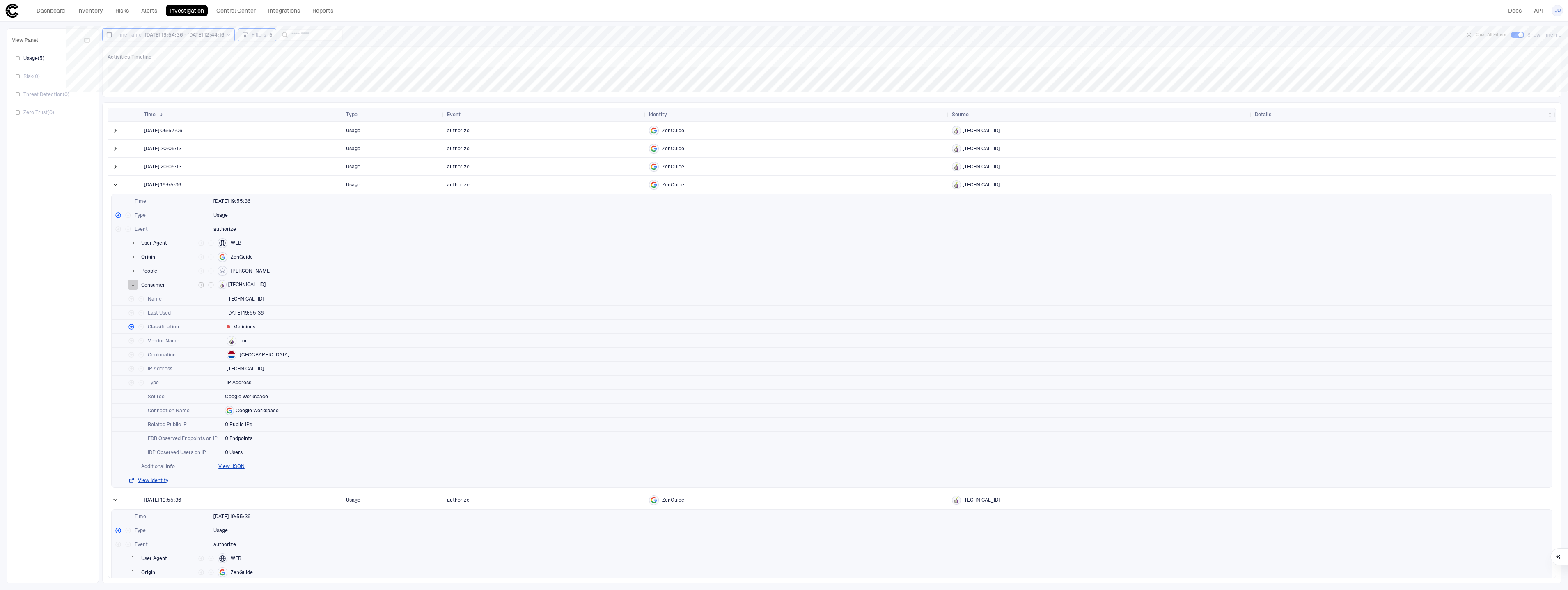
click at [135, 284] on icon "button" at bounding box center [133, 284] width 7 height 7
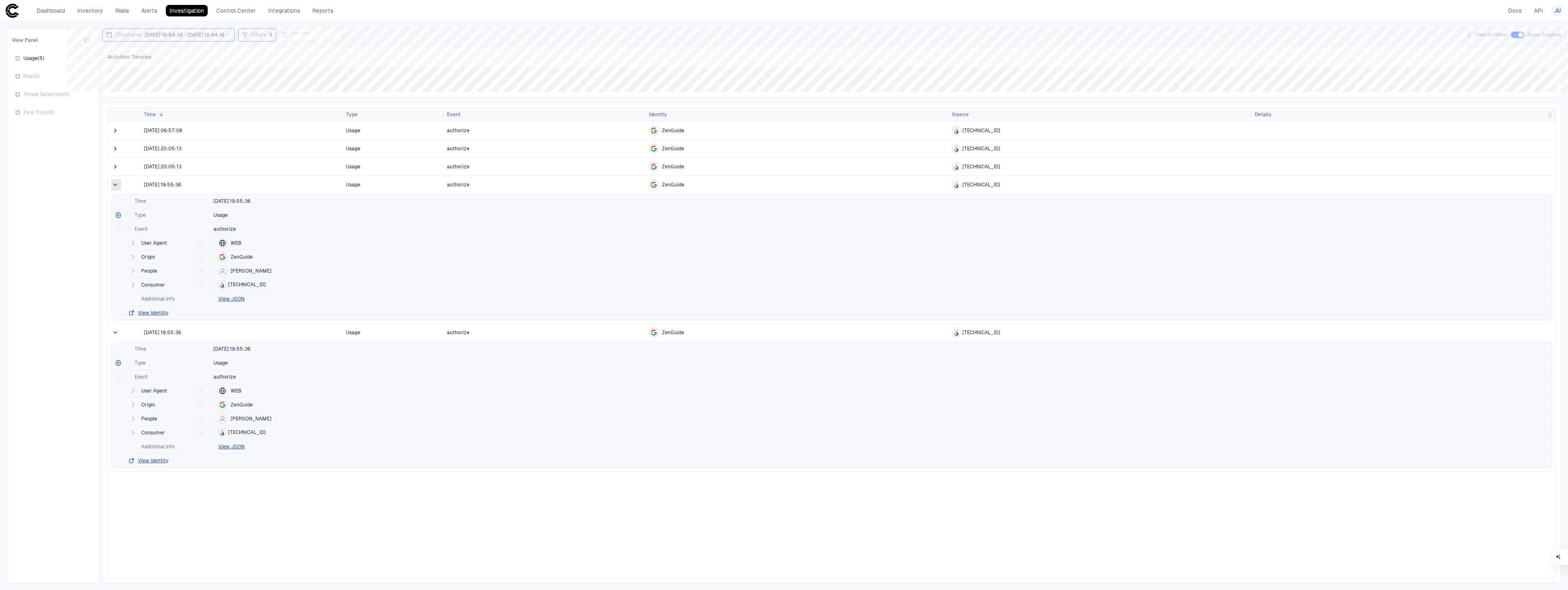
click at [113, 183] on span at bounding box center [115, 184] width 8 height 8
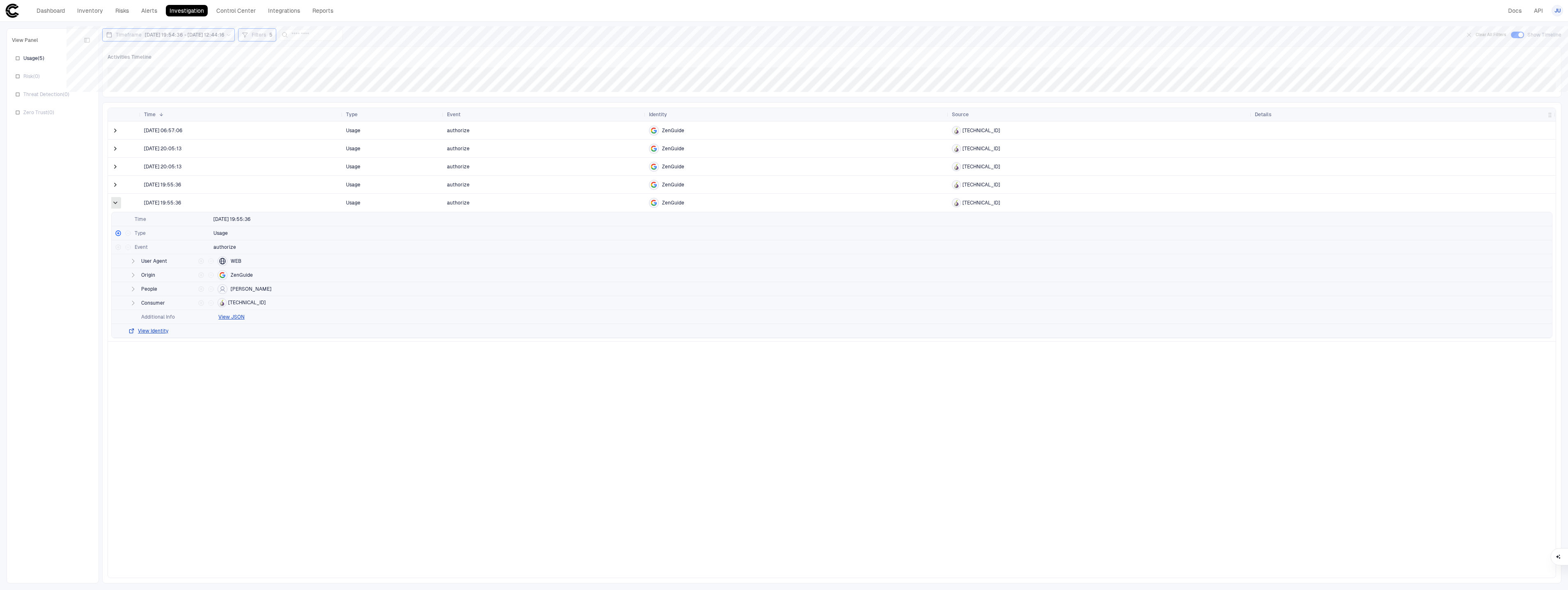
click at [112, 200] on span at bounding box center [115, 202] width 8 height 8
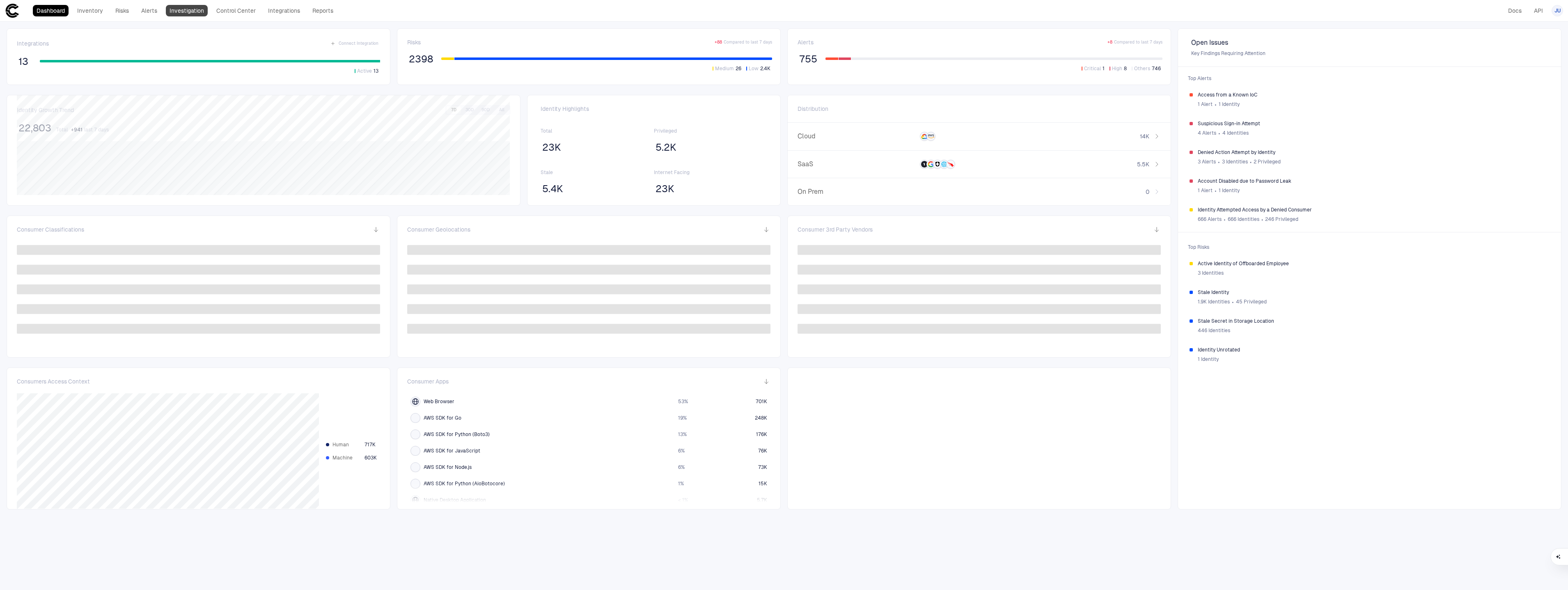
click at [195, 15] on link "Investigation" at bounding box center [186, 10] width 42 height 12
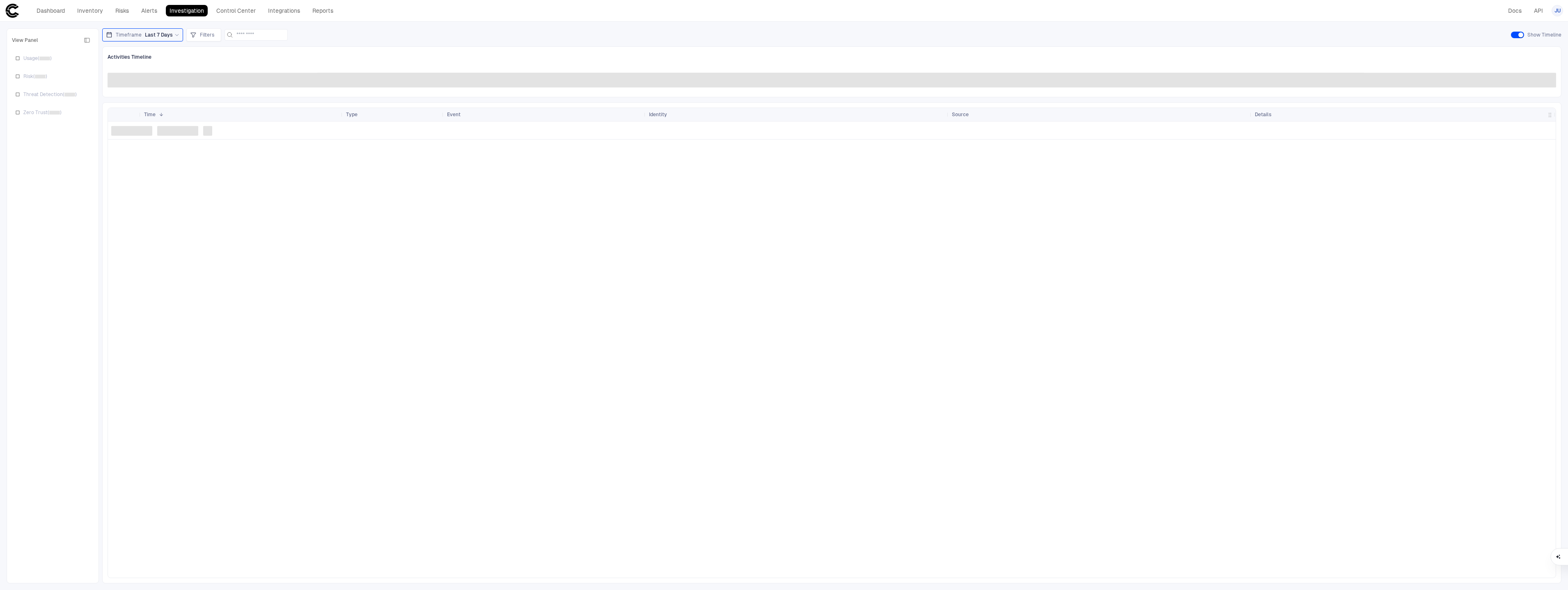
click at [164, 33] on span "Last 7 Days" at bounding box center [159, 35] width 28 height 7
click at [146, 71] on span "Last 24 Hours" at bounding box center [130, 68] width 32 height 7
click at [239, 44] on div "Timeframe Last 24 Hours Relative Custom Last 24 Hours Last 7 Days Last 14 Days …" at bounding box center [832, 306] width 1459 height 555
click at [209, 33] on span "Filters" at bounding box center [213, 35] width 15 height 7
click at [311, 32] on div at bounding box center [784, 295] width 1568 height 590
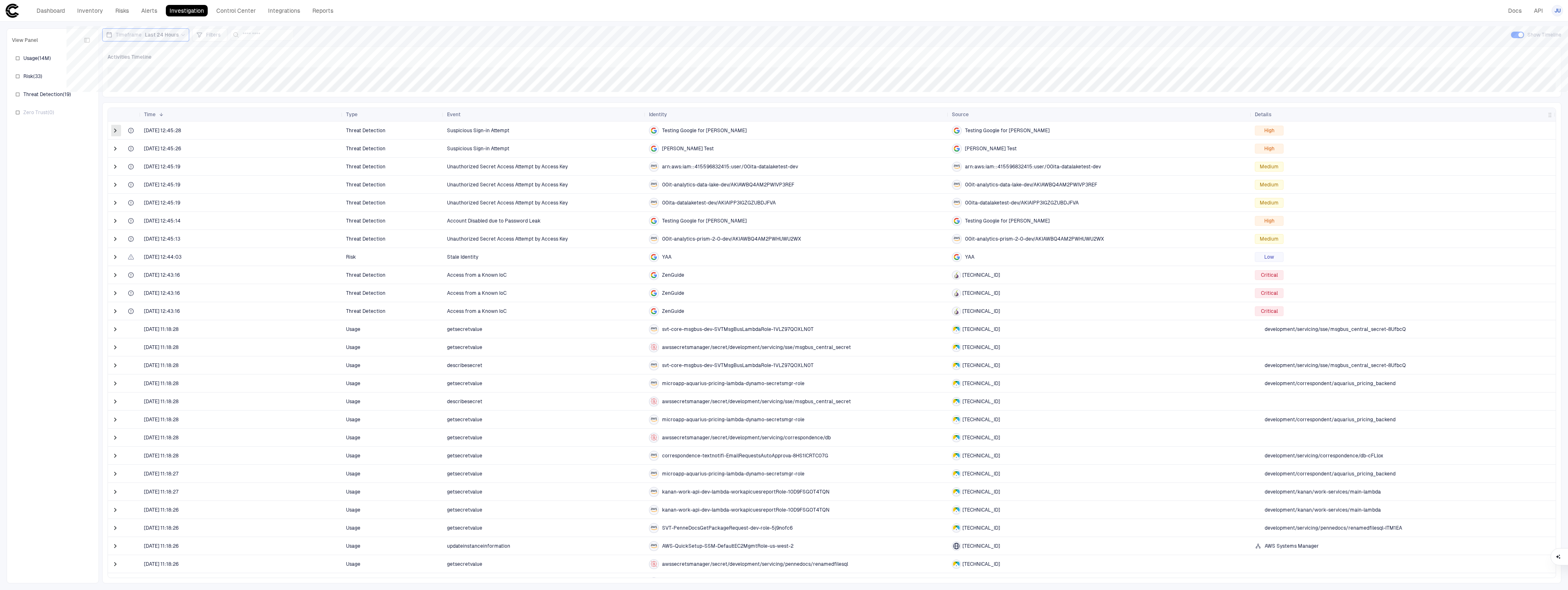
click at [119, 132] on span at bounding box center [115, 130] width 8 height 8
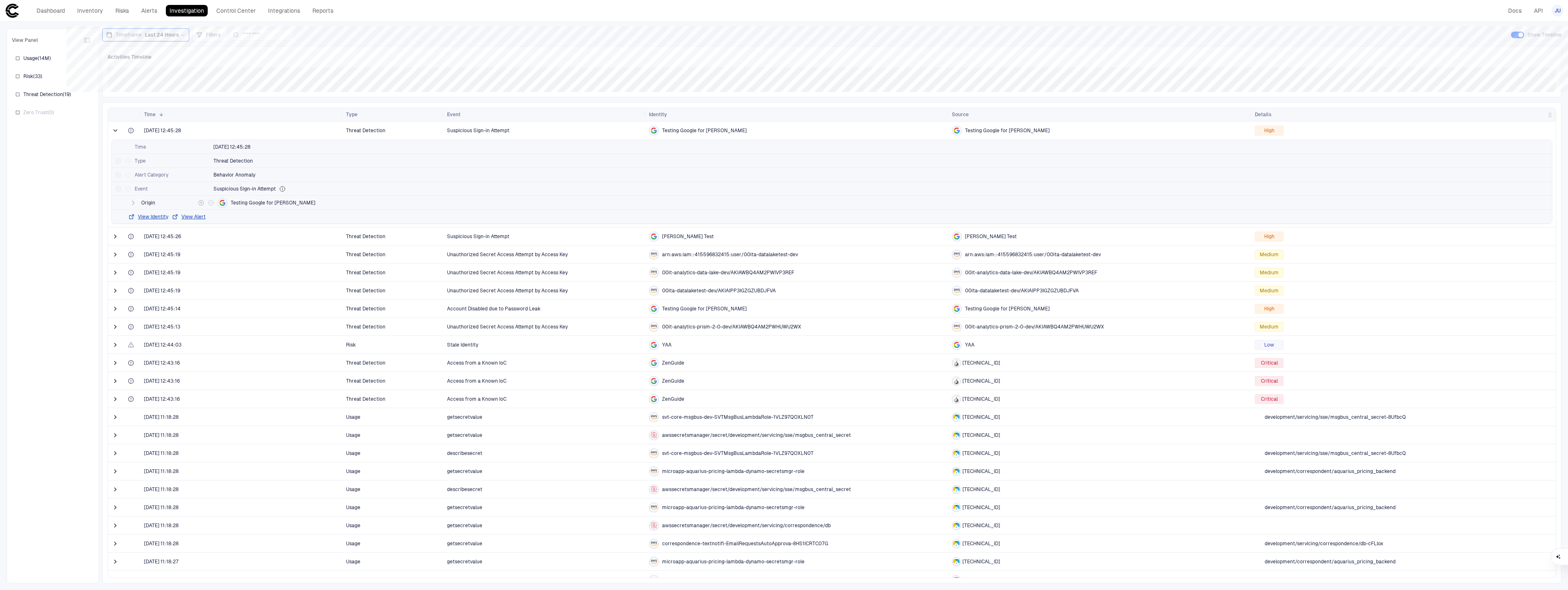
click at [133, 204] on icon "button" at bounding box center [133, 203] width 2 height 4
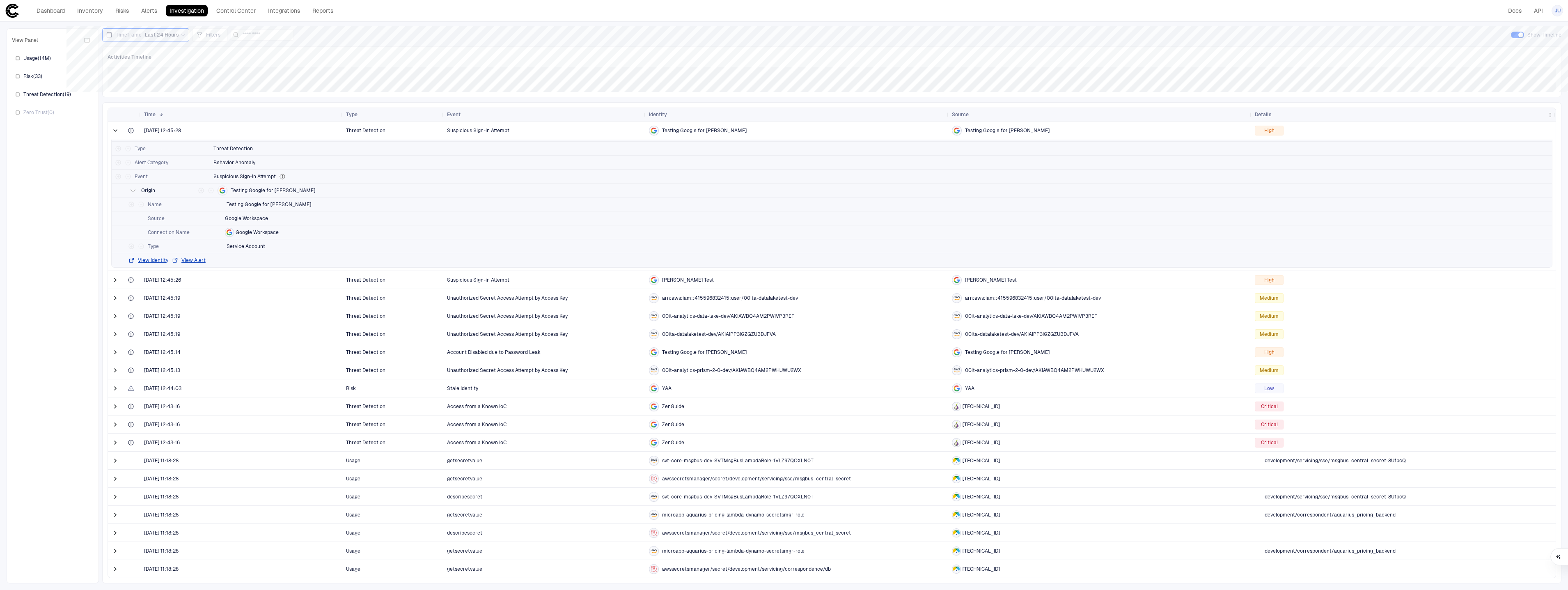
scroll to position [35, 0]
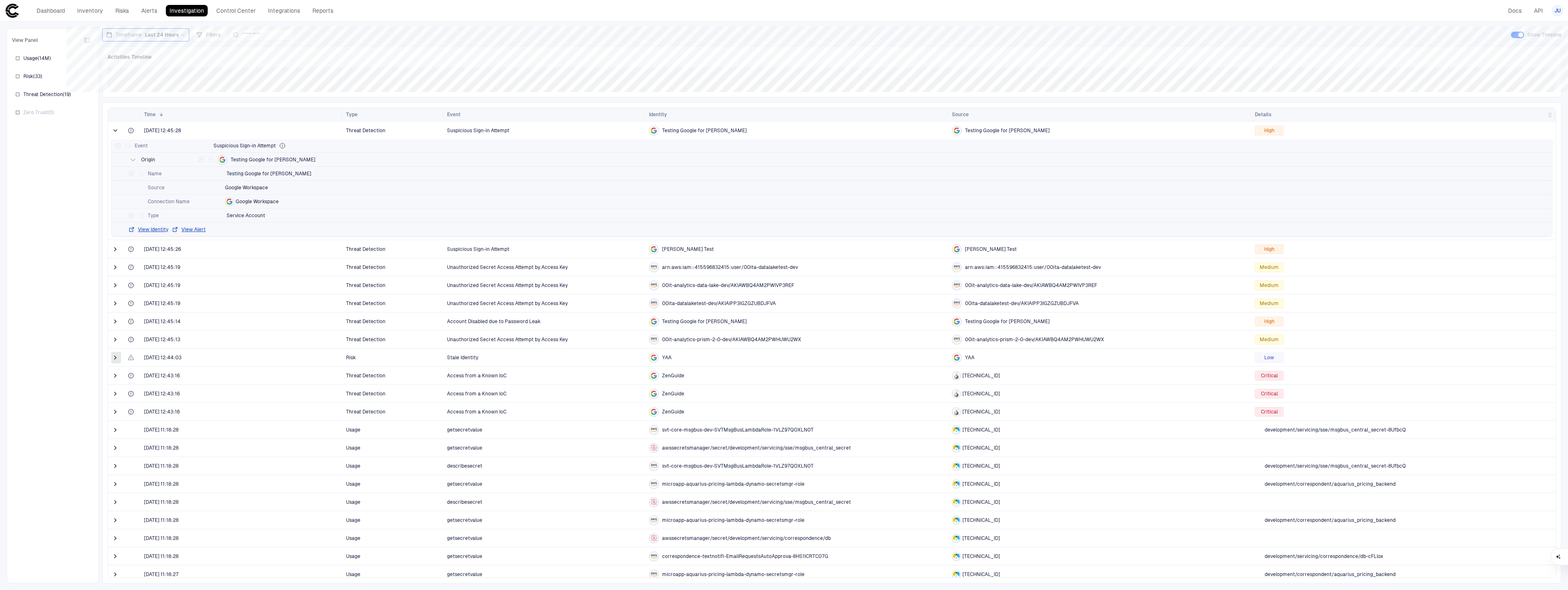
click at [115, 357] on span at bounding box center [115, 357] width 8 height 8
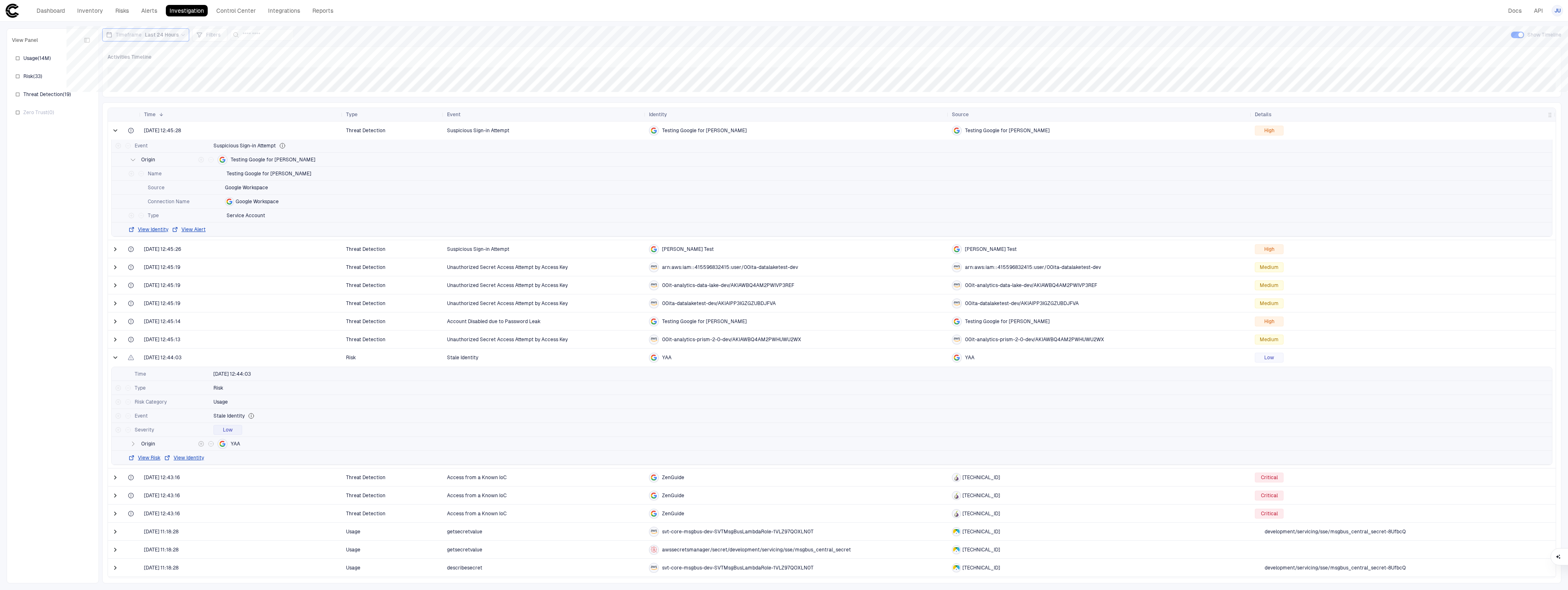
click at [133, 444] on icon "button" at bounding box center [133, 443] width 2 height 4
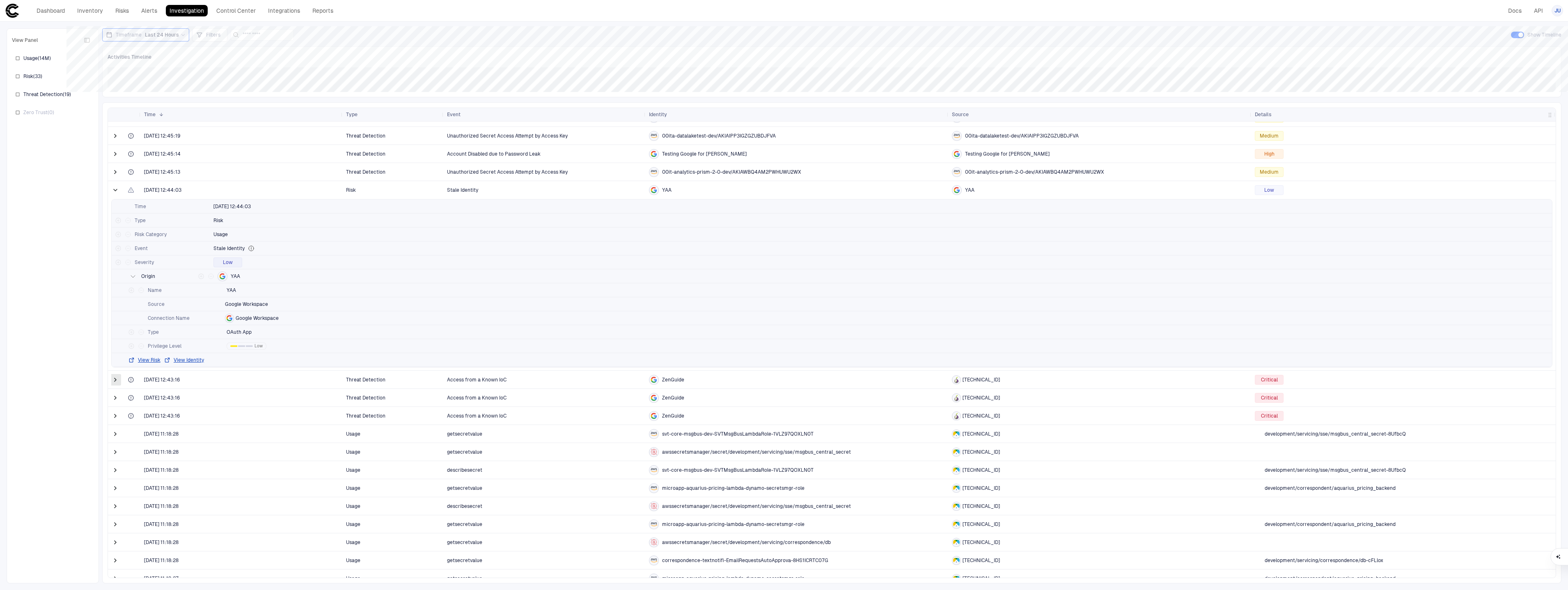
click at [114, 383] on span at bounding box center [115, 379] width 8 height 8
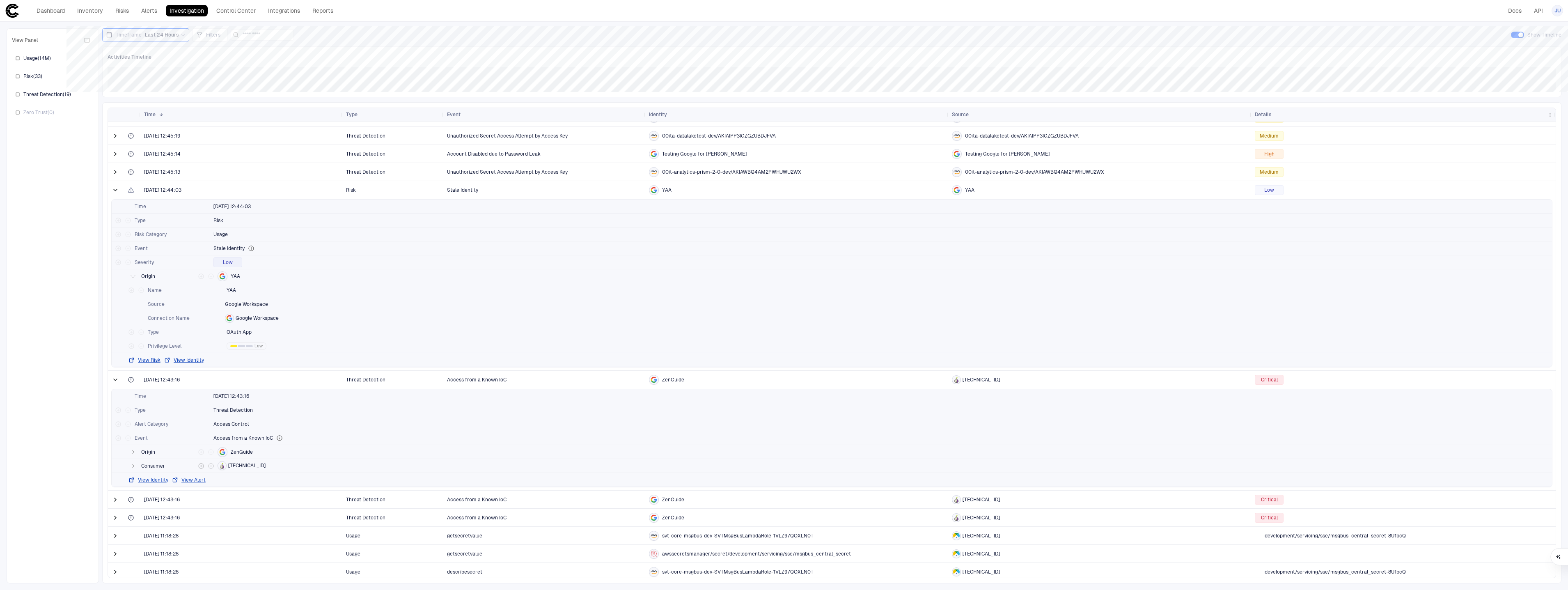
click at [138, 467] on button "button" at bounding box center [133, 466] width 10 height 10
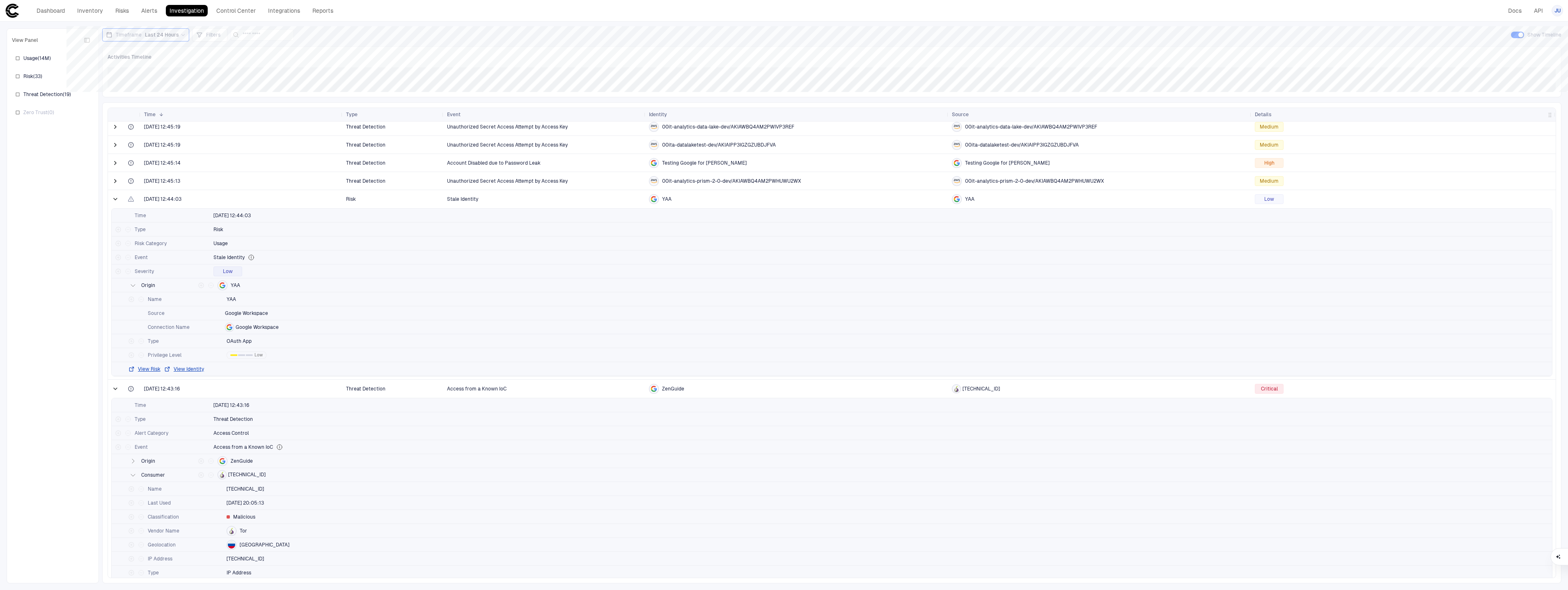
click at [193, 373] on div "View Risk View Identity" at bounding box center [831, 368] width 1440 height 14
click at [194, 370] on button "View Identity" at bounding box center [184, 369] width 40 height 7
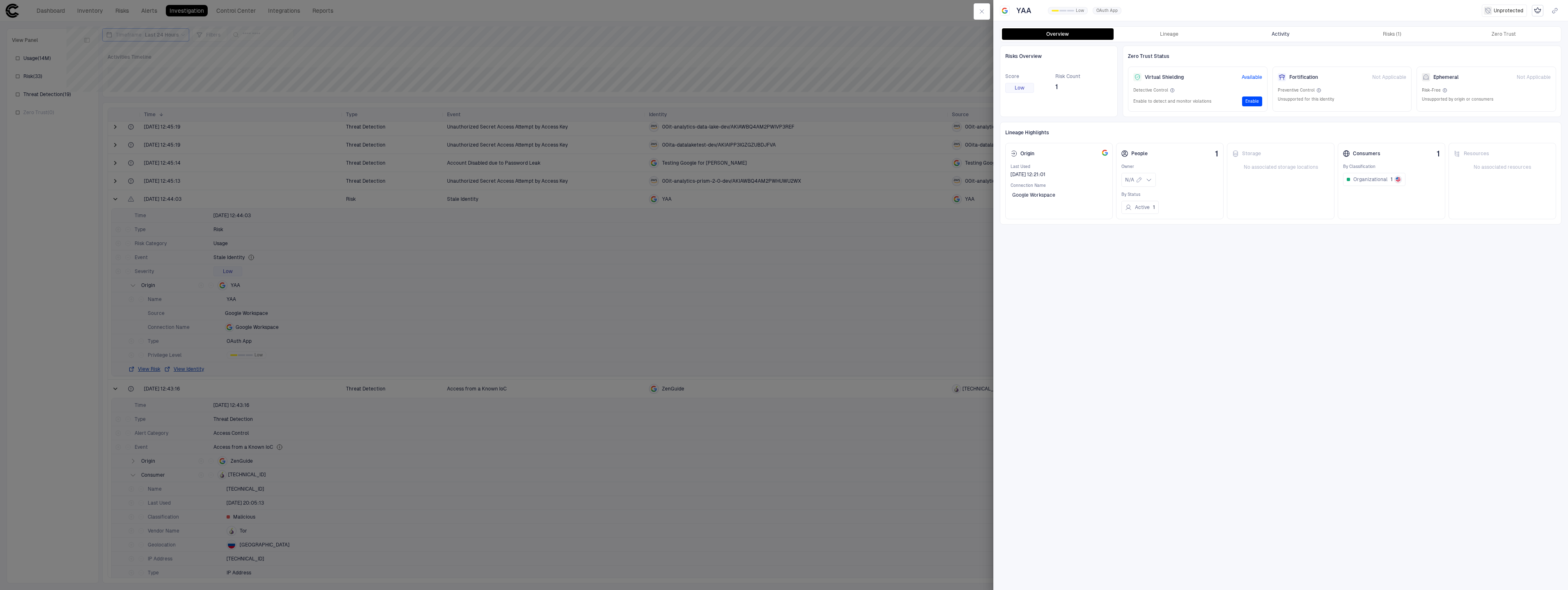
click at [1237, 33] on button "Activity" at bounding box center [1280, 34] width 111 height 12
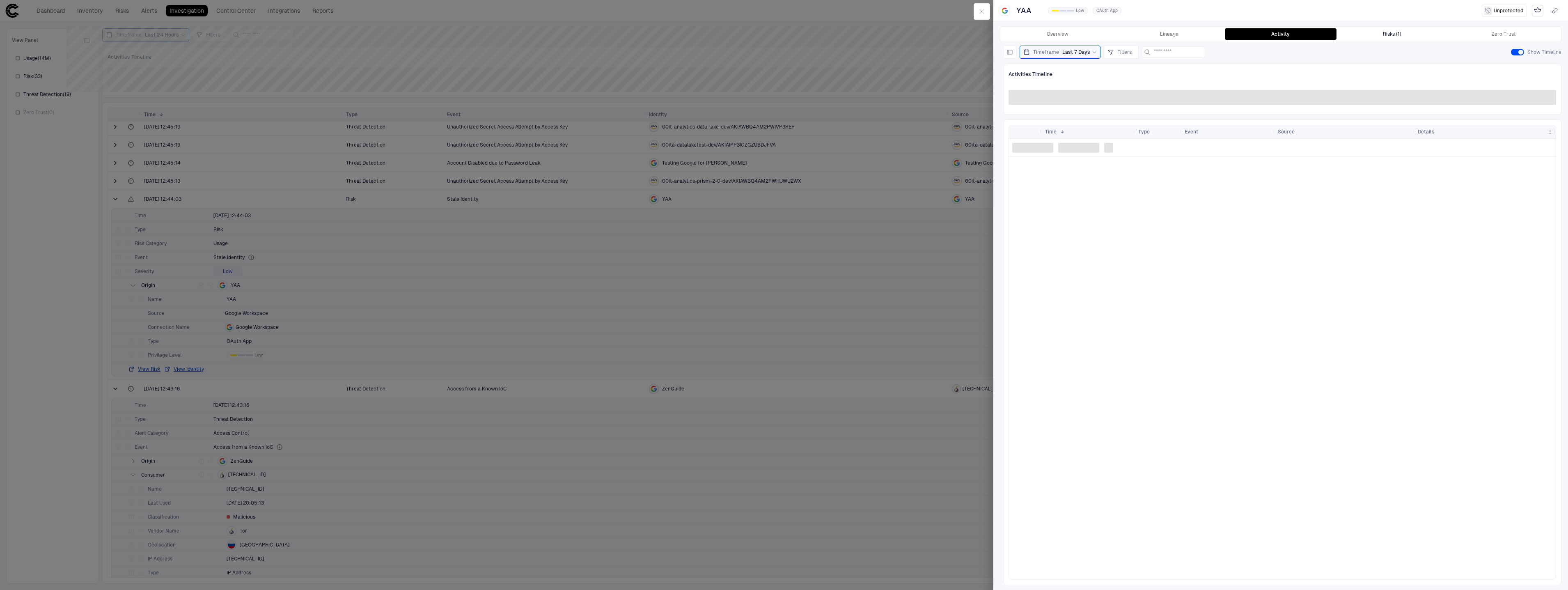
click at [1358, 35] on button "Risks (1)" at bounding box center [1392, 34] width 111 height 12
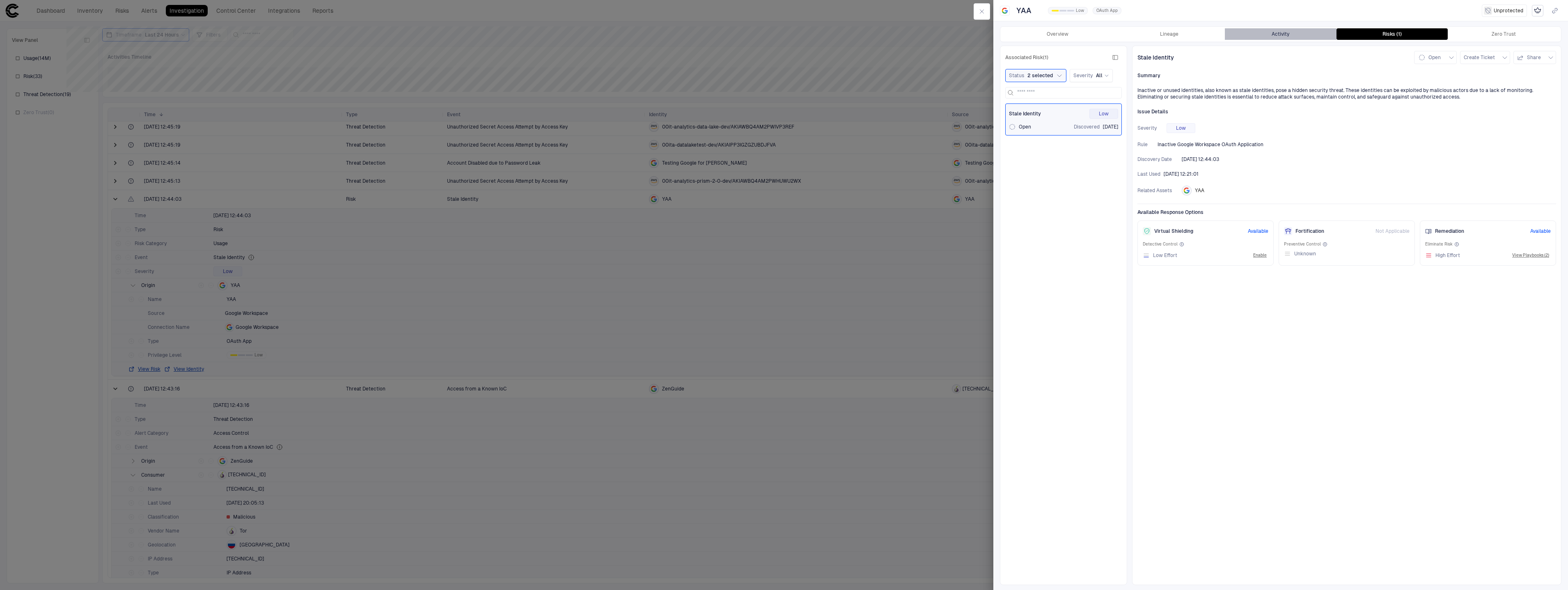
click at [1253, 40] on button "Activity" at bounding box center [1280, 34] width 111 height 12
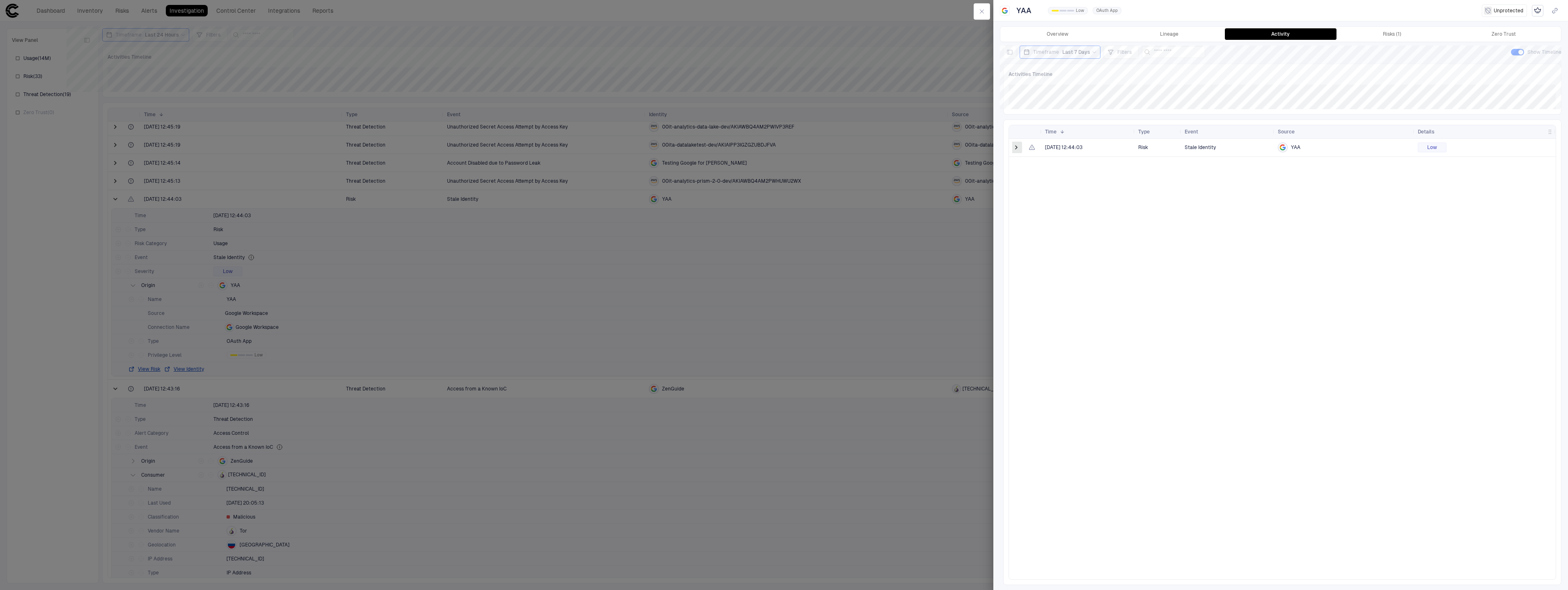
click at [1013, 147] on span at bounding box center [1016, 147] width 8 height 8
click at [1081, 234] on button "View Identity" at bounding box center [1085, 233] width 40 height 7
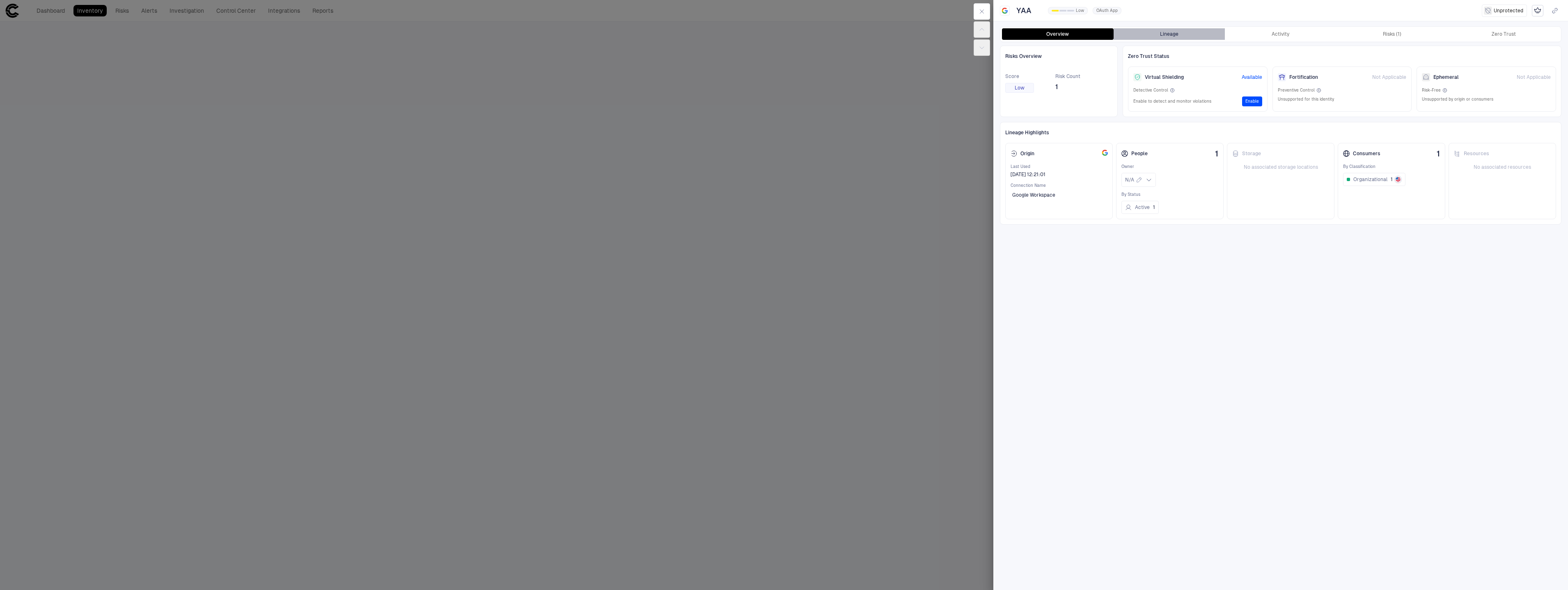
click at [1173, 37] on button "Lineage" at bounding box center [1169, 34] width 111 height 12
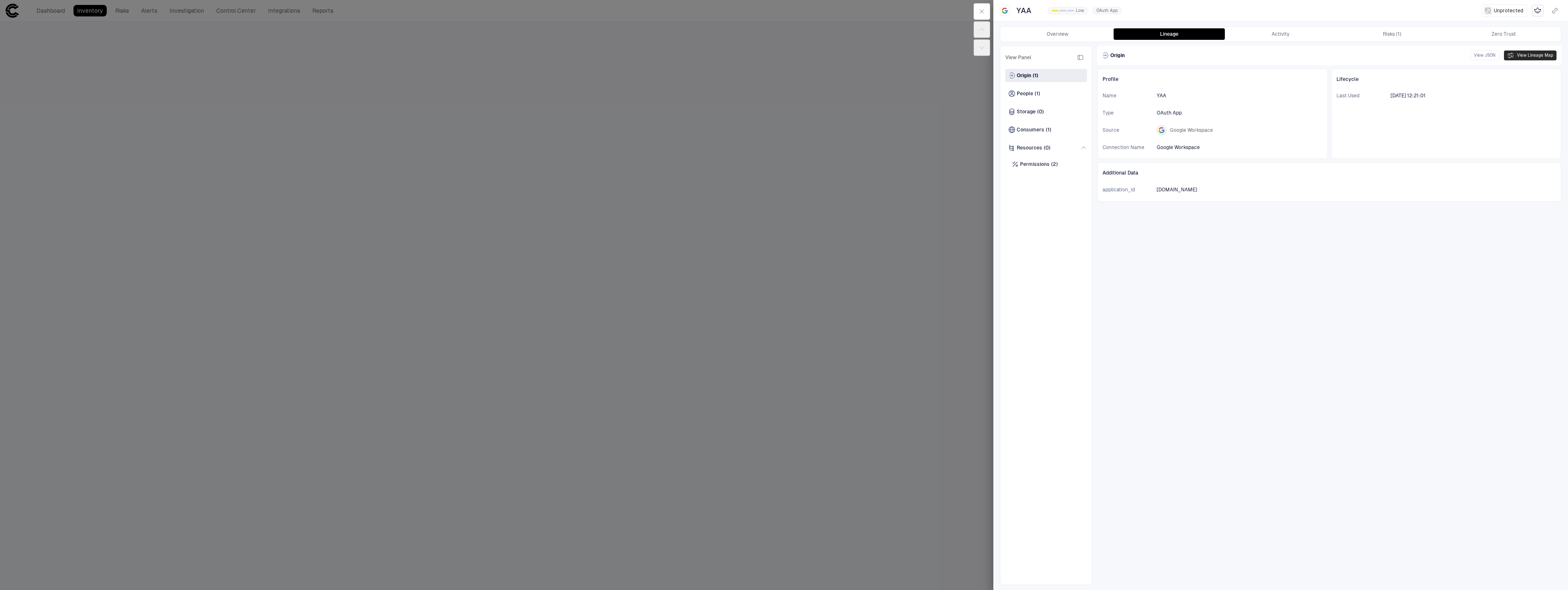
click at [1542, 55] on button "View Lineage Map" at bounding box center [1530, 55] width 52 height 10
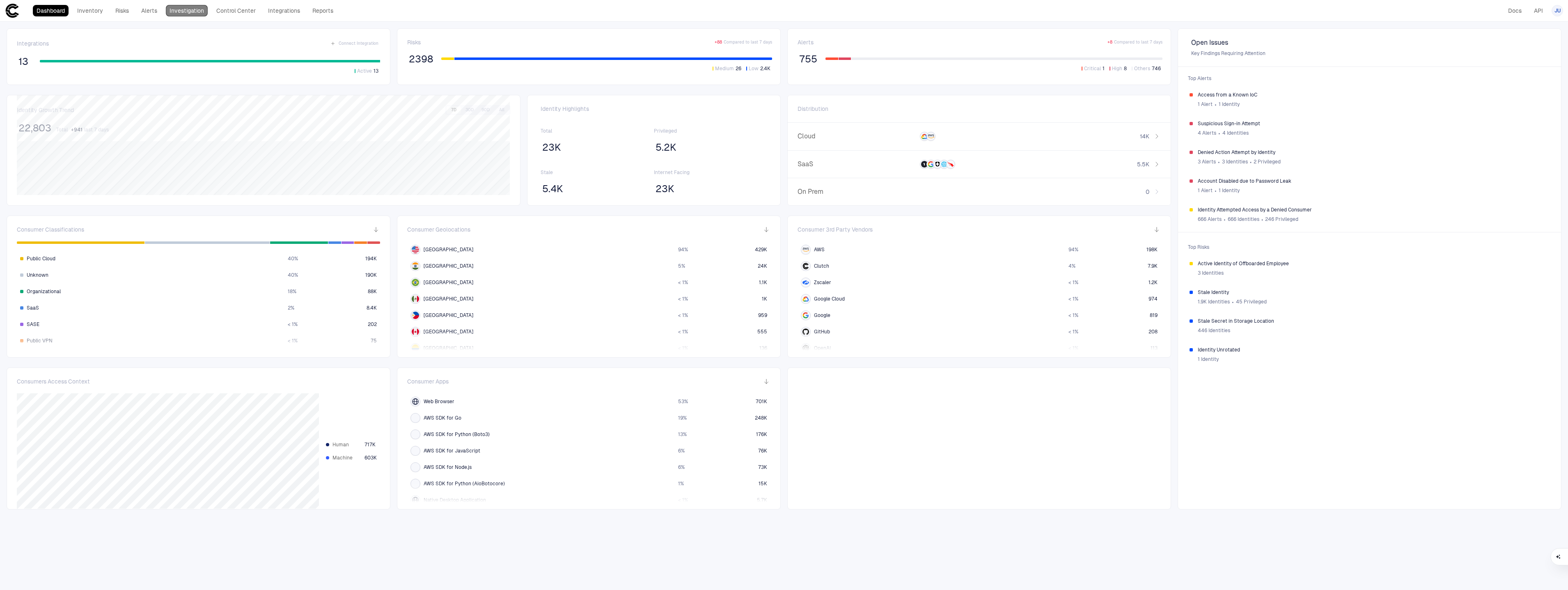
click at [198, 8] on link "Investigation" at bounding box center [186, 10] width 42 height 12
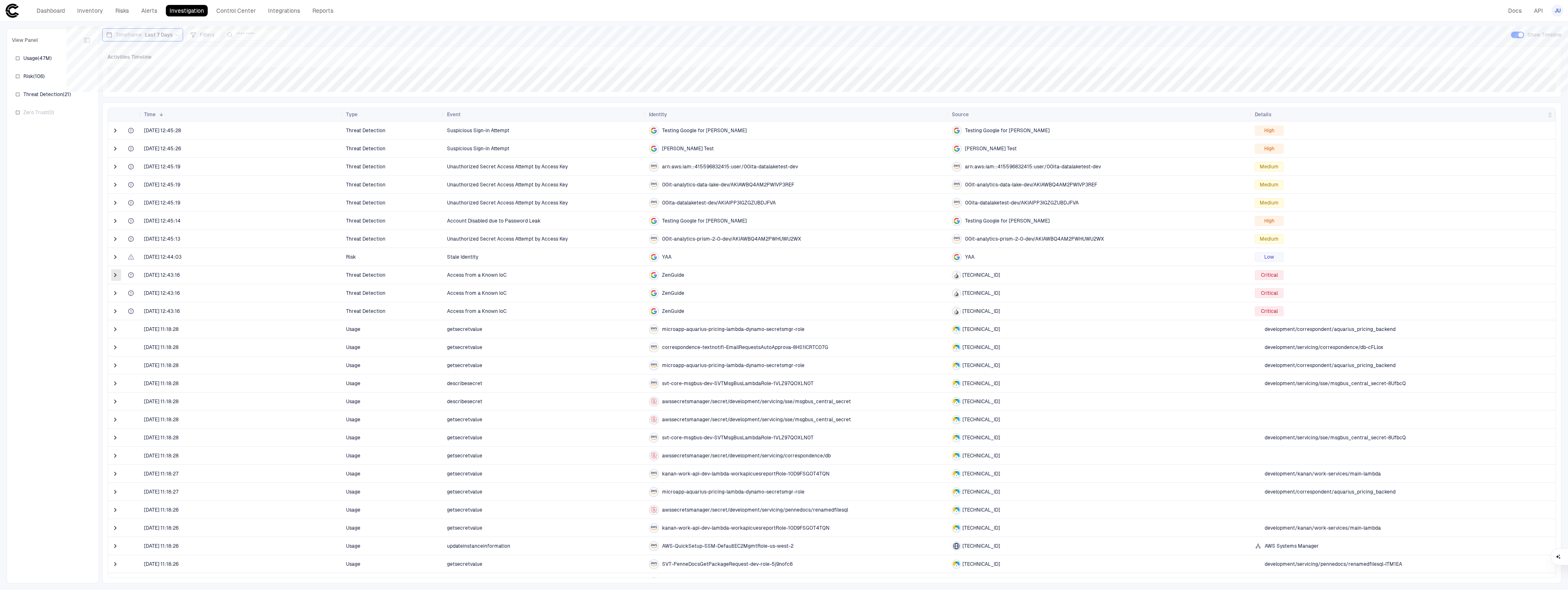
click at [117, 276] on span at bounding box center [115, 275] width 8 height 8
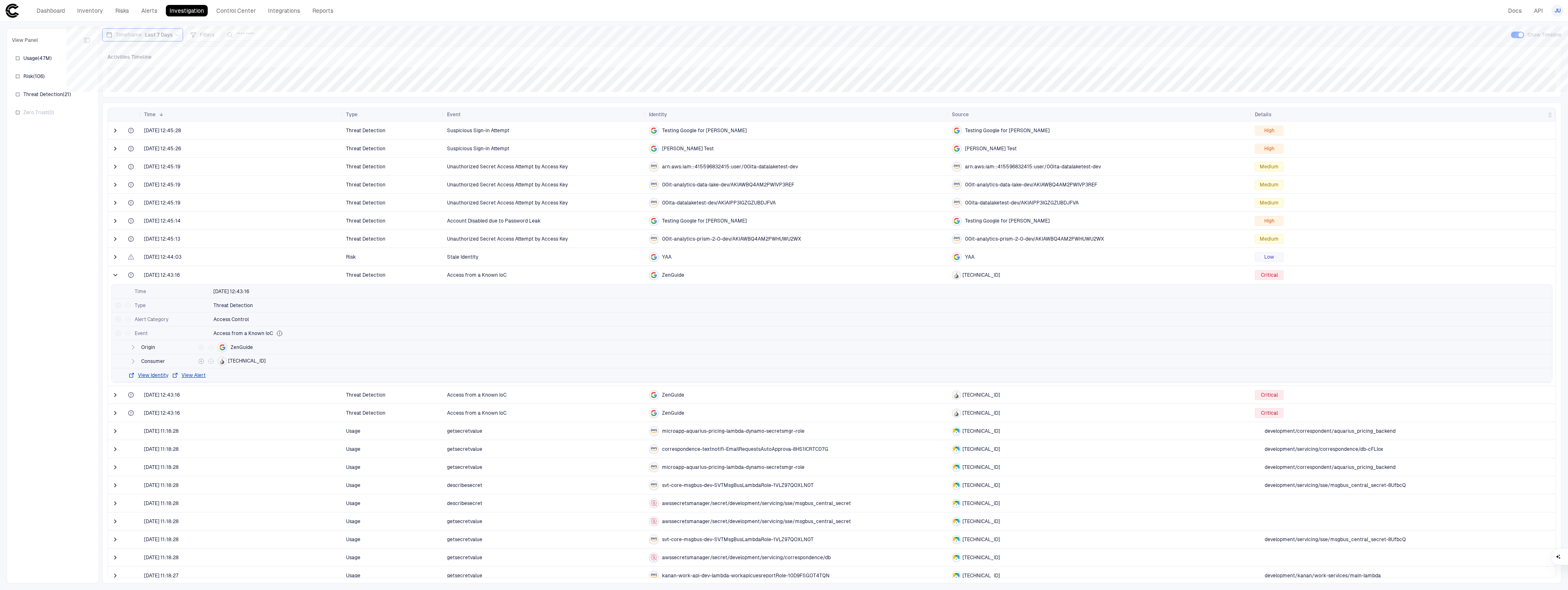
click at [135, 362] on icon "button" at bounding box center [133, 361] width 7 height 7
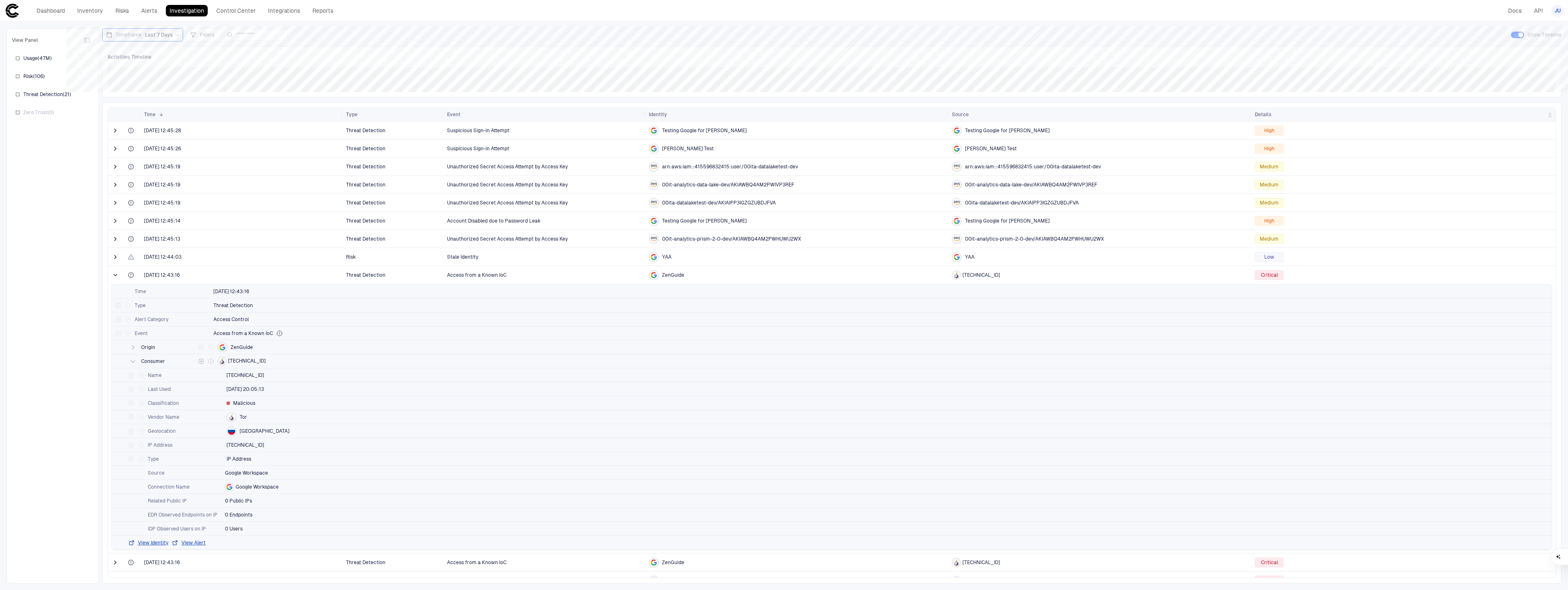
scroll to position [1, 0]
click at [199, 539] on button "View Alert" at bounding box center [189, 541] width 34 height 7
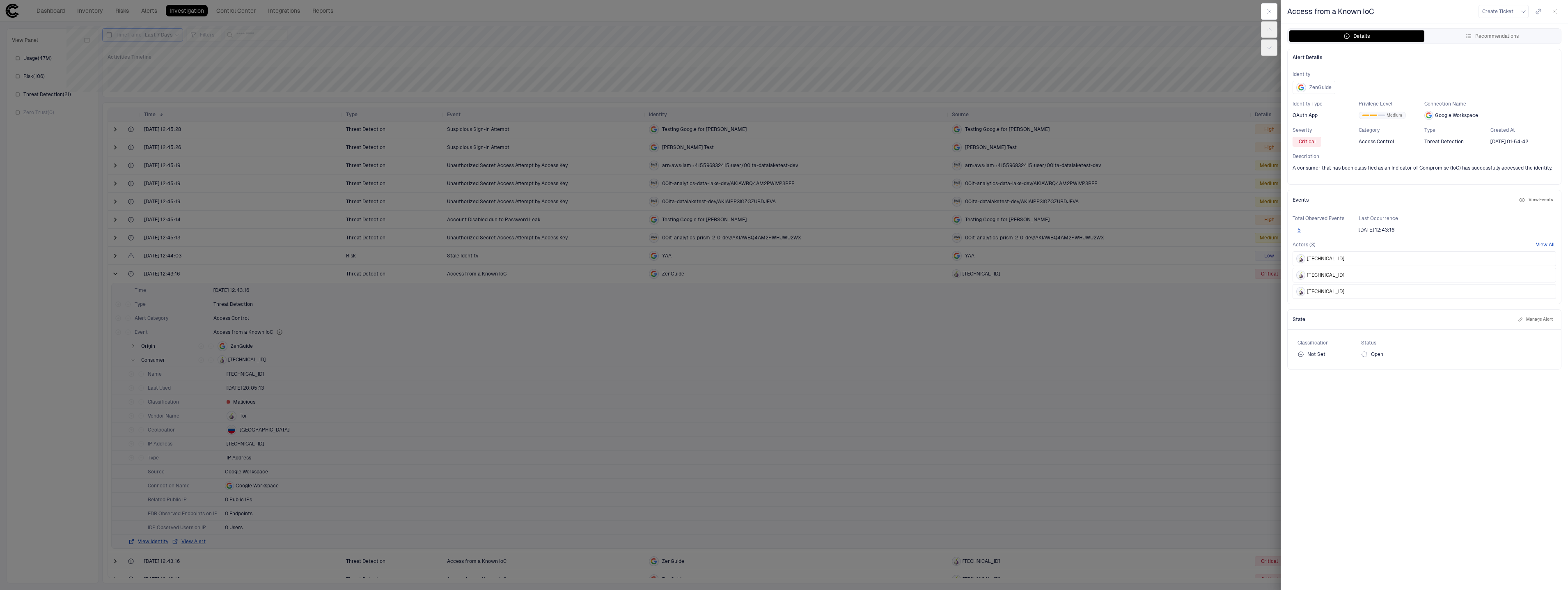
click at [1306, 229] on div "5" at bounding box center [1325, 230] width 66 height 10
click at [1301, 230] on button "5" at bounding box center [1299, 230] width 13 height 7
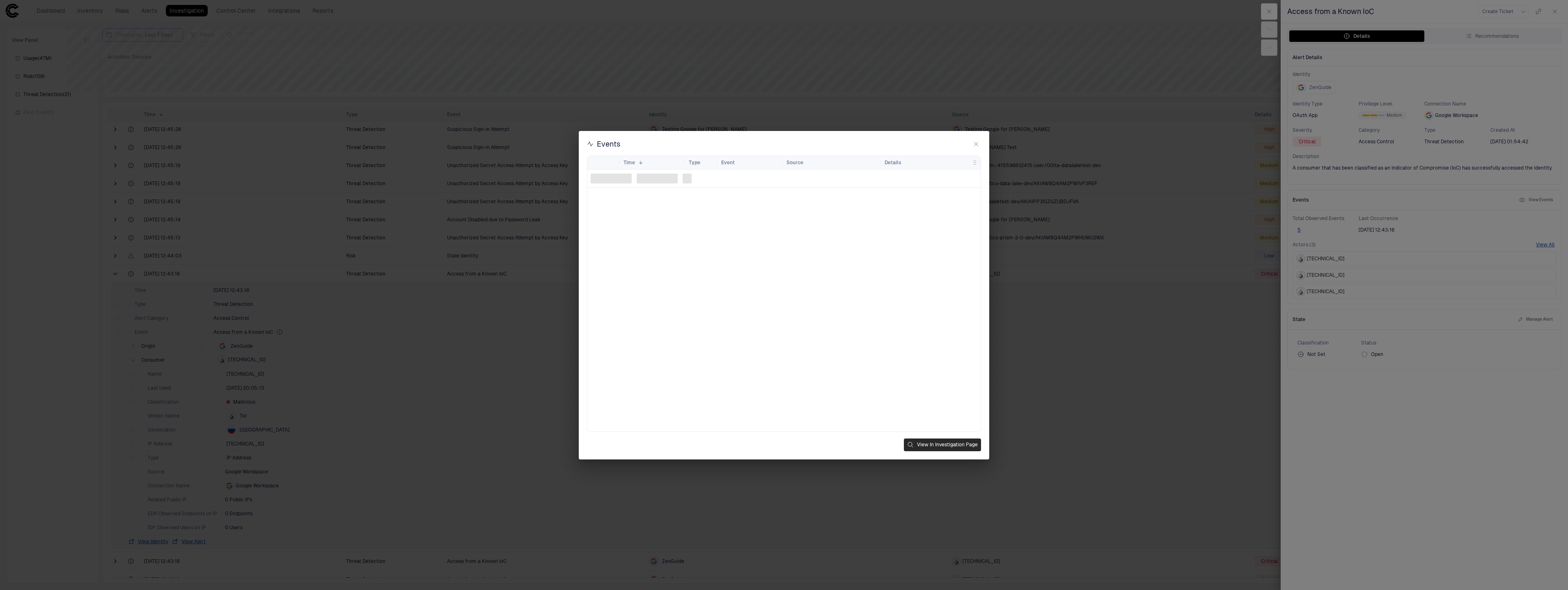
click at [932, 447] on button "View In Investigation Page" at bounding box center [942, 444] width 77 height 13
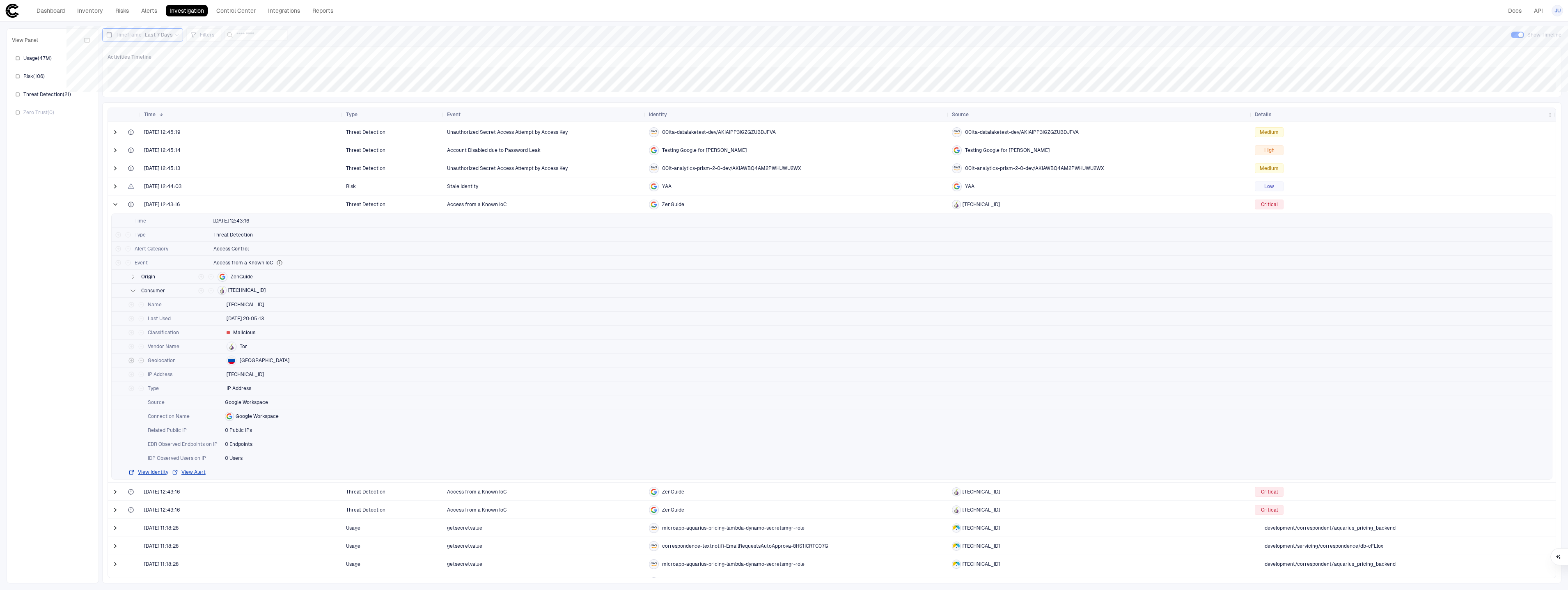
scroll to position [77, 0]
click at [809, 241] on div "Alert Category Access Control" at bounding box center [831, 242] width 1440 height 14
click at [194, 465] on button "View Alert" at bounding box center [189, 466] width 34 height 7
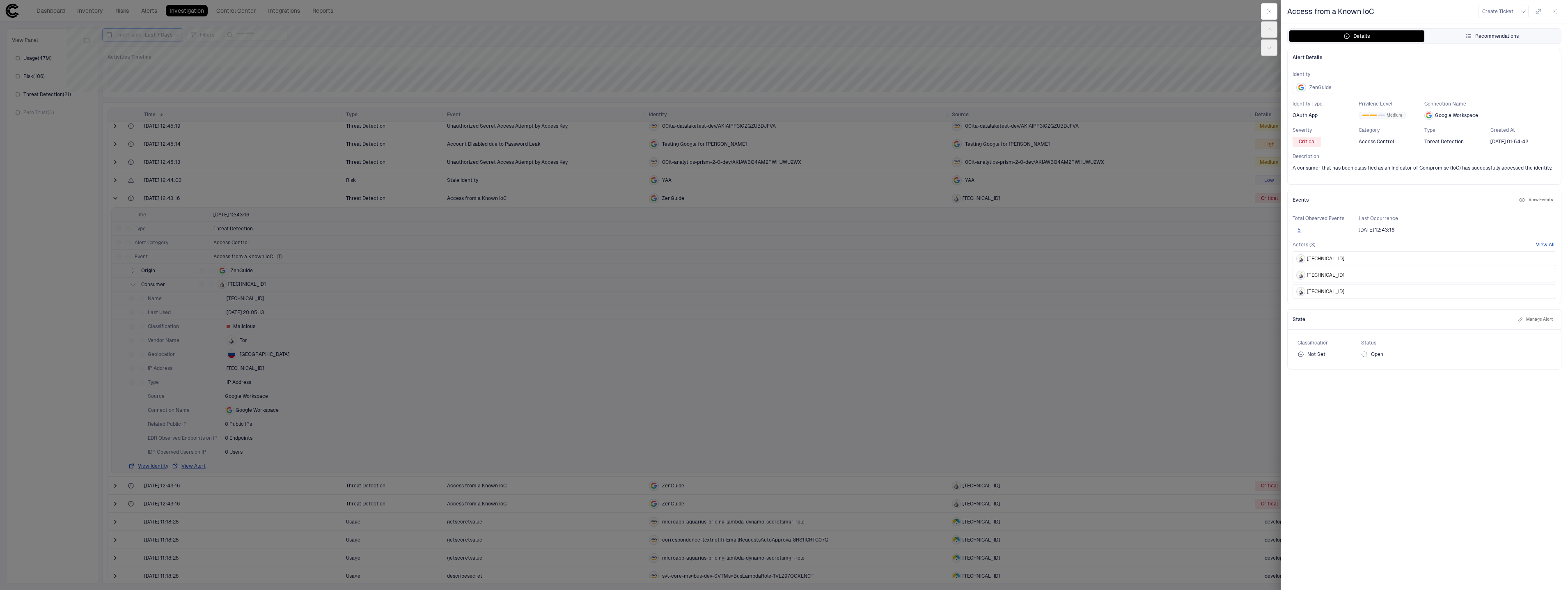
click at [1463, 41] on button "Recommendations" at bounding box center [1492, 36] width 135 height 12
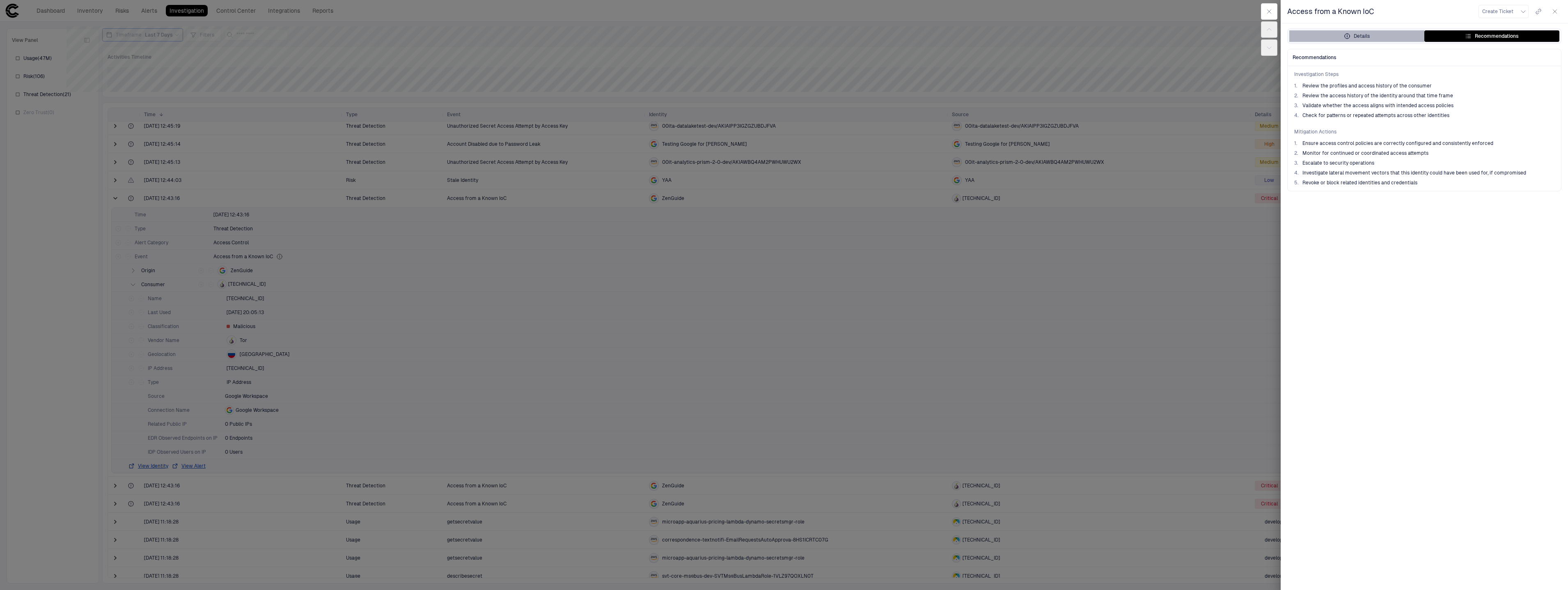
click at [1387, 36] on button "Details" at bounding box center [1357, 36] width 135 height 12
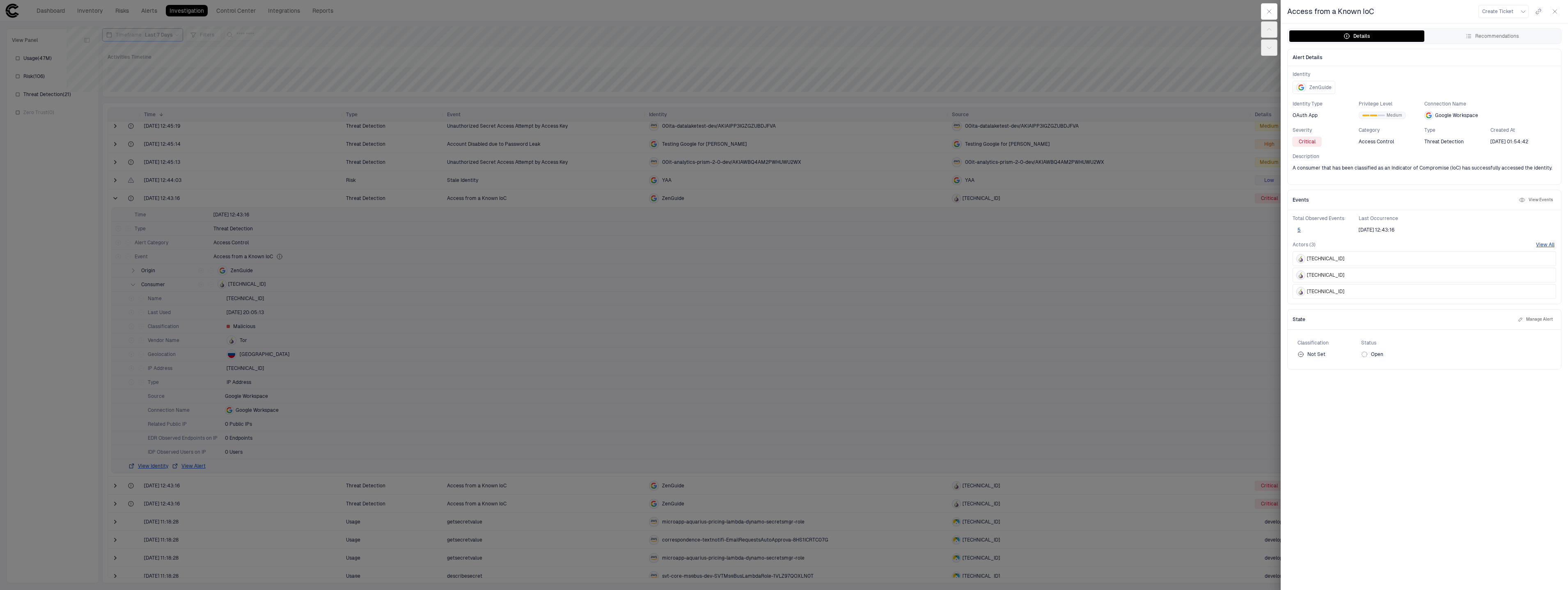
click at [1541, 202] on button "View Events" at bounding box center [1535, 200] width 37 height 10
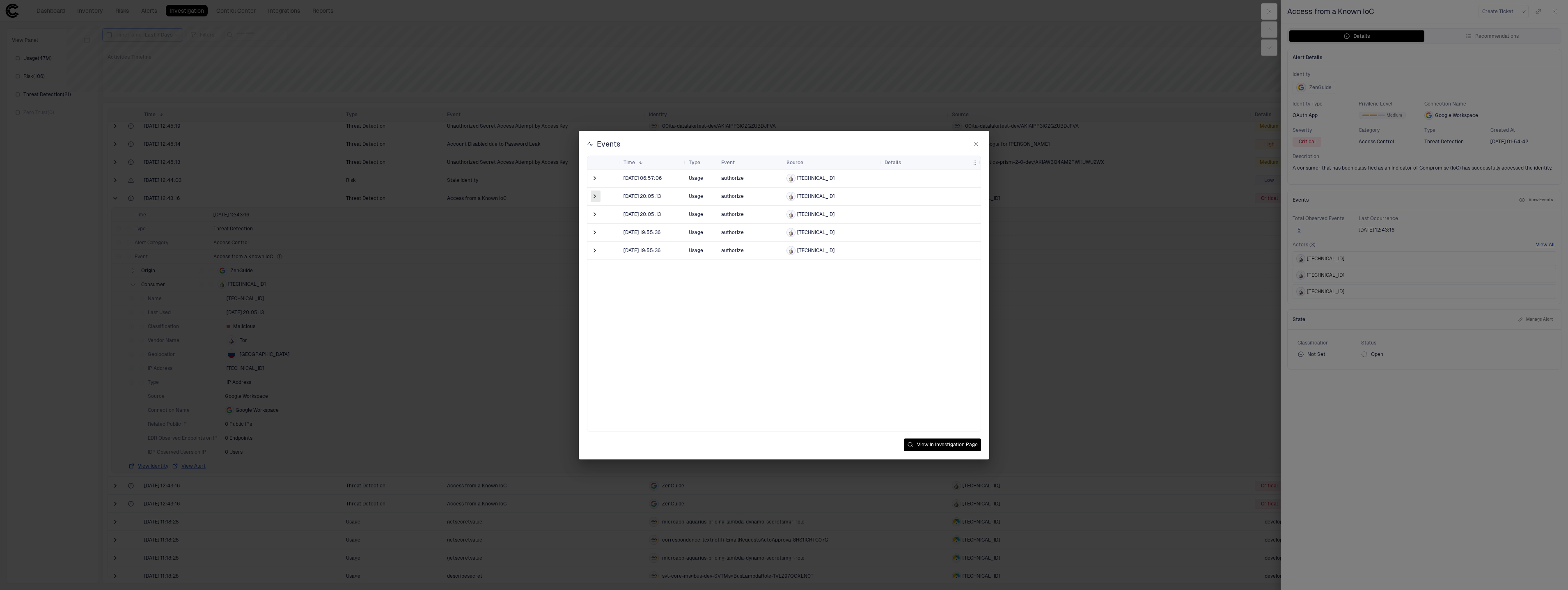
click at [594, 196] on span at bounding box center [594, 195] width 8 height 8
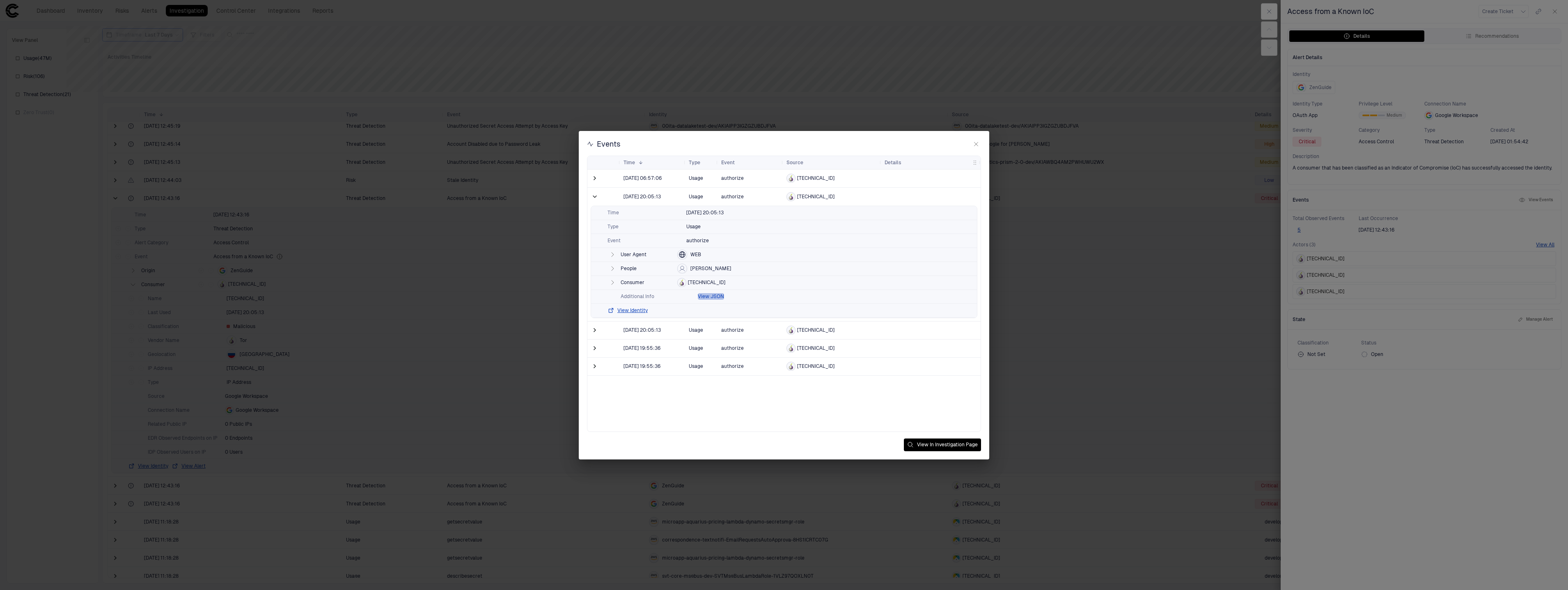
click at [715, 297] on button "View JSON" at bounding box center [711, 296] width 26 height 7
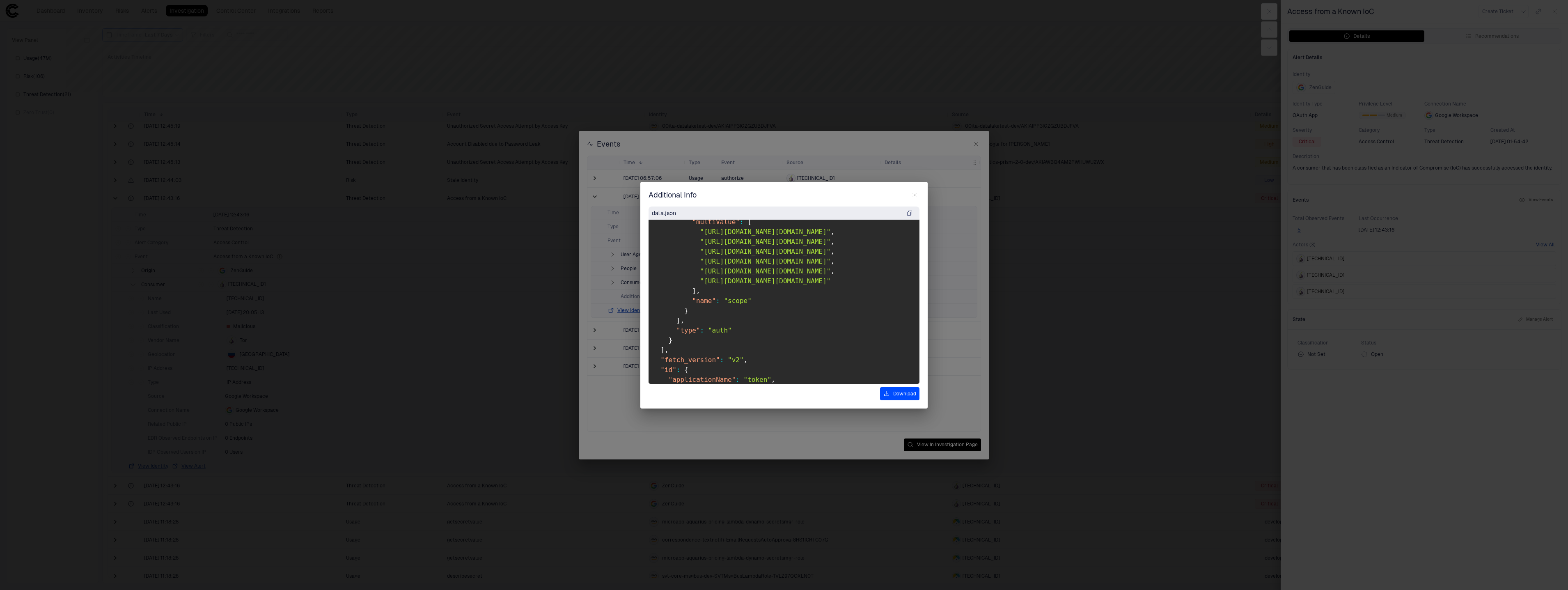
scroll to position [1133, 2]
click at [902, 390] on button "Download" at bounding box center [899, 394] width 40 height 13
click at [916, 195] on icon "button" at bounding box center [914, 195] width 7 height 7
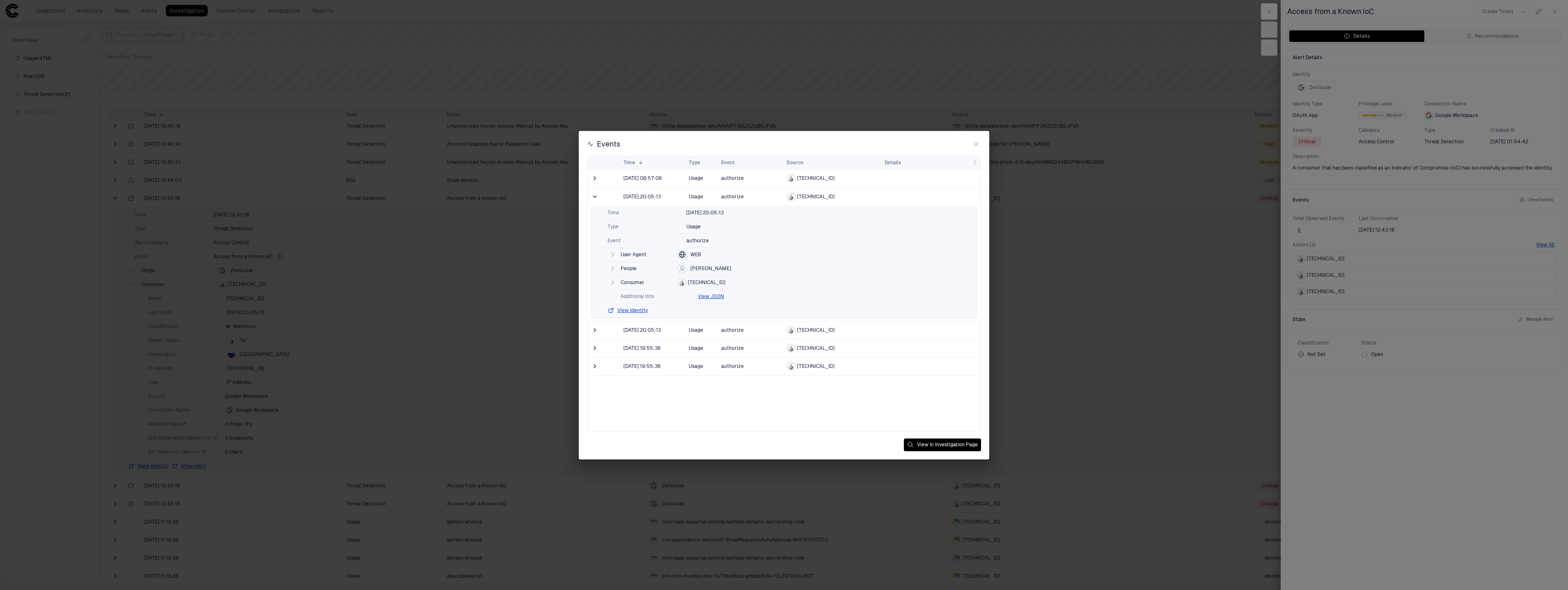
click at [968, 147] on div "Events" at bounding box center [784, 144] width 394 height 10
click at [978, 146] on icon "button" at bounding box center [976, 144] width 7 height 7
